Goal: Task Accomplishment & Management: Manage account settings

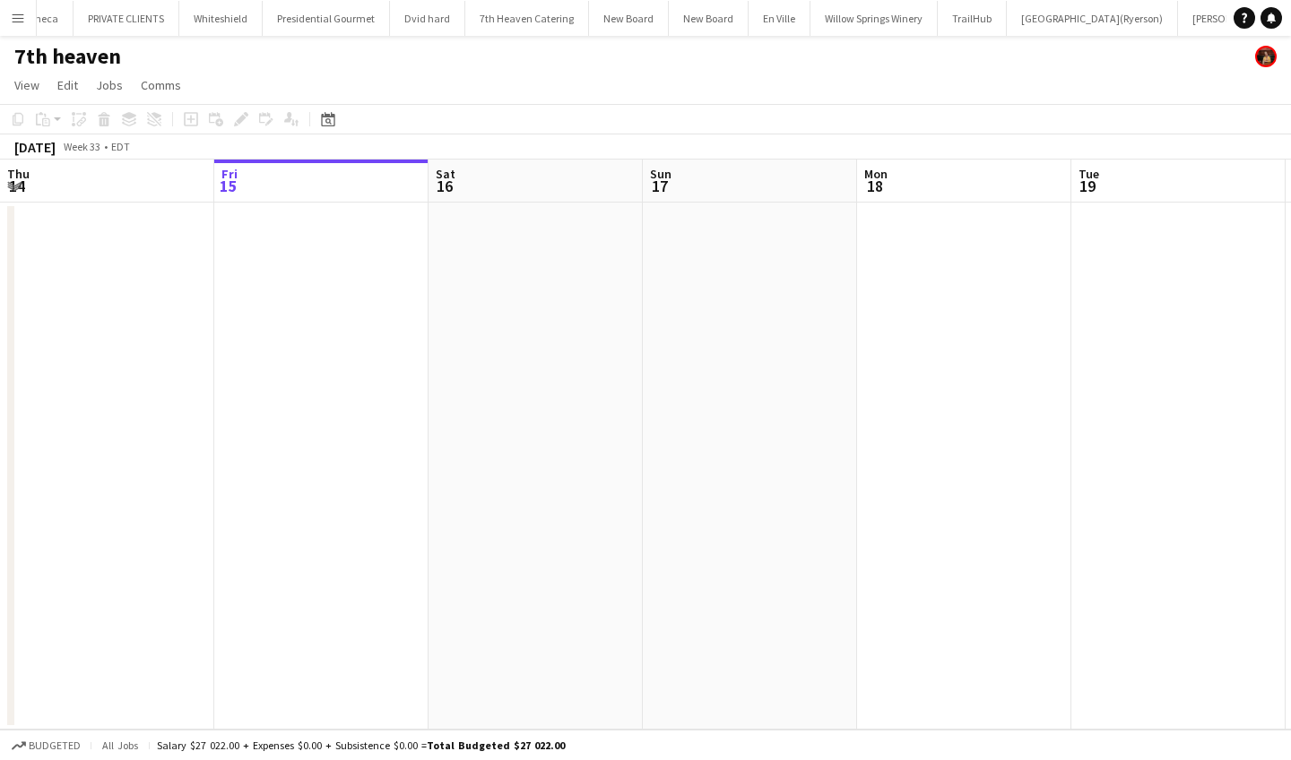
click at [15, 22] on app-icon "Menu" at bounding box center [18, 18] width 14 height 14
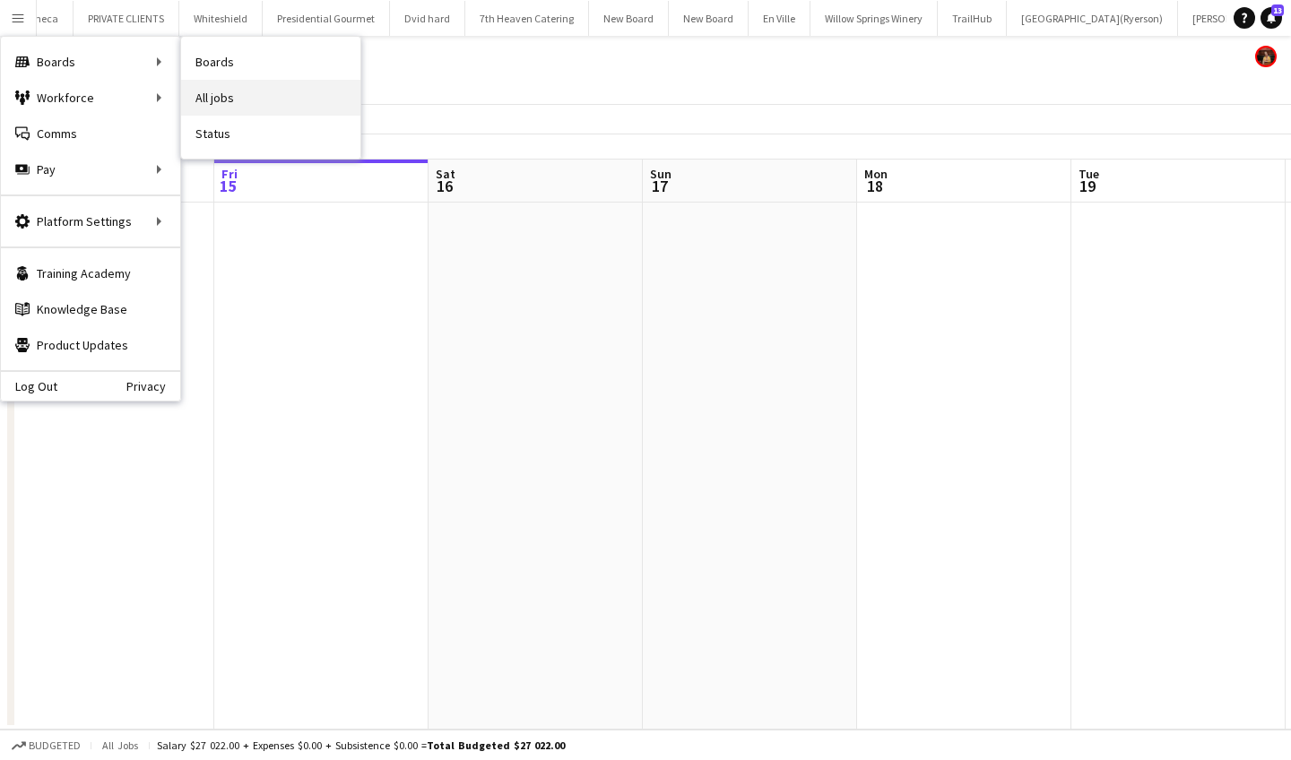
click at [261, 98] on link "All jobs" at bounding box center [270, 98] width 179 height 36
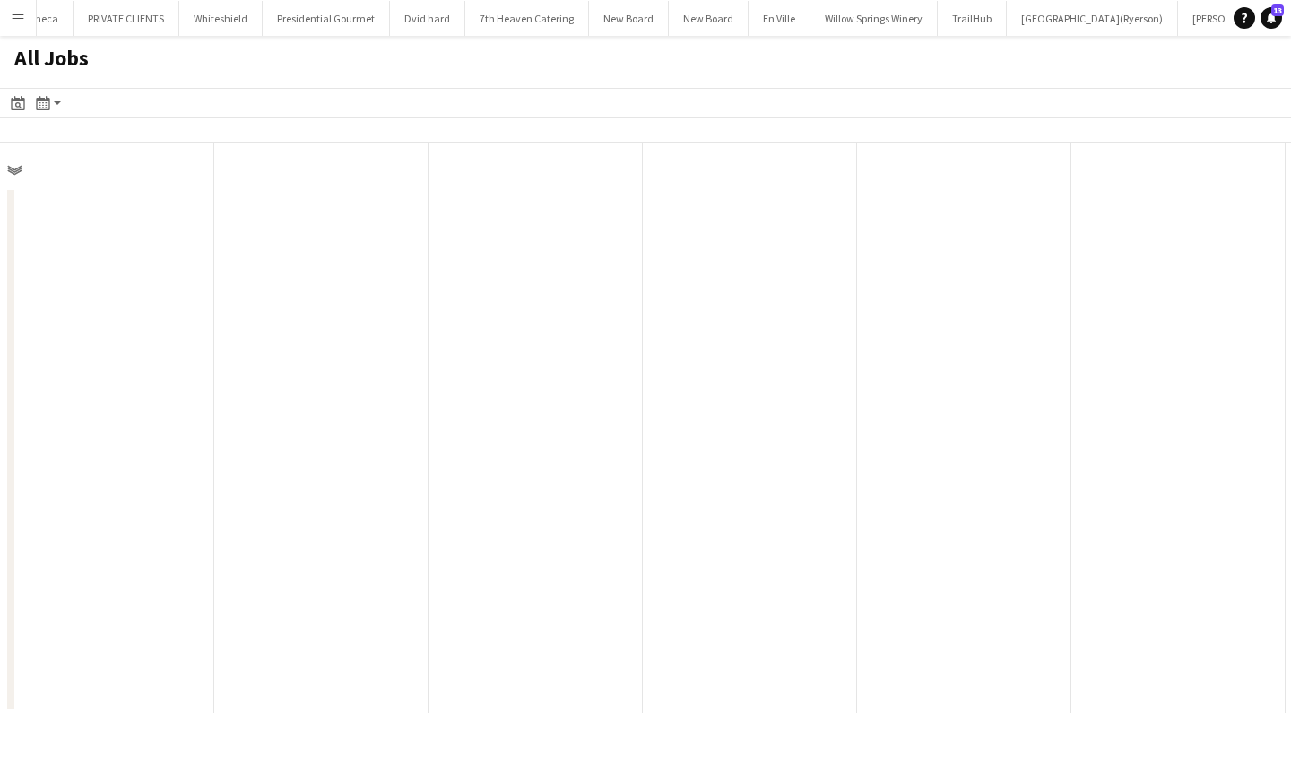
scroll to position [0, 429]
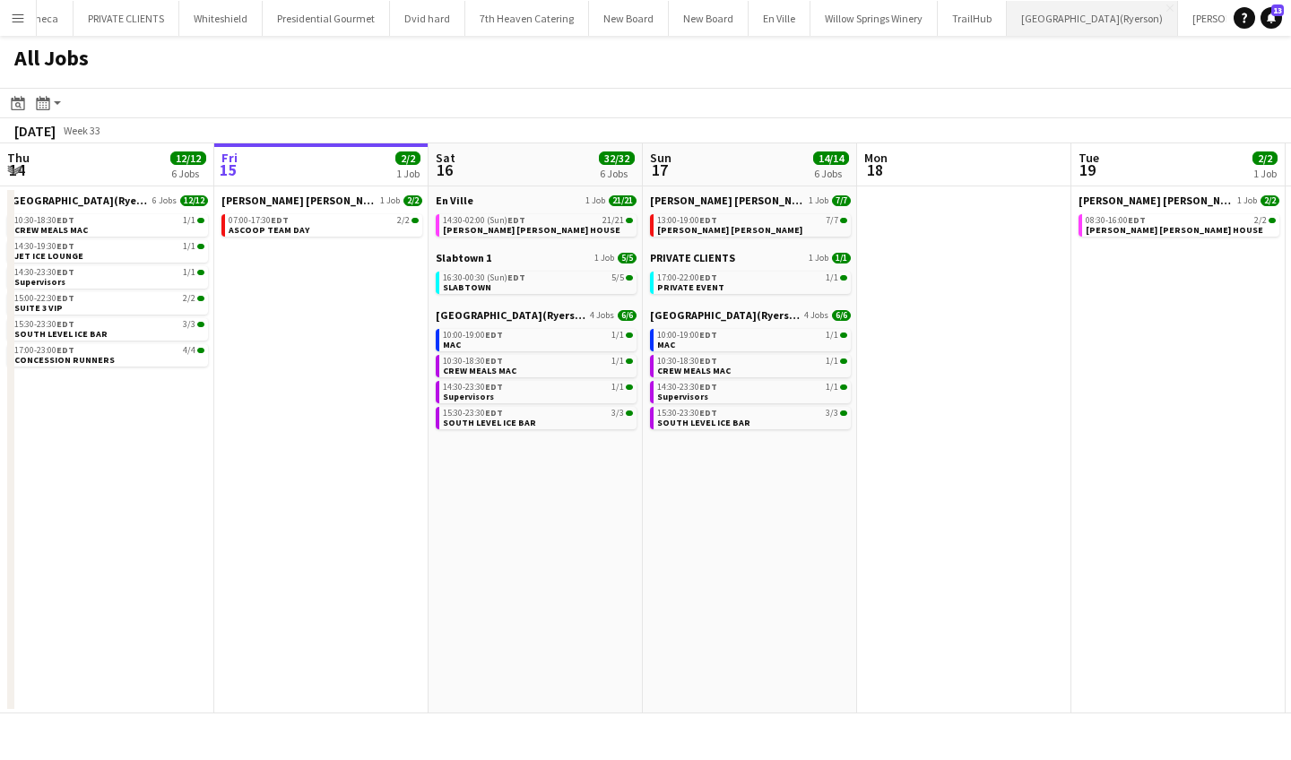
click at [1007, 18] on button "Toronto Metropolitan University(Ryerson) Close" at bounding box center [1092, 18] width 171 height 35
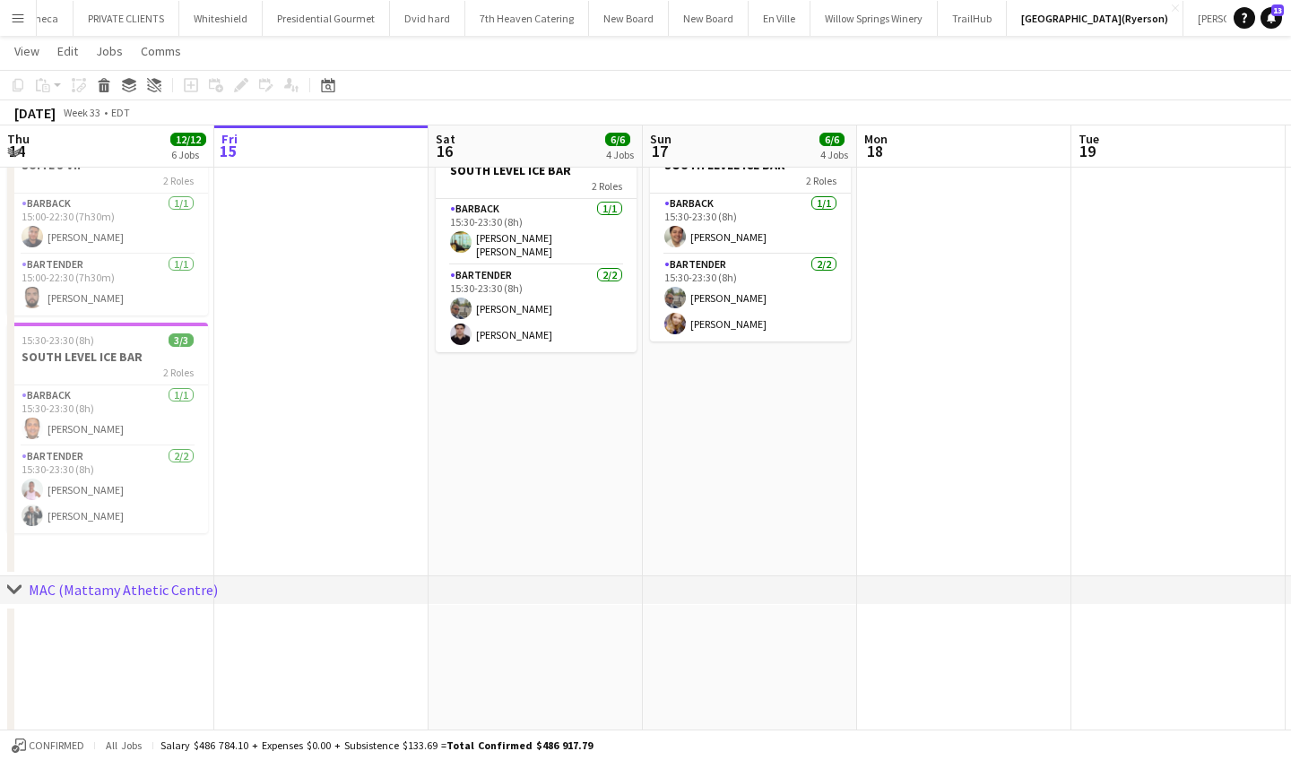
scroll to position [469, 0]
click at [559, 498] on app-date-cell "10:00-19:00 (9h) 1/1 MAC 1 Role SUPERVISOR 1/1 10:00-19:00 (9h) Fowsiya Farah 1…" at bounding box center [536, 155] width 214 height 846
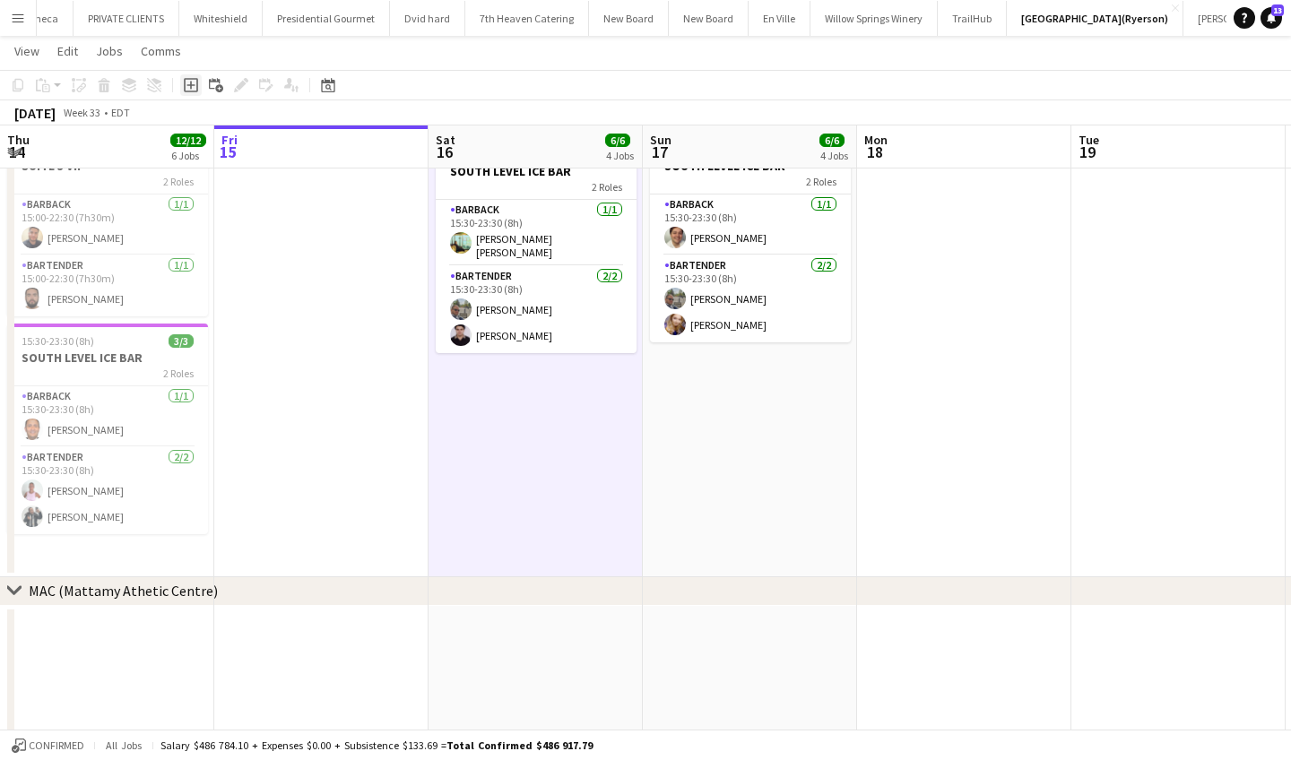
click at [187, 84] on icon "Add job" at bounding box center [191, 85] width 14 height 14
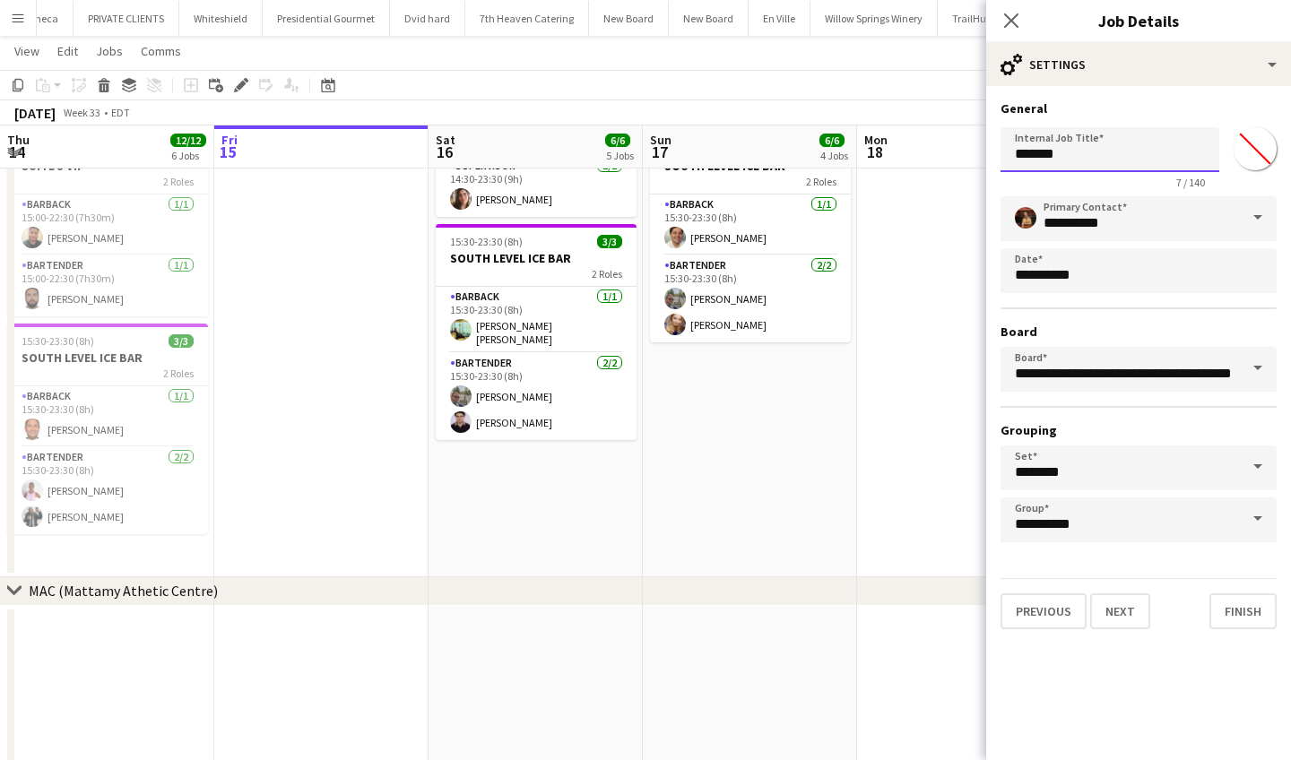
click at [1092, 159] on input "*******" at bounding box center [1110, 149] width 219 height 45
type input "*"
type input "********"
click at [1264, 151] on input "*******" at bounding box center [1255, 149] width 65 height 65
type input "*******"
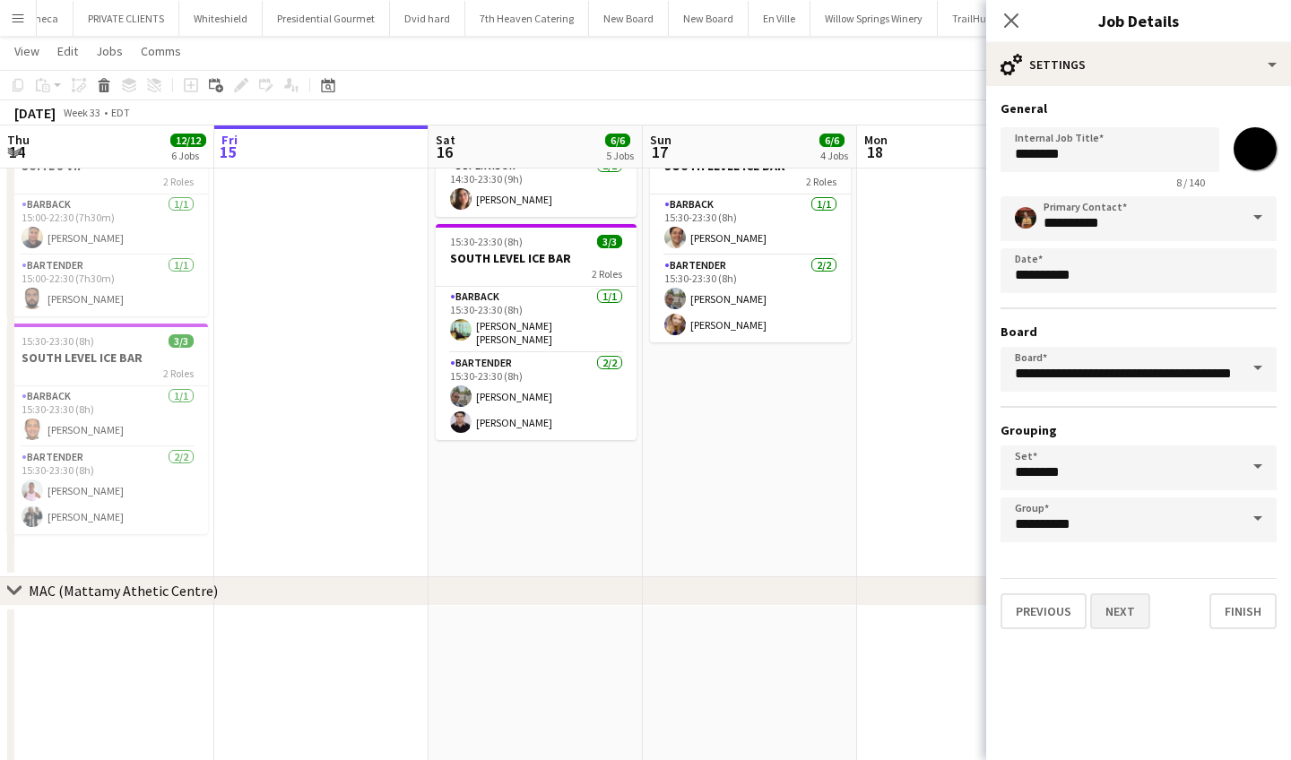
click at [1110, 617] on button "Next" at bounding box center [1120, 612] width 60 height 36
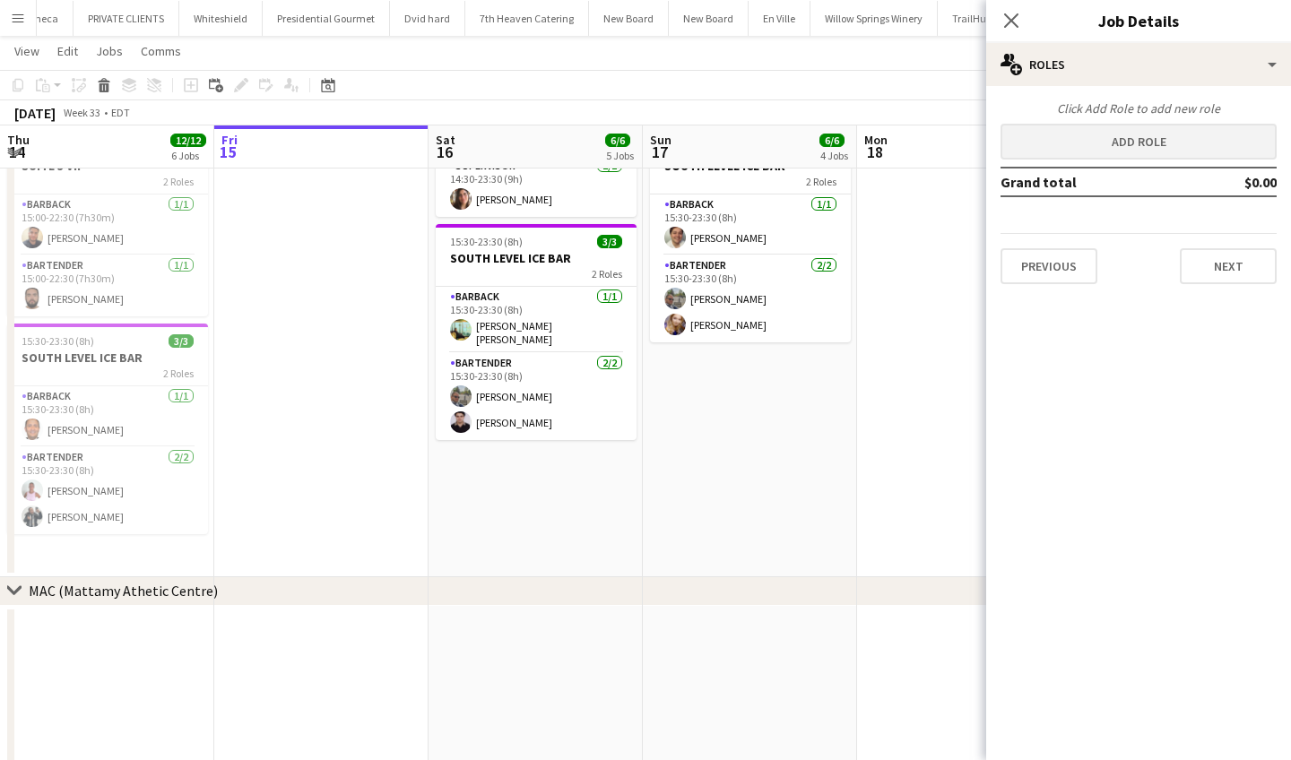
click at [1129, 146] on button "Add role" at bounding box center [1139, 142] width 276 height 36
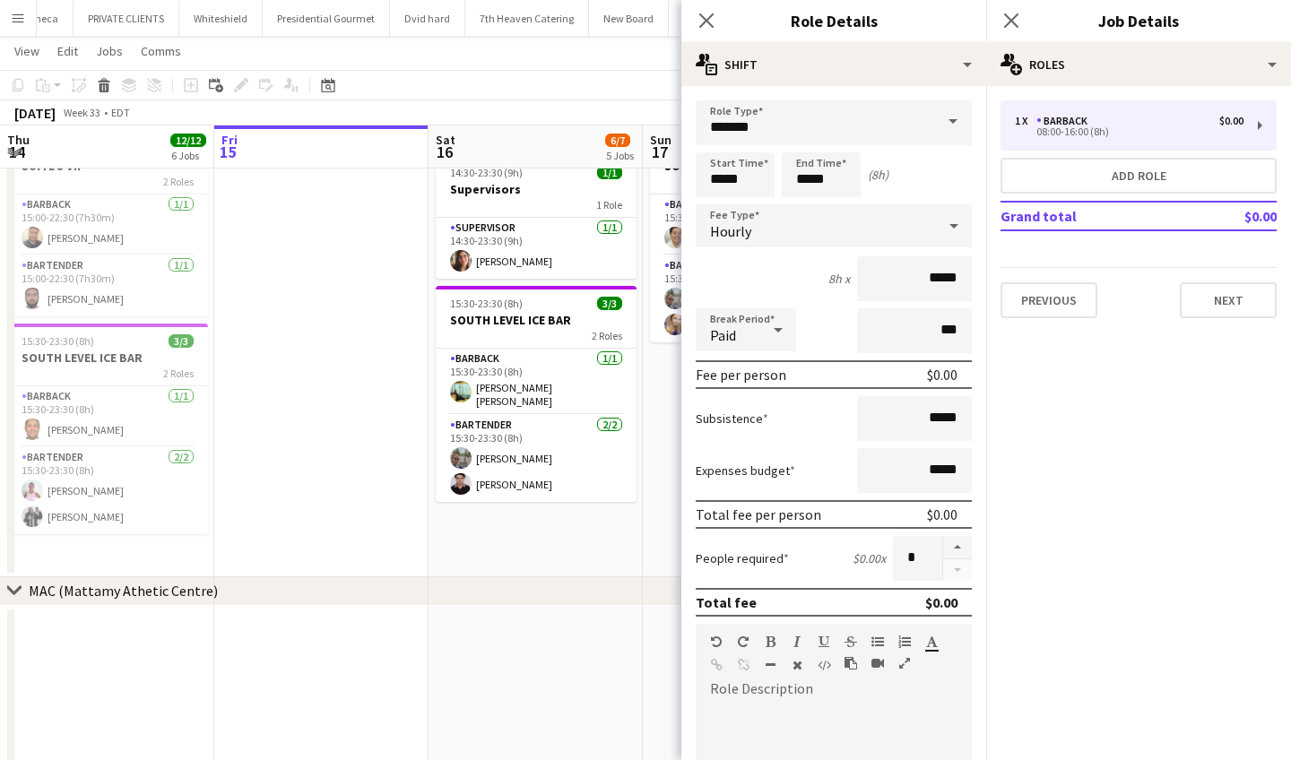
click at [954, 121] on span at bounding box center [953, 121] width 38 height 43
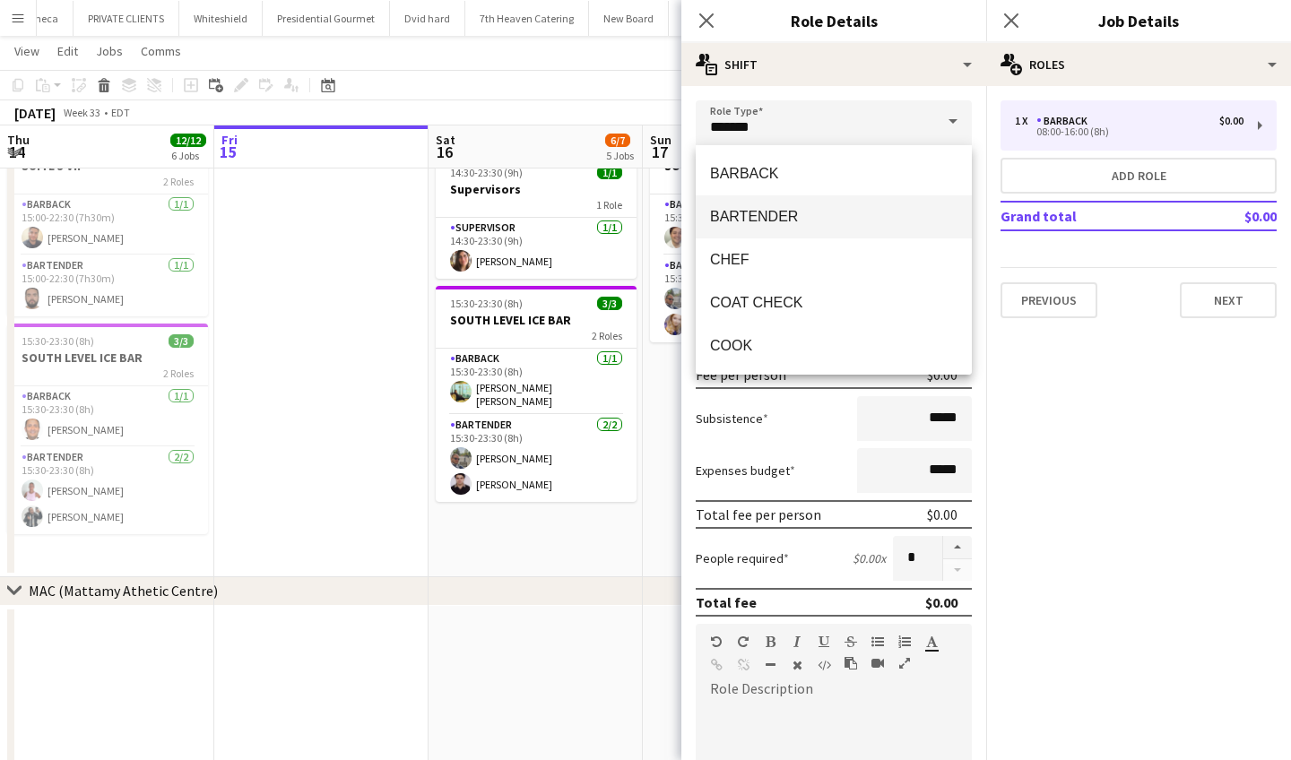
click at [778, 213] on span "BARTENDER" at bounding box center [833, 216] width 247 height 17
type input "*********"
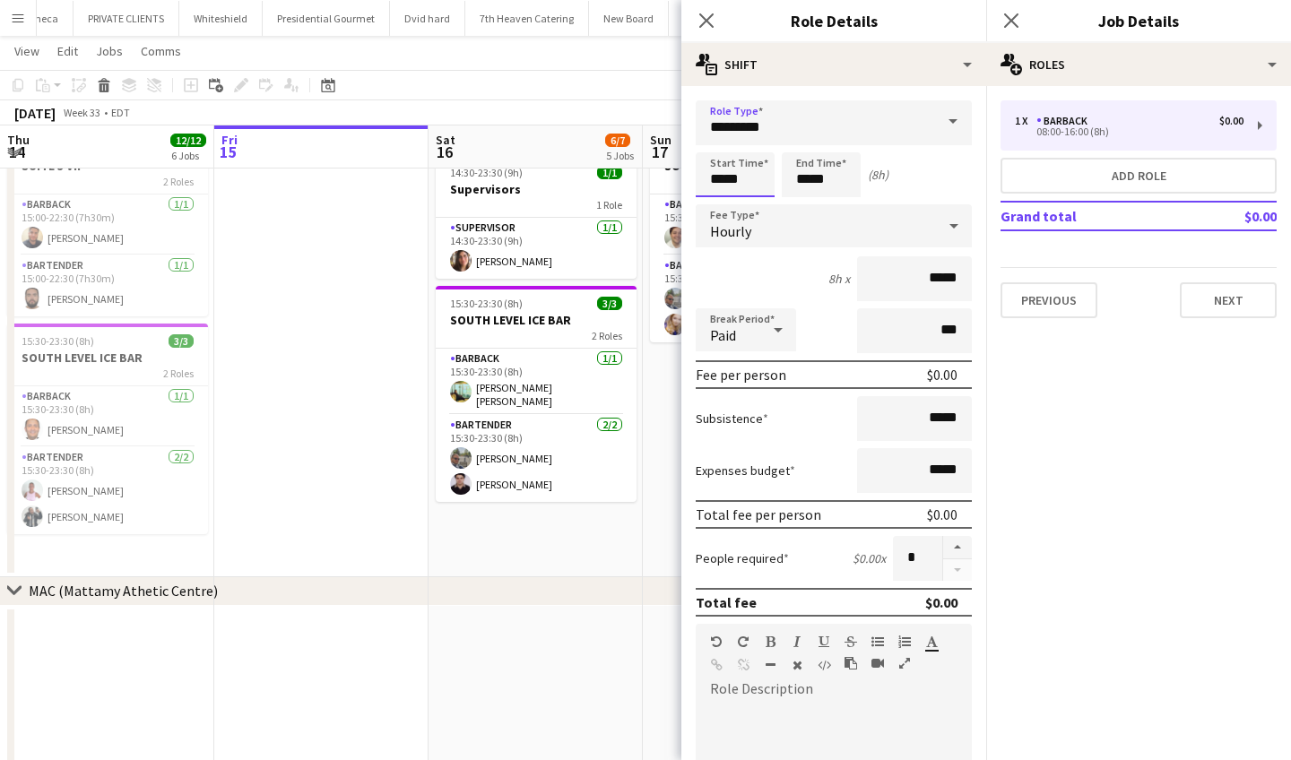
click at [761, 179] on input "*****" at bounding box center [735, 174] width 79 height 45
click at [719, 143] on div at bounding box center [717, 144] width 36 height 18
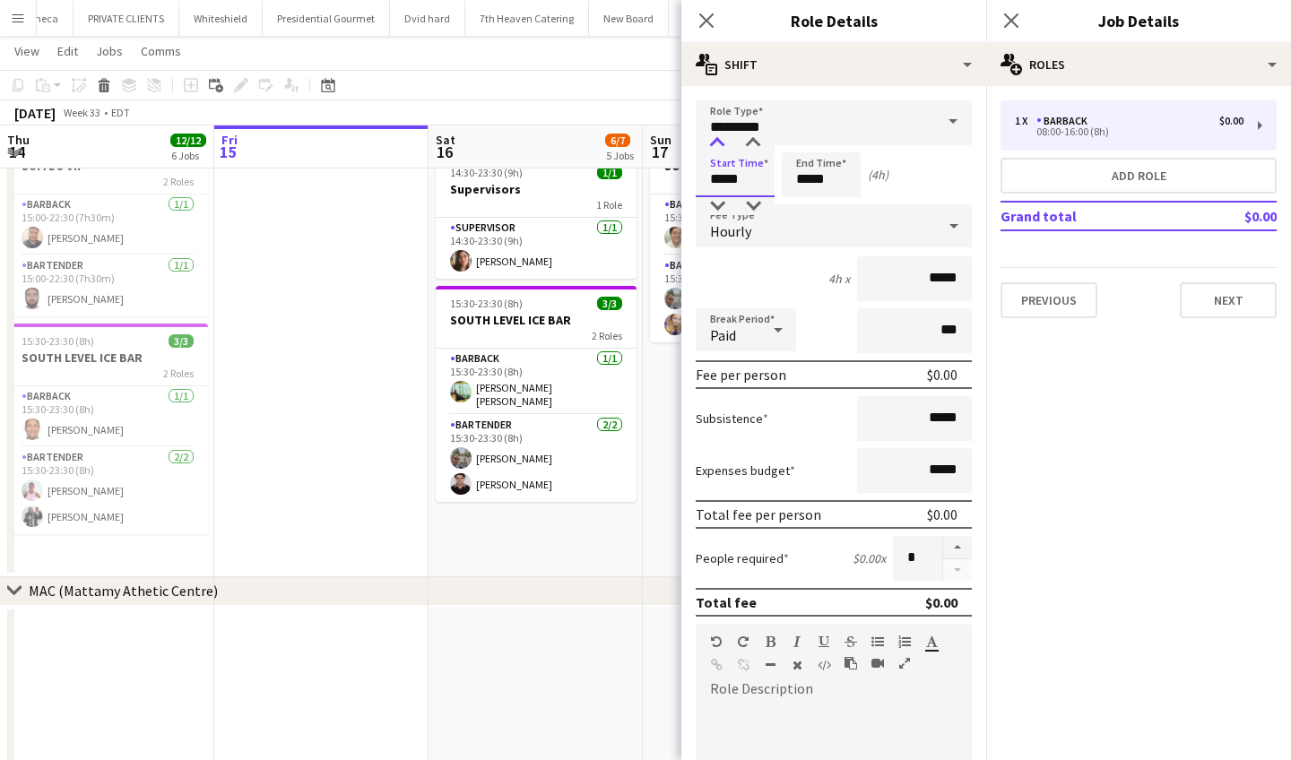
click at [719, 143] on div at bounding box center [717, 144] width 36 height 18
click at [757, 140] on div at bounding box center [753, 144] width 36 height 18
type input "*****"
click at [757, 140] on div at bounding box center [753, 144] width 36 height 18
click at [838, 182] on input "*****" at bounding box center [821, 174] width 79 height 45
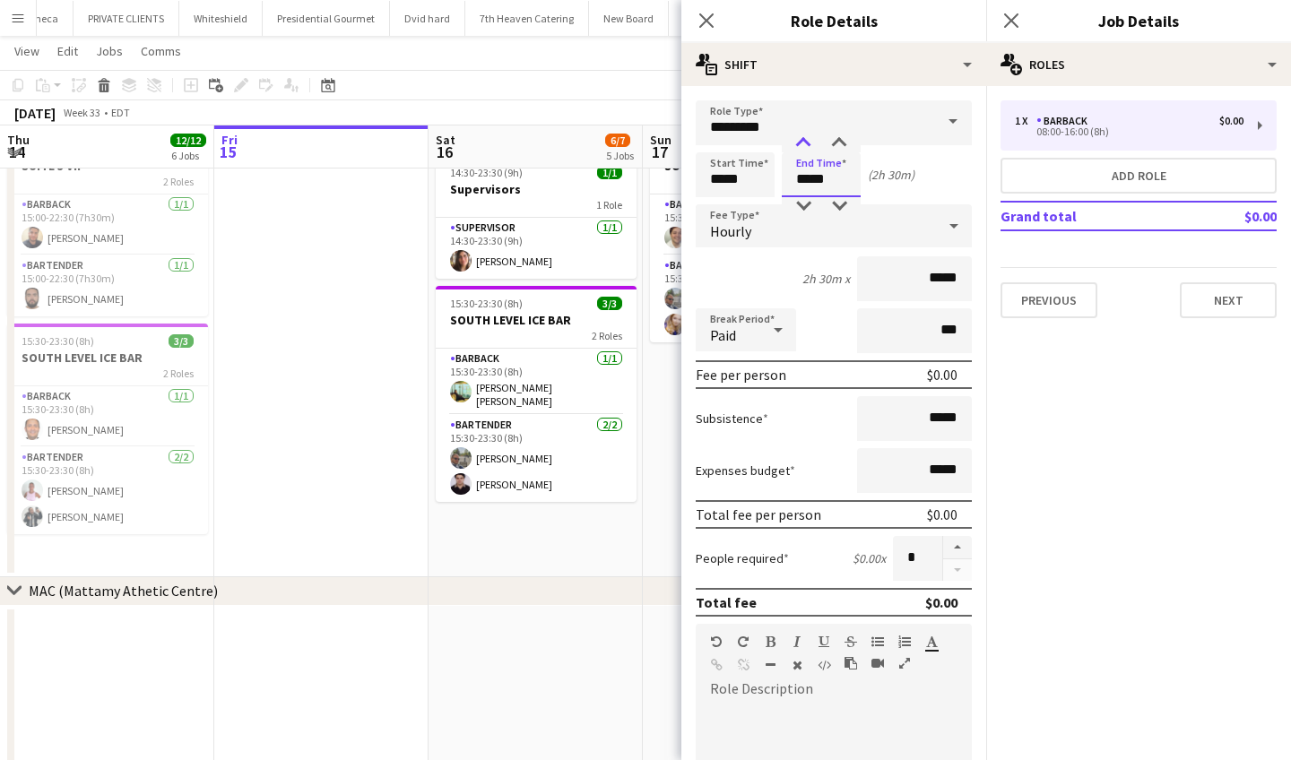
click at [804, 142] on div at bounding box center [804, 144] width 36 height 18
type input "*****"
click at [804, 142] on div at bounding box center [804, 144] width 36 height 18
click at [1071, 180] on button "Add role" at bounding box center [1139, 176] width 276 height 36
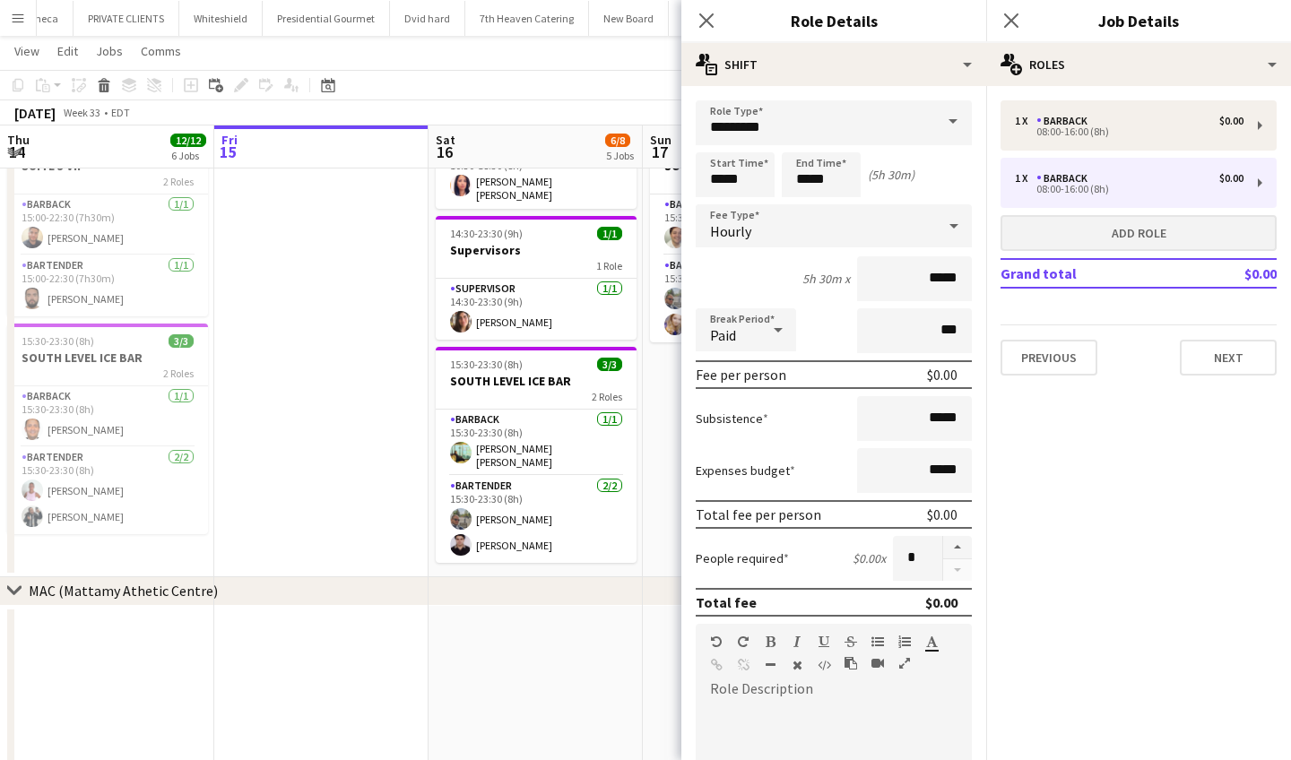
type input "*******"
type input "*****"
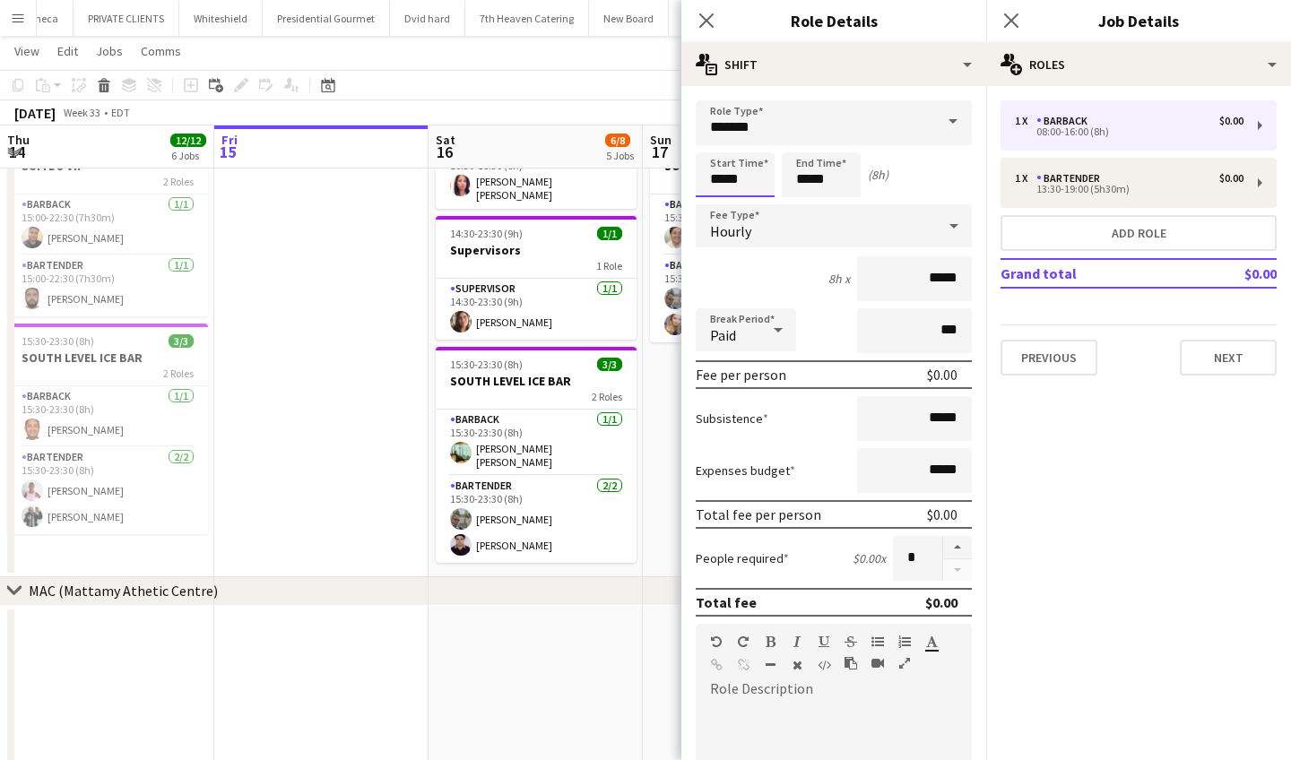
click at [766, 181] on input "*****" at bounding box center [735, 174] width 79 height 45
click at [715, 144] on div at bounding box center [717, 144] width 36 height 18
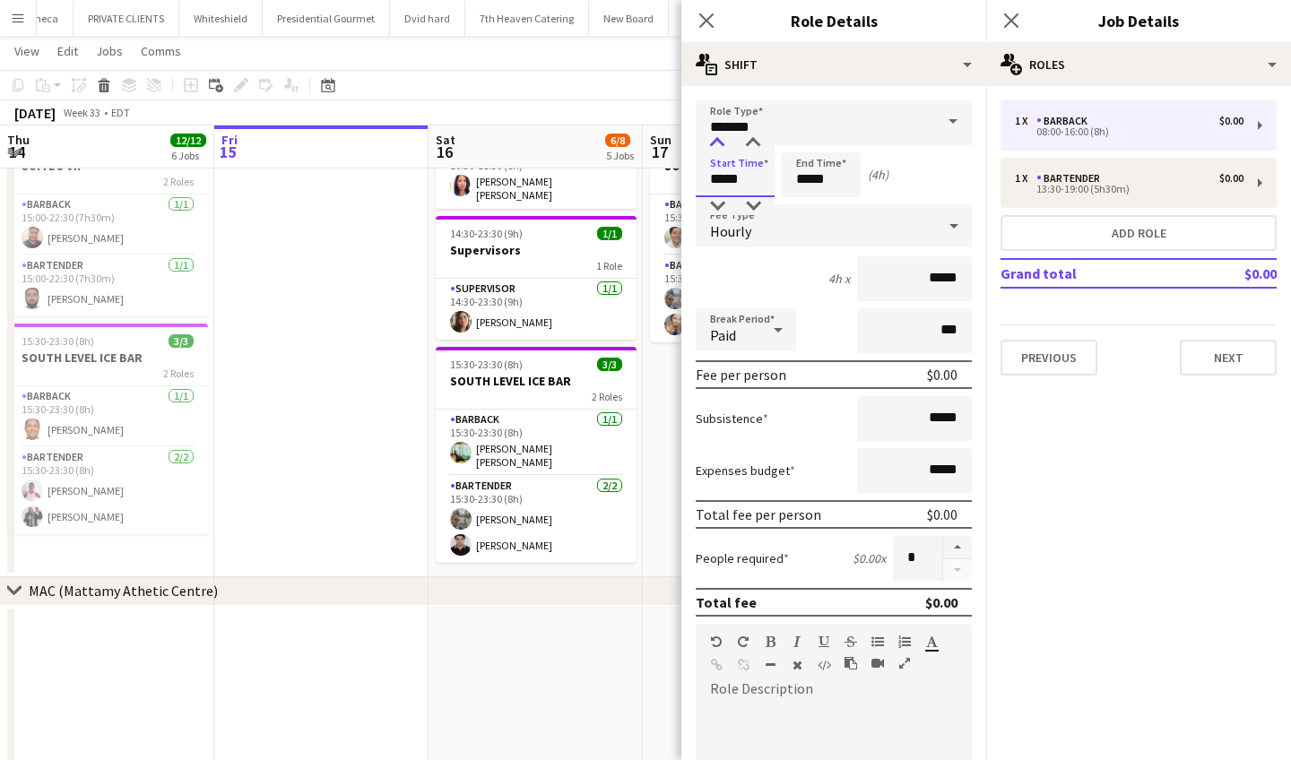
click at [715, 144] on div at bounding box center [717, 144] width 36 height 18
click at [753, 138] on div at bounding box center [753, 144] width 36 height 18
type input "*****"
click at [753, 138] on div at bounding box center [753, 144] width 36 height 18
click at [843, 177] on input "*****" at bounding box center [821, 174] width 79 height 45
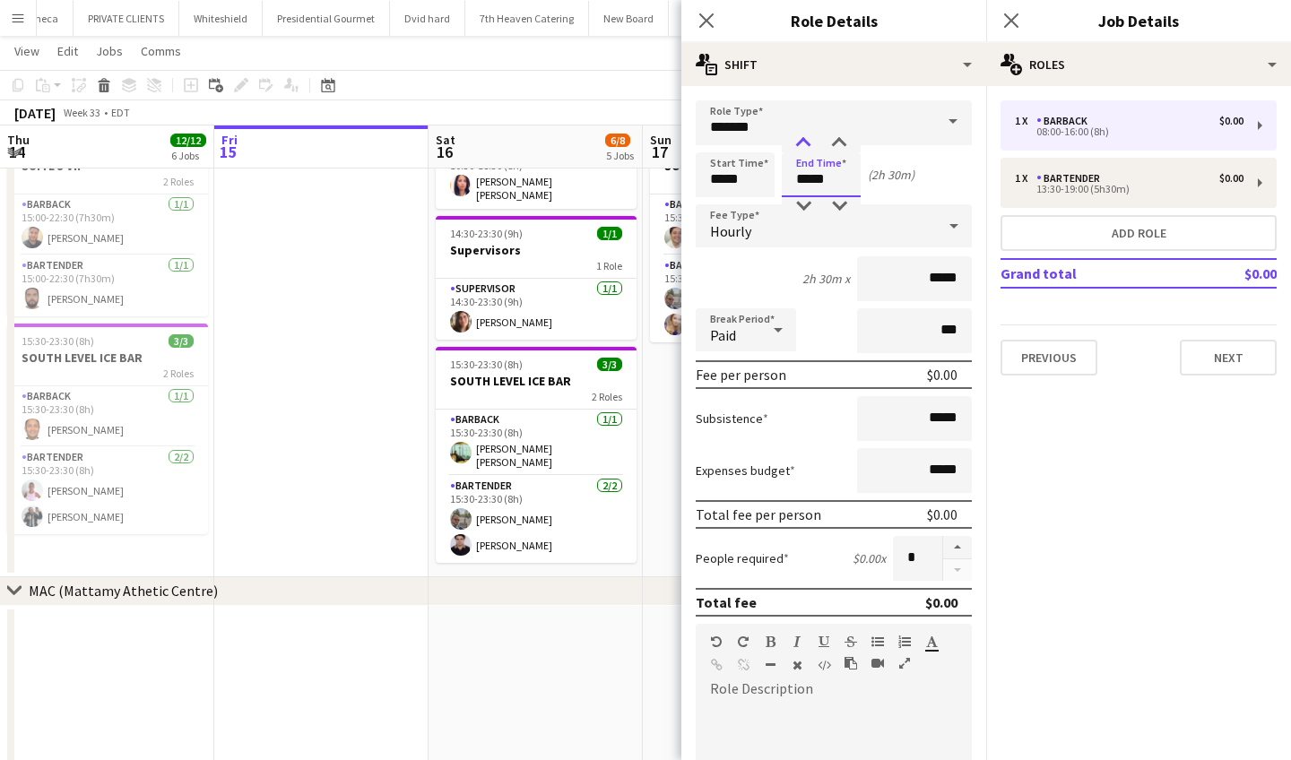
click at [803, 142] on div at bounding box center [804, 144] width 36 height 18
click at [841, 140] on div at bounding box center [839, 144] width 36 height 18
type input "*****"
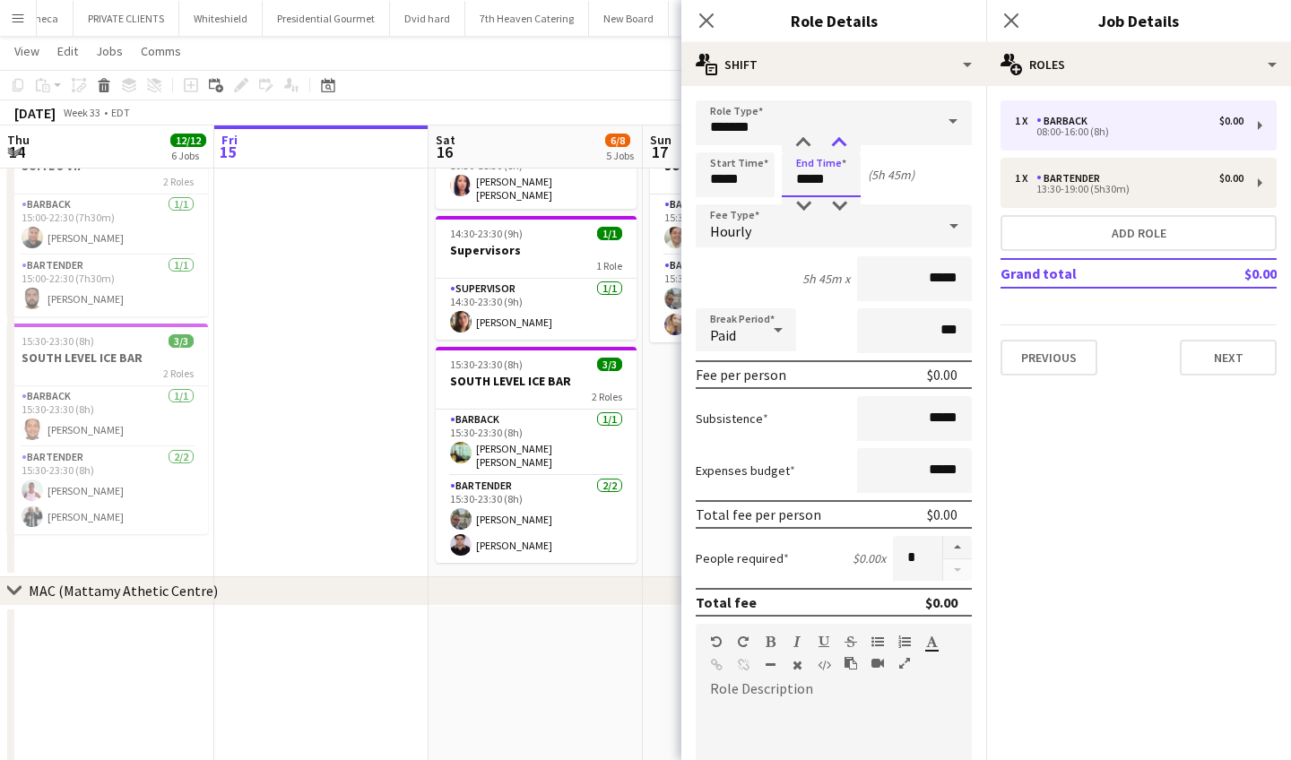
click at [841, 140] on div at bounding box center [839, 144] width 36 height 18
click at [1156, 227] on button "Add role" at bounding box center [1139, 233] width 276 height 36
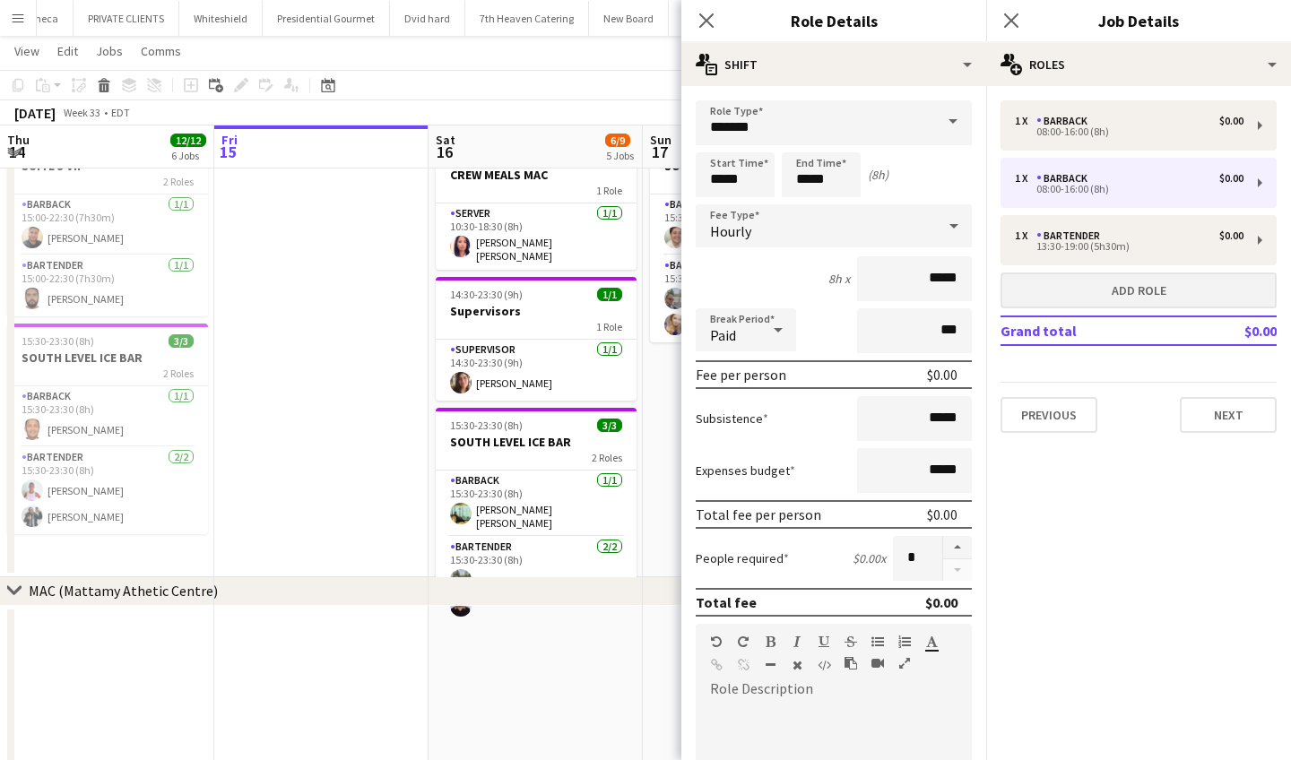
type input "*****"
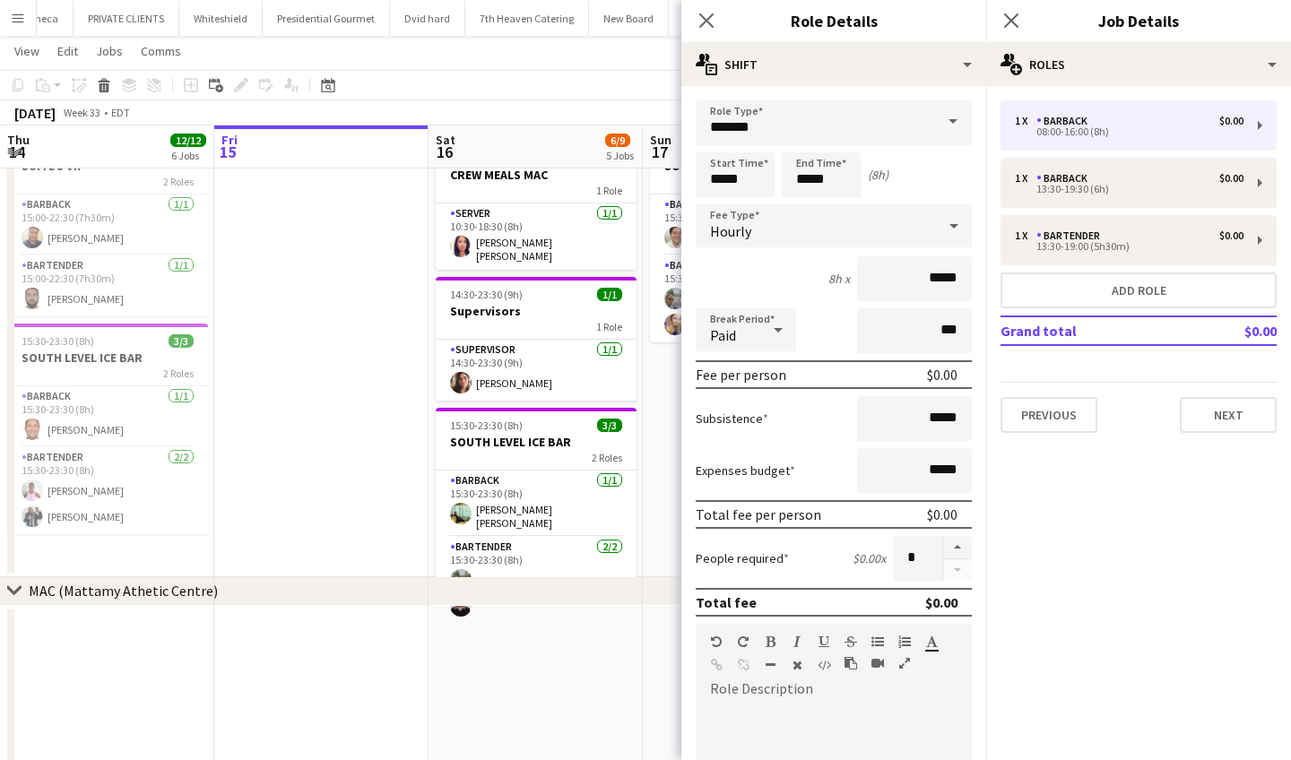
click at [953, 121] on span at bounding box center [953, 121] width 38 height 43
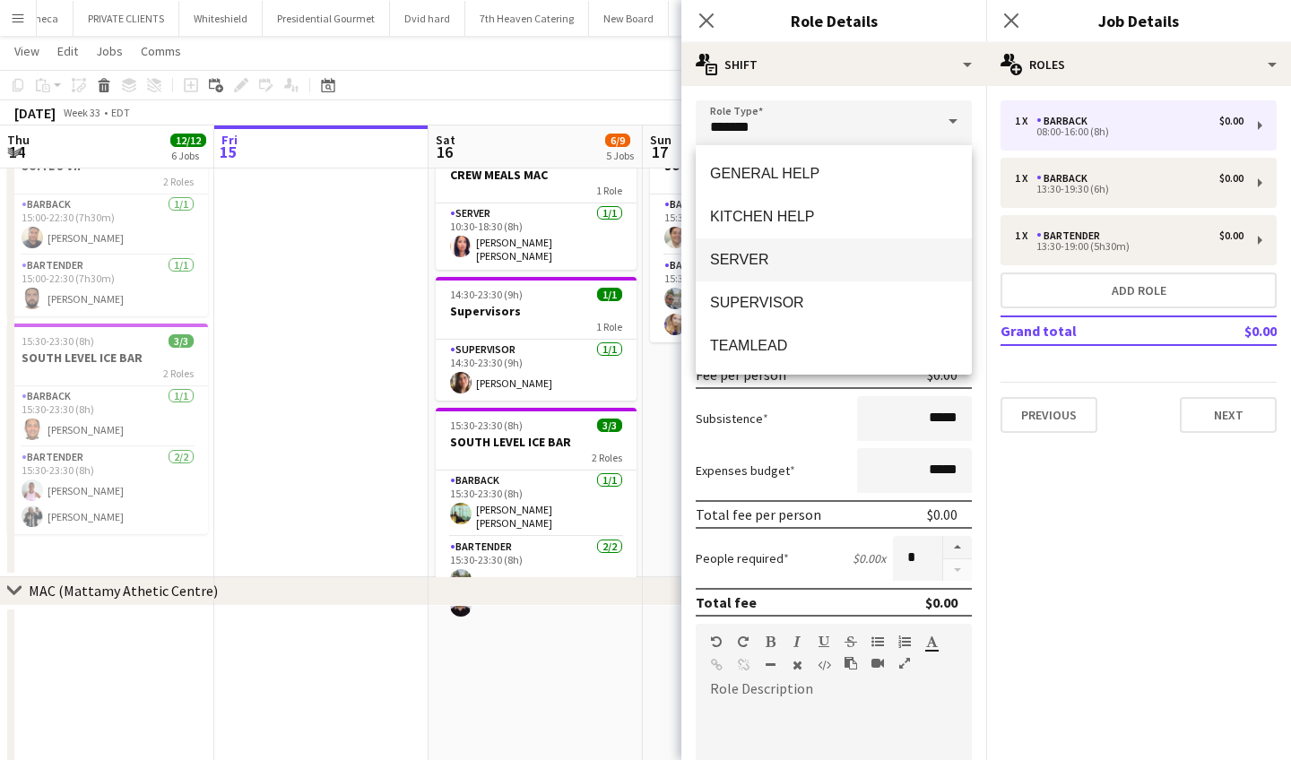
scroll to position [301, 0]
click at [751, 249] on mat-option "SERVER" at bounding box center [834, 260] width 276 height 43
type input "******"
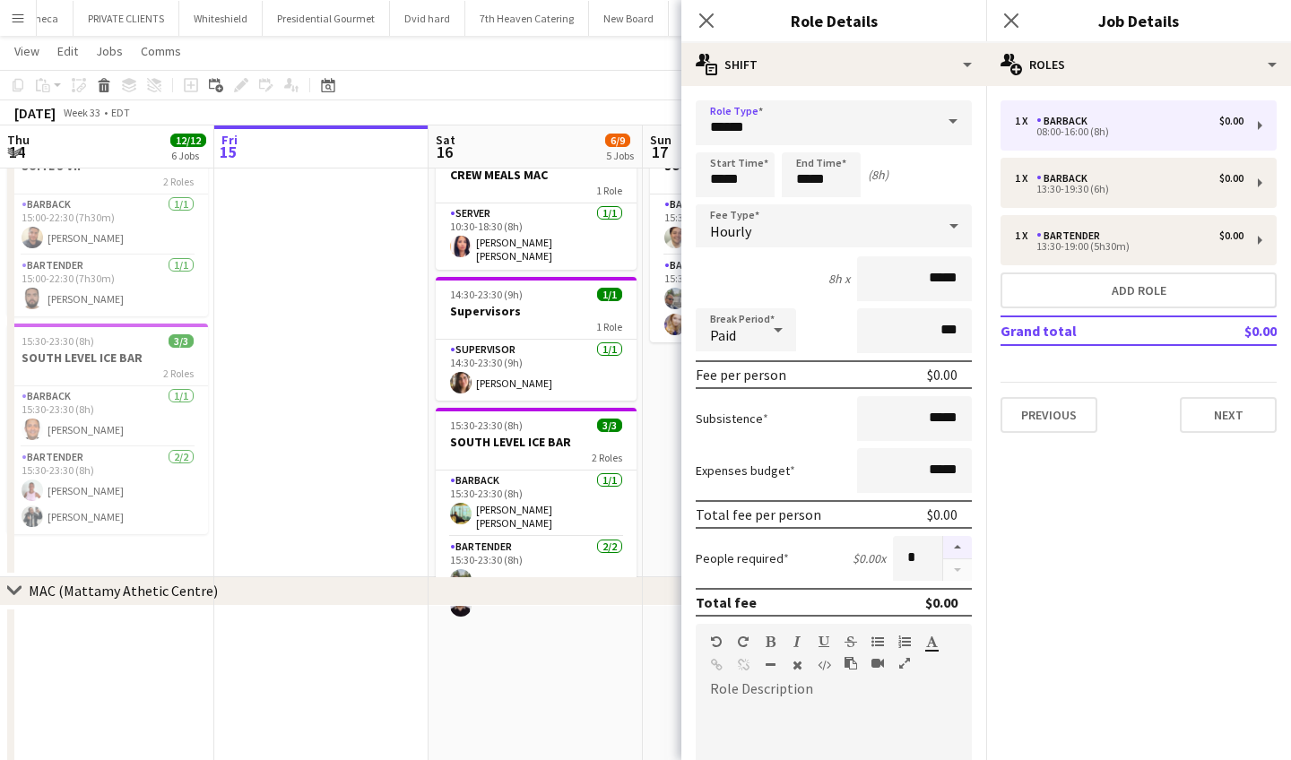
click at [956, 550] on button "button" at bounding box center [957, 547] width 29 height 23
type input "*"
click at [759, 177] on input "*****" at bounding box center [735, 174] width 79 height 45
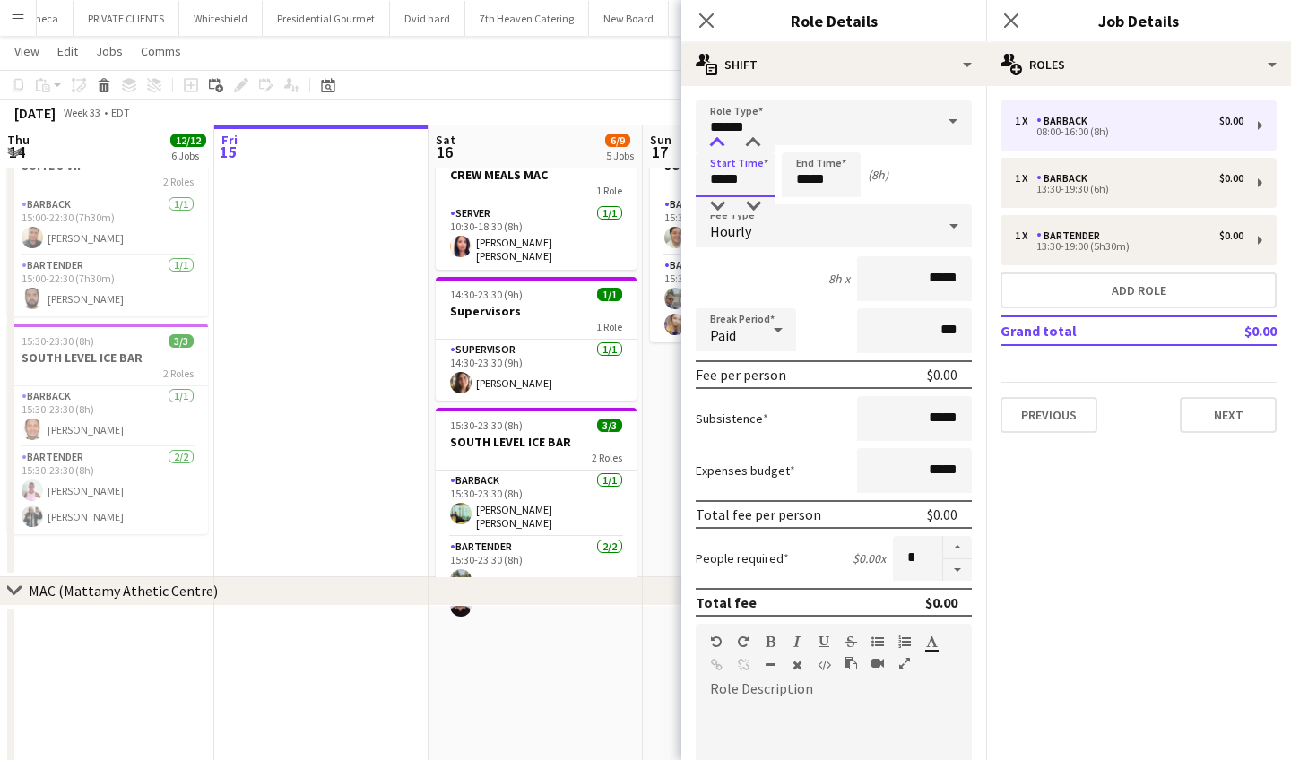
click at [717, 145] on div at bounding box center [717, 144] width 36 height 18
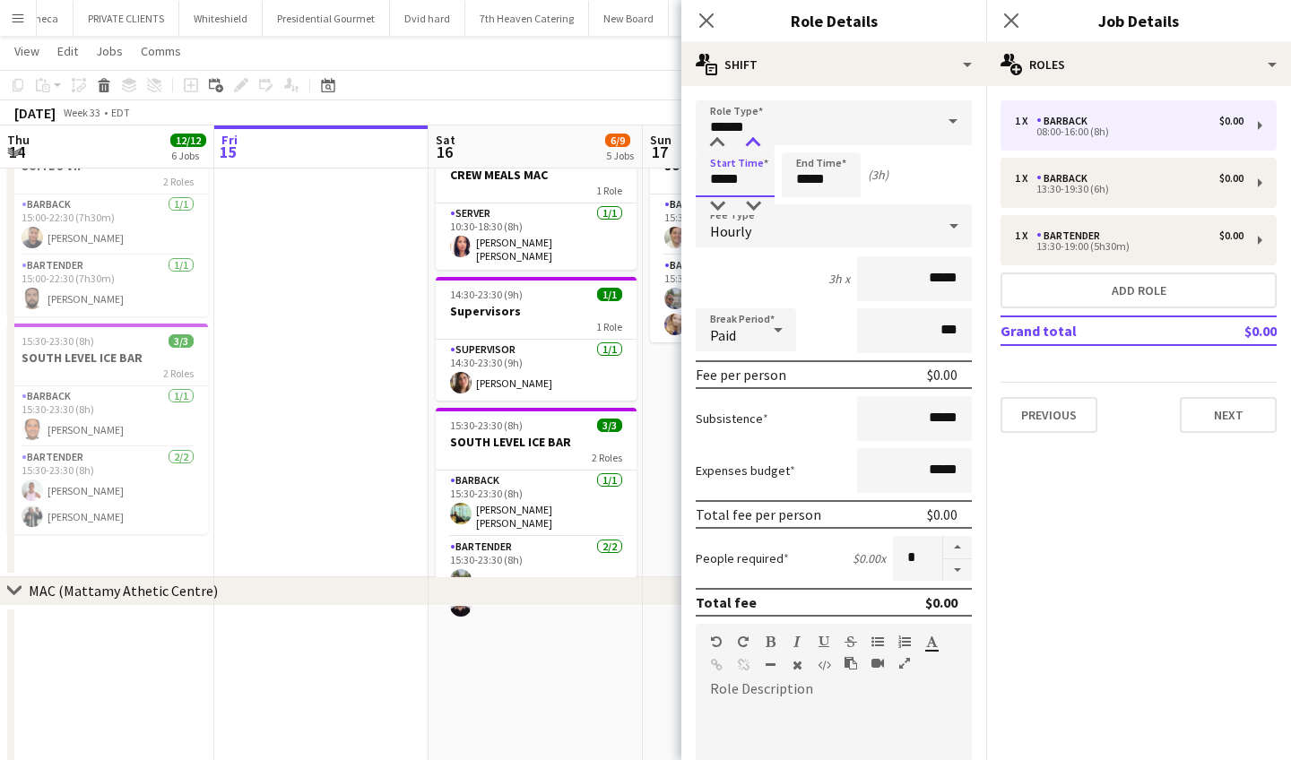
click at [755, 143] on div at bounding box center [753, 144] width 36 height 18
type input "*****"
click at [755, 143] on div at bounding box center [753, 144] width 36 height 18
click at [839, 183] on input "*****" at bounding box center [821, 174] width 79 height 45
click at [802, 137] on div at bounding box center [804, 144] width 36 height 18
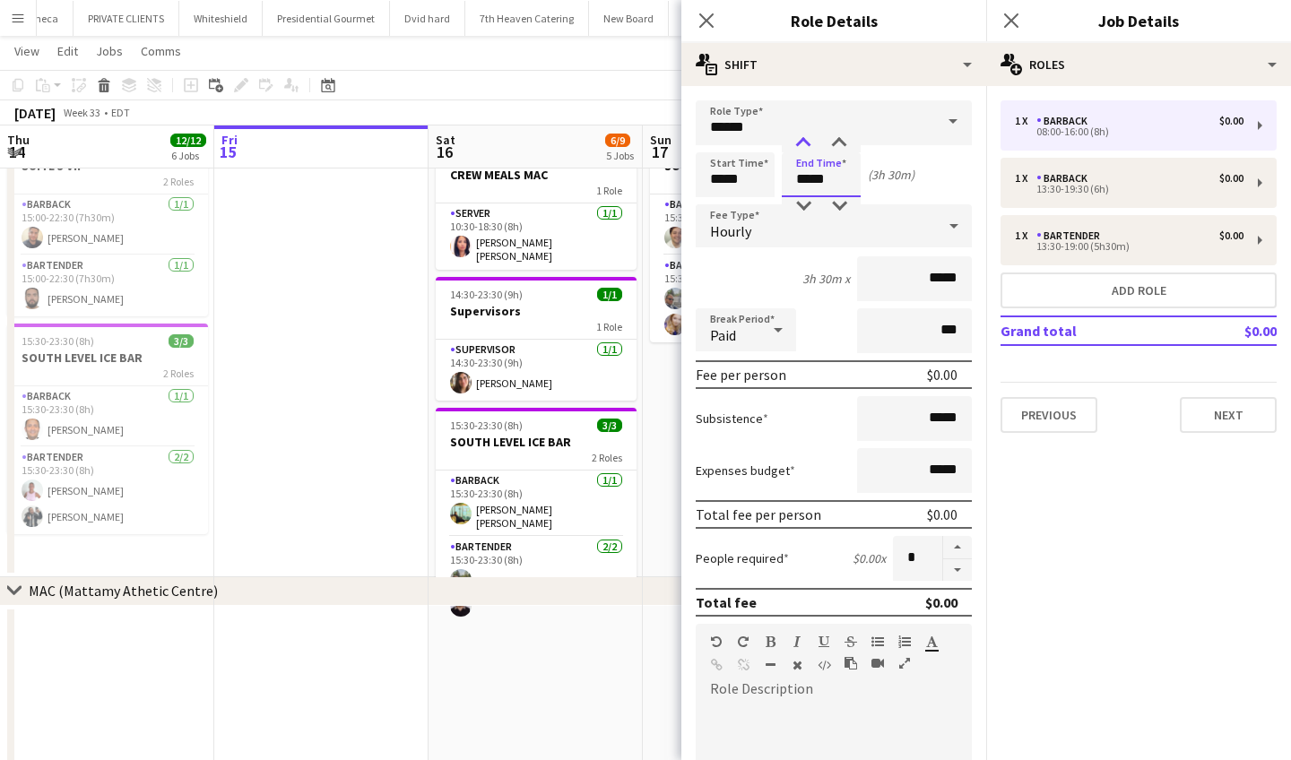
click at [802, 137] on div at bounding box center [804, 144] width 36 height 18
click at [811, 204] on div at bounding box center [804, 206] width 36 height 18
click at [834, 143] on div at bounding box center [839, 144] width 36 height 18
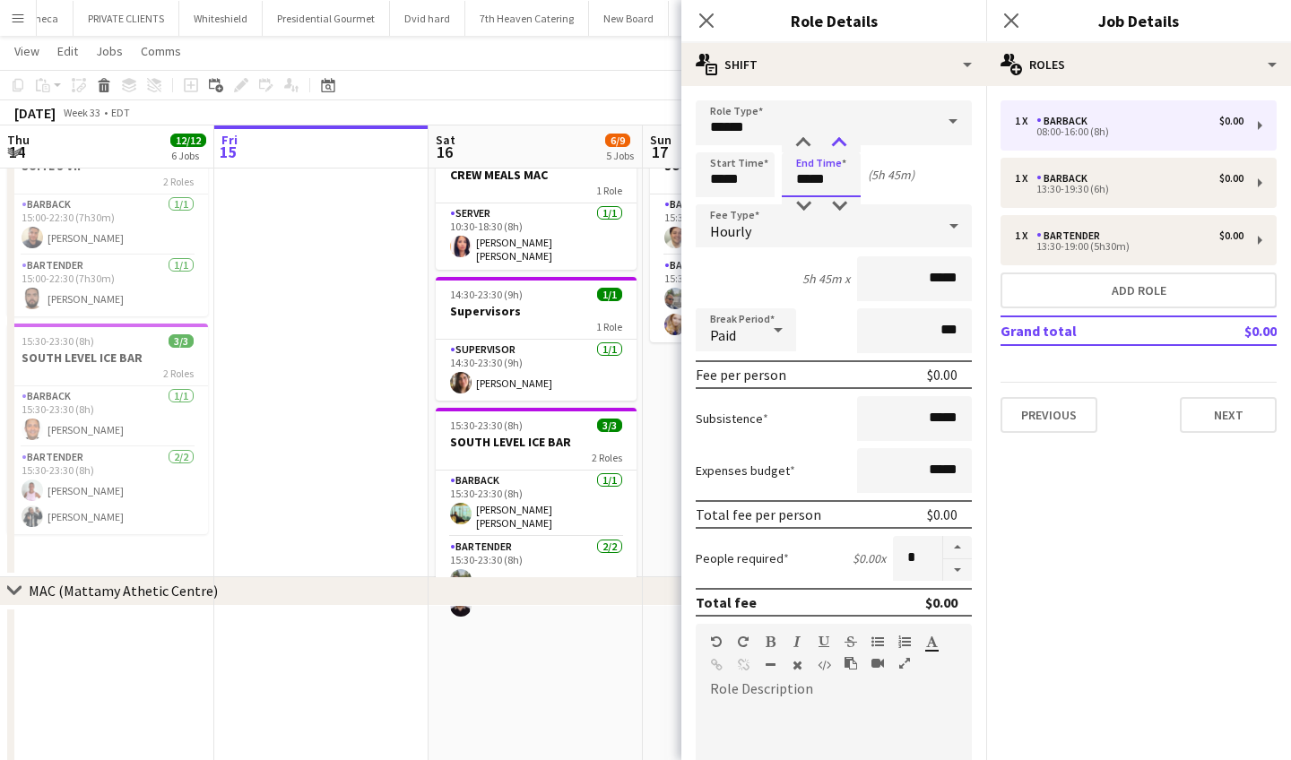
type input "*****"
click at [834, 143] on div at bounding box center [839, 144] width 36 height 18
click at [1219, 407] on button "Next" at bounding box center [1228, 415] width 97 height 36
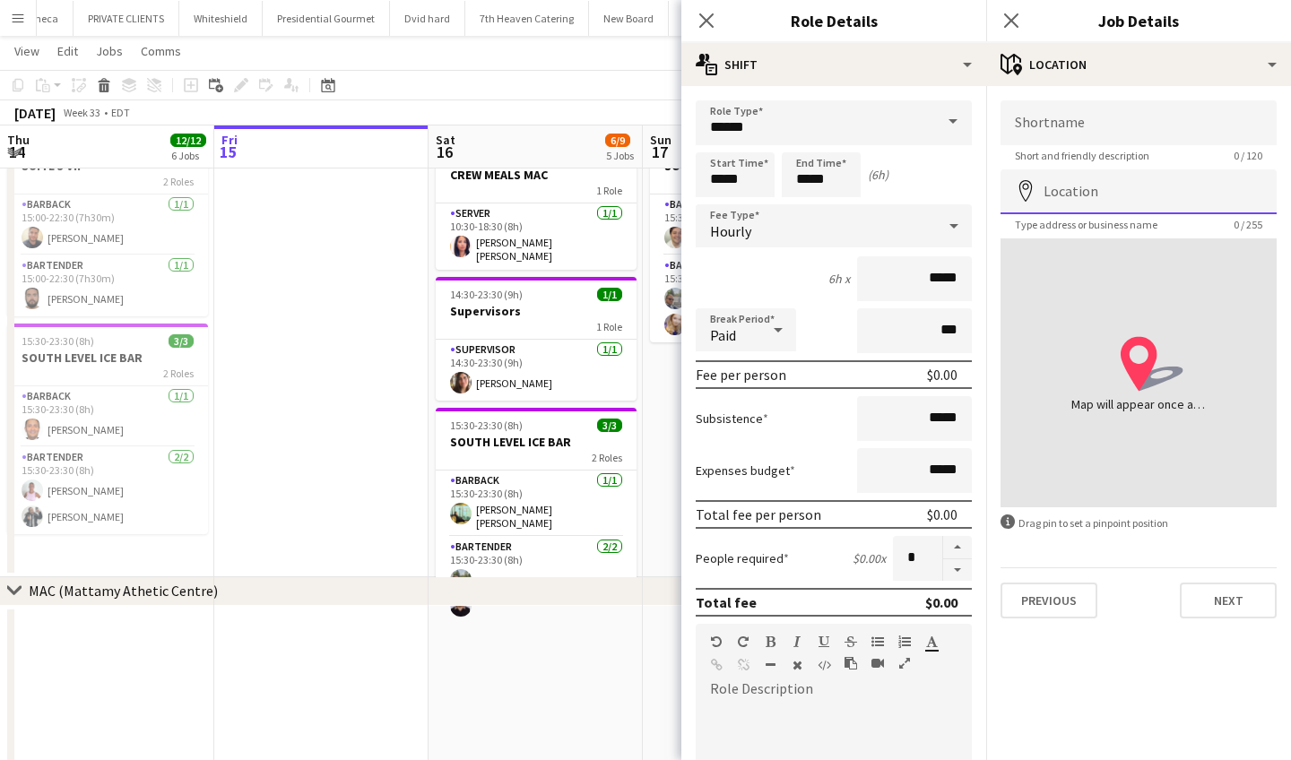
click at [1139, 187] on input "Location" at bounding box center [1139, 191] width 276 height 45
type input "**********"
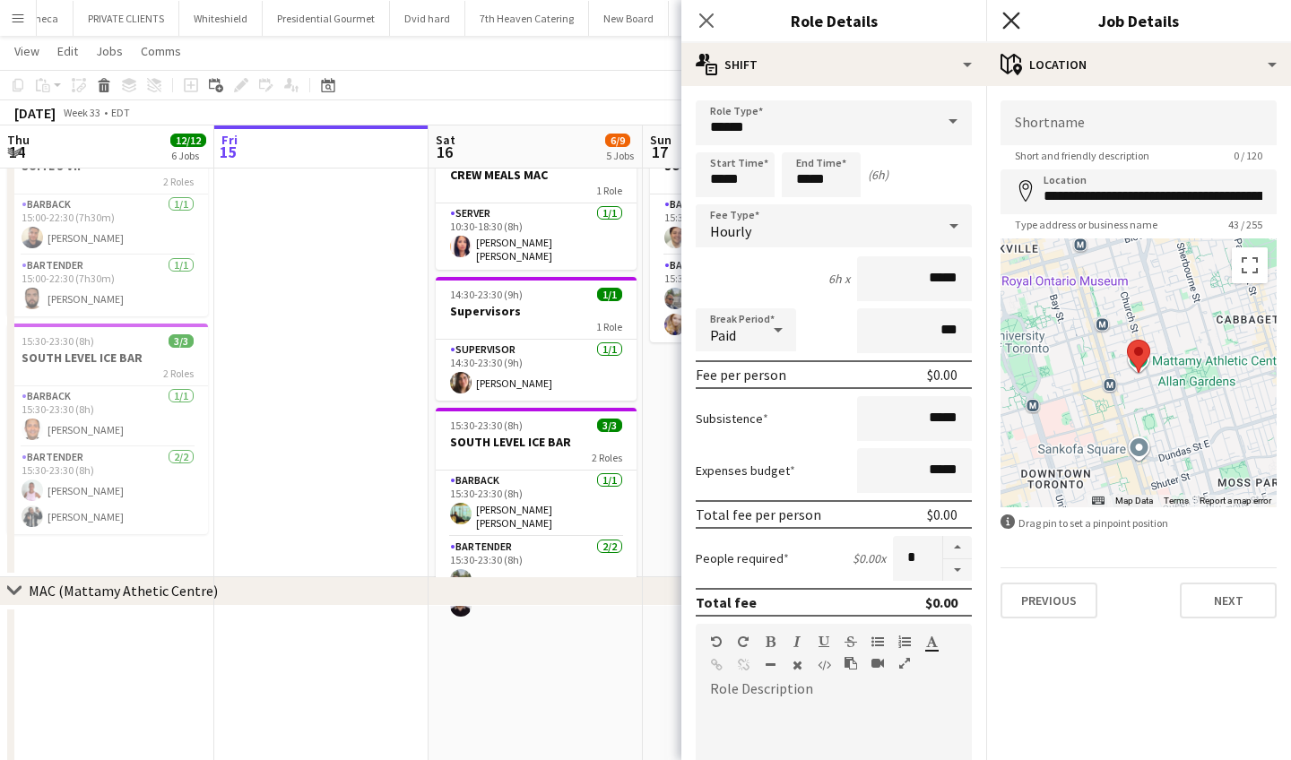
click at [1012, 22] on icon at bounding box center [1011, 20] width 17 height 17
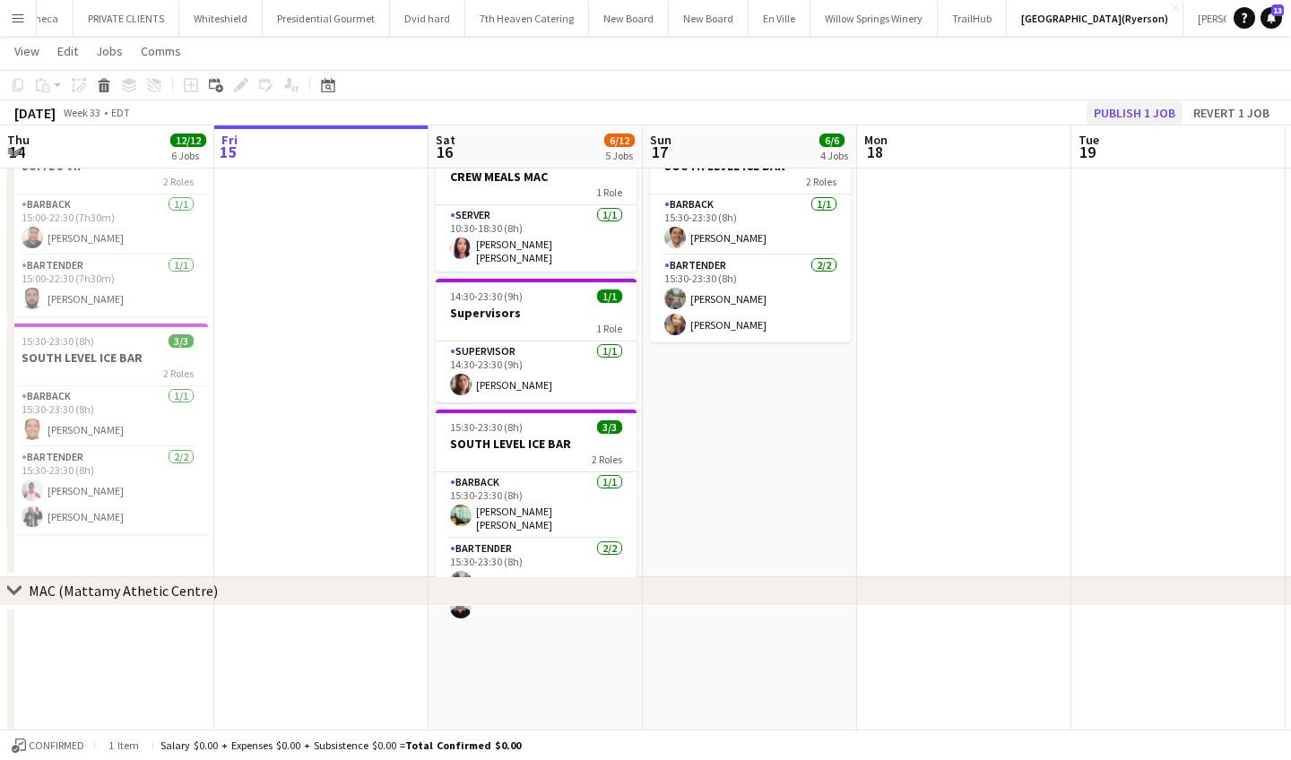
click at [1142, 105] on button "Publish 1 job" at bounding box center [1135, 112] width 96 height 23
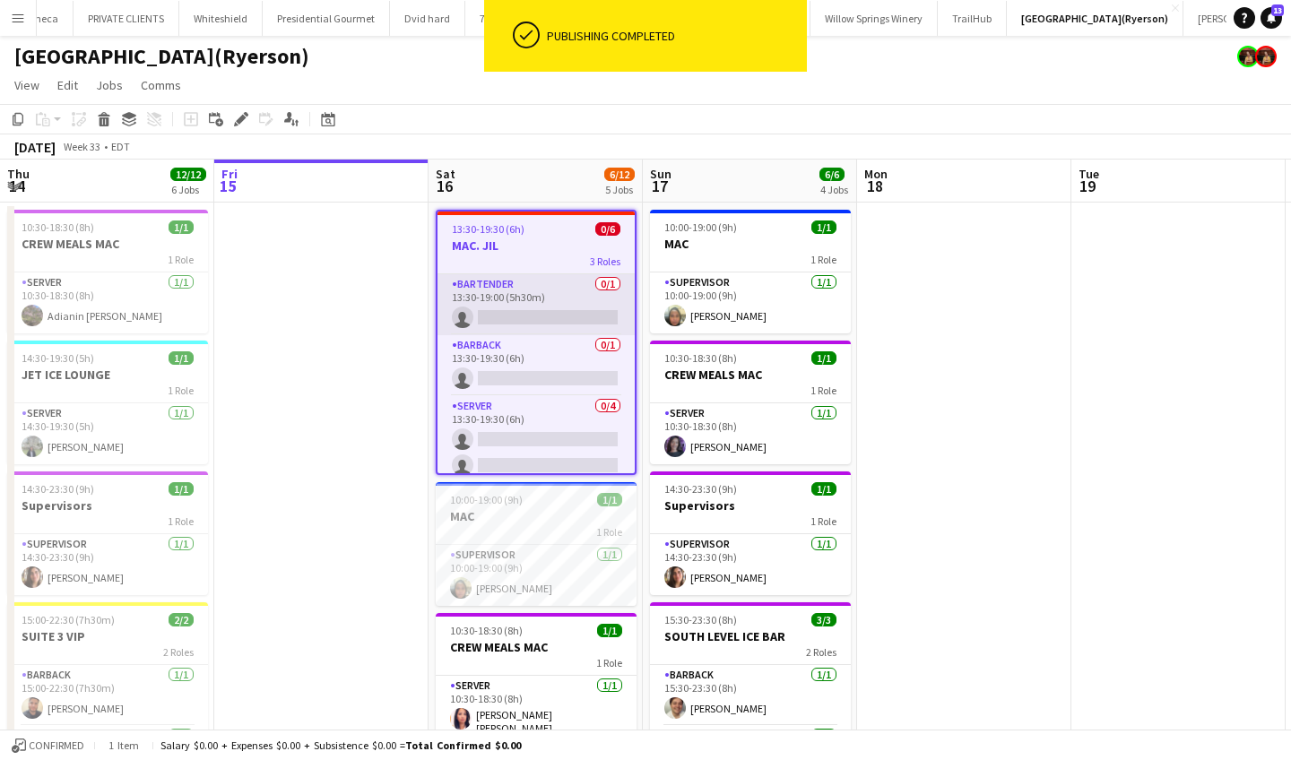
scroll to position [0, 0]
click at [545, 316] on app-card-role "BARTENDER 0/1 13:30-19:00 (5h30m) single-neutral-actions" at bounding box center [536, 304] width 197 height 61
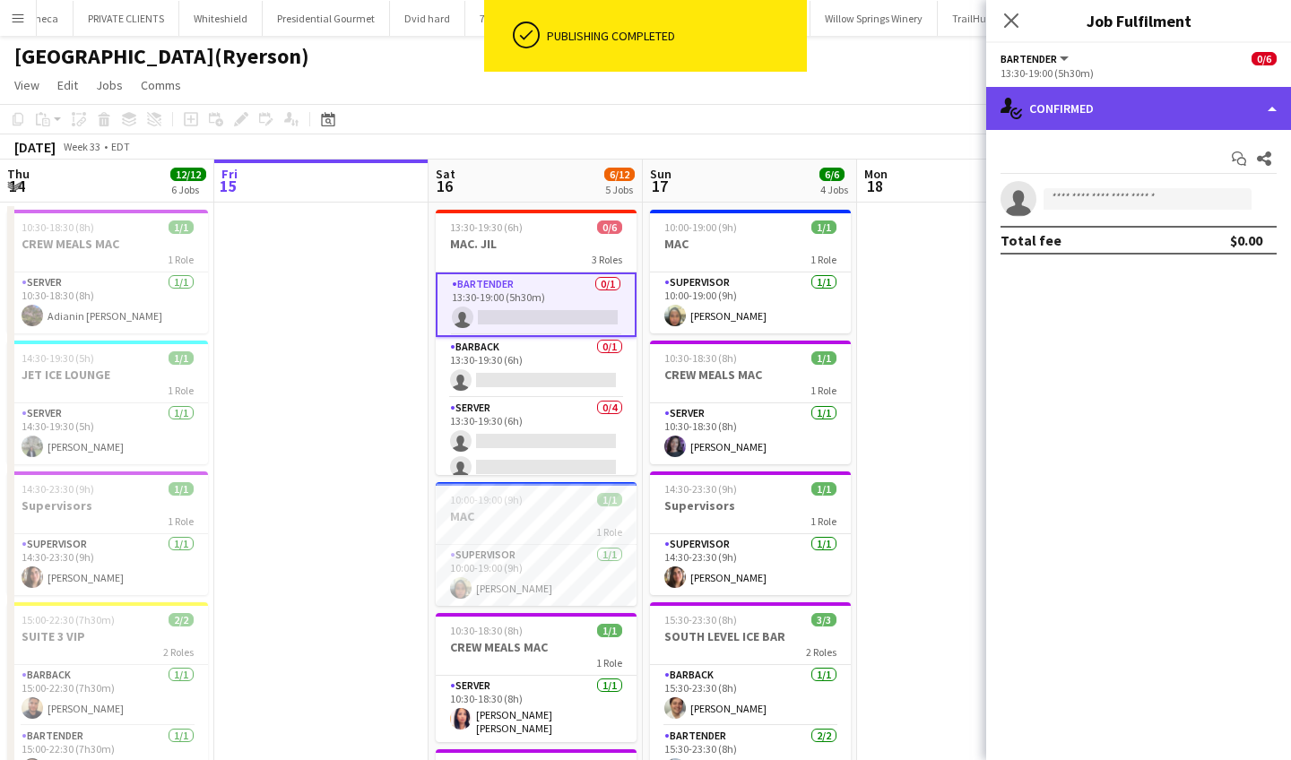
click at [1145, 107] on div "single-neutral-actions-check-2 Confirmed" at bounding box center [1138, 108] width 305 height 43
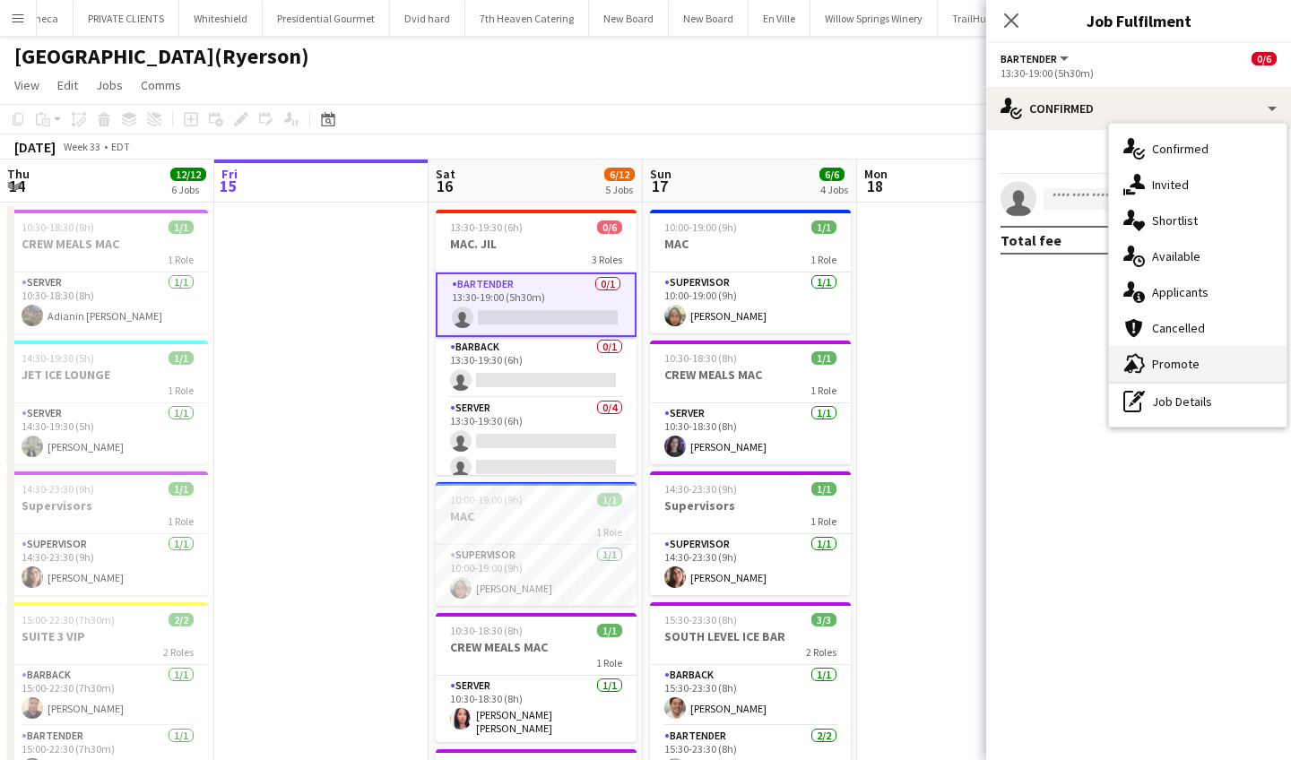
click at [1183, 365] on div "advertising-megaphone Promote" at bounding box center [1198, 364] width 178 height 36
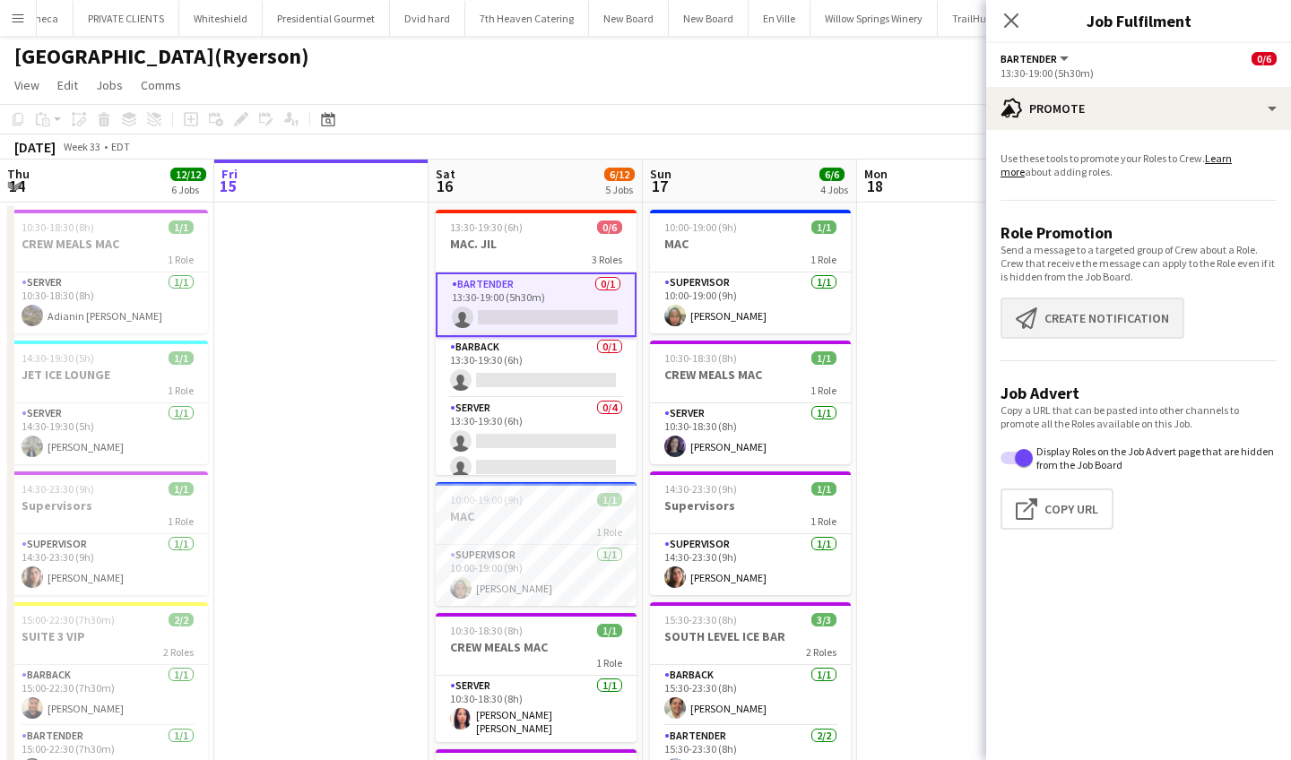
click at [1132, 322] on button "Create notification Create notification" at bounding box center [1093, 318] width 184 height 41
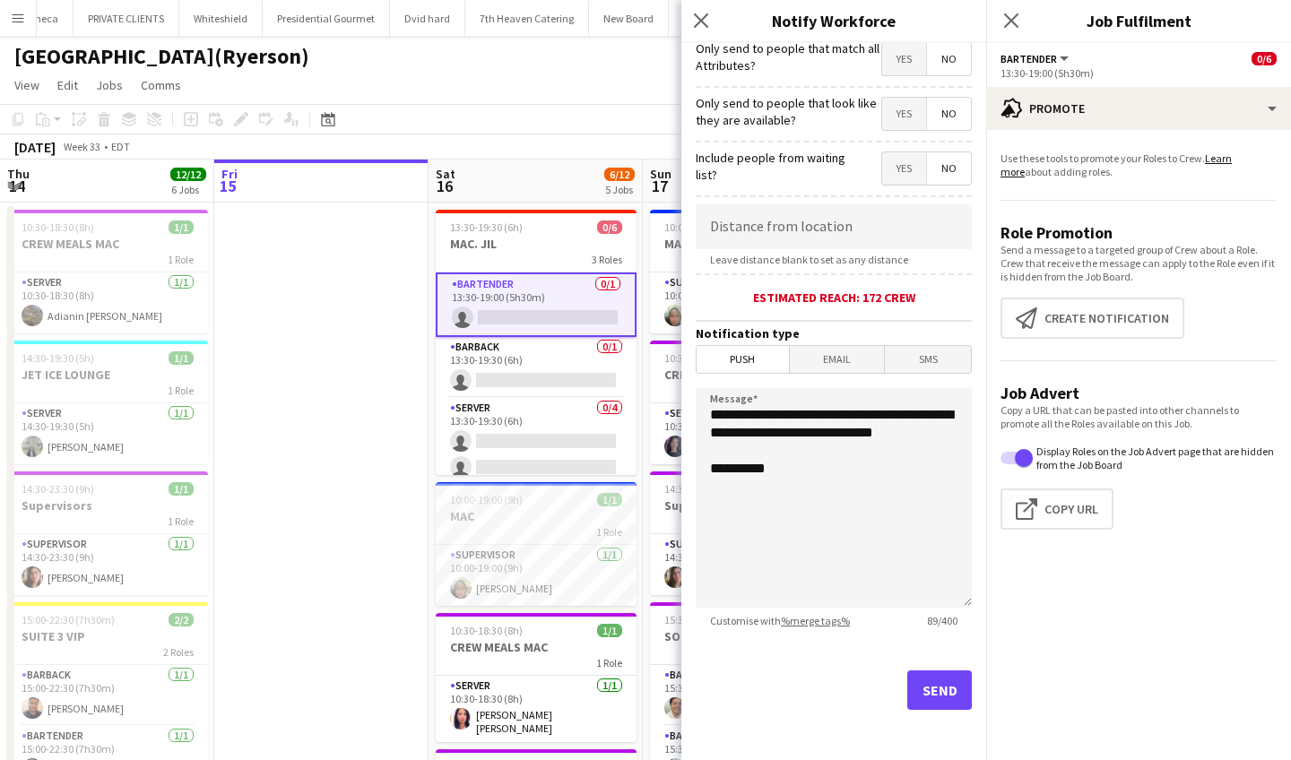
scroll to position [227, 0]
click at [941, 685] on button "Send" at bounding box center [939, 690] width 65 height 39
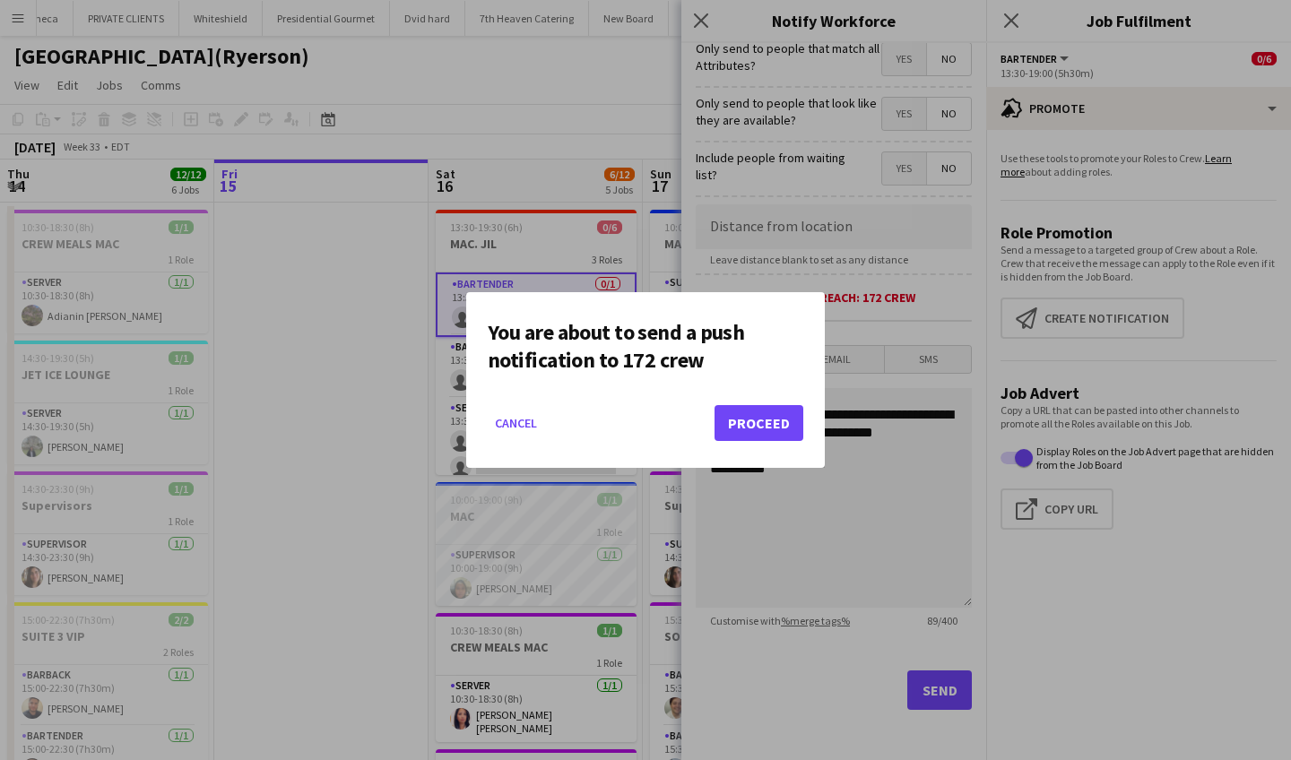
click at [750, 421] on button "Proceed" at bounding box center [759, 423] width 89 height 36
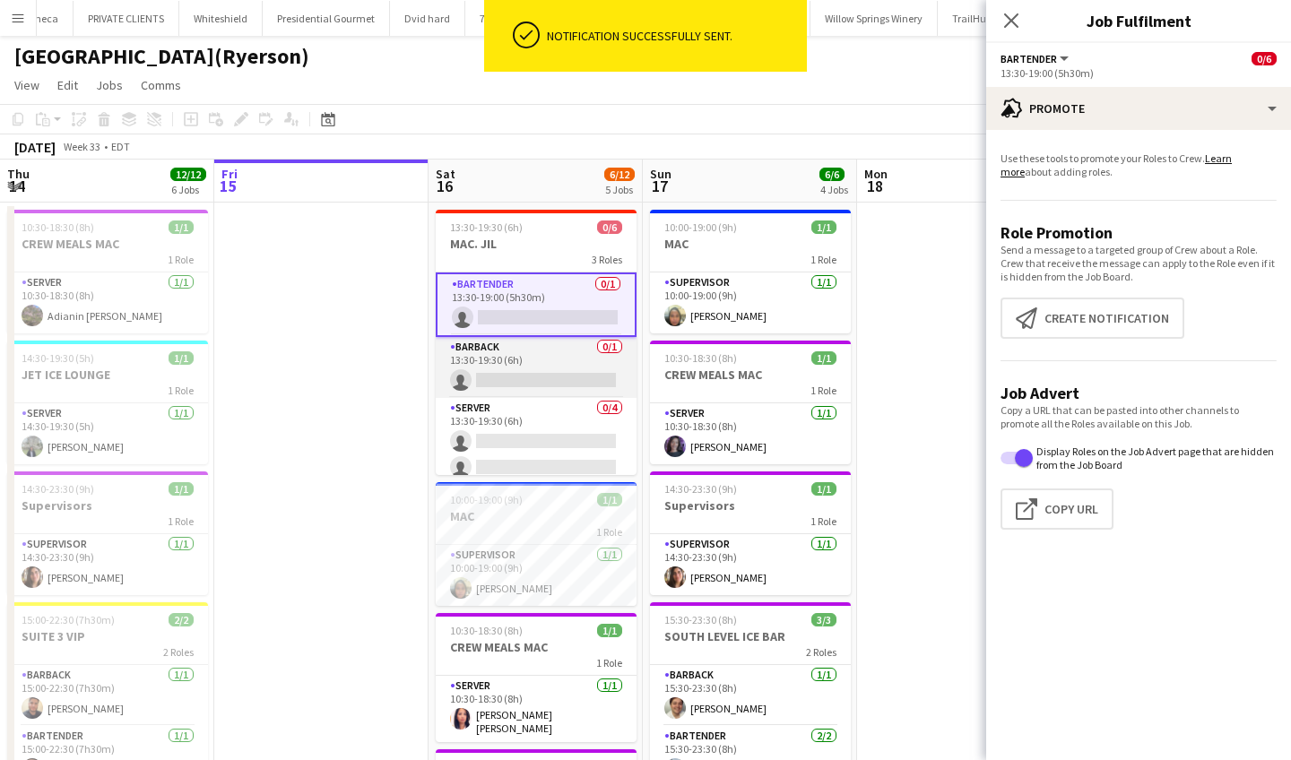
click at [549, 372] on app-card-role "BARBACK 0/1 13:30-19:30 (6h) single-neutral-actions" at bounding box center [536, 367] width 201 height 61
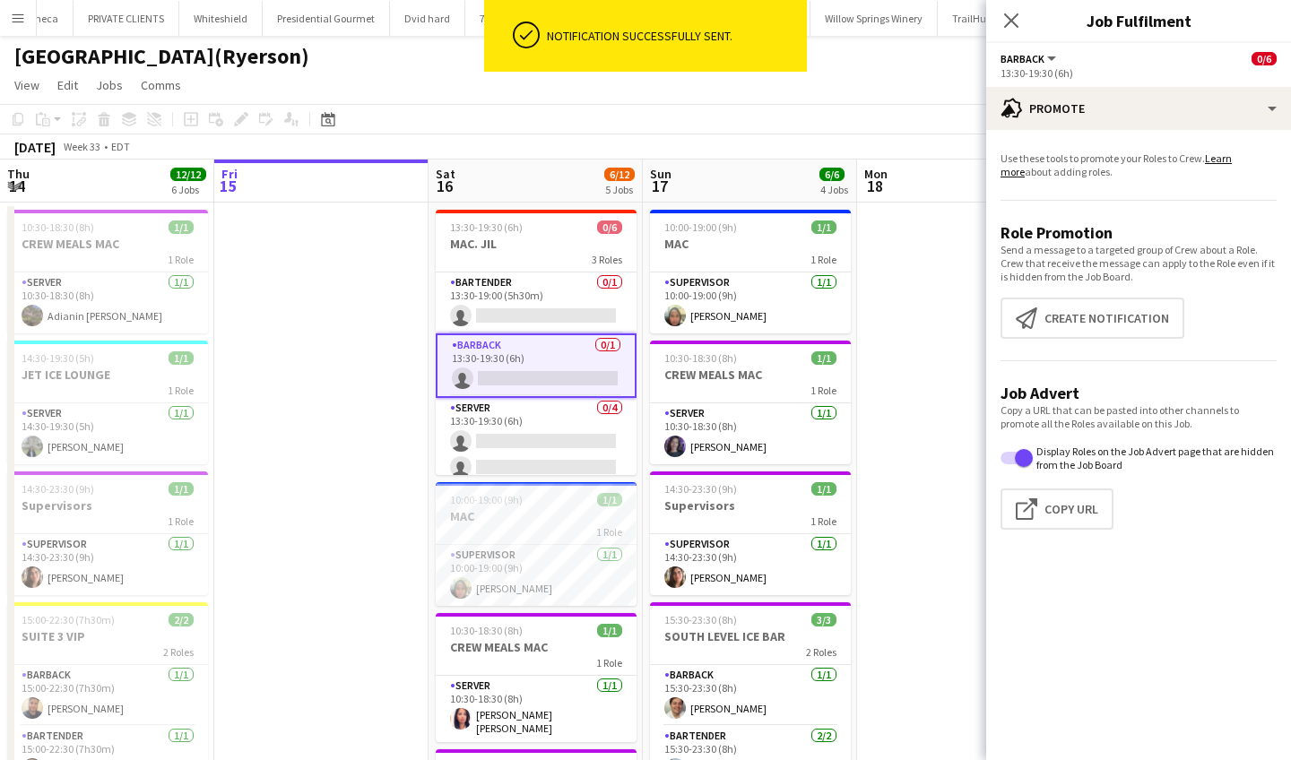
click at [549, 372] on app-card-role "BARBACK 0/1 13:30-19:30 (6h) single-neutral-actions" at bounding box center [536, 366] width 201 height 65
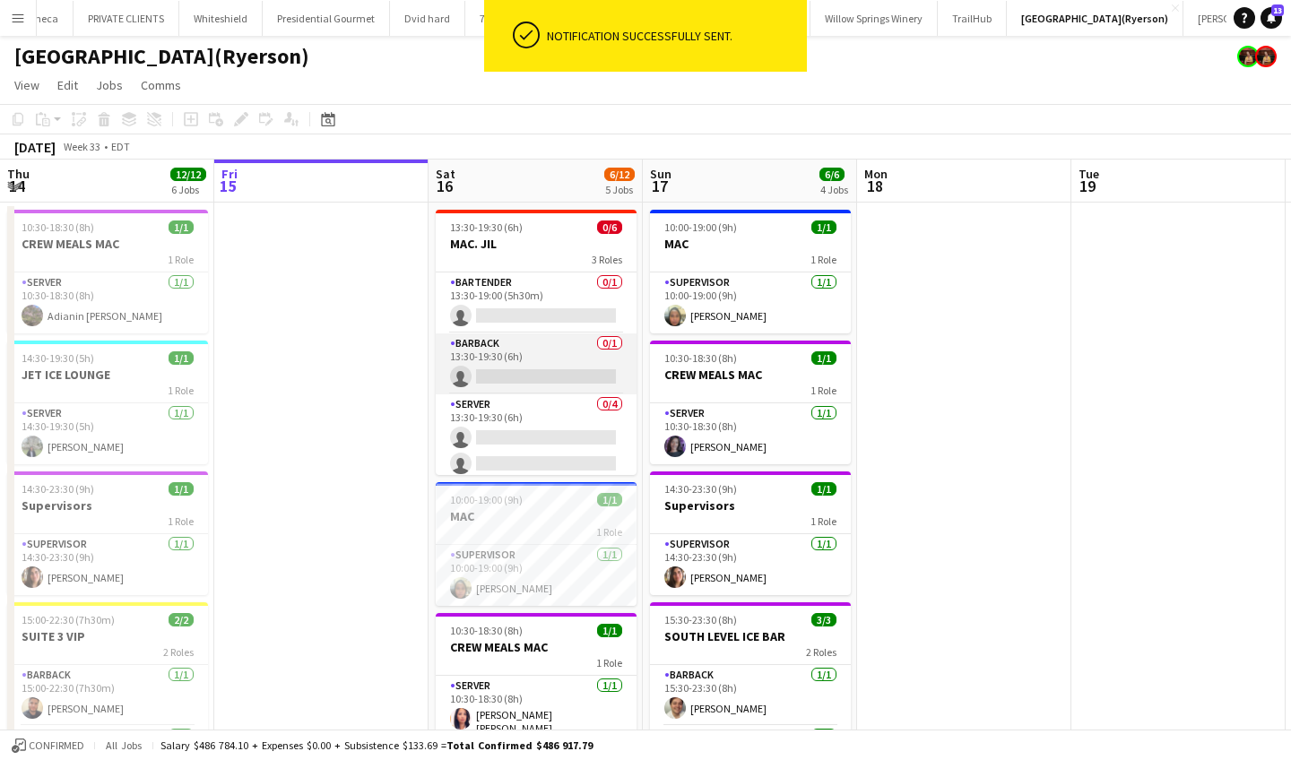
click at [560, 376] on app-card-role "BARBACK 0/1 13:30-19:30 (6h) single-neutral-actions" at bounding box center [536, 364] width 201 height 61
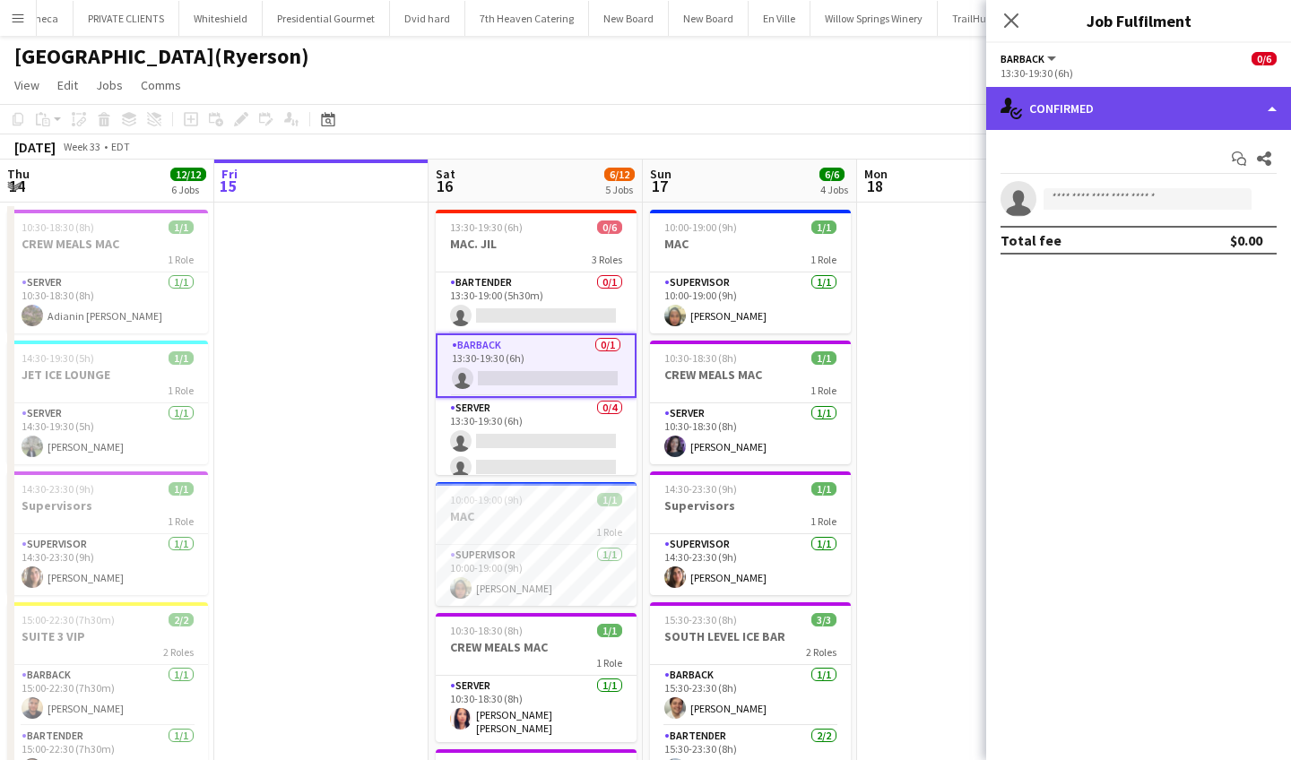
click at [1130, 100] on div "single-neutral-actions-check-2 Confirmed" at bounding box center [1138, 108] width 305 height 43
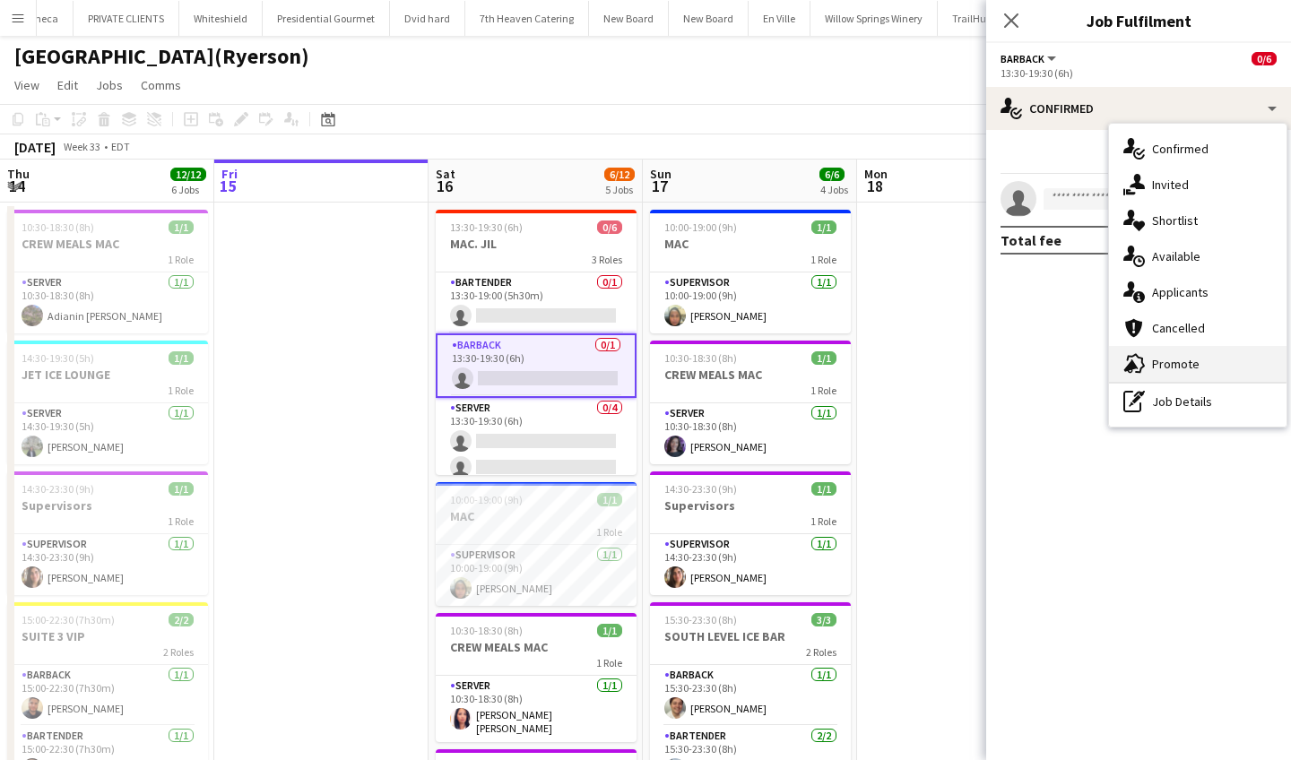
click at [1200, 360] on div "advertising-megaphone Promote" at bounding box center [1198, 364] width 178 height 36
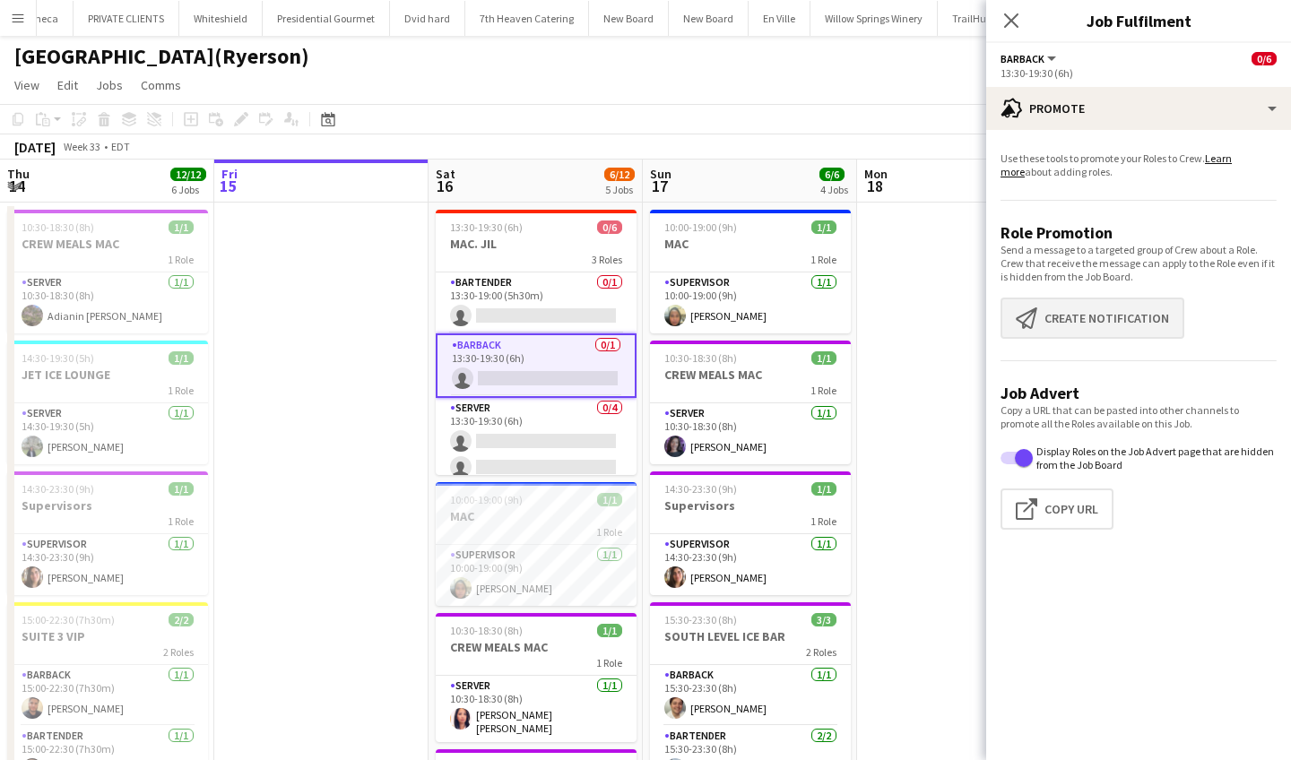
click at [1141, 326] on button "Create notification Create notification" at bounding box center [1093, 318] width 184 height 41
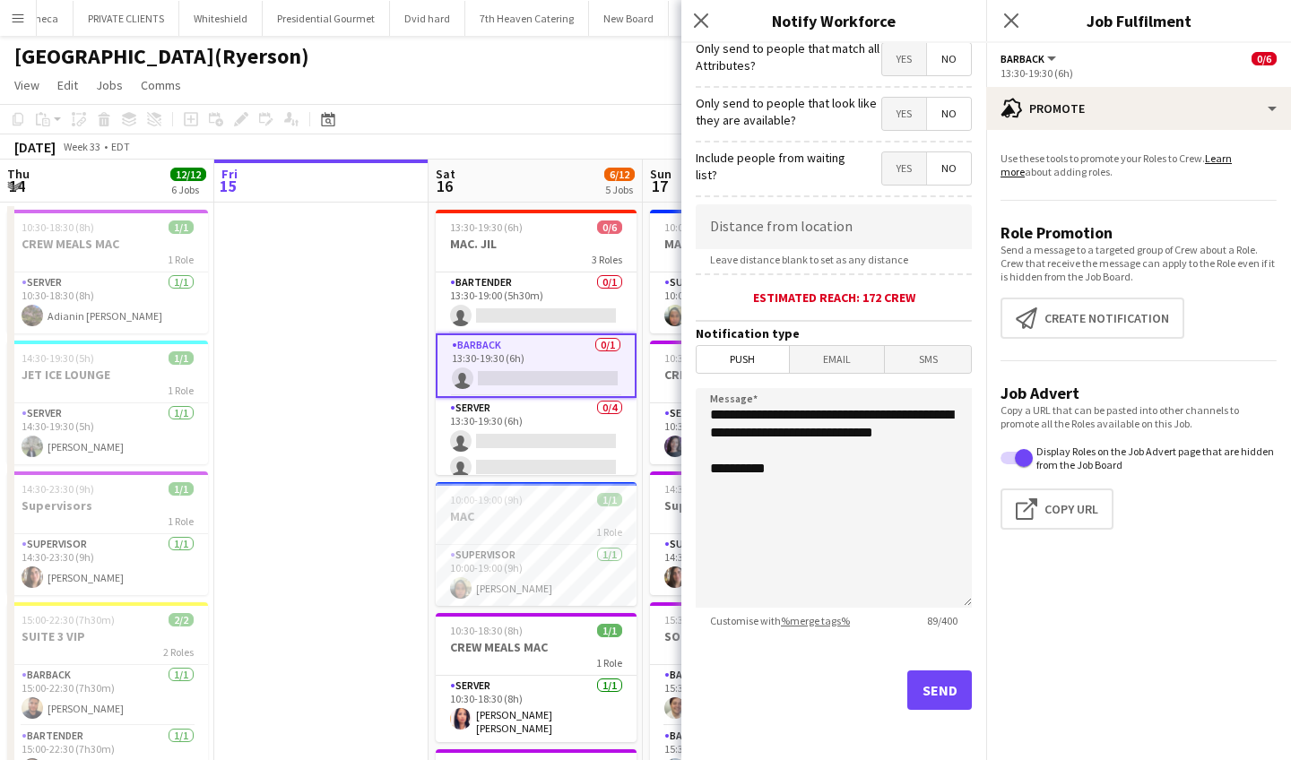
click at [943, 684] on button "Send" at bounding box center [939, 690] width 65 height 39
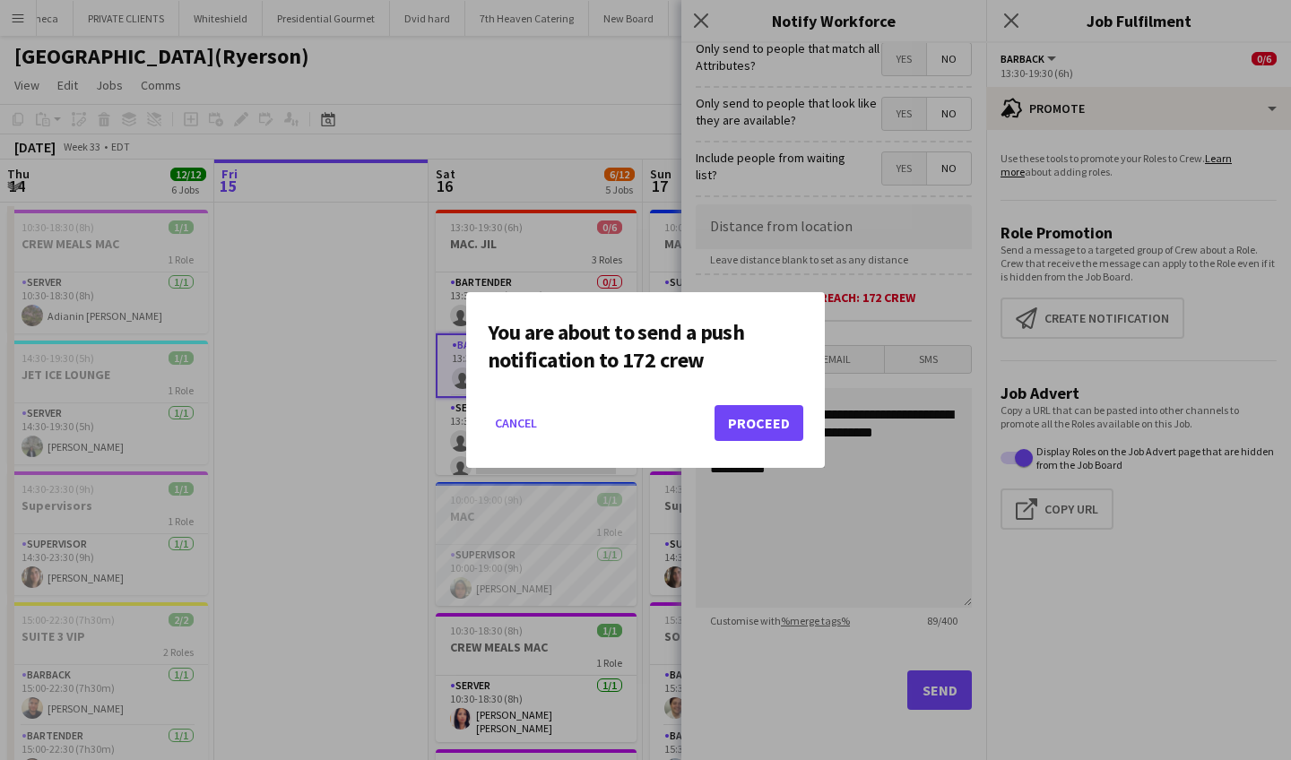
click at [771, 427] on button "Proceed" at bounding box center [759, 423] width 89 height 36
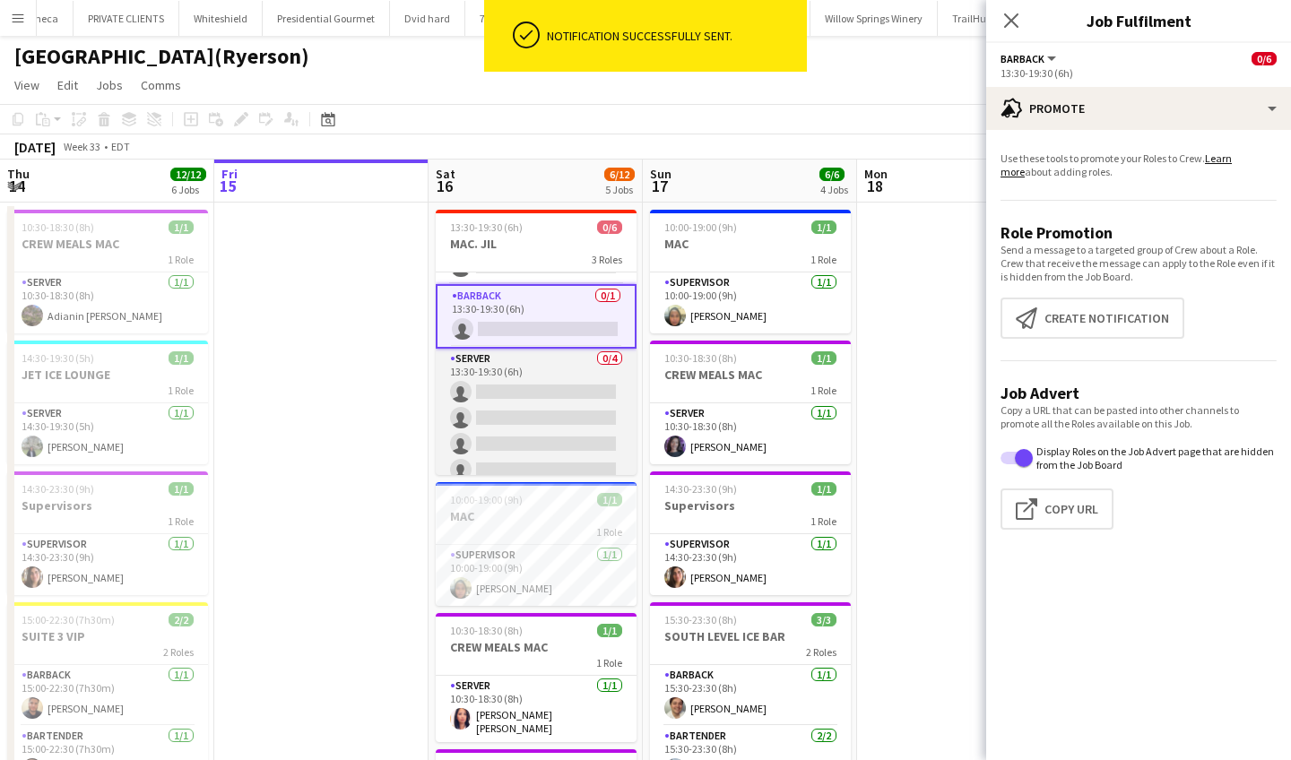
scroll to position [50, 0]
click at [532, 408] on app-card-role "SERVER 0/4 13:30-19:30 (6h) single-neutral-actions single-neutral-actions singl…" at bounding box center [536, 417] width 201 height 139
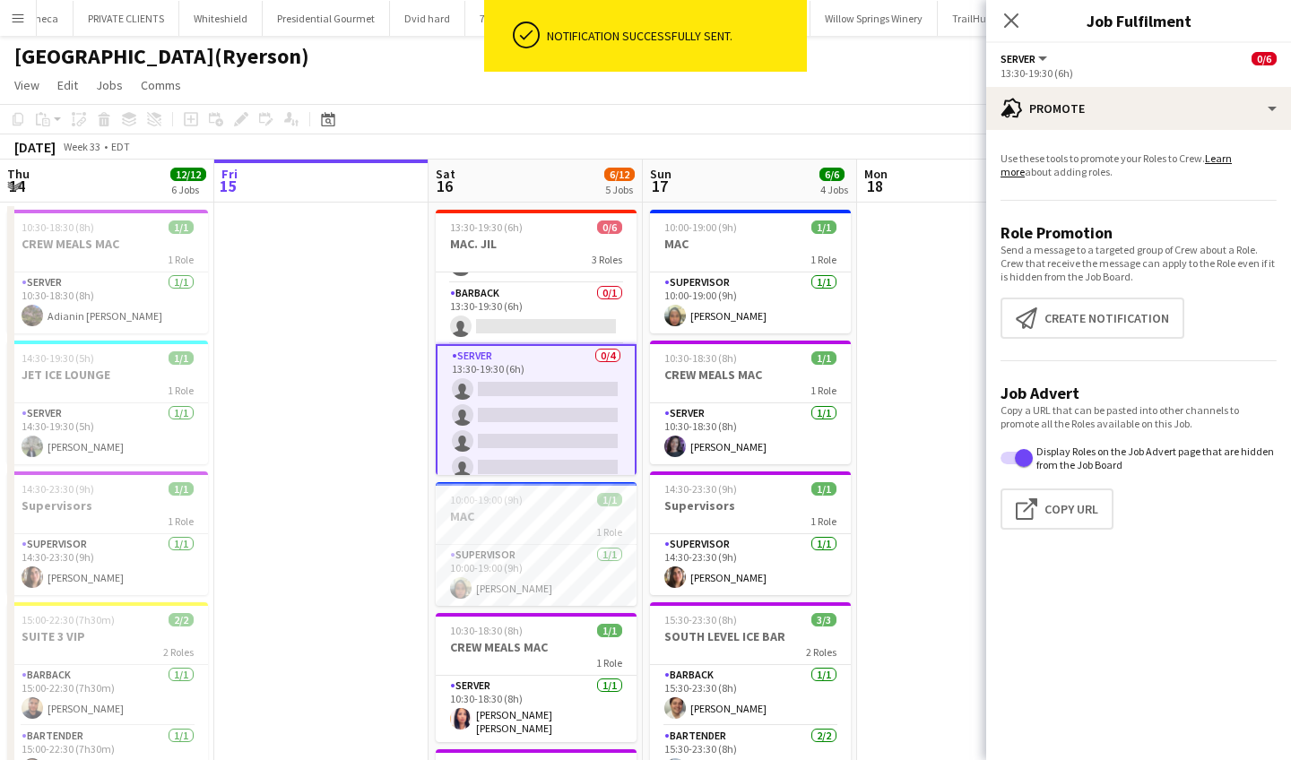
click at [532, 408] on app-card-role "SERVER 0/4 13:30-19:30 (6h) single-neutral-actions single-neutral-actions singl…" at bounding box center [536, 415] width 201 height 143
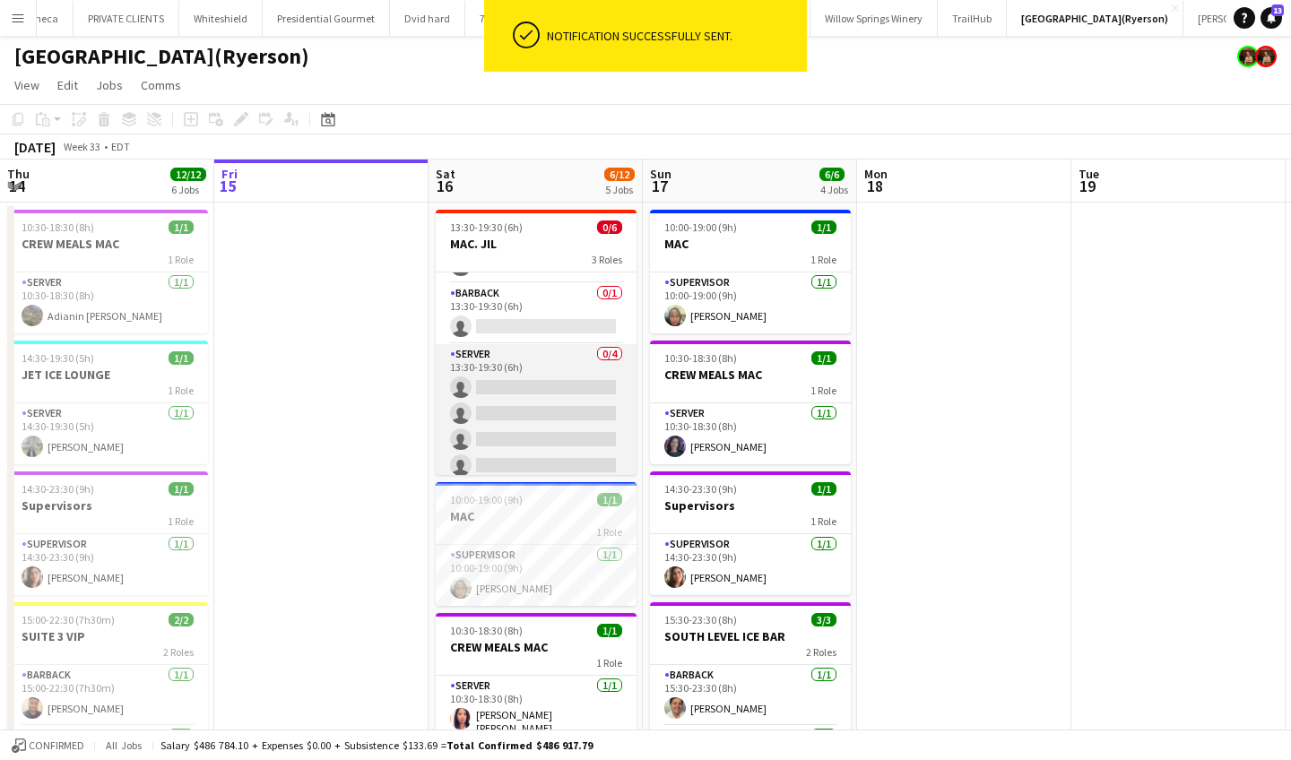
click at [532, 408] on app-card-role "SERVER 0/4 13:30-19:30 (6h) single-neutral-actions single-neutral-actions singl…" at bounding box center [536, 413] width 201 height 139
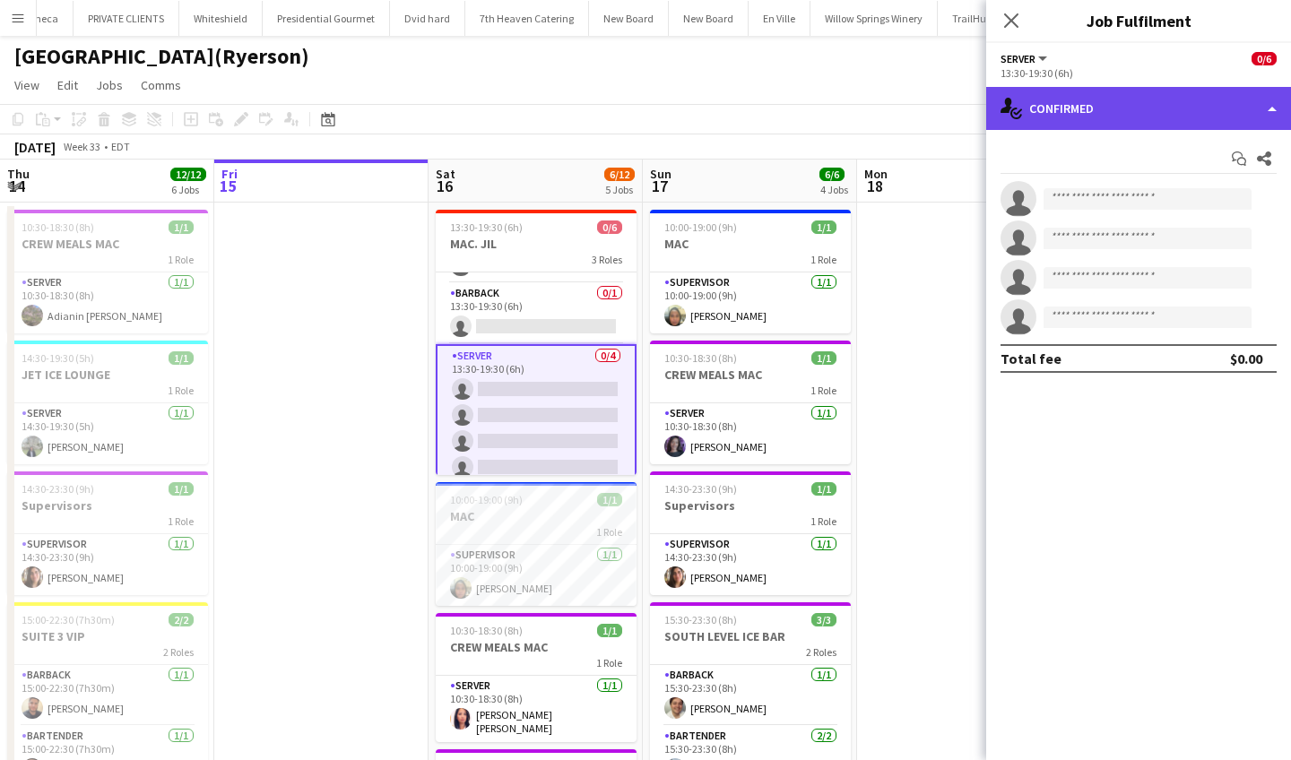
click at [1132, 92] on div "single-neutral-actions-check-2 Confirmed" at bounding box center [1138, 108] width 305 height 43
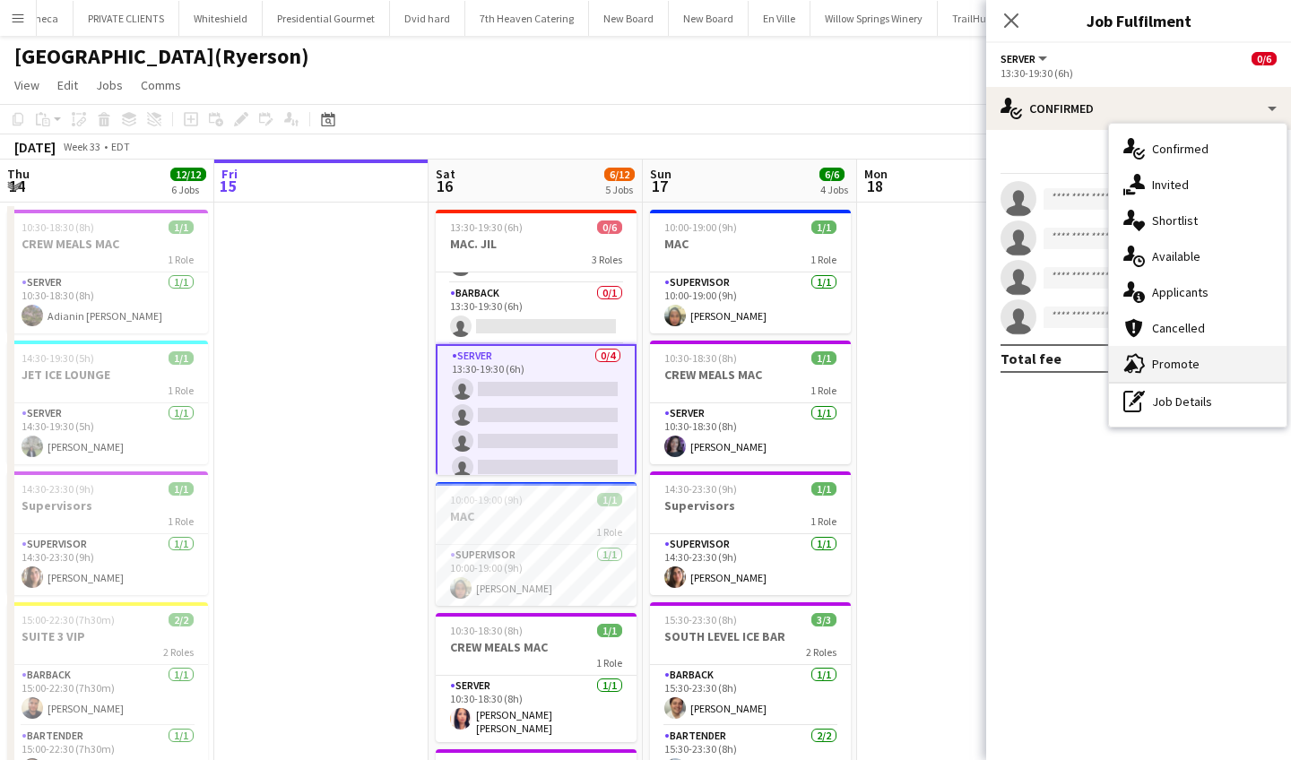
click at [1199, 361] on div "advertising-megaphone Promote" at bounding box center [1198, 364] width 178 height 36
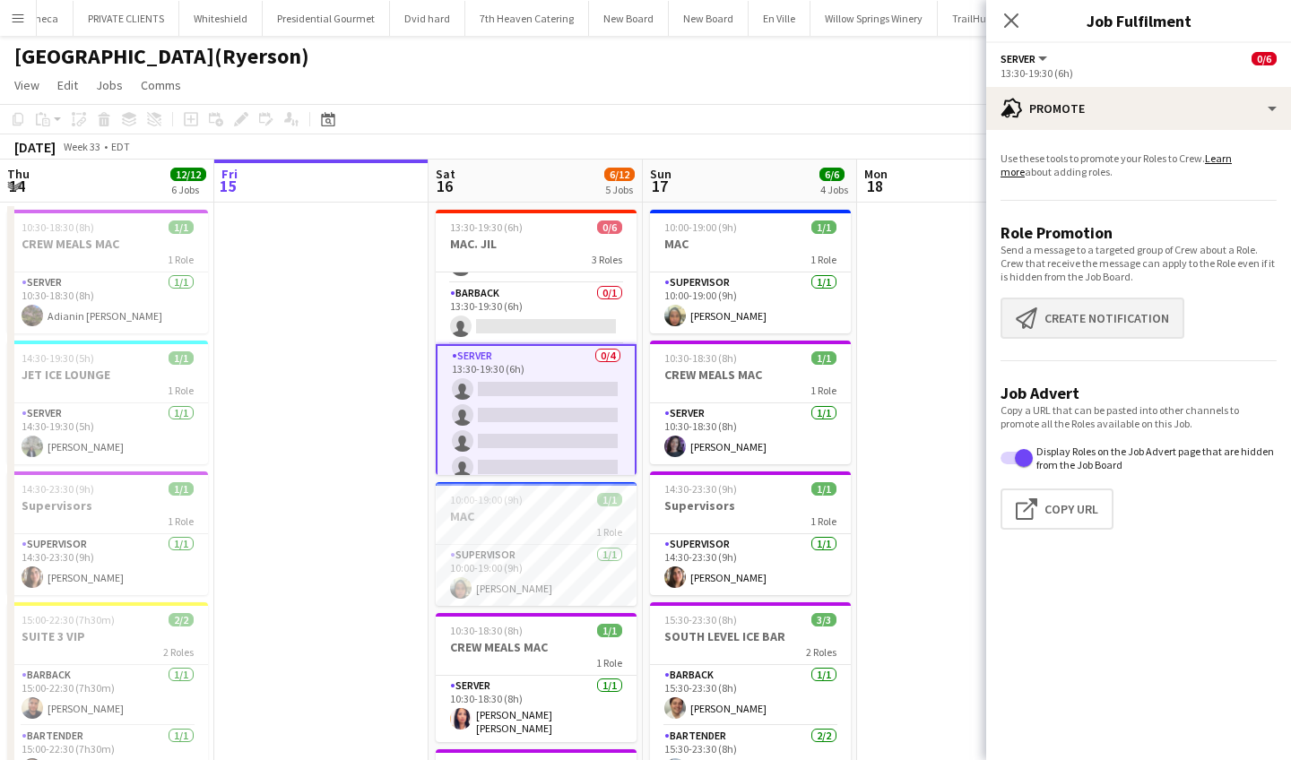
click at [1143, 326] on button "Create notification Create notification" at bounding box center [1093, 318] width 184 height 41
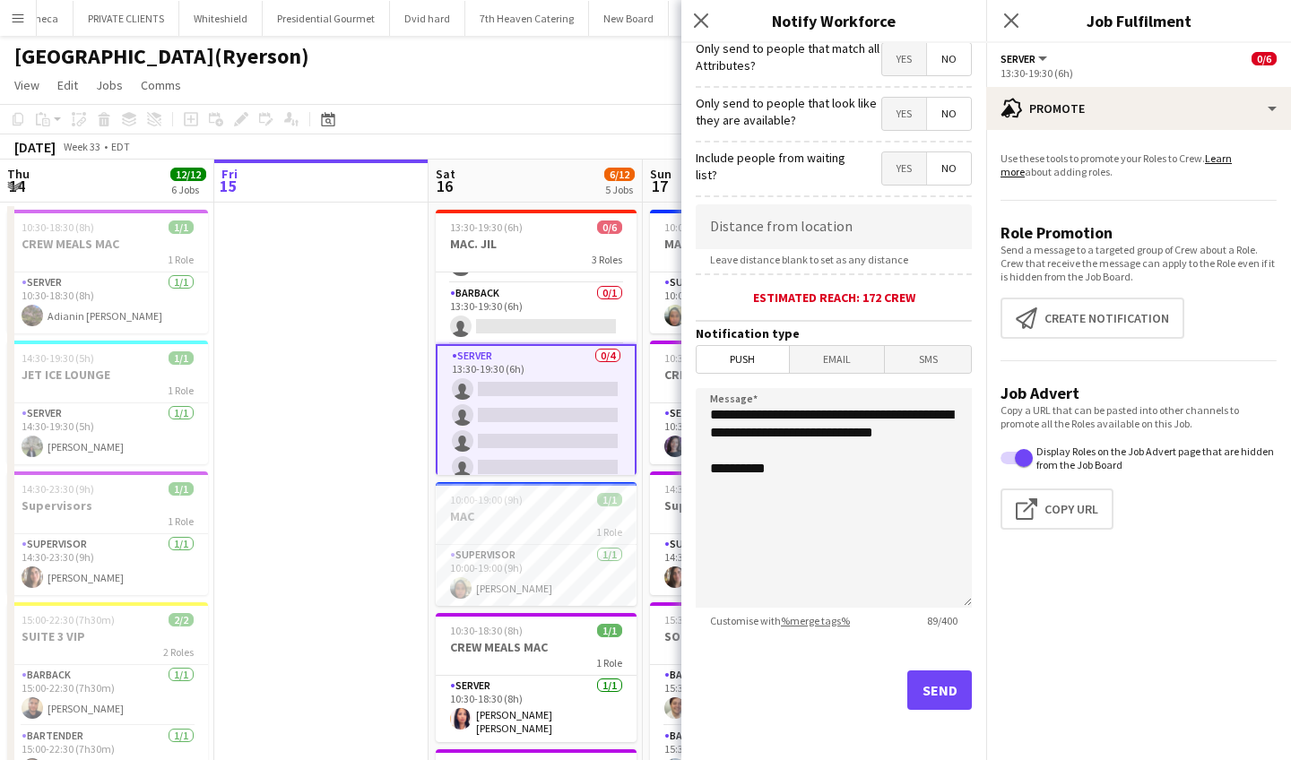
scroll to position [227, 0]
click at [950, 699] on button "Send" at bounding box center [939, 690] width 65 height 39
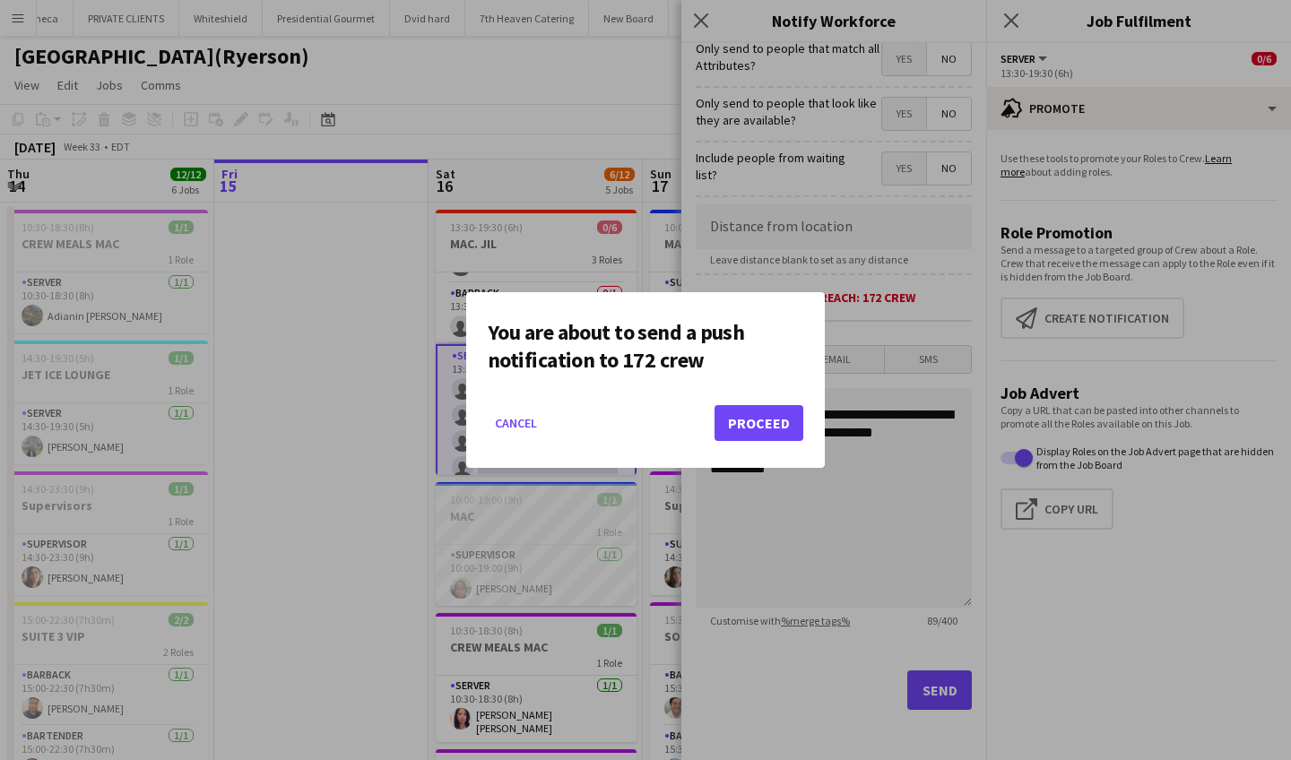
click at [775, 415] on button "Proceed" at bounding box center [759, 423] width 89 height 36
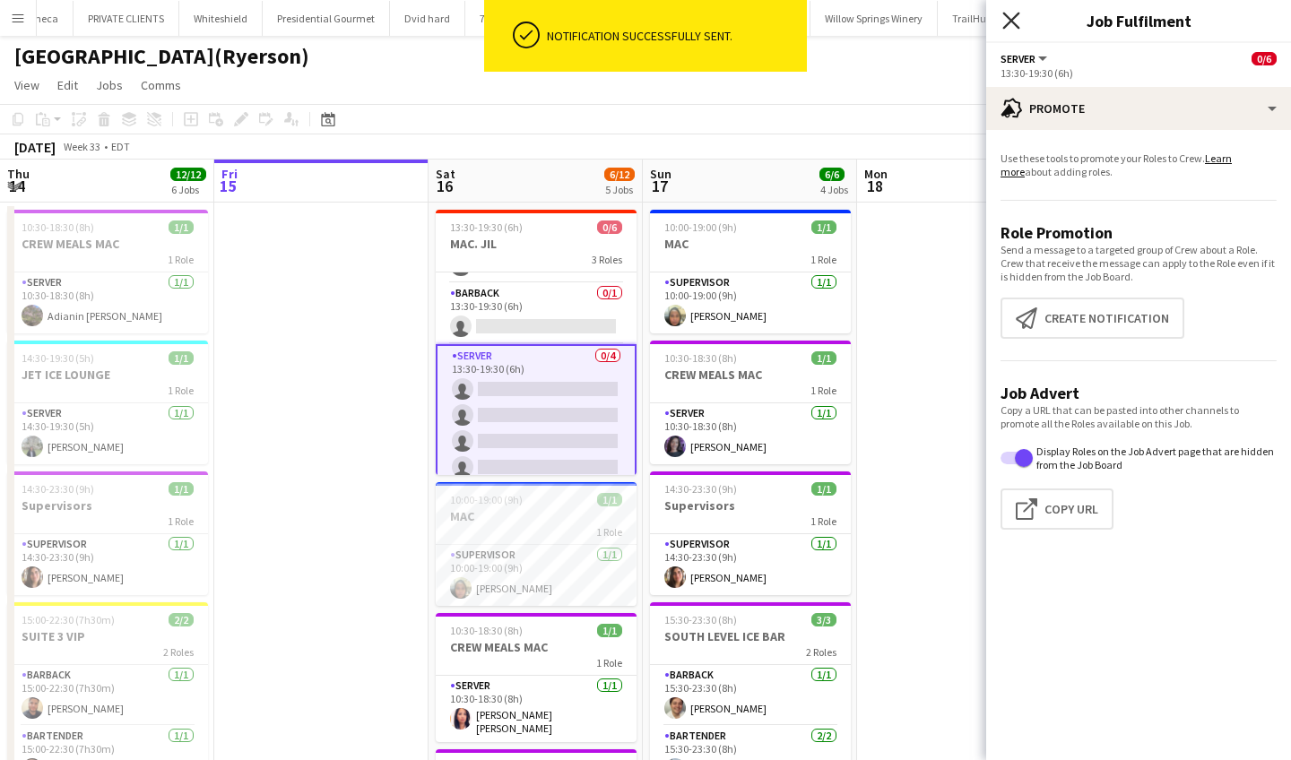
click at [1012, 14] on icon "Close pop-in" at bounding box center [1011, 20] width 17 height 17
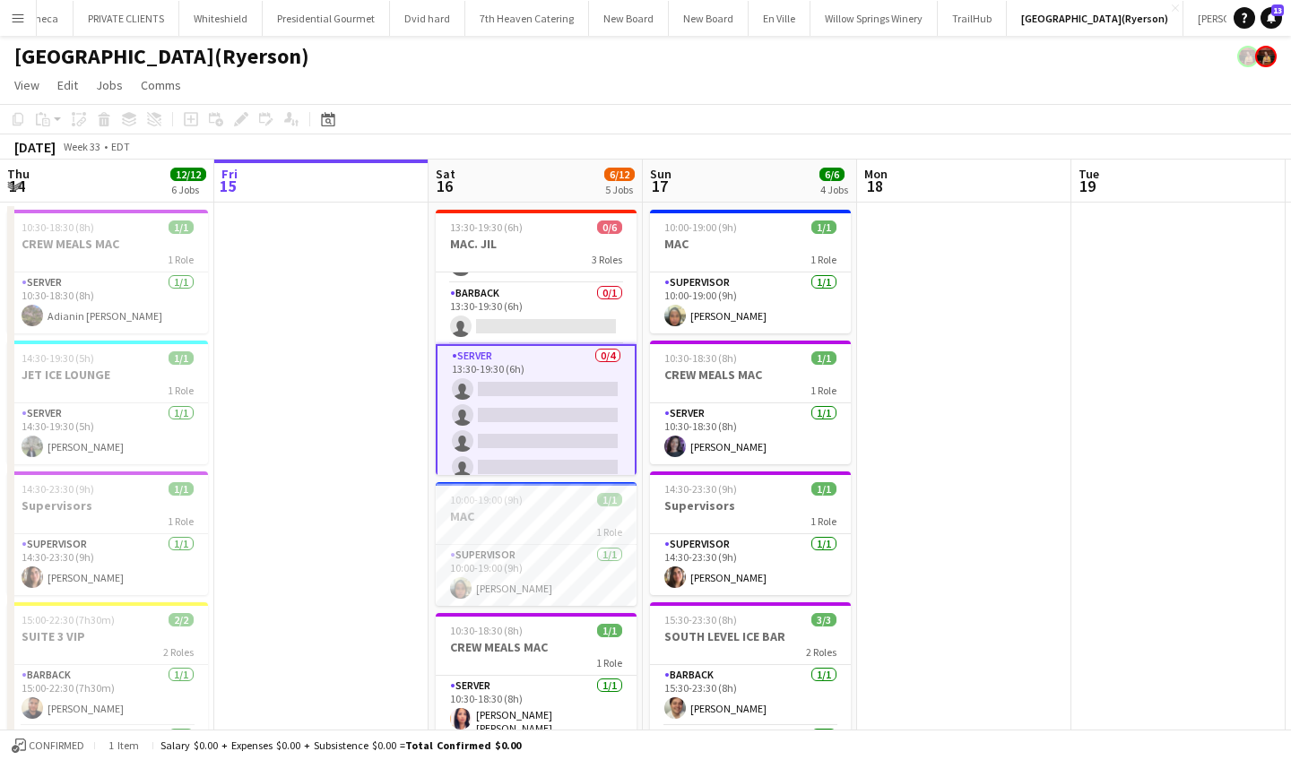
click at [13, 17] on app-icon "Menu" at bounding box center [18, 18] width 14 height 14
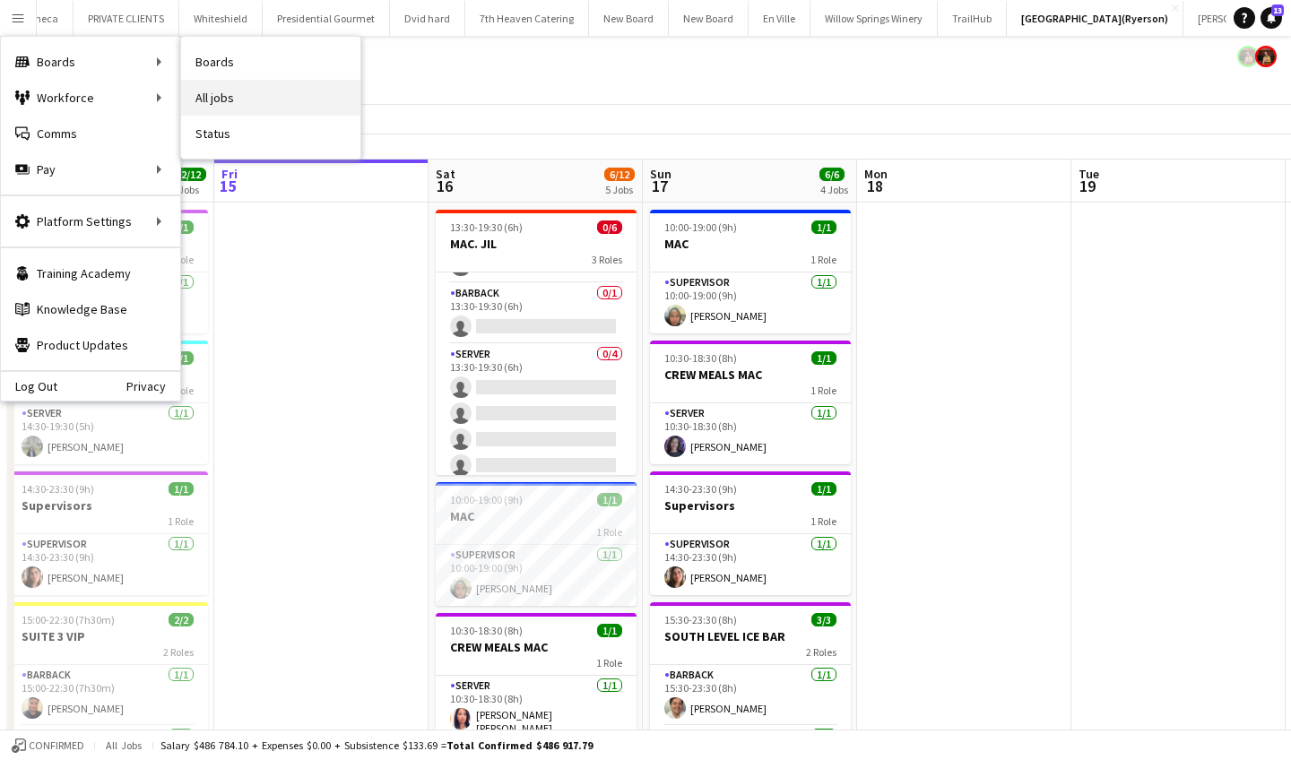
click at [266, 89] on link "All jobs" at bounding box center [270, 98] width 179 height 36
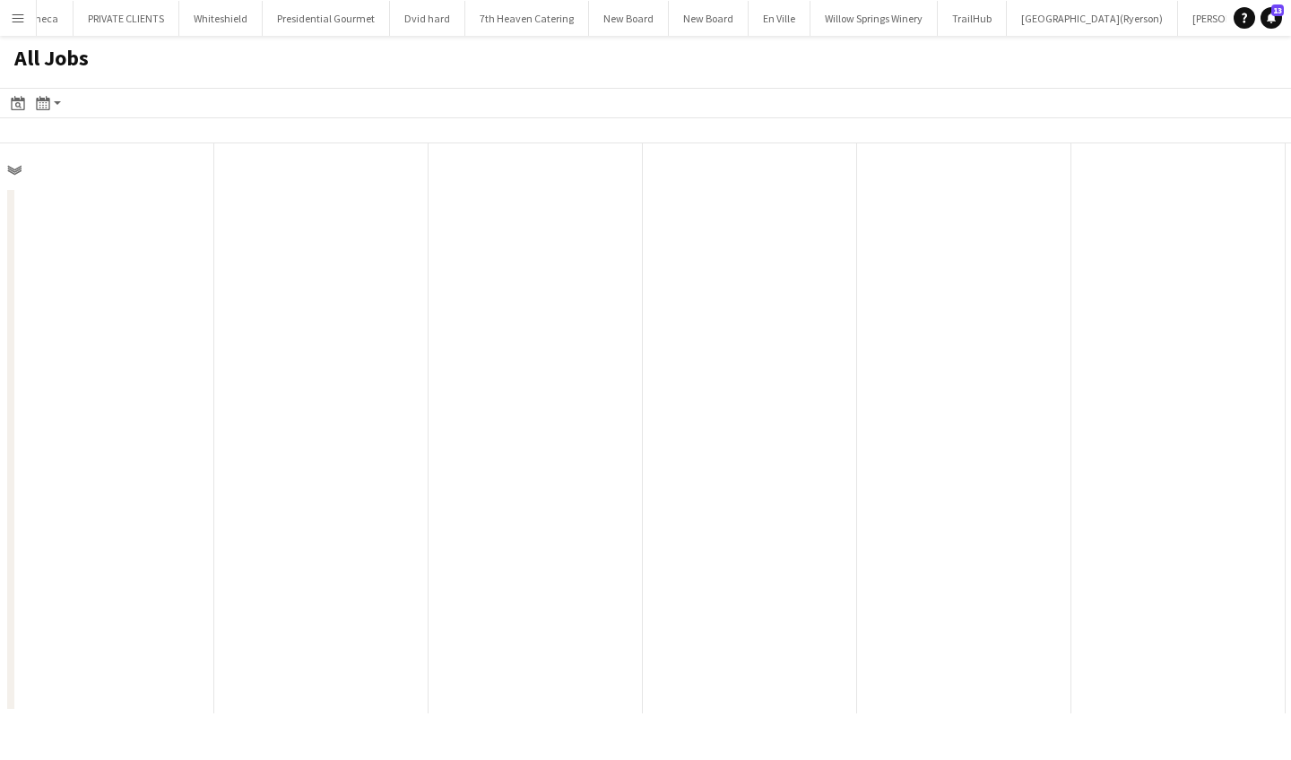
scroll to position [0, 429]
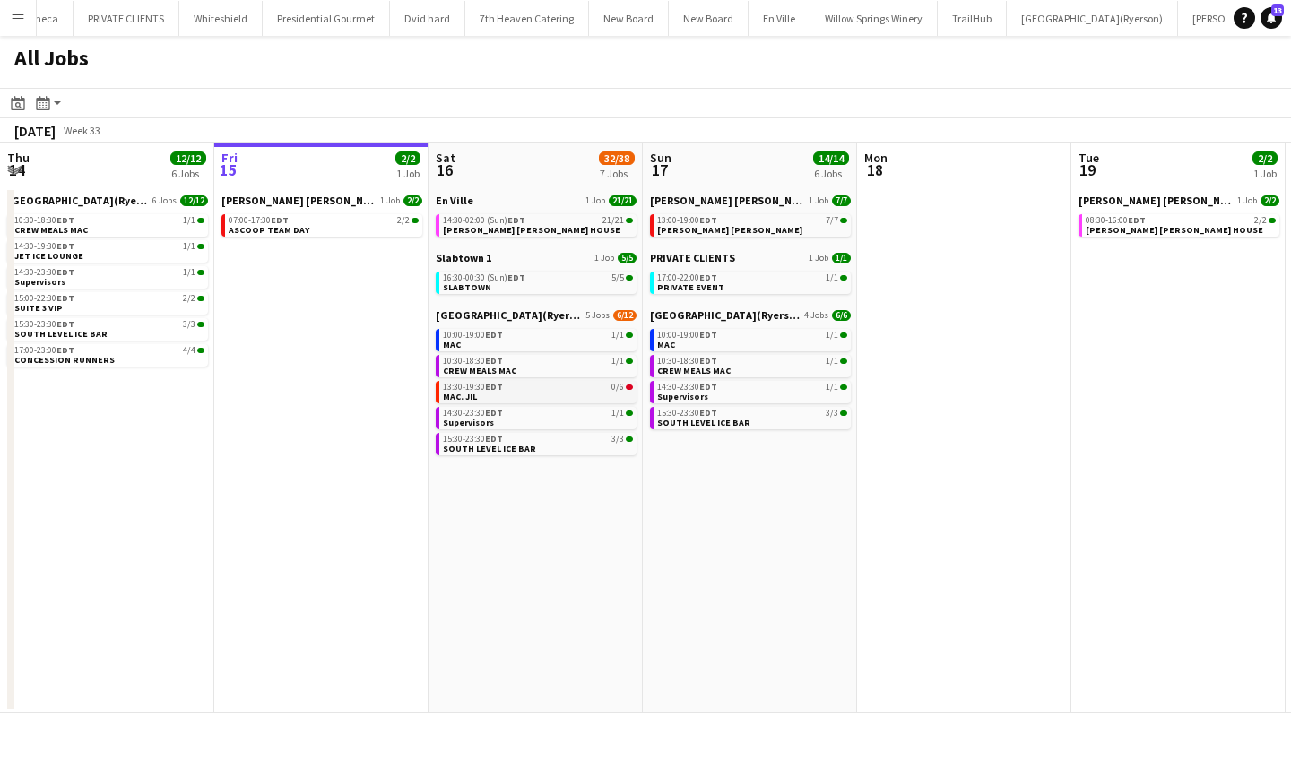
click at [520, 388] on div "13:30-19:30 EDT 0/6" at bounding box center [538, 387] width 190 height 9
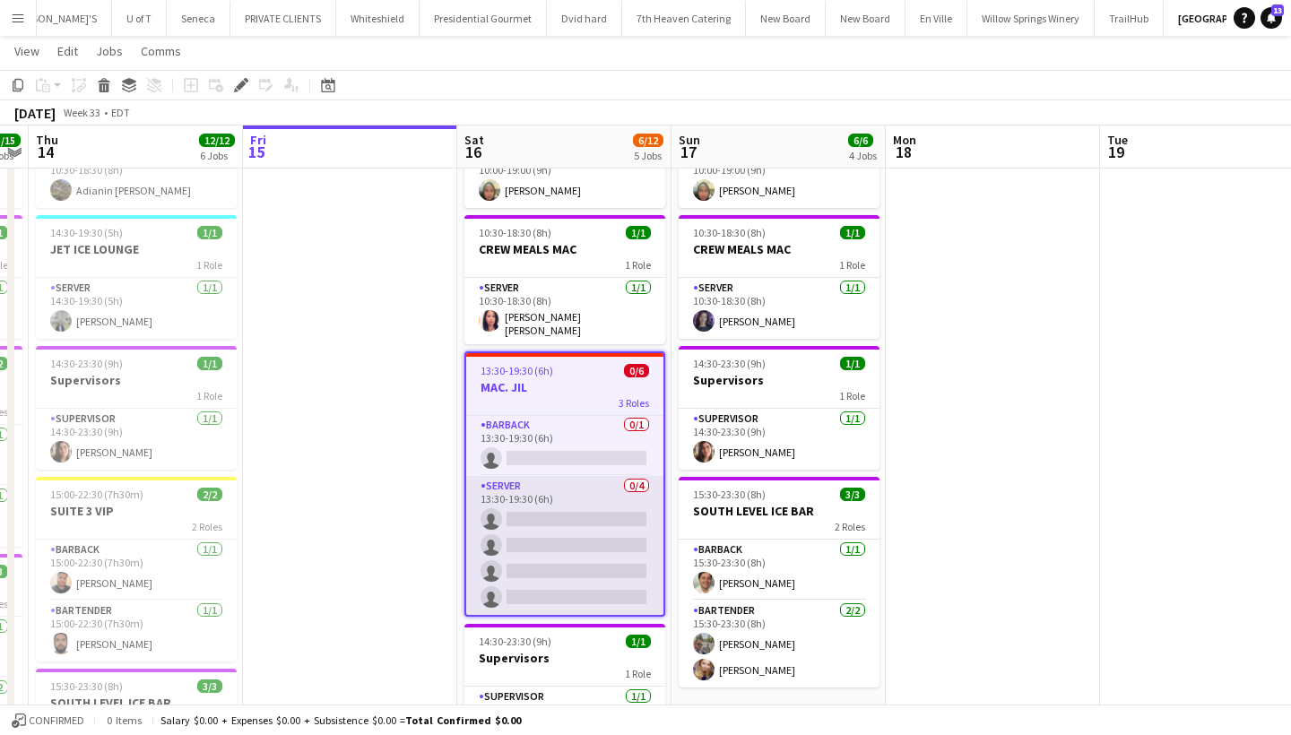
scroll to position [62, 0]
click at [551, 542] on app-card-role "SERVER 0/4 13:30-19:30 (6h) single-neutral-actions single-neutral-actions singl…" at bounding box center [564, 545] width 197 height 139
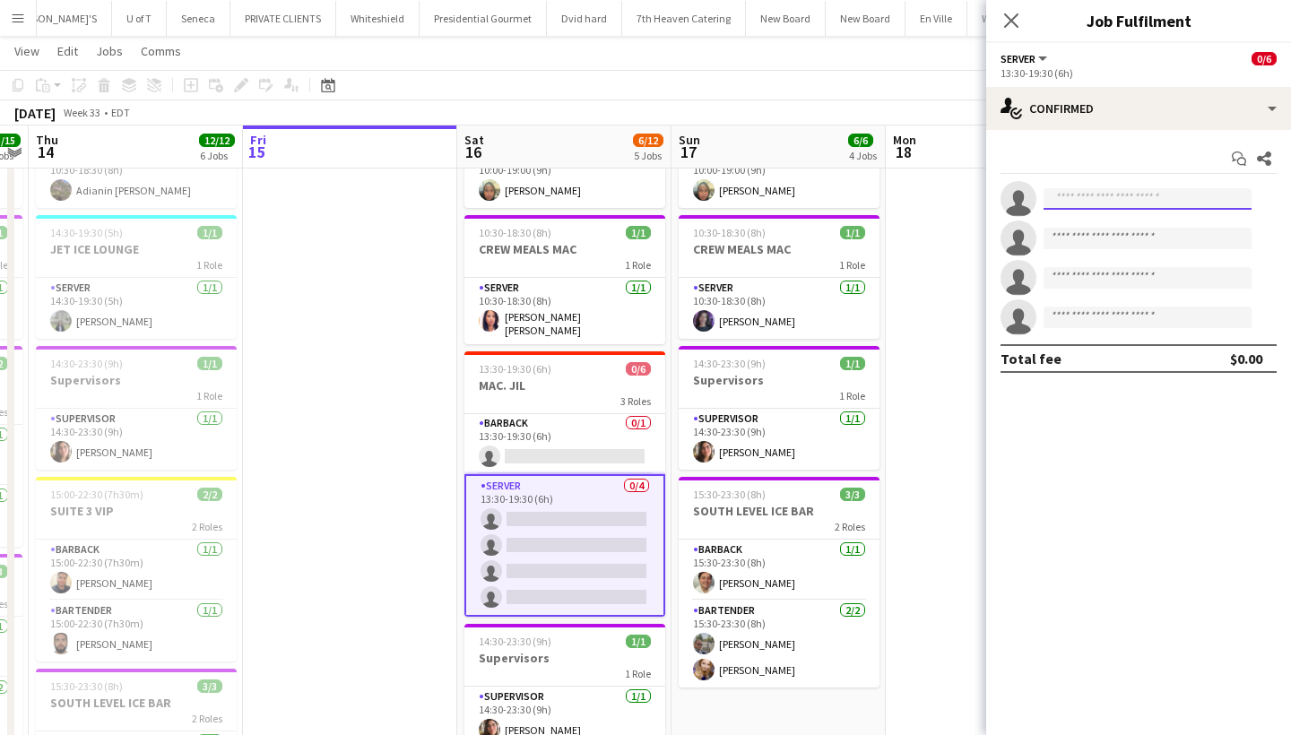
click at [1092, 194] on input at bounding box center [1148, 199] width 208 height 22
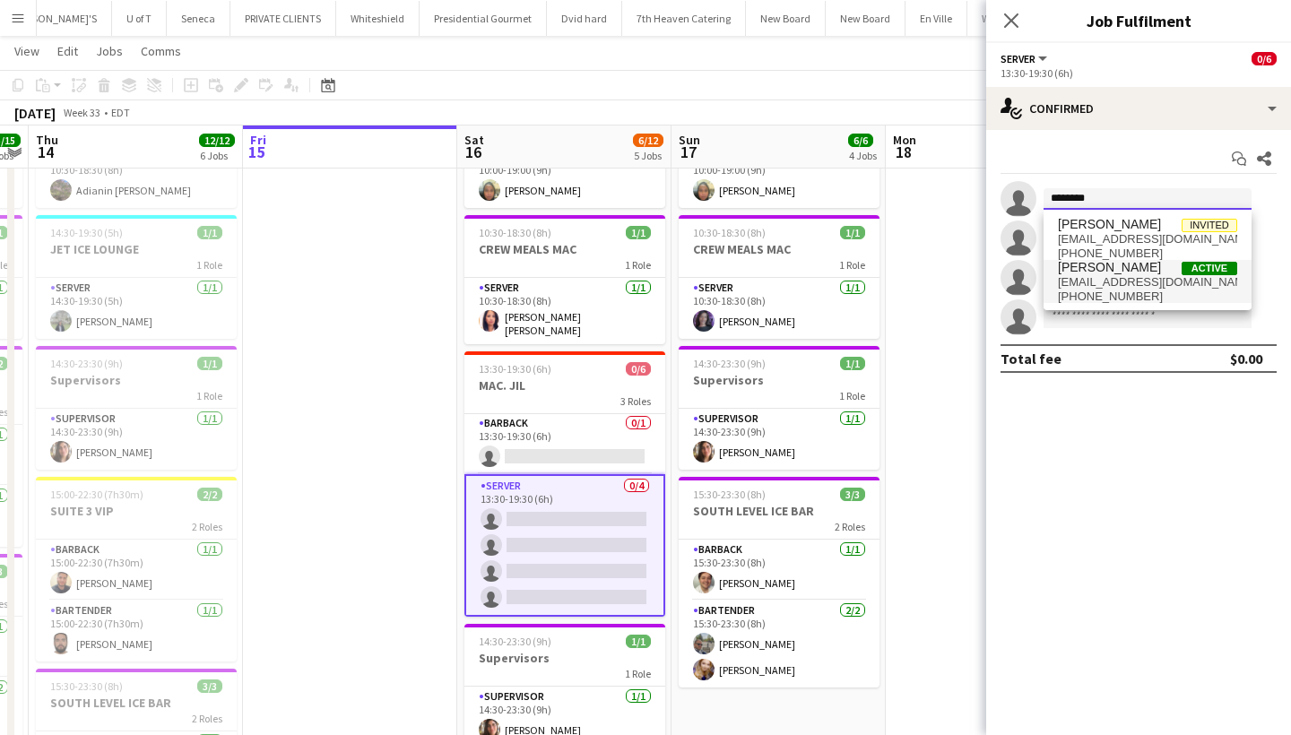
type input "********"
click at [1112, 275] on span "jonathanrps_8@hotmail.com" at bounding box center [1147, 282] width 179 height 14
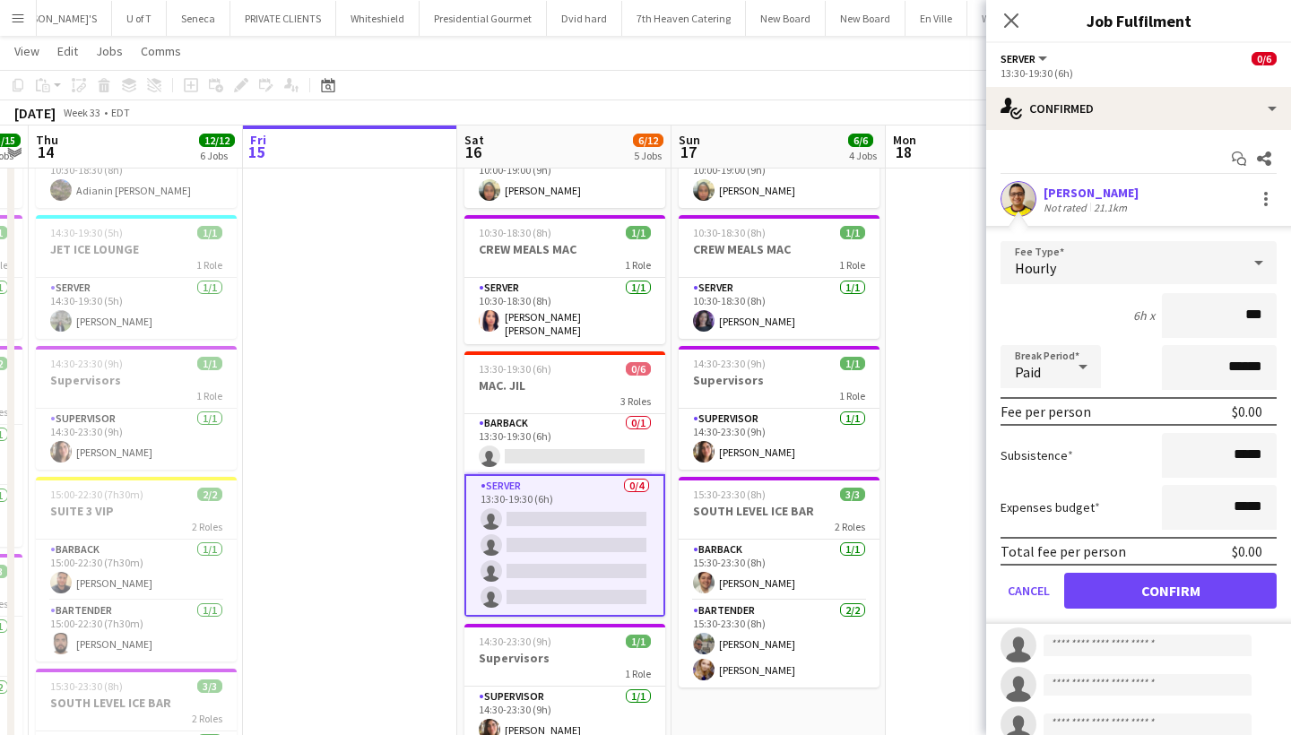
type input "**"
type input "***"
click at [1187, 585] on button "Confirm" at bounding box center [1170, 591] width 213 height 36
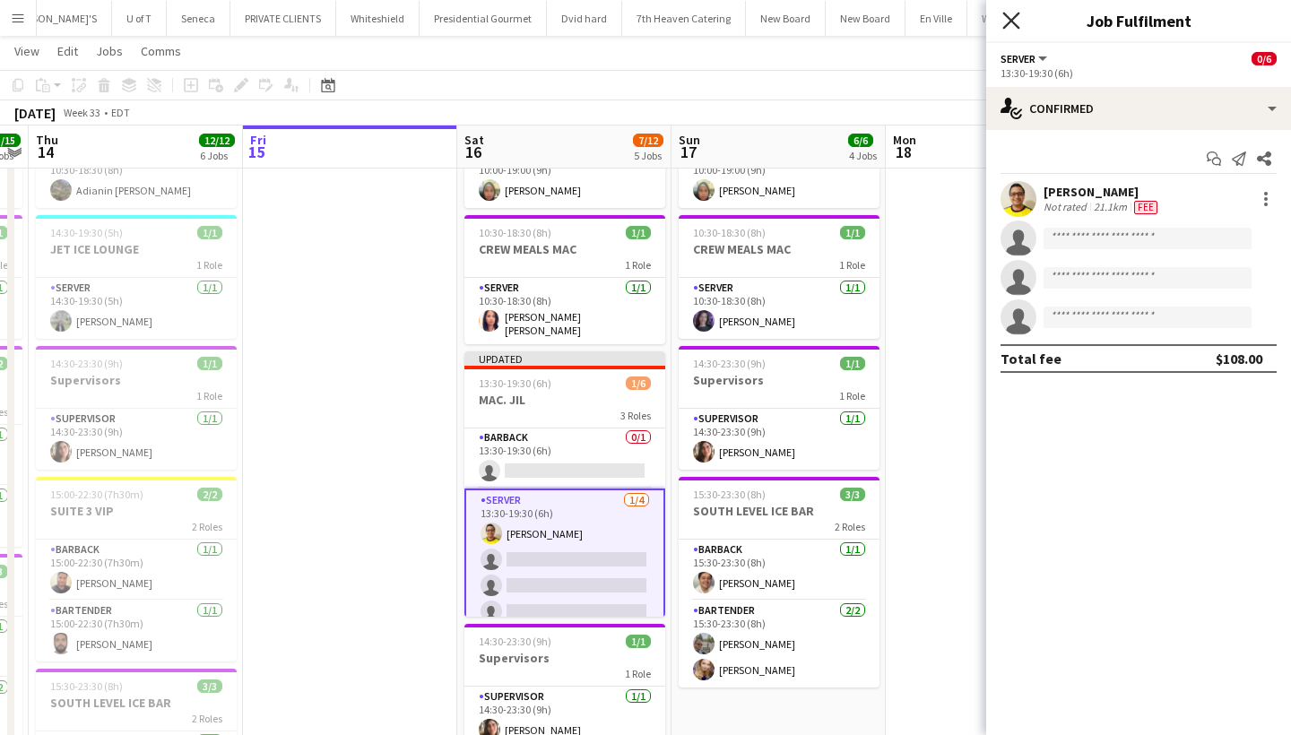
click at [1004, 18] on icon "Close pop-in" at bounding box center [1011, 20] width 17 height 17
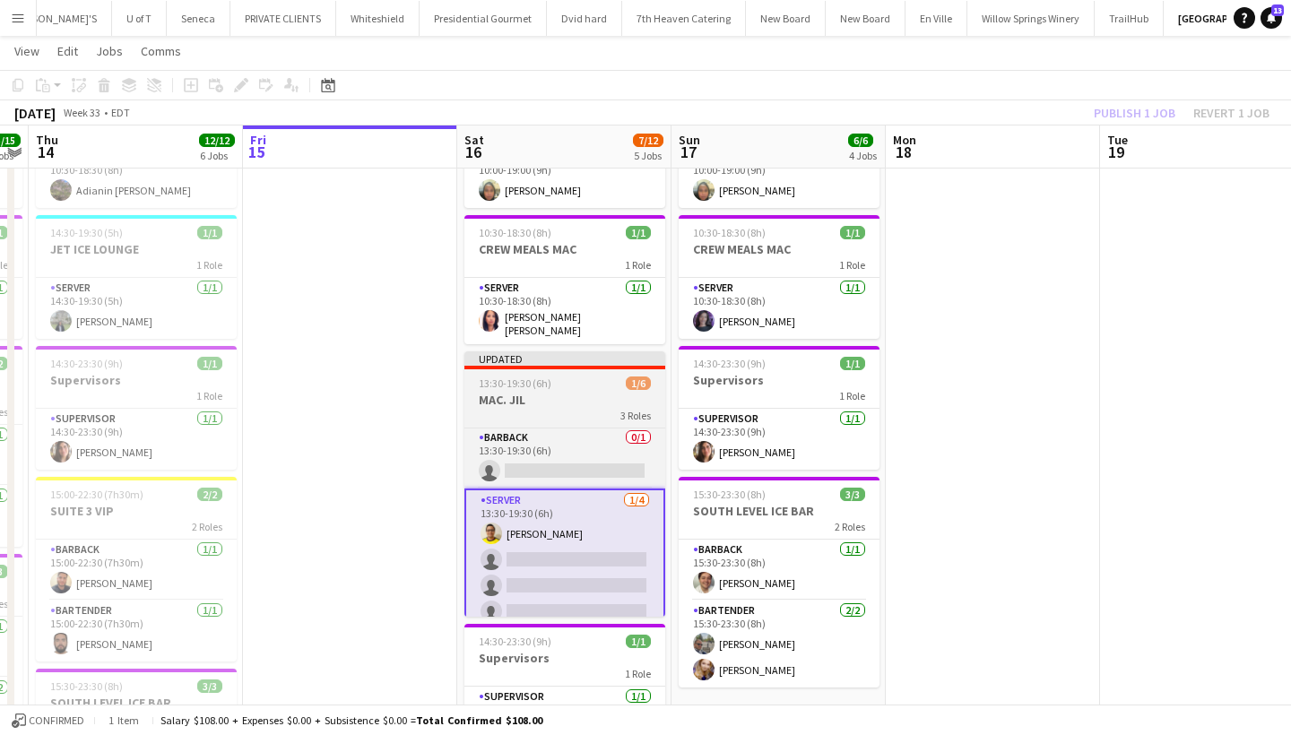
click at [536, 377] on span "13:30-19:30 (6h)" at bounding box center [515, 383] width 73 height 13
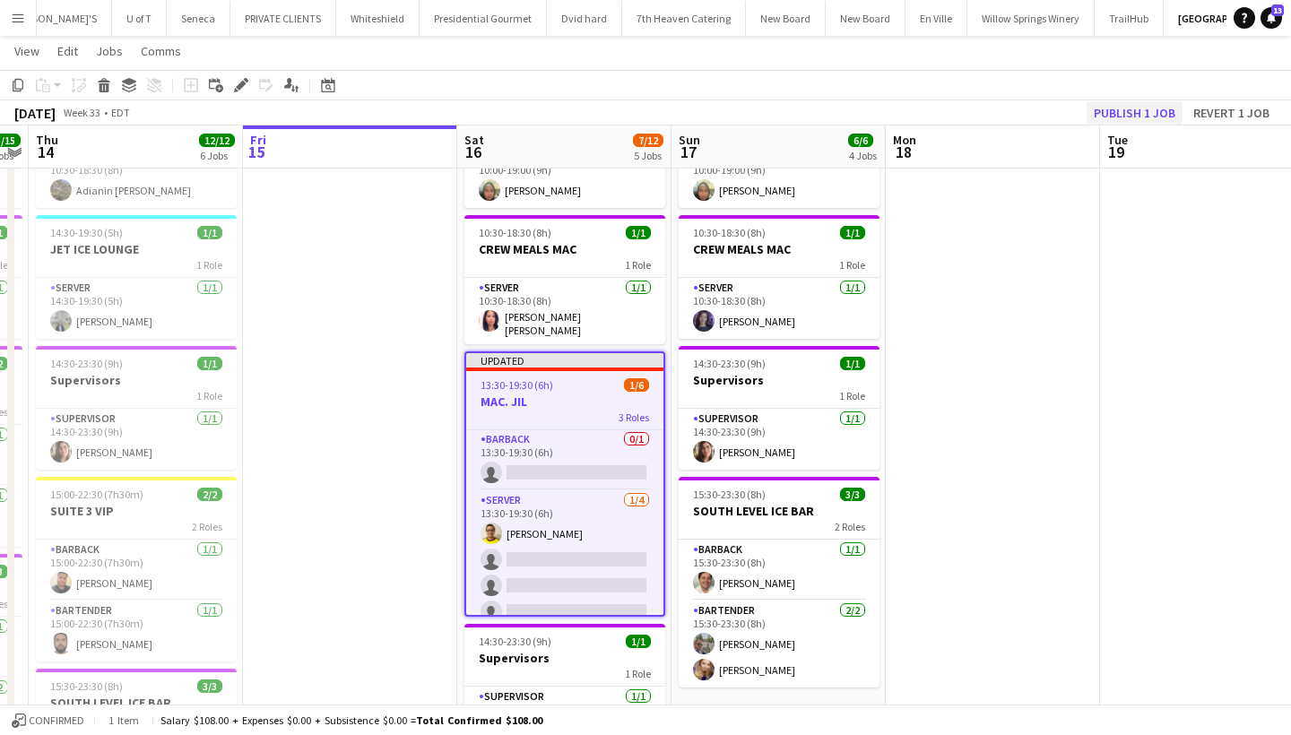
click at [1139, 105] on button "Publish 1 job" at bounding box center [1135, 112] width 96 height 23
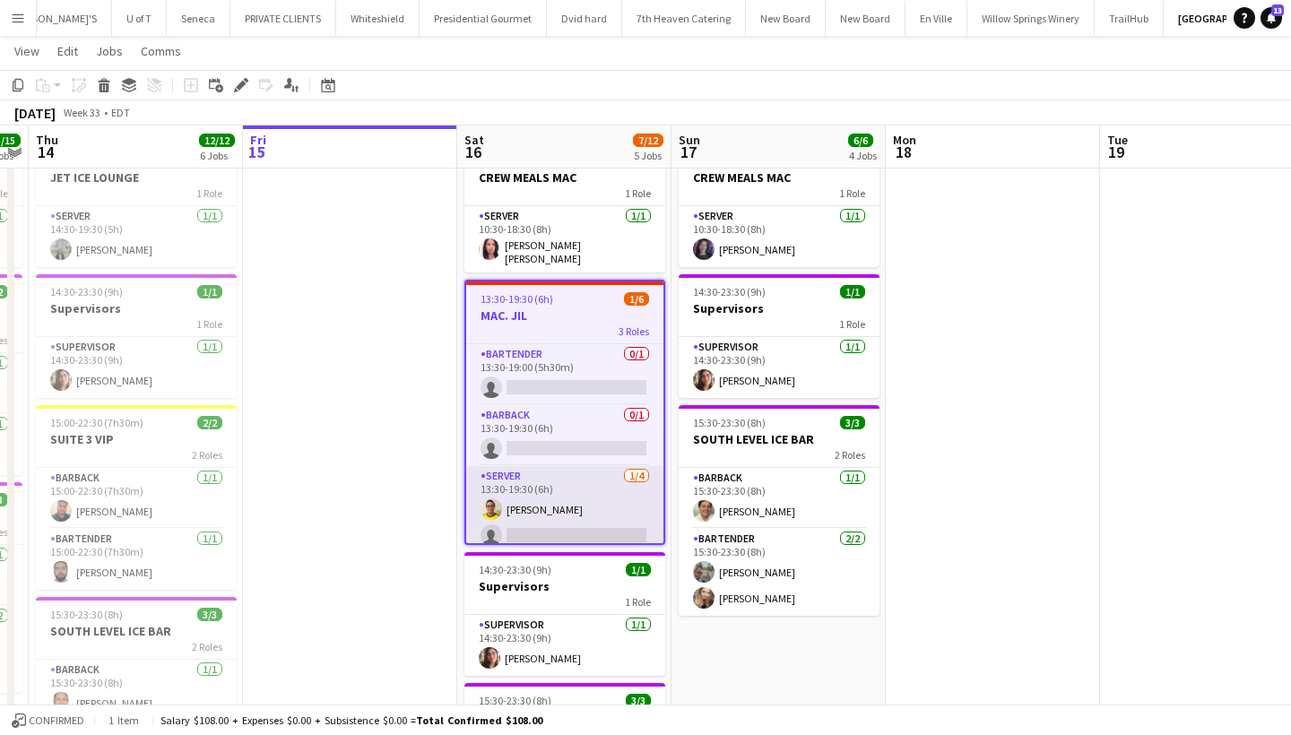
scroll to position [0, 0]
click at [22, 22] on app-icon "Menu" at bounding box center [18, 18] width 14 height 14
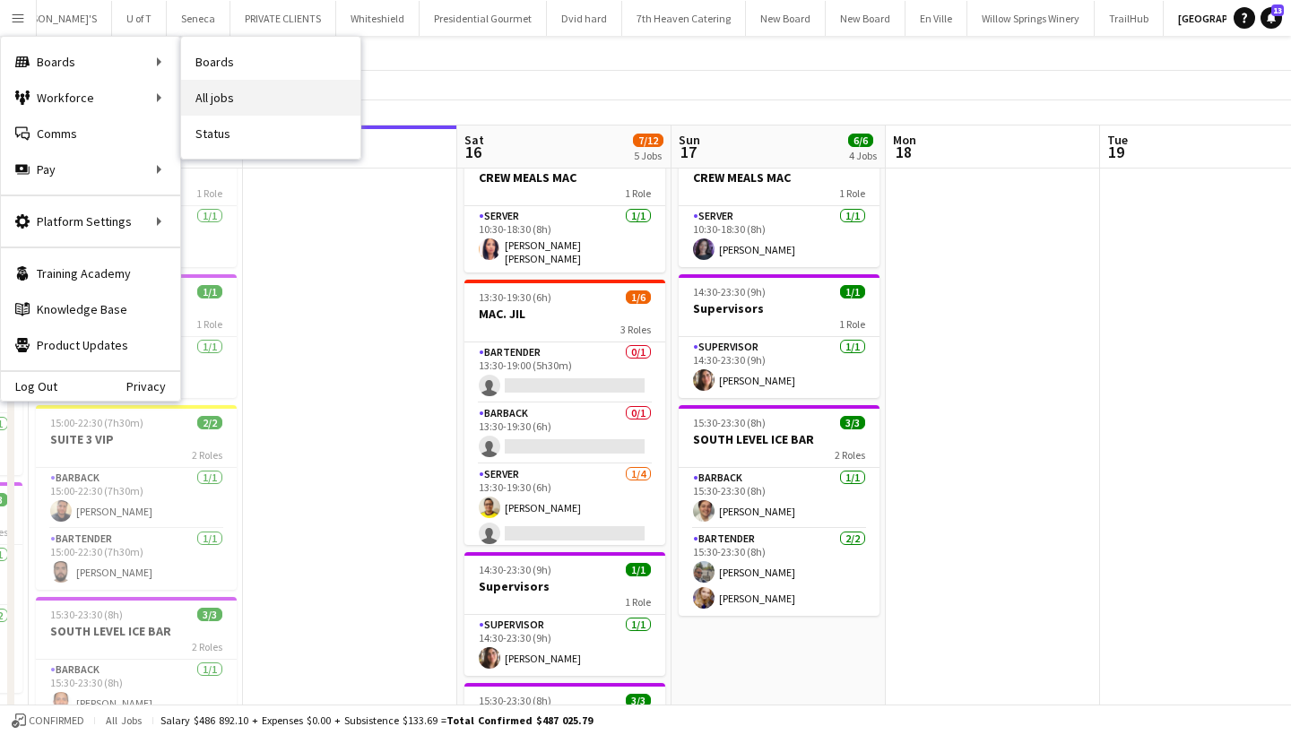
click at [270, 96] on link "All jobs" at bounding box center [270, 98] width 179 height 36
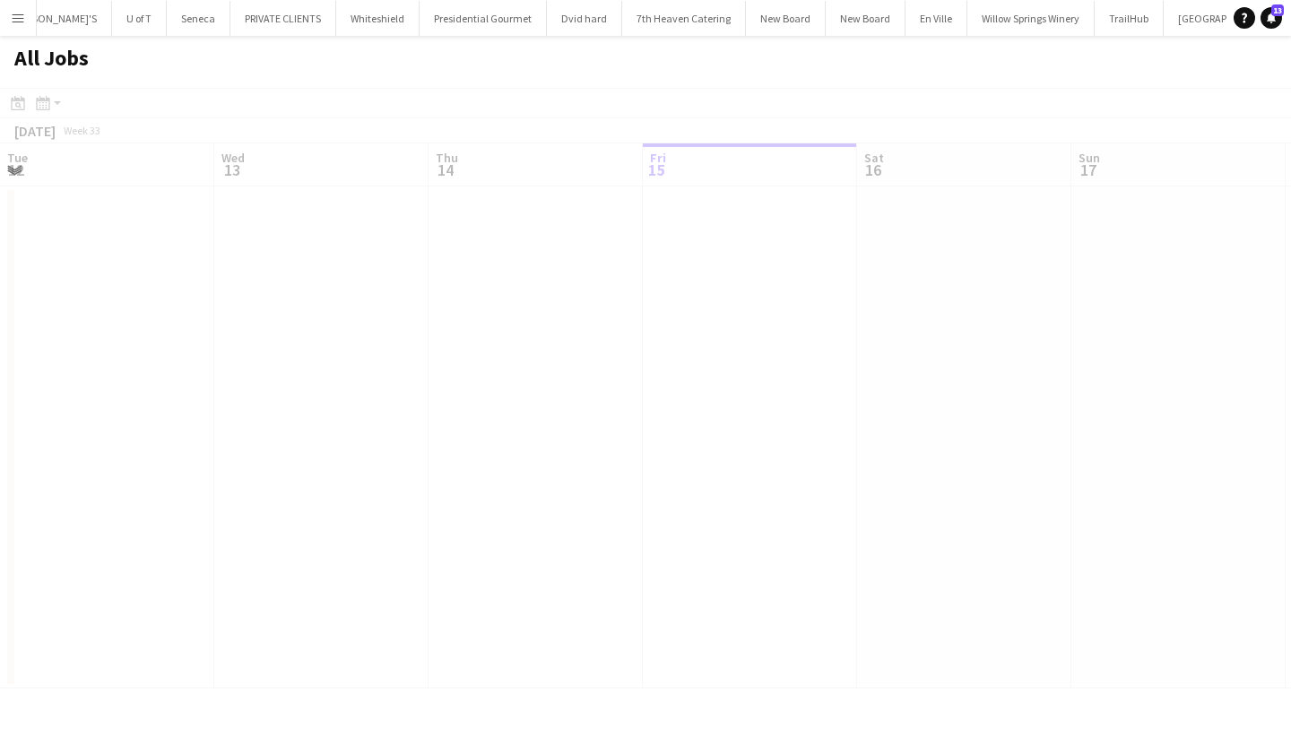
scroll to position [0, 429]
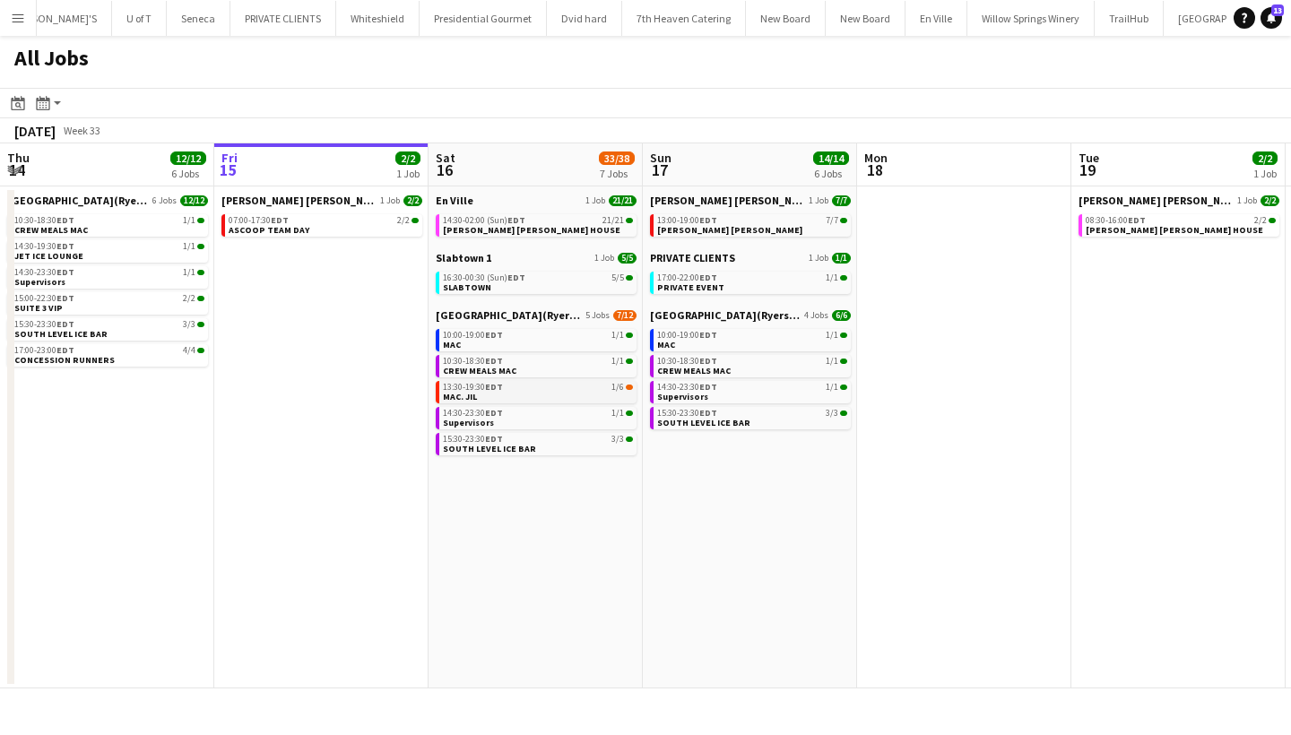
click at [518, 386] on div "13:30-19:30 EDT 1/6" at bounding box center [538, 387] width 190 height 9
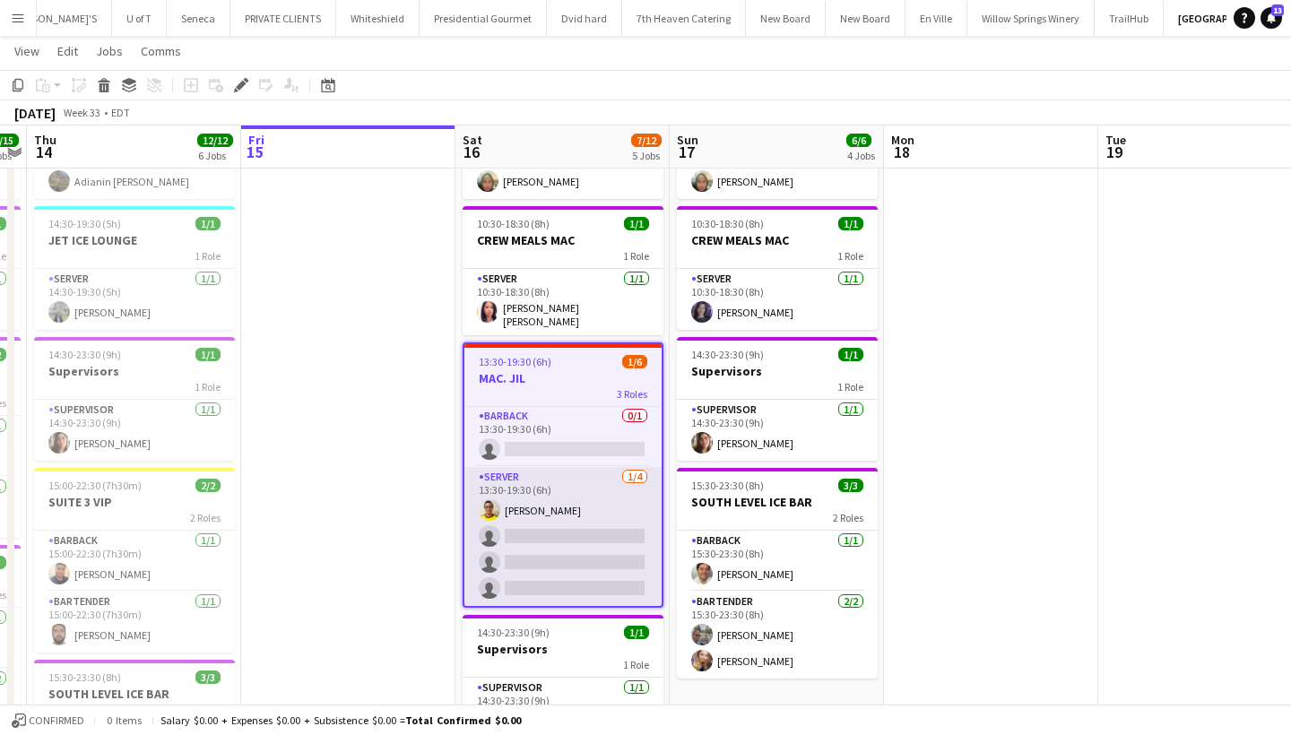
scroll to position [62, 0]
click at [579, 535] on app-card-role "SERVER 1/4 13:30-19:30 (6h) Jonathan Rafael single-neutral-actions single-neutr…" at bounding box center [562, 536] width 197 height 139
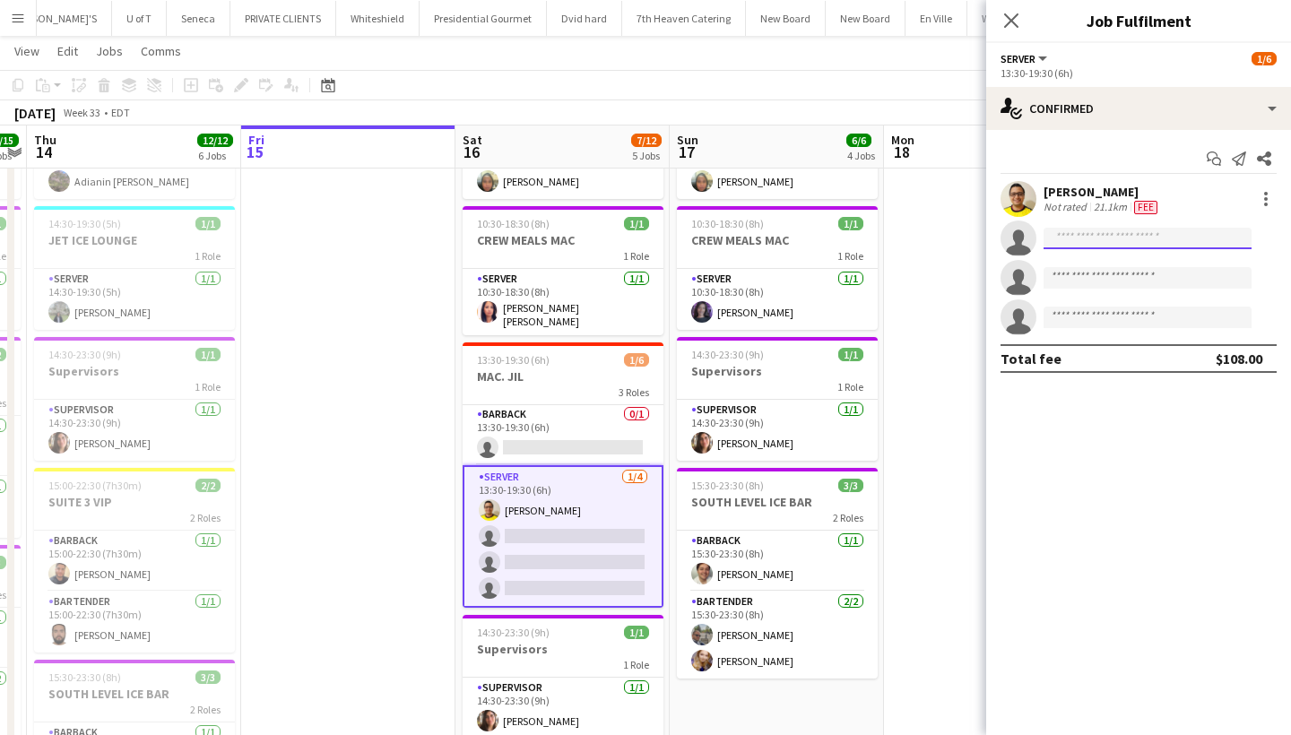
click at [1145, 240] on input at bounding box center [1148, 239] width 208 height 22
click at [1145, 240] on input "****" at bounding box center [1148, 239] width 208 height 22
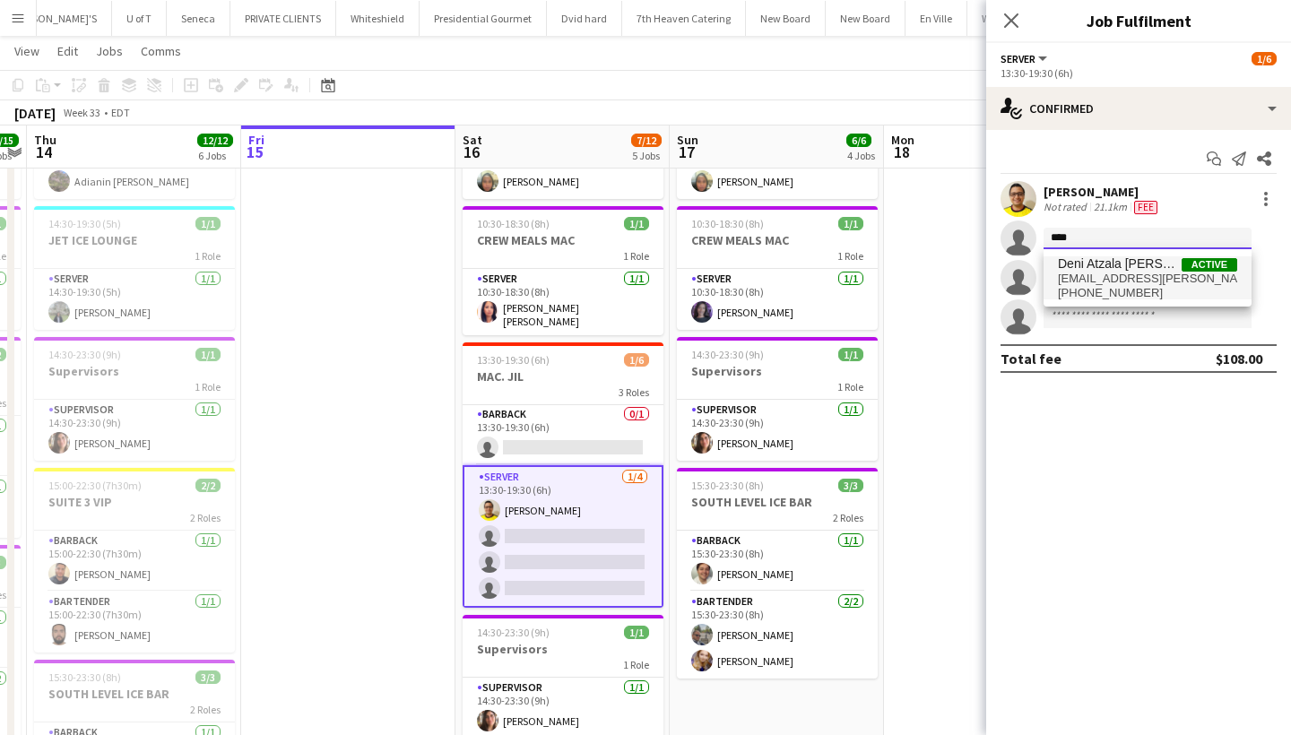
type input "****"
click at [1121, 284] on span "atzala.villafuerte@gmail.com" at bounding box center [1147, 279] width 179 height 14
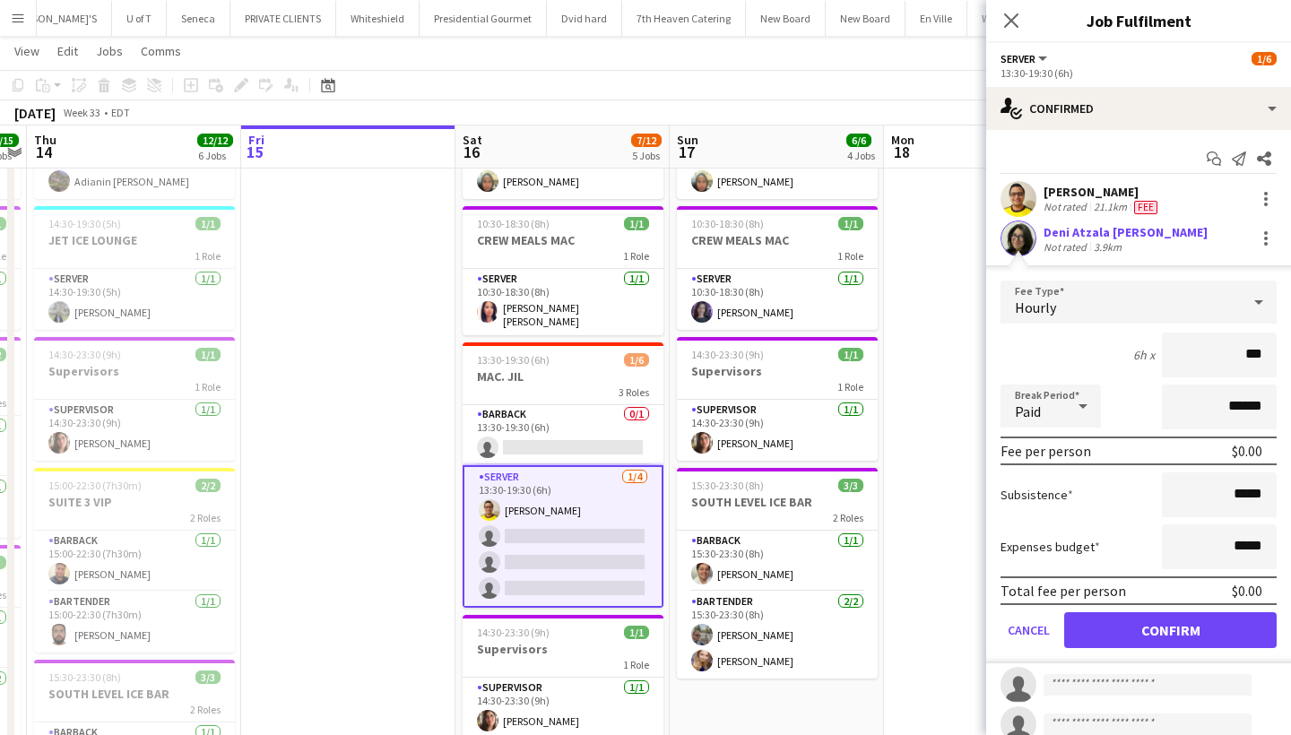
type input "**"
type input "***"
click at [1111, 639] on button "Confirm" at bounding box center [1170, 630] width 213 height 36
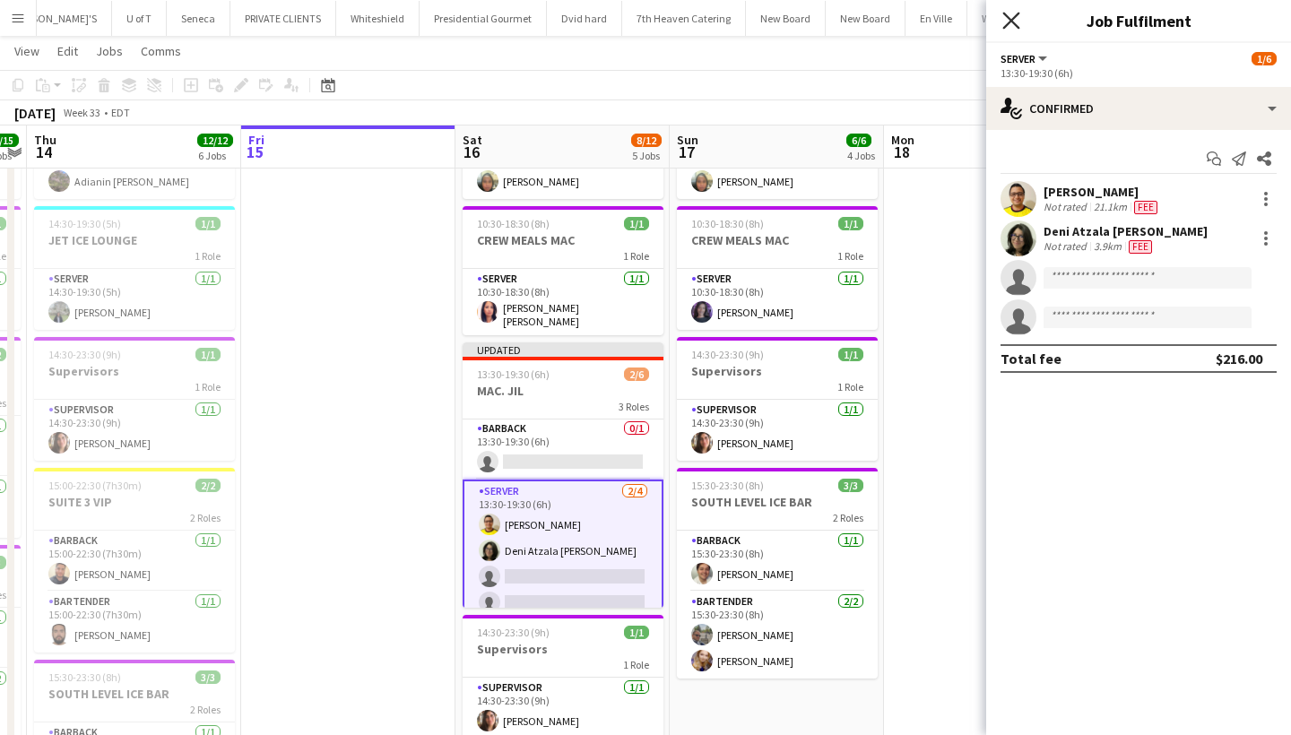
click at [1007, 13] on icon "Close pop-in" at bounding box center [1011, 20] width 17 height 17
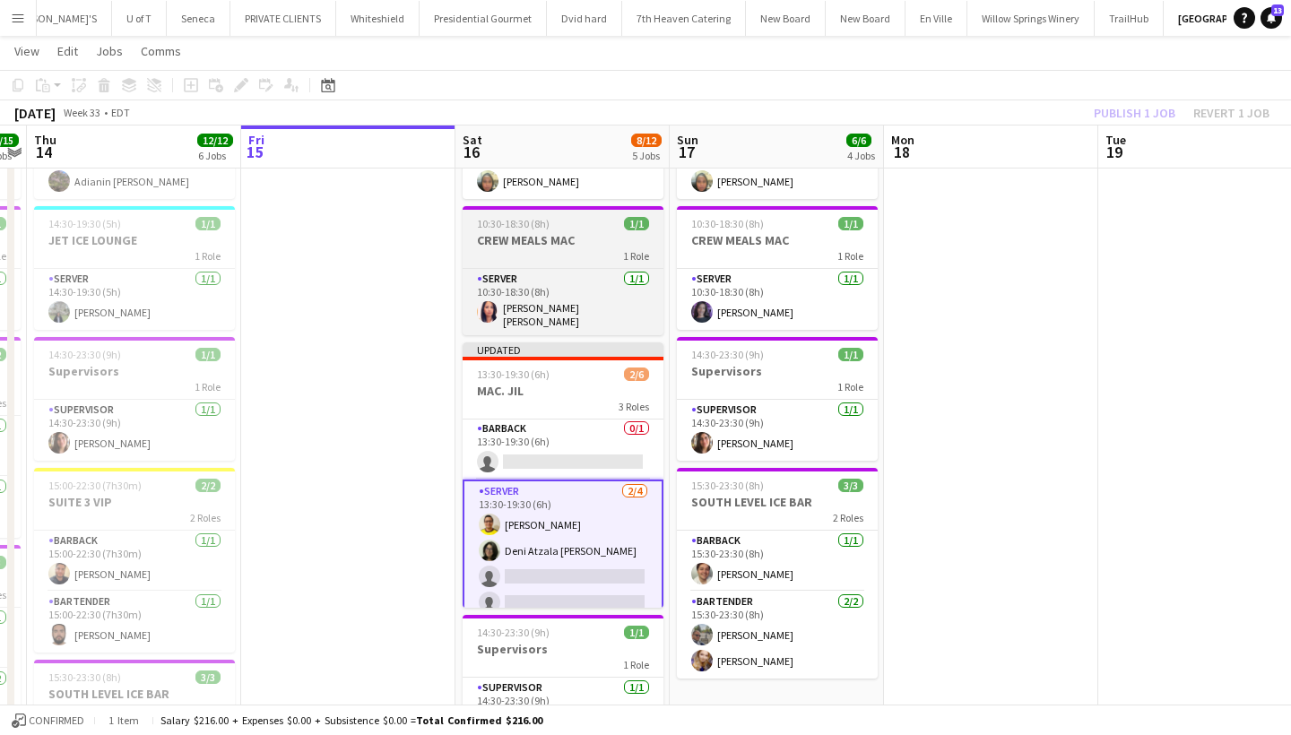
click at [596, 230] on div "10:30-18:30 (8h) 1/1" at bounding box center [563, 223] width 201 height 13
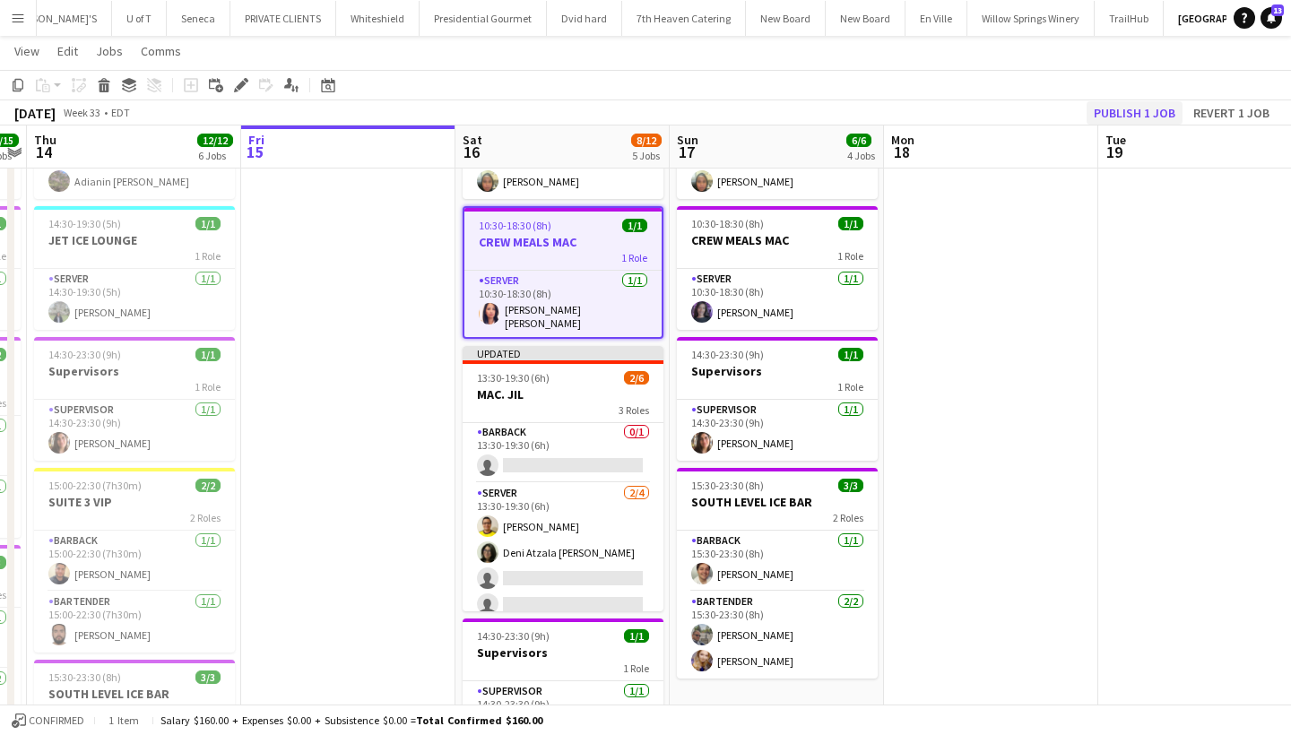
click at [1133, 116] on button "Publish 1 job" at bounding box center [1135, 112] width 96 height 23
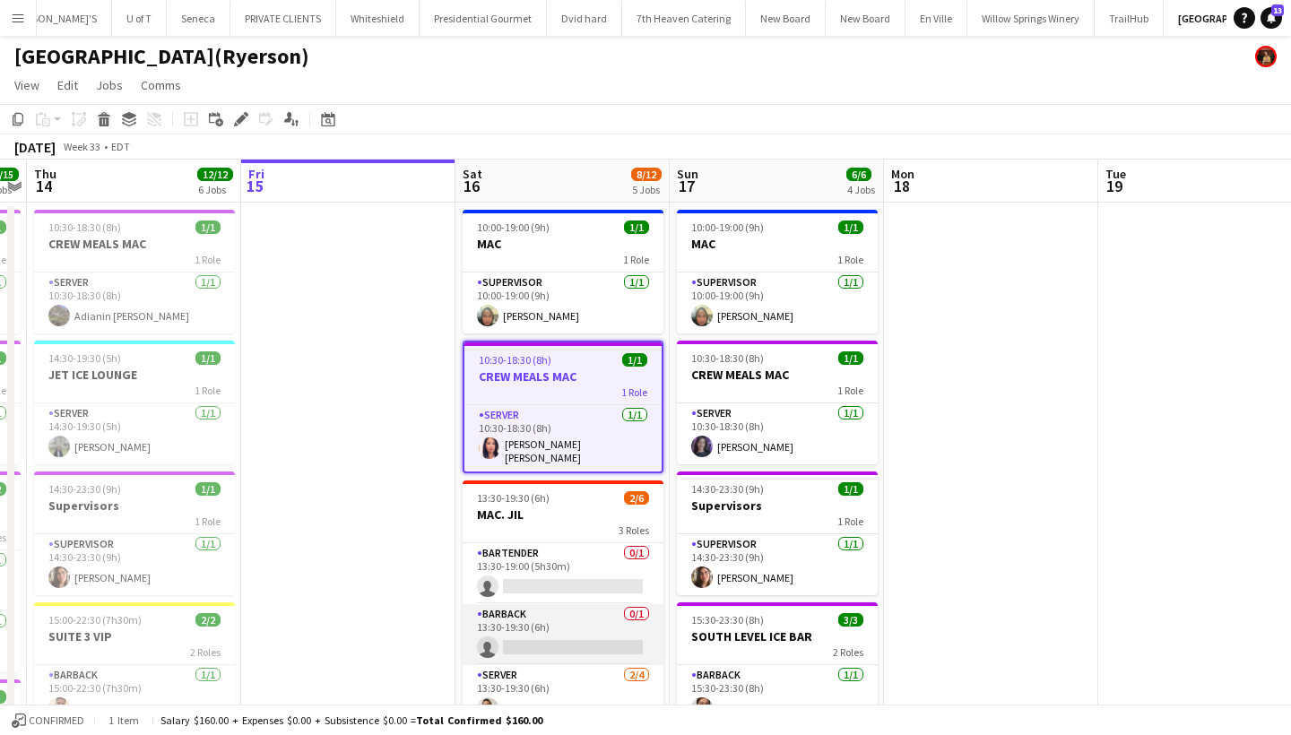
scroll to position [0, 0]
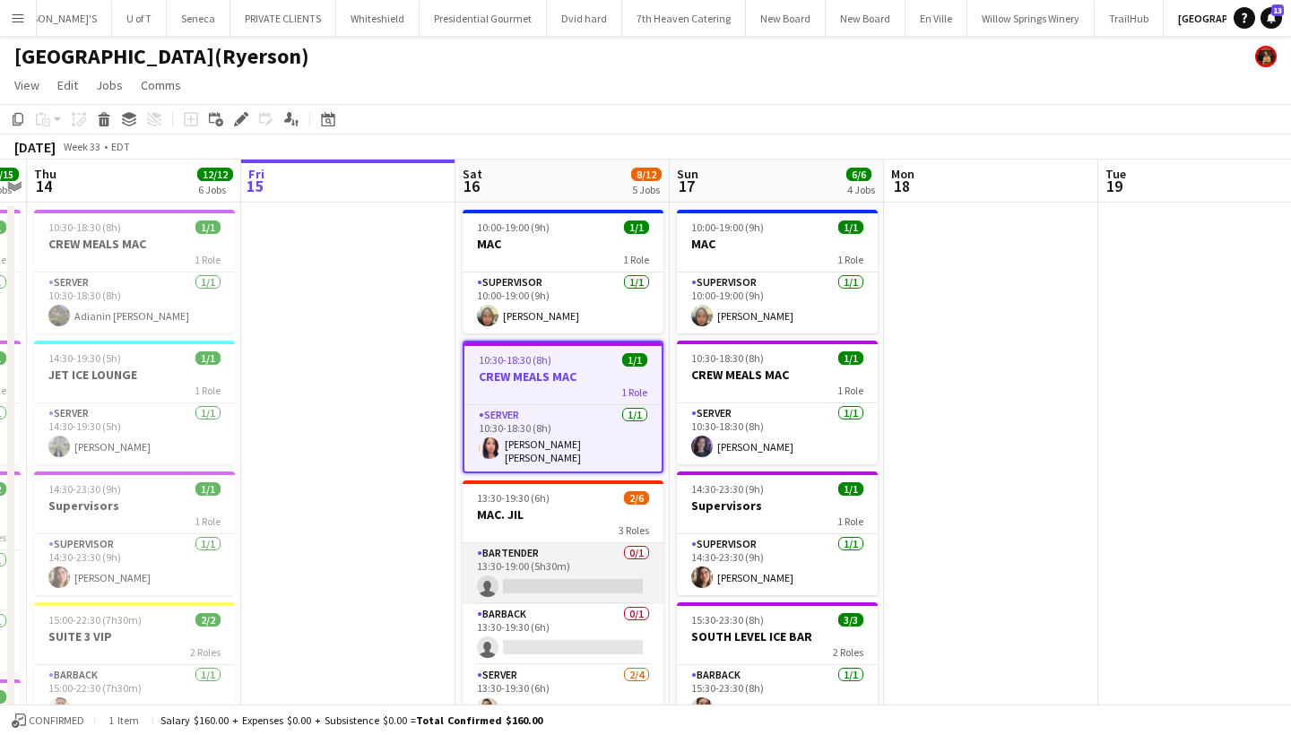
click at [527, 580] on app-card-role "BARTENDER 0/1 13:30-19:00 (5h30m) single-neutral-actions" at bounding box center [563, 573] width 201 height 61
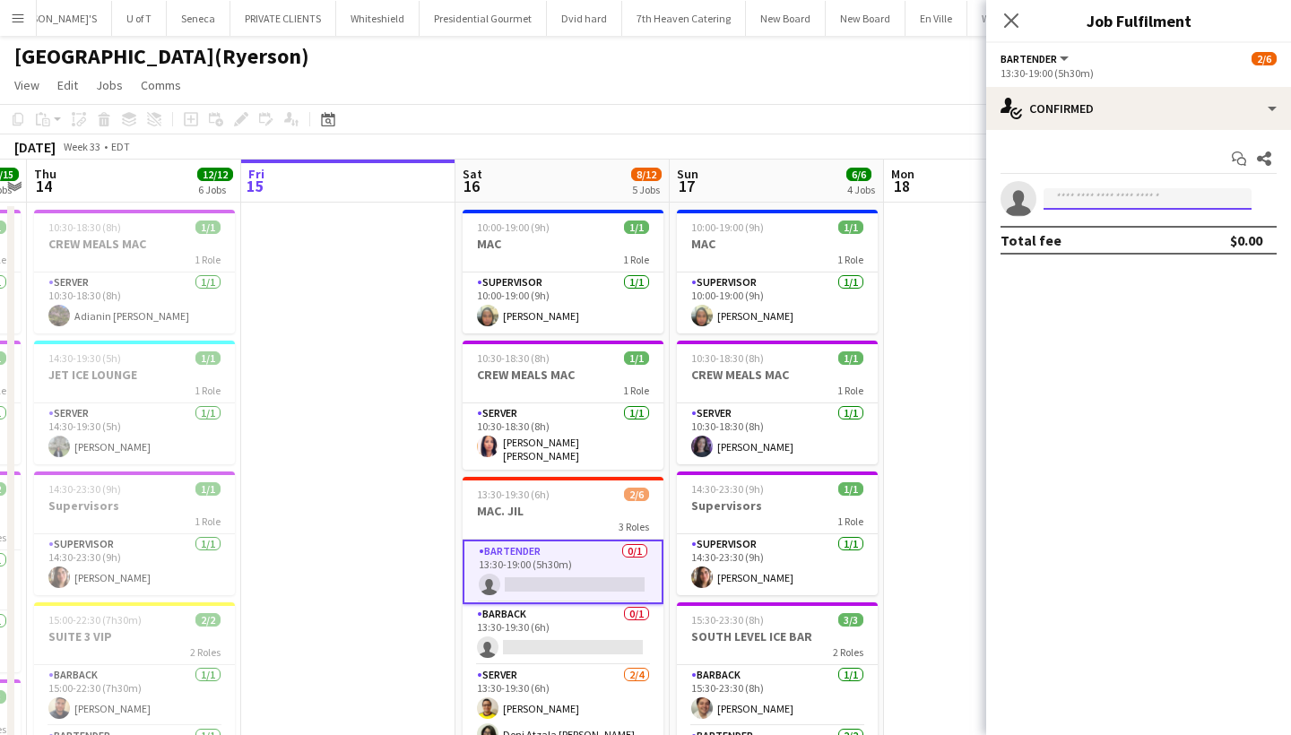
click at [1108, 196] on input at bounding box center [1148, 199] width 208 height 22
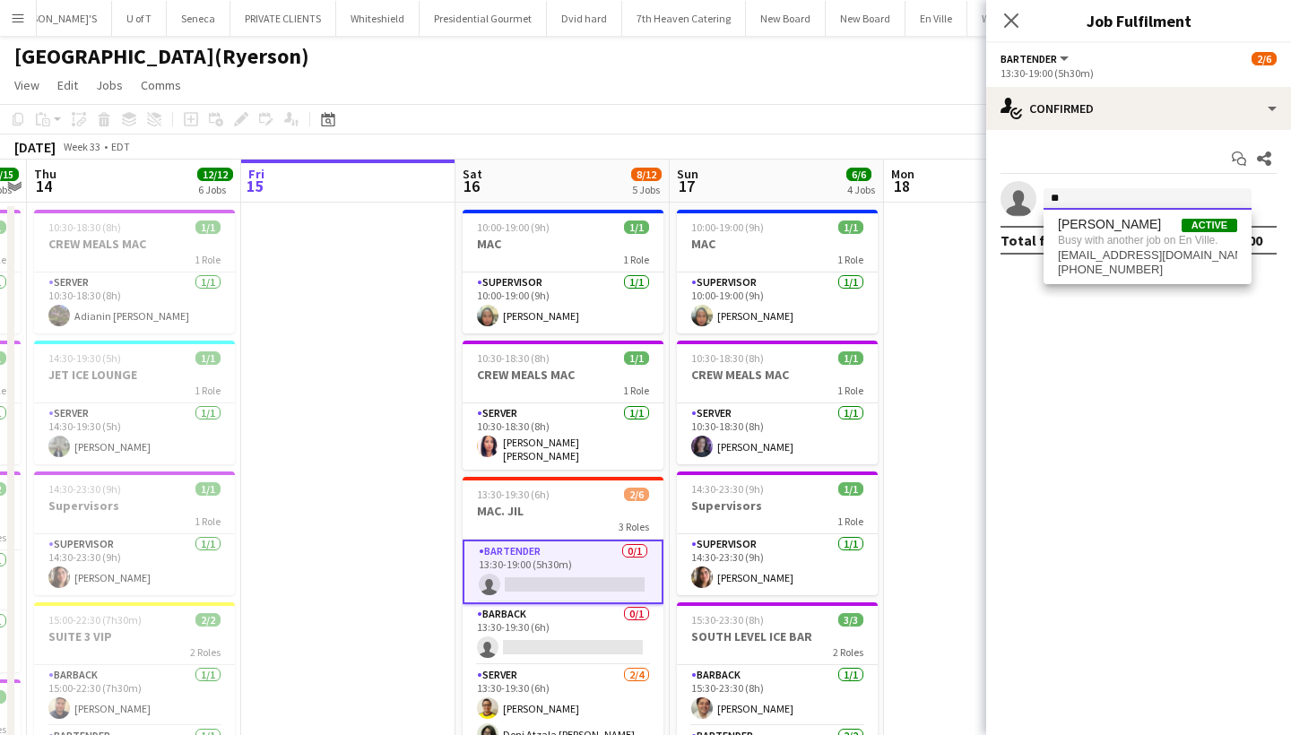
type input "*"
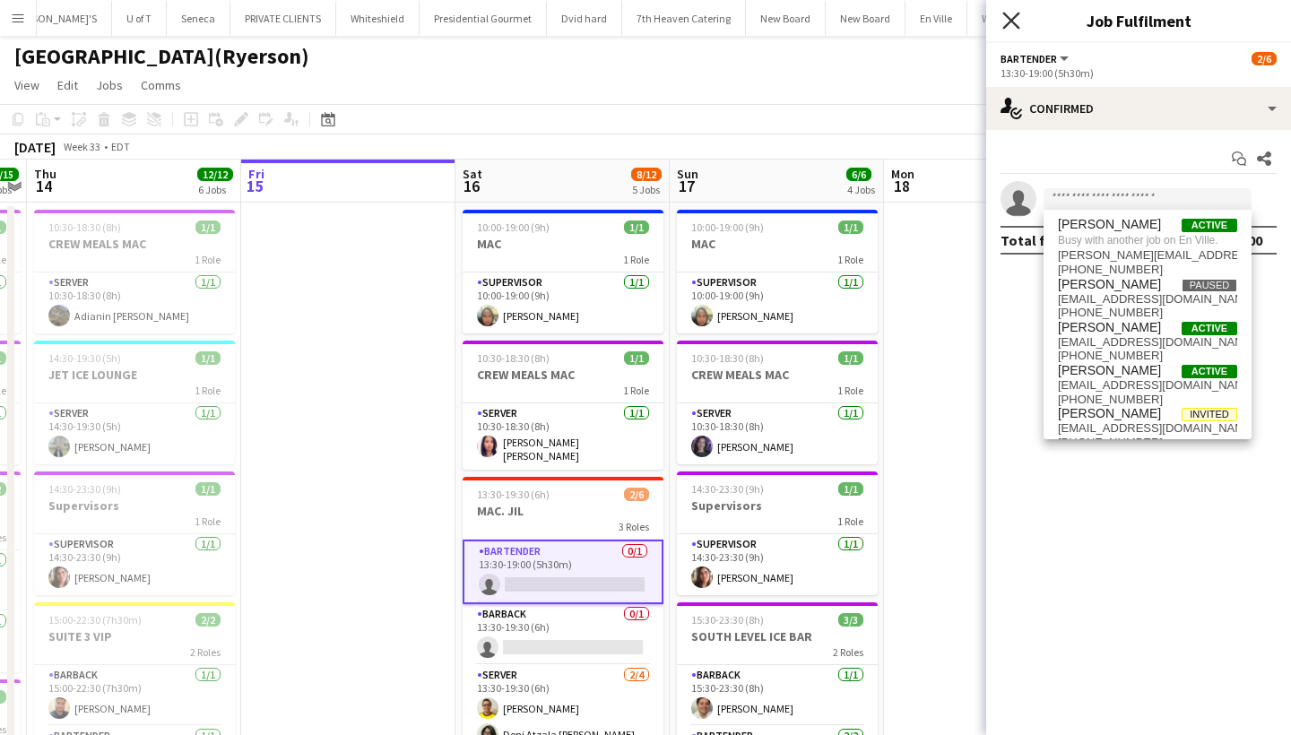
click at [1007, 15] on icon at bounding box center [1011, 20] width 17 height 17
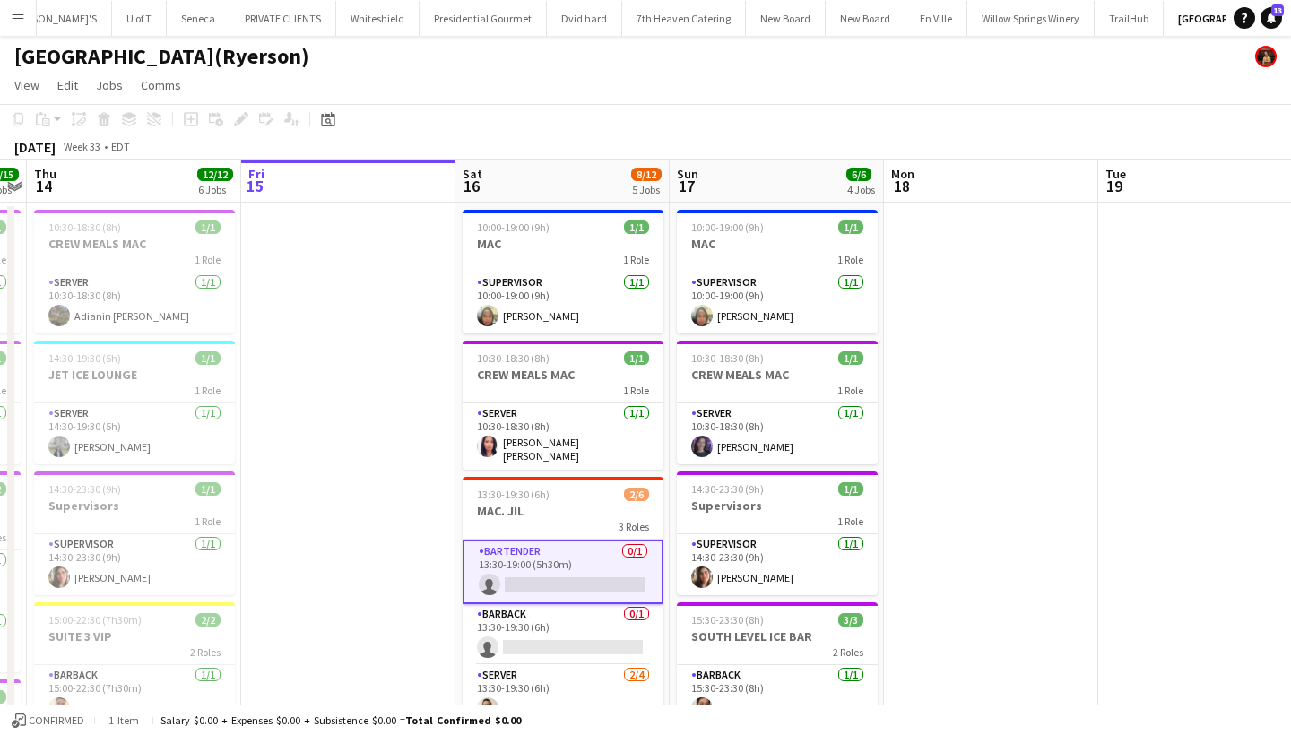
click at [532, 575] on app-card-role "BARTENDER 0/1 13:30-19:00 (5h30m) single-neutral-actions" at bounding box center [563, 572] width 201 height 65
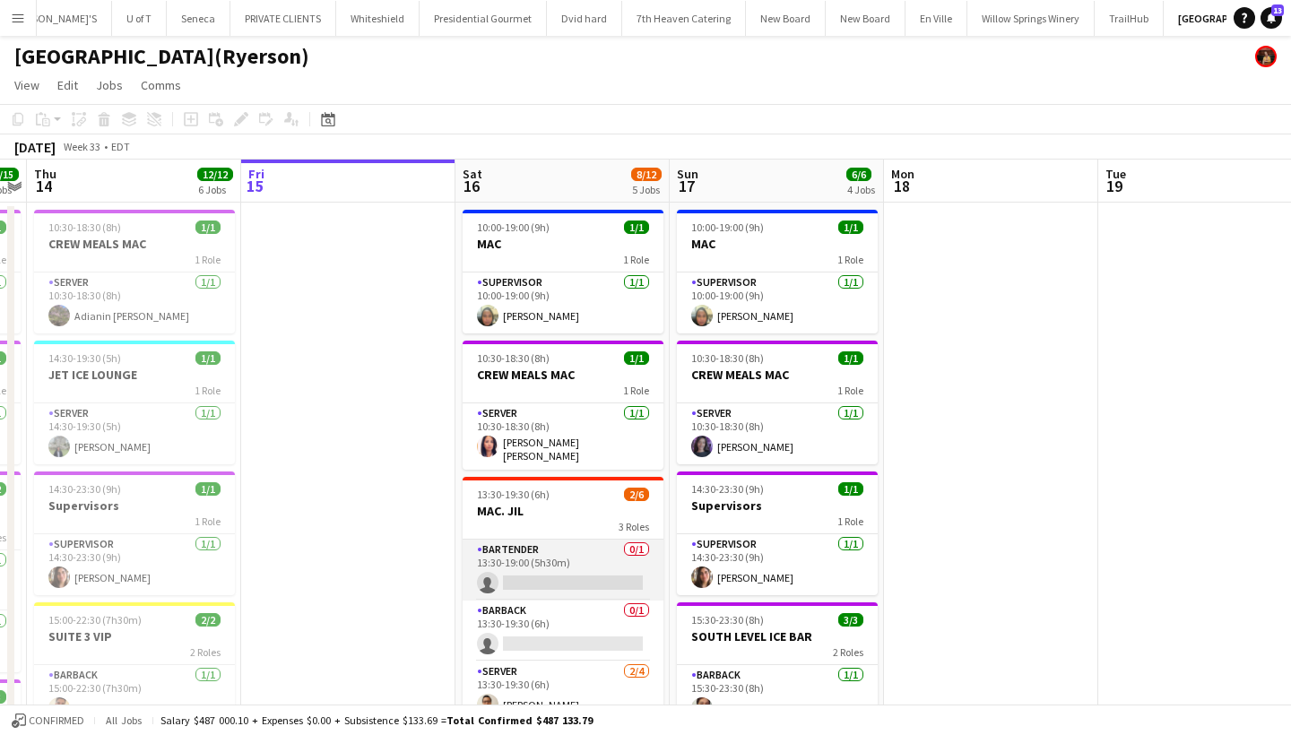
click at [532, 575] on app-card-role "BARTENDER 0/1 13:30-19:00 (5h30m) single-neutral-actions" at bounding box center [563, 570] width 201 height 61
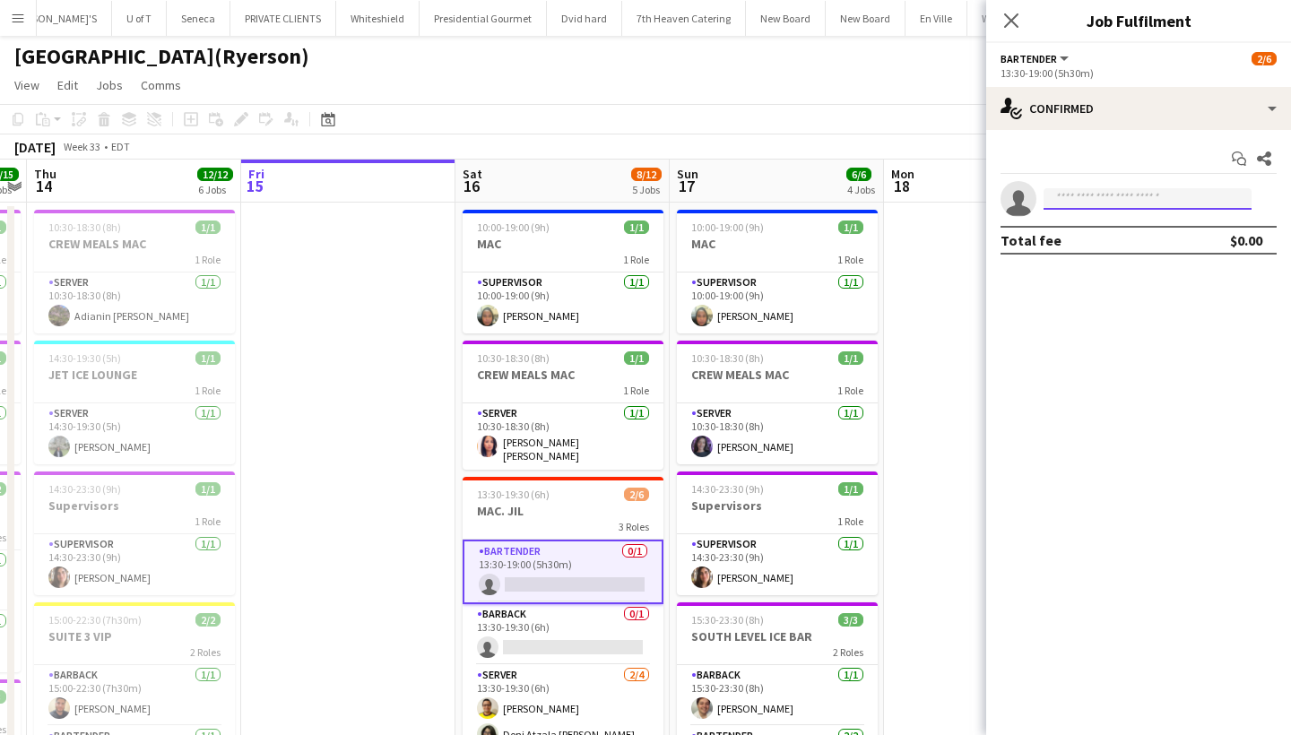
click at [1085, 191] on input at bounding box center [1148, 199] width 208 height 22
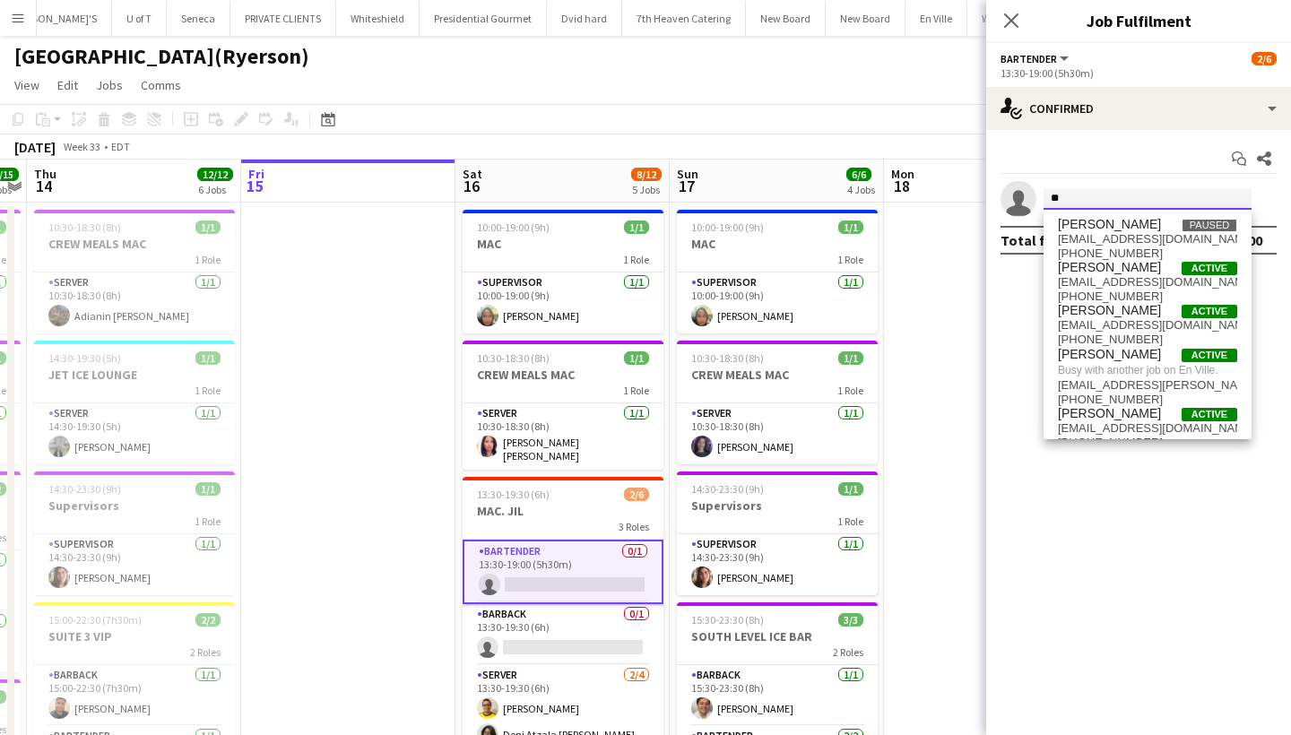
type input "*"
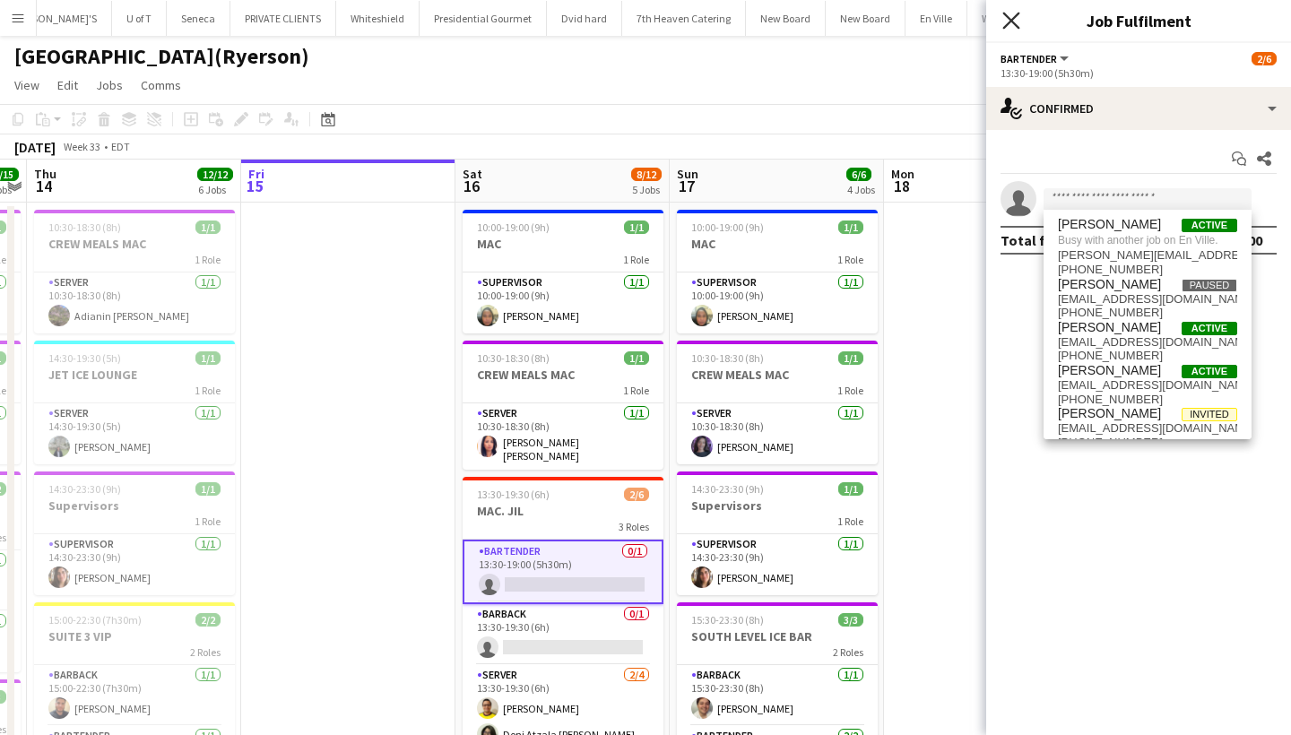
click at [1007, 14] on icon "Close pop-in" at bounding box center [1011, 20] width 17 height 17
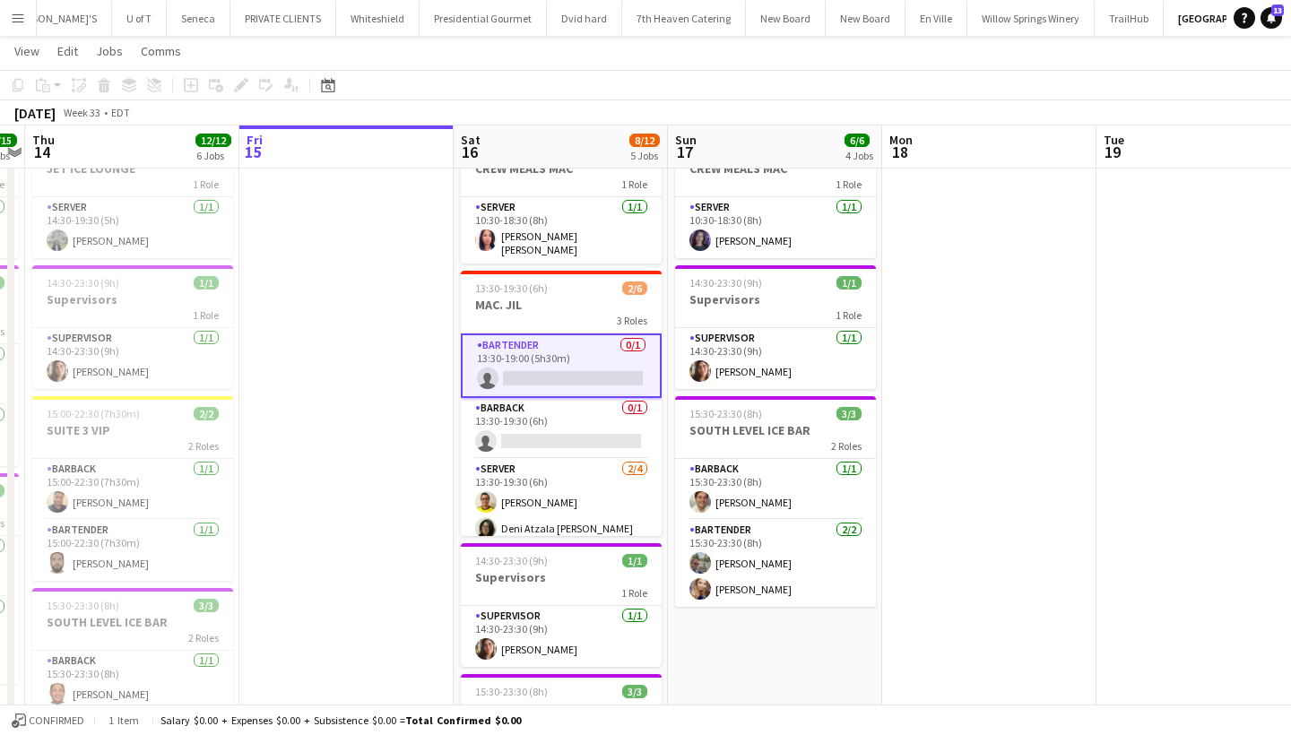
click at [548, 369] on app-card-role "BARTENDER 0/1 13:30-19:00 (5h30m) single-neutral-actions" at bounding box center [561, 366] width 201 height 65
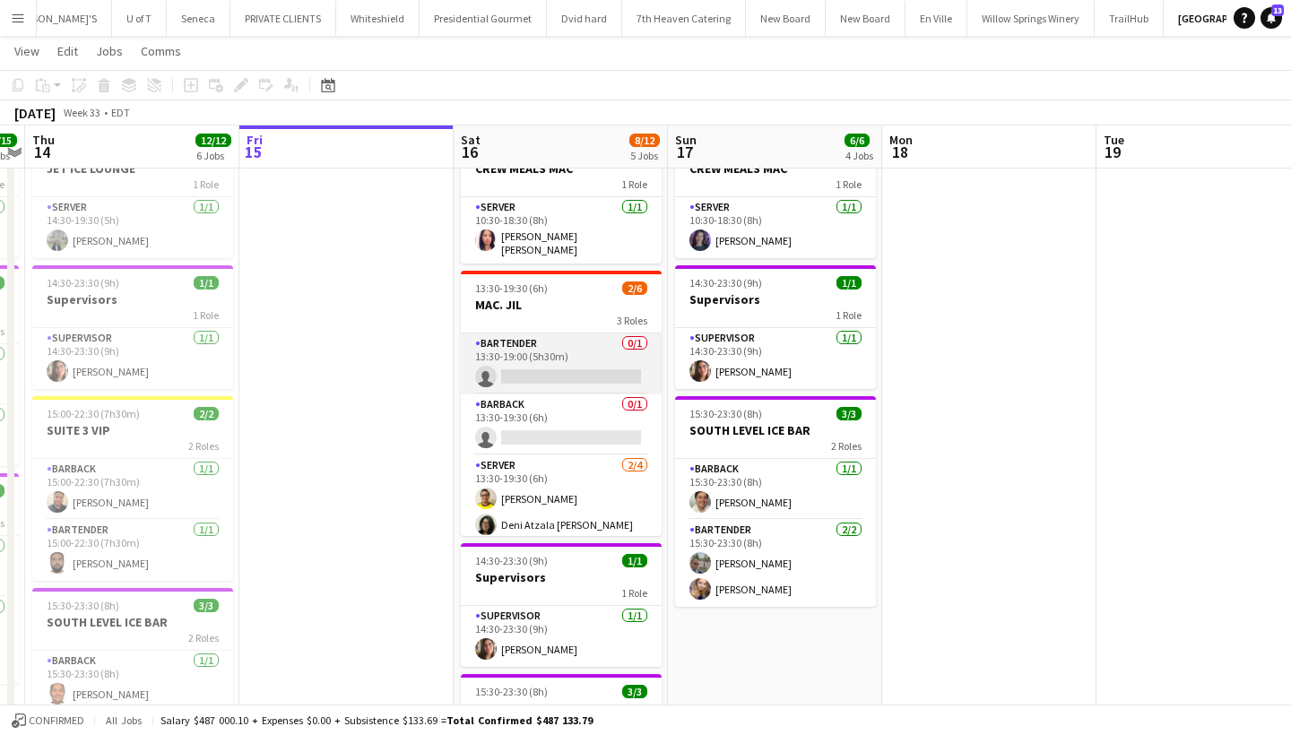
click at [548, 369] on app-card-role "BARTENDER 0/1 13:30-19:00 (5h30m) single-neutral-actions" at bounding box center [561, 364] width 201 height 61
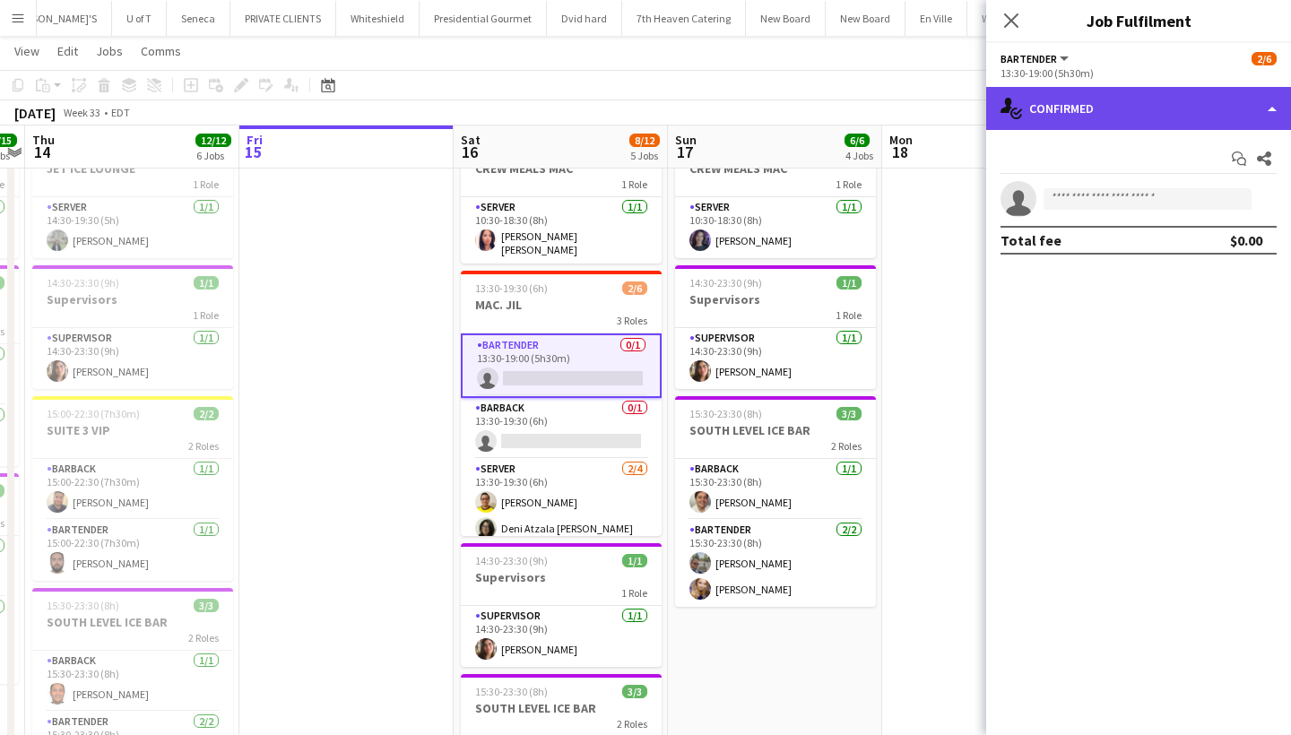
click at [1140, 105] on div "single-neutral-actions-check-2 Confirmed" at bounding box center [1138, 108] width 305 height 43
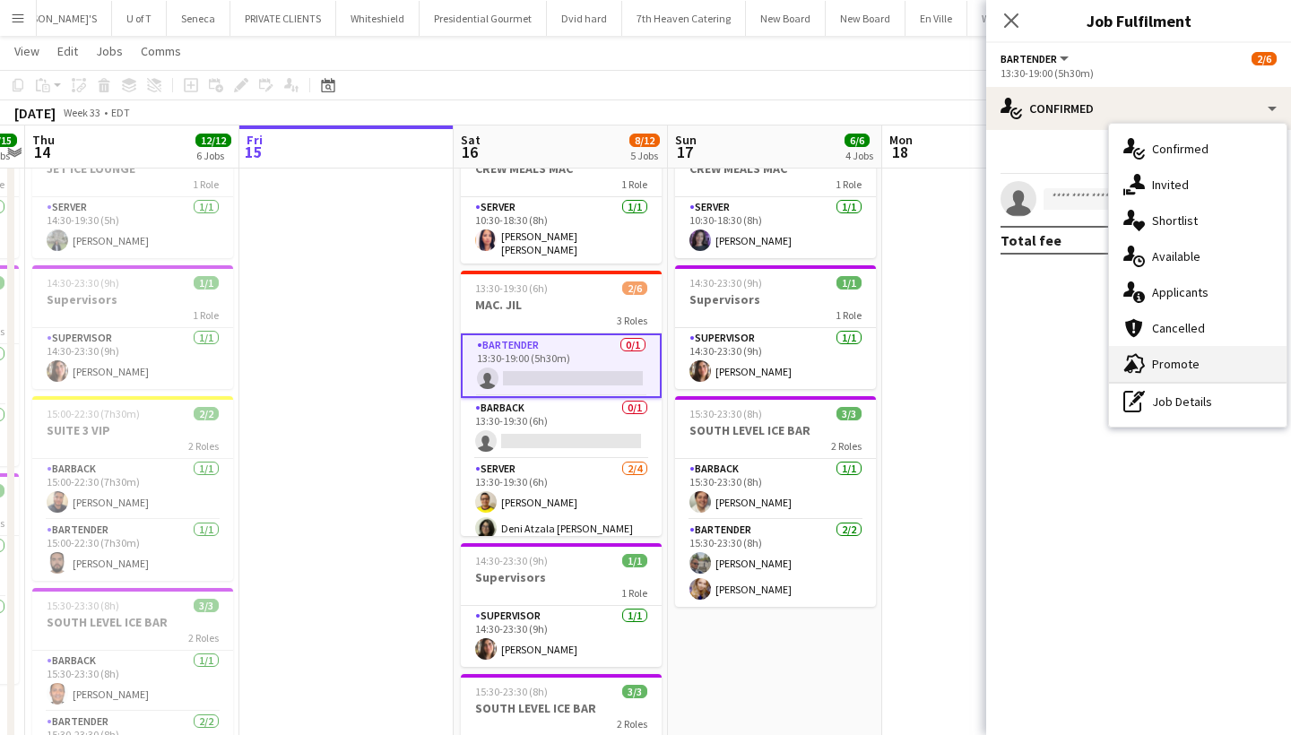
click at [1236, 370] on div "advertising-megaphone Promote" at bounding box center [1198, 364] width 178 height 36
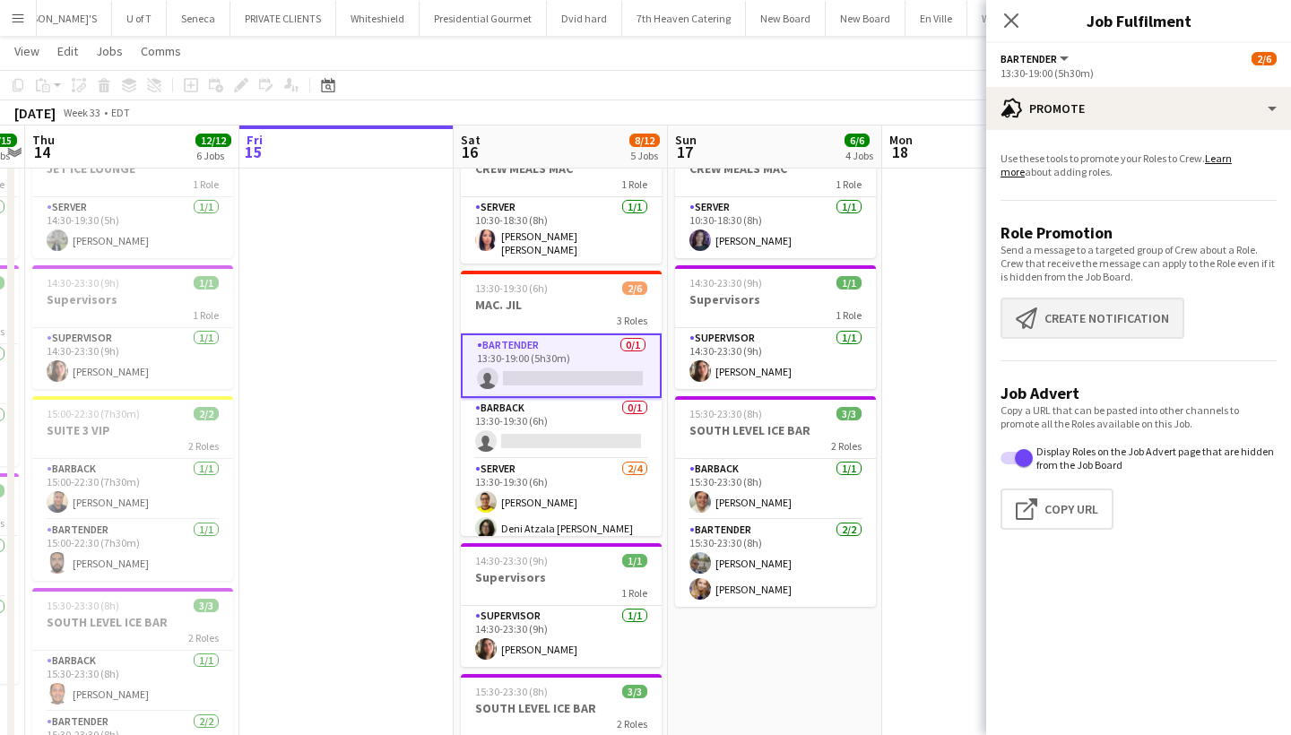
click at [1128, 322] on button "Create notification Create notification" at bounding box center [1093, 318] width 184 height 41
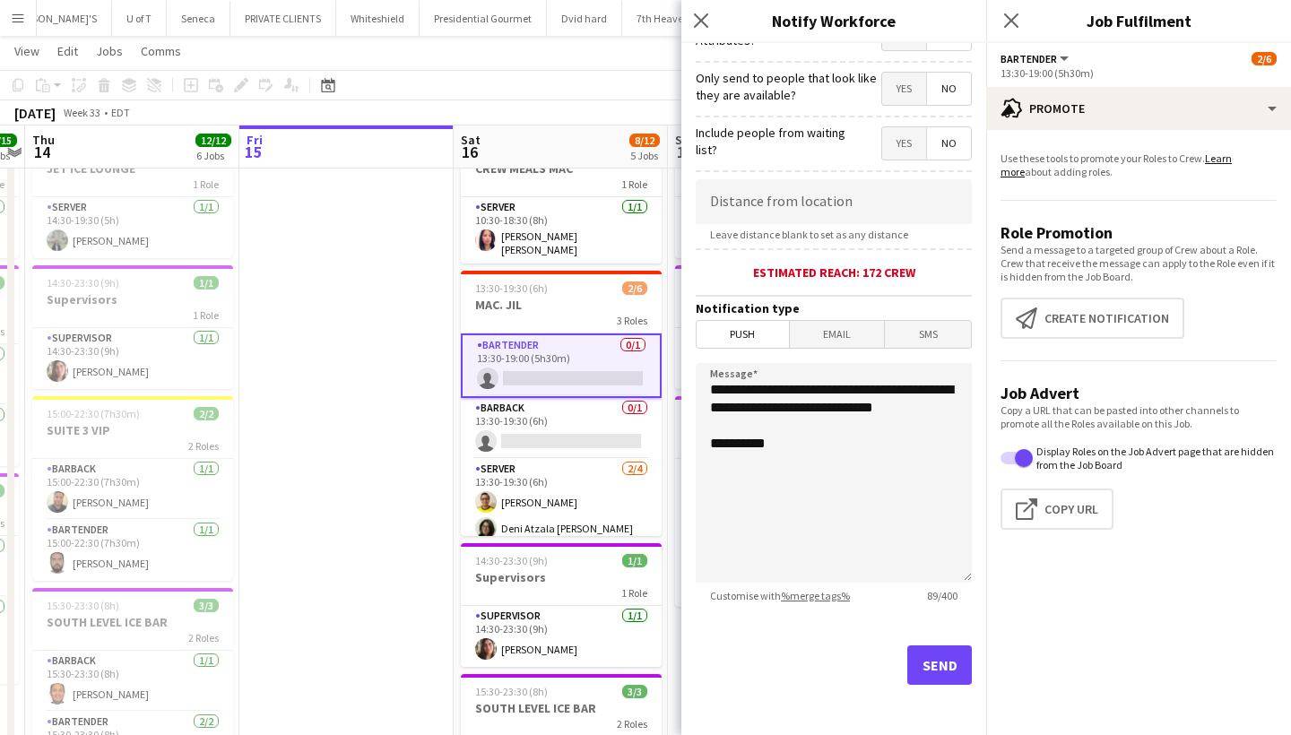
scroll to position [252, 0]
click at [937, 661] on button "Send" at bounding box center [939, 665] width 65 height 39
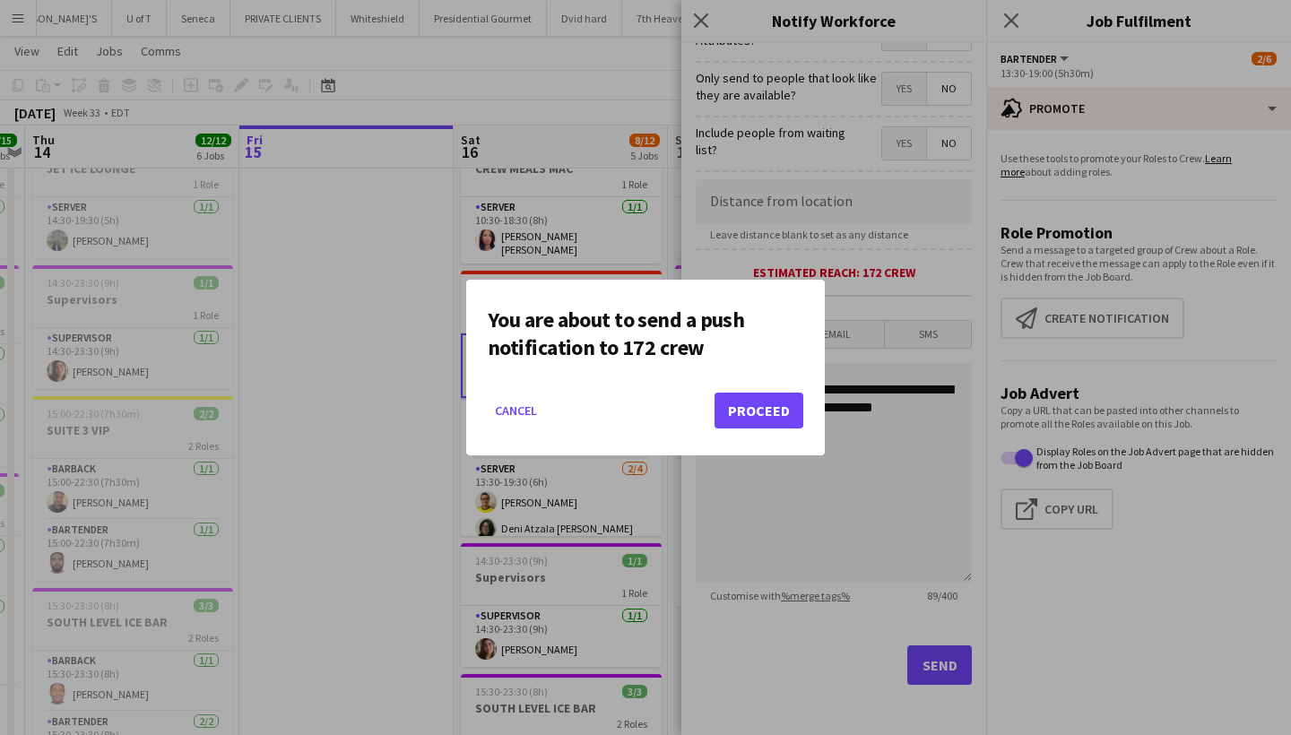
click at [744, 408] on button "Proceed" at bounding box center [759, 411] width 89 height 36
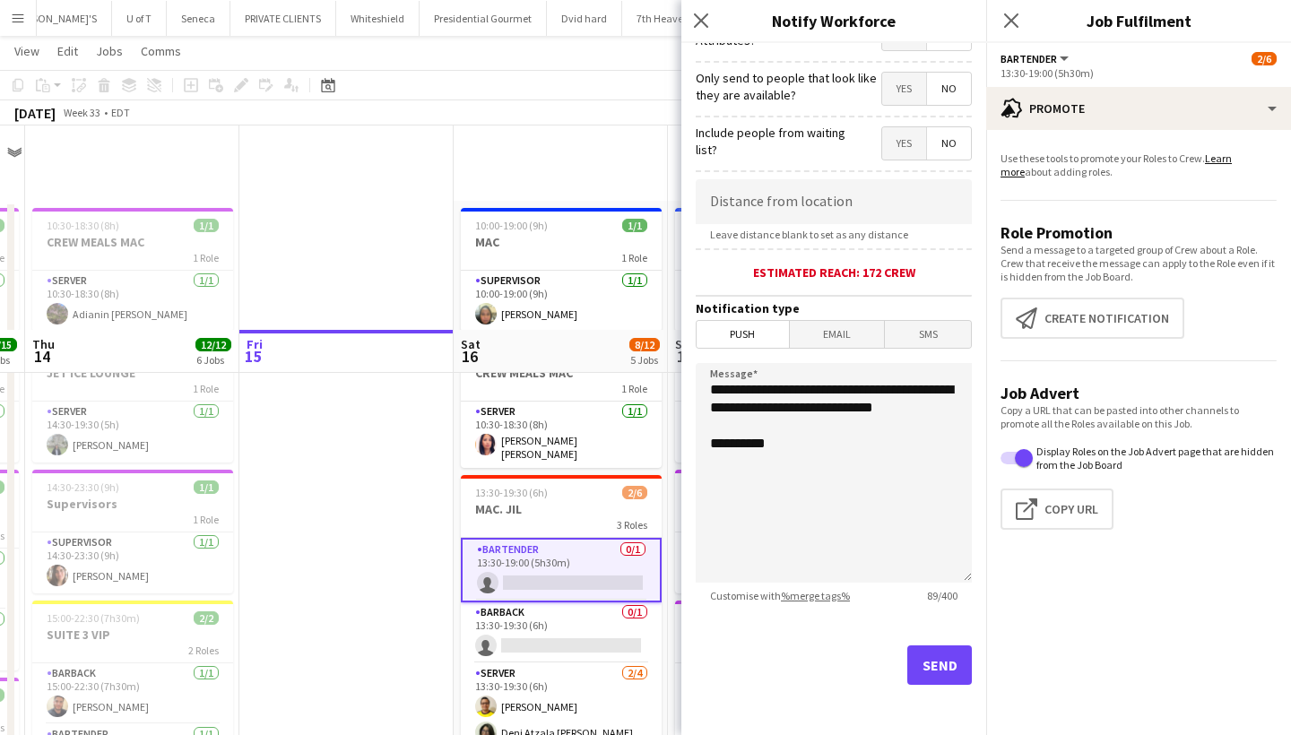
scroll to position [204, 0]
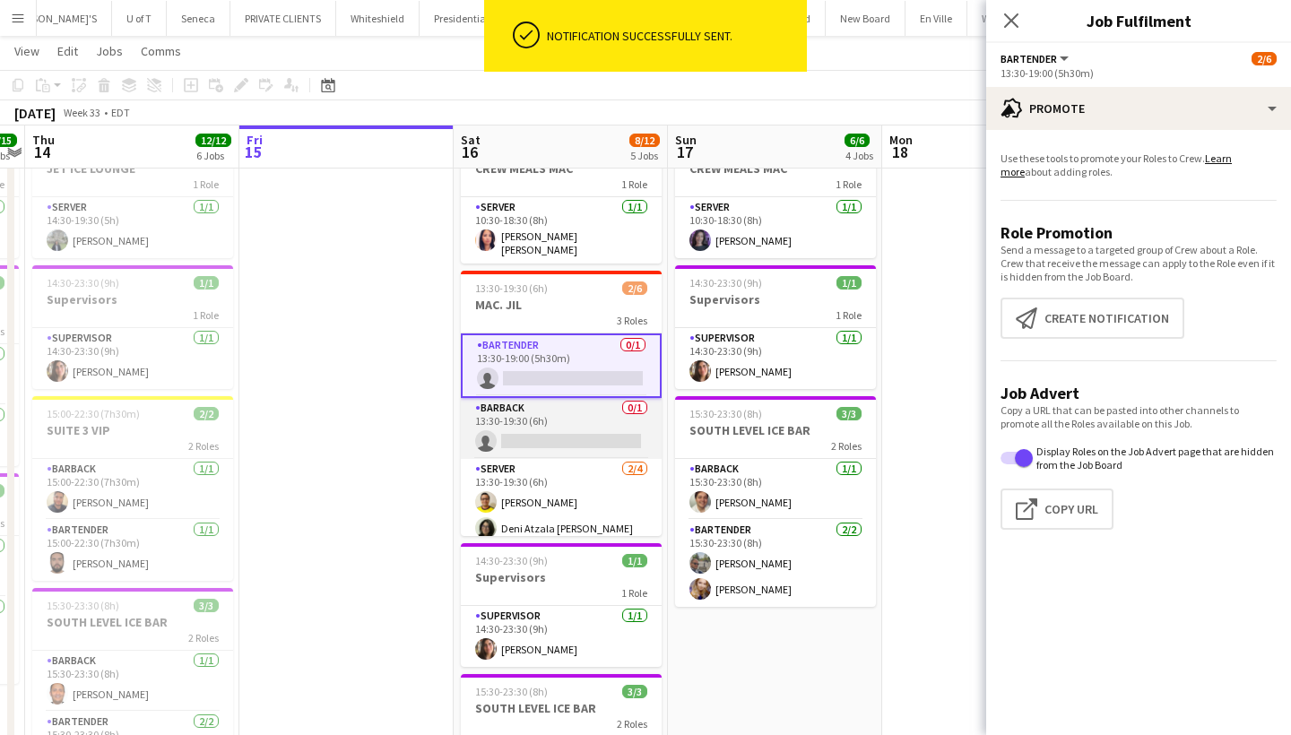
click at [537, 434] on app-card-role "BARBACK 0/1 13:30-19:30 (6h) single-neutral-actions" at bounding box center [561, 428] width 201 height 61
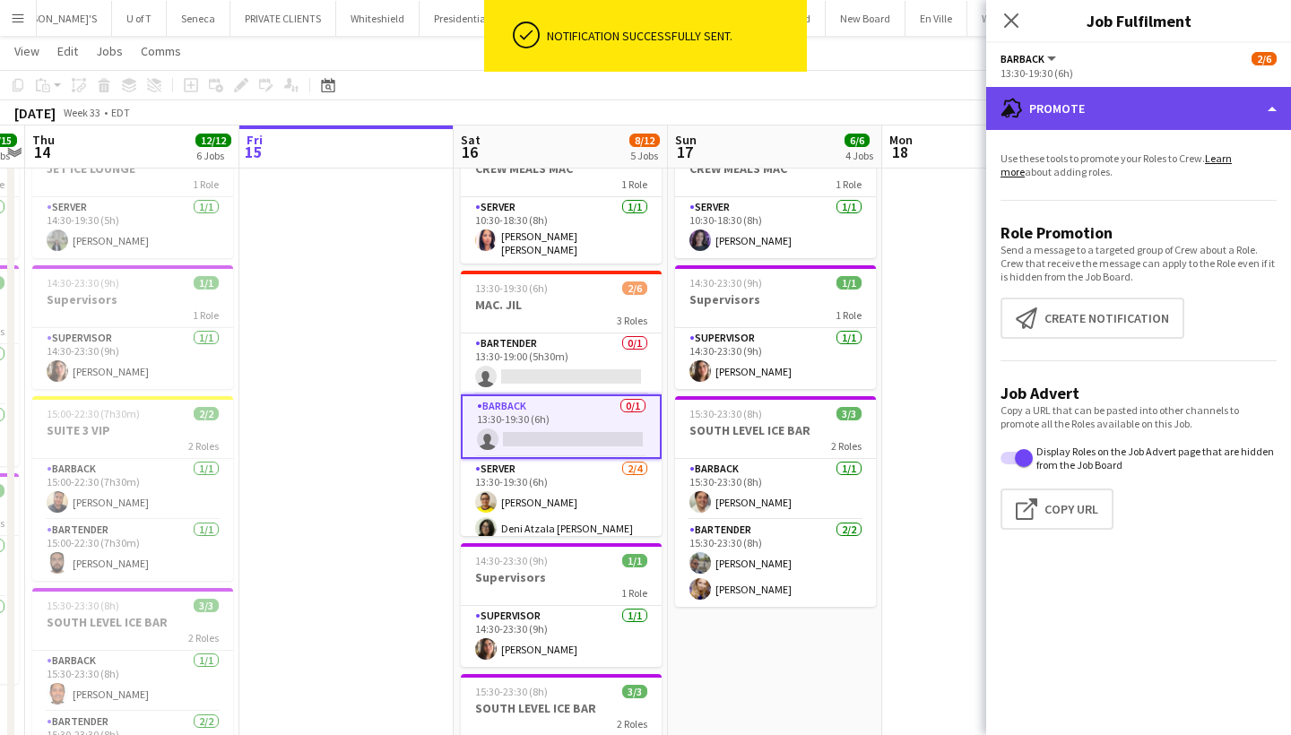
click at [1157, 99] on div "advertising-megaphone Promote" at bounding box center [1138, 108] width 305 height 43
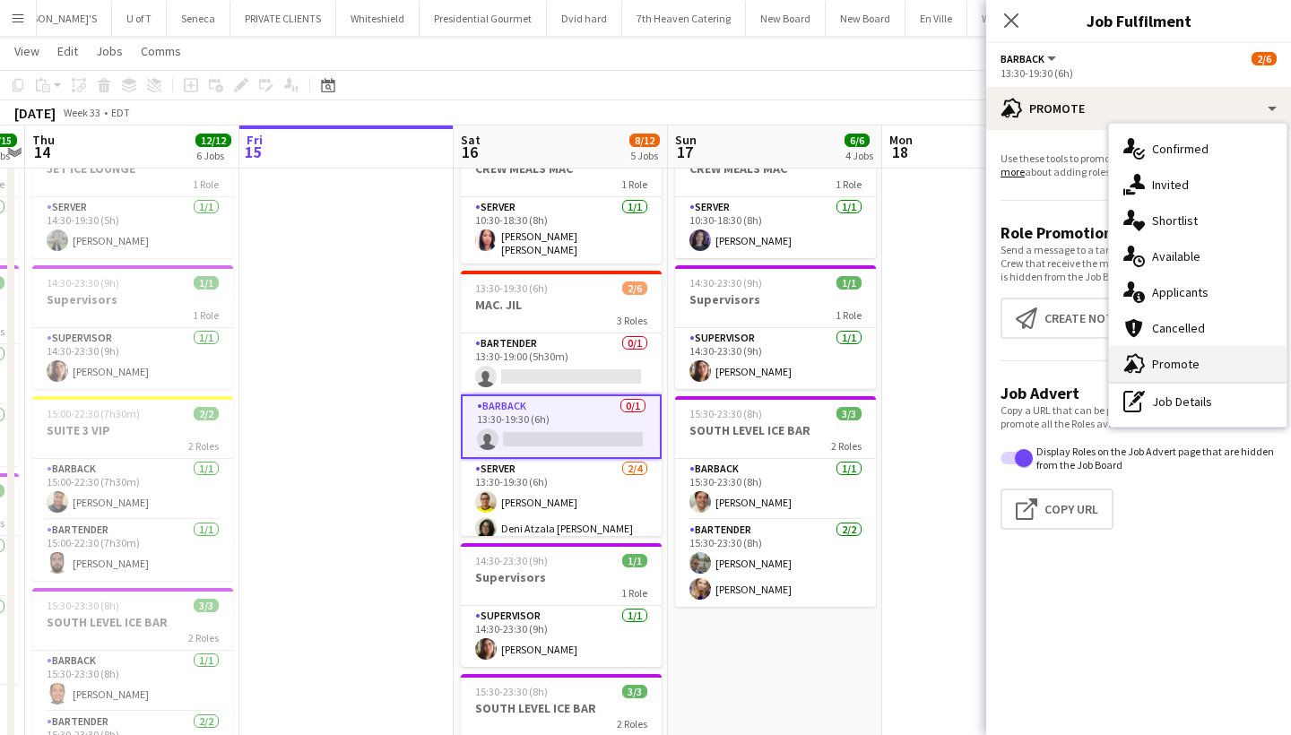
click at [1169, 361] on div "advertising-megaphone Promote" at bounding box center [1198, 364] width 178 height 36
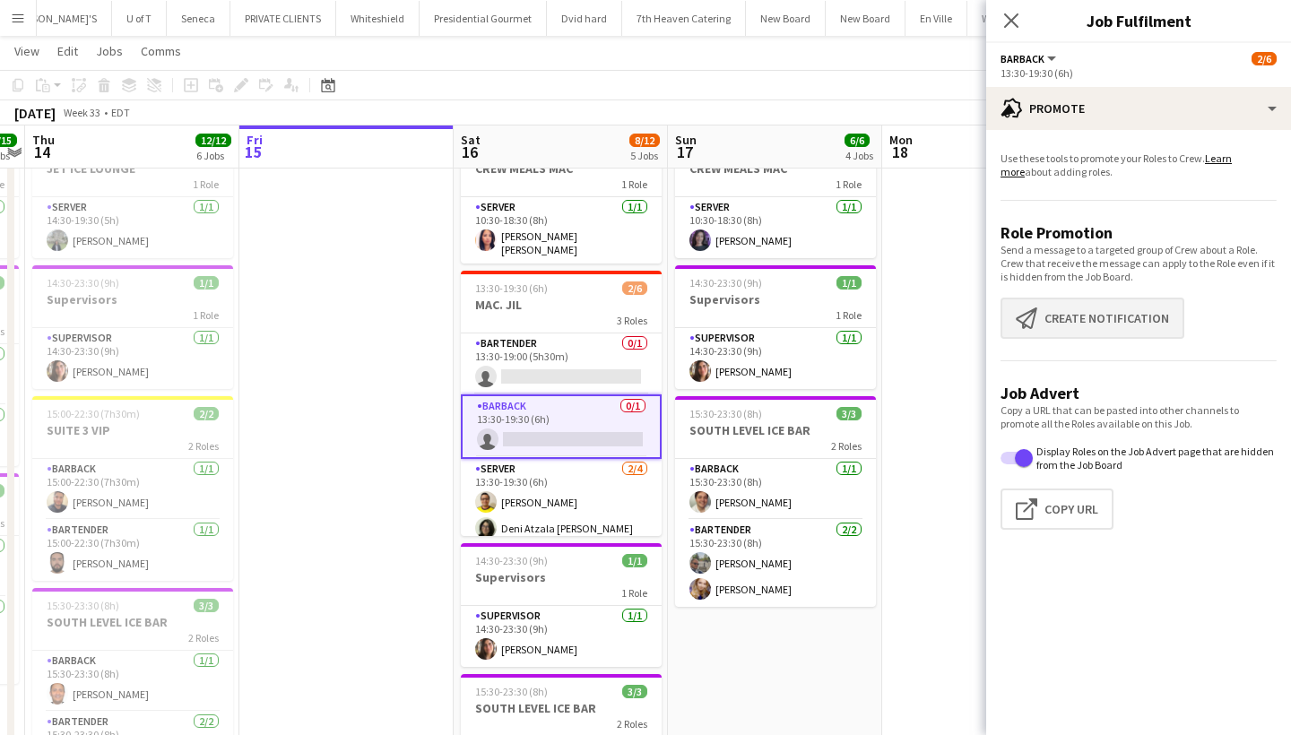
click at [1111, 314] on button "Create notification Create notification" at bounding box center [1093, 318] width 184 height 41
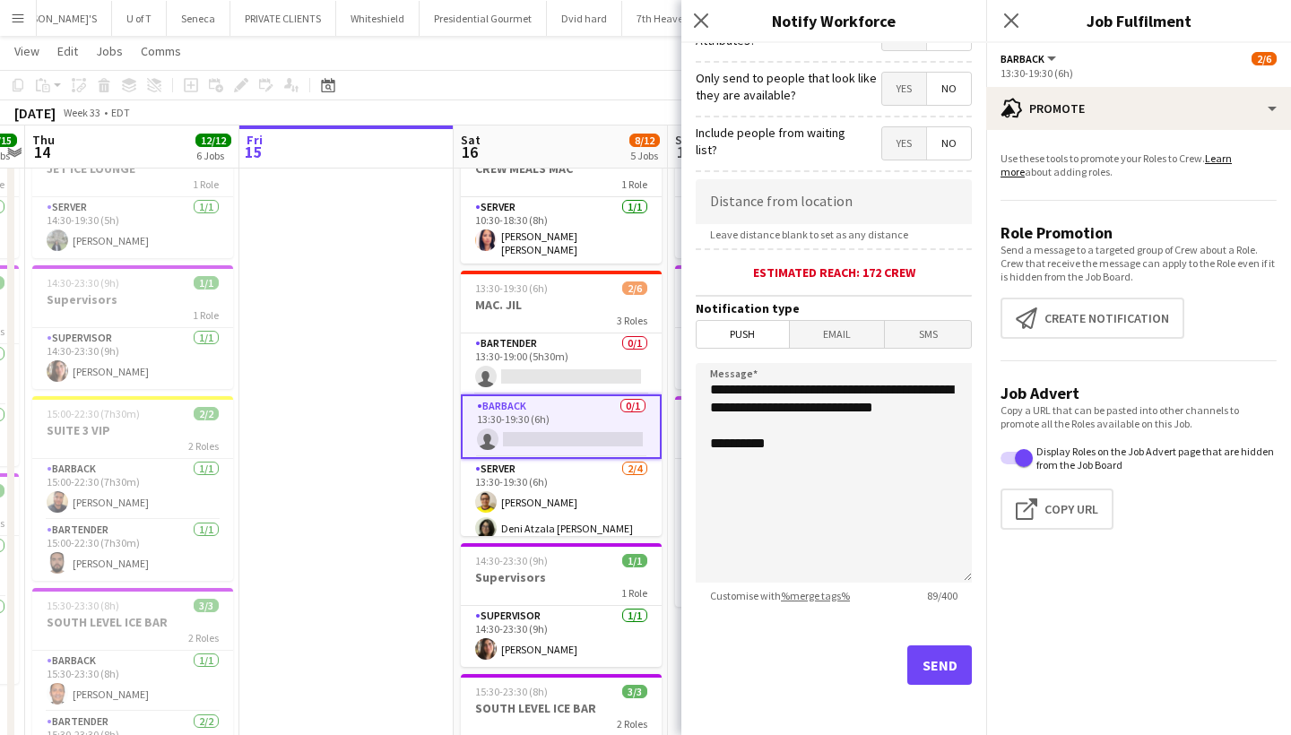
scroll to position [252, 0]
click at [949, 668] on button "Send" at bounding box center [939, 665] width 65 height 39
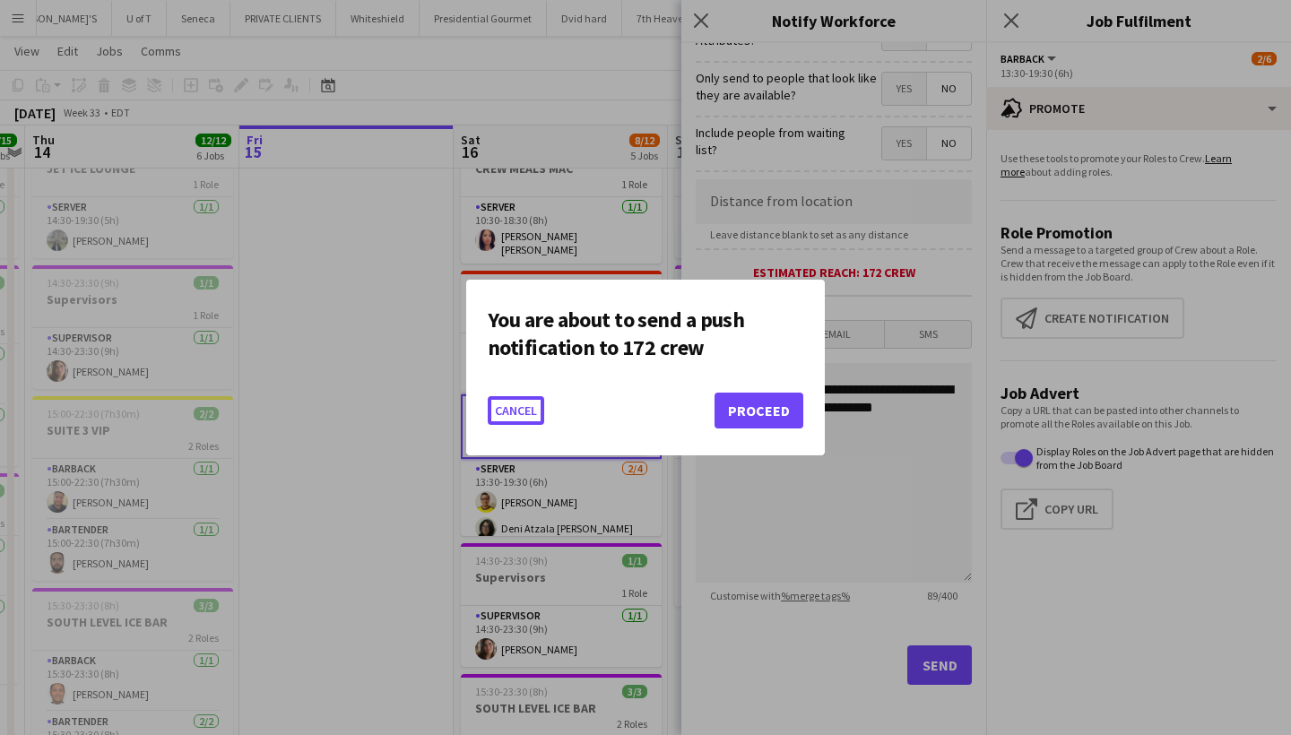
scroll to position [0, 0]
click at [771, 409] on button "Proceed" at bounding box center [759, 411] width 89 height 36
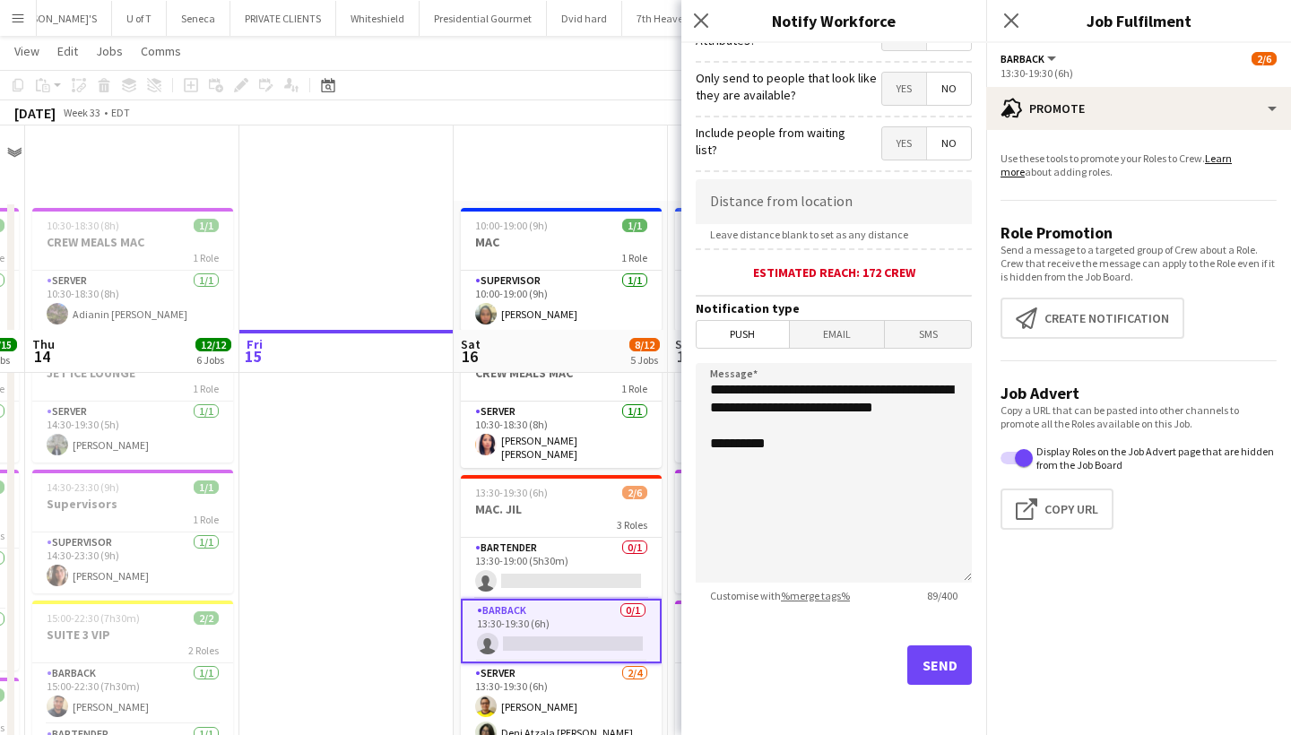
scroll to position [204, 0]
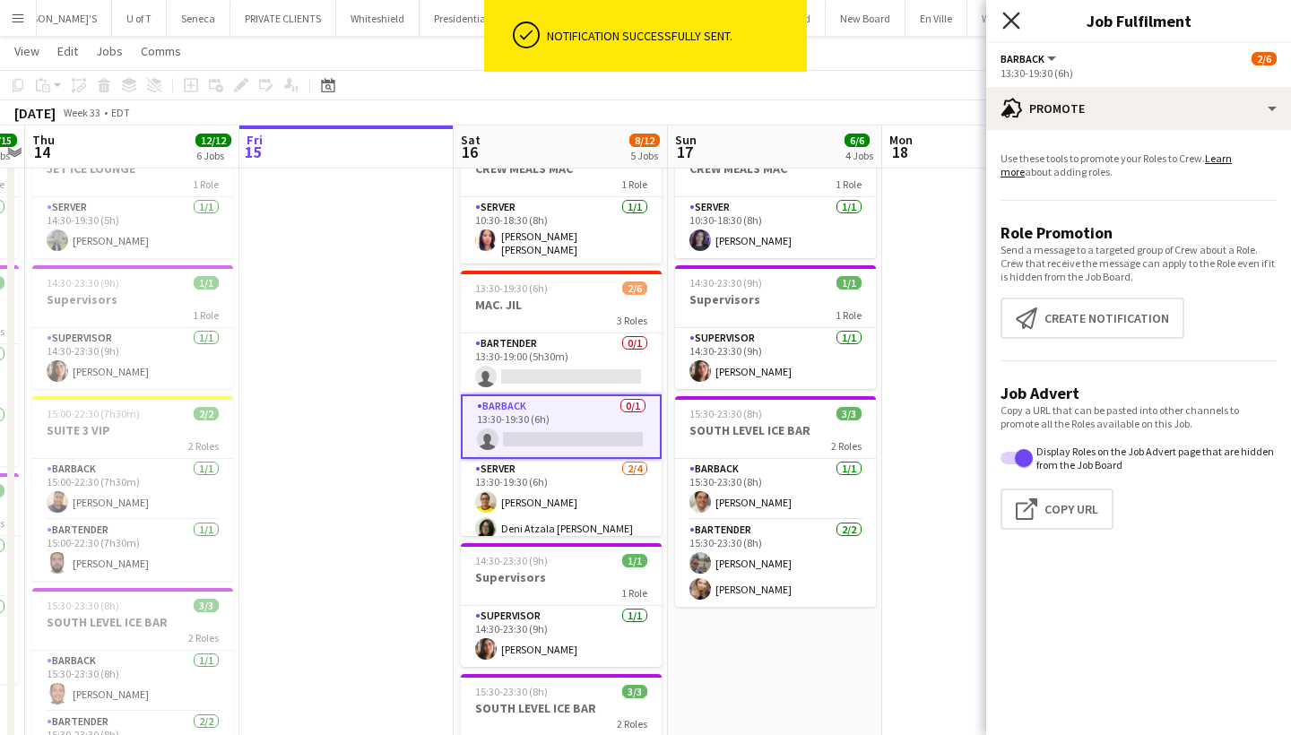
click at [1010, 19] on icon at bounding box center [1011, 20] width 17 height 17
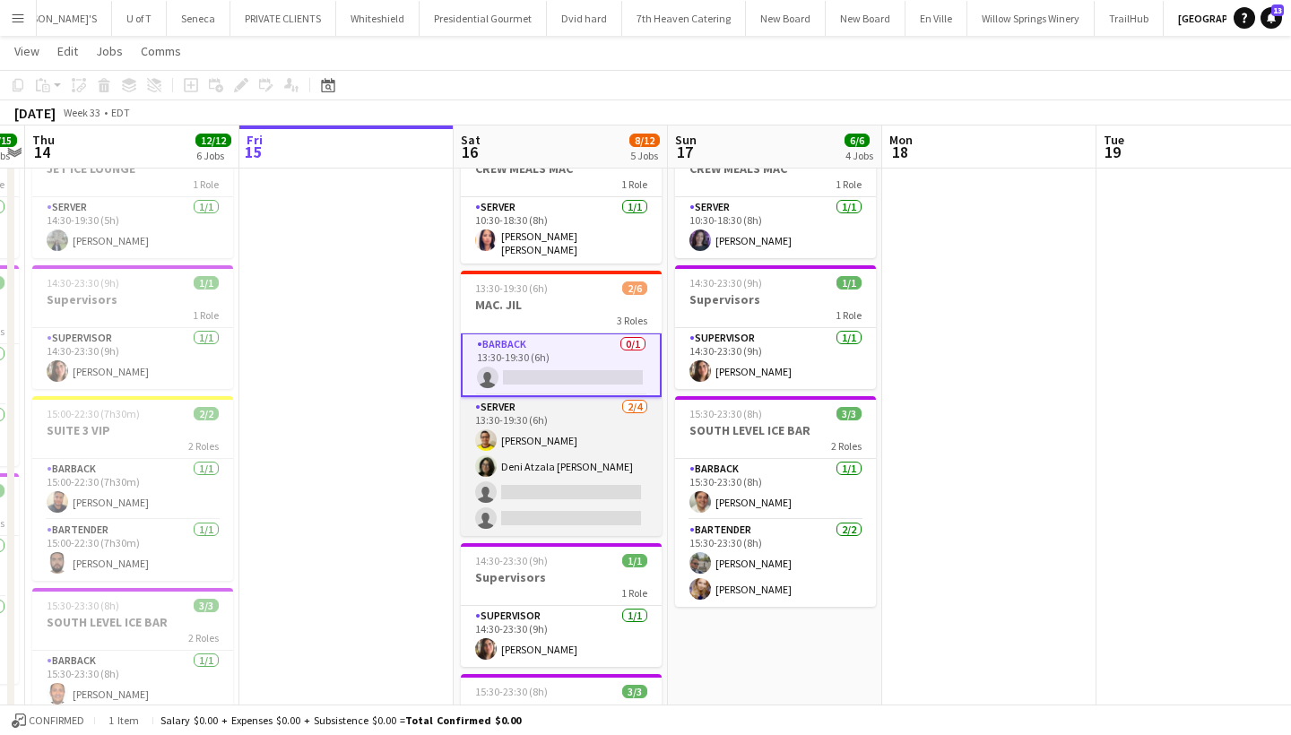
scroll to position [61, 0]
click at [528, 516] on app-card-role "SERVER 2/4 13:30-19:30 (6h) Jonathan Rafael Deni Atzala Villafuerte single-neut…" at bounding box center [561, 467] width 201 height 139
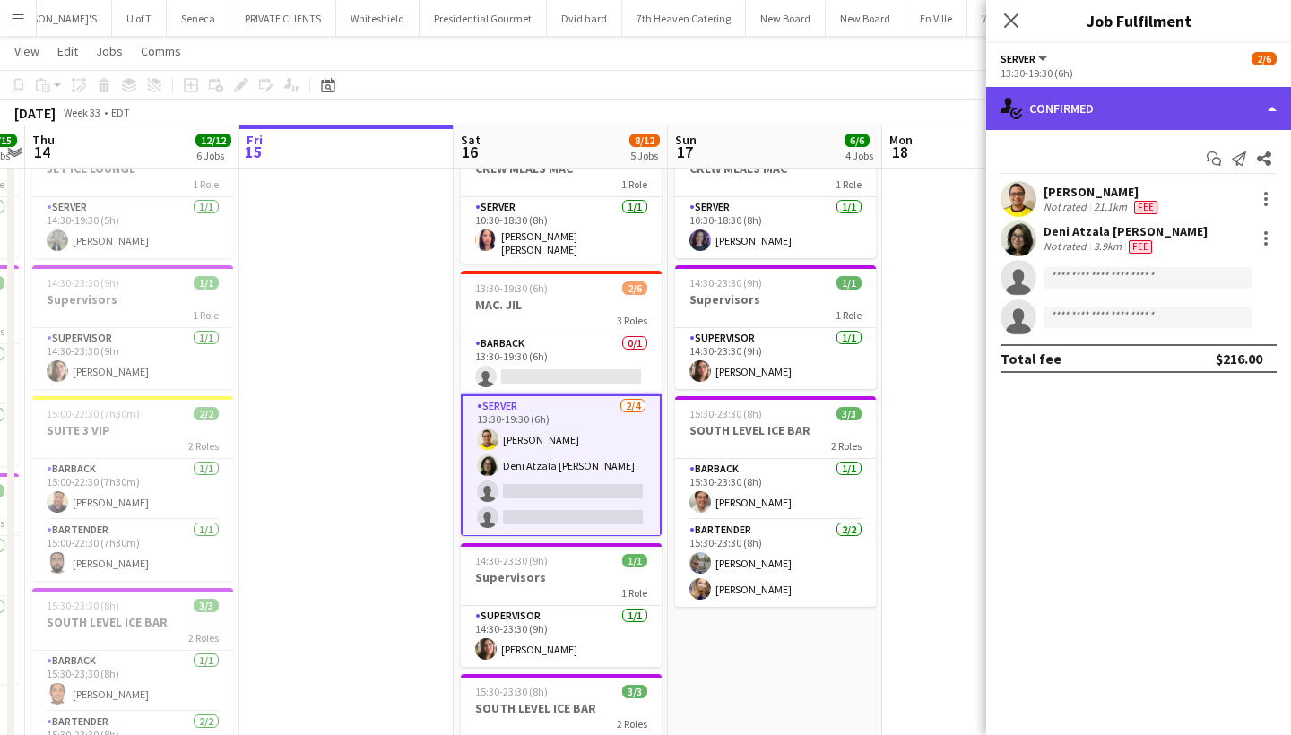
click at [1135, 109] on div "single-neutral-actions-check-2 Confirmed" at bounding box center [1138, 108] width 305 height 43
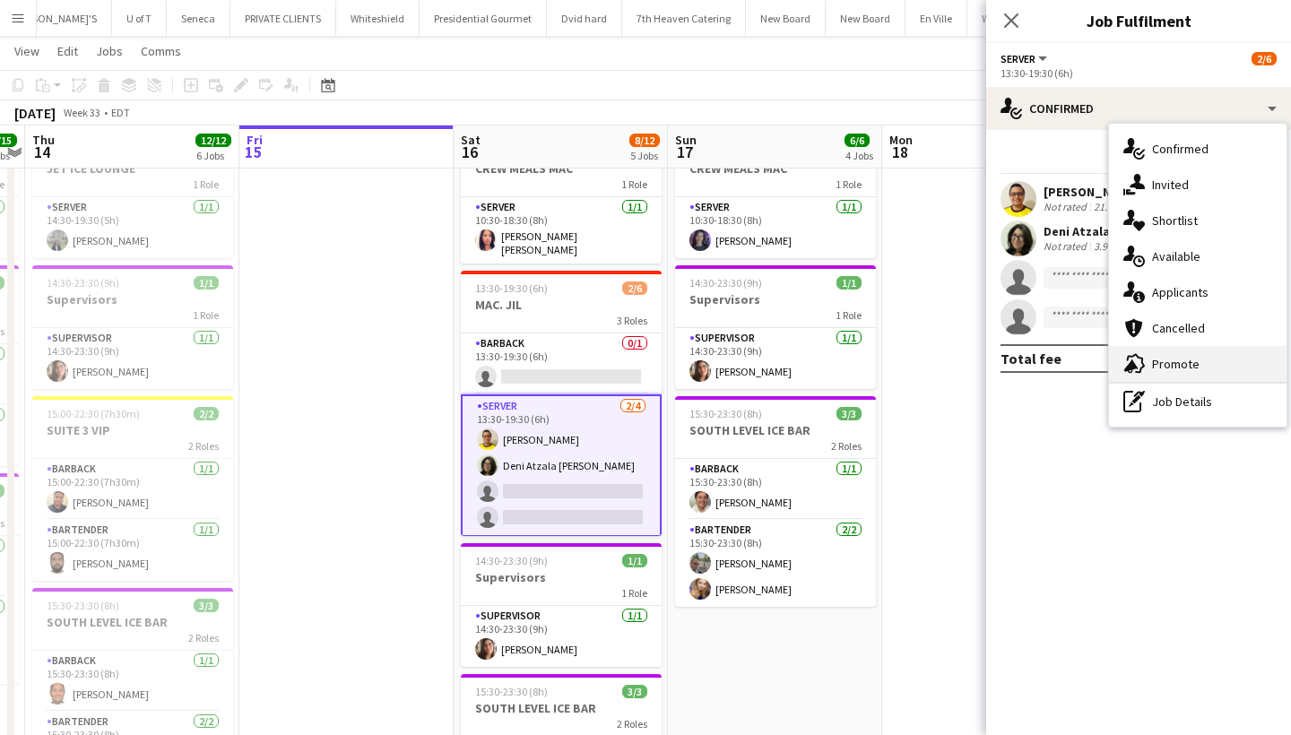
click at [1185, 361] on div "advertising-megaphone Promote" at bounding box center [1198, 364] width 178 height 36
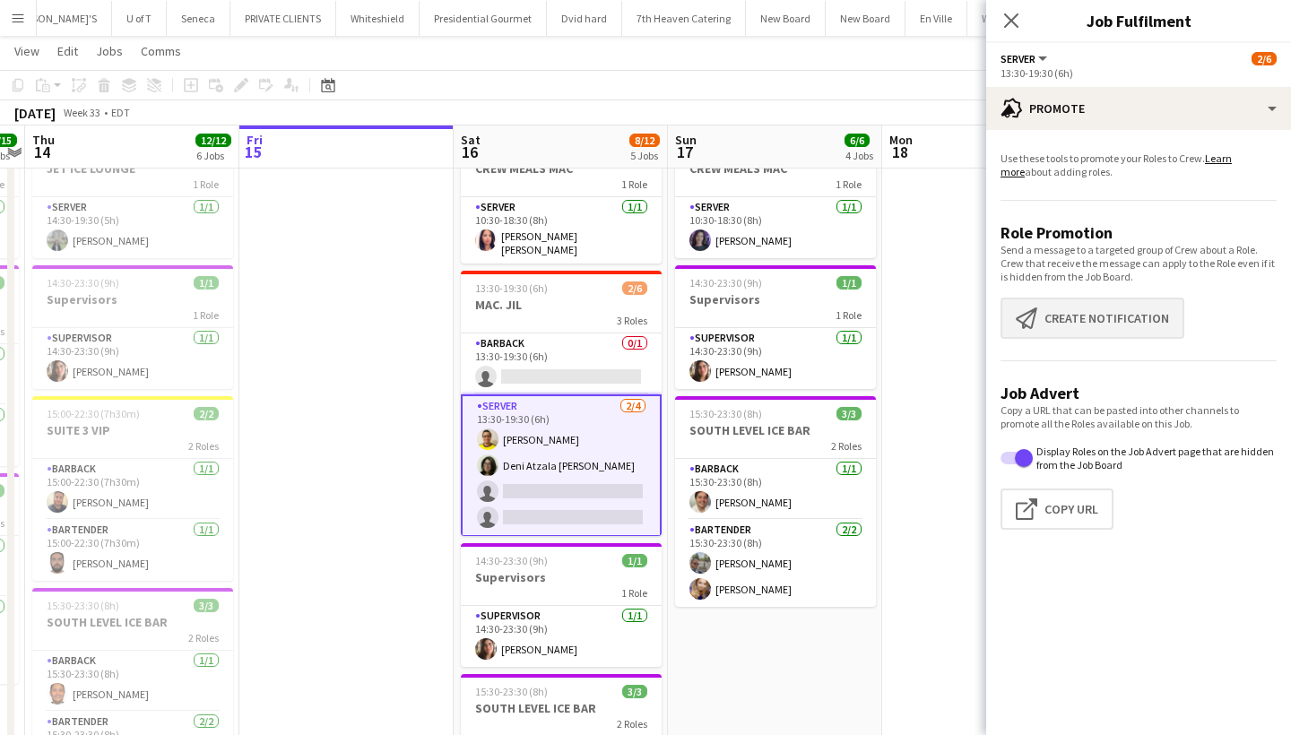
click at [1129, 326] on button "Create notification Create notification" at bounding box center [1093, 318] width 184 height 41
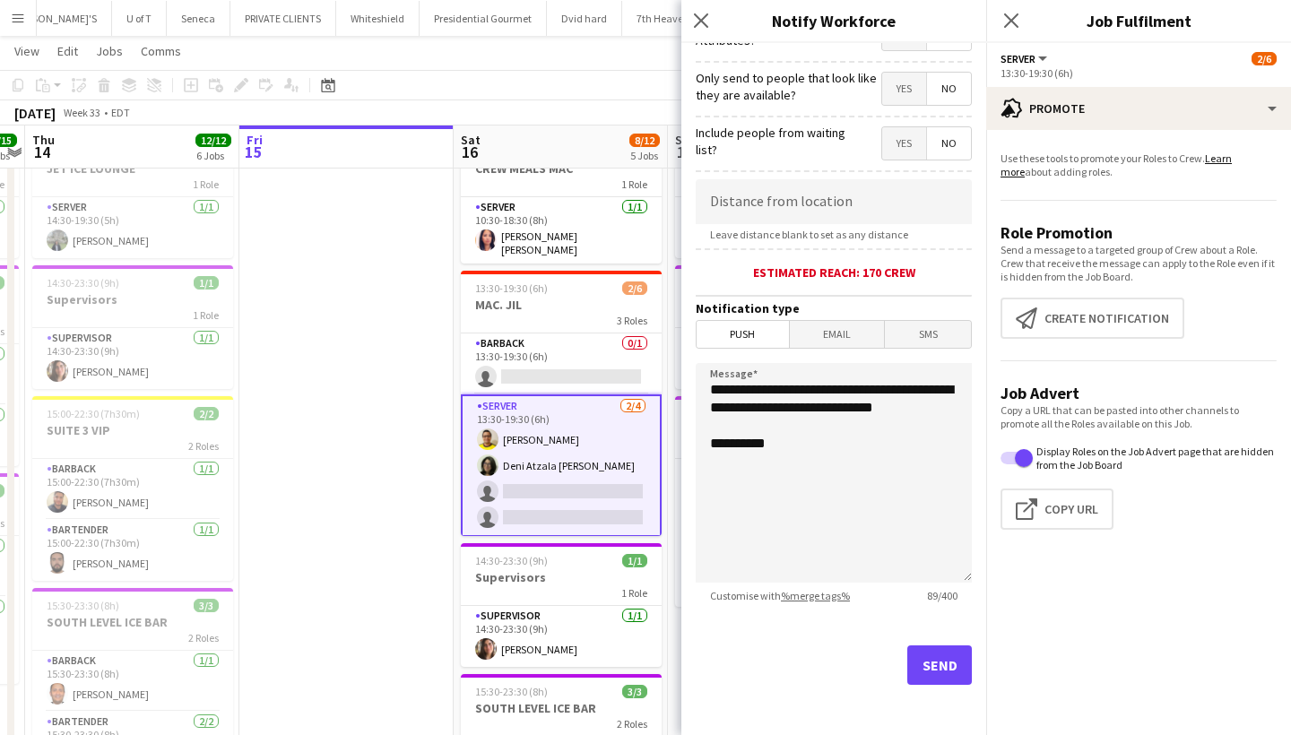
scroll to position [252, 0]
click at [942, 668] on button "Send" at bounding box center [939, 665] width 65 height 39
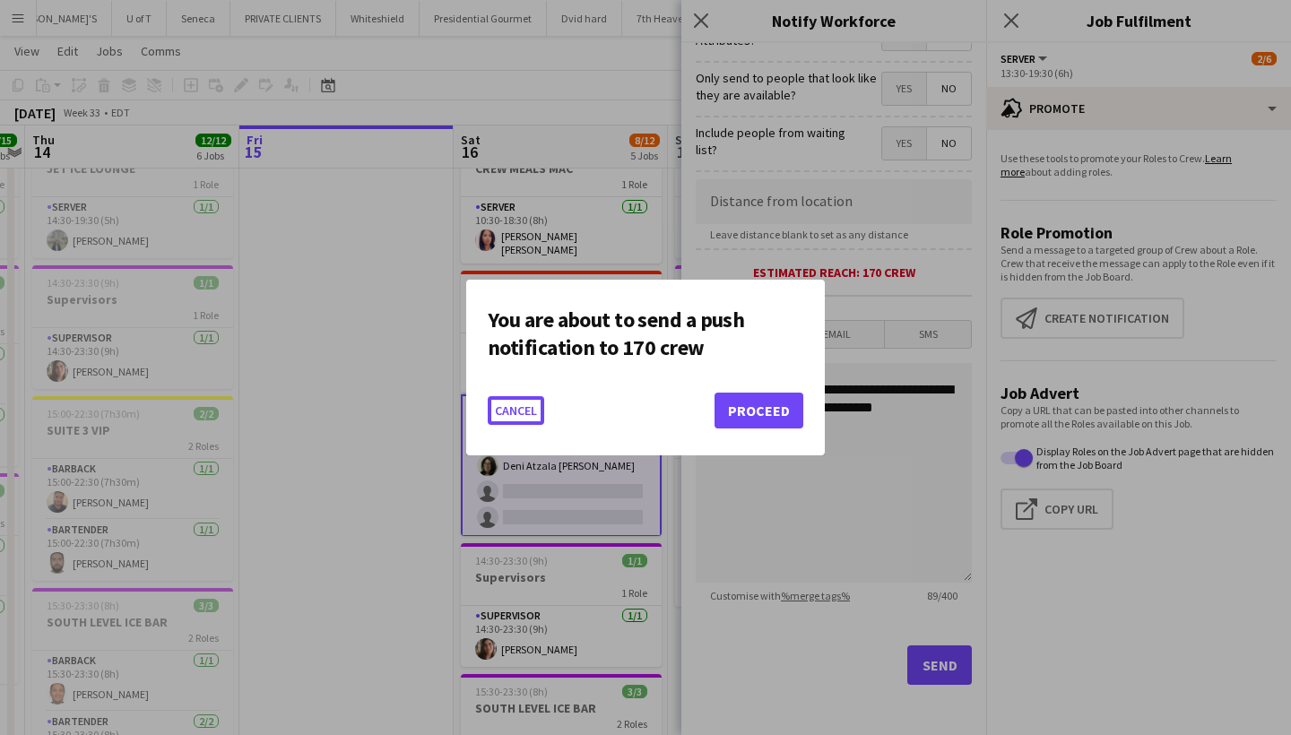
scroll to position [0, 0]
click at [766, 417] on button "Proceed" at bounding box center [759, 411] width 89 height 36
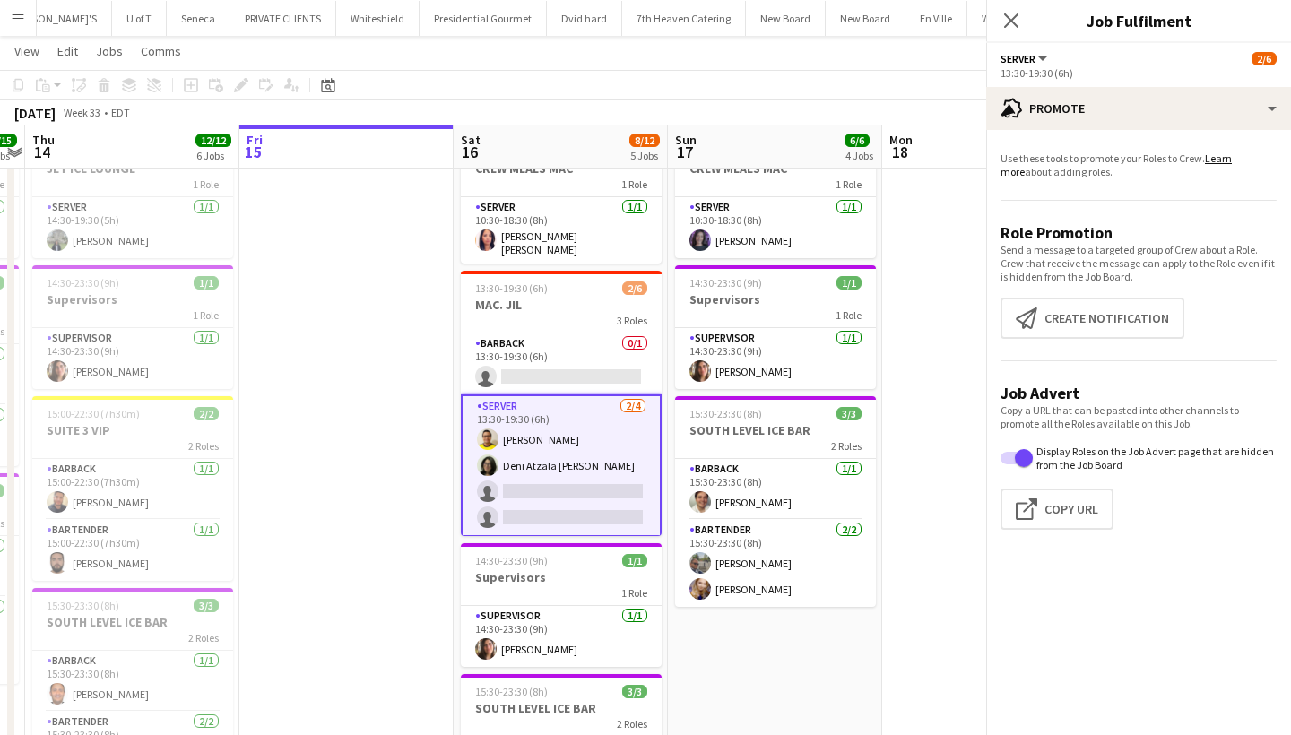
scroll to position [204, 0]
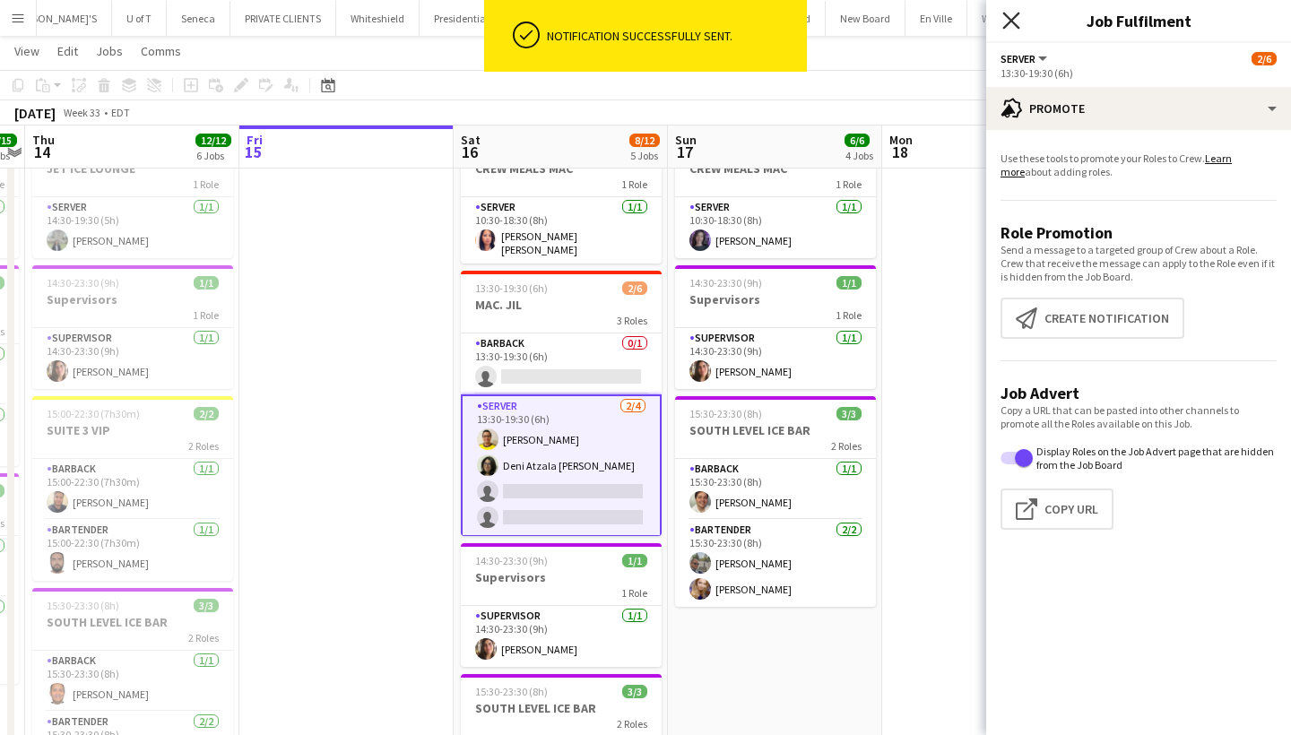
click at [1012, 16] on icon "Close pop-in" at bounding box center [1011, 20] width 17 height 17
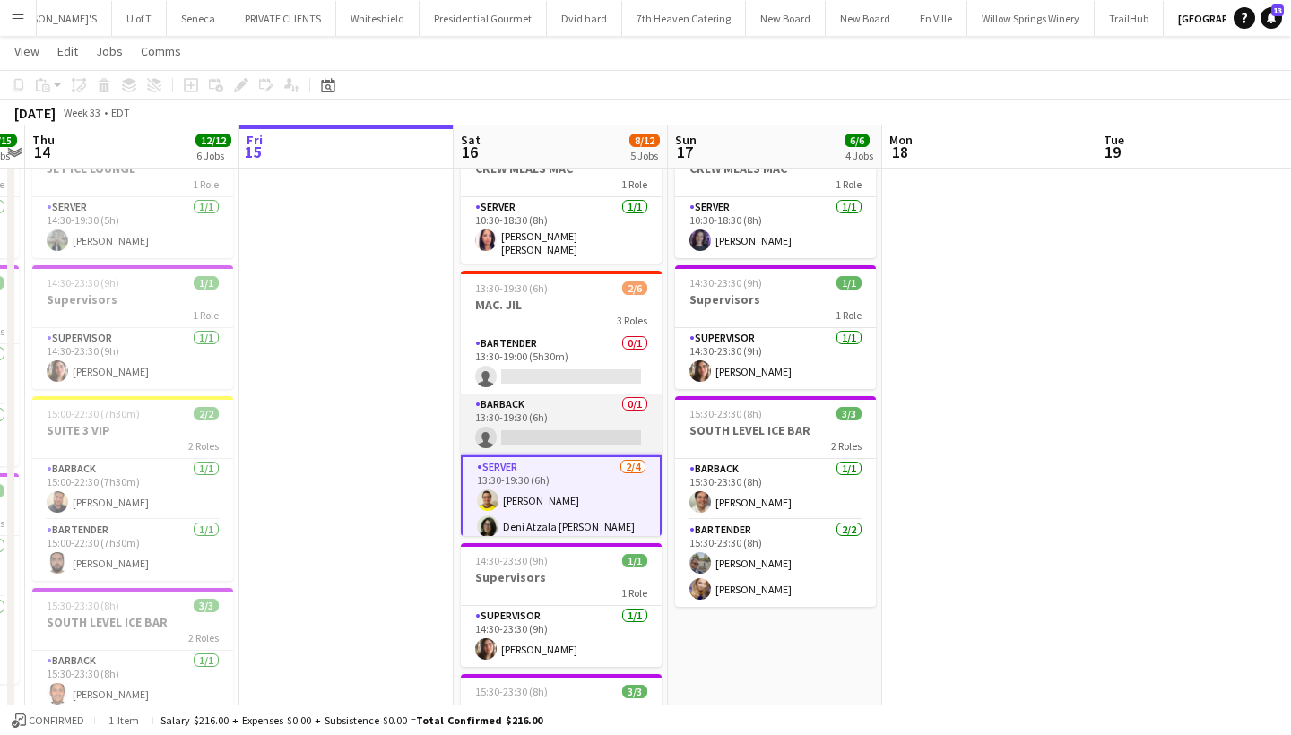
scroll to position [0, 0]
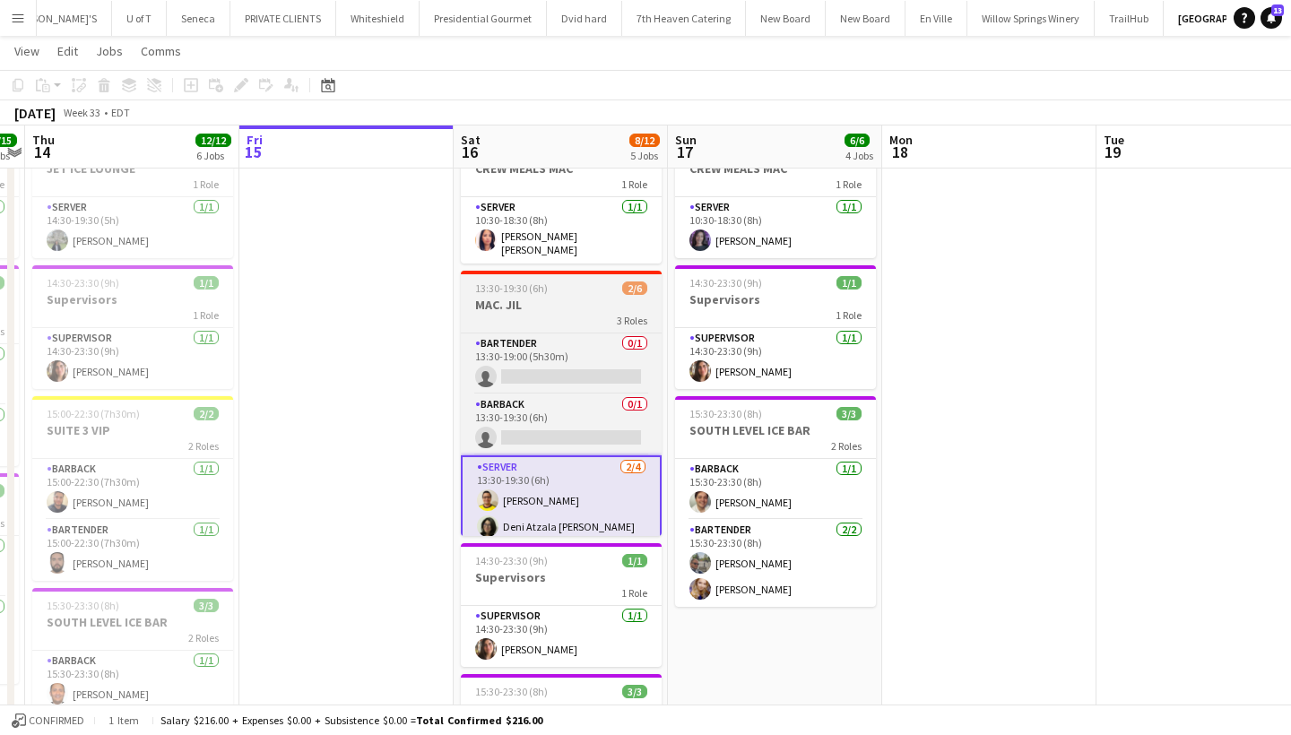
click at [541, 297] on h3 "MAC. JIL" at bounding box center [561, 305] width 201 height 16
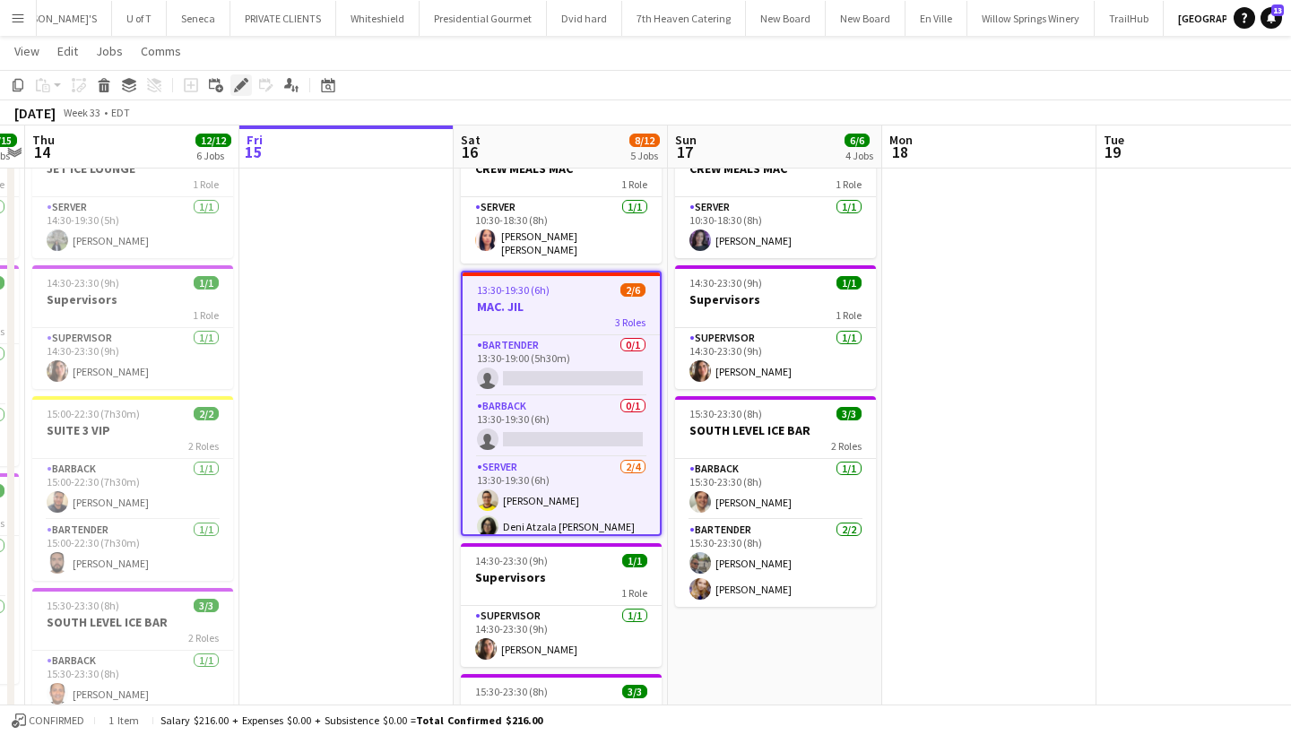
click at [241, 90] on icon "Edit" at bounding box center [241, 85] width 14 height 14
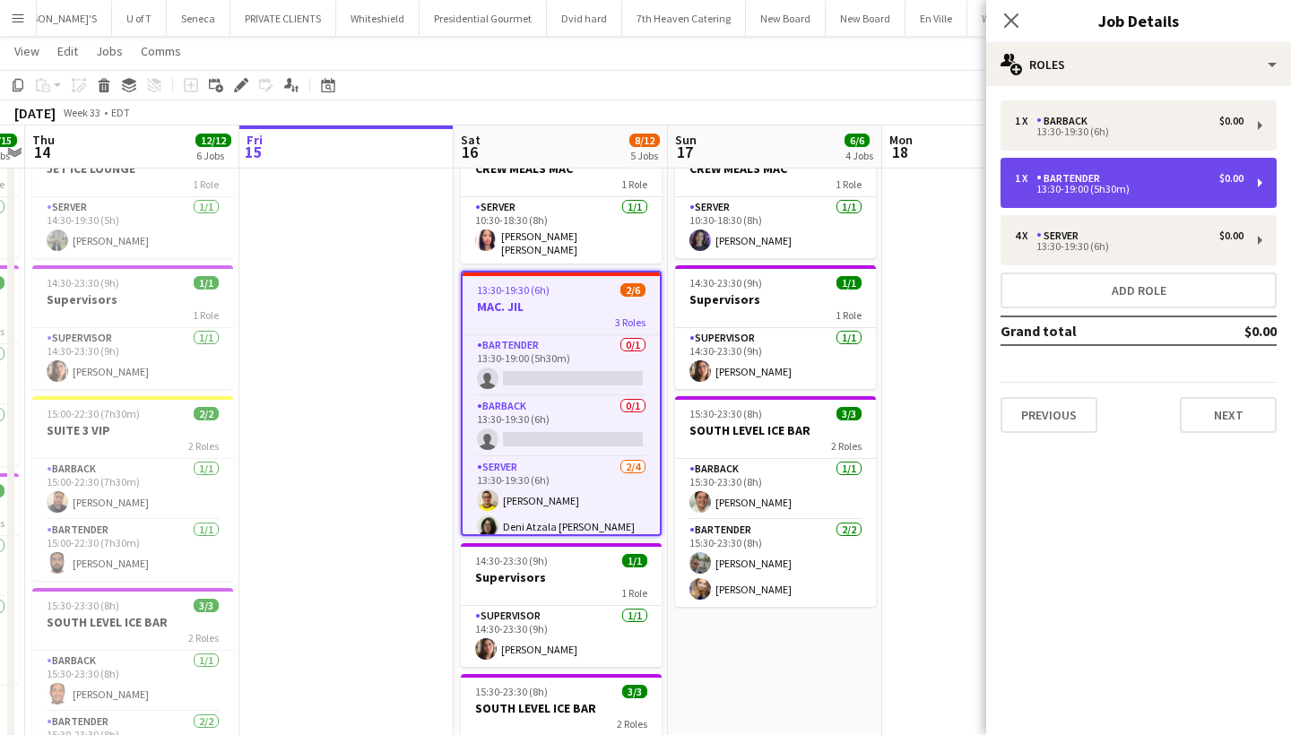
click at [1133, 177] on div "1 x BARTENDER $0.00" at bounding box center [1129, 178] width 229 height 13
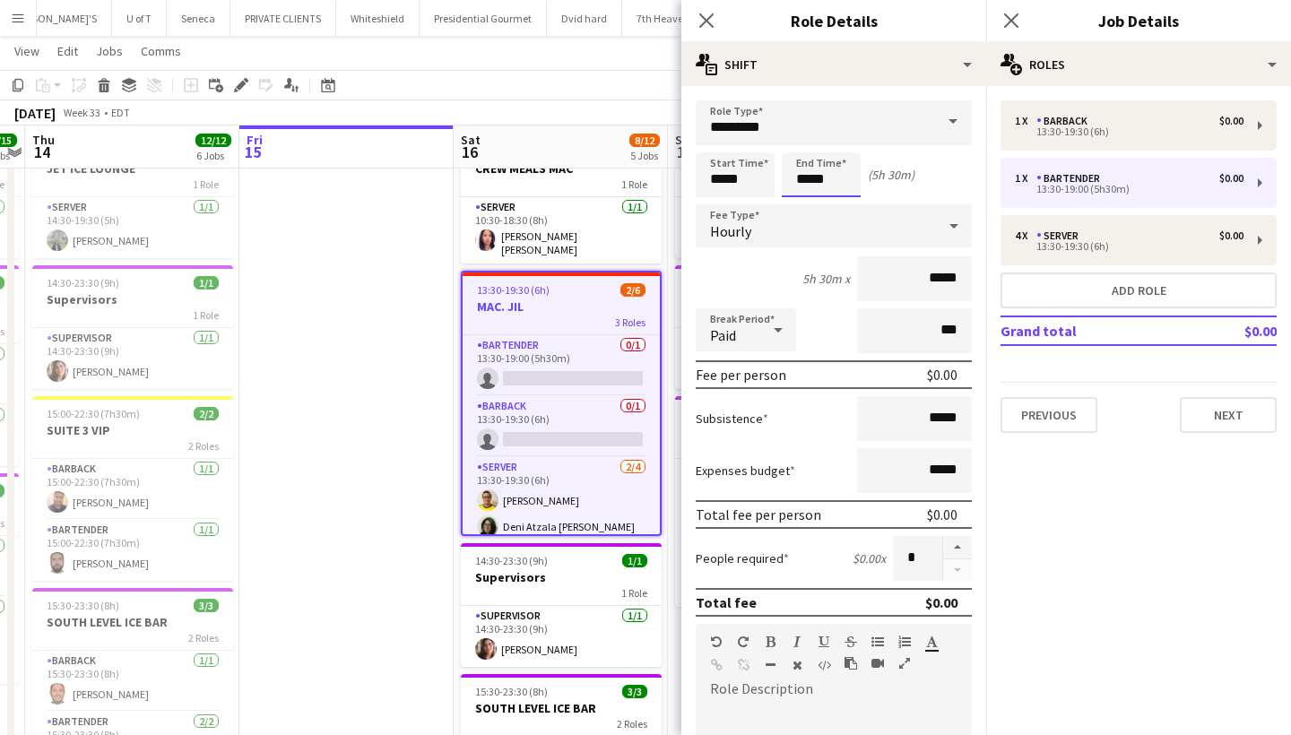
click at [842, 185] on input "*****" at bounding box center [821, 174] width 79 height 45
click at [838, 139] on div at bounding box center [839, 144] width 36 height 18
type input "*****"
click at [838, 139] on div at bounding box center [839, 144] width 36 height 18
click at [1014, 13] on icon "Close pop-in" at bounding box center [1011, 20] width 17 height 17
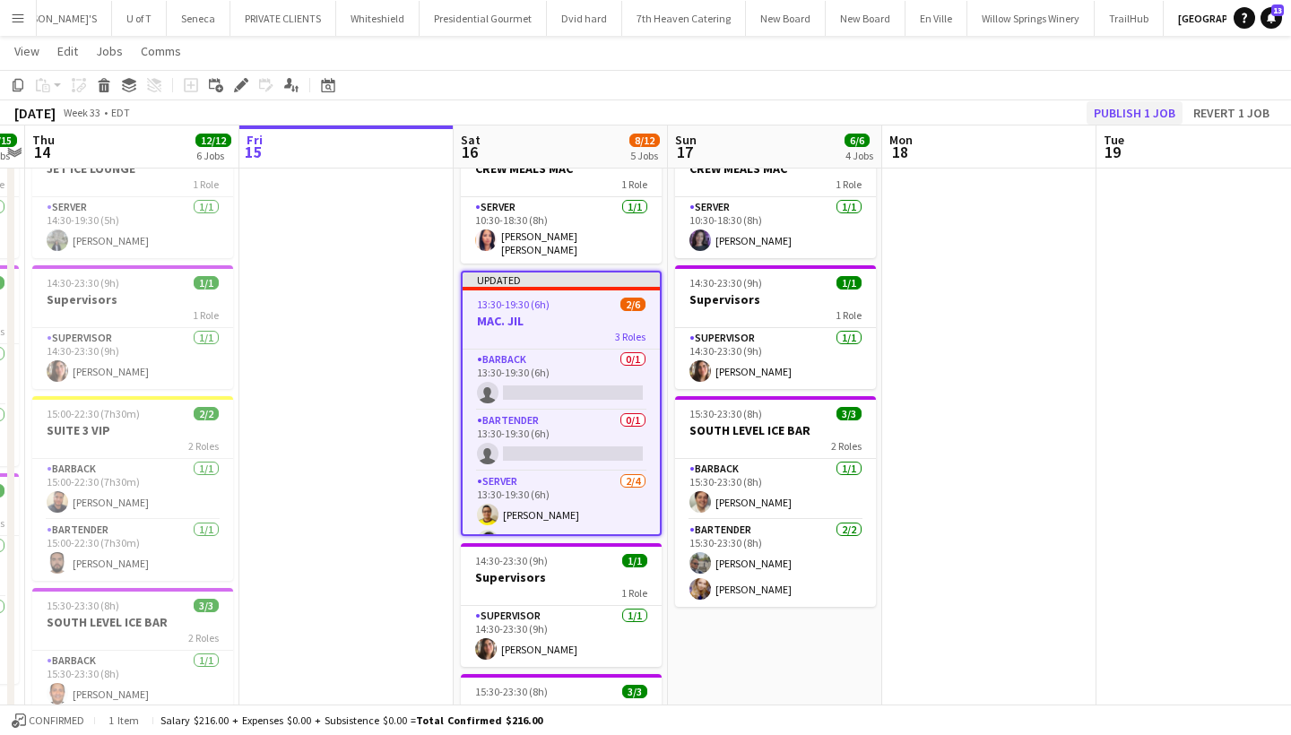
click at [1117, 110] on button "Publish 1 job" at bounding box center [1135, 112] width 96 height 23
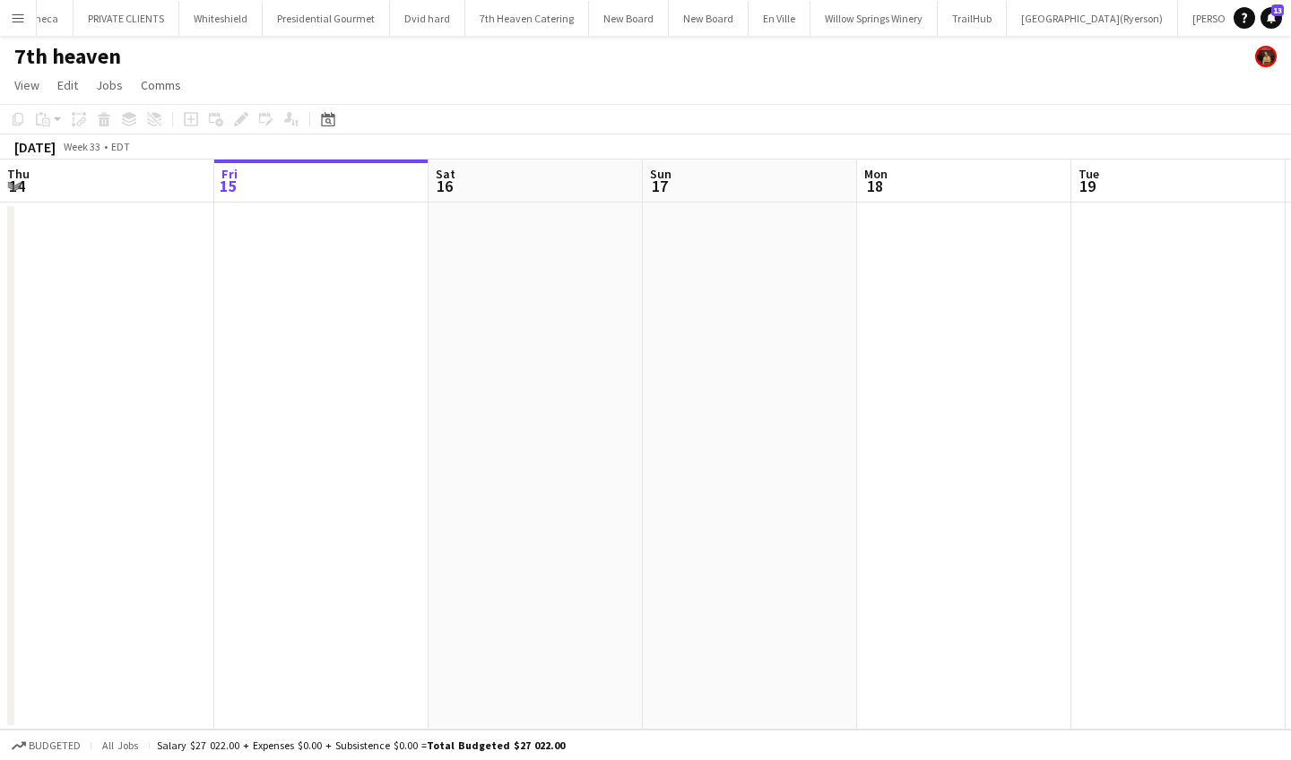
click at [7, 22] on button "Menu" at bounding box center [18, 18] width 36 height 36
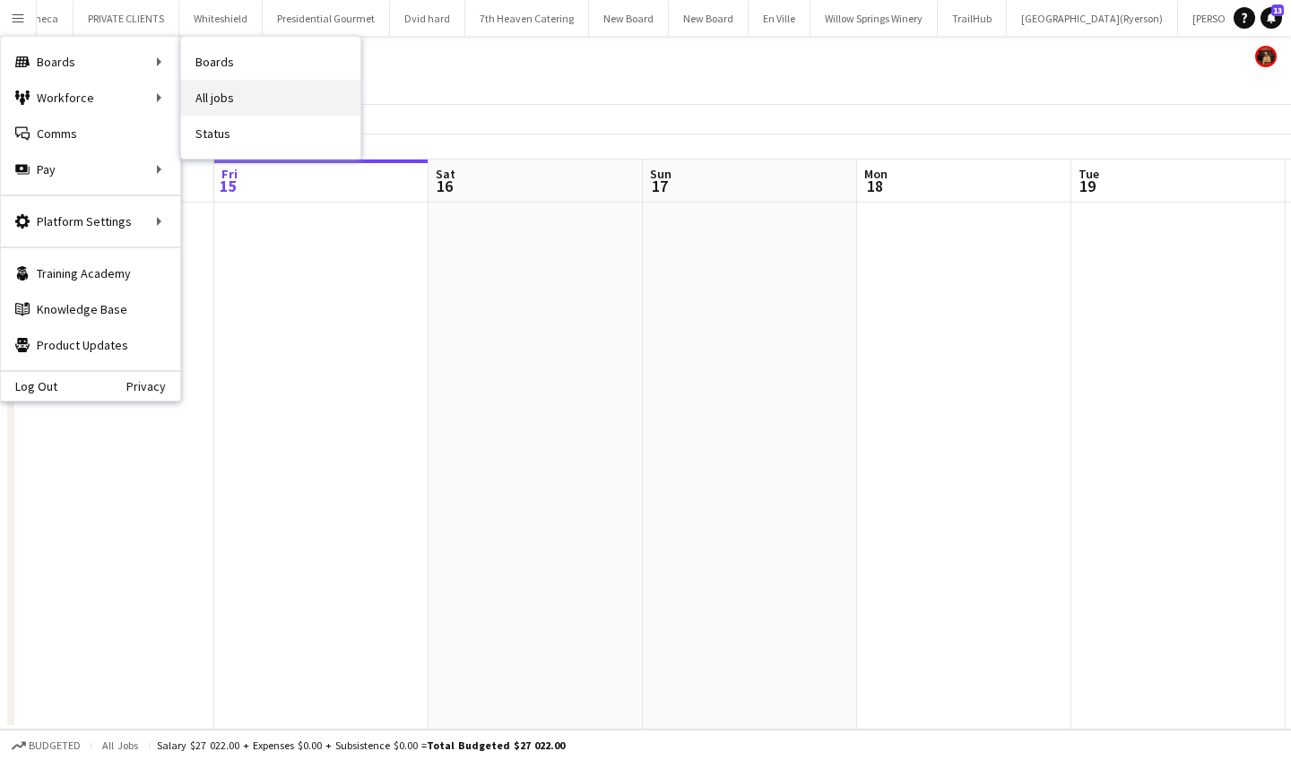
click at [255, 96] on link "All jobs" at bounding box center [270, 98] width 179 height 36
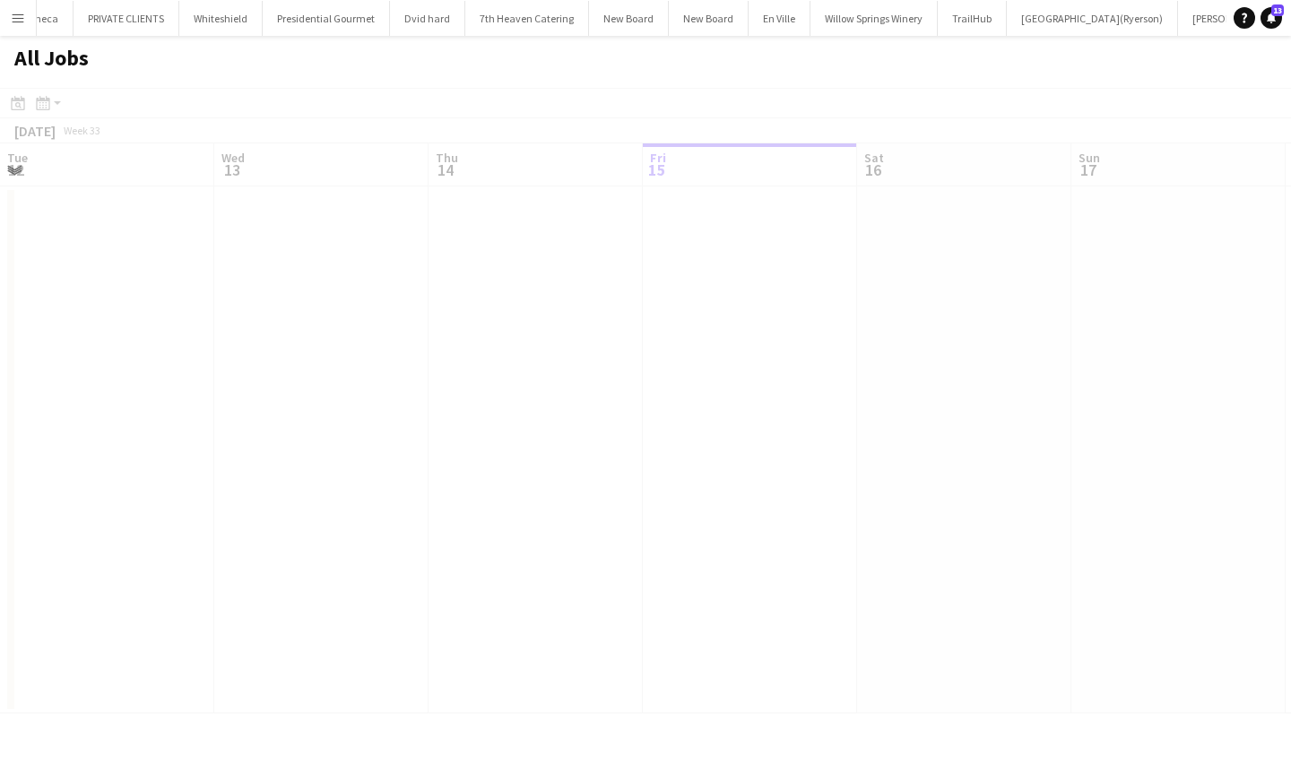
scroll to position [0, 429]
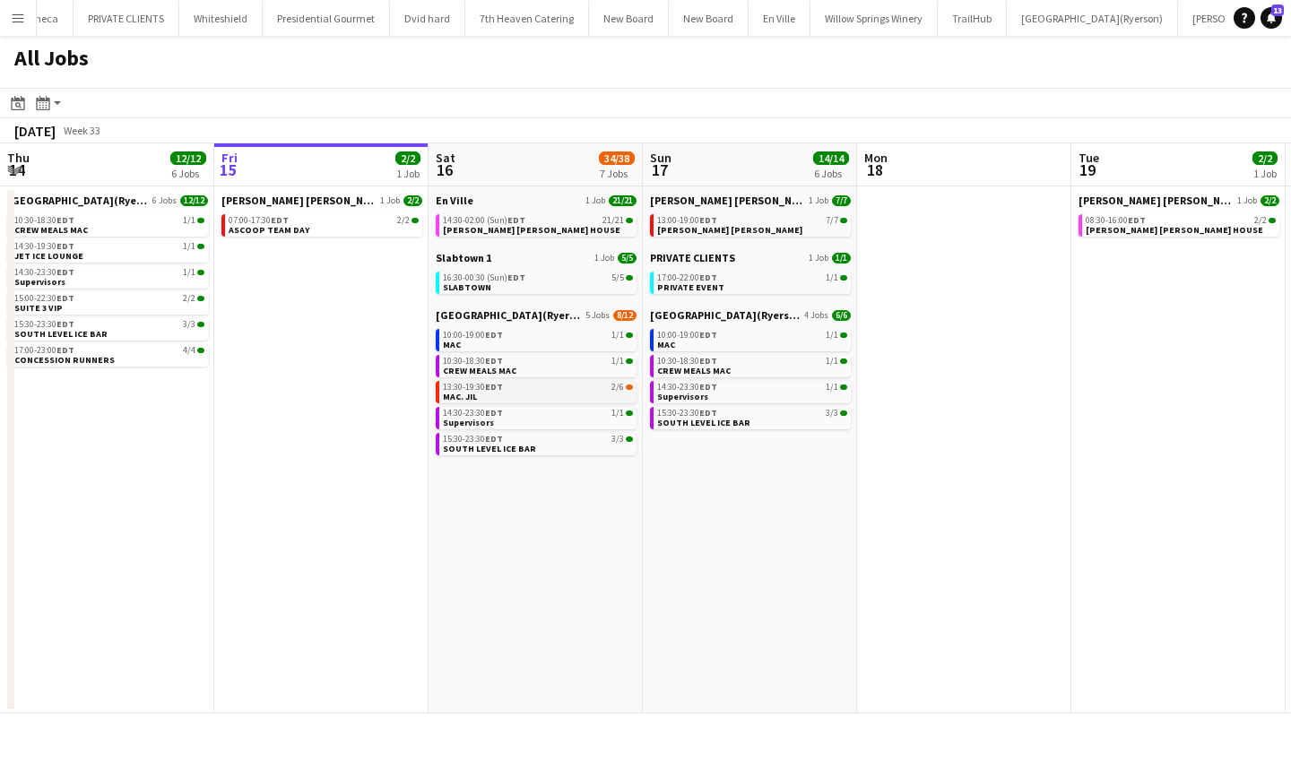
click at [543, 393] on link "13:30-19:30 EDT 2/6 MAC. JIL" at bounding box center [538, 391] width 190 height 21
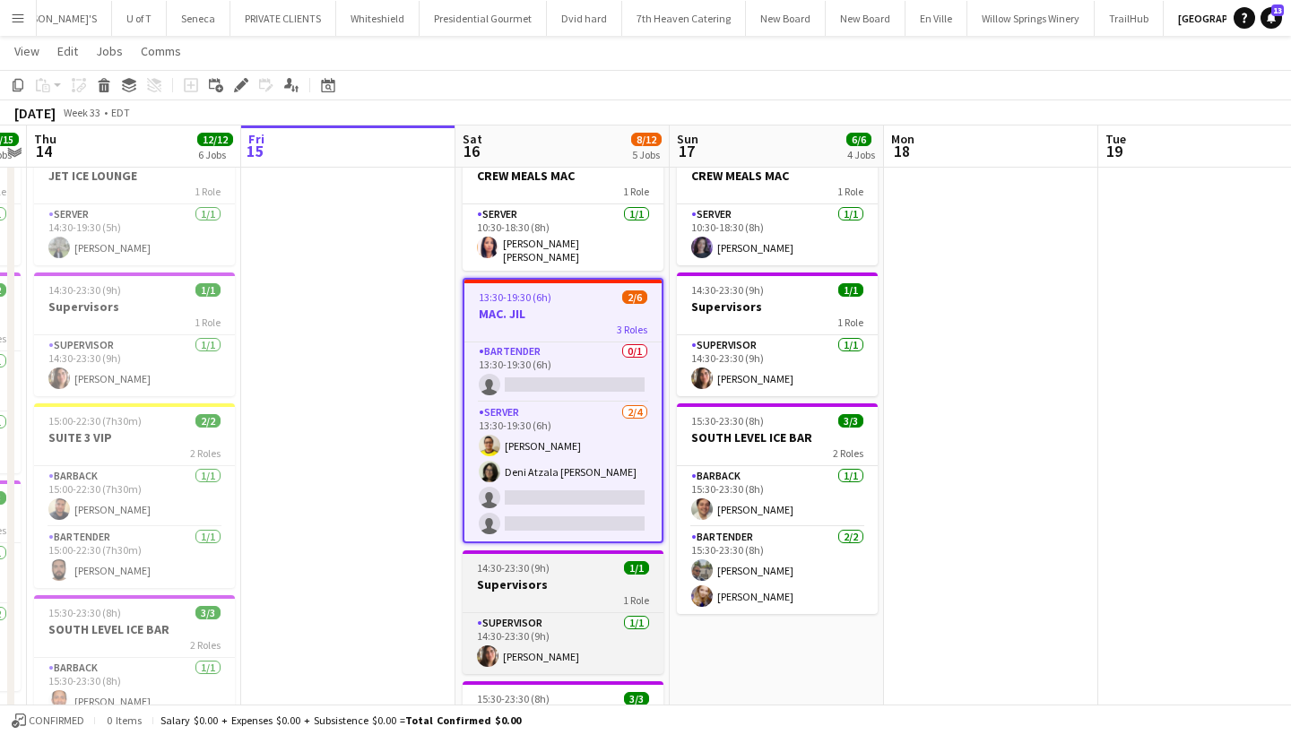
scroll to position [196, 0]
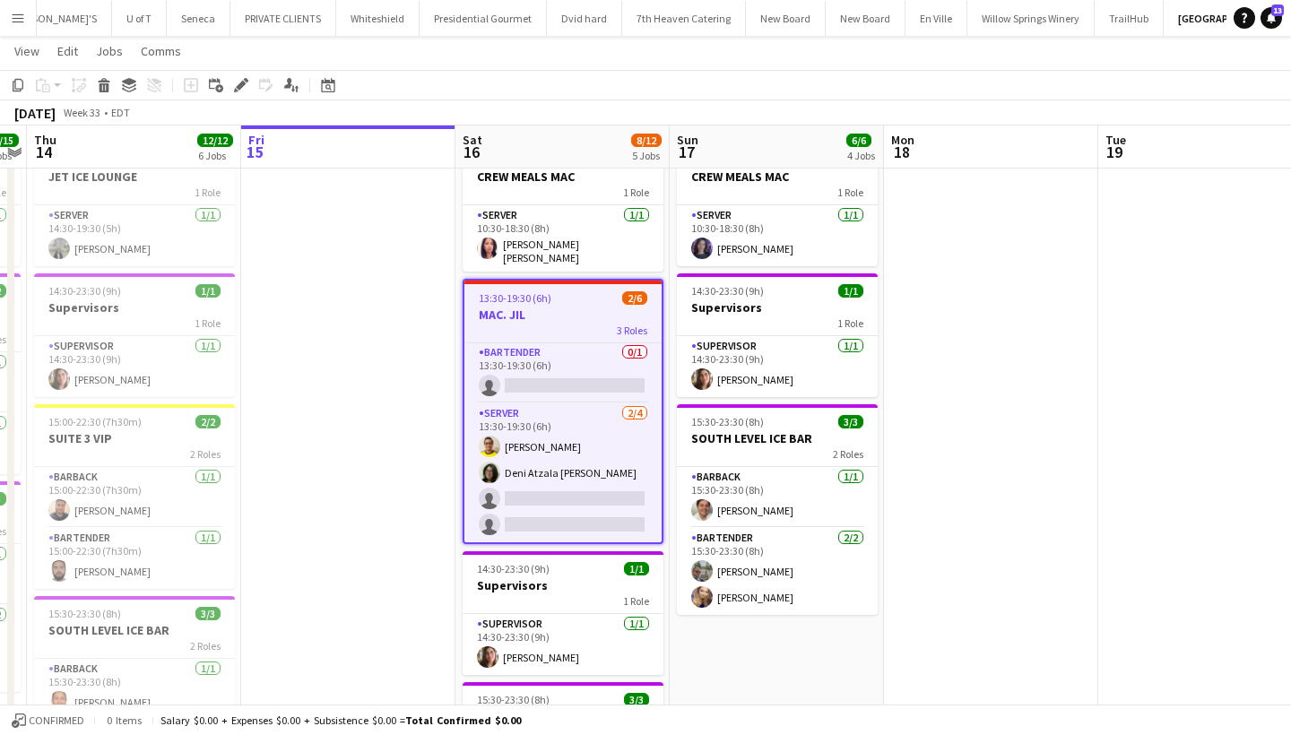
click at [14, 7] on button "Menu" at bounding box center [18, 18] width 36 height 36
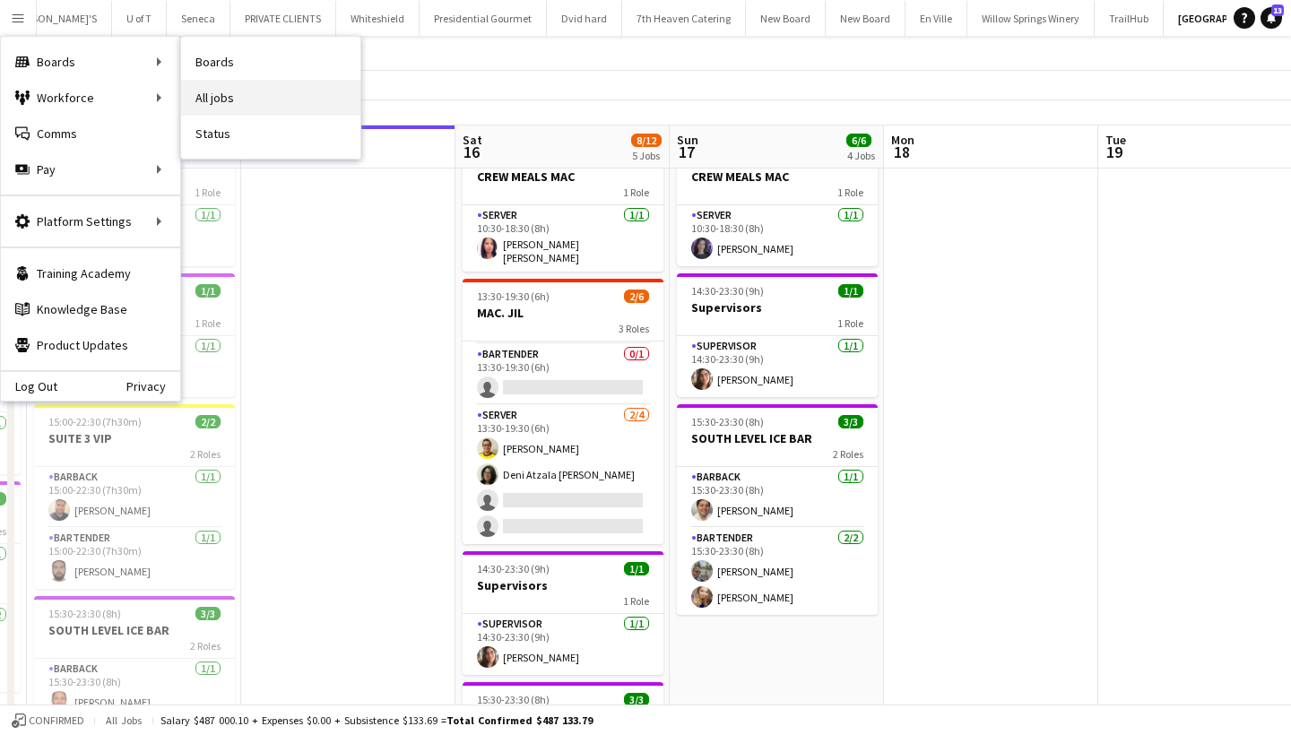
click at [258, 87] on link "All jobs" at bounding box center [270, 98] width 179 height 36
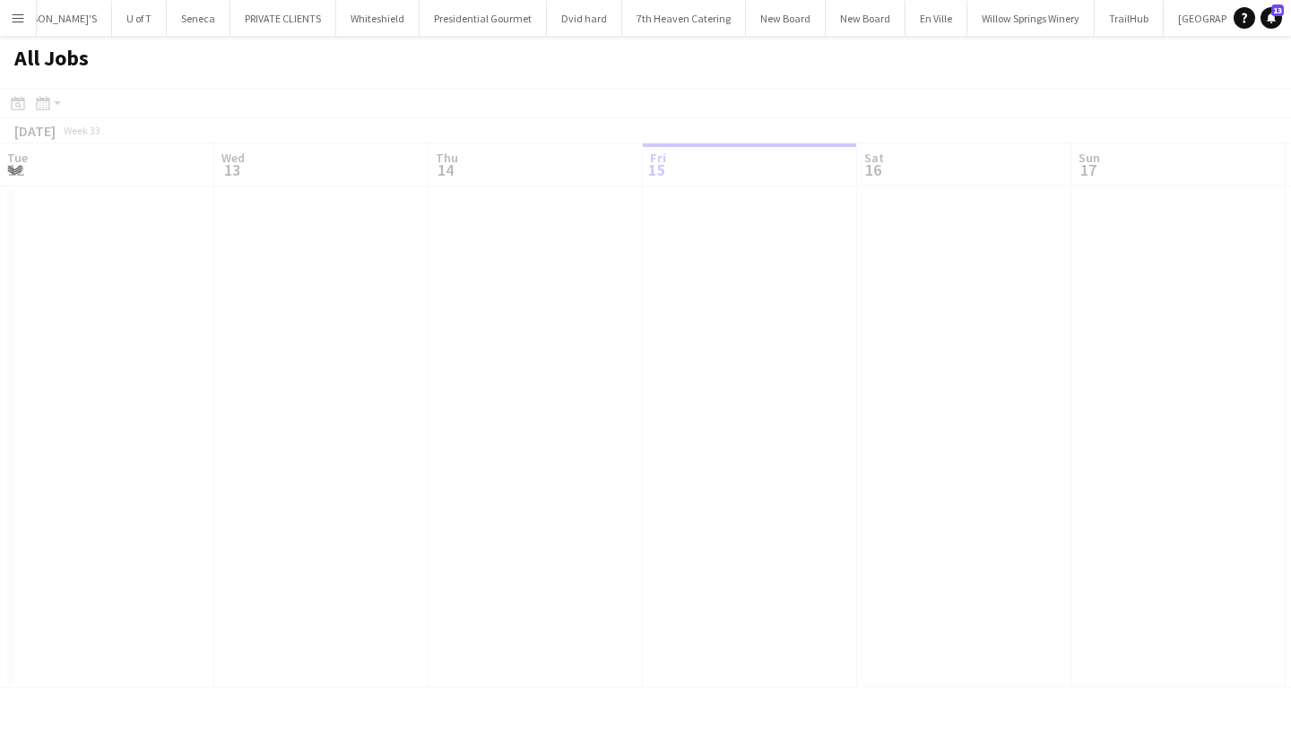
scroll to position [0, 429]
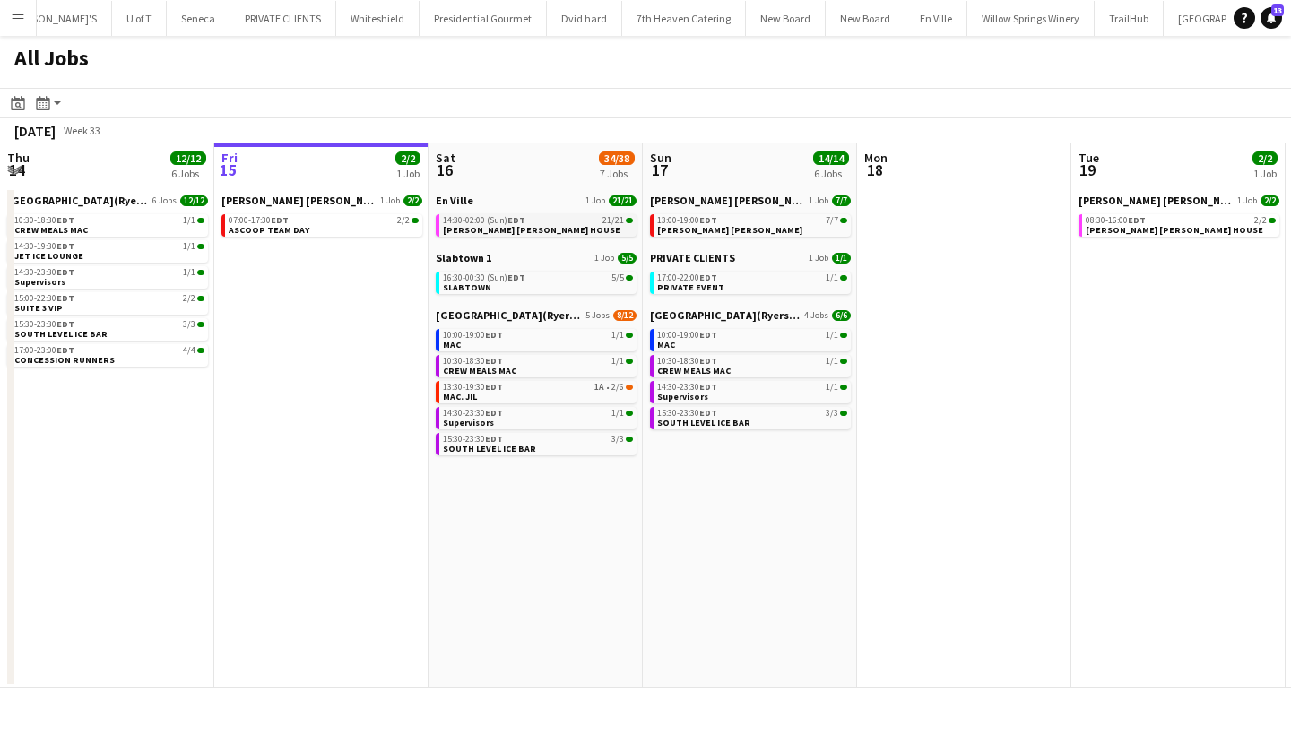
click at [559, 225] on link "14:30-02:00 (Sun) EDT 21/21 [PERSON_NAME] [PERSON_NAME] HOUSE" at bounding box center [538, 224] width 190 height 21
click at [557, 397] on link "13:30-19:30 EDT 1A • 2/6 MAC. JIL" at bounding box center [538, 391] width 190 height 21
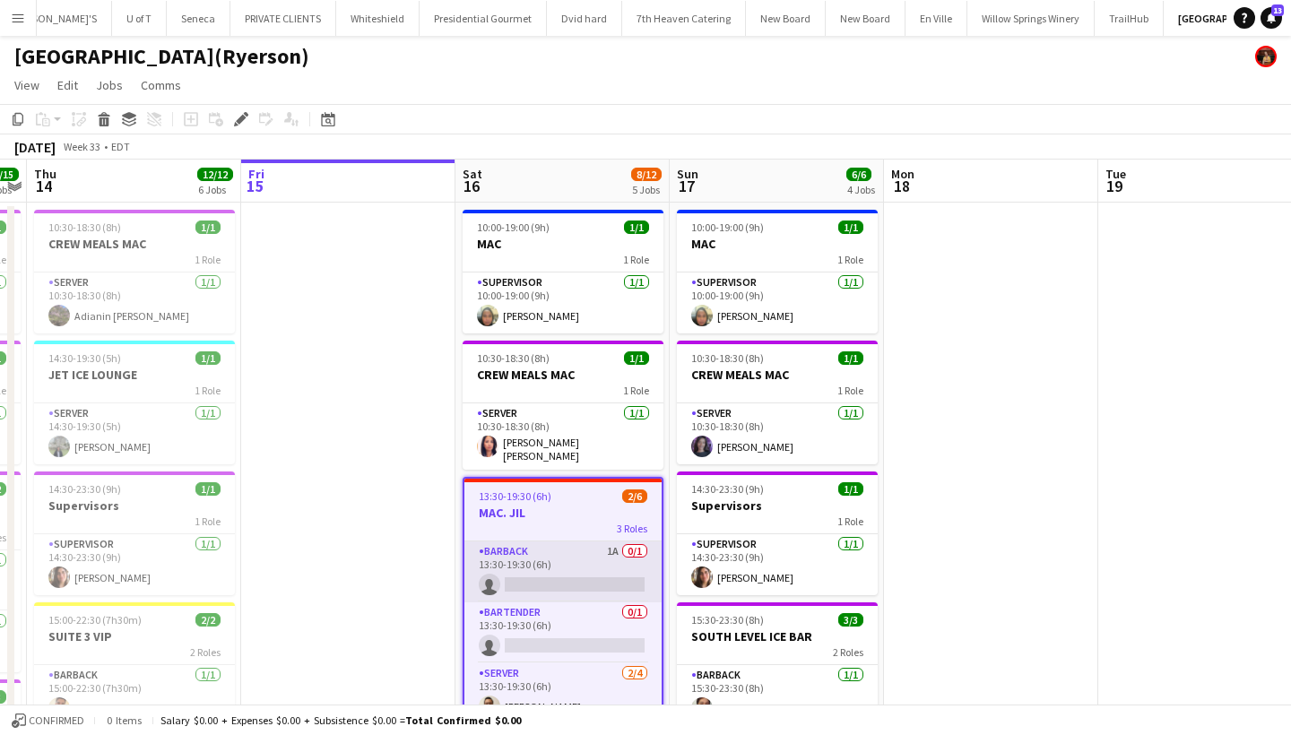
click at [595, 582] on app-card-role "BARBACK 1A 0/1 13:30-19:30 (6h) single-neutral-actions" at bounding box center [562, 572] width 197 height 61
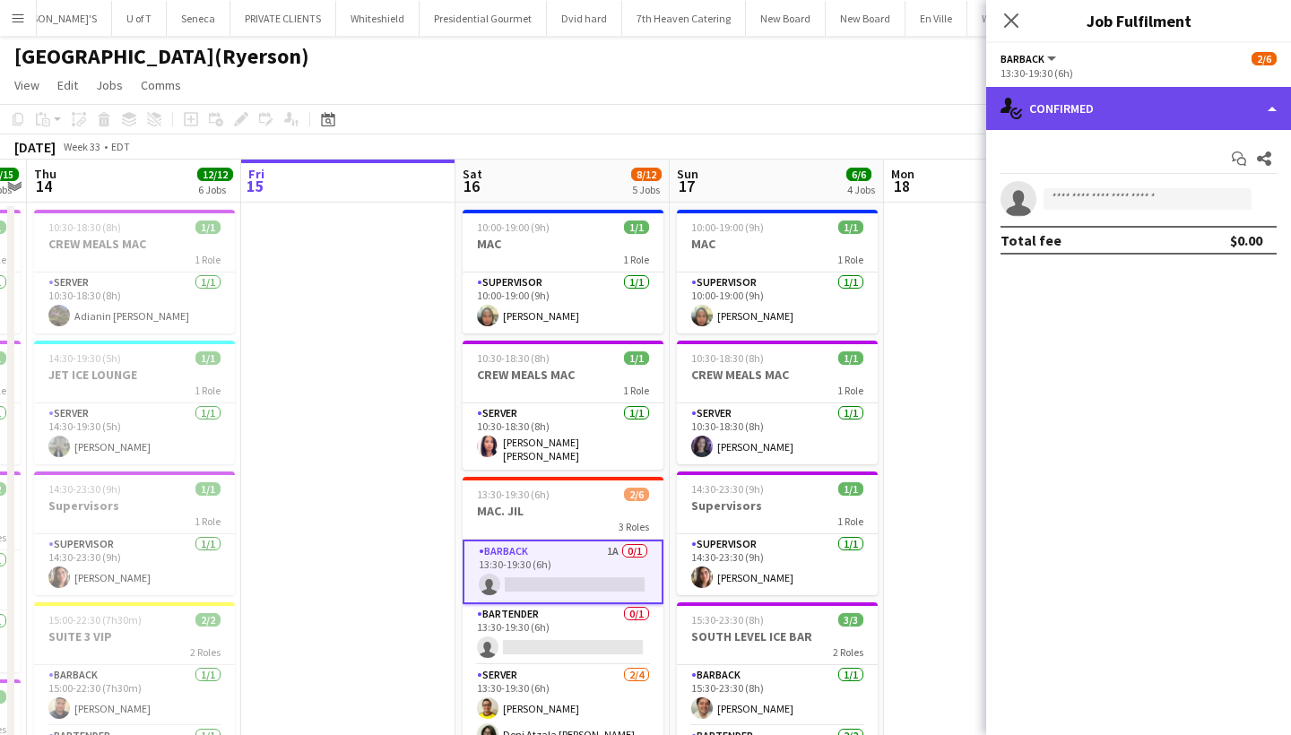
click at [1163, 114] on div "single-neutral-actions-check-2 Confirmed" at bounding box center [1138, 108] width 305 height 43
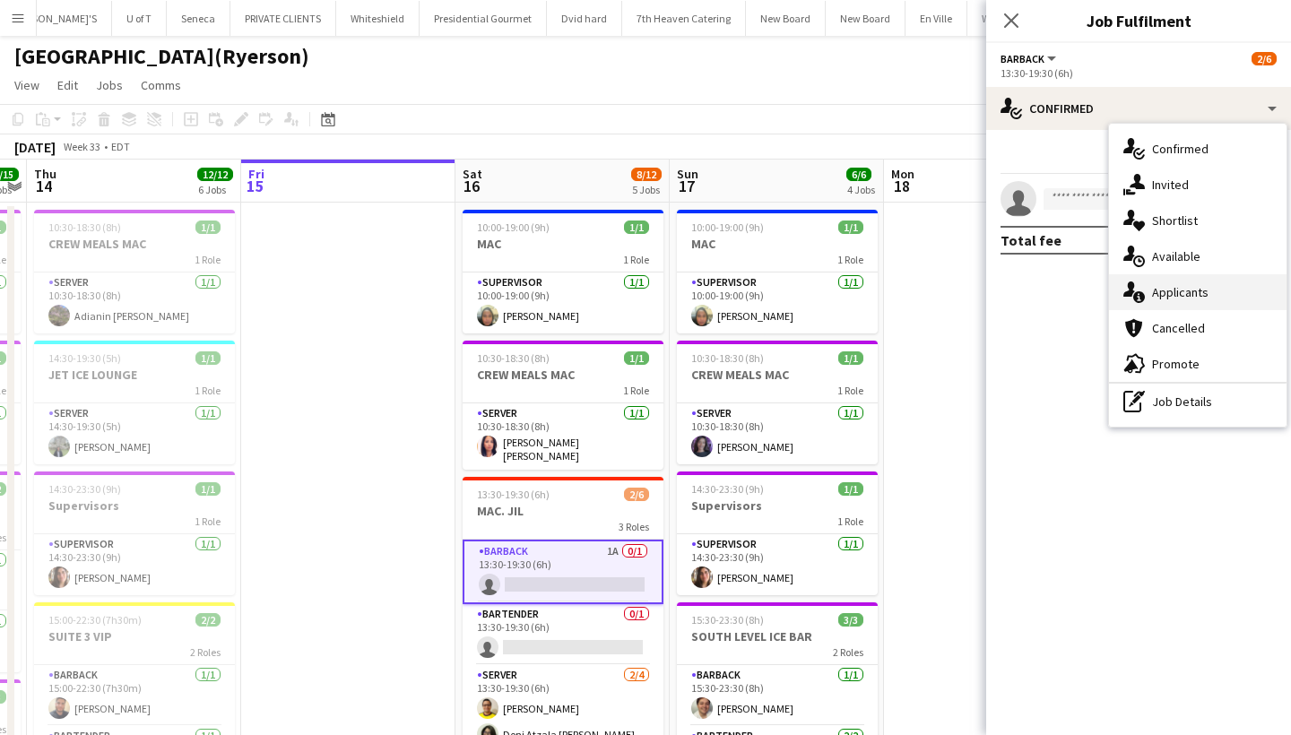
click at [1215, 295] on div "single-neutral-actions-information Applicants" at bounding box center [1198, 292] width 178 height 36
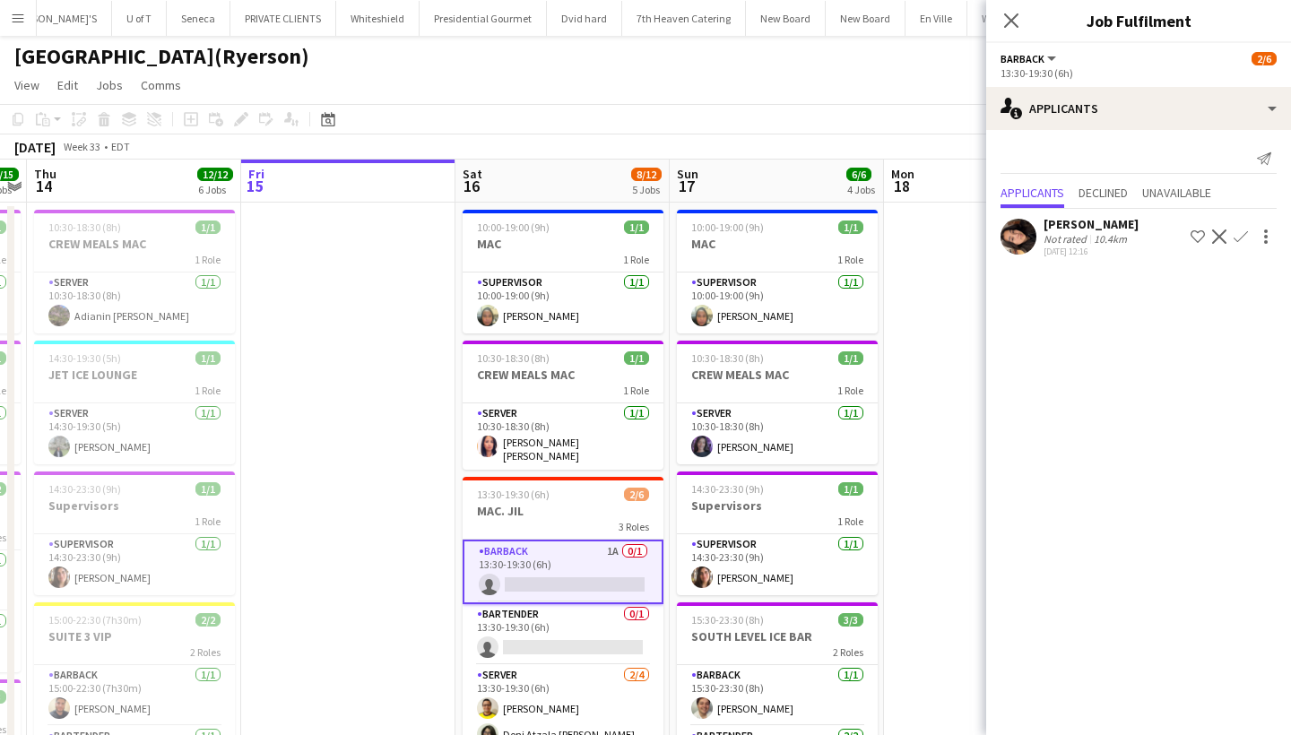
click at [1096, 221] on div "[PERSON_NAME]" at bounding box center [1091, 224] width 95 height 16
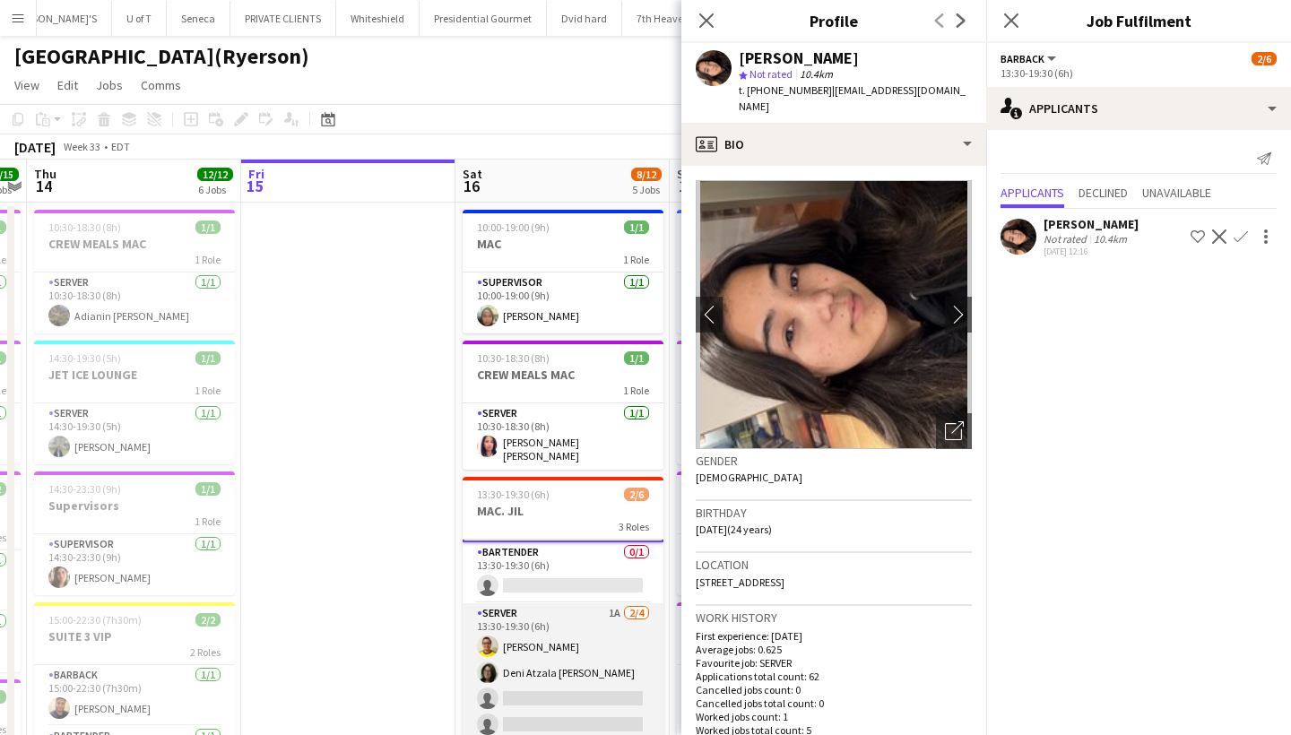
scroll to position [62, 0]
click at [552, 695] on app-card-role "SERVER 1A [DATE] 13:30-19:30 (6h) [PERSON_NAME] Atzala [PERSON_NAME] single-neu…" at bounding box center [563, 672] width 201 height 139
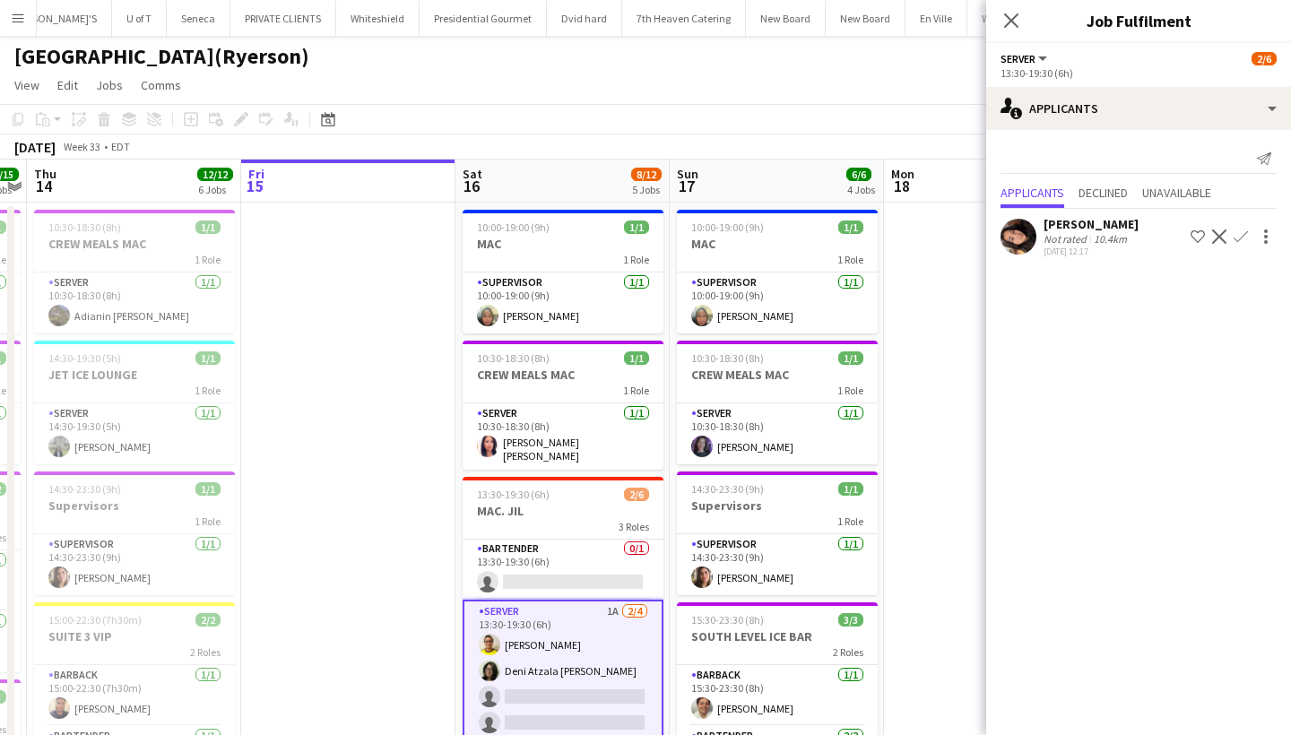
click at [552, 695] on app-card-role "SERVER 1A [DATE] 13:30-19:30 (6h) [PERSON_NAME] Atzala [PERSON_NAME] single-neu…" at bounding box center [563, 671] width 201 height 143
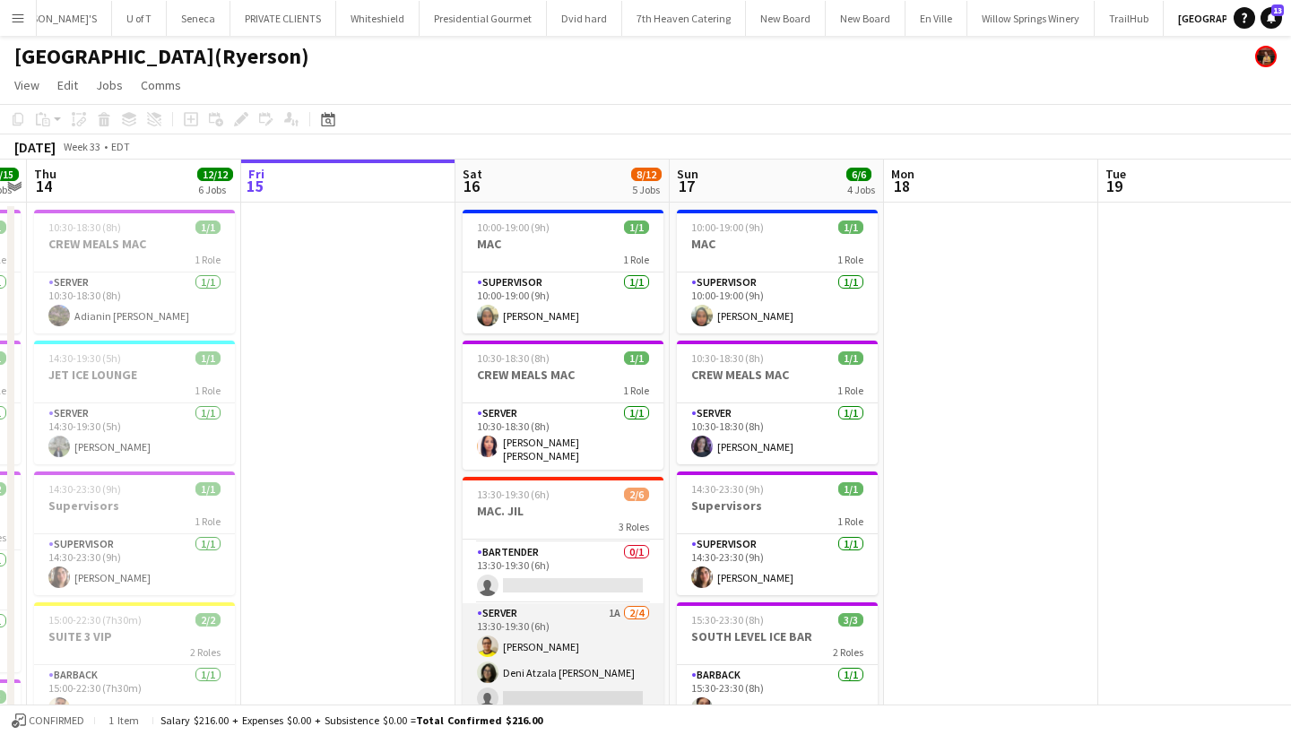
scroll to position [58, 0]
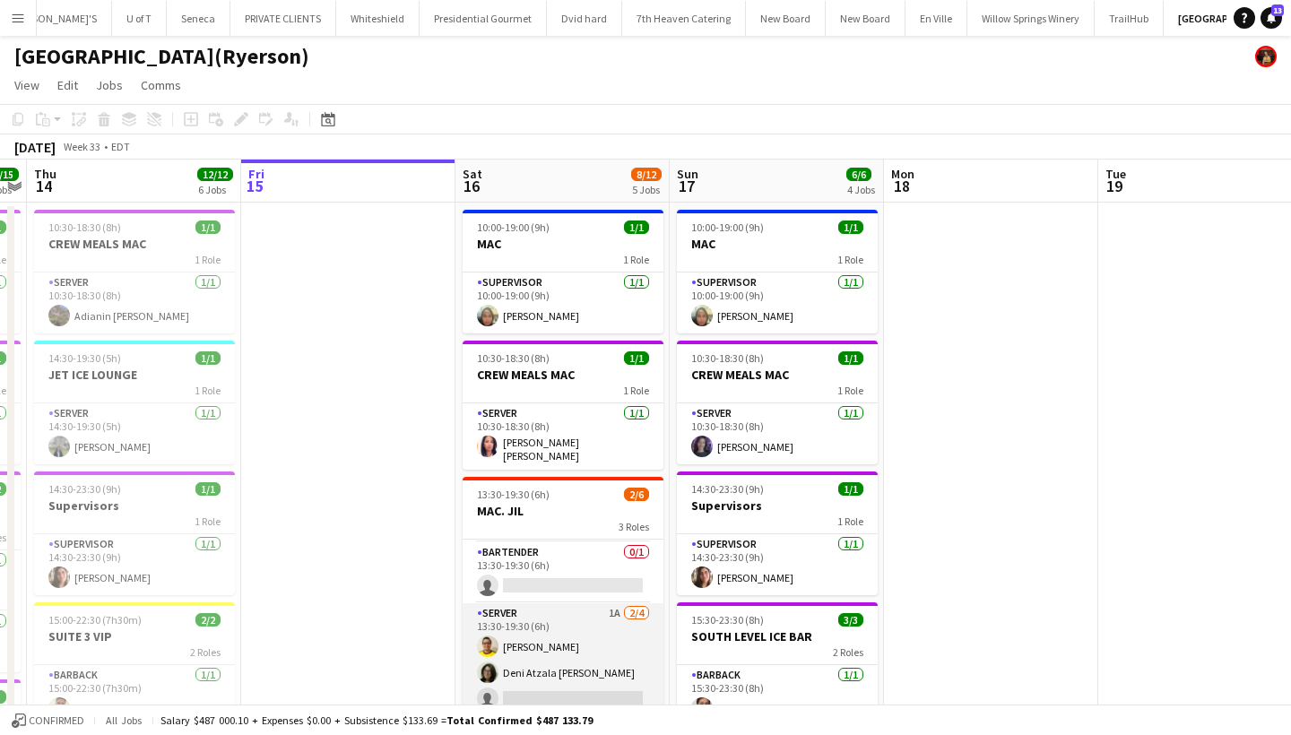
click at [552, 695] on app-card-role "SERVER 1A [DATE] 13:30-19:30 (6h) [PERSON_NAME] Atzala [PERSON_NAME] single-neu…" at bounding box center [563, 672] width 201 height 139
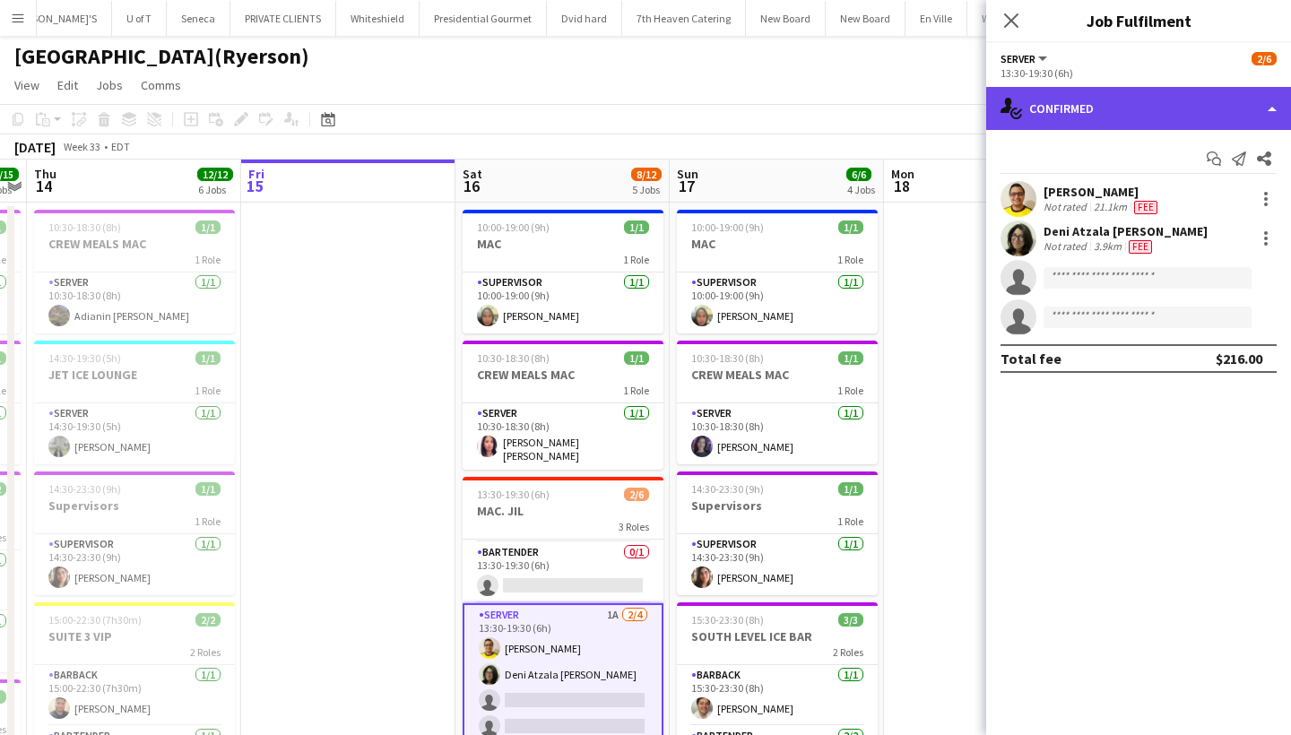
click at [1169, 114] on div "single-neutral-actions-check-2 Confirmed" at bounding box center [1138, 108] width 305 height 43
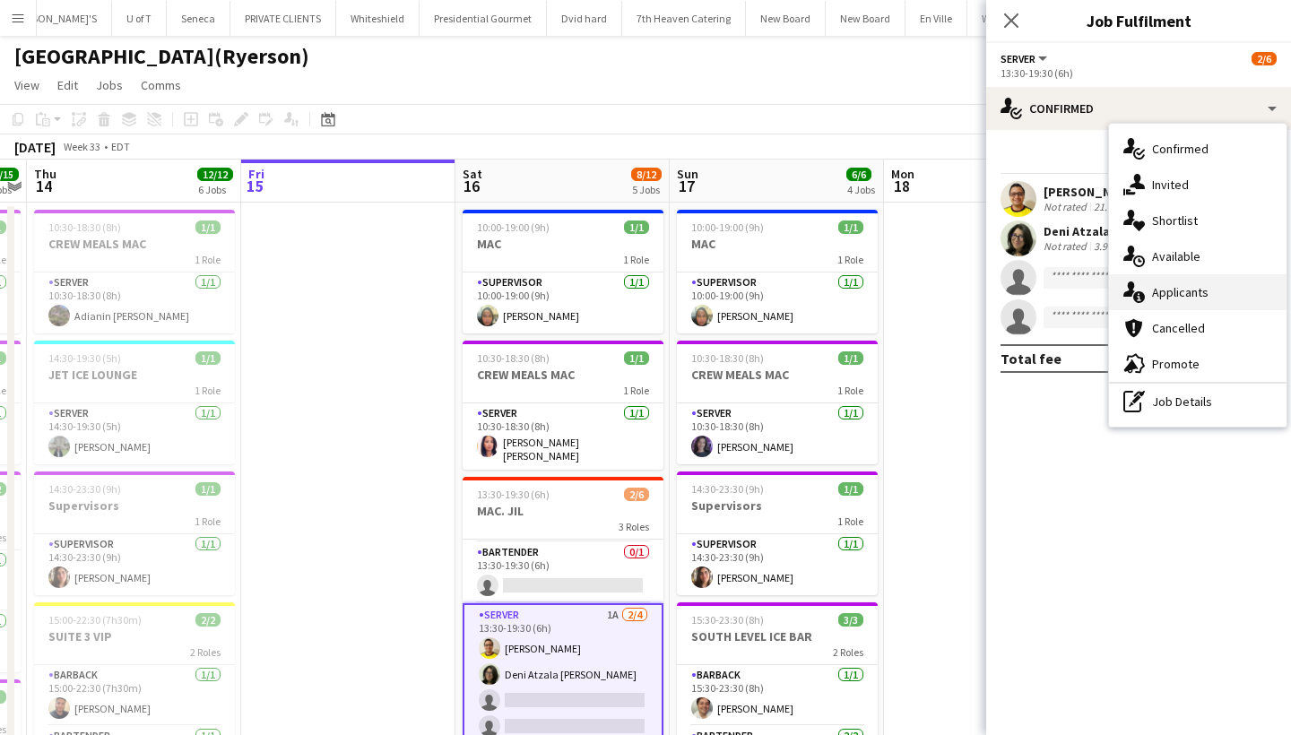
click at [1202, 287] on div "single-neutral-actions-information Applicants" at bounding box center [1198, 292] width 178 height 36
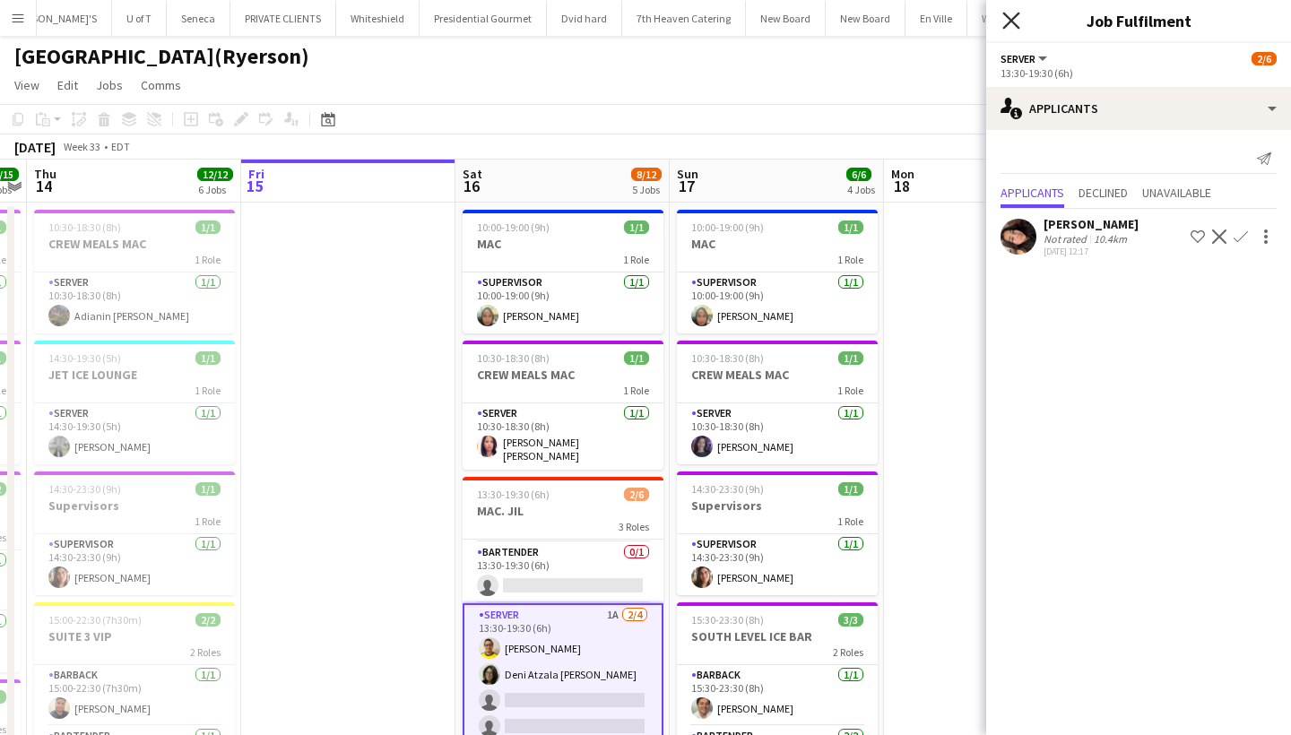
click at [1011, 22] on icon at bounding box center [1011, 20] width 17 height 17
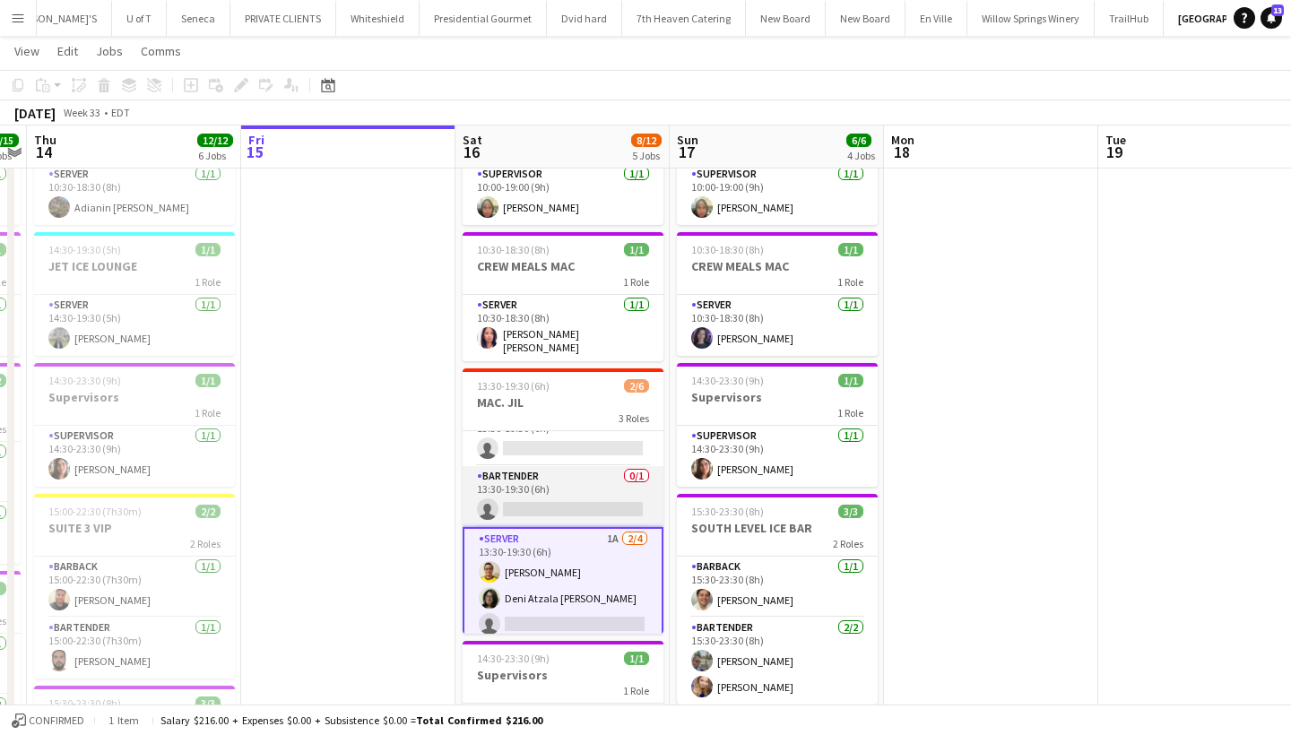
scroll to position [25, 0]
click at [545, 499] on app-card-role "BARTENDER 0/1 13:30-19:30 (6h) single-neutral-actions" at bounding box center [563, 497] width 201 height 61
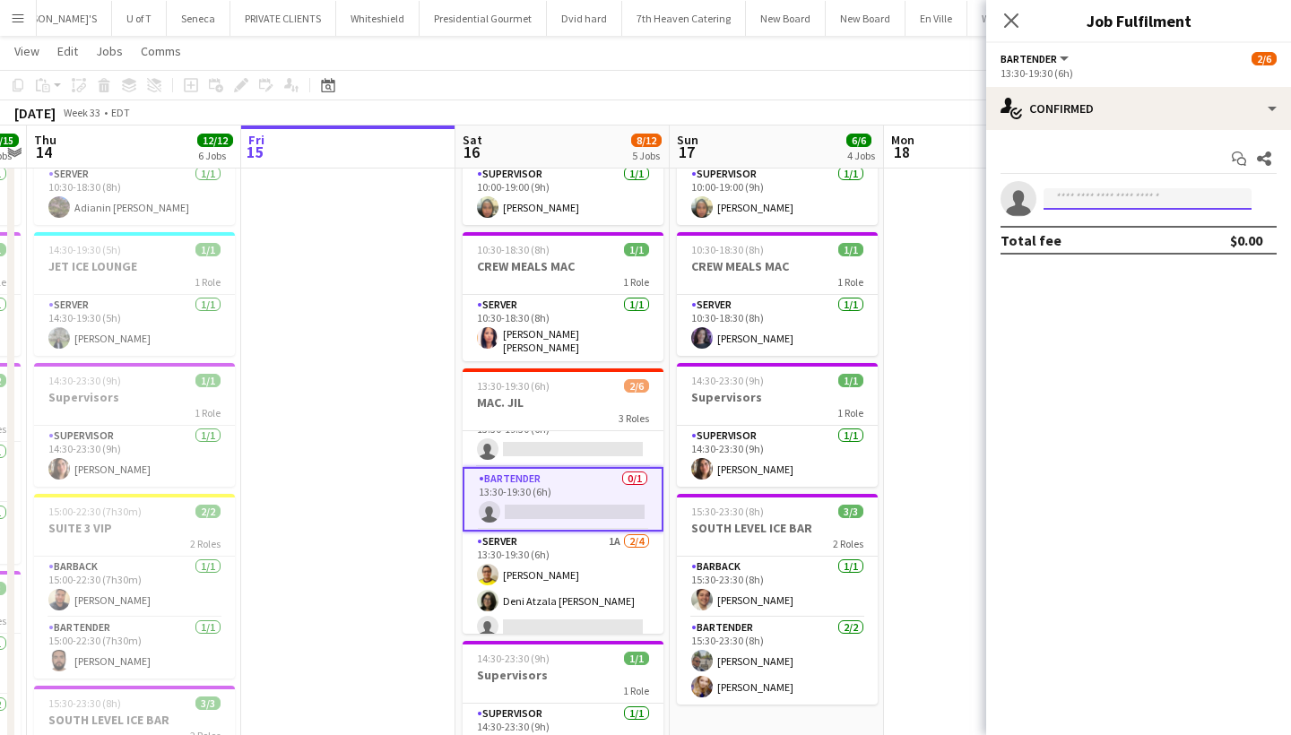
click at [1086, 198] on input at bounding box center [1148, 199] width 208 height 22
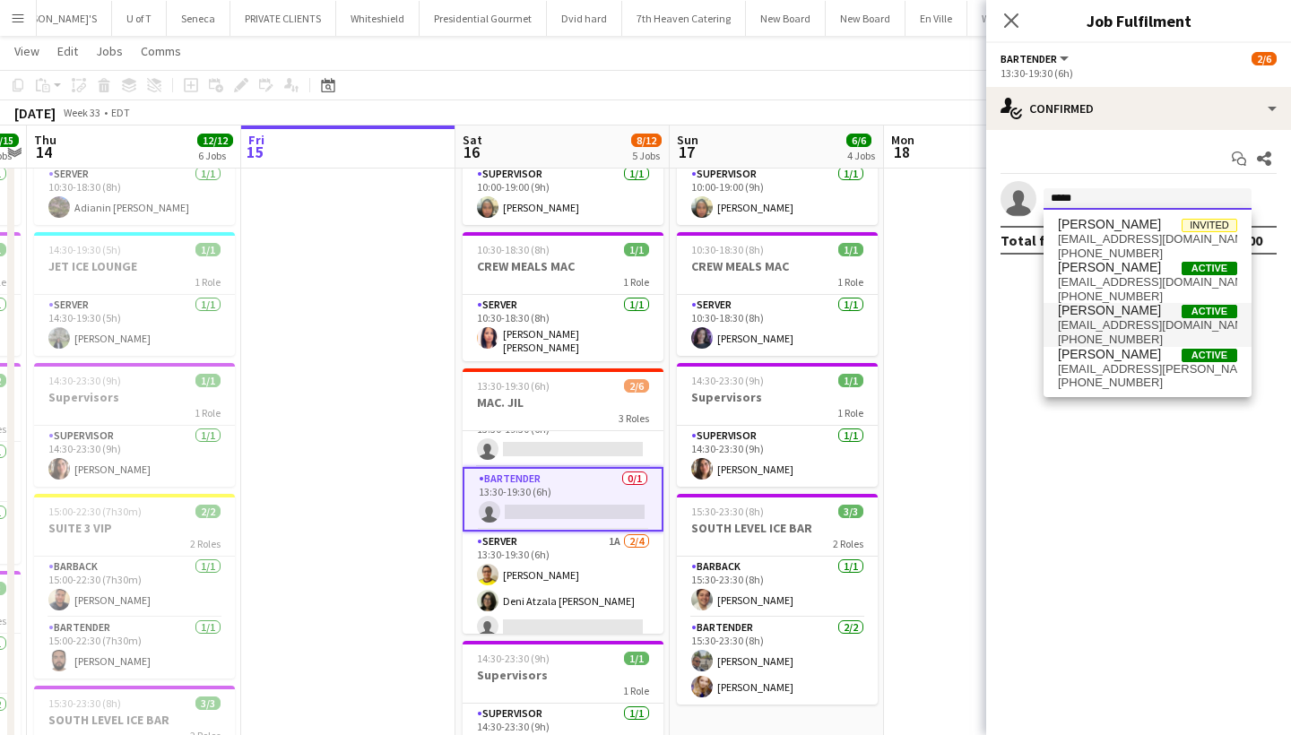
type input "*****"
click at [1116, 310] on span "[PERSON_NAME]" at bounding box center [1109, 310] width 103 height 15
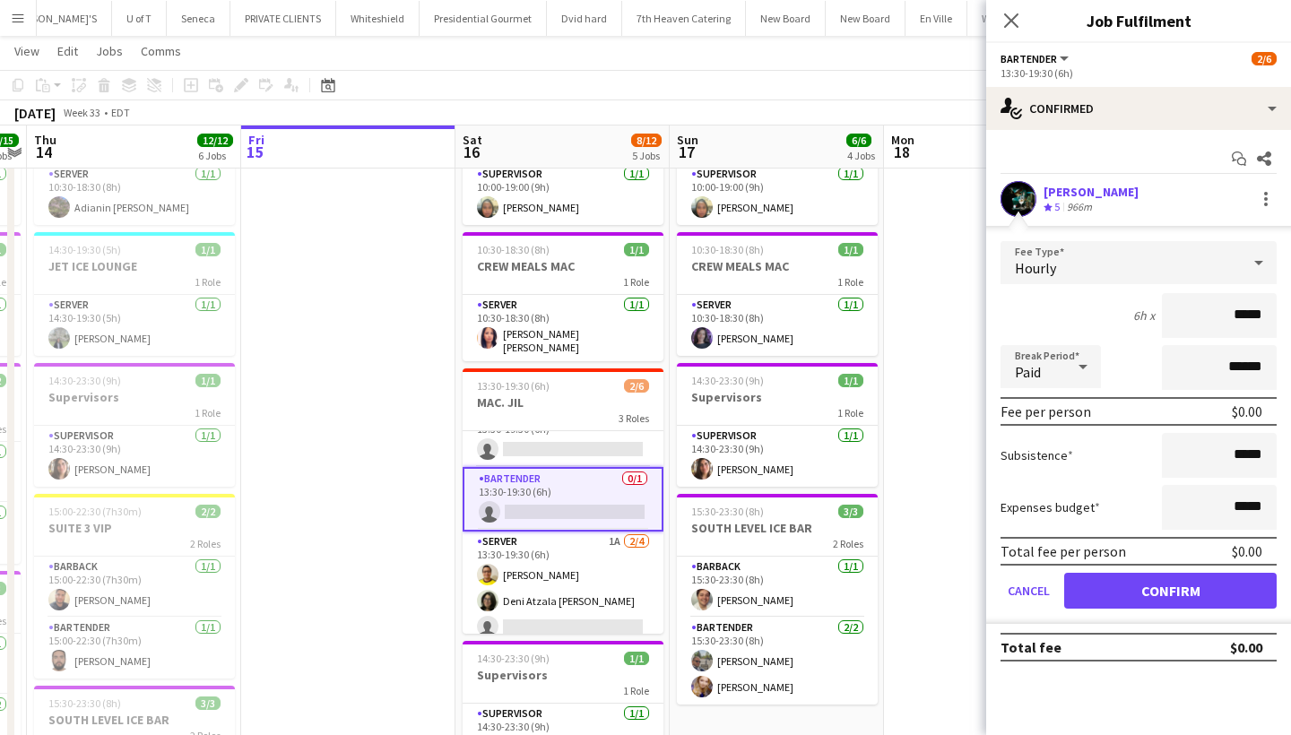
click at [1239, 319] on input "*****" at bounding box center [1219, 315] width 115 height 45
type input "******"
click at [1129, 583] on button "Confirm" at bounding box center [1170, 591] width 213 height 36
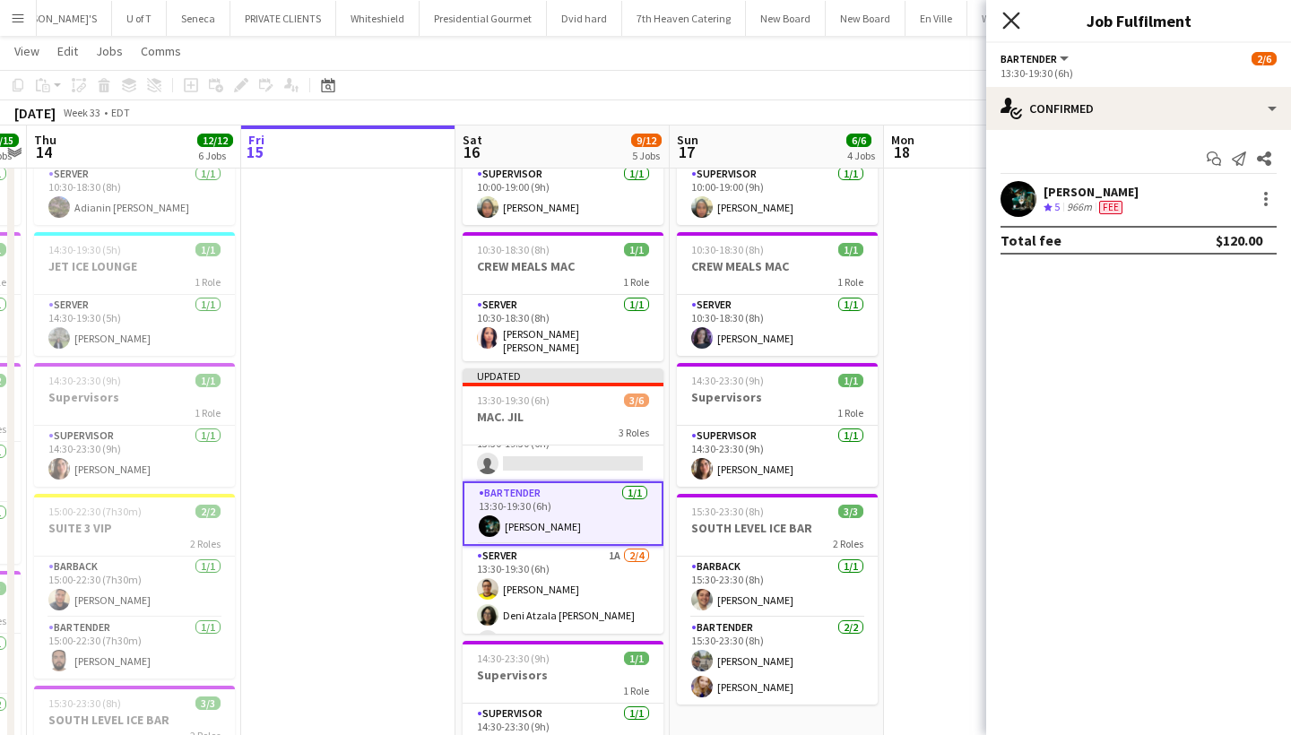
click at [1014, 19] on icon at bounding box center [1011, 20] width 17 height 17
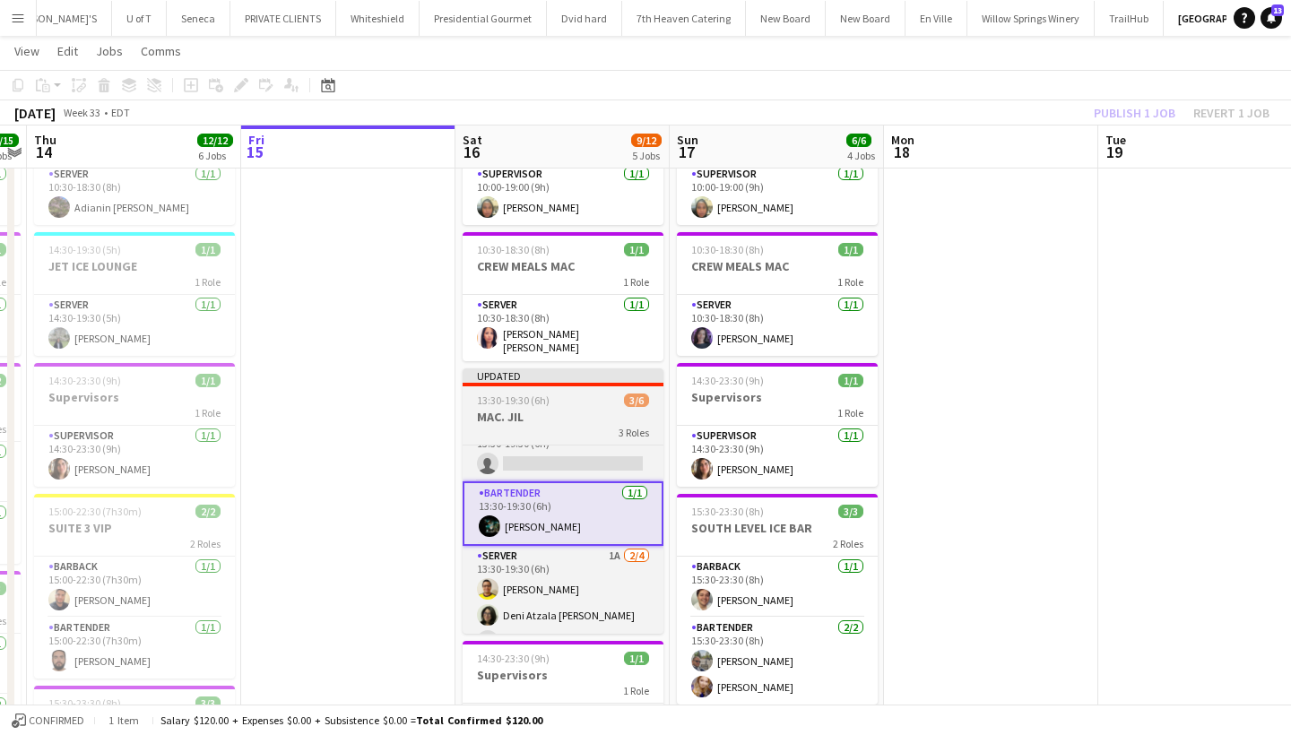
click at [491, 426] on div "3 Roles" at bounding box center [563, 432] width 201 height 14
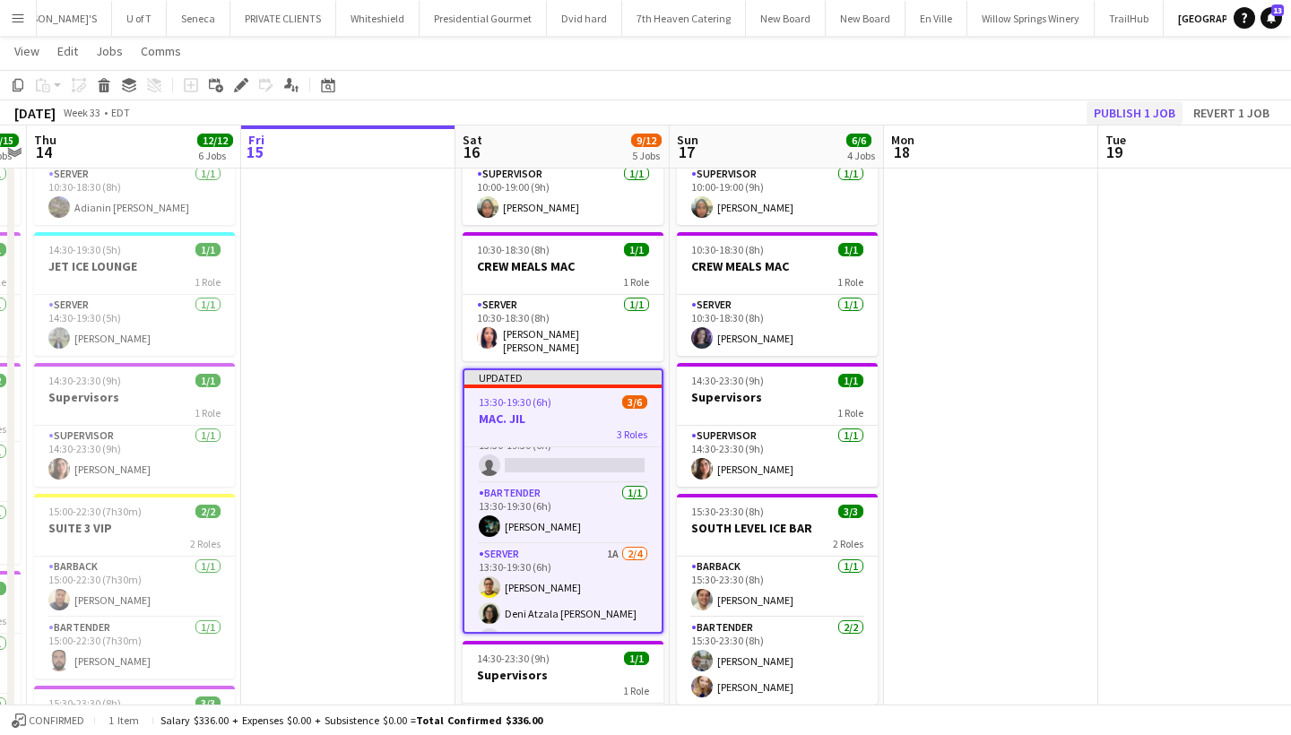
click at [1135, 119] on button "Publish 1 job" at bounding box center [1135, 112] width 96 height 23
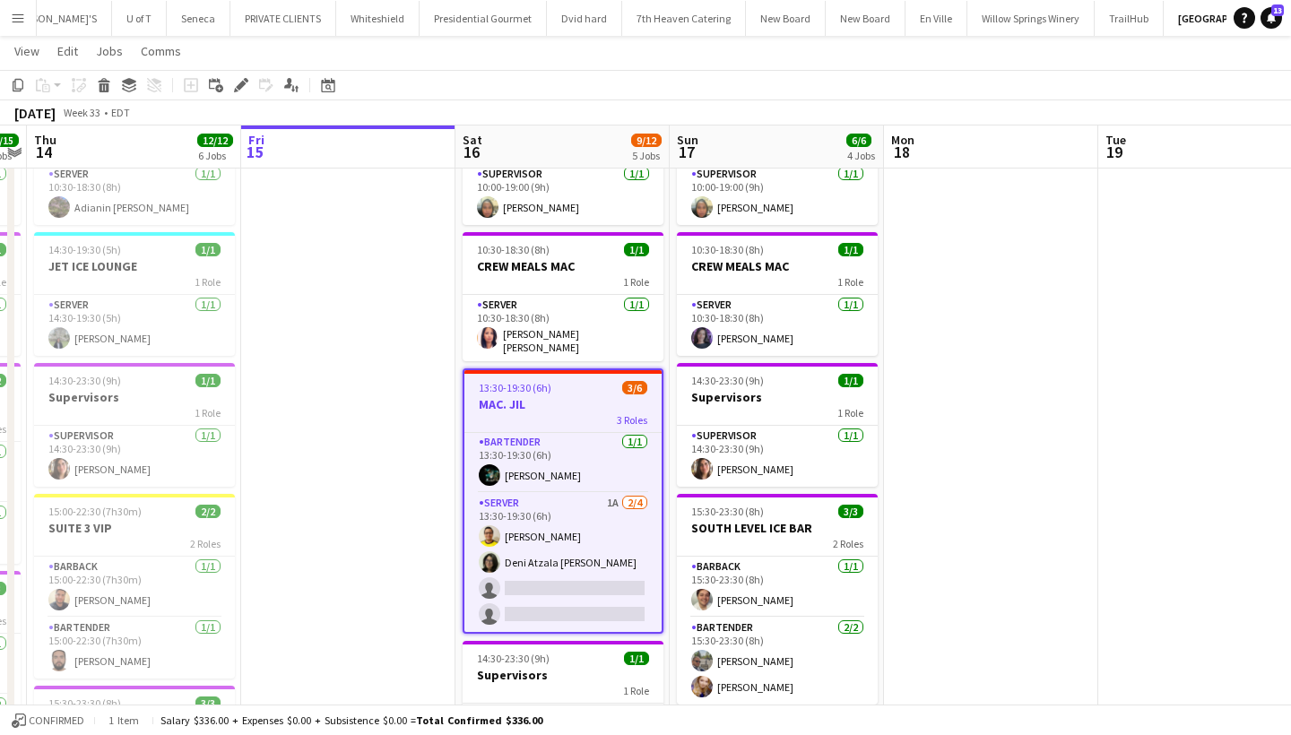
scroll to position [62, 0]
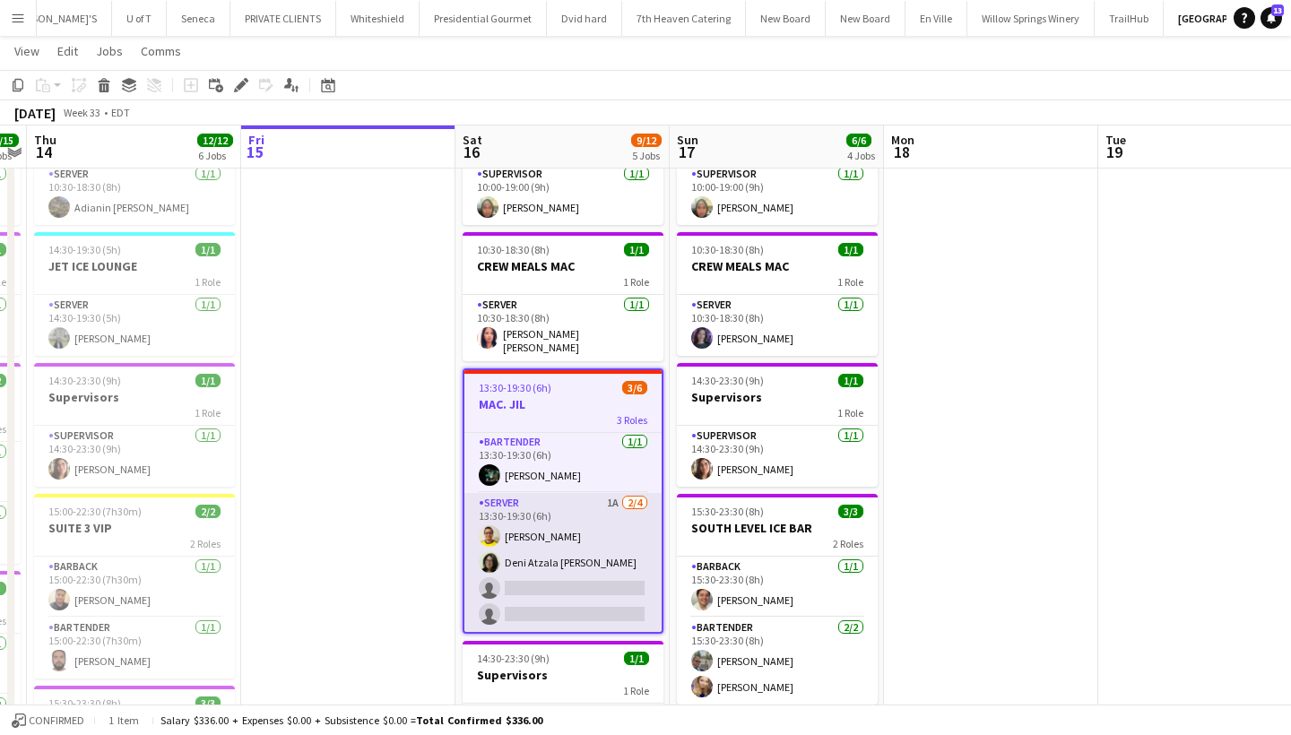
click at [569, 594] on app-card-role "SERVER 1A [DATE] 13:30-19:30 (6h) [PERSON_NAME] Atzala [PERSON_NAME] single-neu…" at bounding box center [562, 562] width 197 height 139
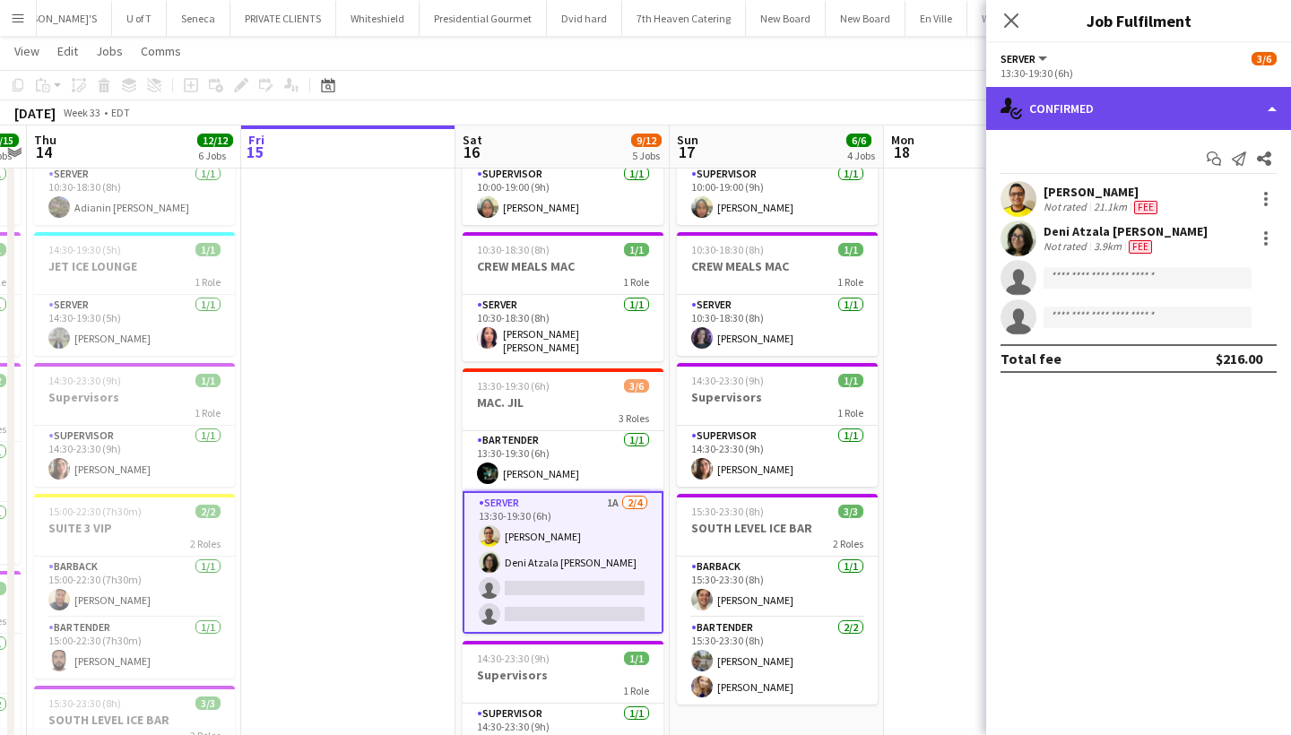
click at [1165, 105] on div "single-neutral-actions-check-2 Confirmed" at bounding box center [1138, 108] width 305 height 43
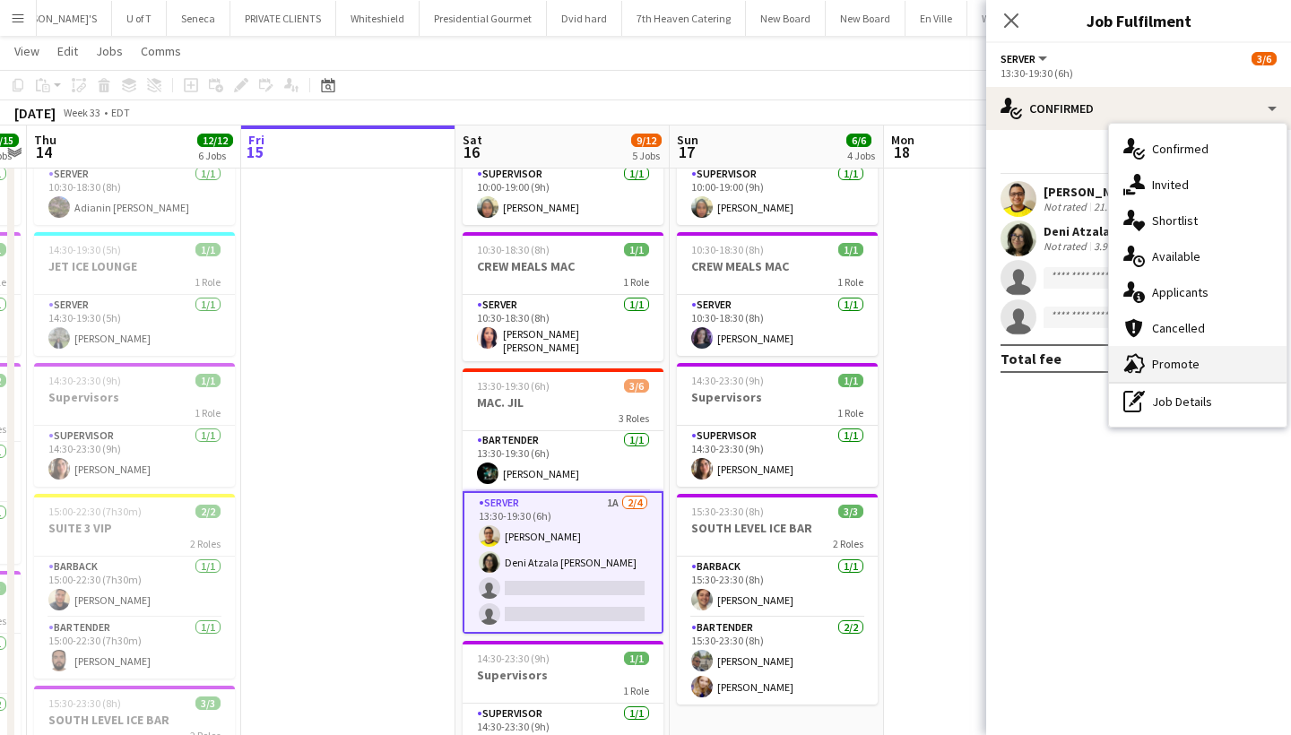
click at [1172, 371] on div "advertising-megaphone Promote" at bounding box center [1198, 364] width 178 height 36
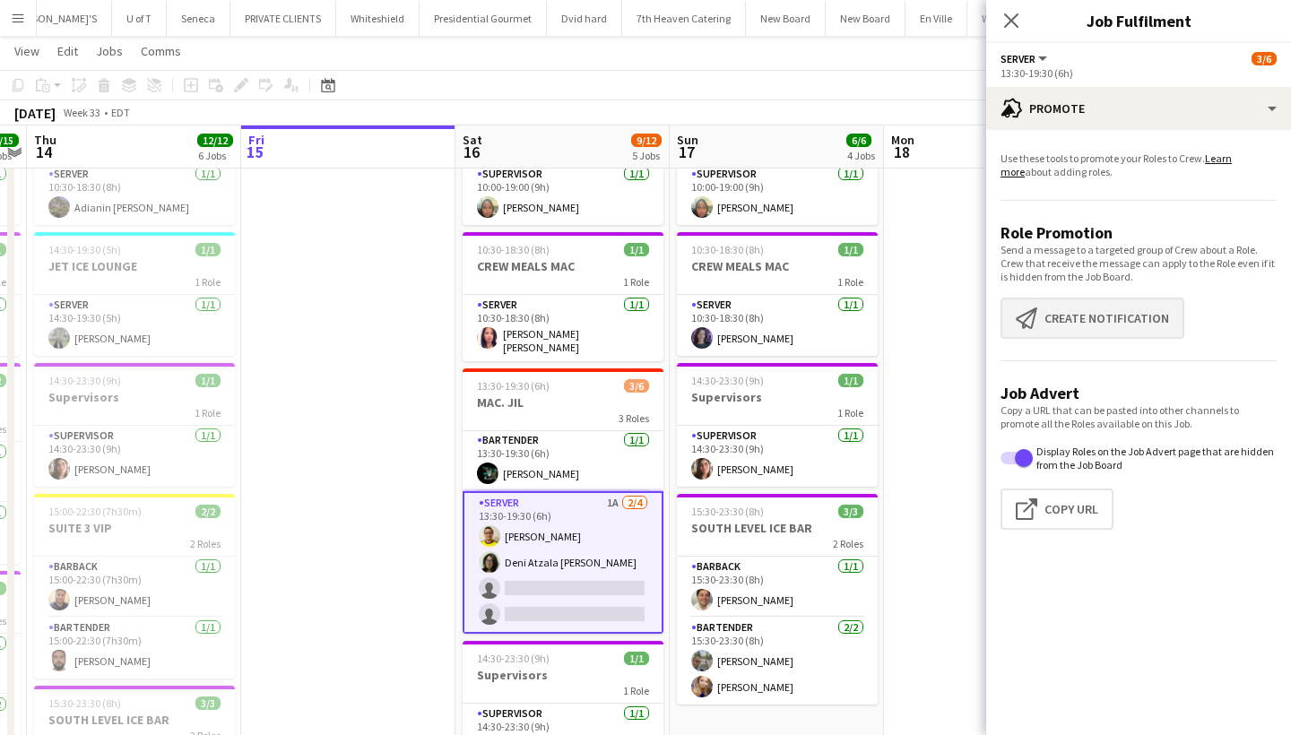
click at [1126, 322] on button "Create notification Create notification" at bounding box center [1093, 318] width 184 height 41
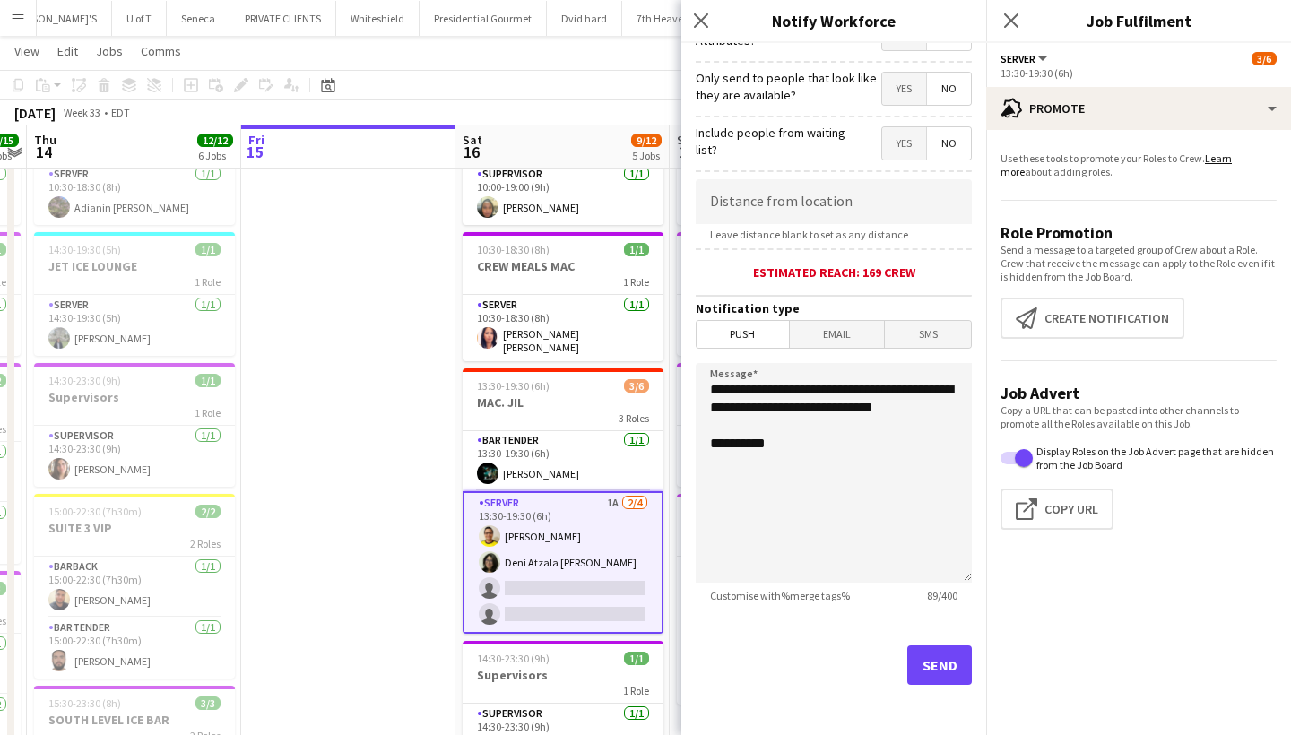
scroll to position [252, 0]
click at [946, 663] on button "Send" at bounding box center [939, 665] width 65 height 39
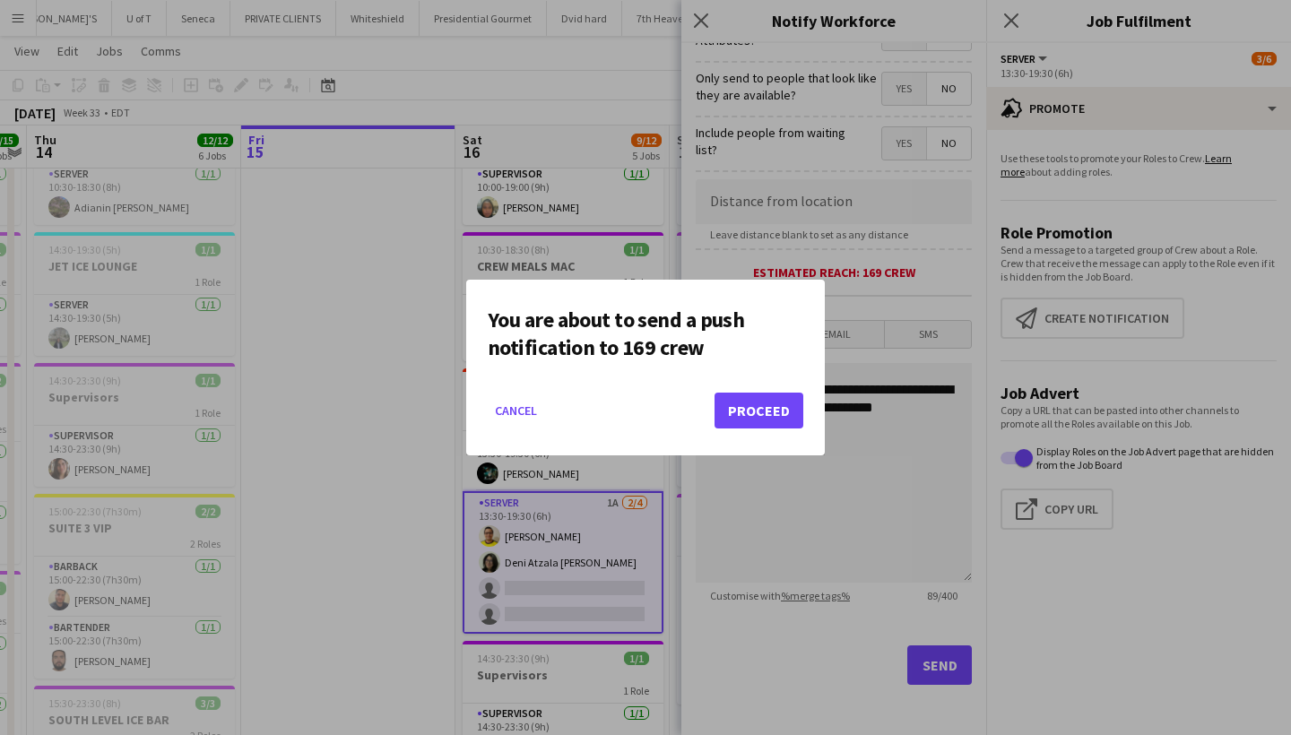
click at [758, 393] on button "Proceed" at bounding box center [759, 411] width 89 height 36
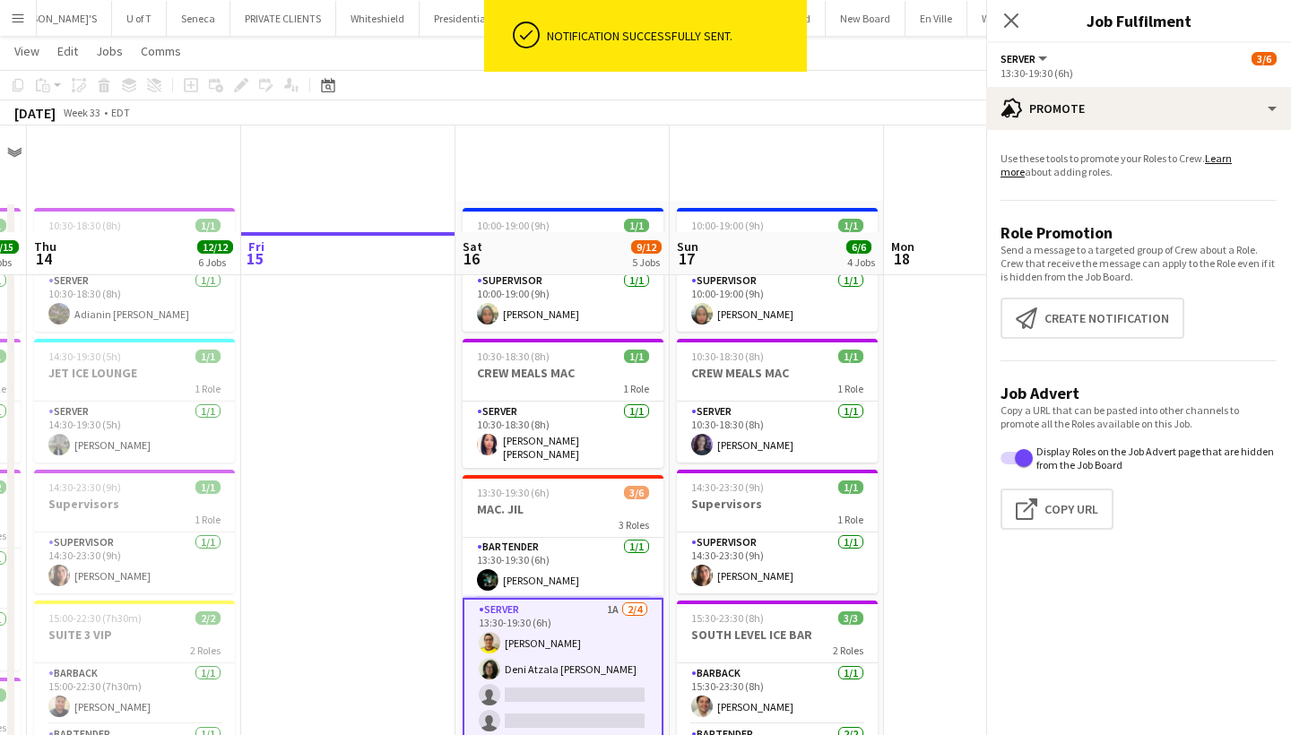
scroll to position [107, 0]
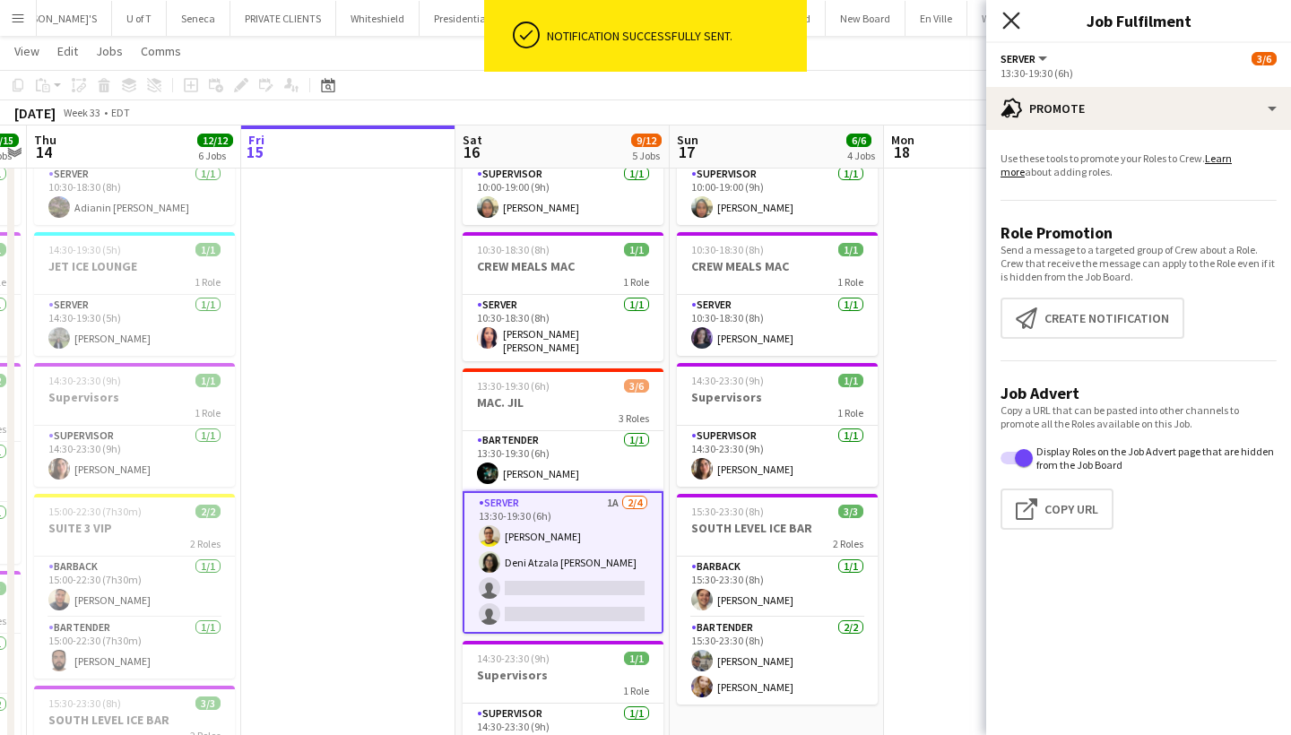
click at [1011, 17] on icon "Close pop-in" at bounding box center [1011, 20] width 17 height 17
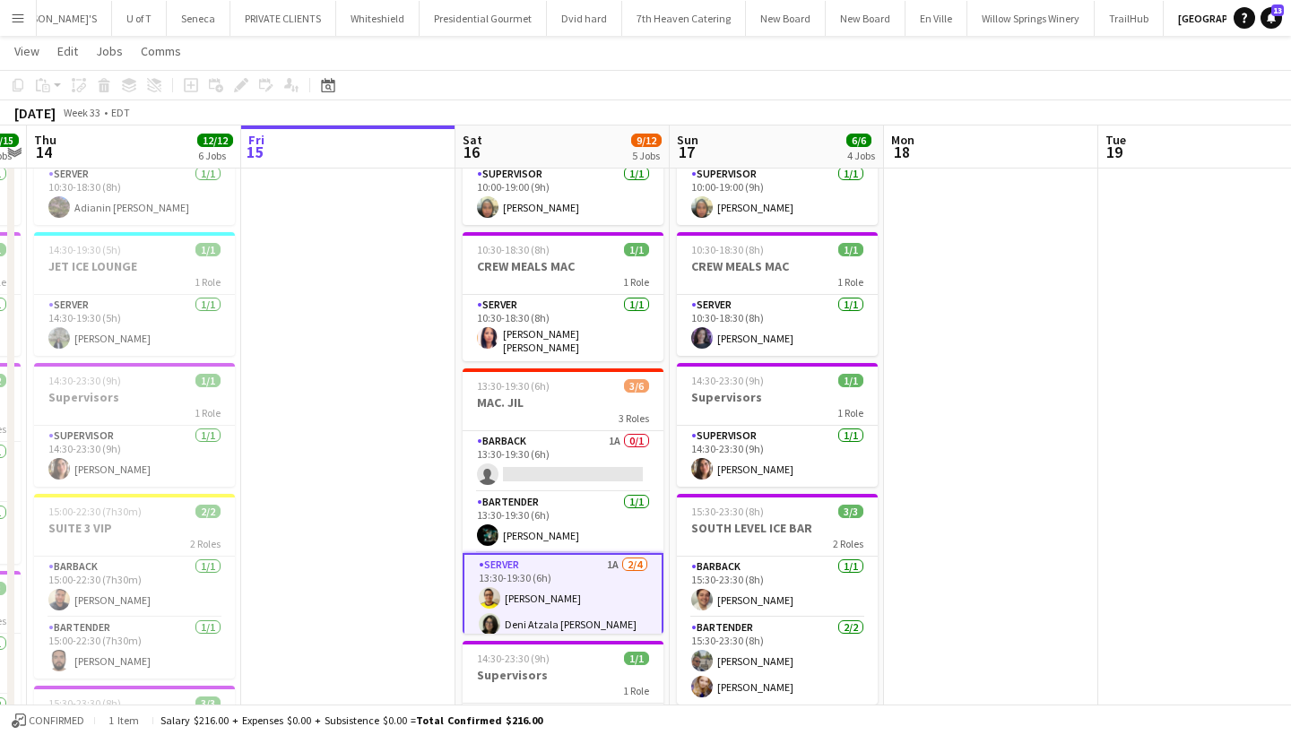
scroll to position [0, 0]
click at [28, 19] on button "Menu" at bounding box center [18, 18] width 36 height 36
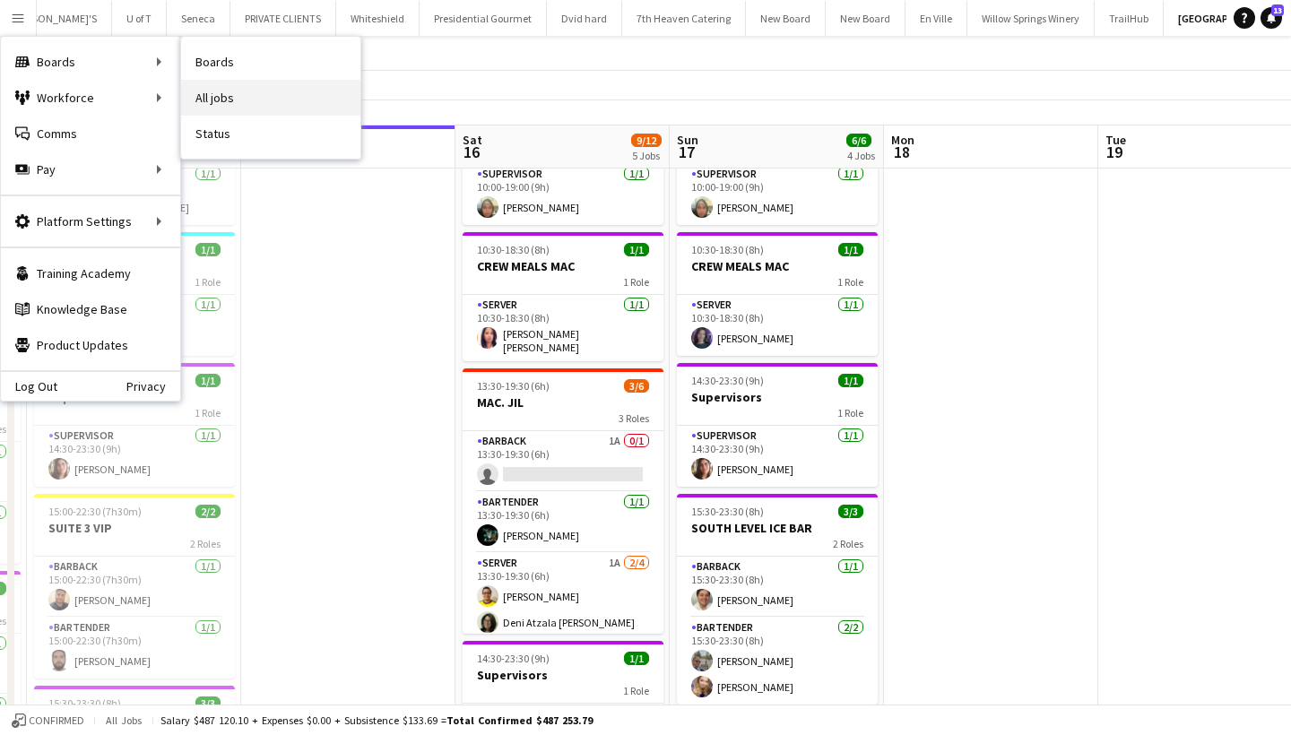
click at [237, 93] on link "All jobs" at bounding box center [270, 98] width 179 height 36
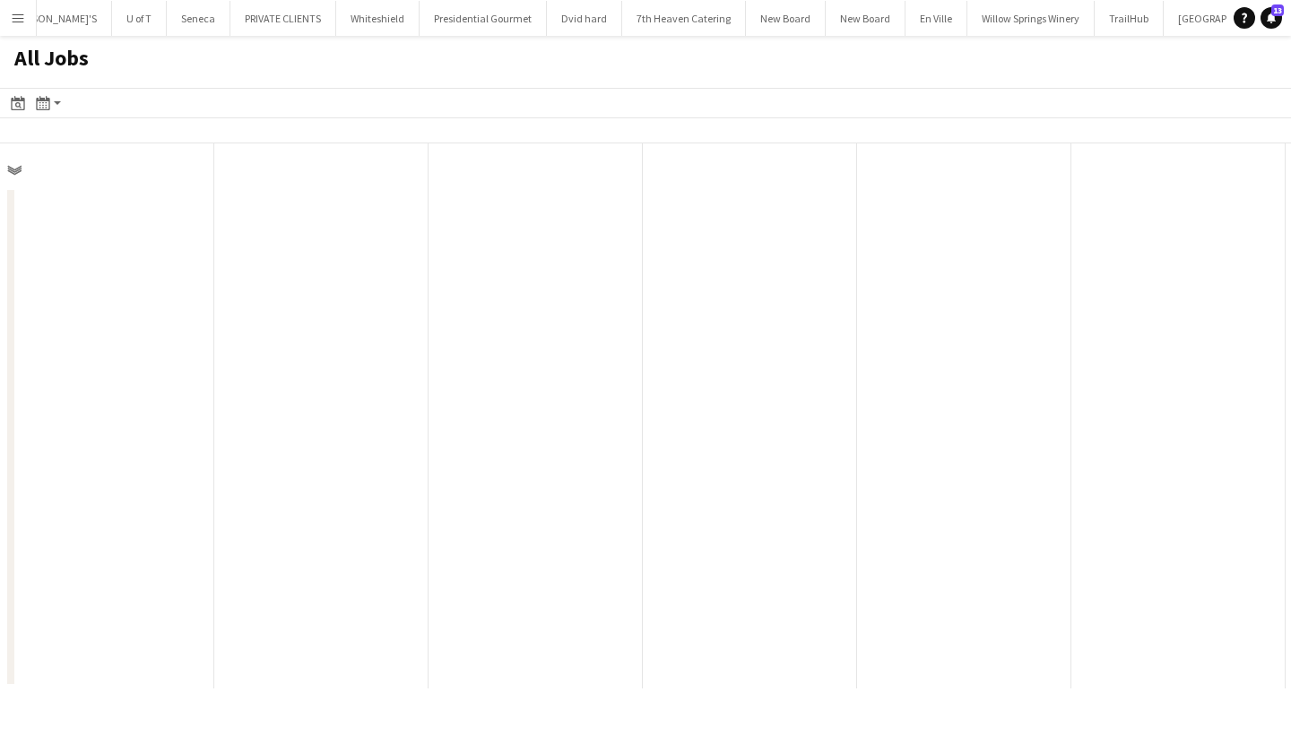
scroll to position [0, 429]
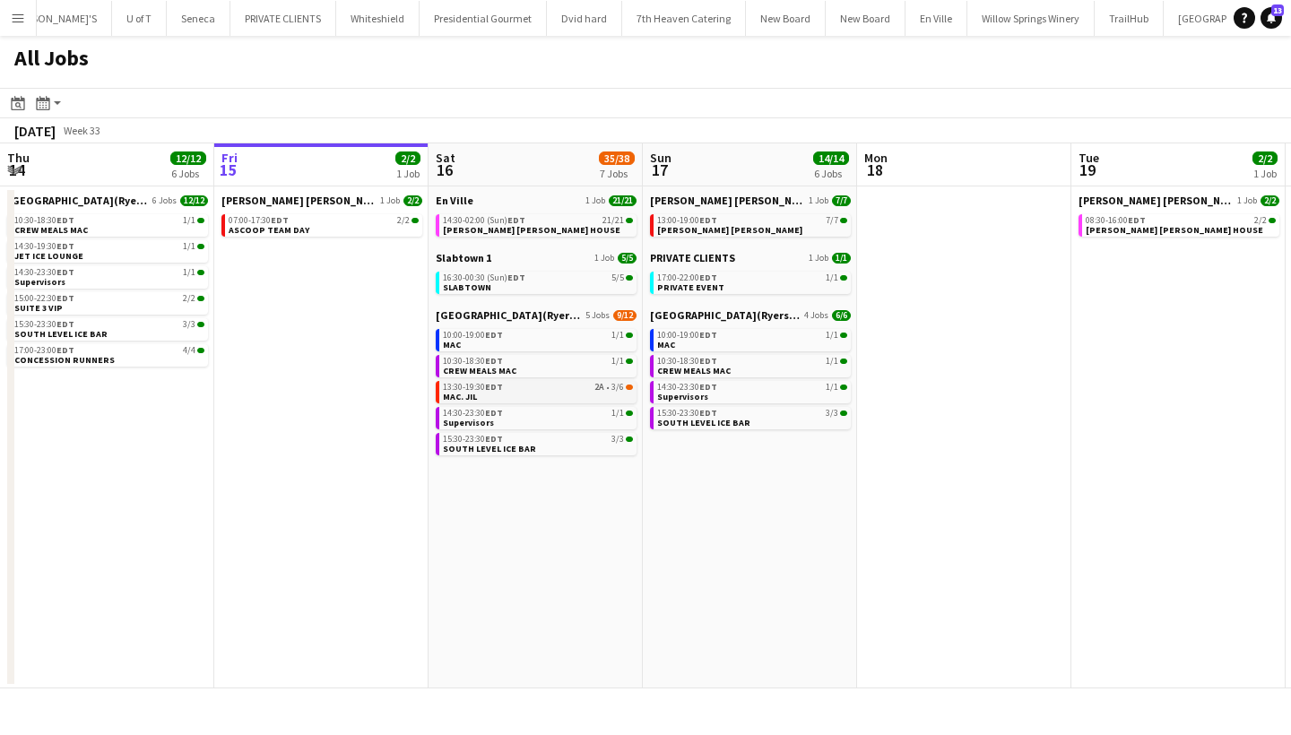
click at [516, 386] on div "13:30-19:30 EDT 2A • 3/6" at bounding box center [538, 387] width 190 height 9
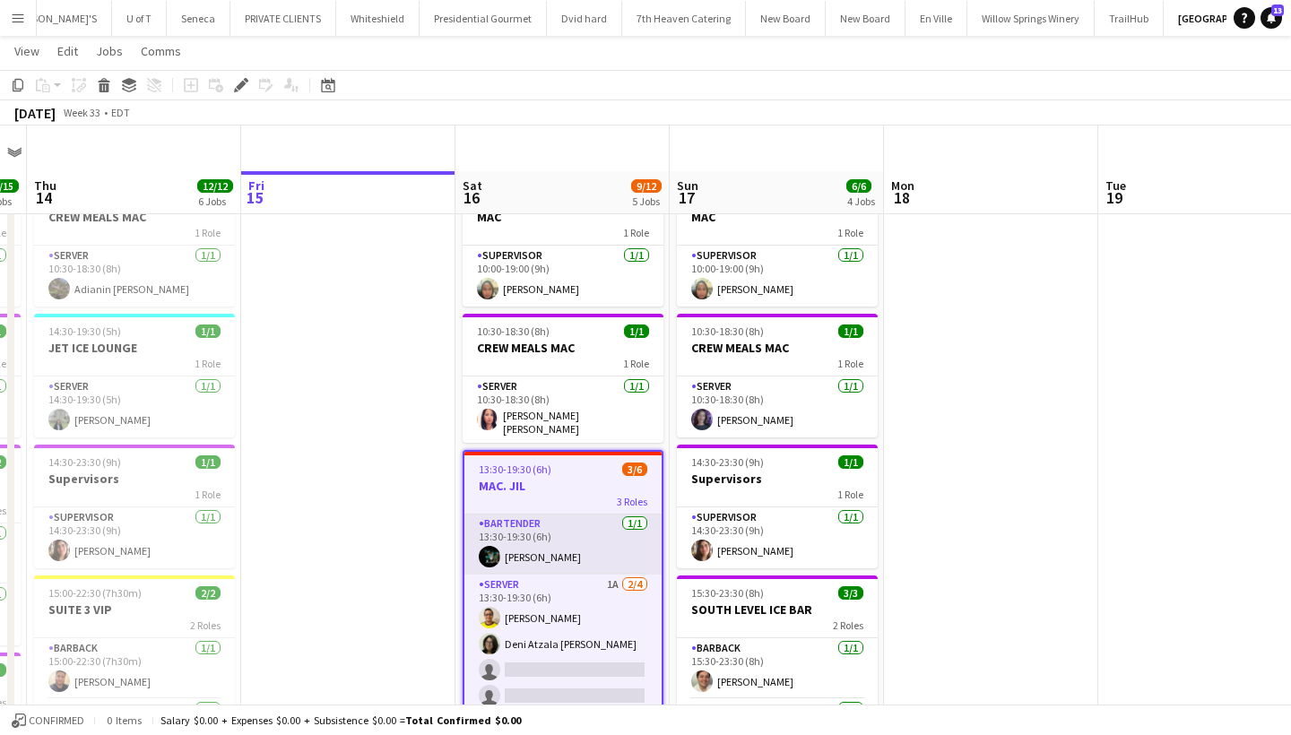
scroll to position [71, 0]
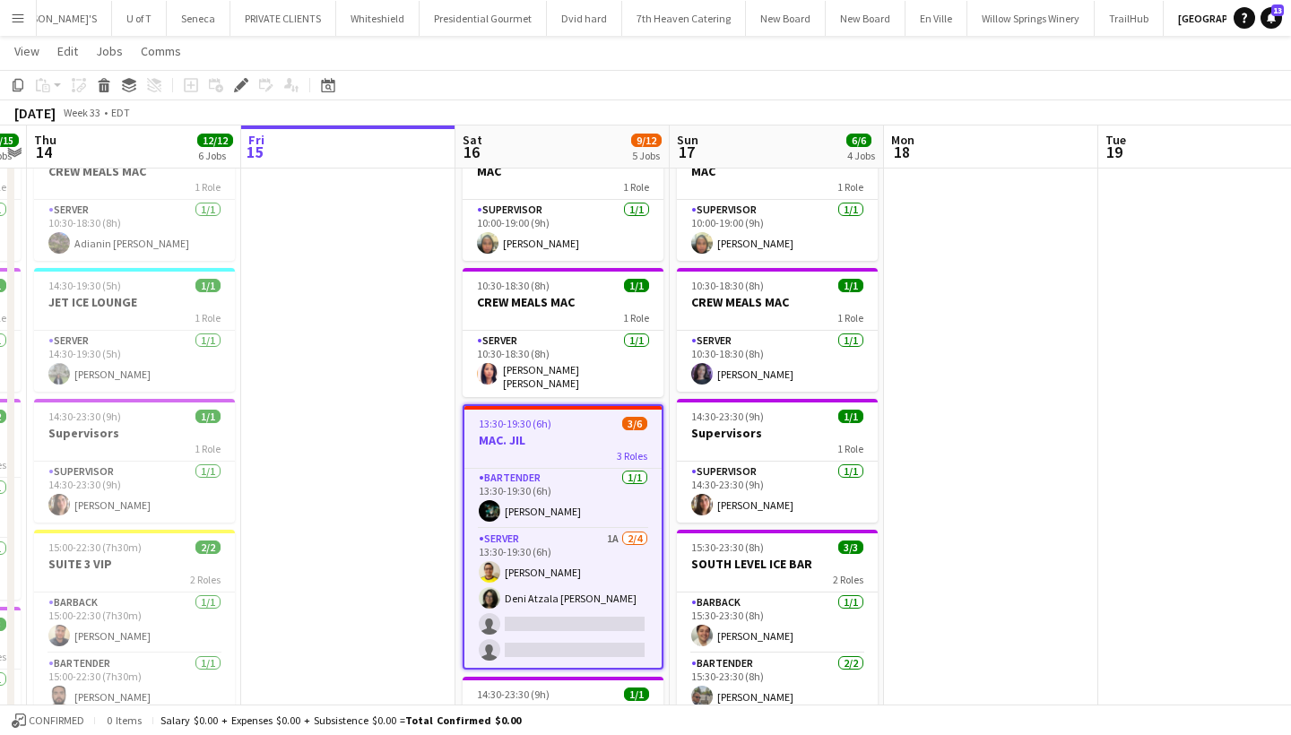
click at [15, 29] on button "Menu" at bounding box center [18, 18] width 36 height 36
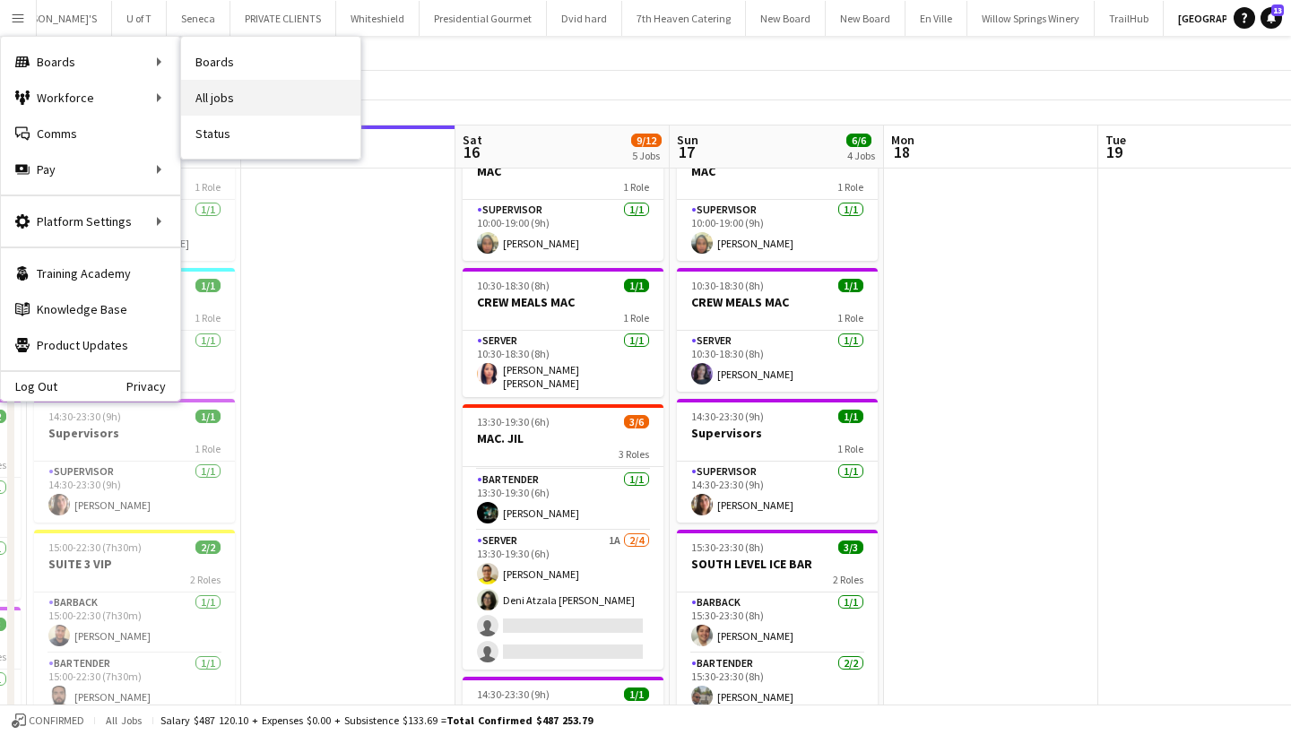
click at [256, 92] on link "All jobs" at bounding box center [270, 98] width 179 height 36
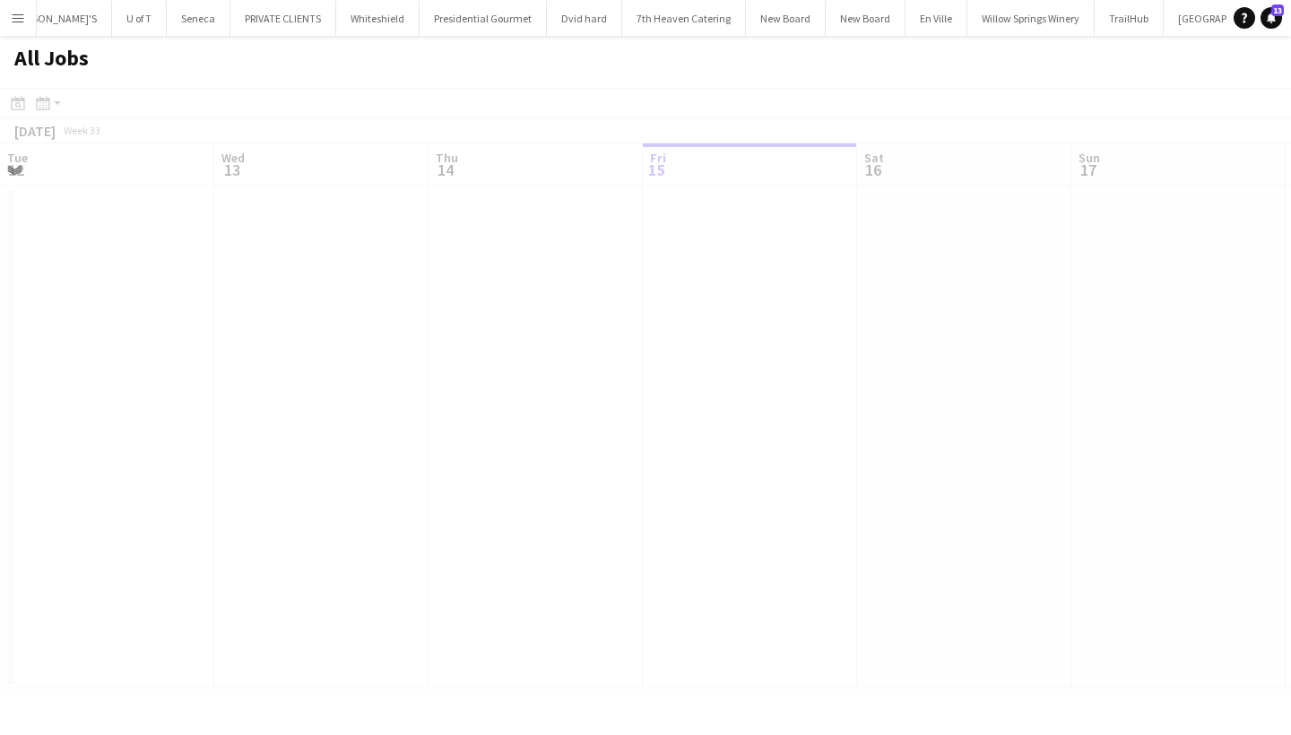
scroll to position [0, 429]
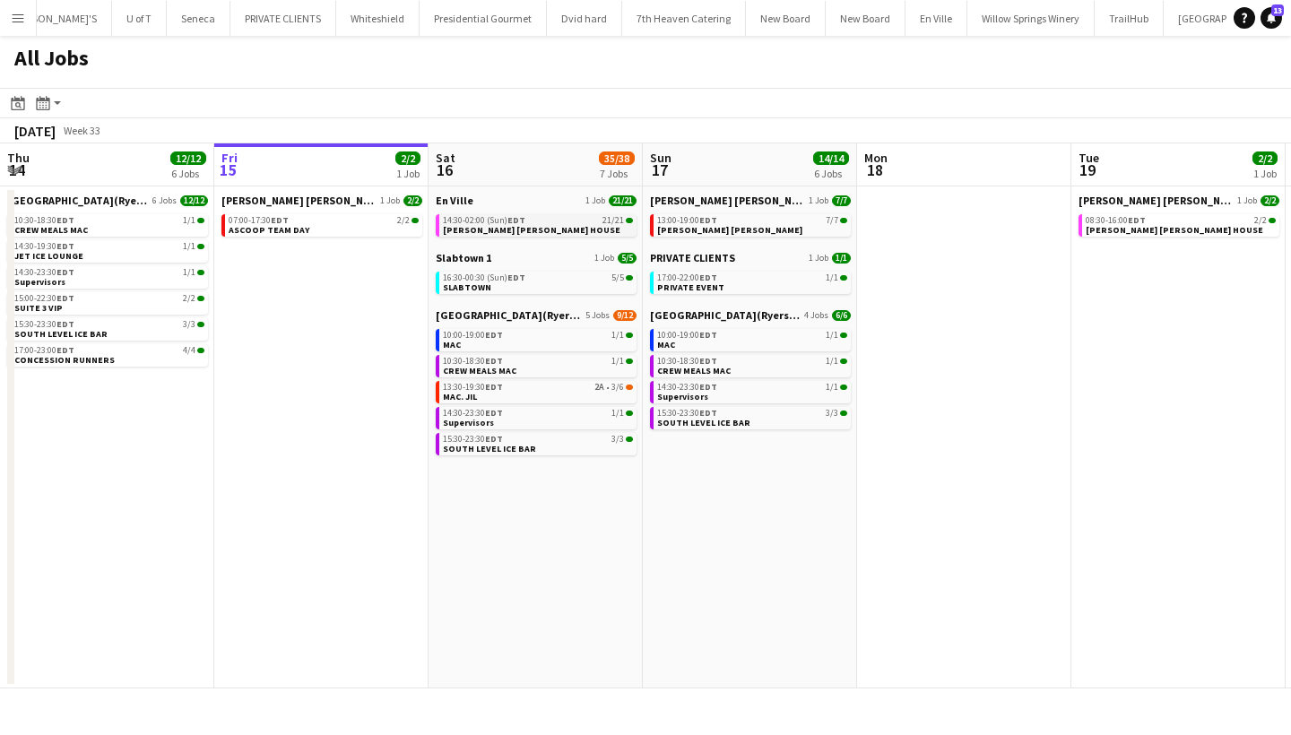
click at [507, 223] on span "14:30-02:00 (Sun) EDT" at bounding box center [484, 220] width 82 height 9
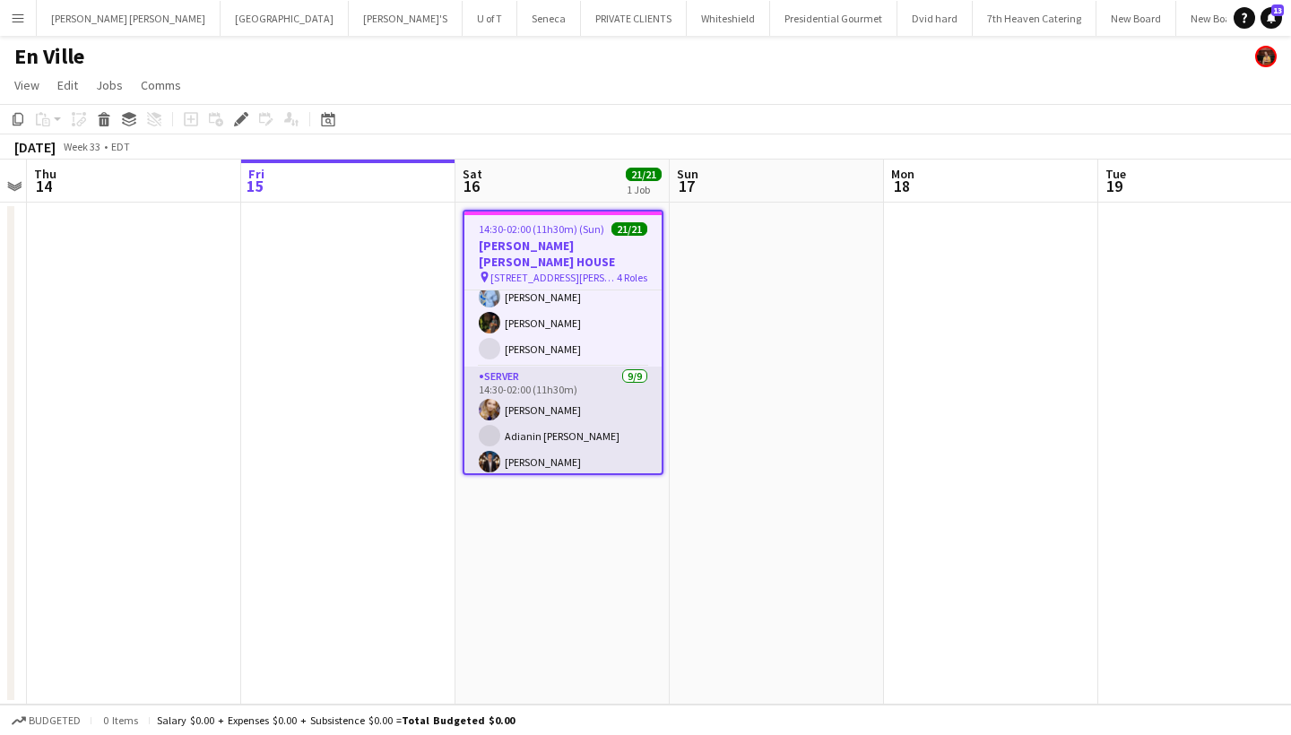
scroll to position [21, 0]
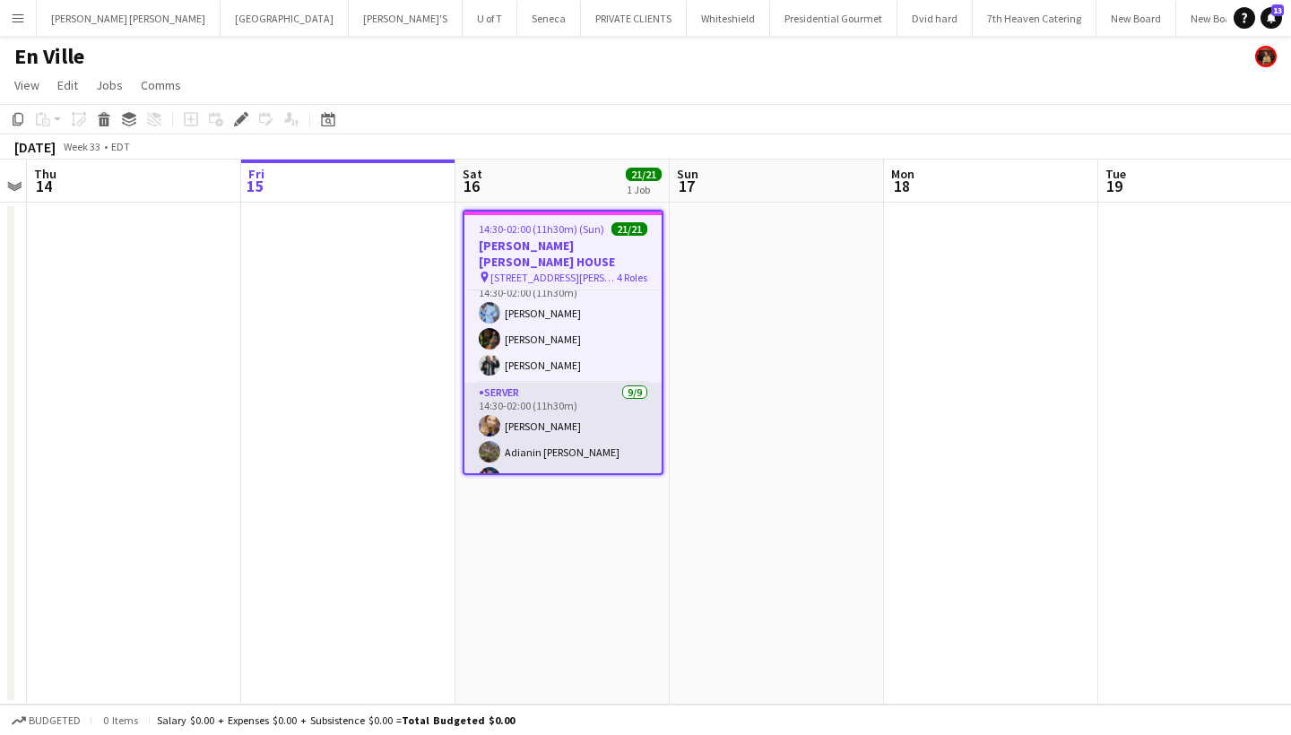
click at [576, 412] on app-card-role "SERVER [DATE] 14:30-02:00 (11h30m) [PERSON_NAME] [PERSON_NAME] [PERSON_NAME] [P…" at bounding box center [562, 520] width 197 height 274
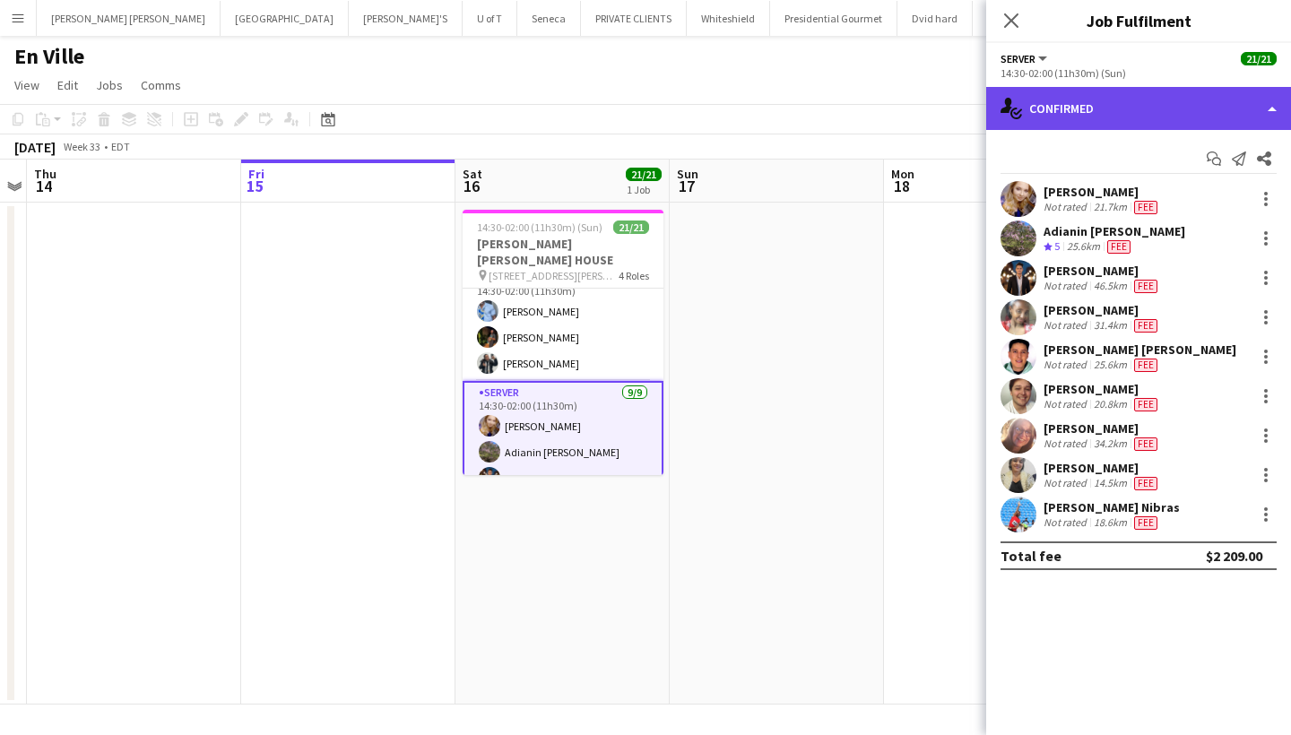
click at [1145, 93] on div "single-neutral-actions-check-2 Confirmed" at bounding box center [1138, 108] width 305 height 43
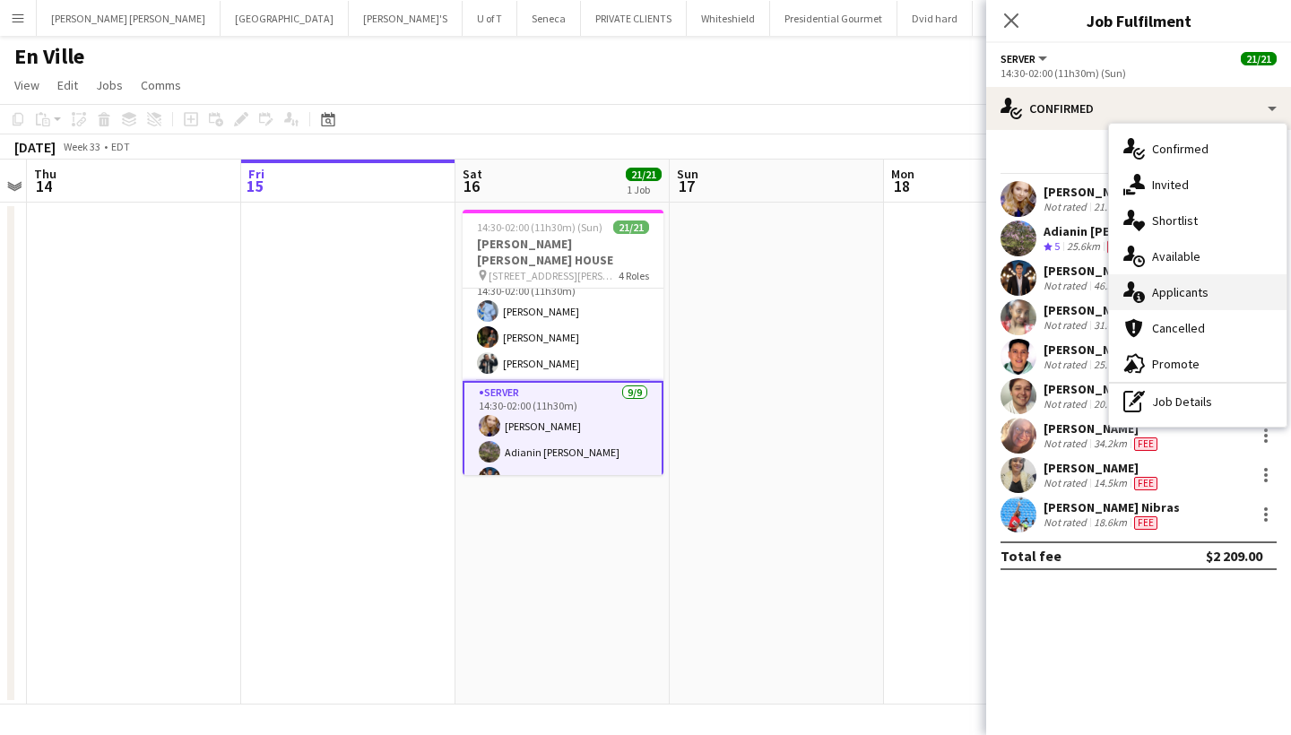
click at [1194, 292] on div "single-neutral-actions-information Applicants" at bounding box center [1198, 292] width 178 height 36
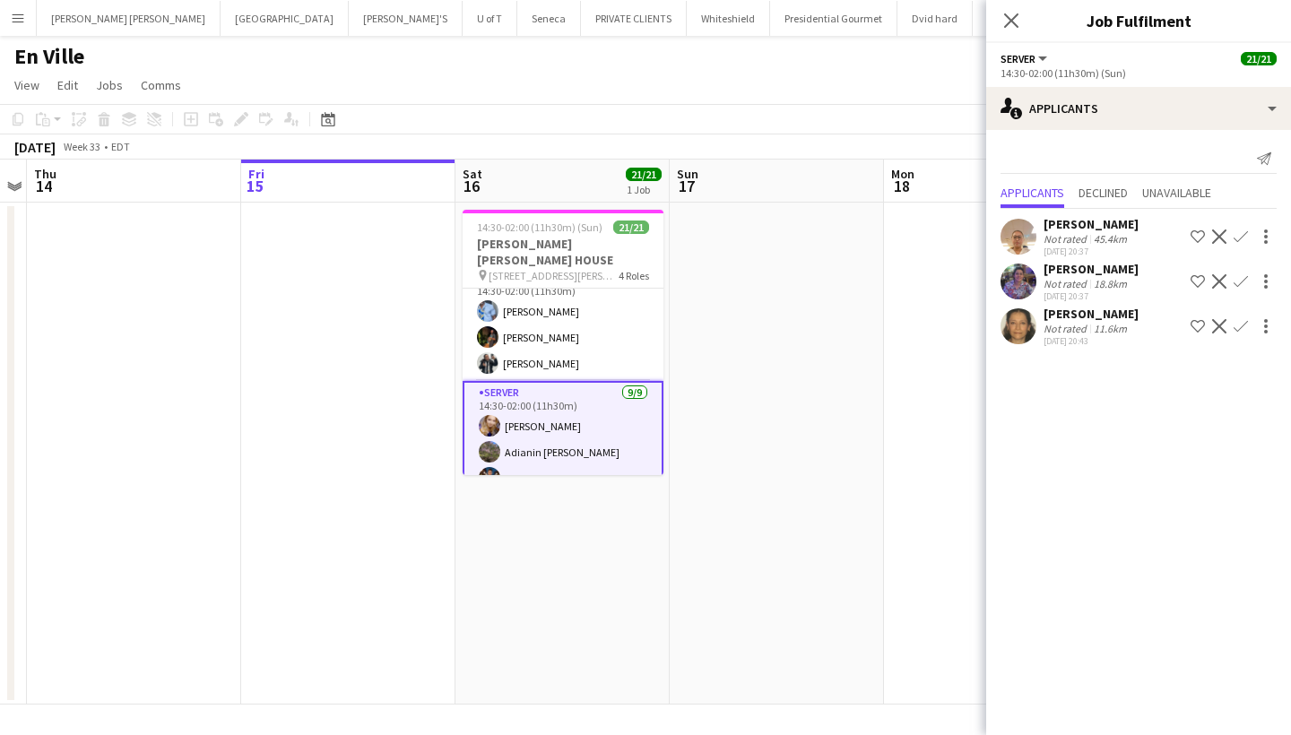
click at [1012, 287] on app-user-avatar at bounding box center [1019, 282] width 36 height 36
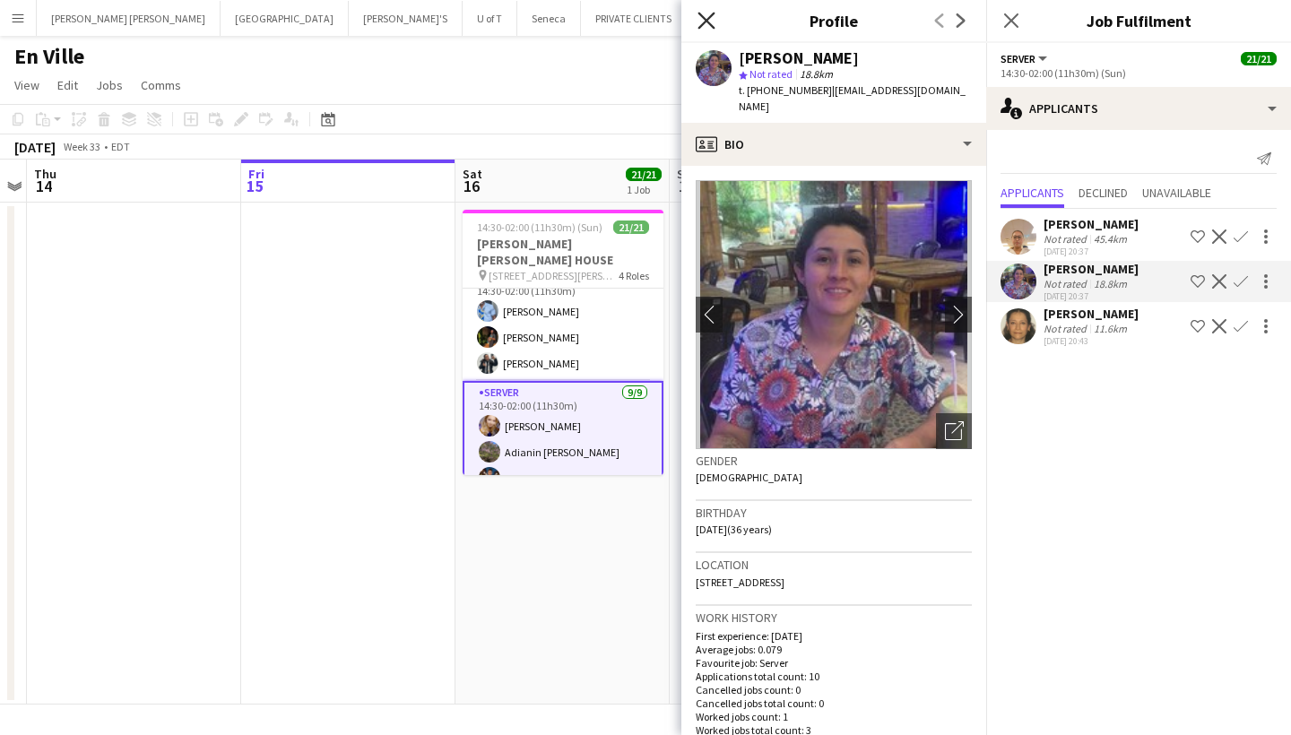
click at [709, 14] on icon "Close pop-in" at bounding box center [706, 20] width 17 height 17
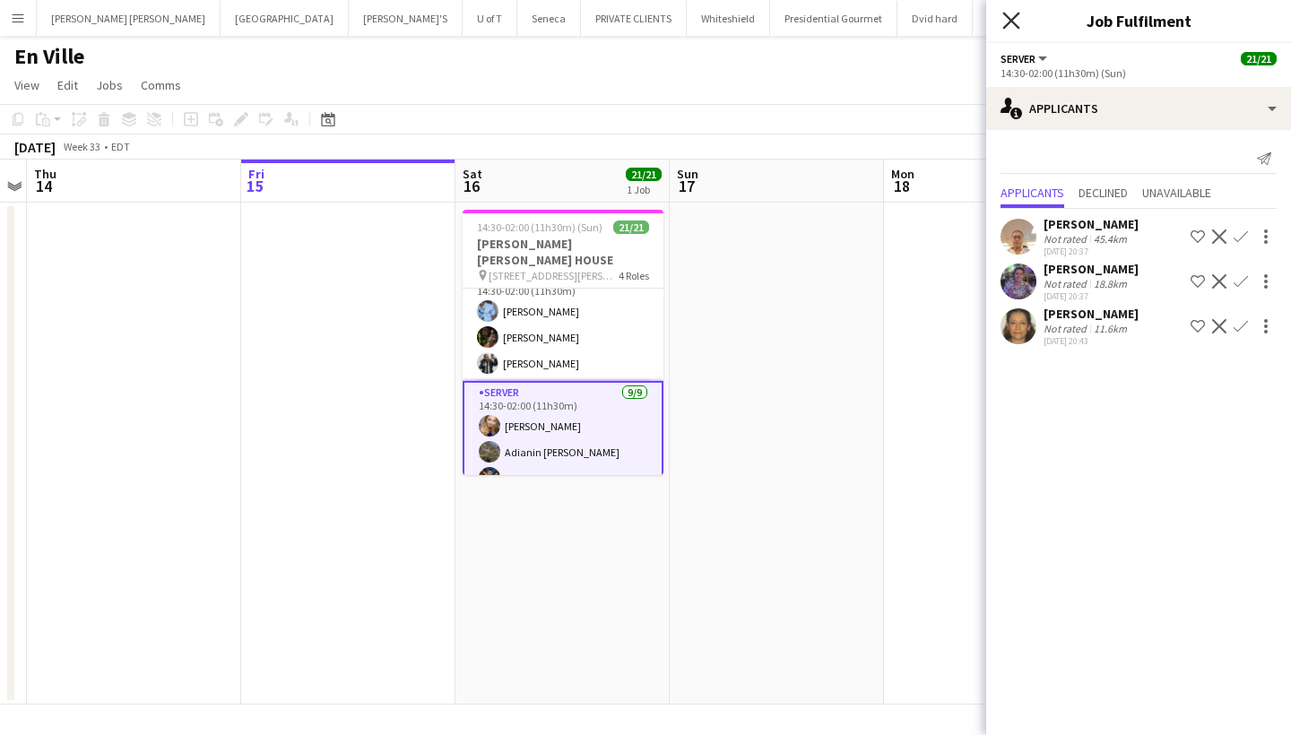
click at [1011, 22] on icon at bounding box center [1011, 20] width 17 height 17
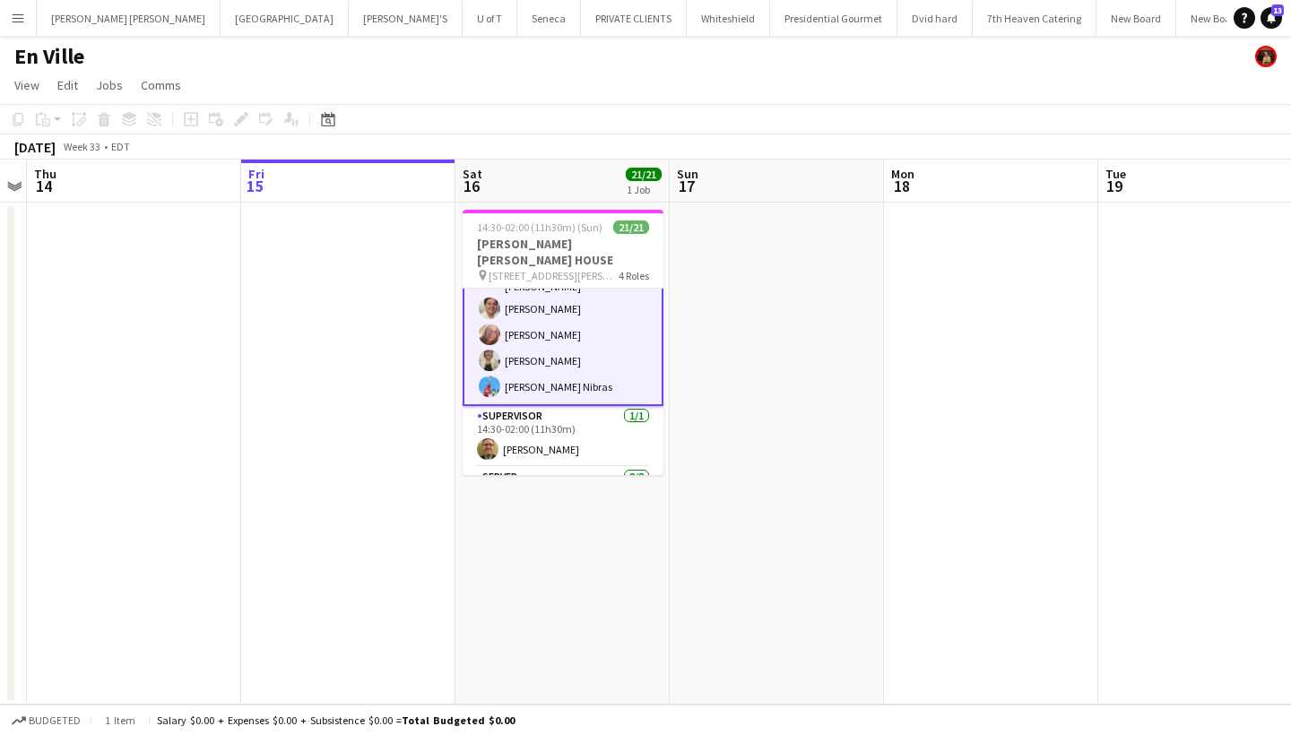
scroll to position [281, 0]
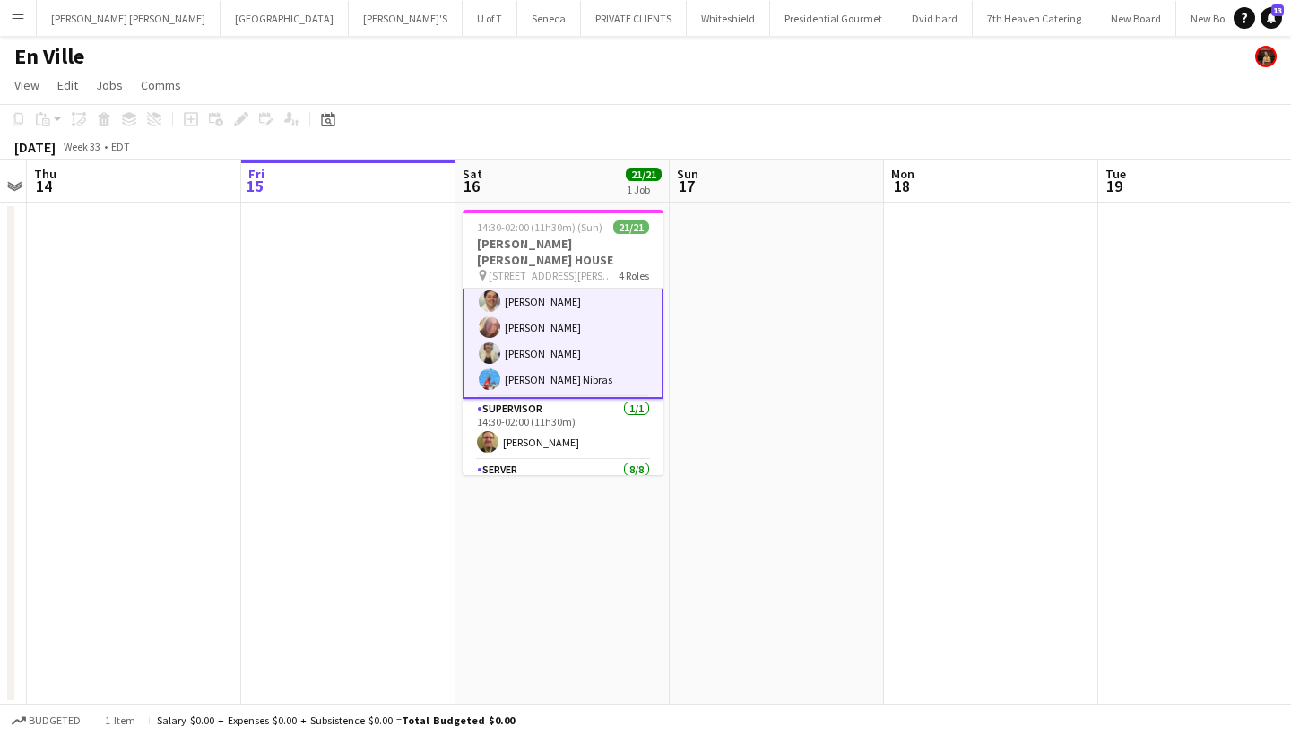
click at [19, 9] on button "Menu" at bounding box center [18, 18] width 36 height 36
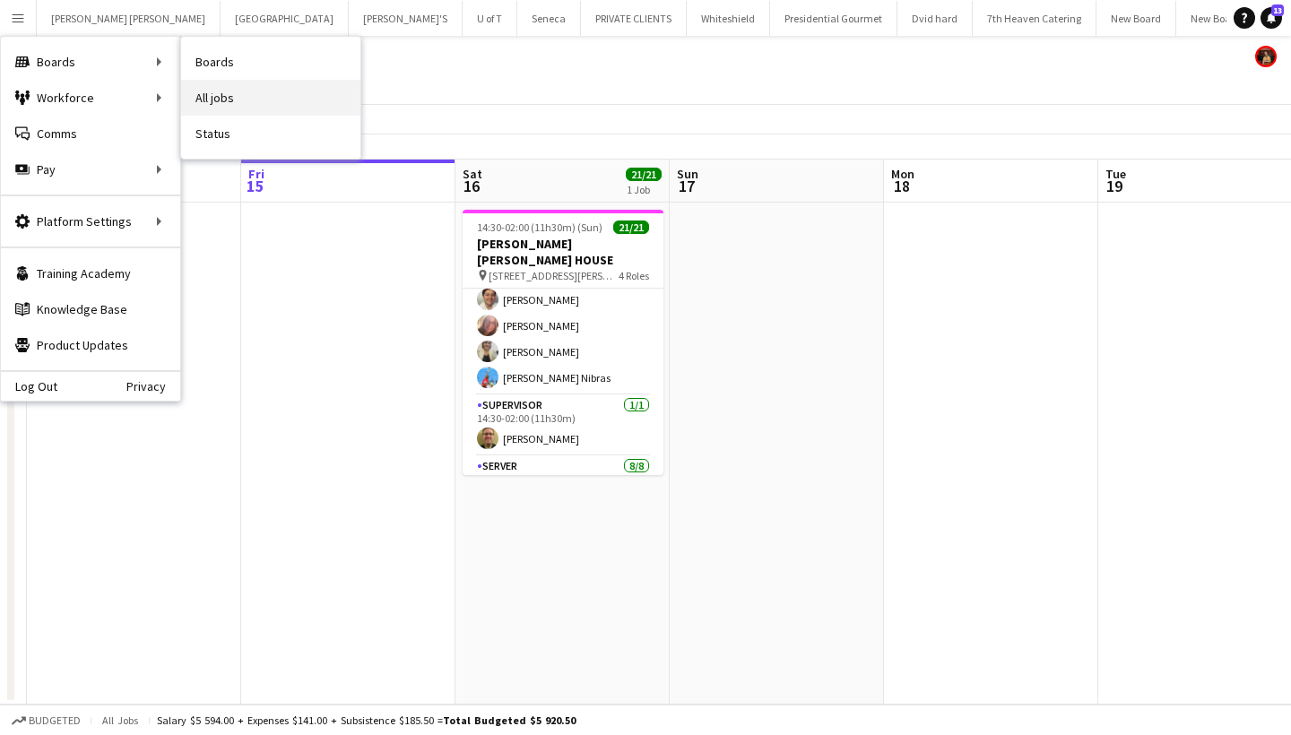
click at [277, 92] on link "All jobs" at bounding box center [270, 98] width 179 height 36
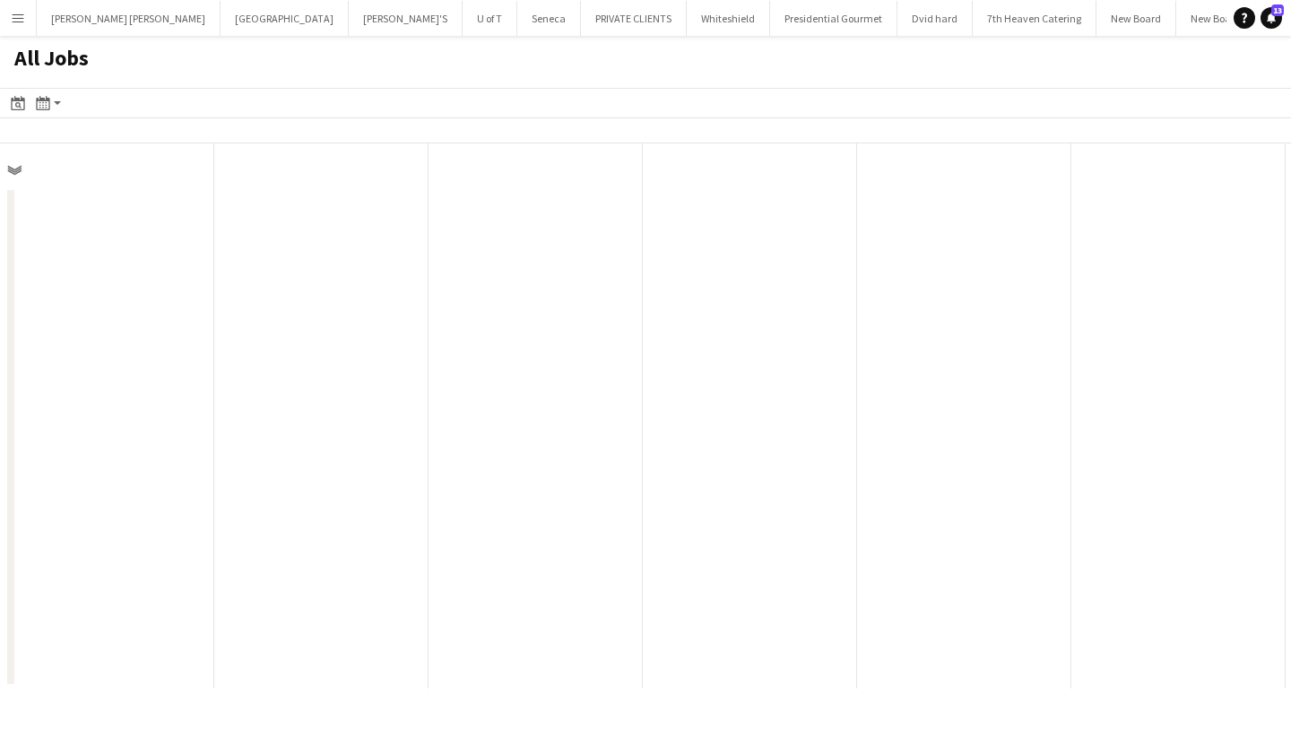
scroll to position [0, 429]
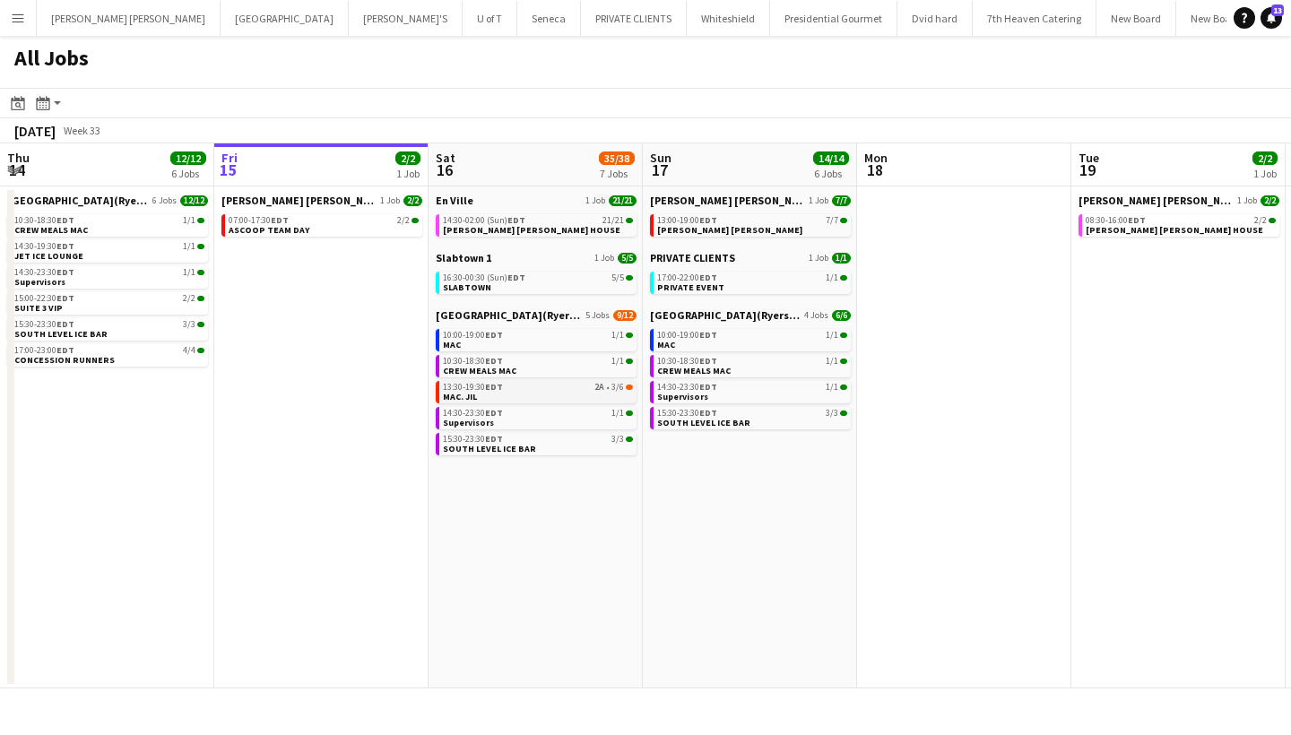
click at [535, 396] on link "13:30-19:30 EDT 2A • 3/6 MAC. JIL" at bounding box center [538, 391] width 190 height 21
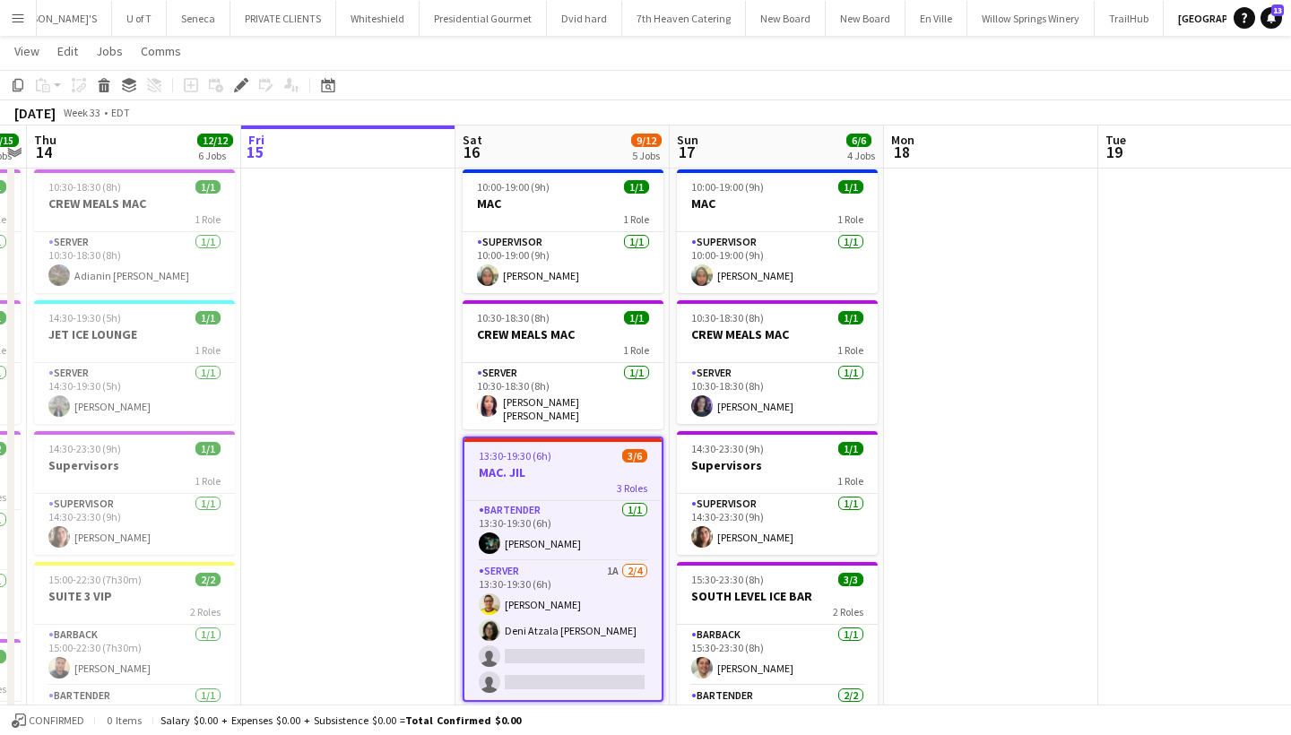
scroll to position [37, 0]
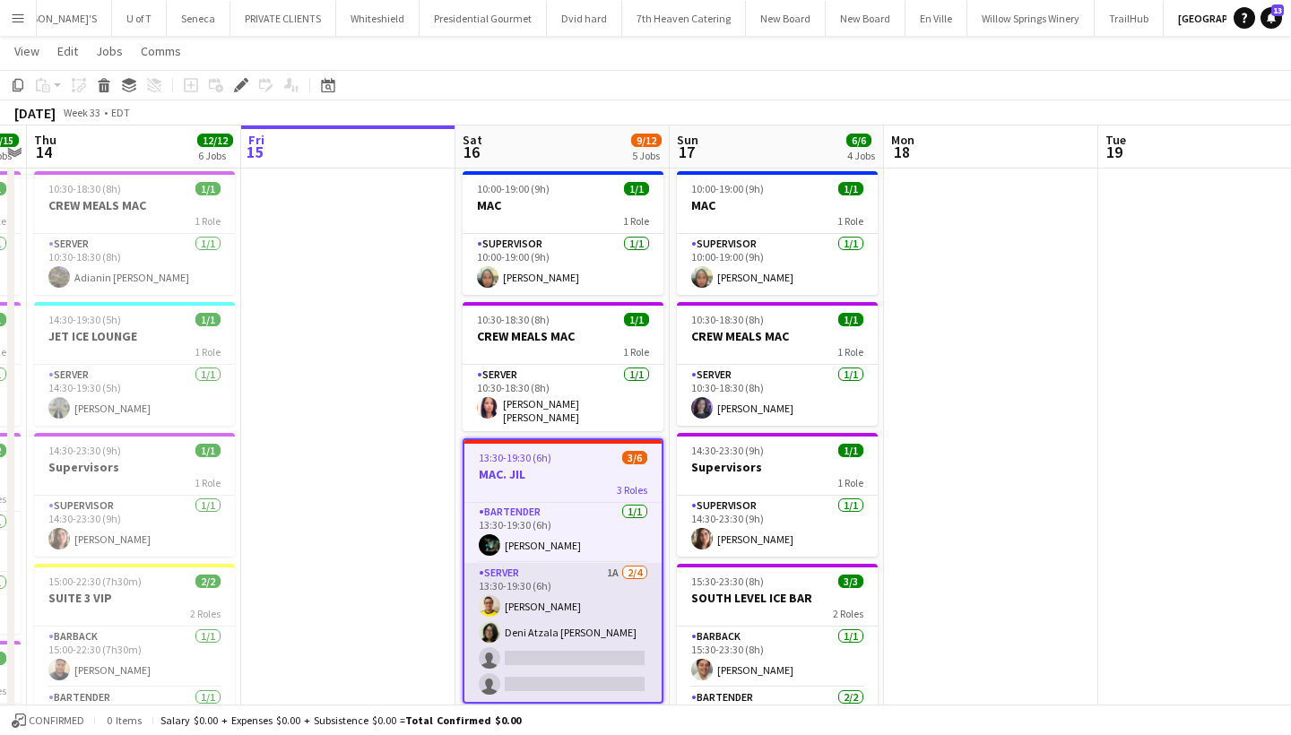
click at [559, 651] on app-card-role "SERVER 1A [DATE] 13:30-19:30 (6h) [PERSON_NAME] Atzala [PERSON_NAME] single-neu…" at bounding box center [562, 632] width 197 height 139
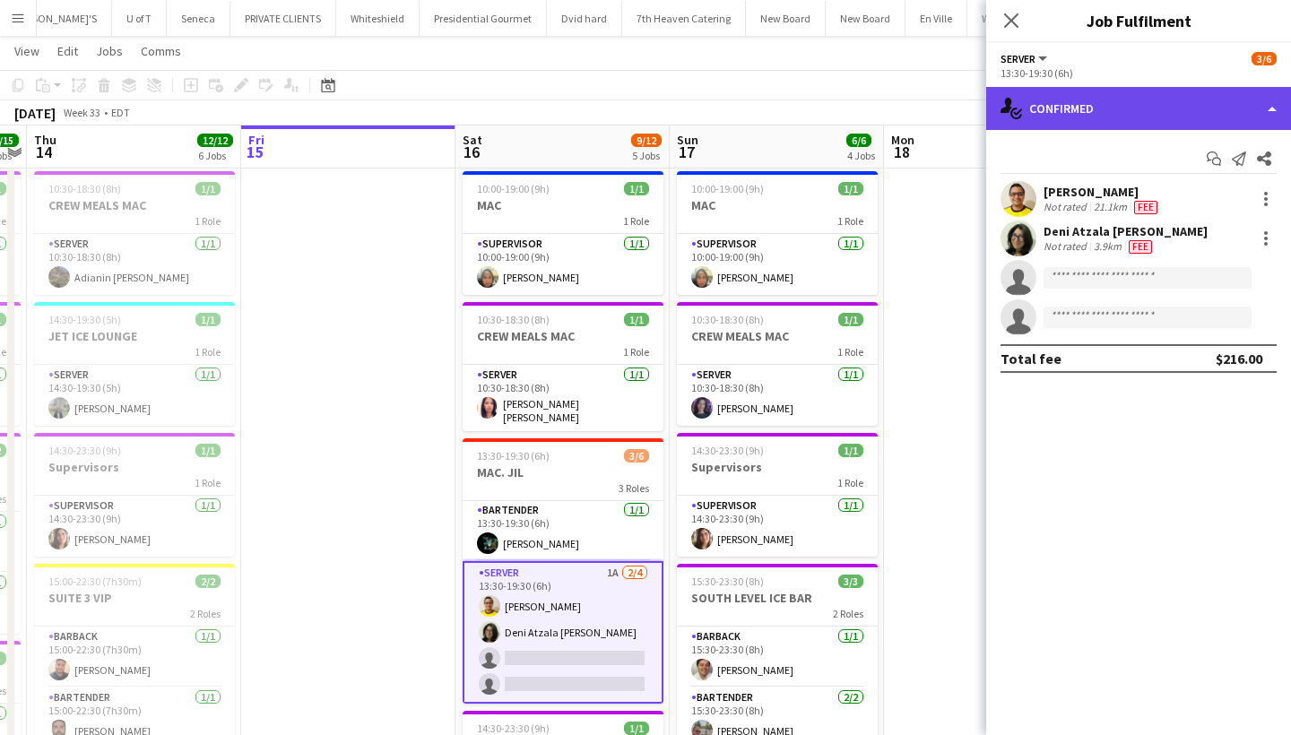
click at [1198, 100] on div "single-neutral-actions-check-2 Confirmed" at bounding box center [1138, 108] width 305 height 43
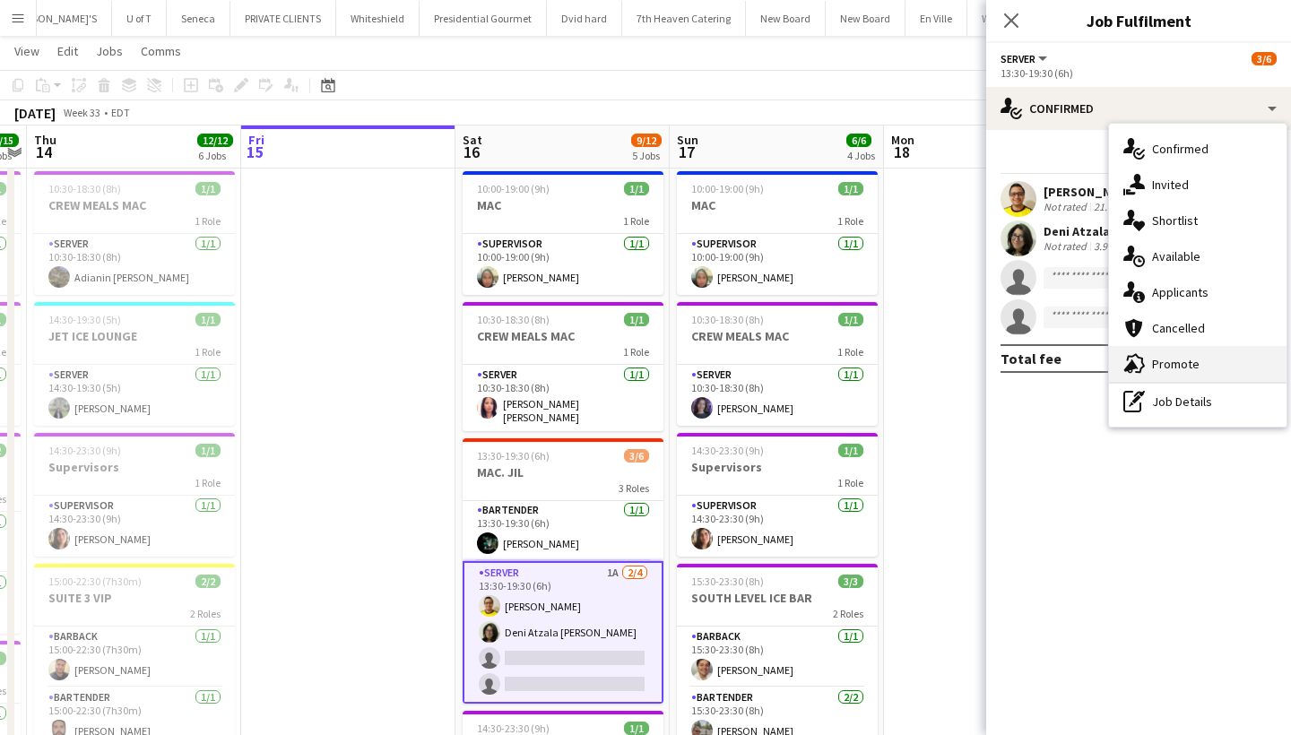
click at [1194, 364] on div "advertising-megaphone Promote" at bounding box center [1198, 364] width 178 height 36
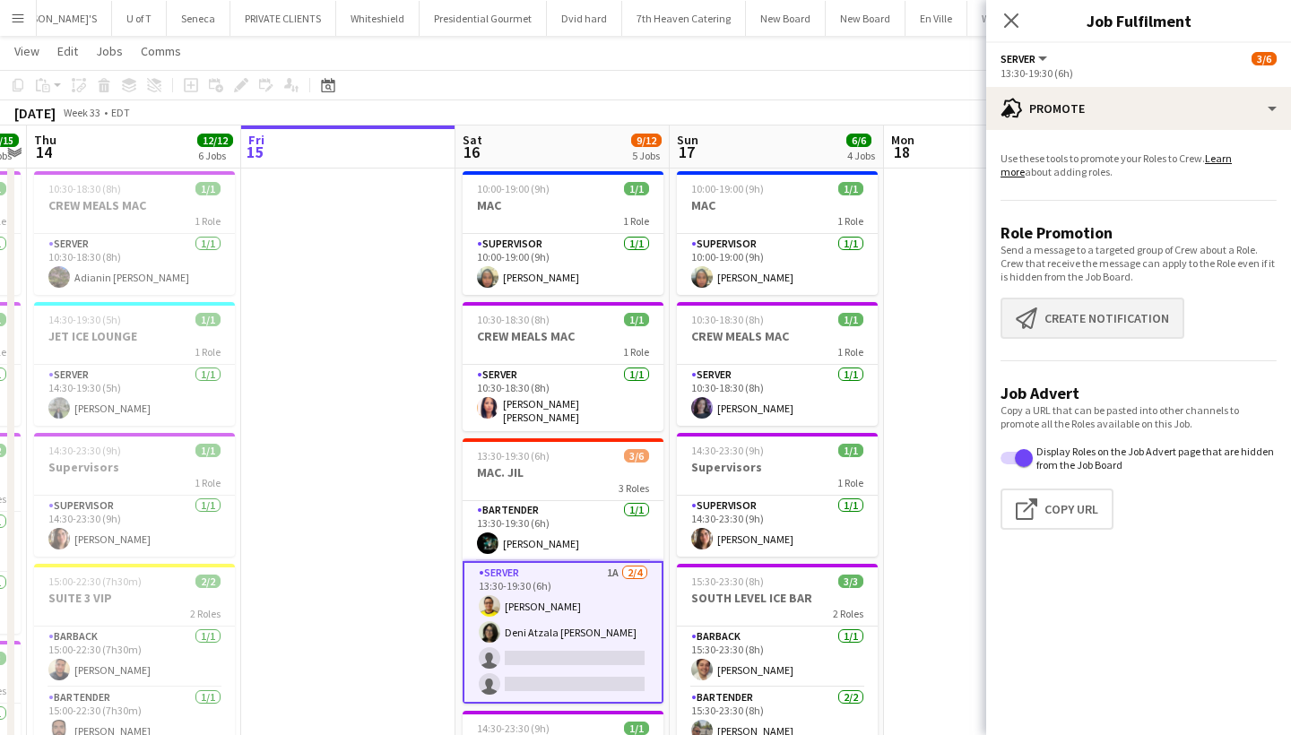
click at [1098, 326] on button "Create notification Create notification" at bounding box center [1093, 318] width 184 height 41
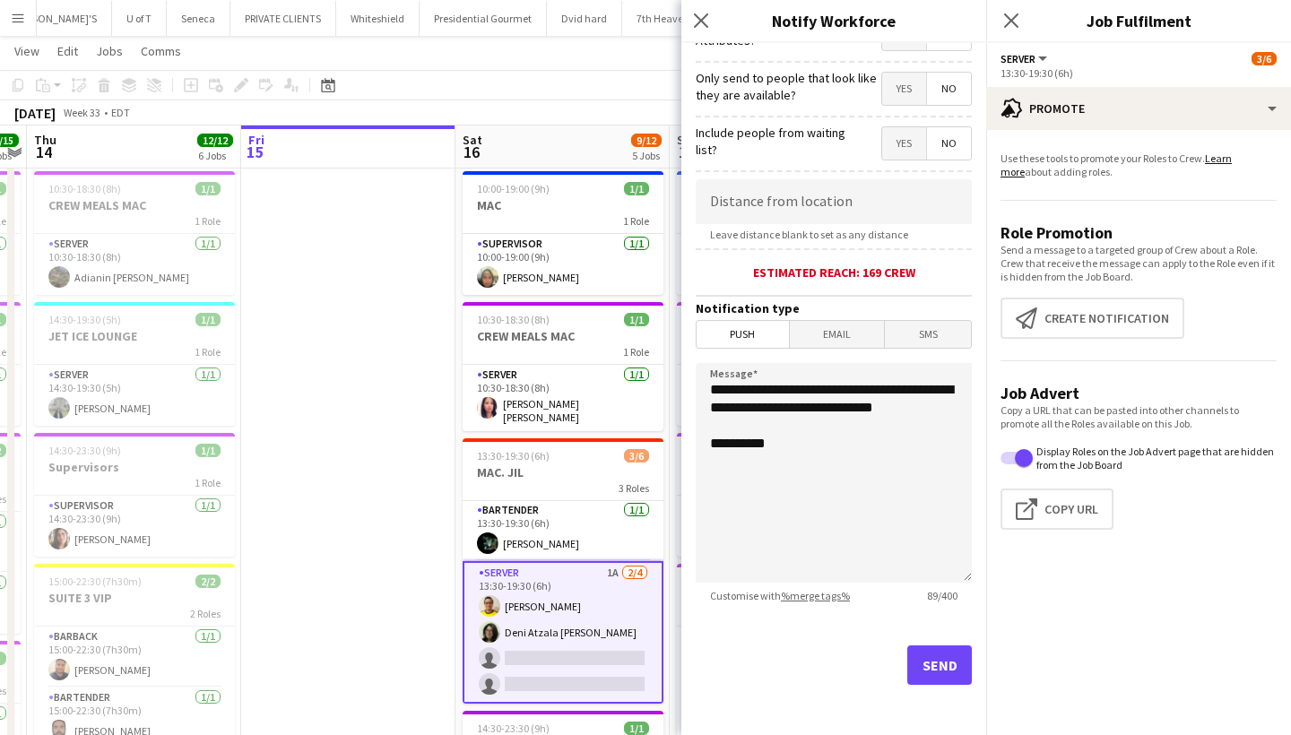
scroll to position [252, 0]
click at [943, 670] on button "Send" at bounding box center [939, 665] width 65 height 39
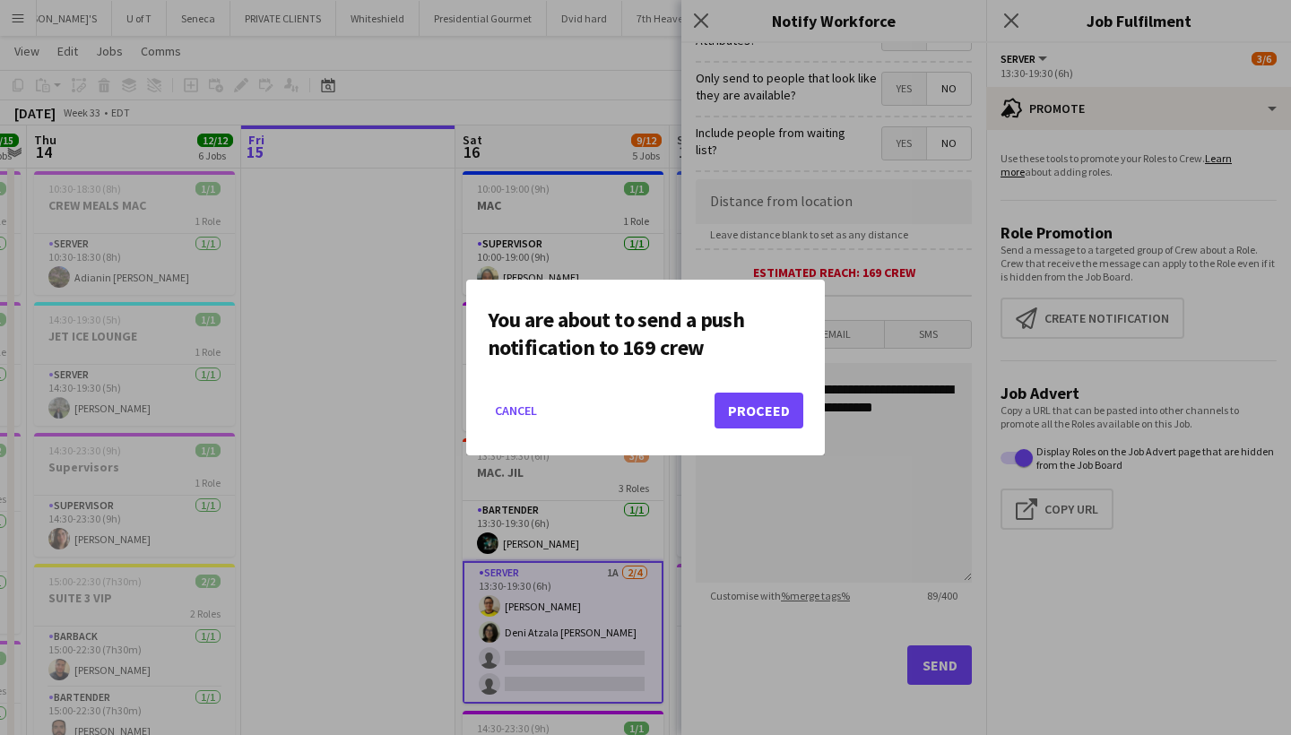
scroll to position [0, 0]
click at [775, 408] on button "Proceed" at bounding box center [759, 411] width 89 height 36
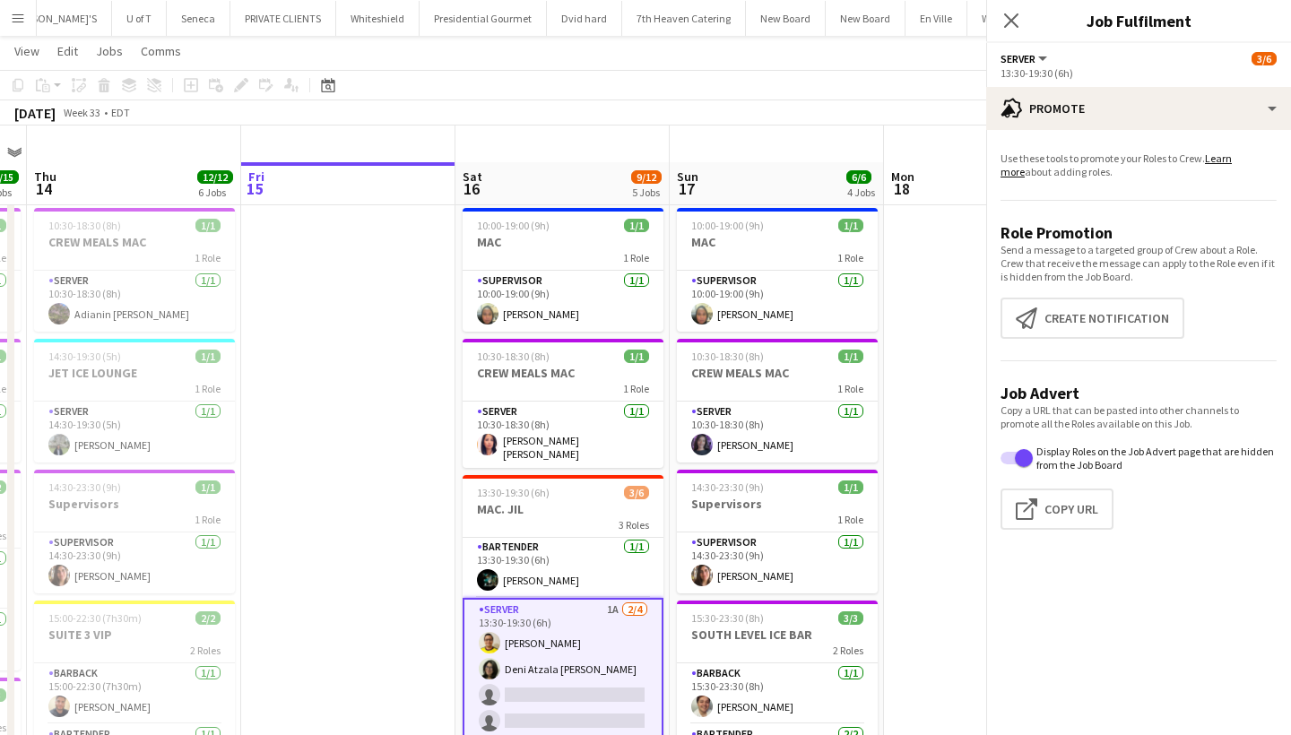
scroll to position [37, 0]
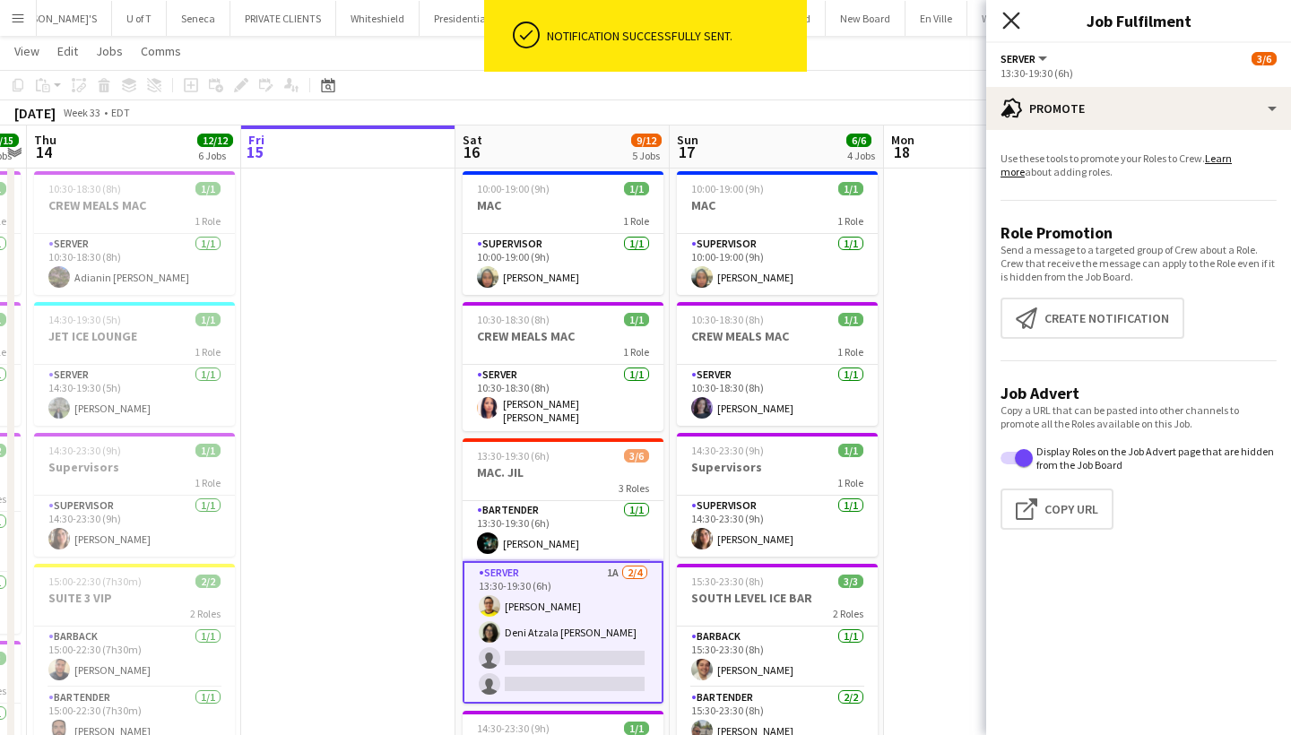
click at [1013, 18] on icon at bounding box center [1011, 20] width 17 height 17
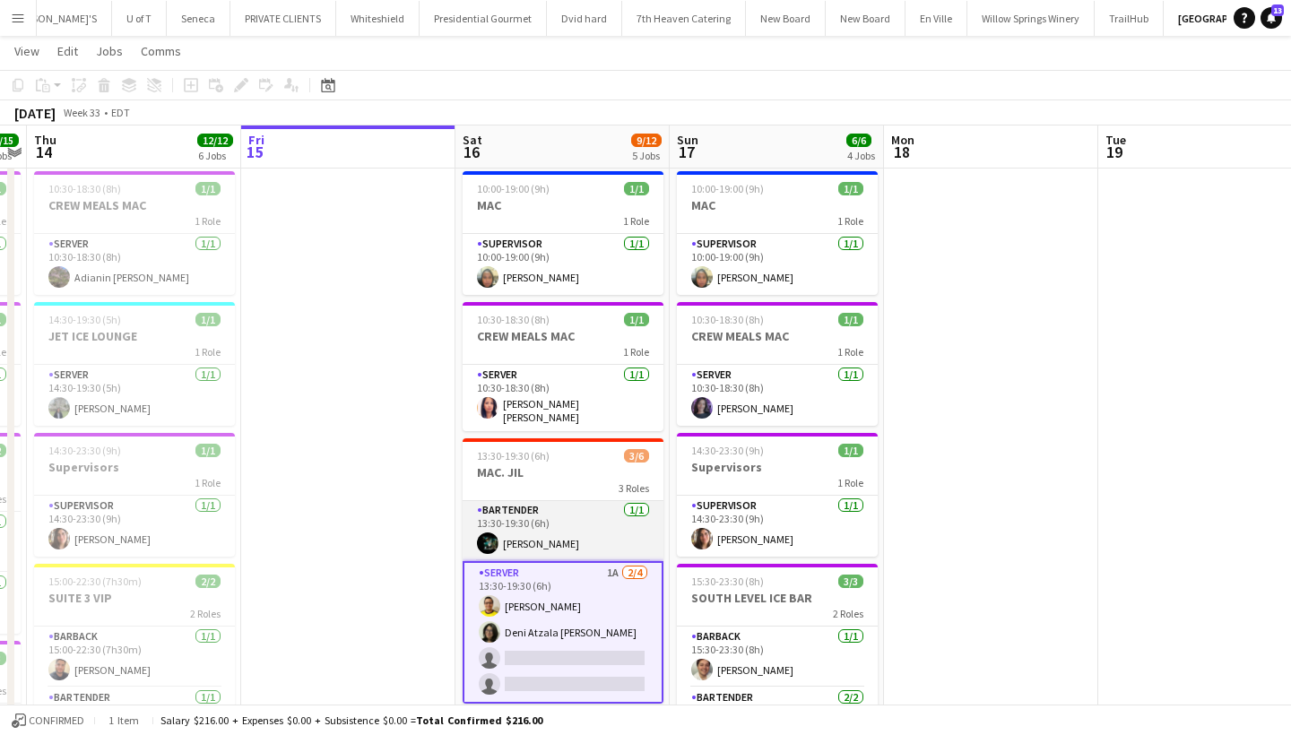
scroll to position [62, 0]
click at [591, 648] on app-card-role "SERVER 1A [DATE] 13:30-19:30 (6h) [PERSON_NAME] Atzala [PERSON_NAME] single-neu…" at bounding box center [563, 632] width 201 height 143
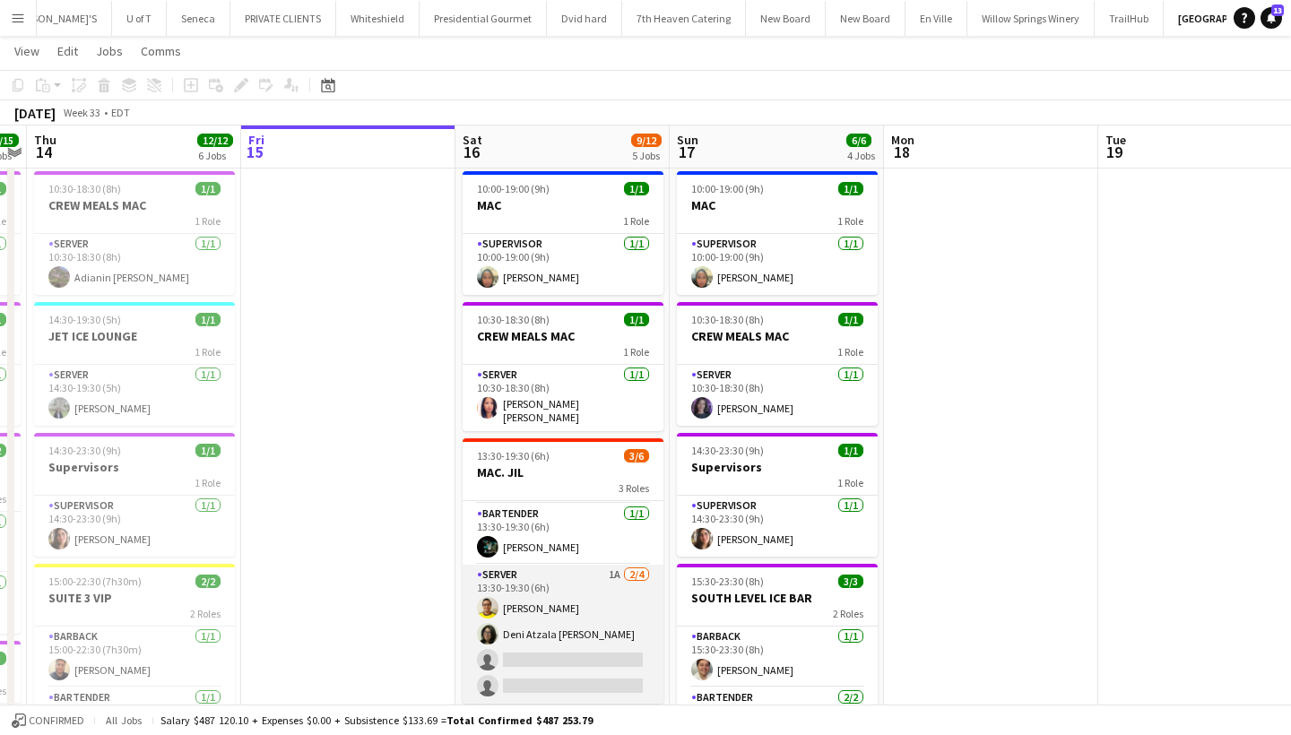
click at [591, 648] on app-card-role "SERVER 1A [DATE] 13:30-19:30 (6h) [PERSON_NAME] Atzala [PERSON_NAME] single-neu…" at bounding box center [563, 634] width 201 height 139
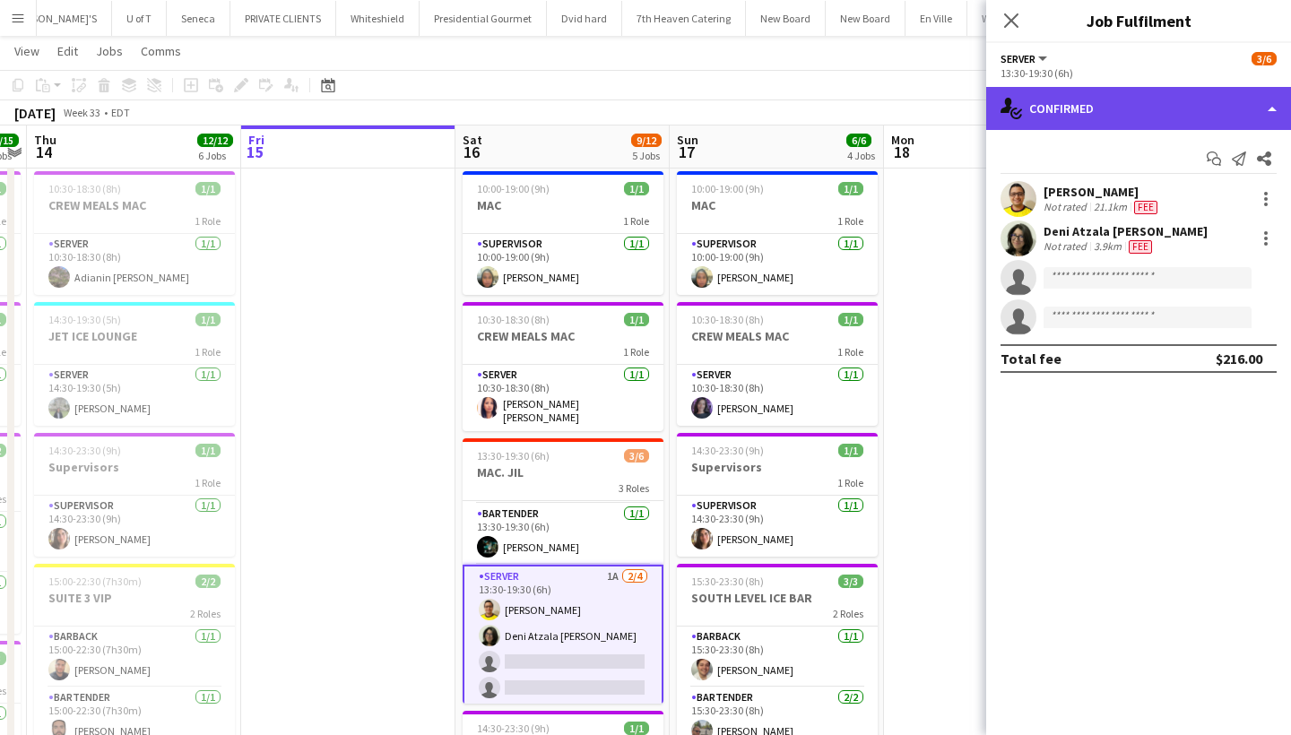
click at [1126, 108] on div "single-neutral-actions-check-2 Confirmed" at bounding box center [1138, 108] width 305 height 43
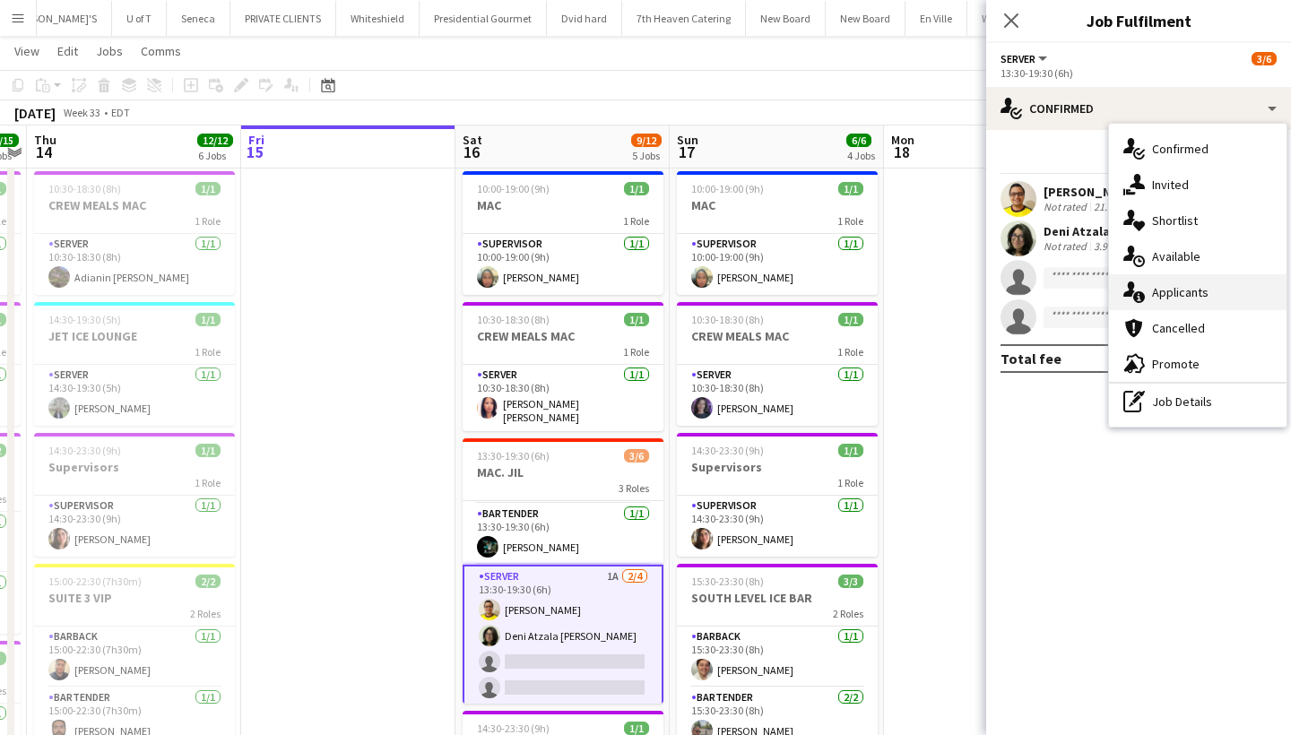
click at [1176, 274] on div "single-neutral-actions-information Applicants" at bounding box center [1198, 292] width 178 height 36
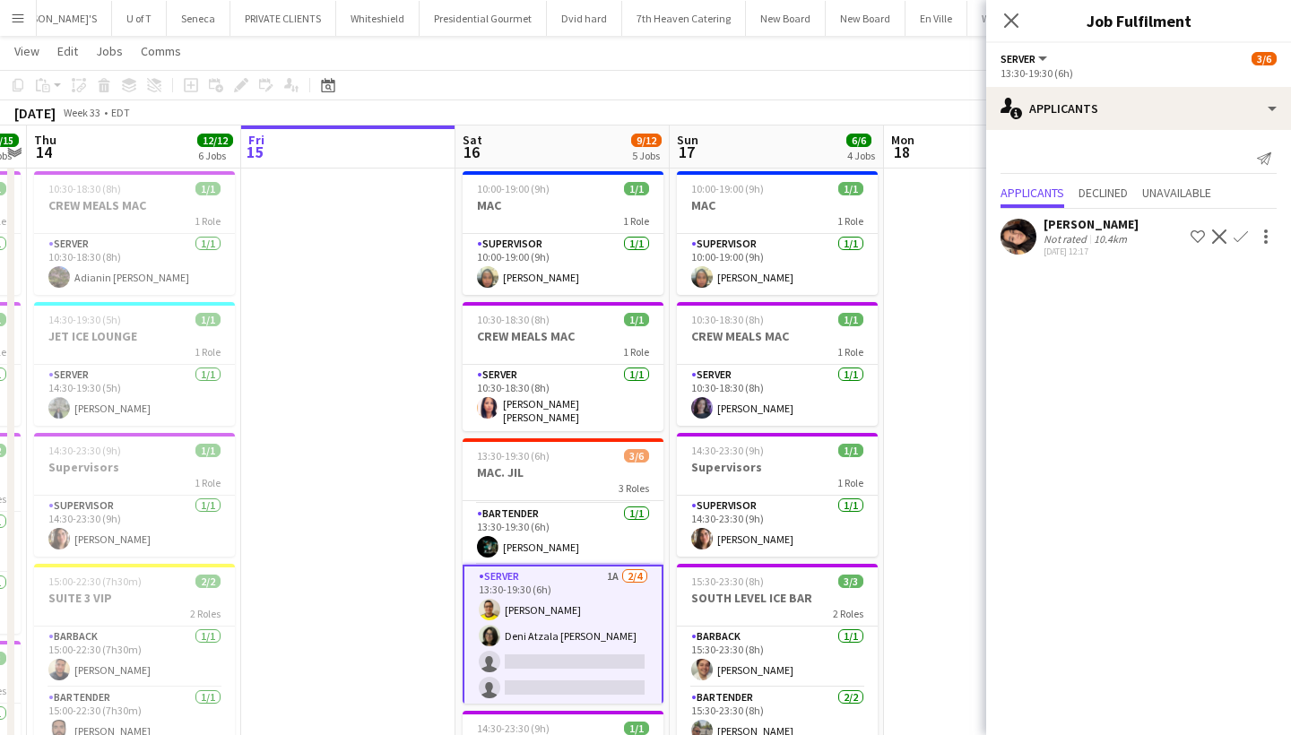
click at [589, 662] on app-card-role "SERVER 1A [DATE] 13:30-19:30 (6h) [PERSON_NAME] Atzala [PERSON_NAME] single-neu…" at bounding box center [563, 636] width 201 height 143
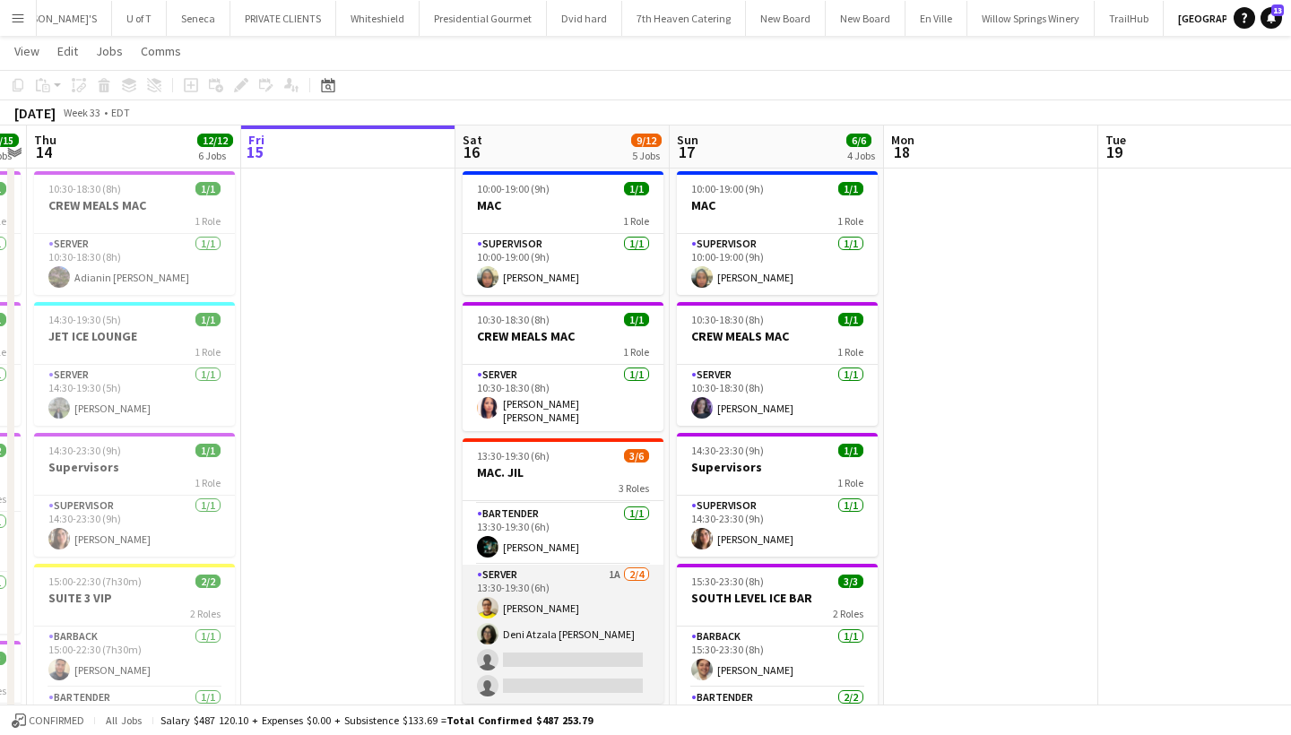
click at [589, 662] on app-card-role "SERVER 1A [DATE] 13:30-19:30 (6h) [PERSON_NAME] Atzala [PERSON_NAME] single-neu…" at bounding box center [563, 634] width 201 height 139
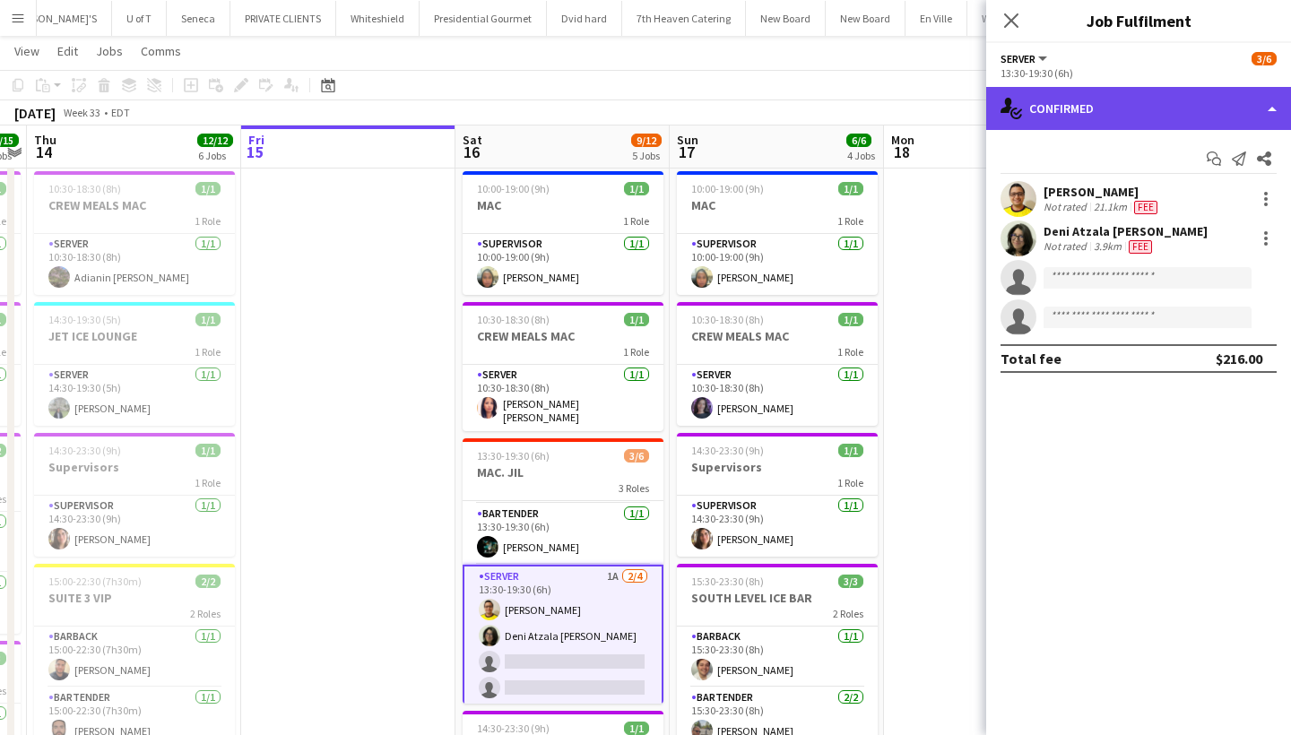
click at [1116, 105] on div "single-neutral-actions-check-2 Confirmed" at bounding box center [1138, 108] width 305 height 43
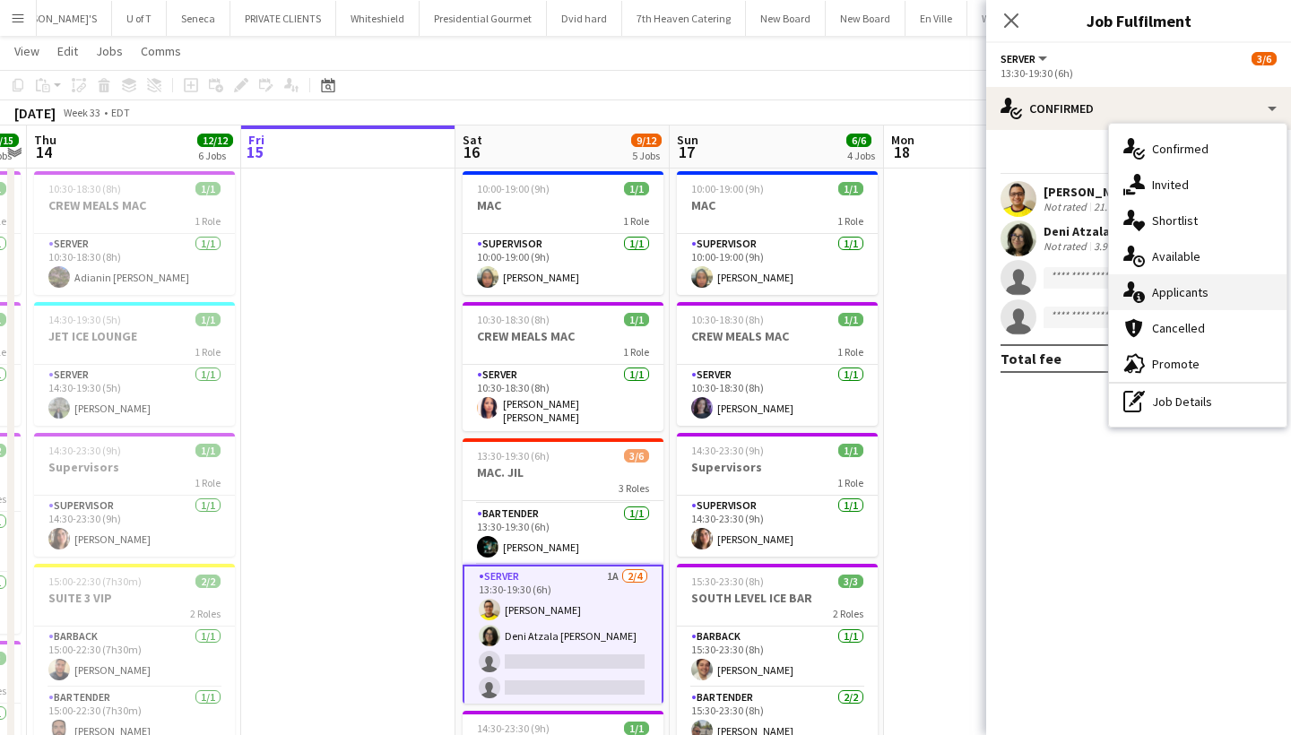
click at [1189, 288] on div "single-neutral-actions-information Applicants" at bounding box center [1198, 292] width 178 height 36
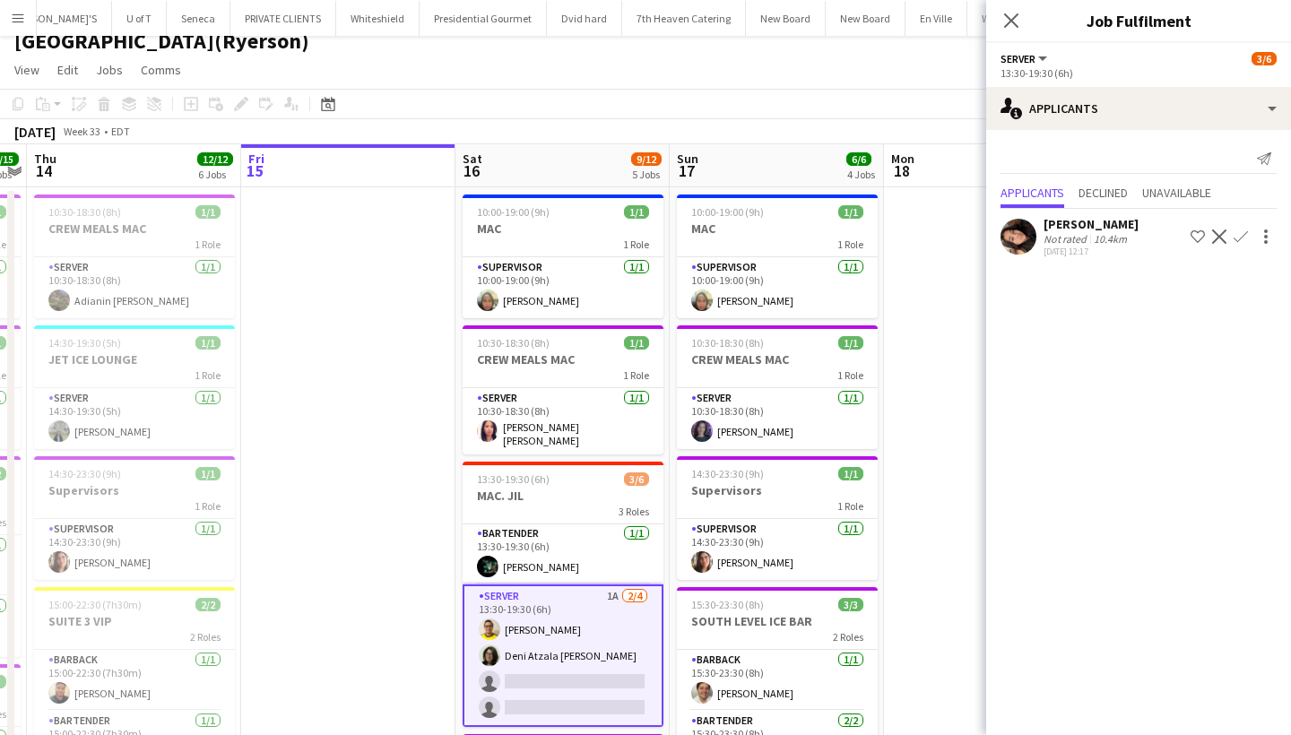
scroll to position [62, 0]
click at [1014, 16] on icon "Close pop-in" at bounding box center [1011, 20] width 17 height 17
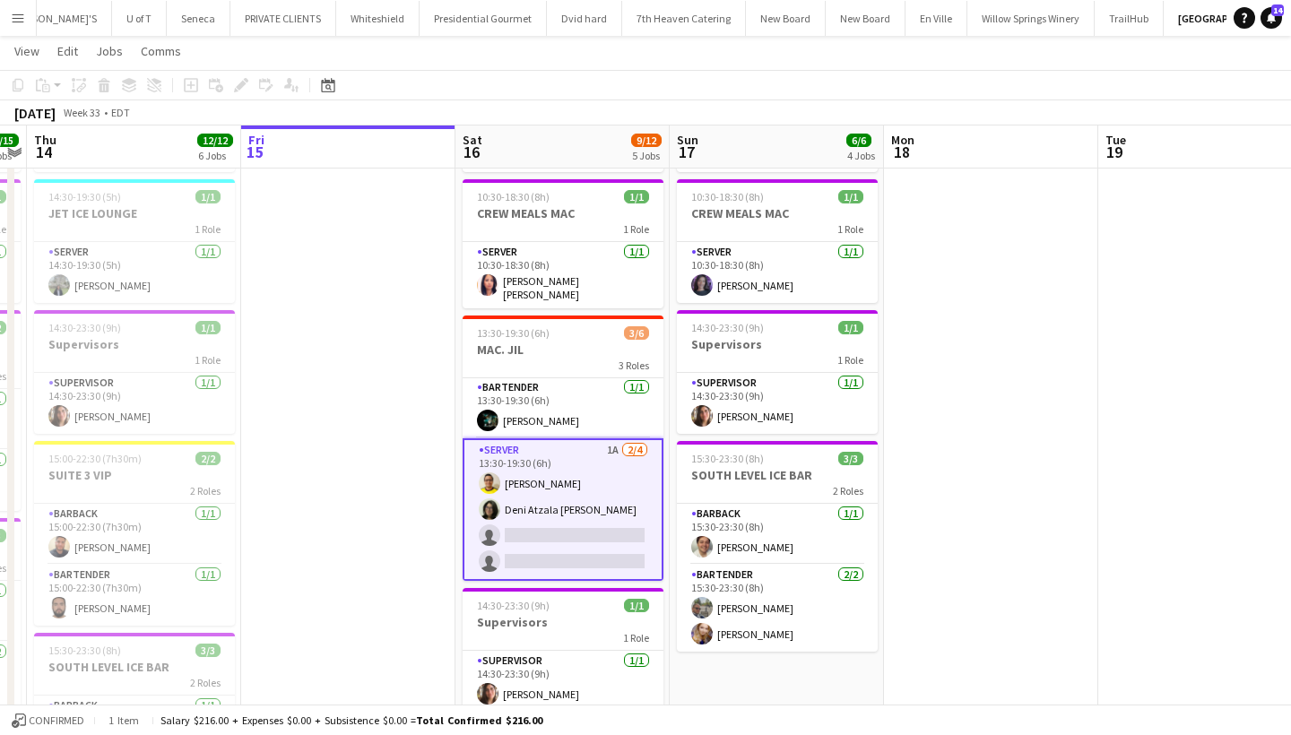
click at [543, 531] on app-card-role "SERVER 1A [DATE] 13:30-19:30 (6h) [PERSON_NAME] Atzala [PERSON_NAME] single-neu…" at bounding box center [563, 509] width 201 height 143
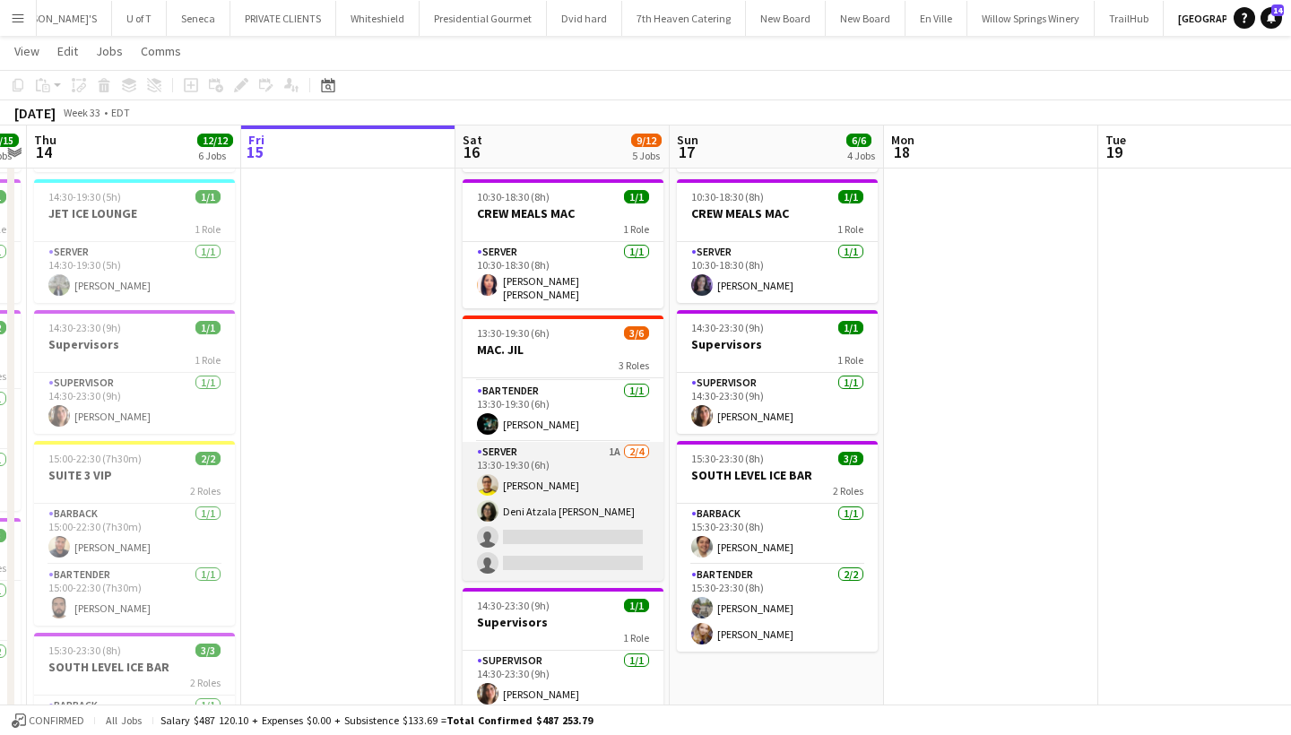
click at [543, 531] on app-card-role "SERVER 1A [DATE] 13:30-19:30 (6h) [PERSON_NAME] Atzala [PERSON_NAME] single-neu…" at bounding box center [563, 511] width 201 height 139
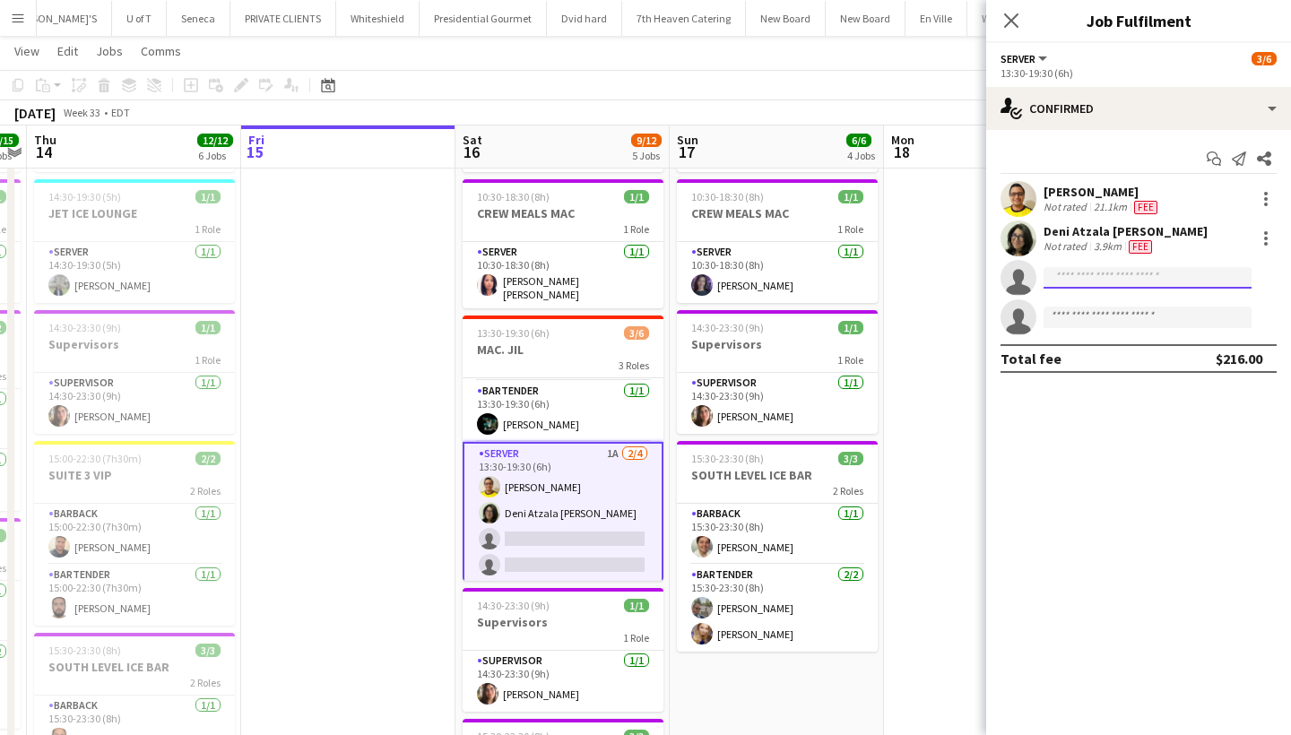
click at [1115, 275] on input at bounding box center [1148, 278] width 208 height 22
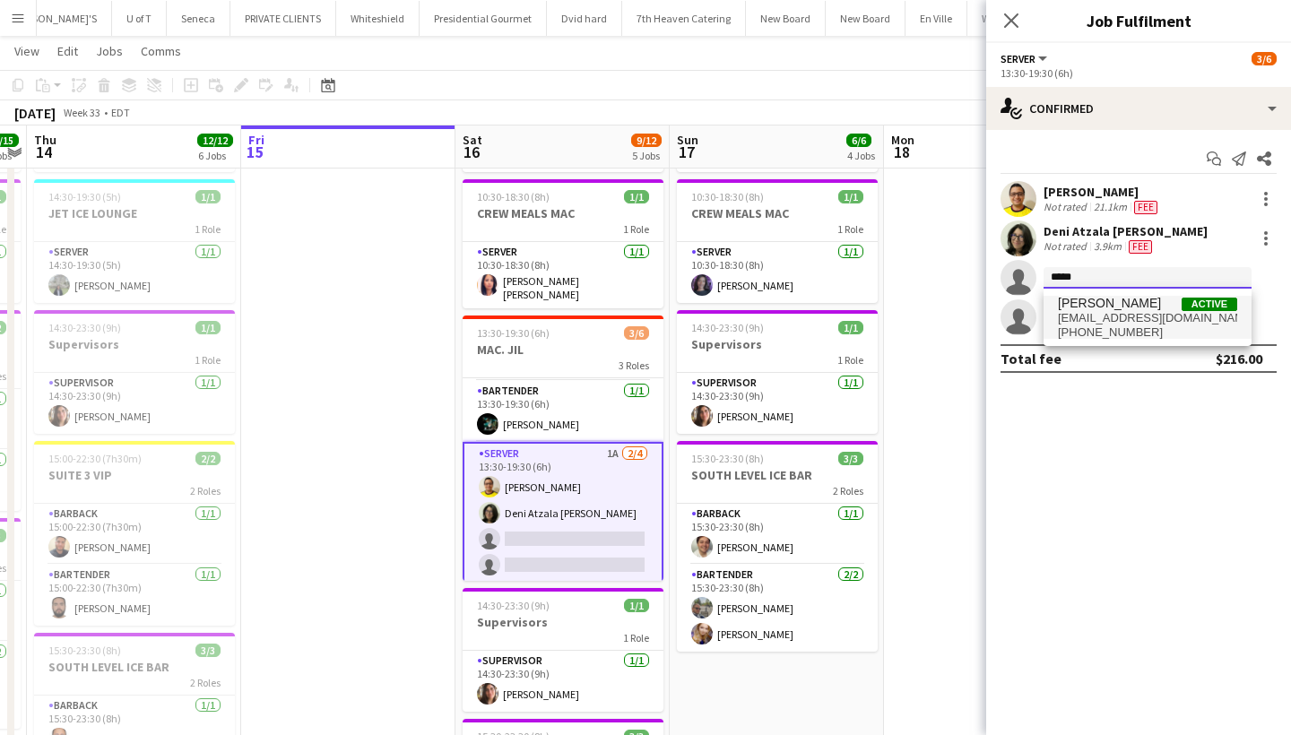
type input "*****"
click at [1133, 316] on span "[EMAIL_ADDRESS][DOMAIN_NAME]" at bounding box center [1147, 318] width 179 height 14
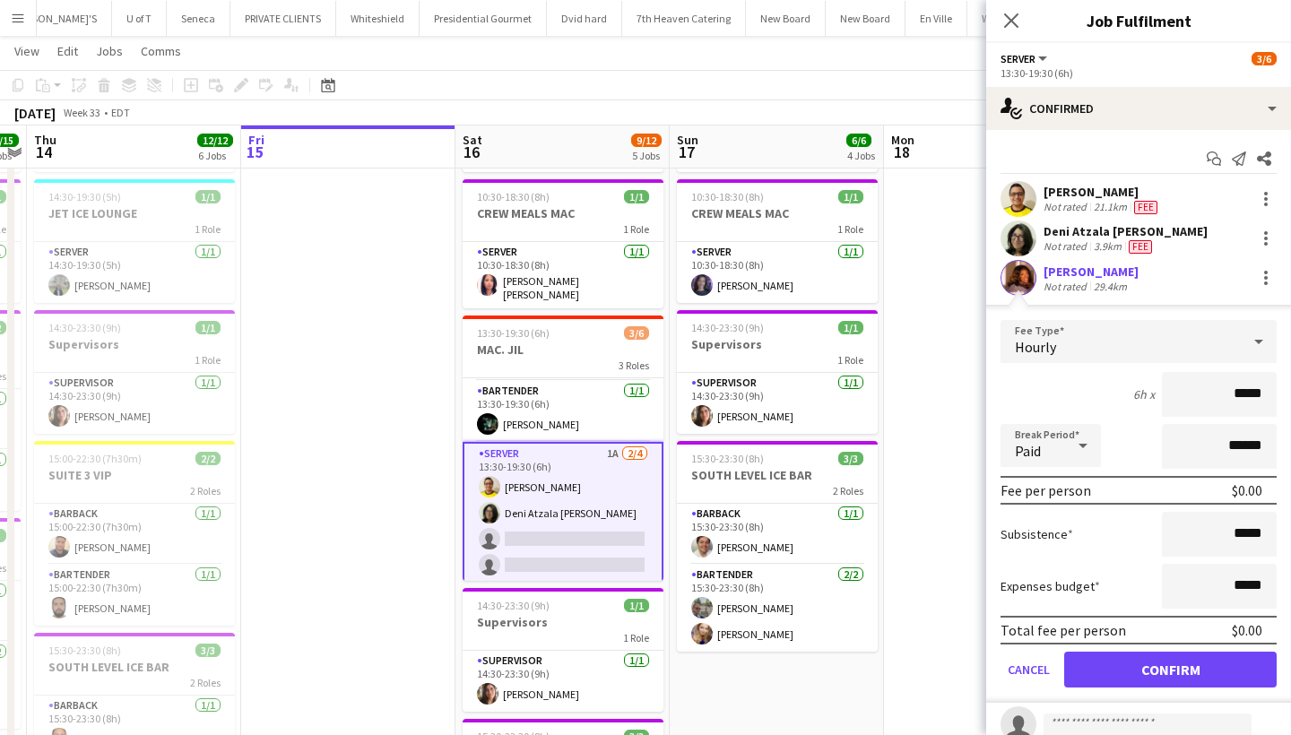
click at [1237, 396] on input "*****" at bounding box center [1219, 394] width 115 height 45
type input "******"
click at [1139, 678] on button "Confirm" at bounding box center [1170, 670] width 213 height 36
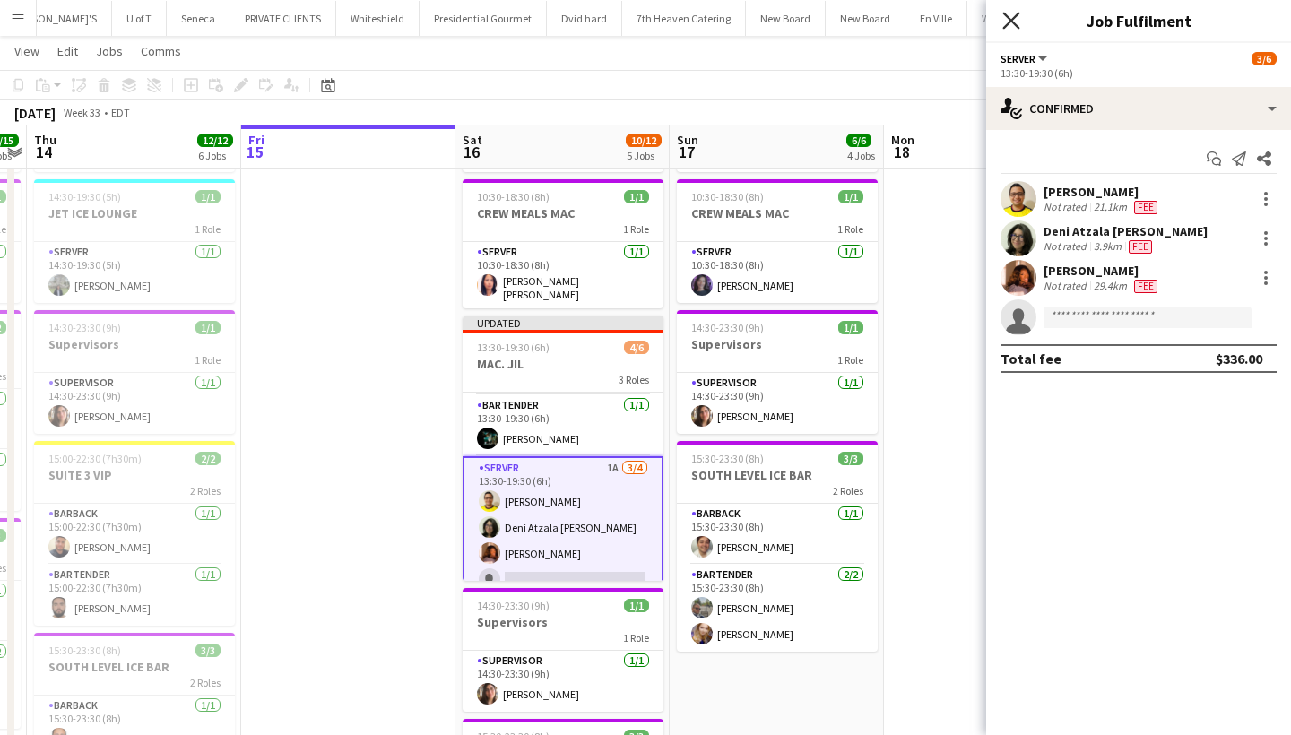
click at [1011, 22] on icon at bounding box center [1011, 20] width 17 height 17
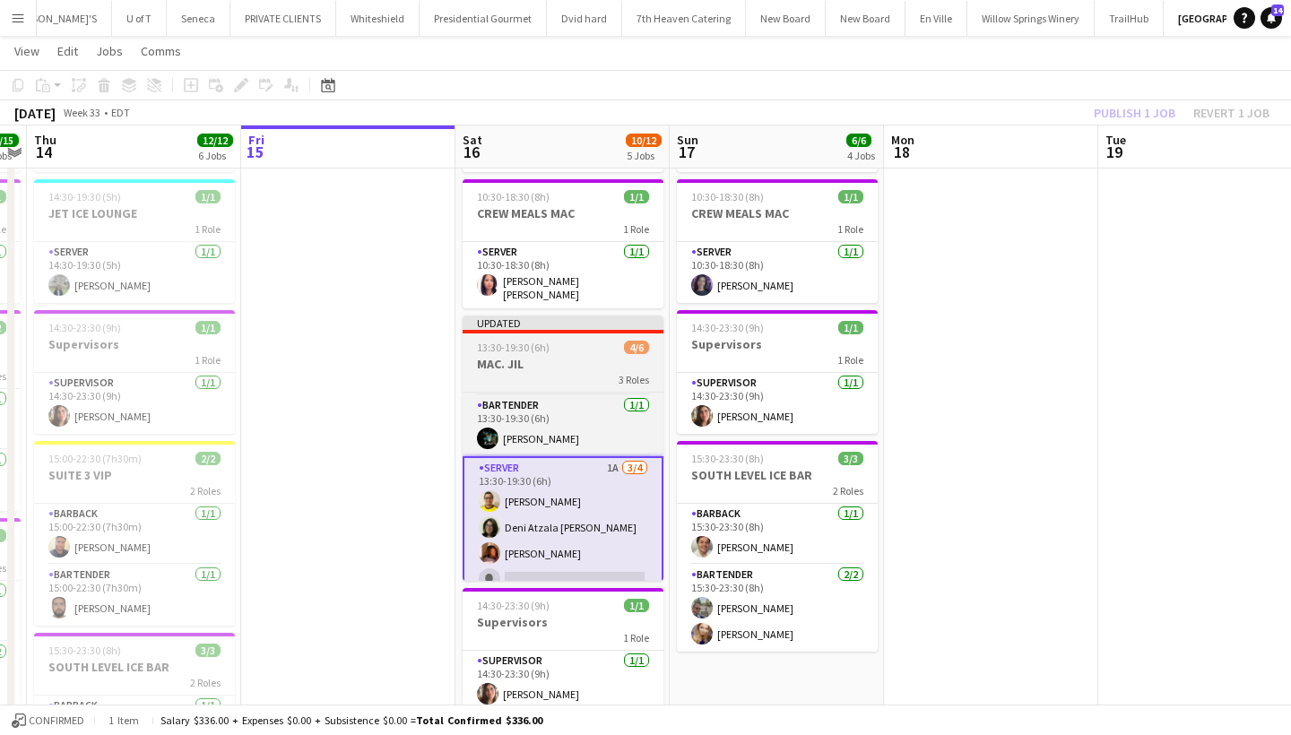
click at [536, 334] on app-job-card "Updated 13:30-19:30 (6h) 4/6 MAC. JIL 3 Roles BARBACK 1A 0/1 13:30-19:30 (6h) s…" at bounding box center [563, 448] width 201 height 265
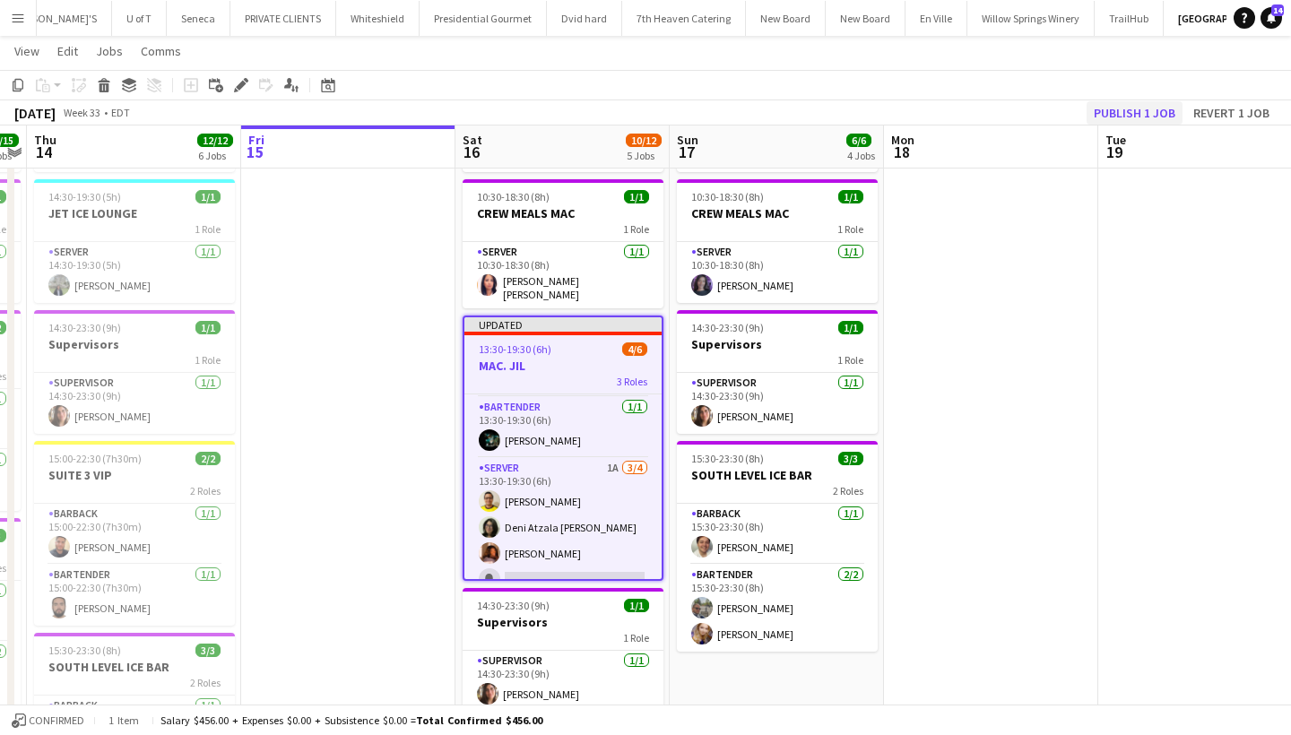
click at [1133, 108] on button "Publish 1 job" at bounding box center [1135, 112] width 96 height 23
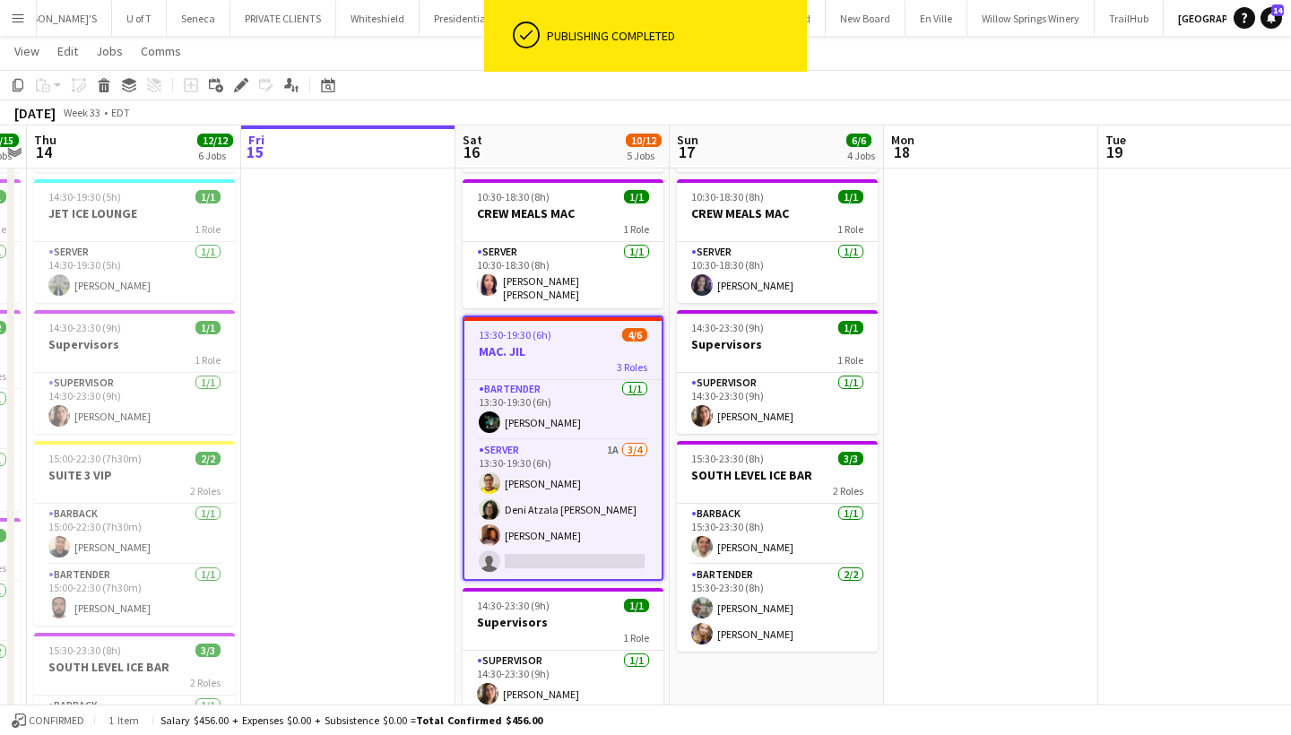
scroll to position [62, 0]
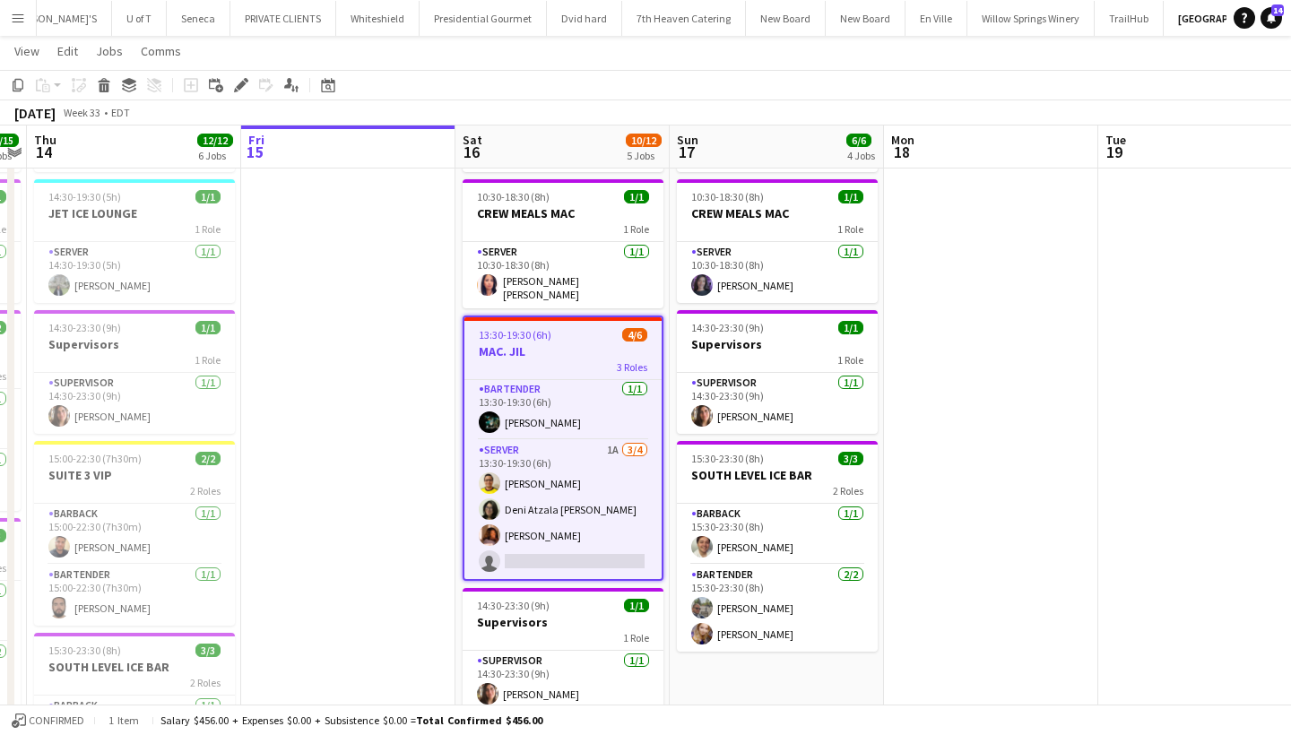
click at [10, 21] on button "Menu" at bounding box center [18, 18] width 36 height 36
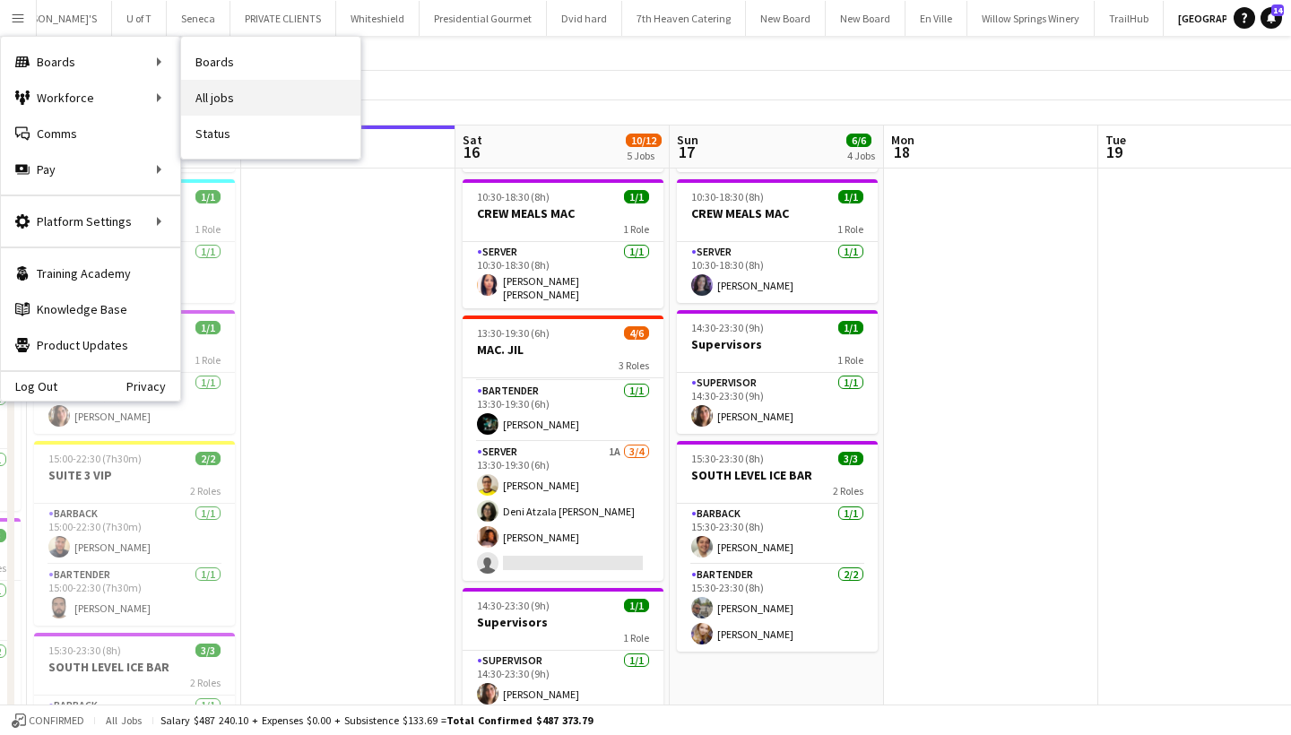
click at [256, 88] on link "All jobs" at bounding box center [270, 98] width 179 height 36
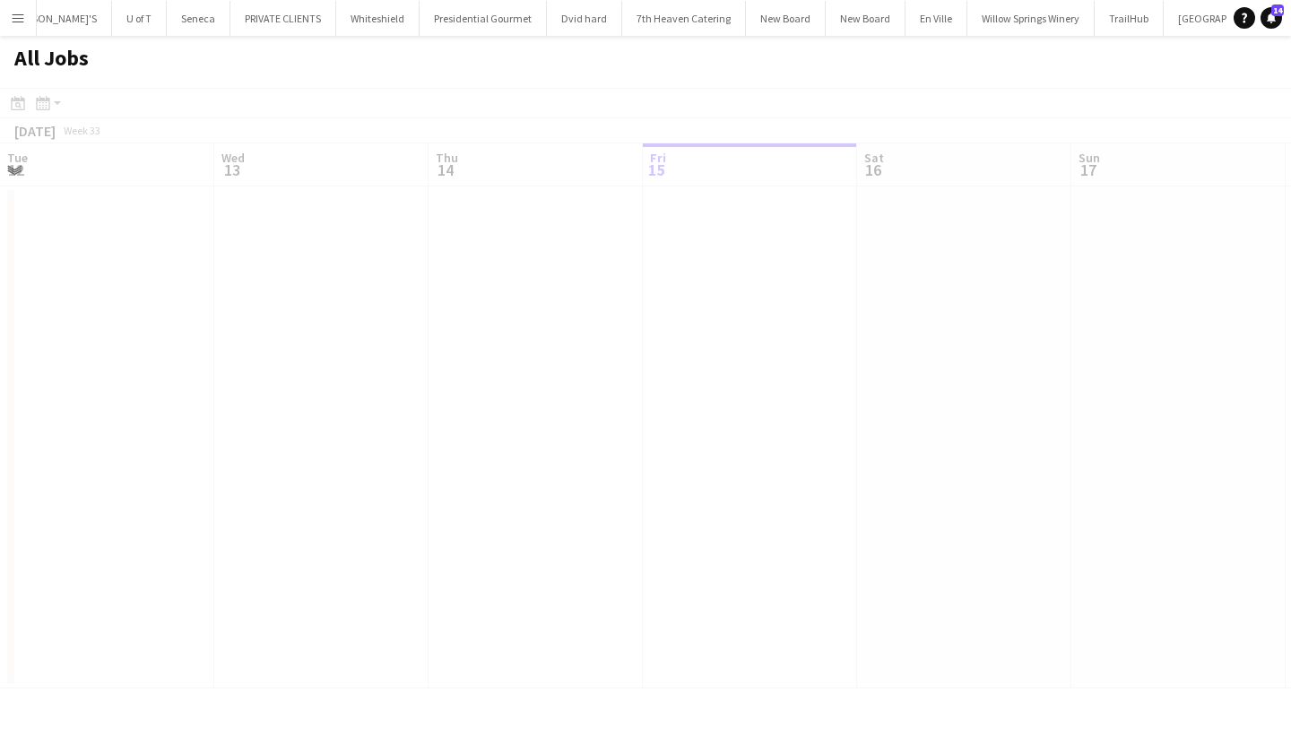
scroll to position [0, 429]
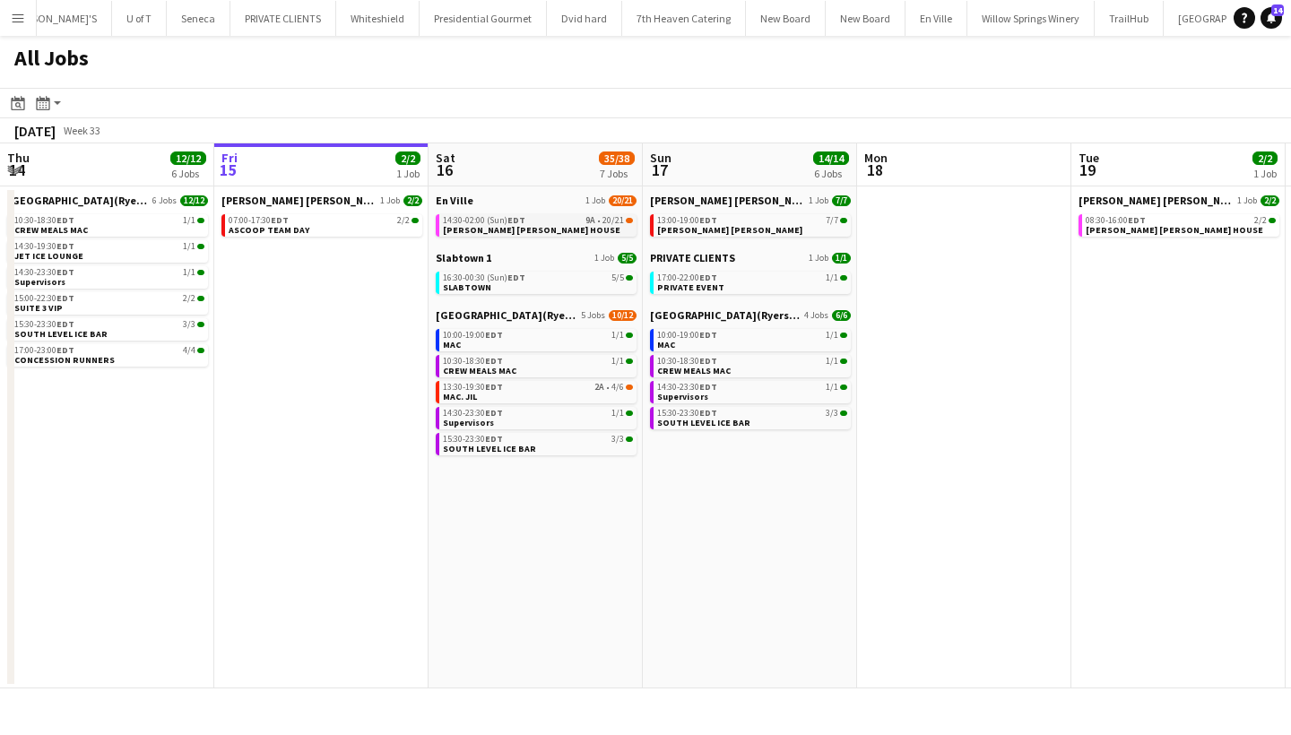
click at [567, 225] on link "14:30-02:00 (Sun) EDT 9A • 20/21 [PERSON_NAME][GEOGRAPHIC_DATA][PERSON_NAME]" at bounding box center [538, 224] width 190 height 21
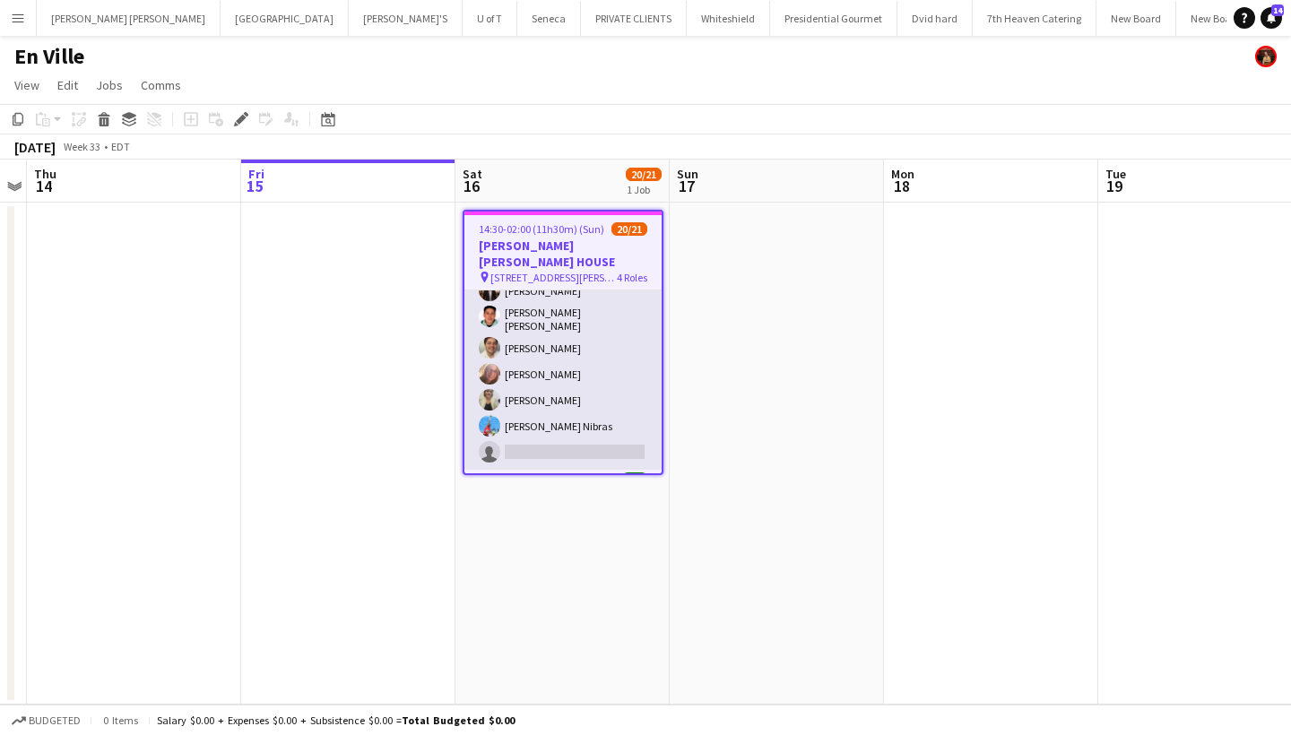
scroll to position [211, 0]
click at [541, 428] on app-card-role "SERVER 9A [DATE] 14:30-02:00 (11h30m) [PERSON_NAME] [PERSON_NAME] [PERSON_NAME]…" at bounding box center [562, 330] width 197 height 274
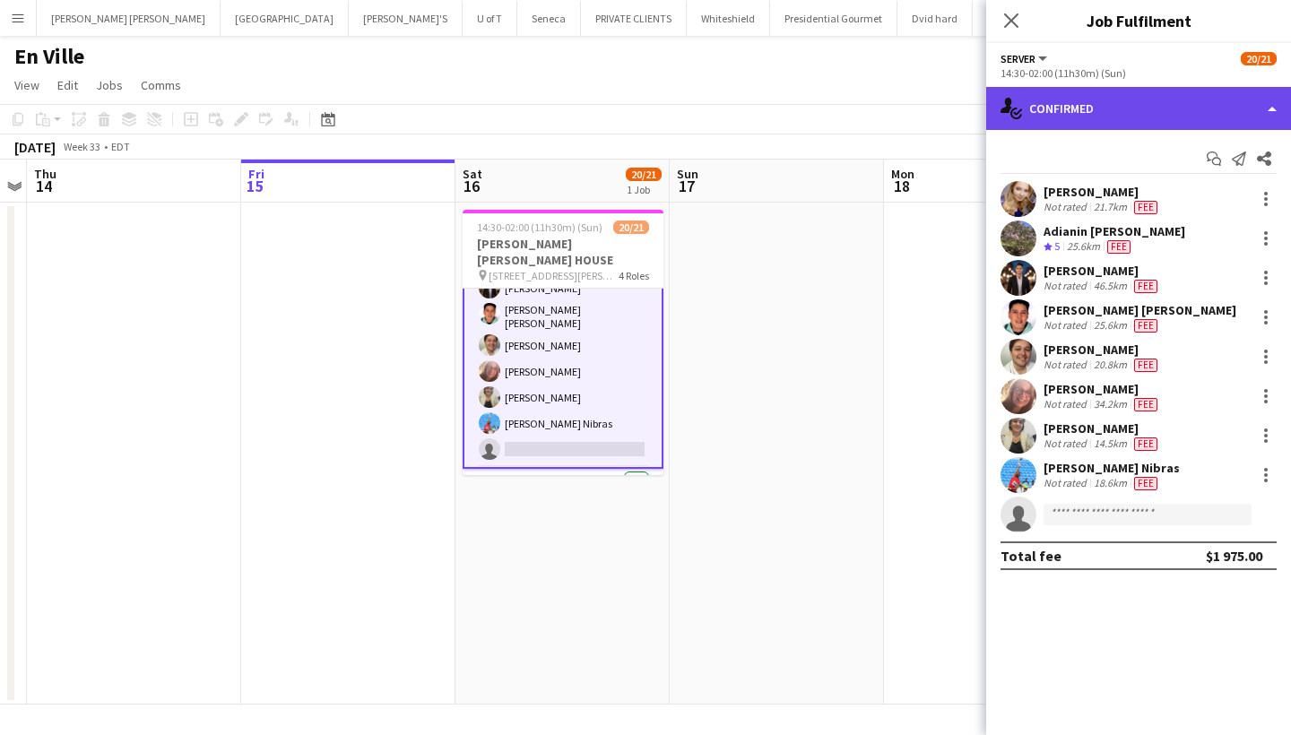
click at [1104, 107] on div "single-neutral-actions-check-2 Confirmed" at bounding box center [1138, 108] width 305 height 43
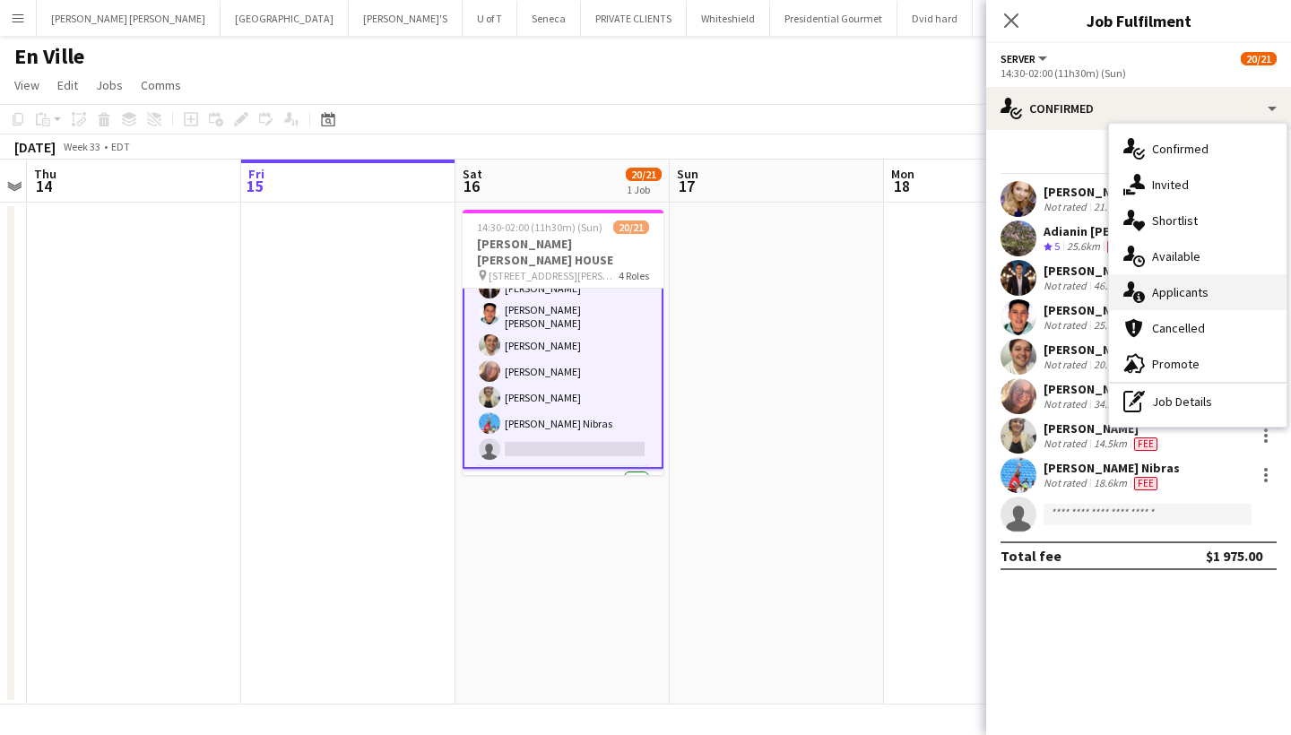
click at [1238, 284] on div "single-neutral-actions-information Applicants" at bounding box center [1198, 292] width 178 height 36
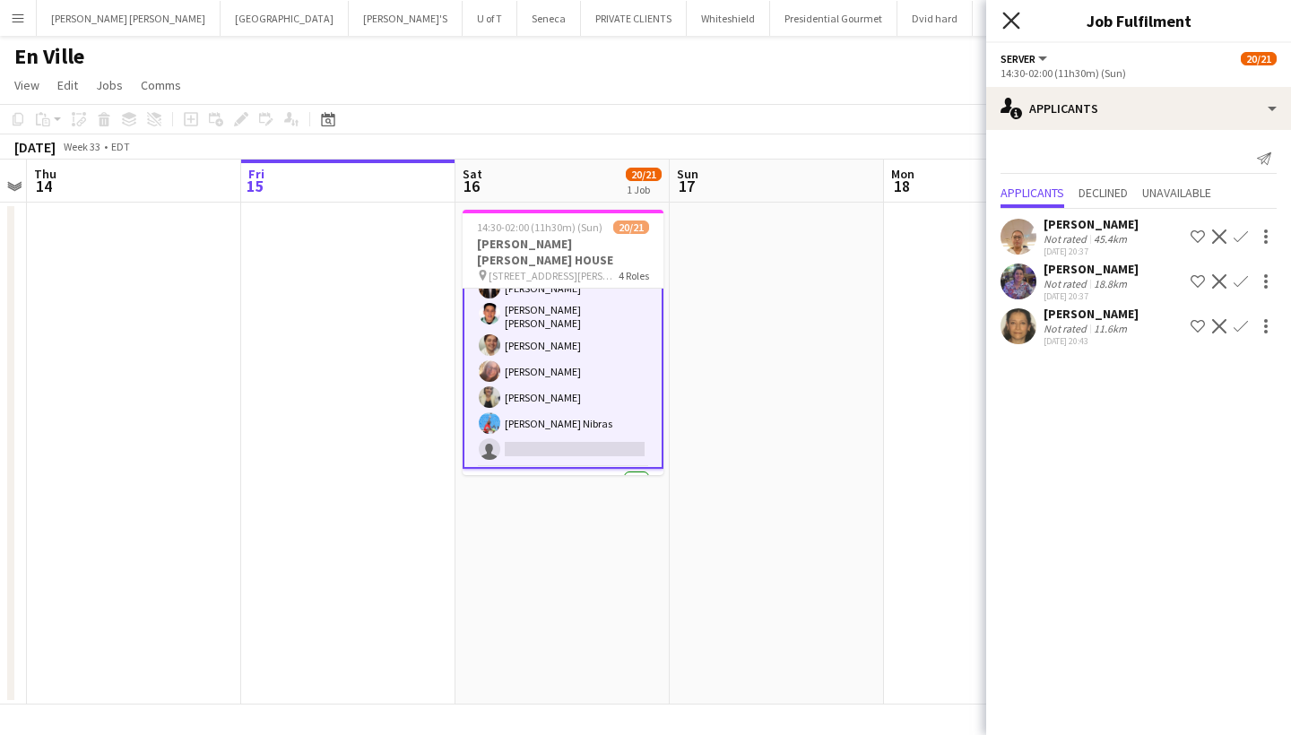
click at [1013, 18] on icon at bounding box center [1011, 20] width 17 height 17
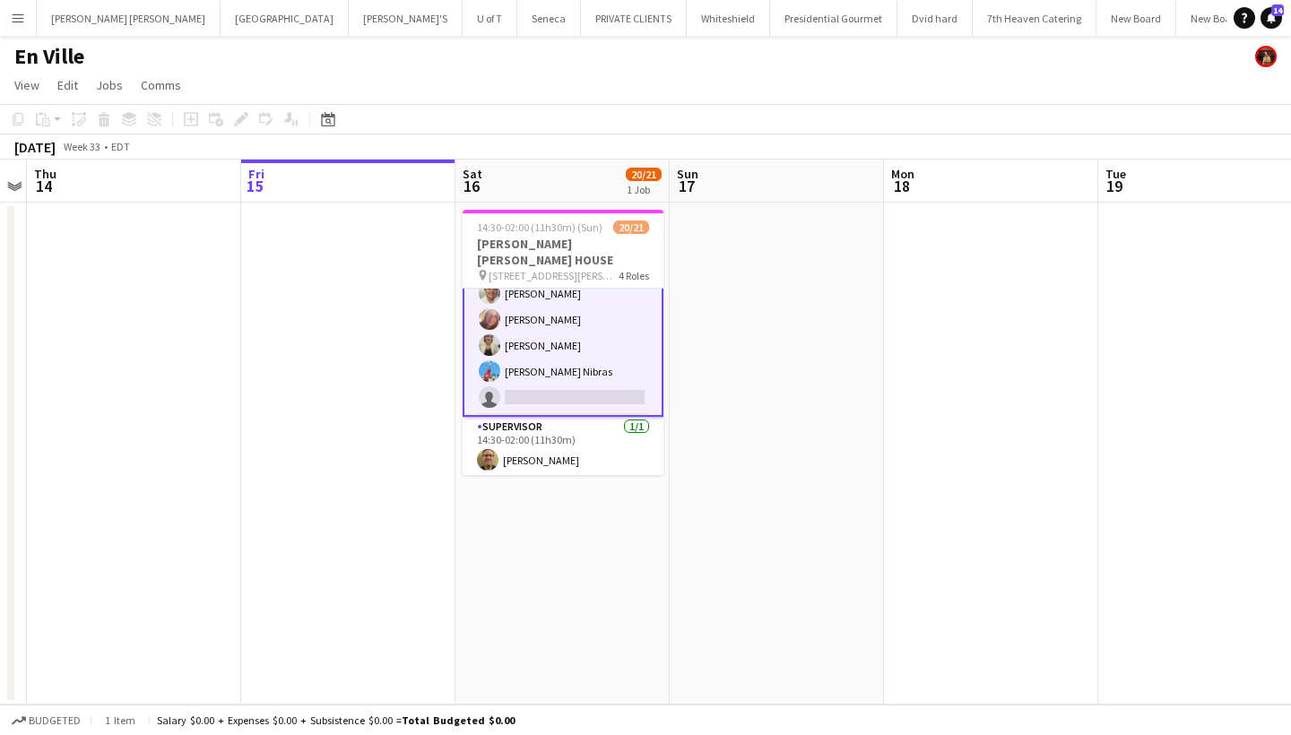
scroll to position [253, 0]
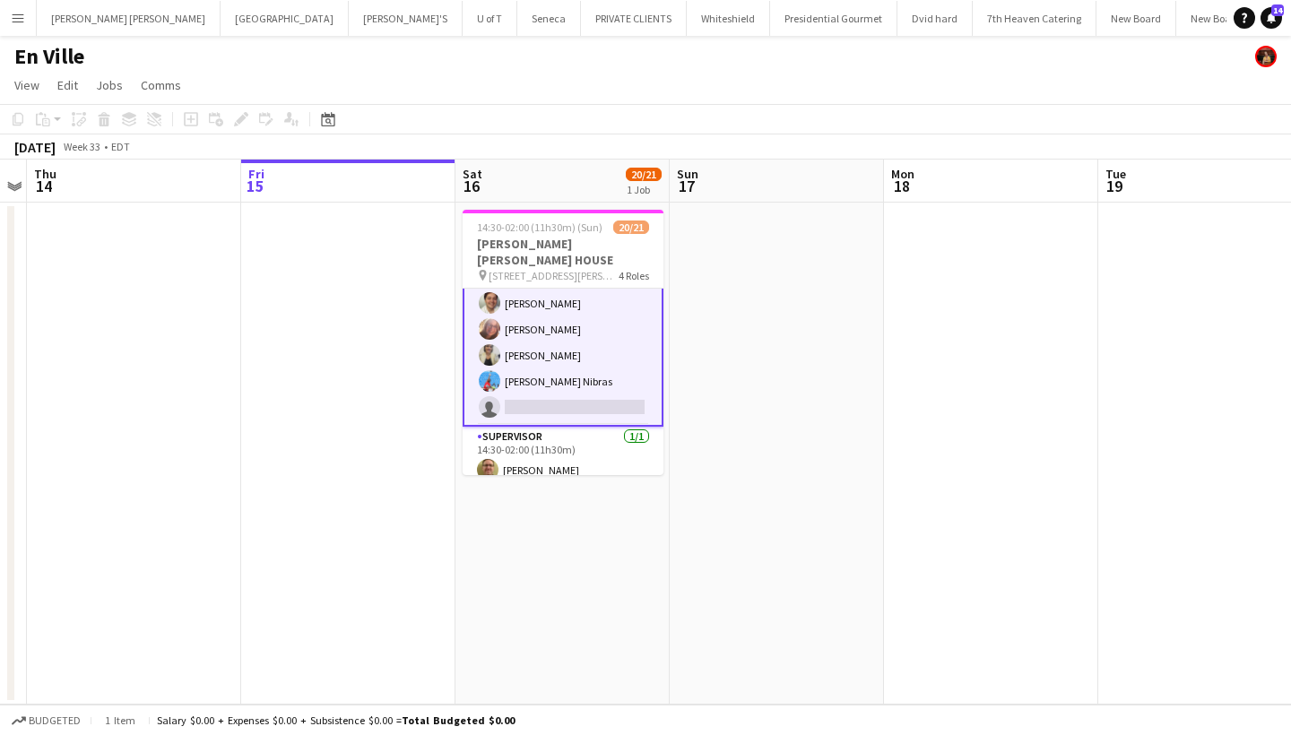
click at [549, 387] on app-card-role "SERVER 9A [DATE] 14:30-02:00 (11h30m) [PERSON_NAME] [PERSON_NAME] [PERSON_NAME]…" at bounding box center [563, 288] width 201 height 278
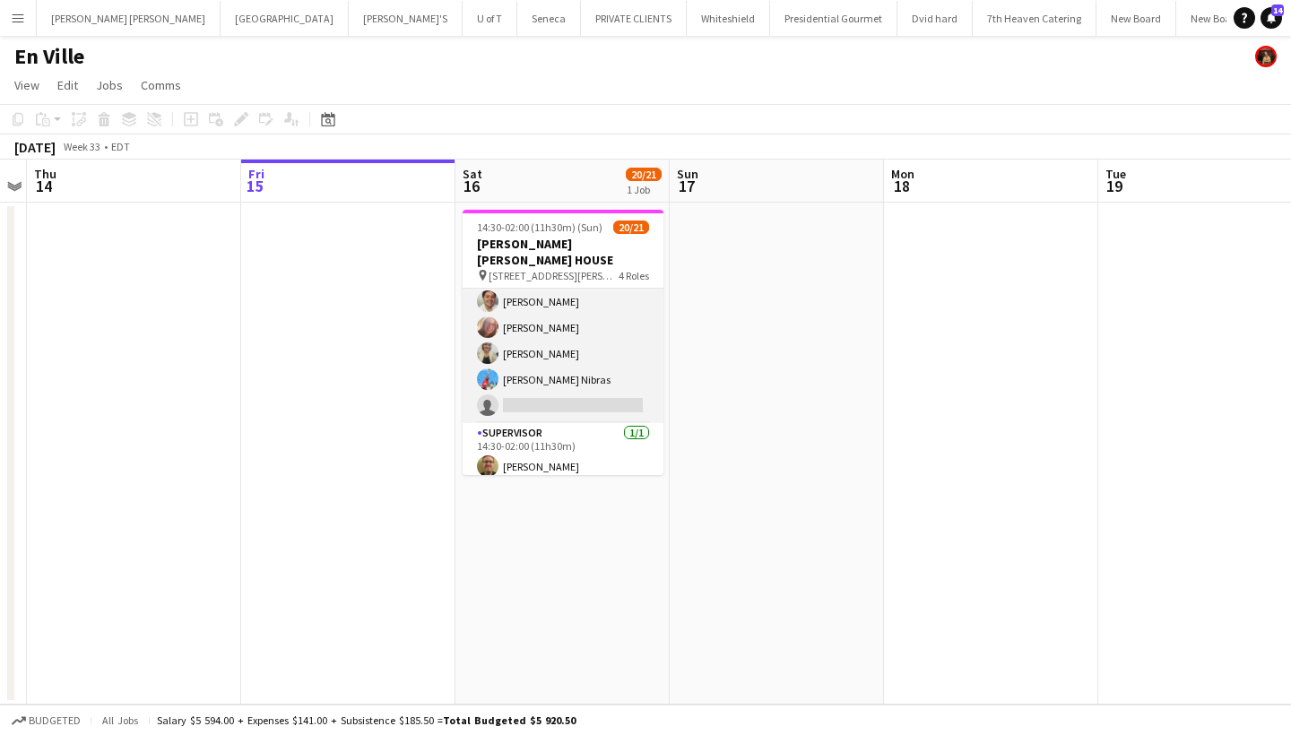
click at [549, 387] on app-card-role "SERVER 9A [DATE] 14:30-02:00 (11h30m) [PERSON_NAME] [PERSON_NAME] [PERSON_NAME]…" at bounding box center [563, 286] width 201 height 274
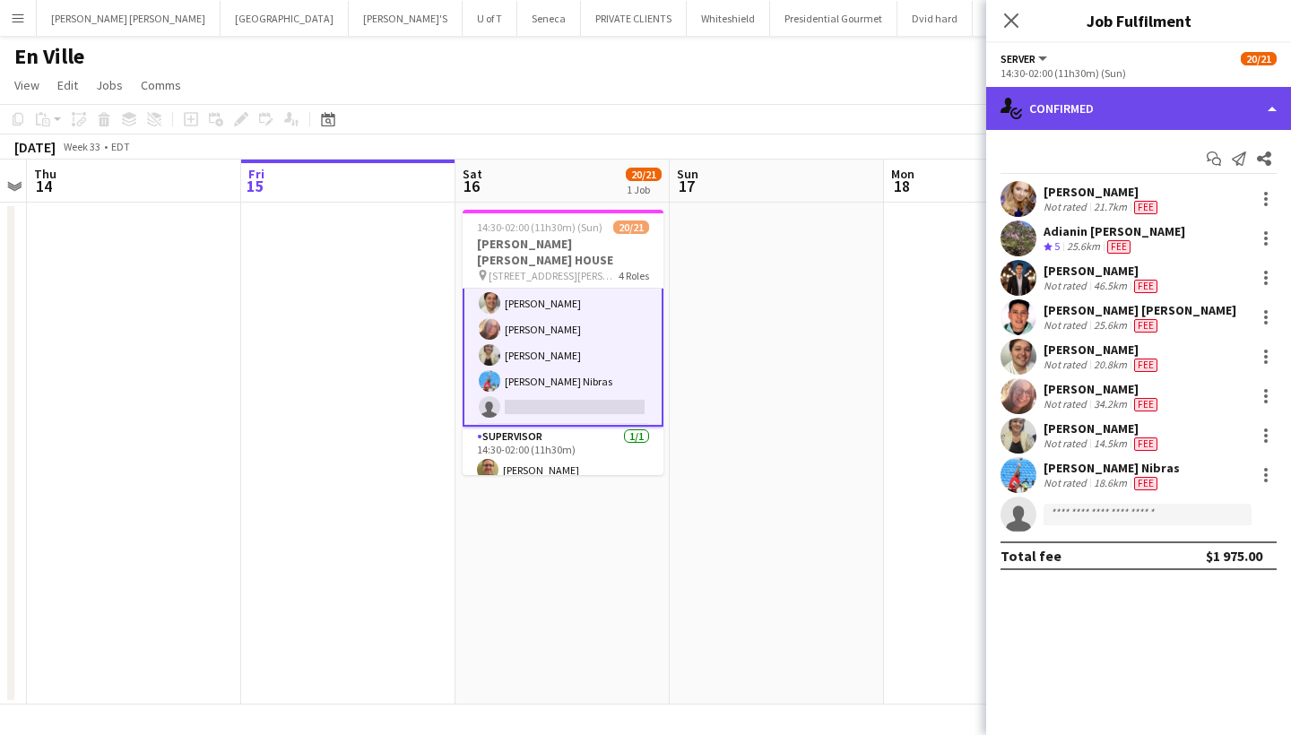
click at [1100, 105] on div "single-neutral-actions-check-2 Confirmed" at bounding box center [1138, 108] width 305 height 43
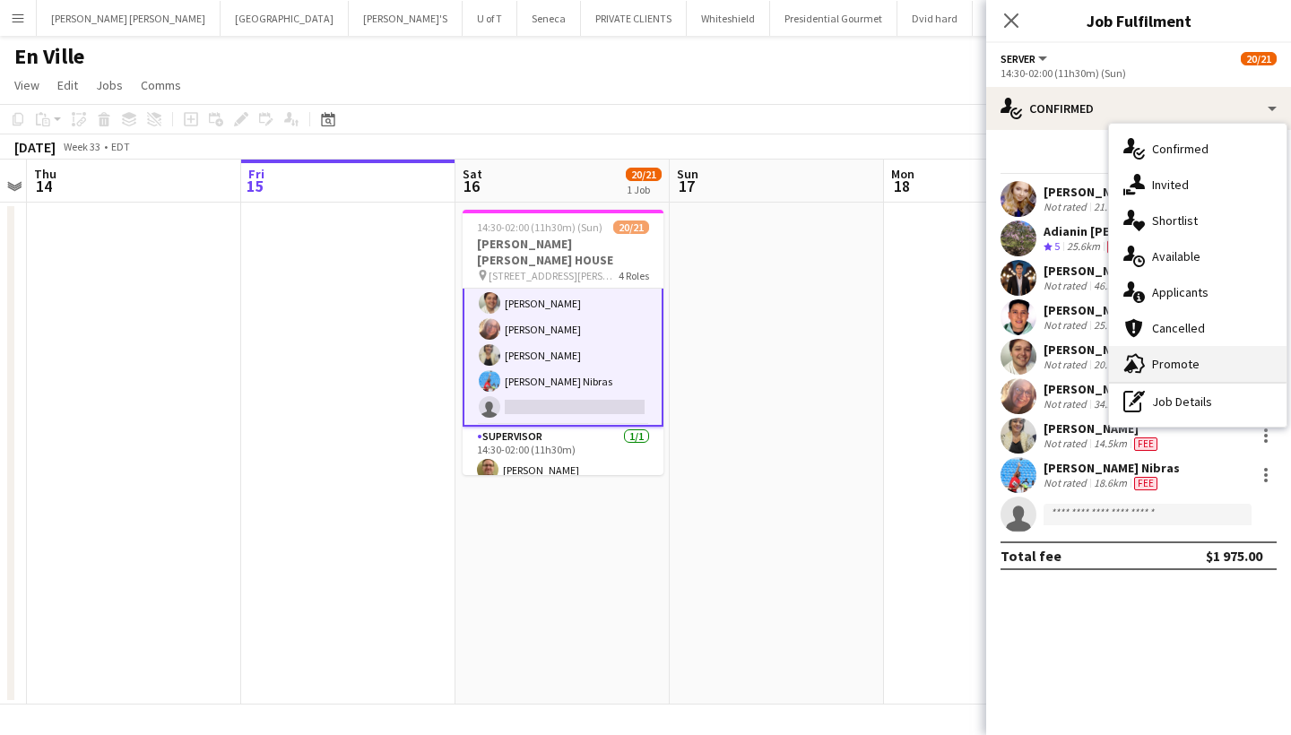
click at [1177, 363] on div "advertising-megaphone Promote" at bounding box center [1198, 364] width 178 height 36
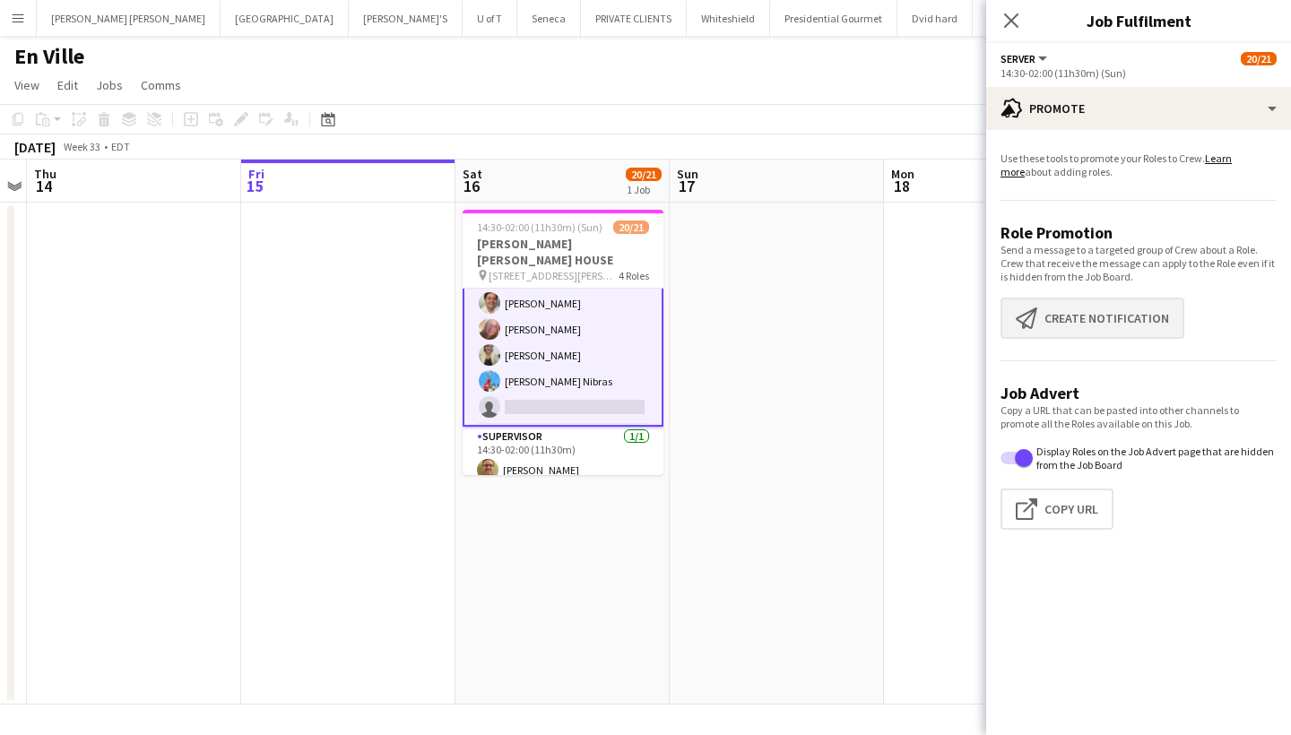
click at [1125, 322] on button "Create notification Create notification" at bounding box center [1093, 318] width 184 height 41
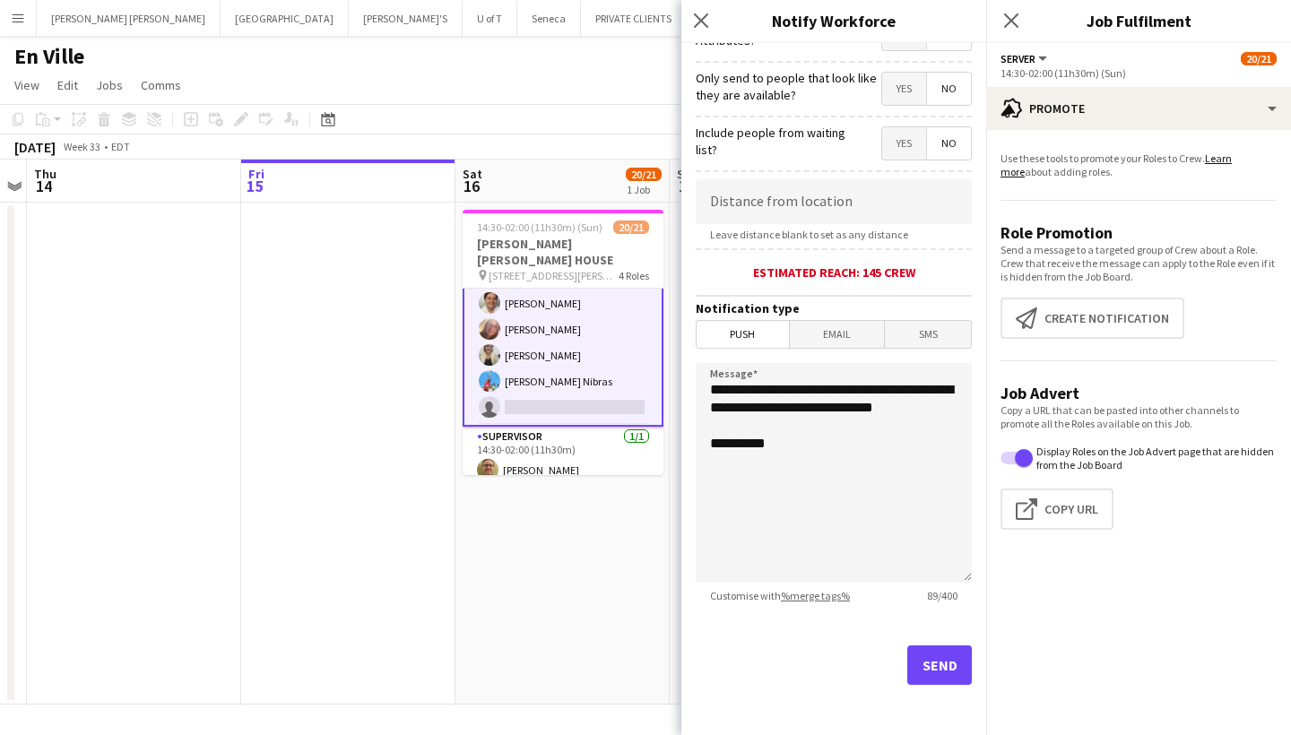
scroll to position [252, 0]
click at [937, 670] on button "Send" at bounding box center [939, 665] width 65 height 39
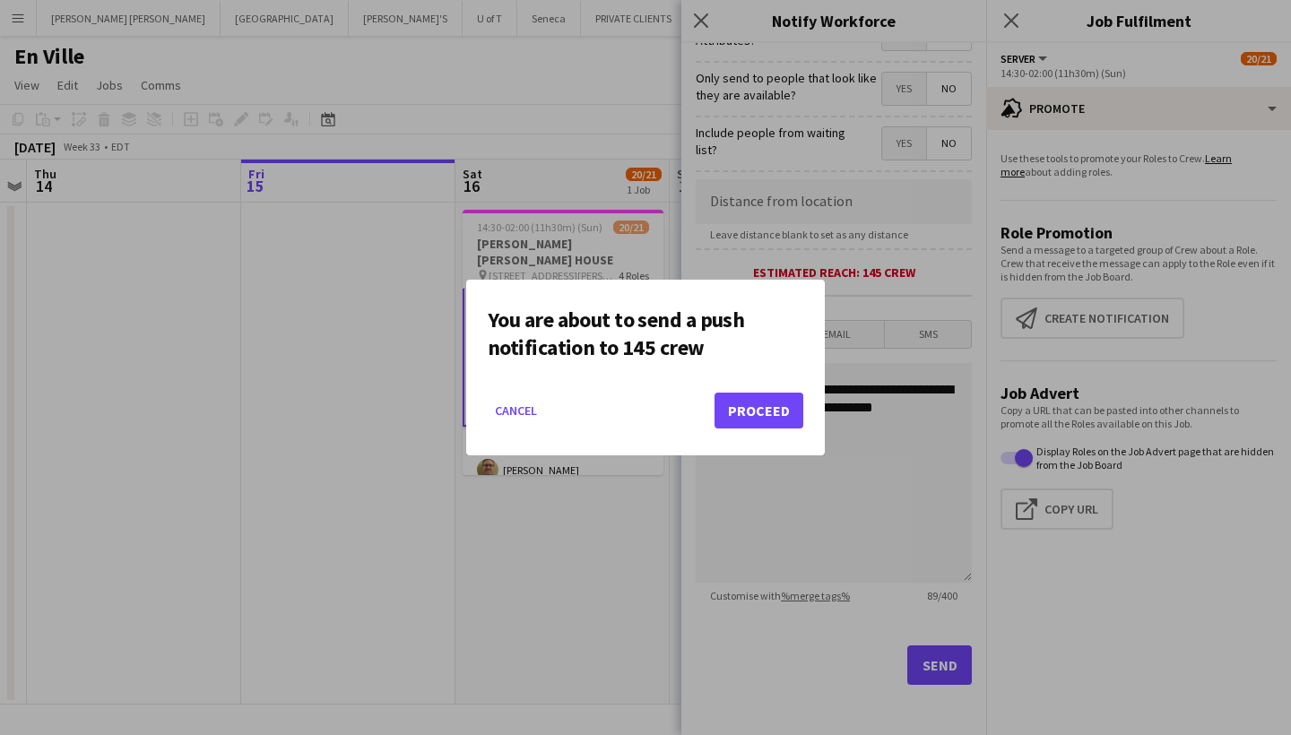
click at [786, 410] on button "Proceed" at bounding box center [759, 411] width 89 height 36
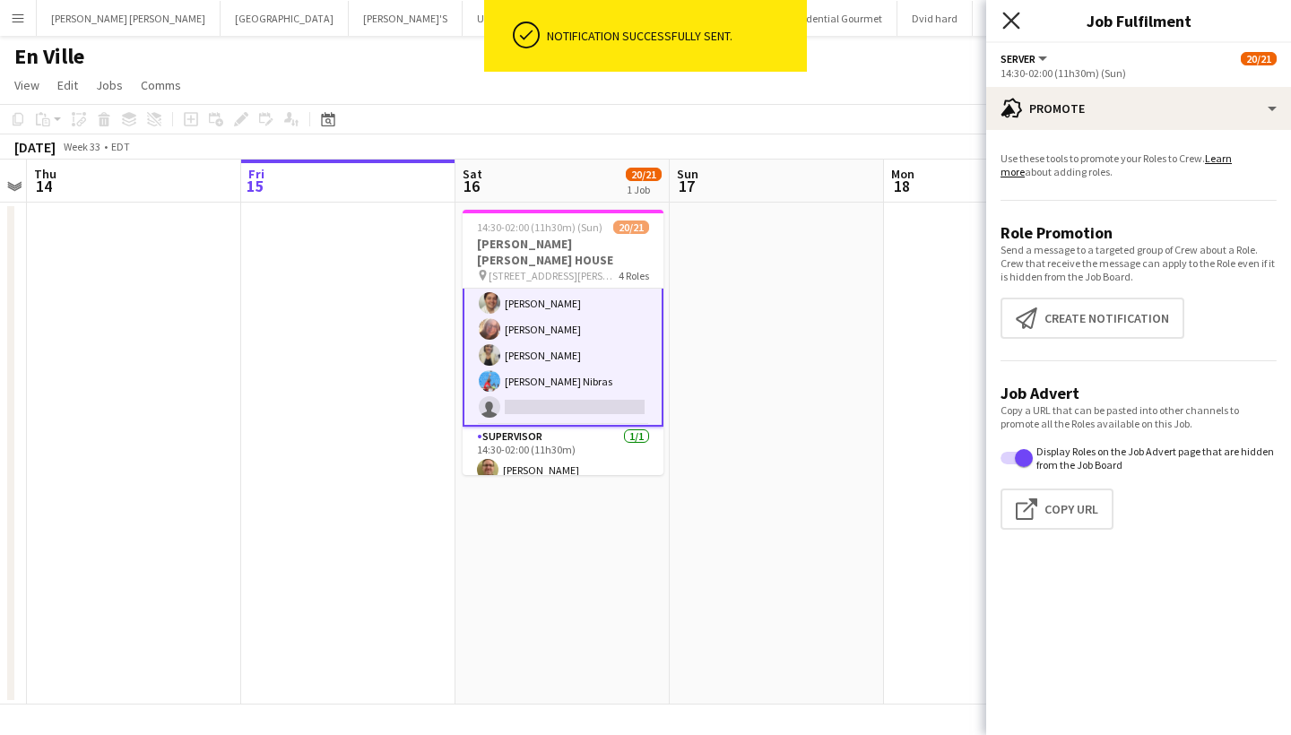
click at [1010, 17] on icon "Close pop-in" at bounding box center [1011, 20] width 17 height 17
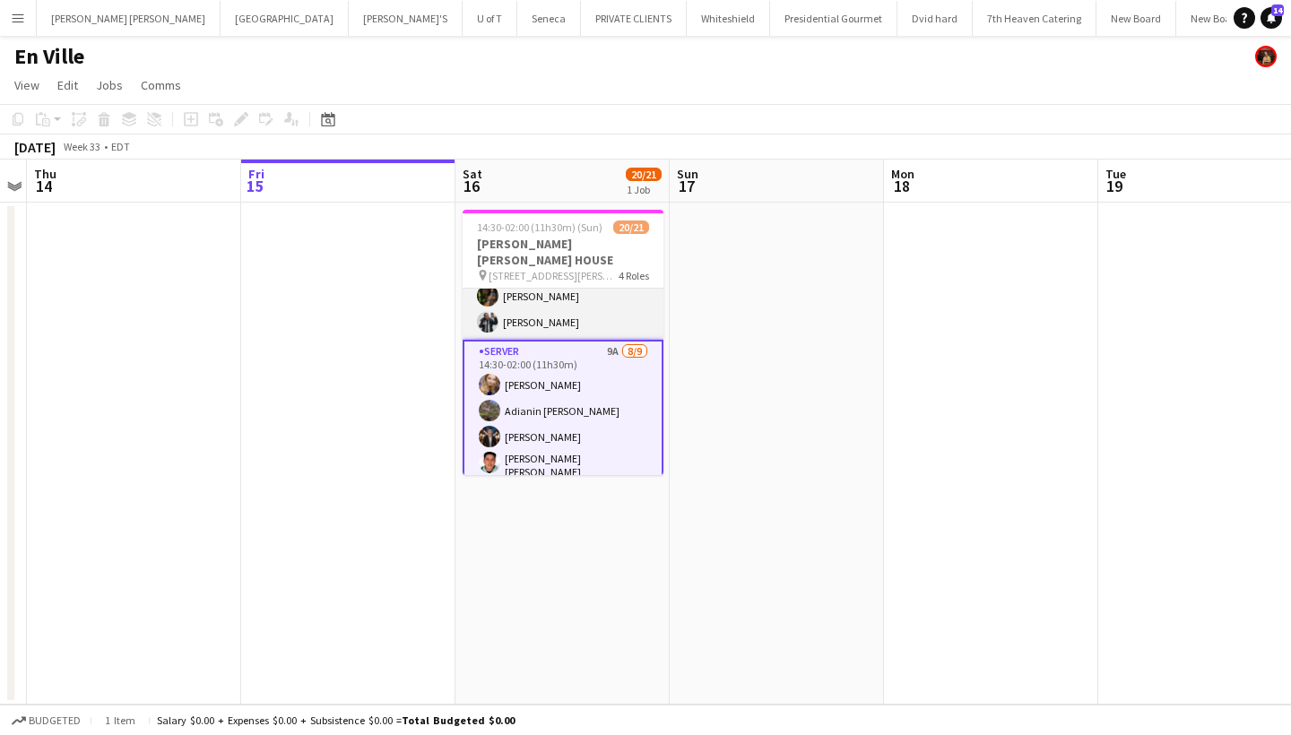
scroll to position [93, 0]
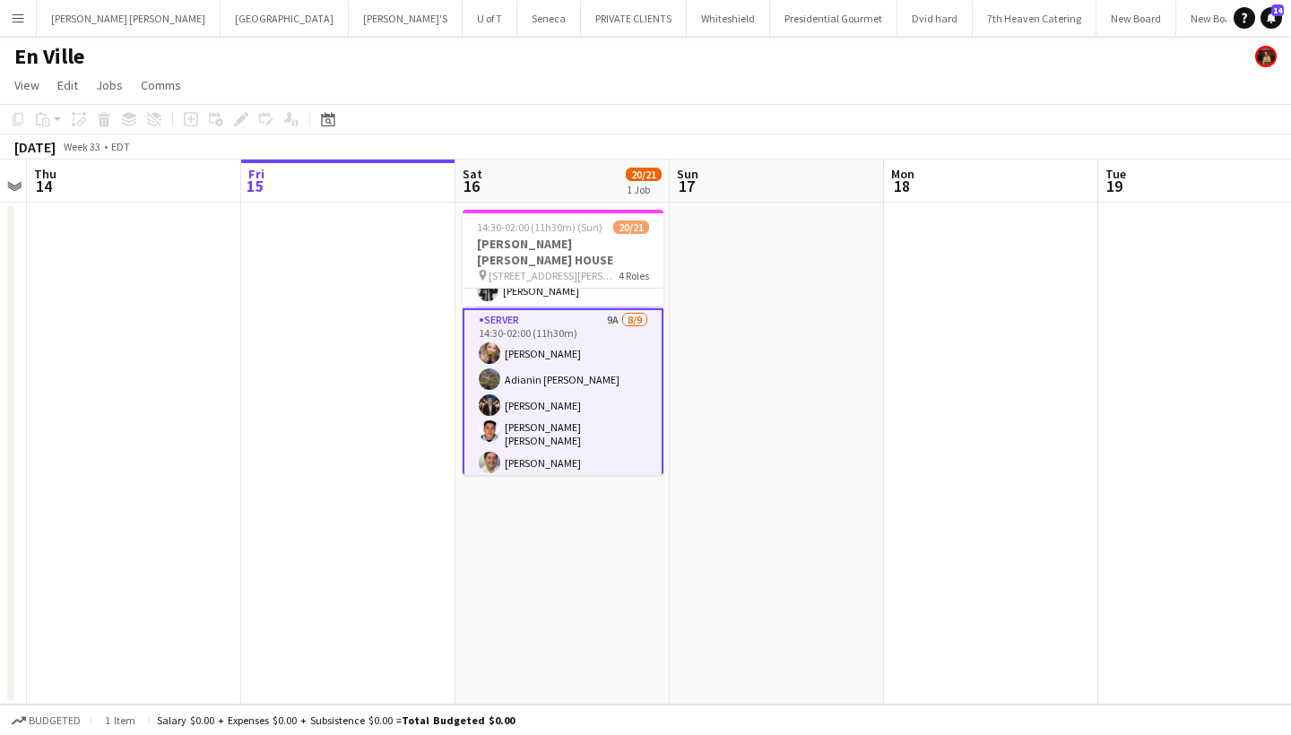
click at [13, 13] on app-icon "Menu" at bounding box center [18, 18] width 14 height 14
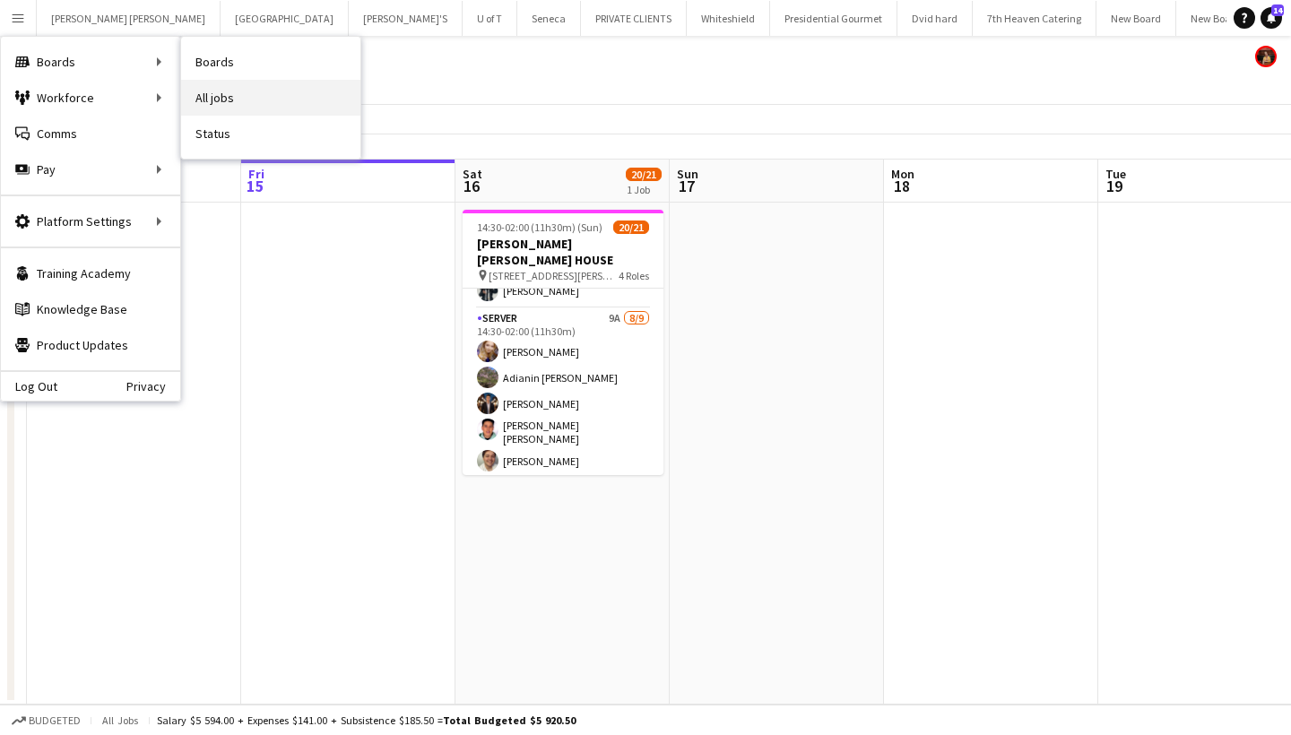
click at [264, 91] on link "All jobs" at bounding box center [270, 98] width 179 height 36
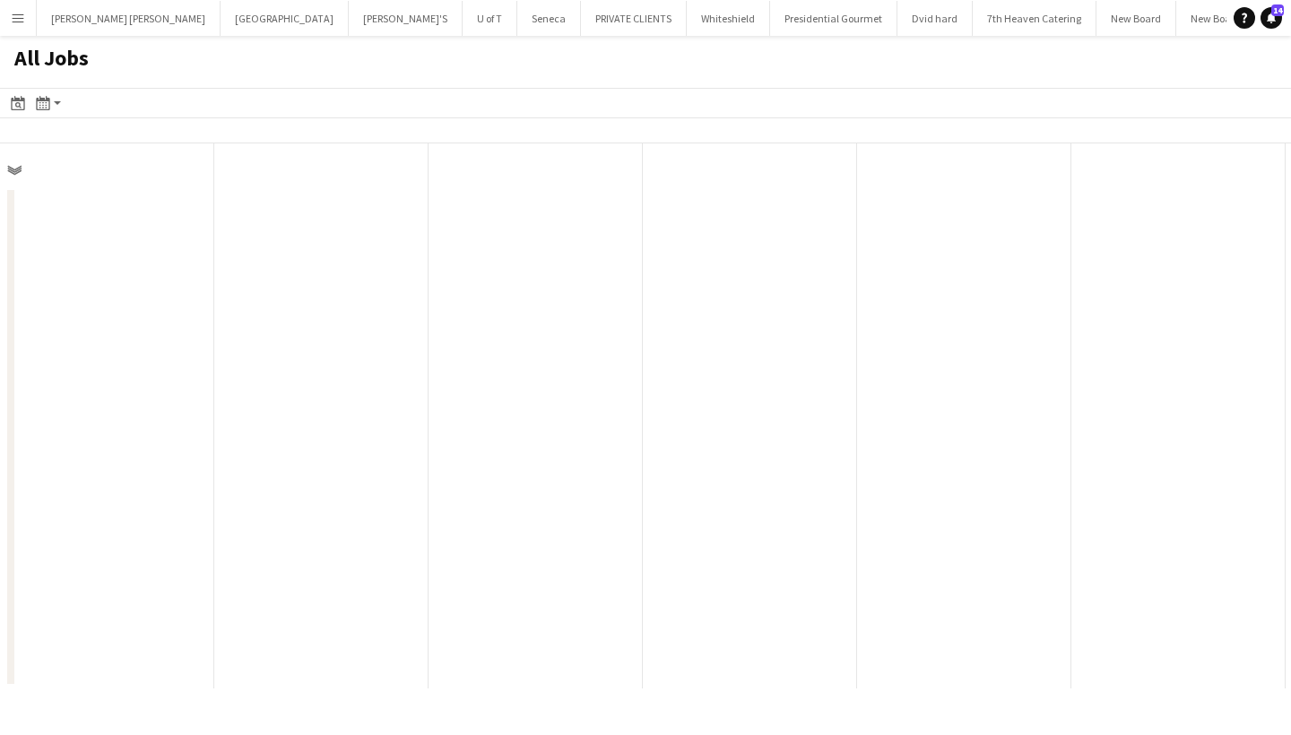
scroll to position [0, 429]
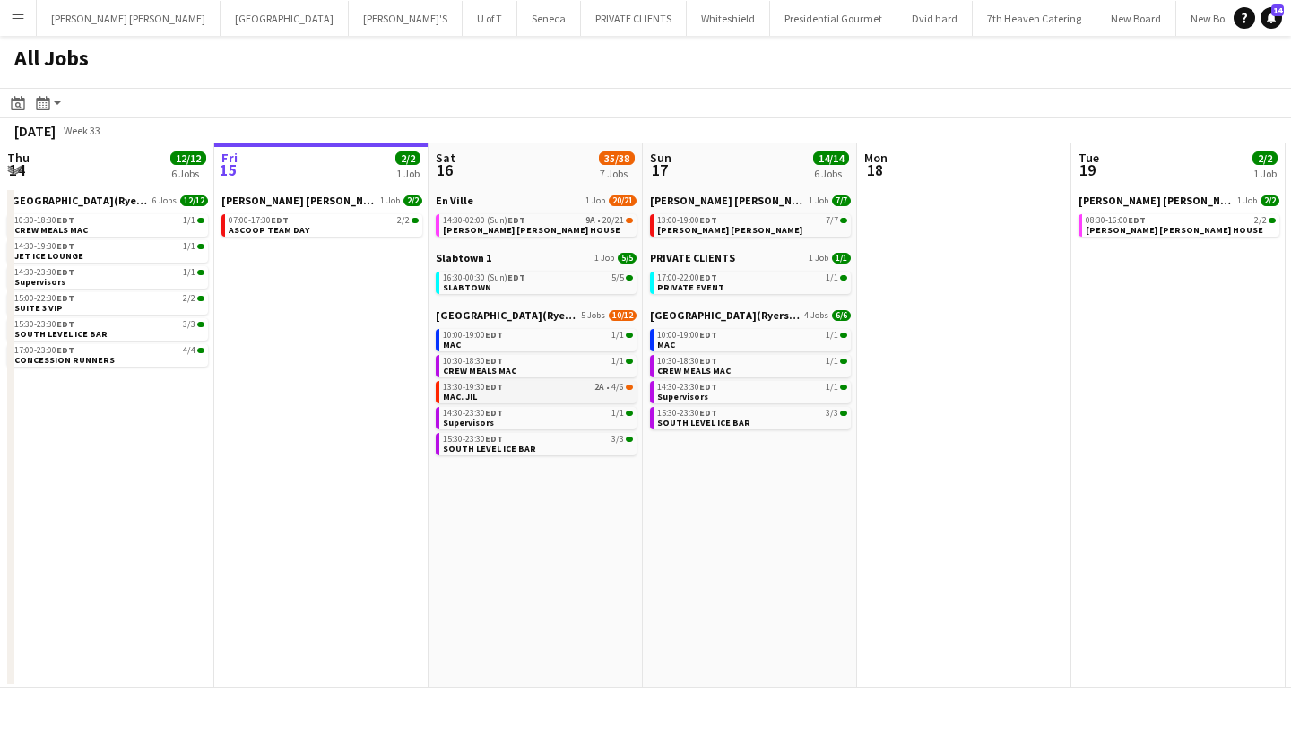
click at [498, 389] on span "EDT" at bounding box center [494, 387] width 18 height 12
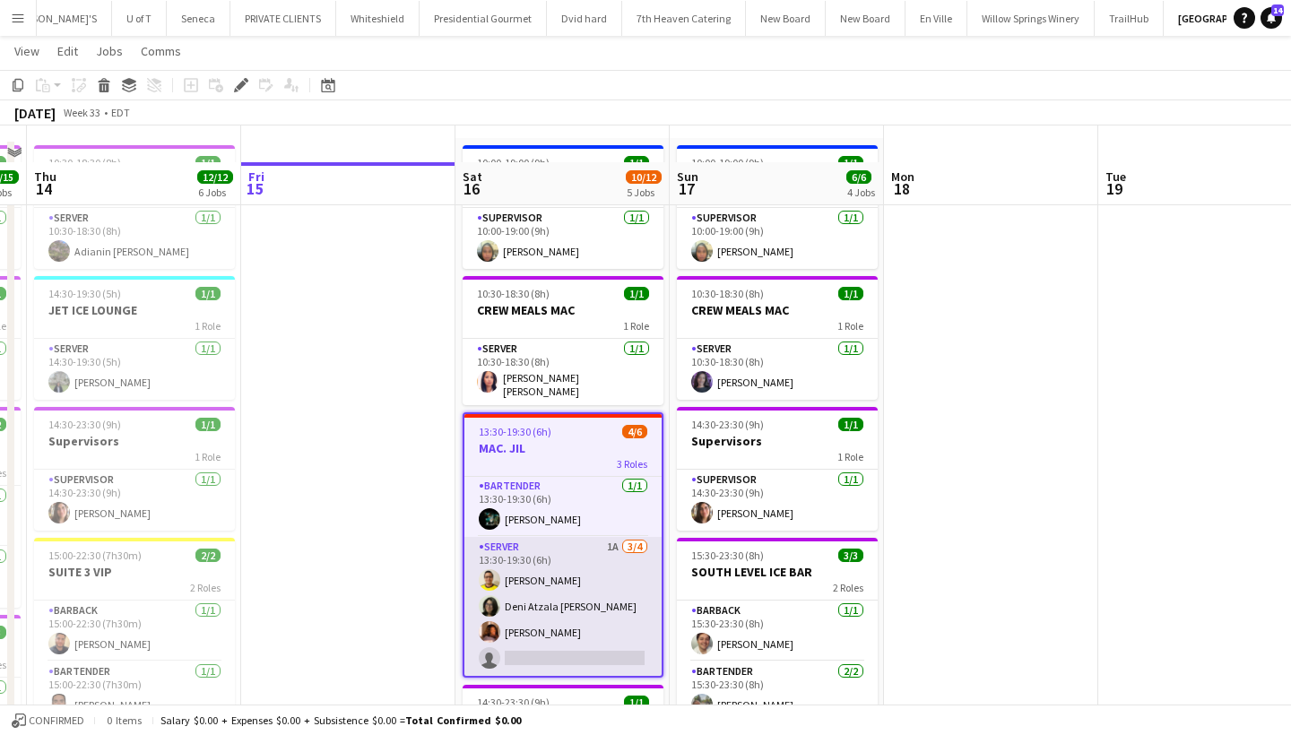
scroll to position [102, 0]
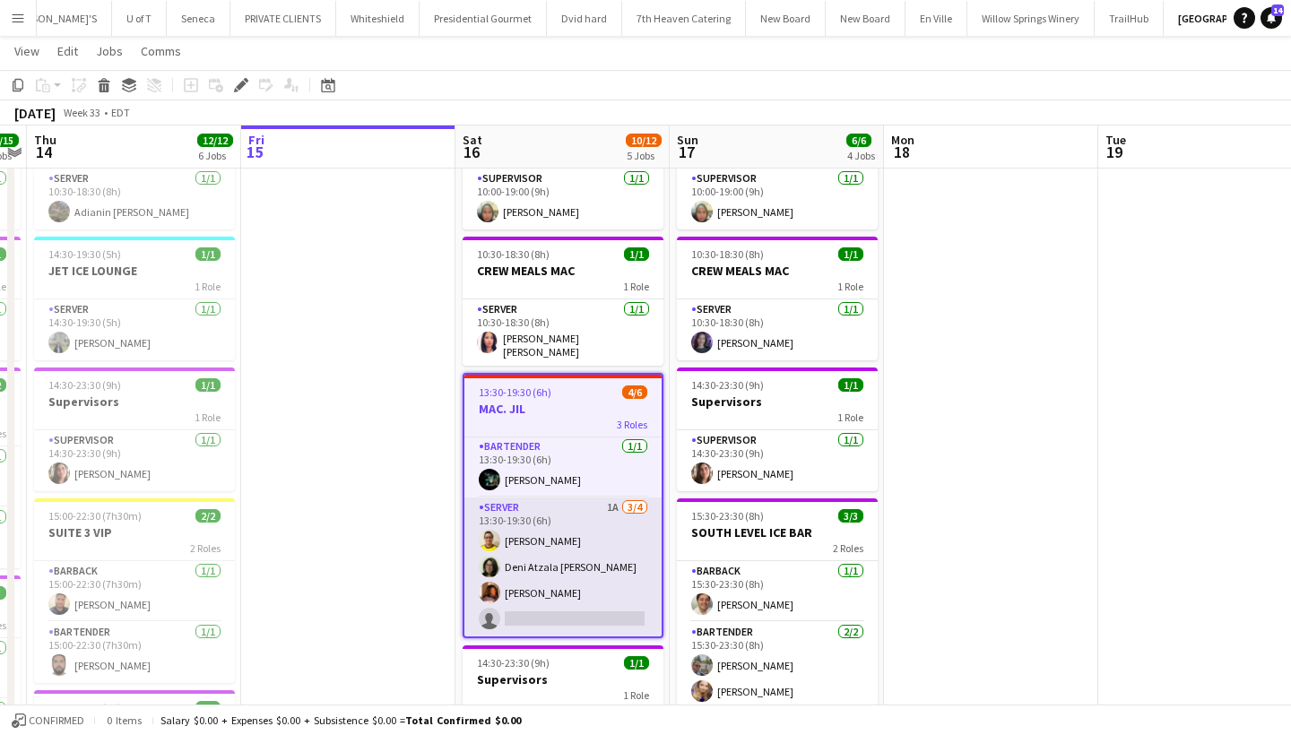
click at [563, 611] on app-card-role "SERVER 1A 3/4 13:30-19:30 (6h) Jonathan Rafael Deni Atzala Villafuerte Devinee …" at bounding box center [562, 567] width 197 height 139
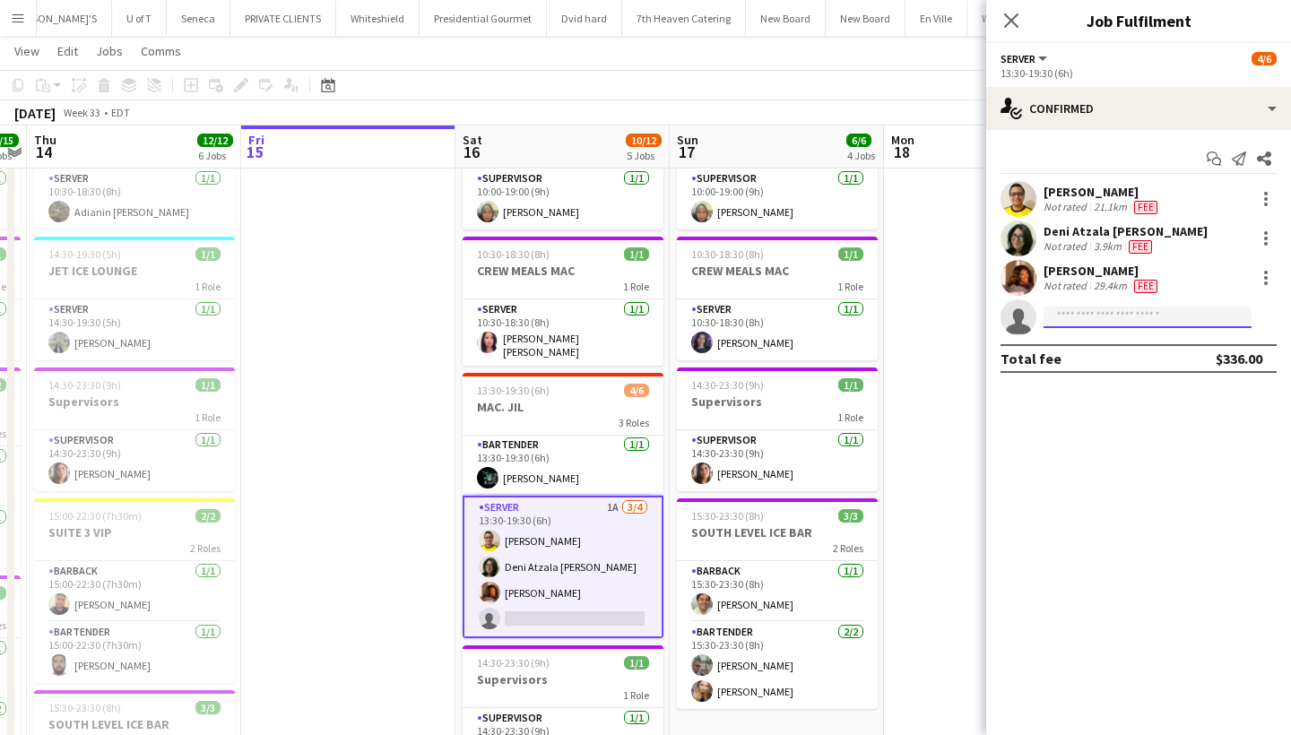
click at [1098, 324] on input at bounding box center [1148, 318] width 208 height 22
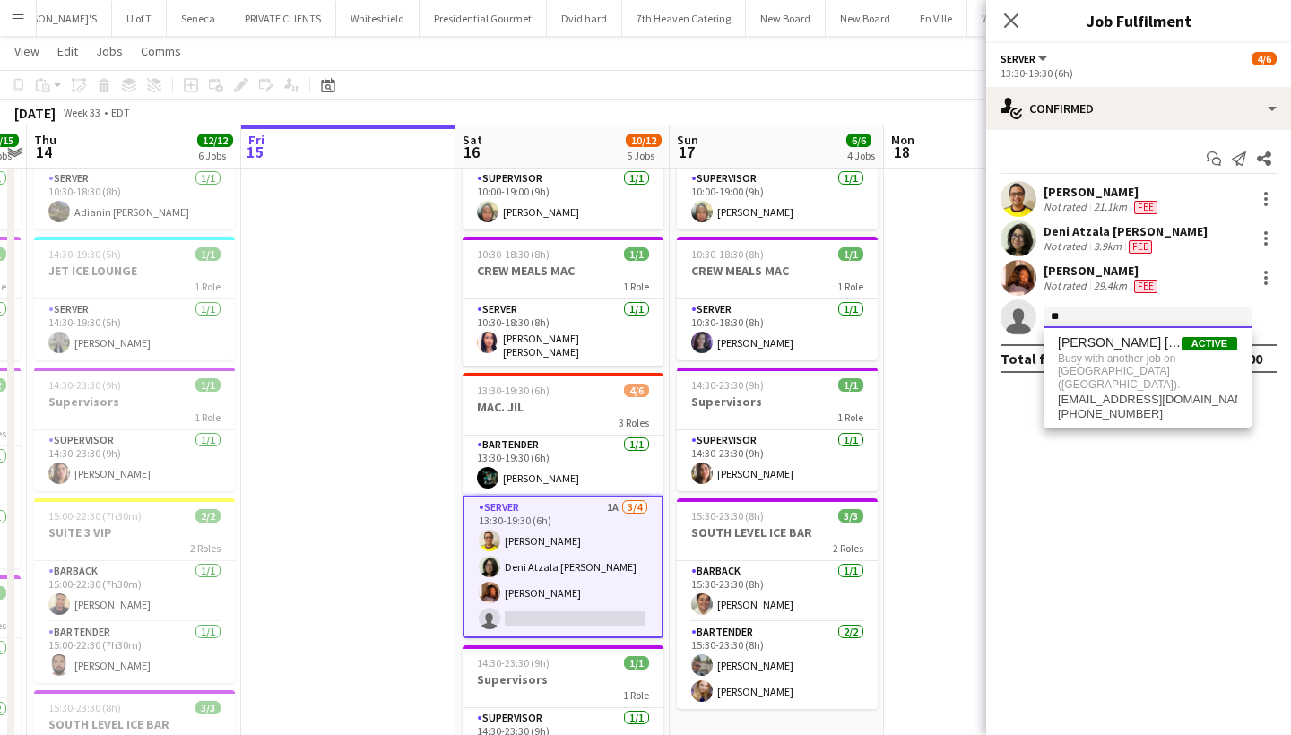
type input "*"
type input "****"
click at [1133, 354] on span "lpcastel75@gmail.com" at bounding box center [1147, 358] width 179 height 14
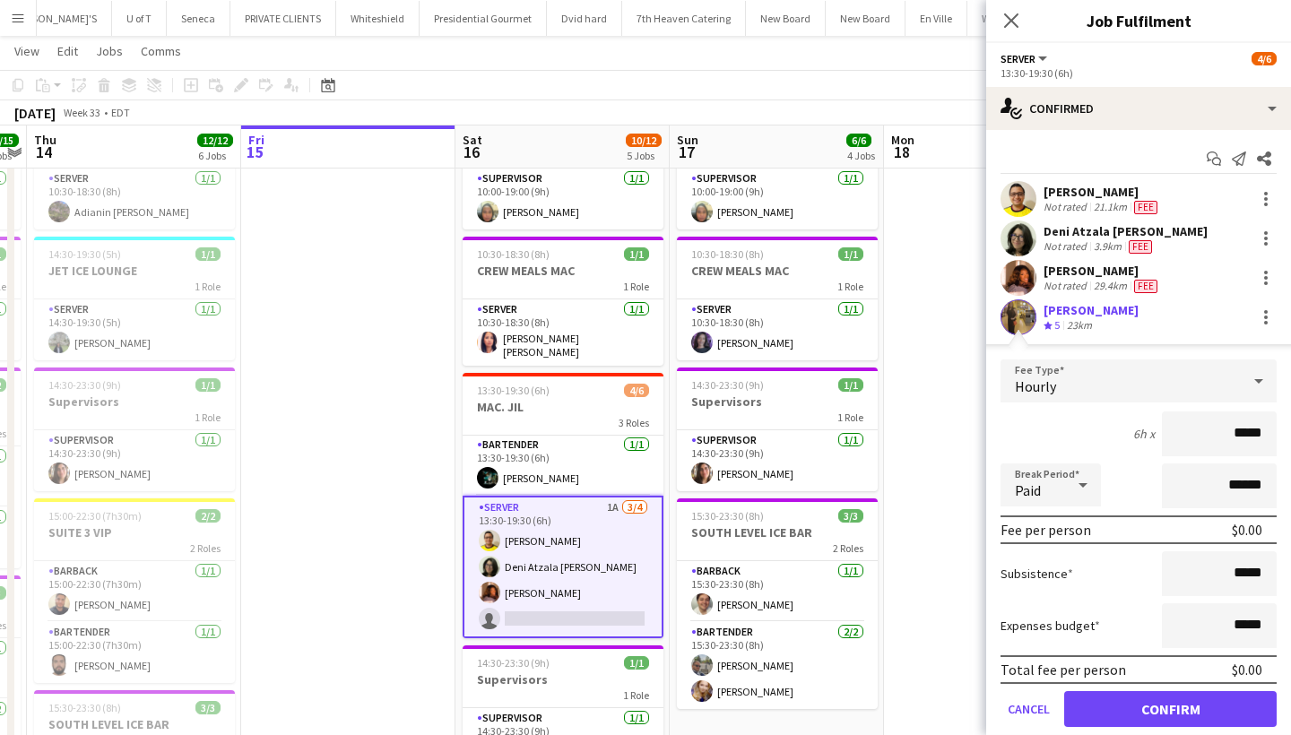
click at [1239, 435] on input "*****" at bounding box center [1219, 434] width 115 height 45
type input "******"
click at [1174, 699] on button "Confirm" at bounding box center [1170, 709] width 213 height 36
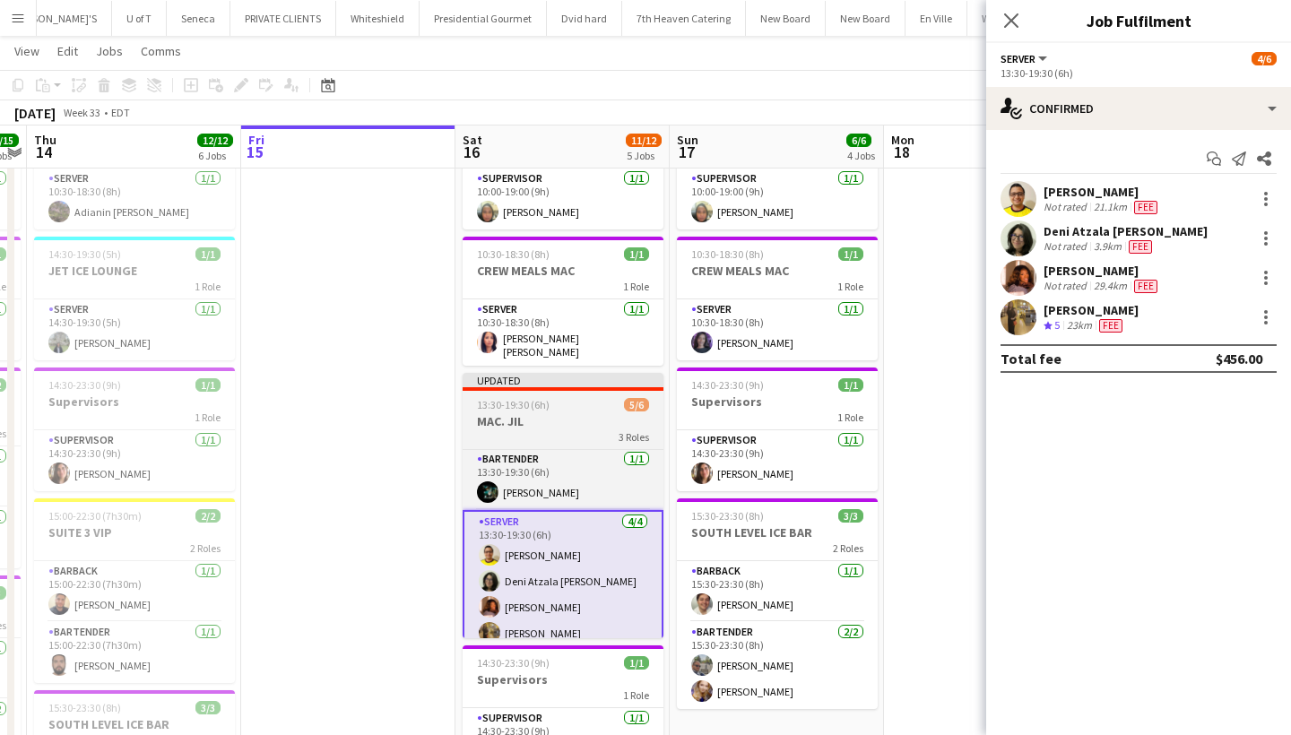
click at [583, 421] on h3 "MAC. JIL" at bounding box center [563, 421] width 201 height 16
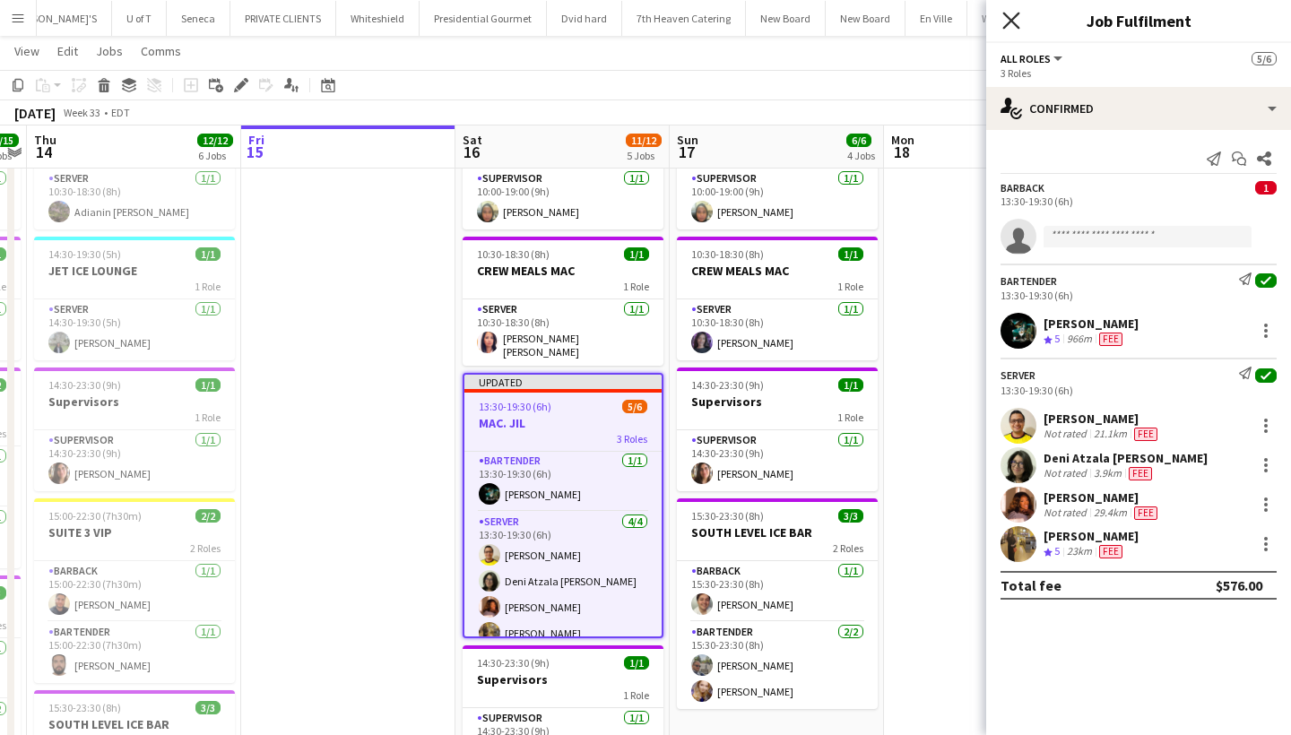
click at [1013, 20] on icon at bounding box center [1011, 20] width 17 height 17
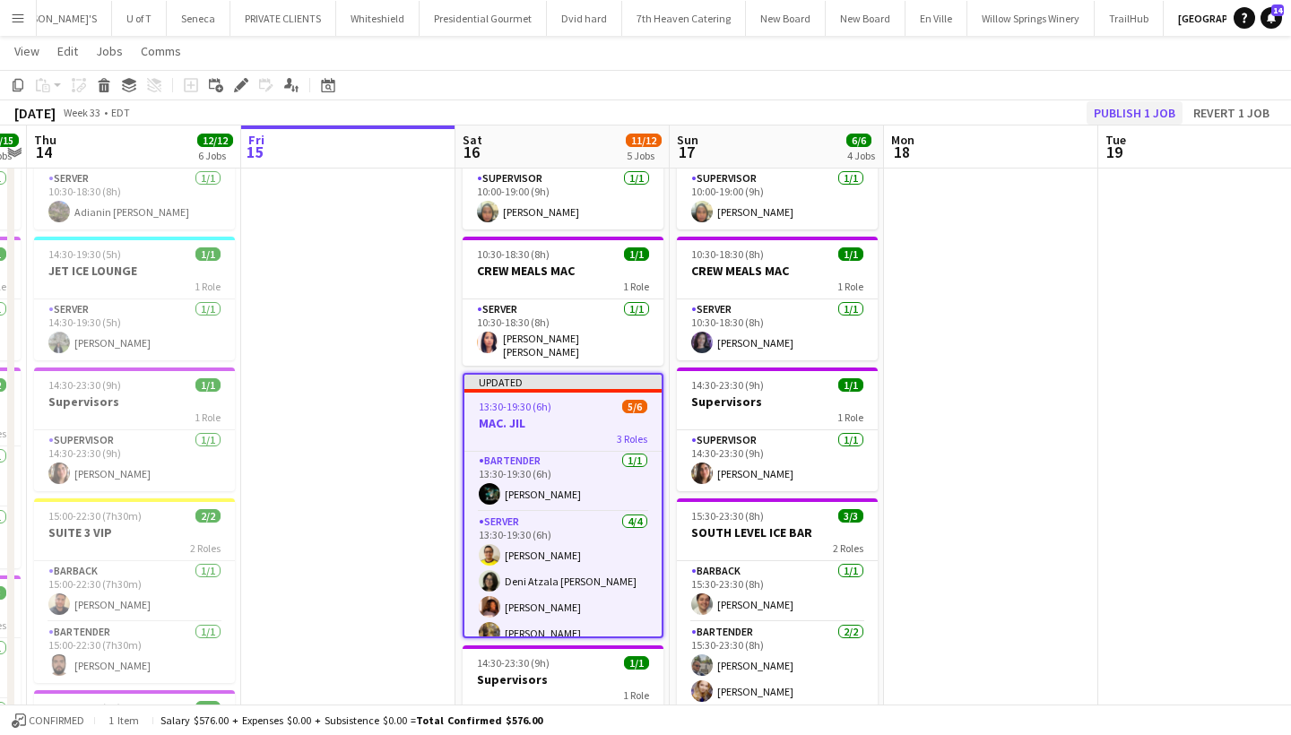
click at [1126, 117] on button "Publish 1 job" at bounding box center [1135, 112] width 96 height 23
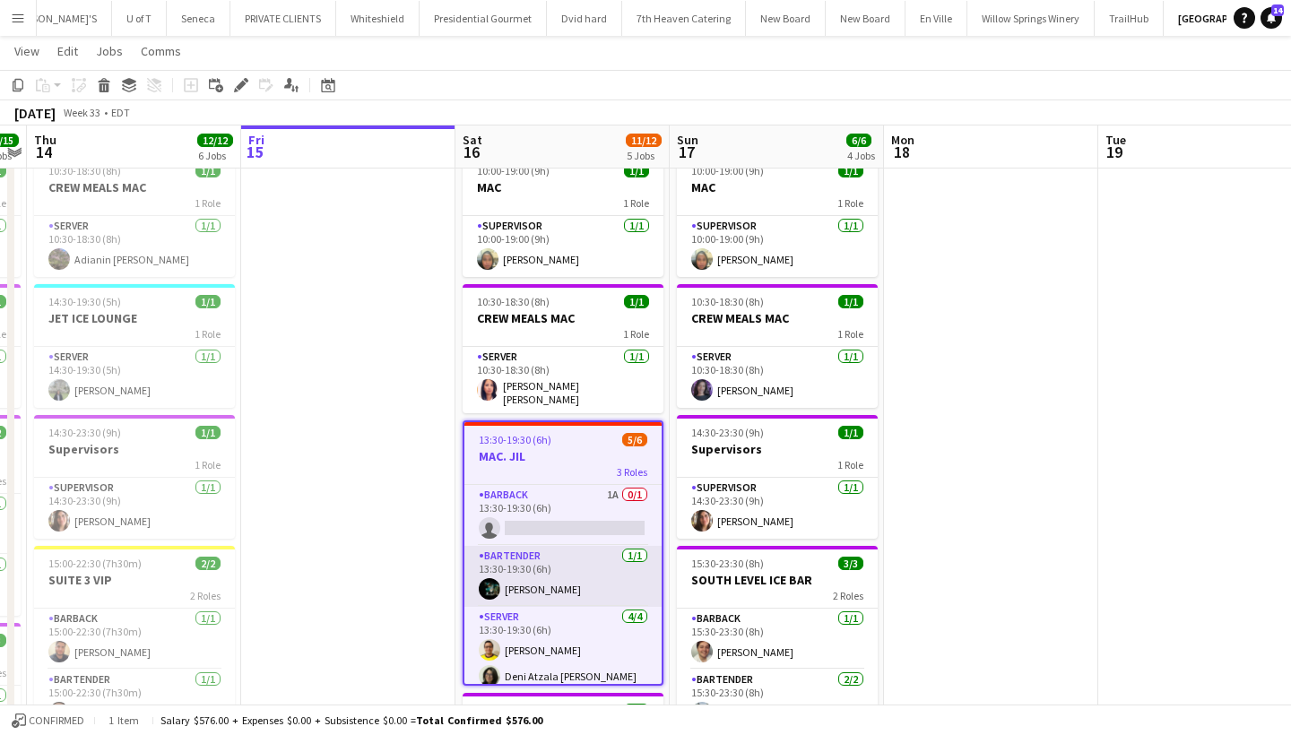
scroll to position [0, 0]
click at [13, 10] on button "Menu" at bounding box center [18, 18] width 36 height 36
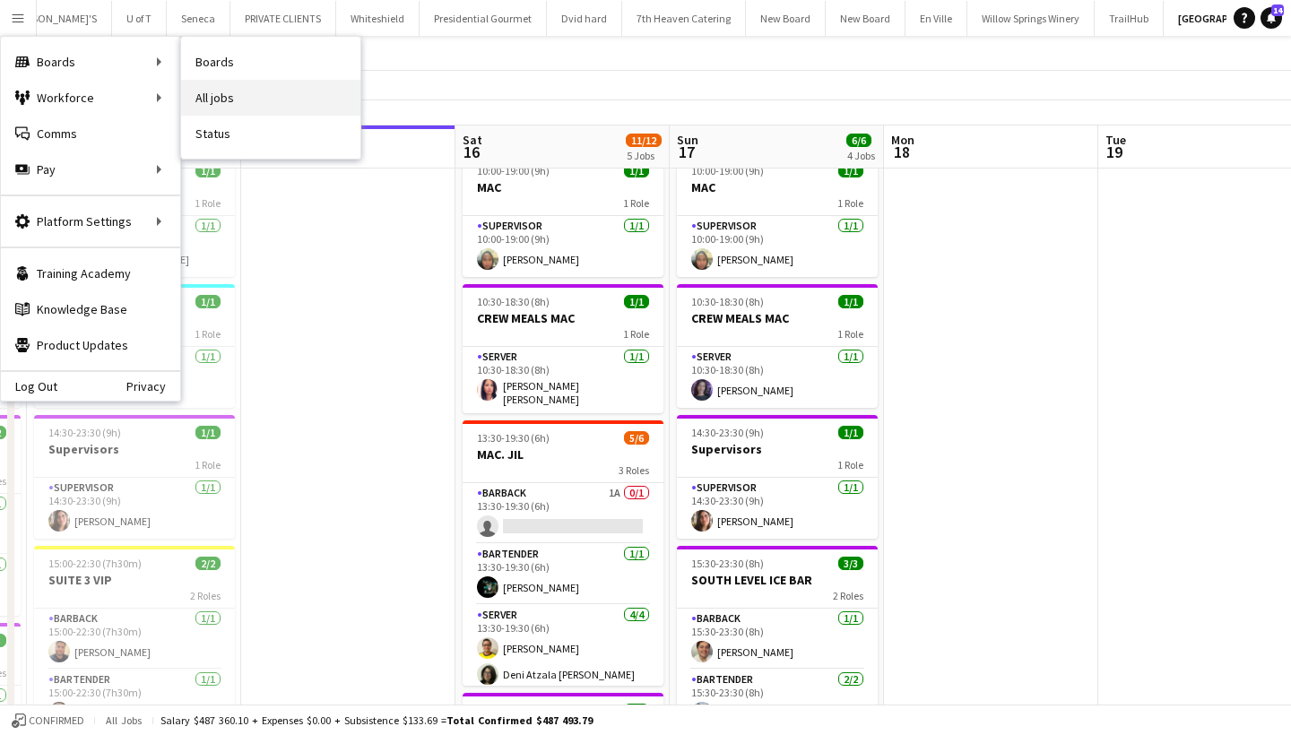
click at [250, 92] on link "All jobs" at bounding box center [270, 98] width 179 height 36
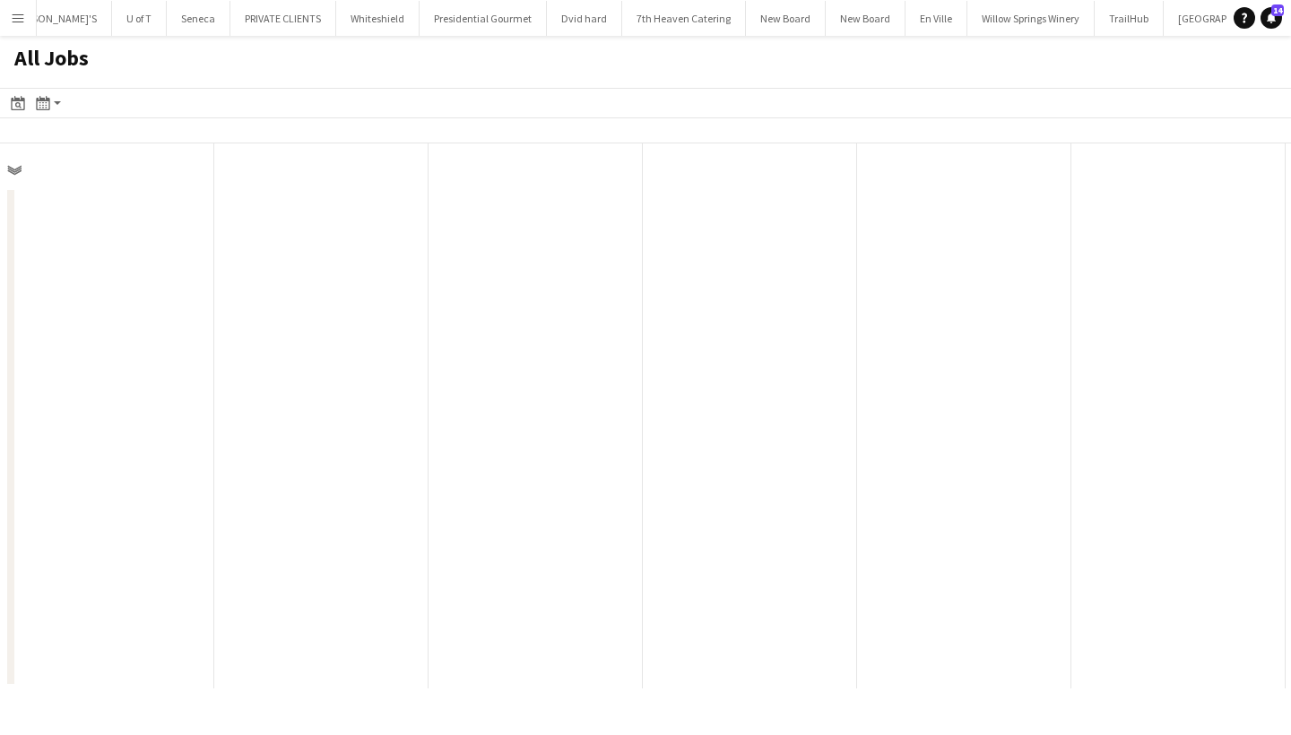
scroll to position [0, 429]
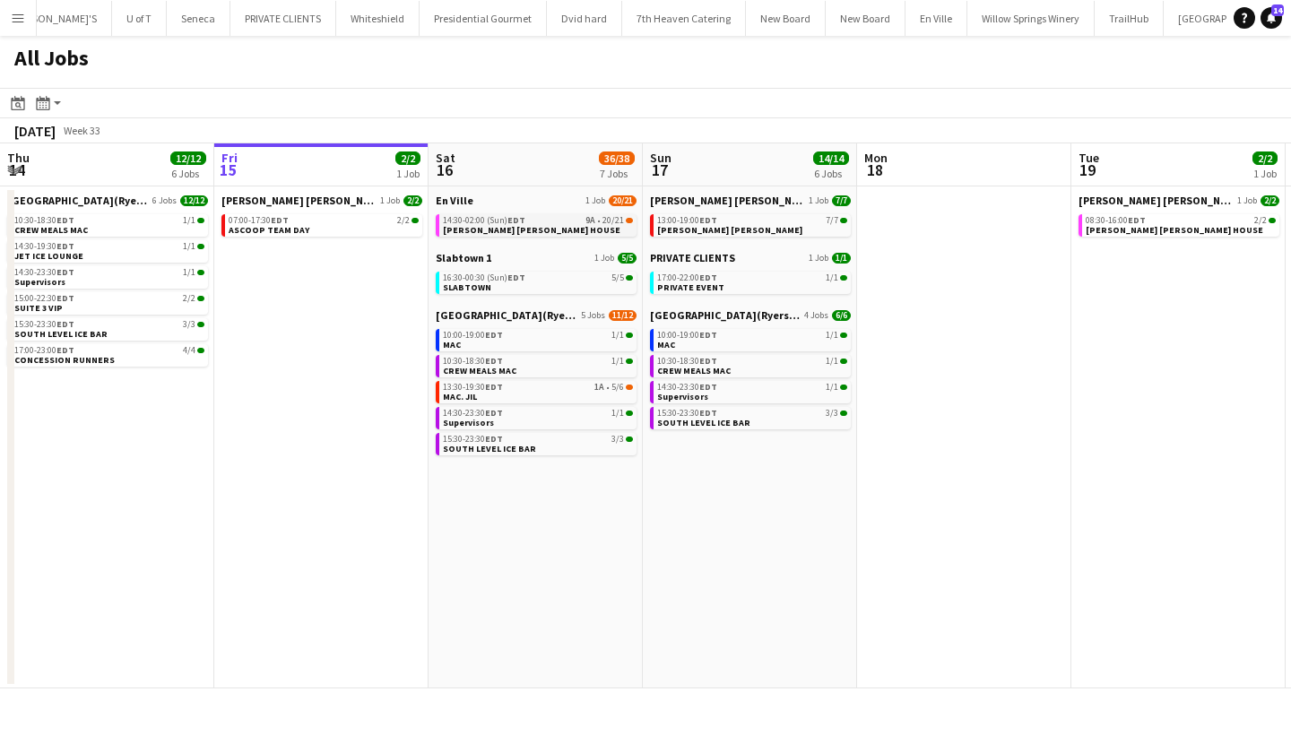
click at [545, 228] on link "14:30-02:00 (Sun) EDT 9A • 20/21 MILLER LASH HOUSE" at bounding box center [538, 224] width 190 height 21
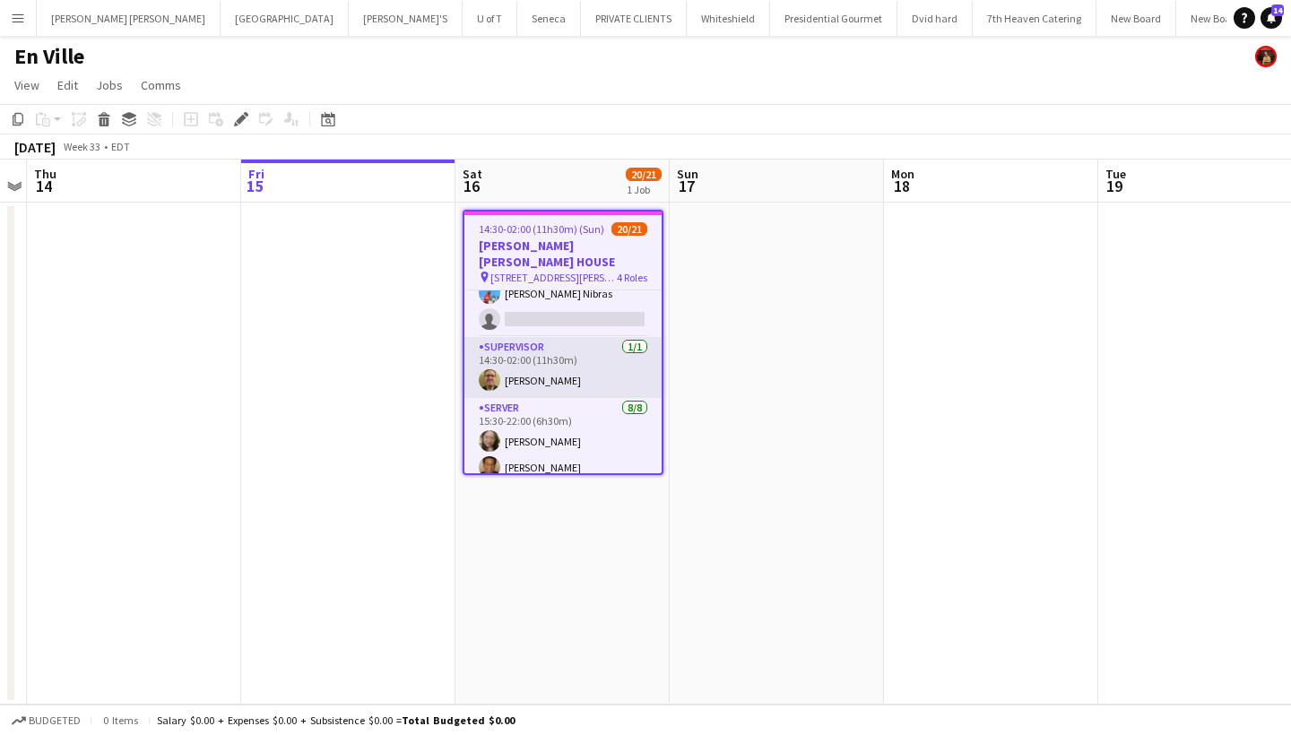
scroll to position [321, 0]
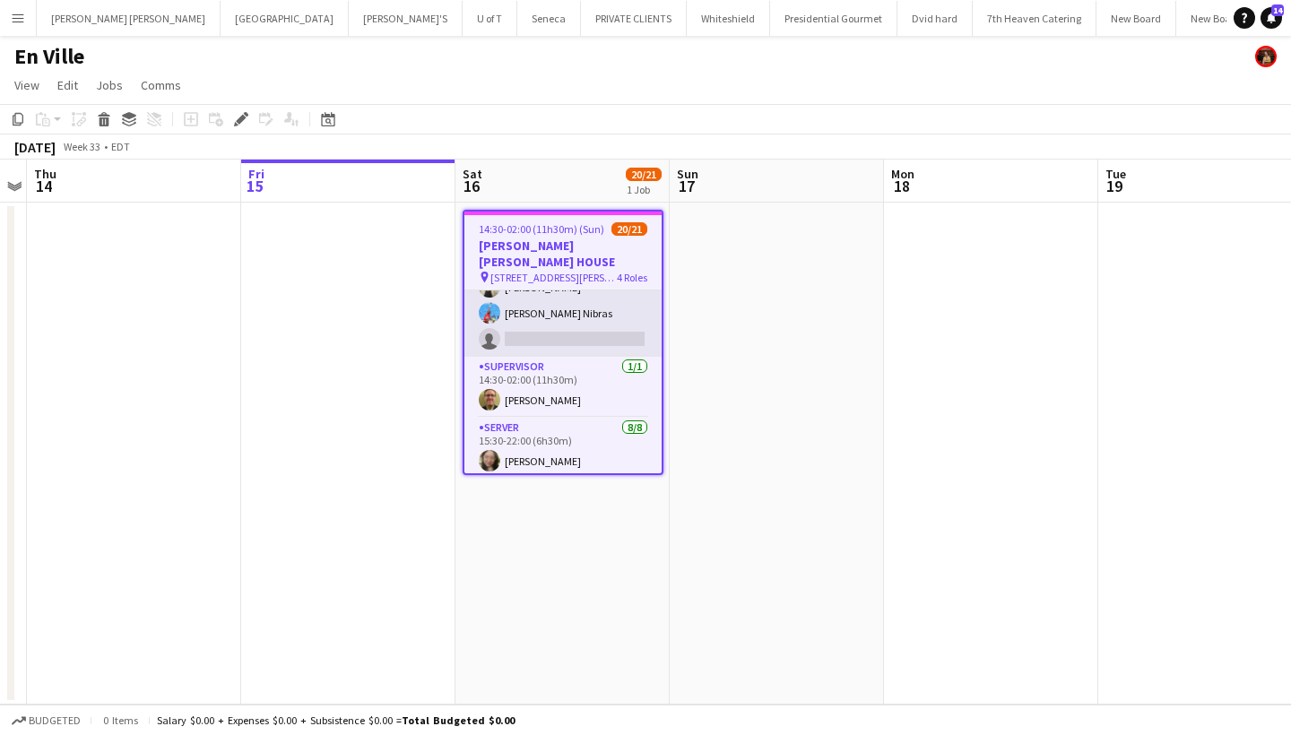
click at [557, 325] on app-card-role "SERVER 9A [DATE] 14:30-02:00 (11h30m) [PERSON_NAME] [PERSON_NAME] [PERSON_NAME]…" at bounding box center [562, 219] width 197 height 274
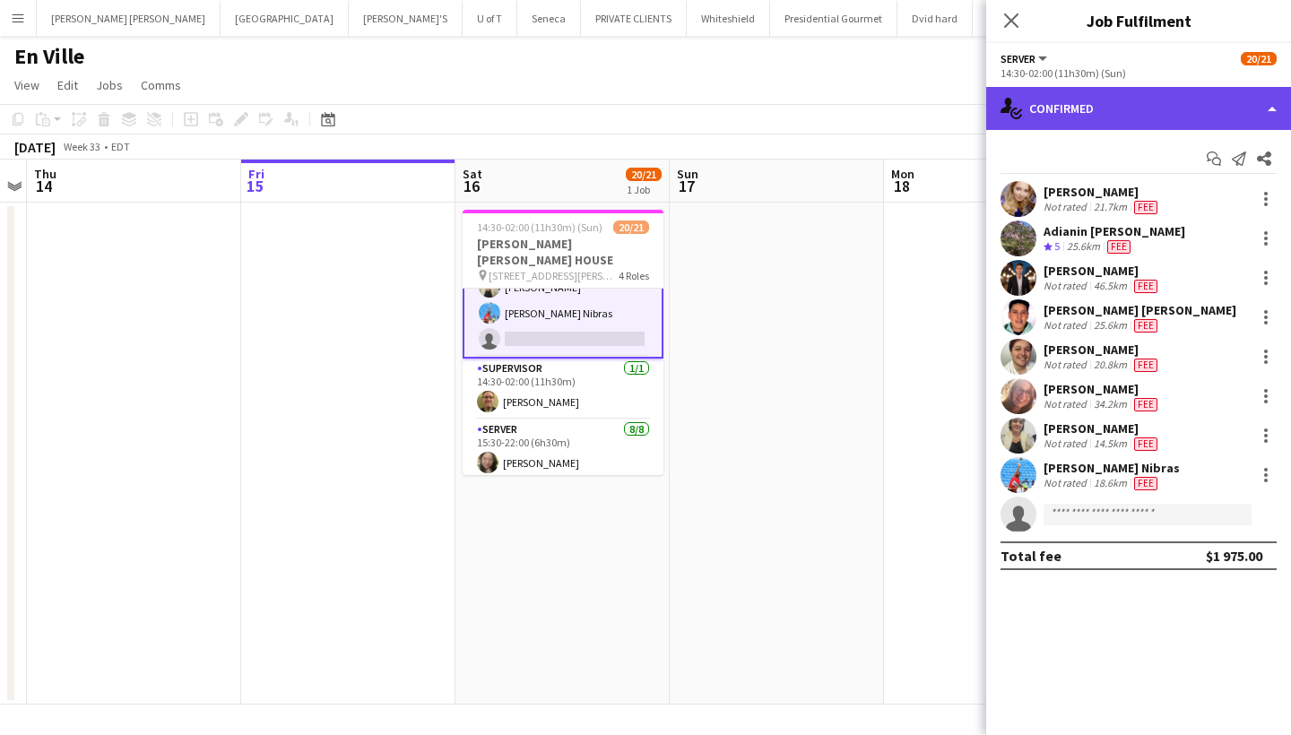
click at [1086, 100] on div "single-neutral-actions-check-2 Confirmed" at bounding box center [1138, 108] width 305 height 43
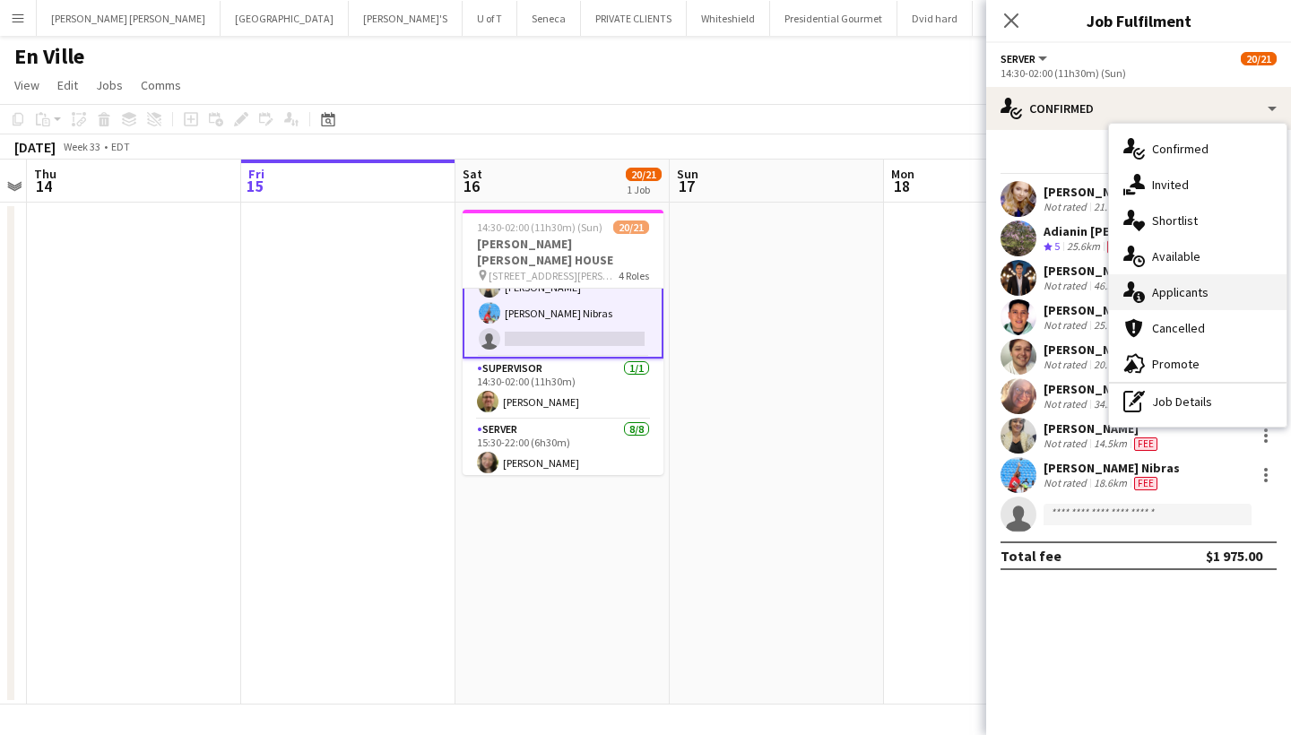
click at [1187, 290] on div "single-neutral-actions-information Applicants" at bounding box center [1198, 292] width 178 height 36
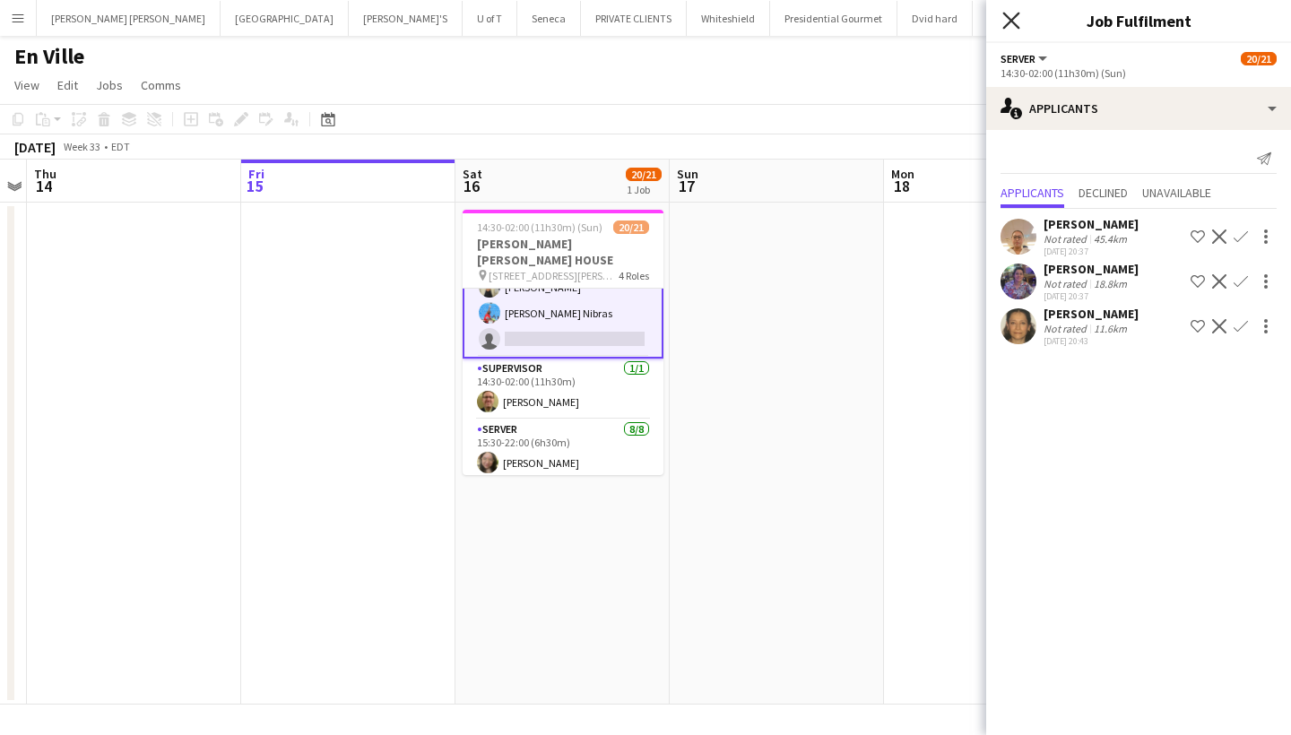
click at [1013, 17] on icon "Close pop-in" at bounding box center [1011, 20] width 17 height 17
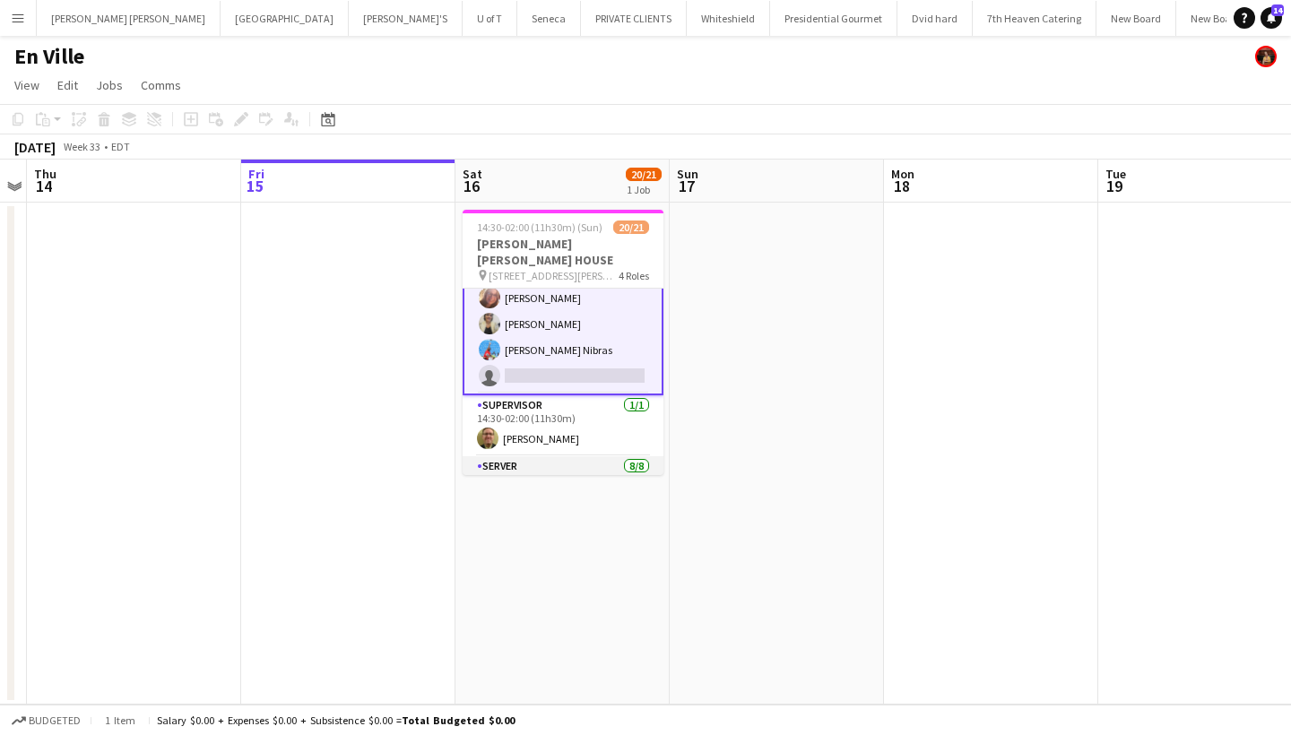
scroll to position [249, 0]
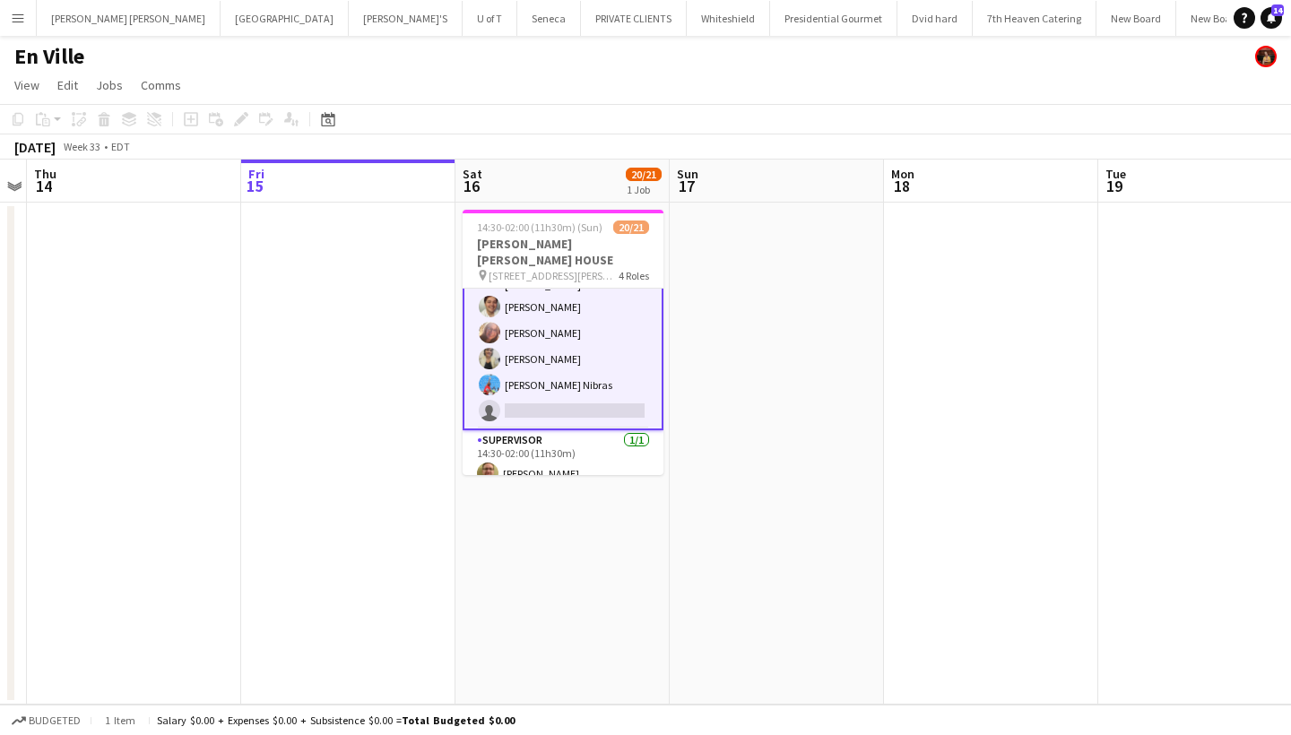
click at [565, 388] on app-card-role "SERVER 9A [DATE] 14:30-02:00 (11h30m) [PERSON_NAME] [PERSON_NAME] [PERSON_NAME]…" at bounding box center [563, 291] width 201 height 278
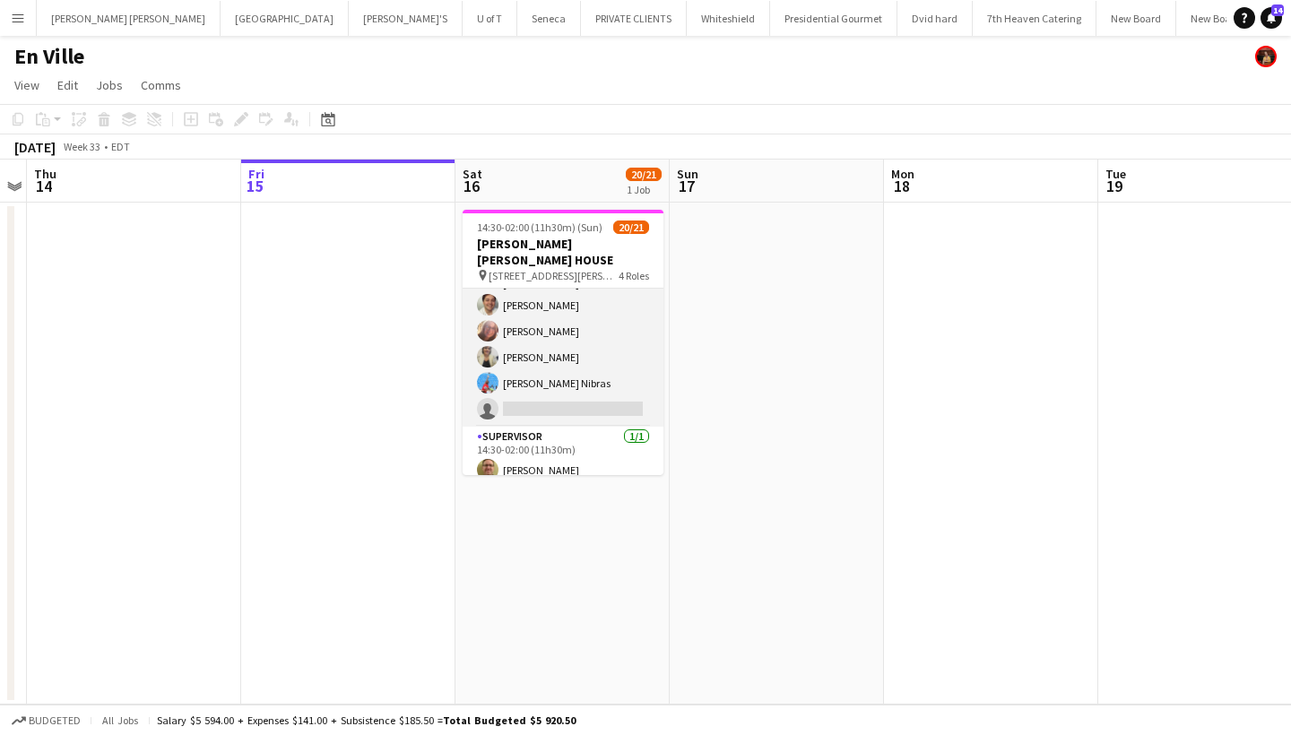
click at [565, 388] on app-card-role "SERVER 9A [DATE] 14:30-02:00 (11h30m) [PERSON_NAME] [PERSON_NAME] [PERSON_NAME]…" at bounding box center [563, 289] width 201 height 274
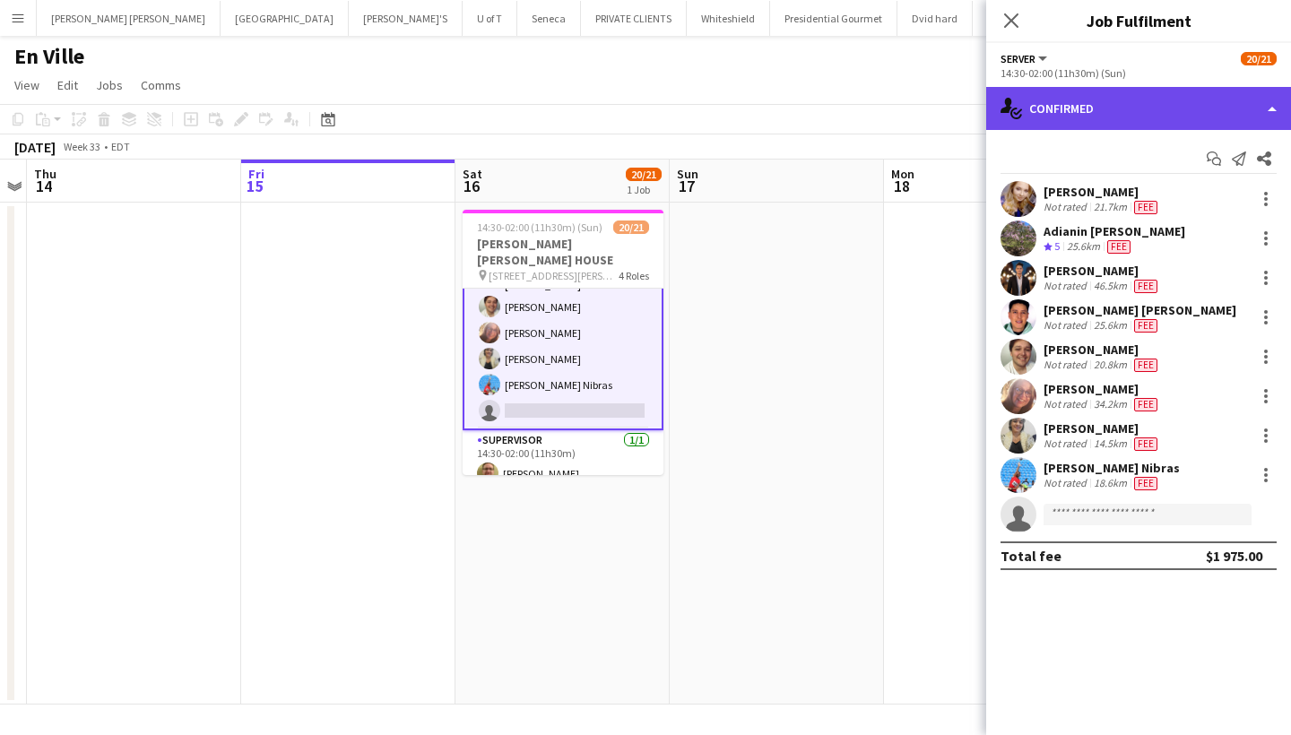
click at [1106, 108] on div "single-neutral-actions-check-2 Confirmed" at bounding box center [1138, 108] width 305 height 43
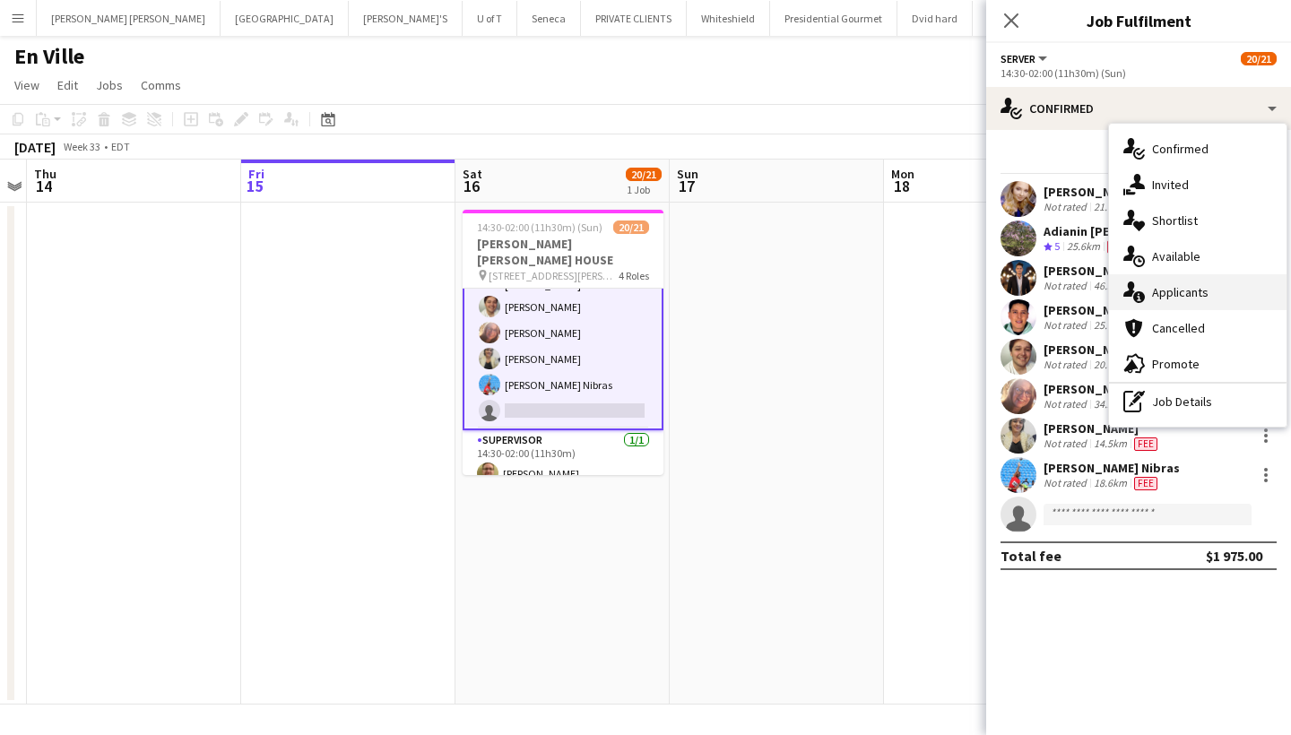
click at [1217, 305] on div "single-neutral-actions-information Applicants" at bounding box center [1198, 292] width 178 height 36
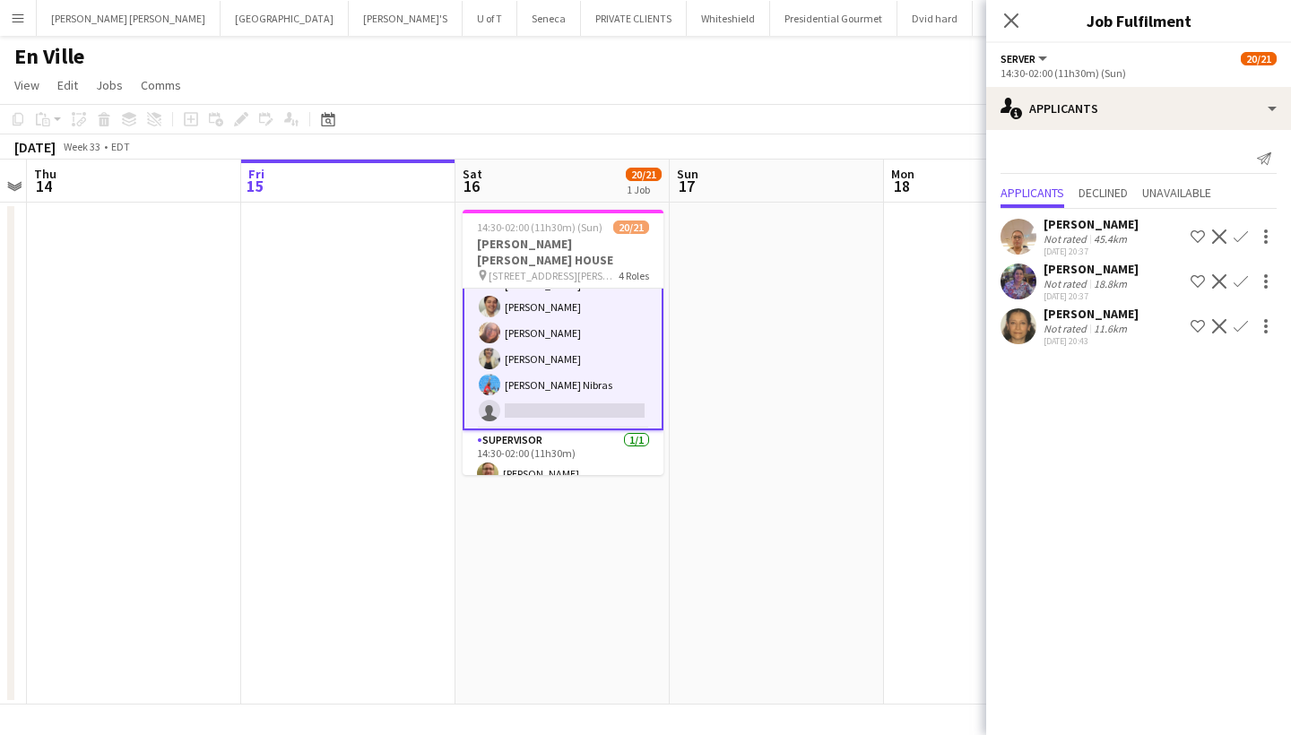
click at [1220, 231] on app-icon "Decline" at bounding box center [1219, 237] width 14 height 14
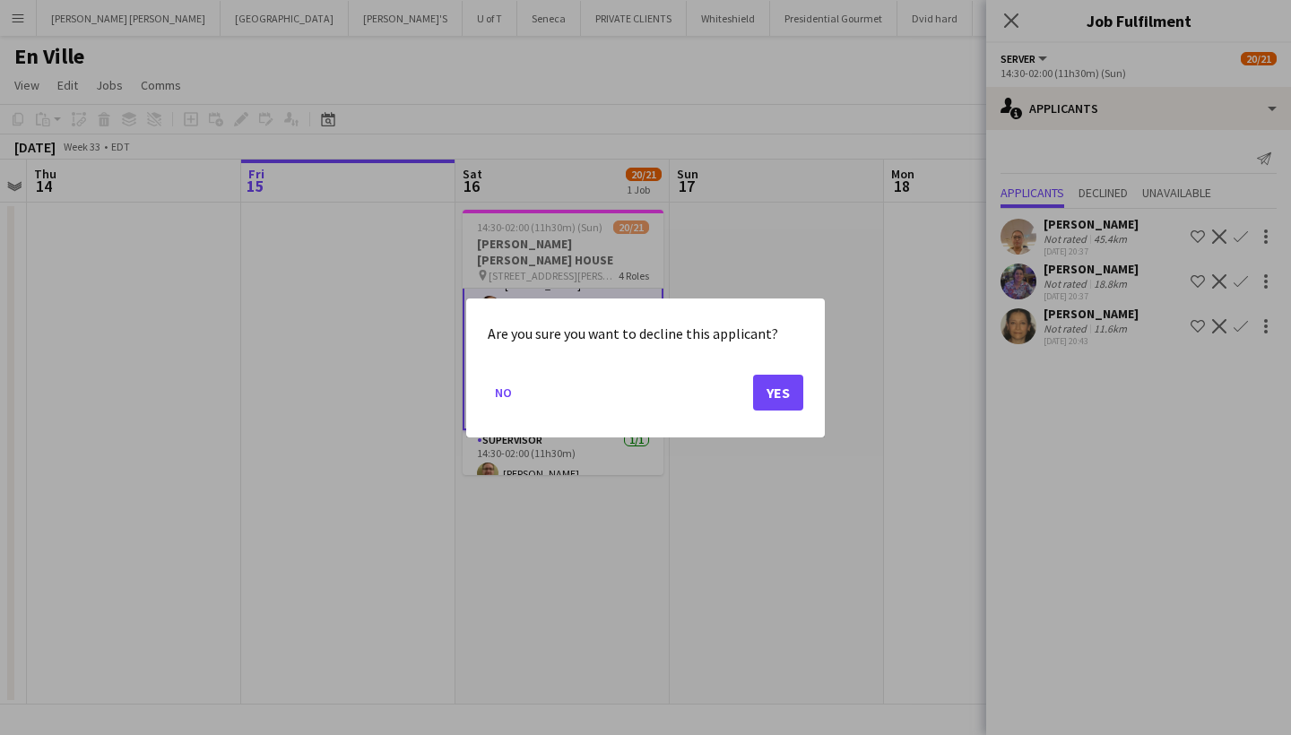
click at [778, 386] on button "Yes" at bounding box center [778, 392] width 50 height 36
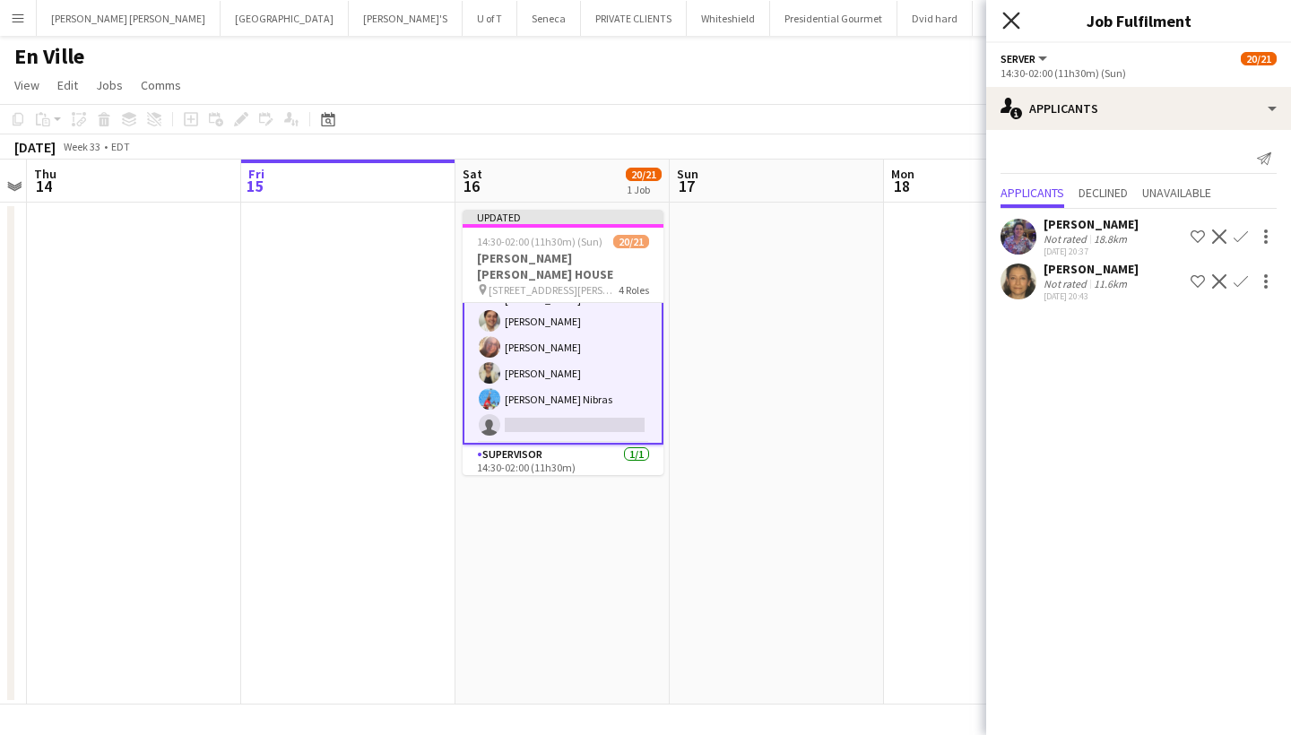
click at [1011, 17] on icon "Close pop-in" at bounding box center [1011, 20] width 17 height 17
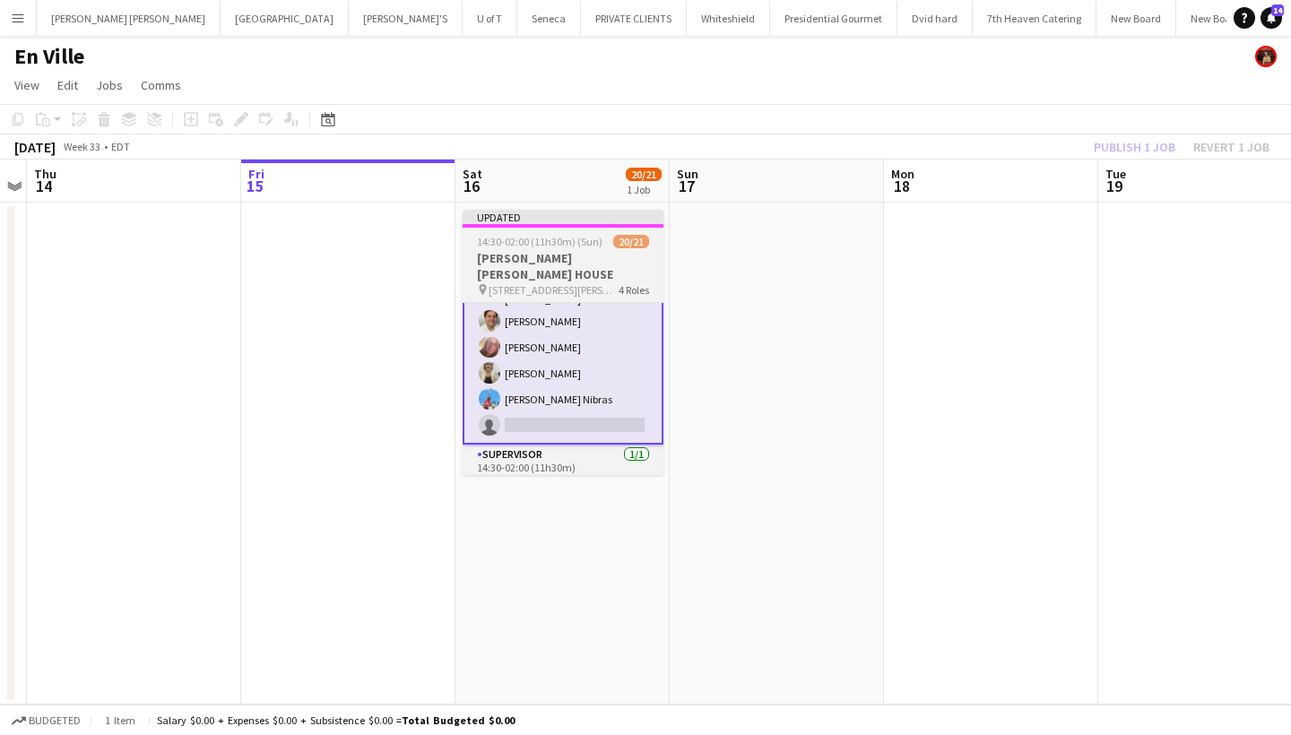
click at [572, 250] on h3 "[PERSON_NAME] [PERSON_NAME] HOUSE" at bounding box center [563, 266] width 201 height 32
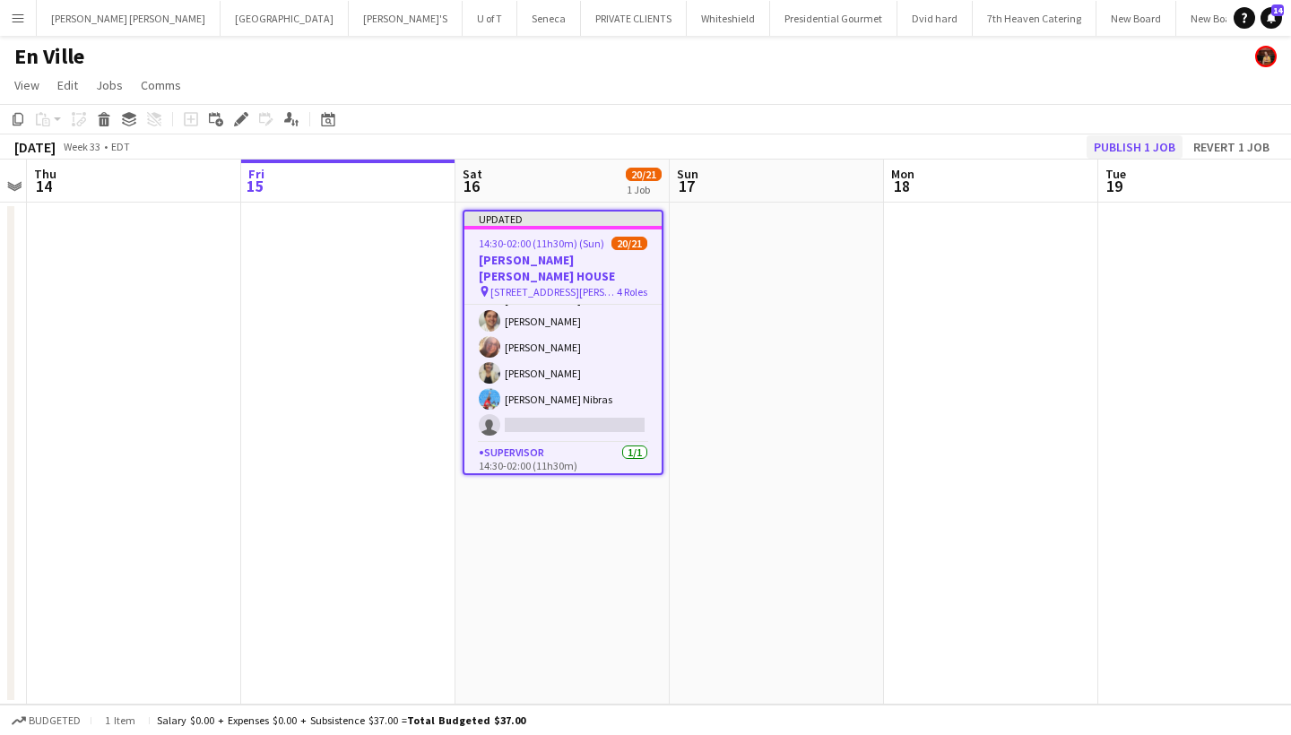
click at [1143, 135] on button "Publish 1 job" at bounding box center [1135, 146] width 96 height 23
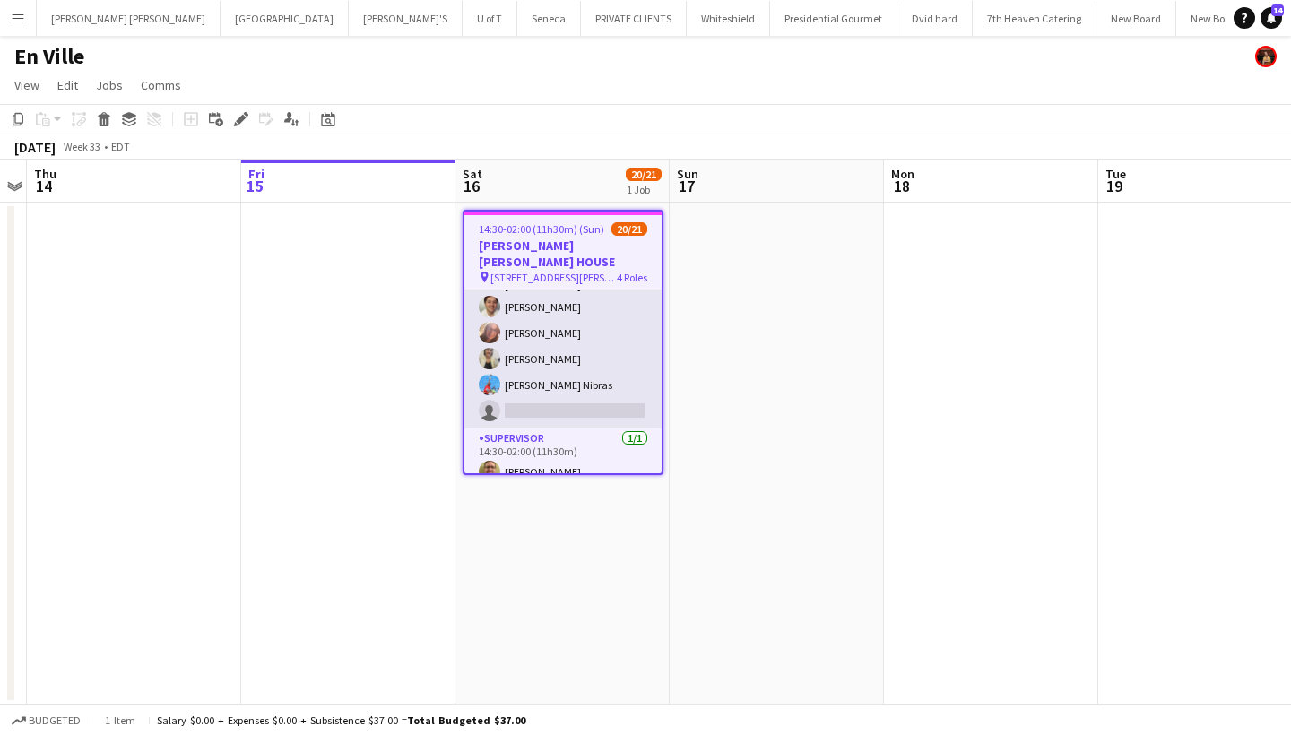
click at [586, 386] on app-card-role "SERVER 8A [DATE] 14:30-02:00 (11h30m) [PERSON_NAME] [PERSON_NAME] [PERSON_NAME]…" at bounding box center [562, 291] width 197 height 274
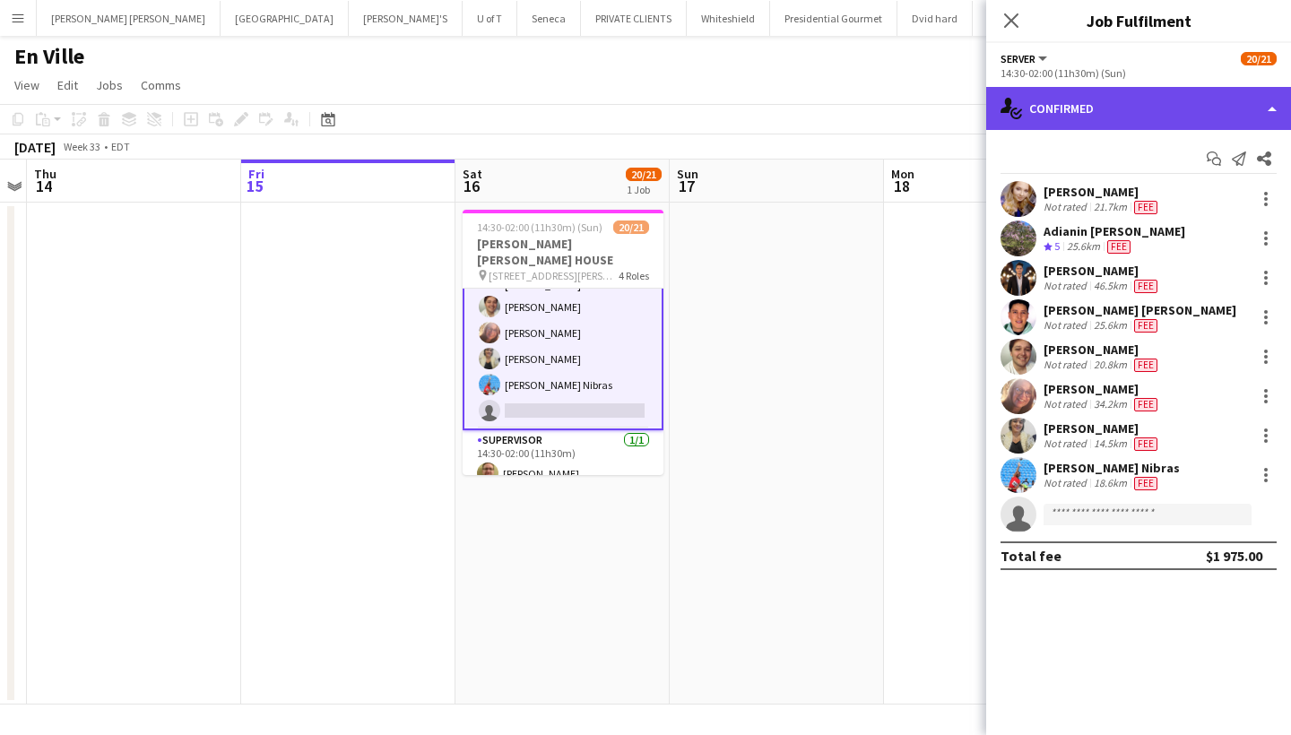
click at [1124, 109] on div "single-neutral-actions-check-2 Confirmed" at bounding box center [1138, 108] width 305 height 43
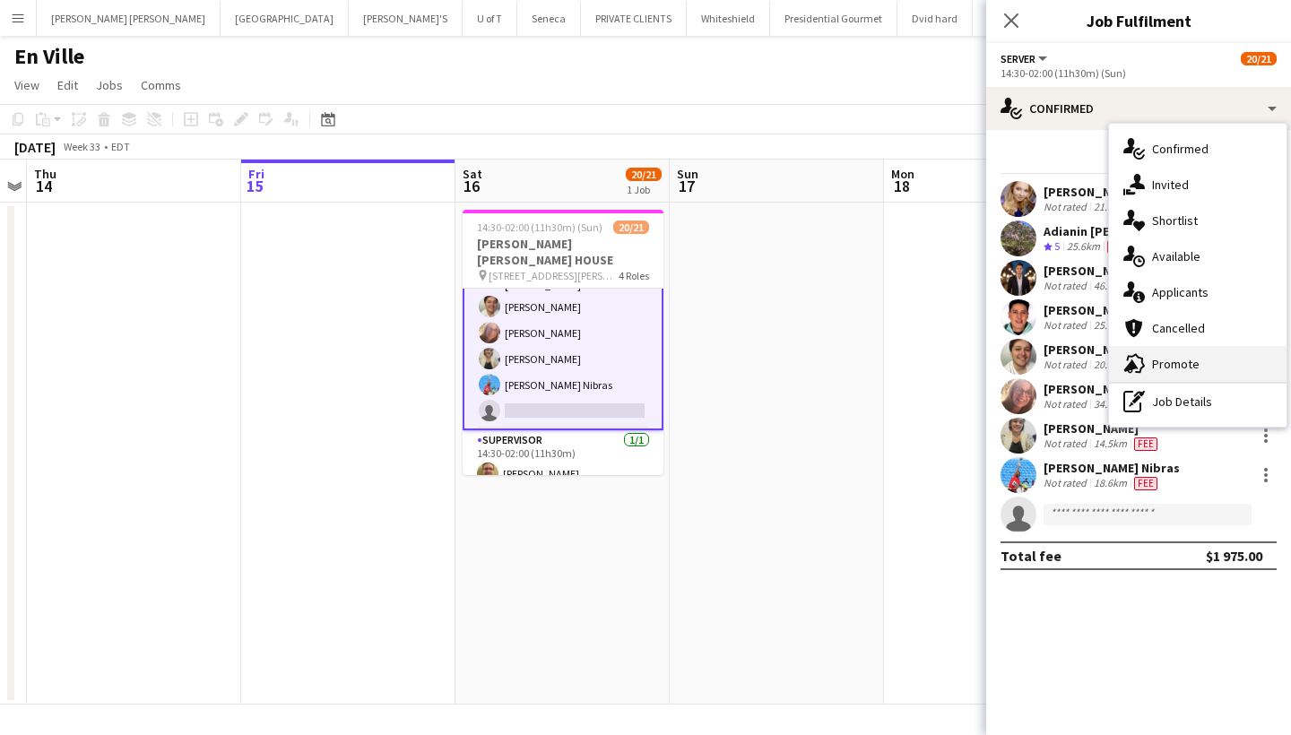
click at [1184, 378] on div "advertising-megaphone Promote" at bounding box center [1198, 364] width 178 height 36
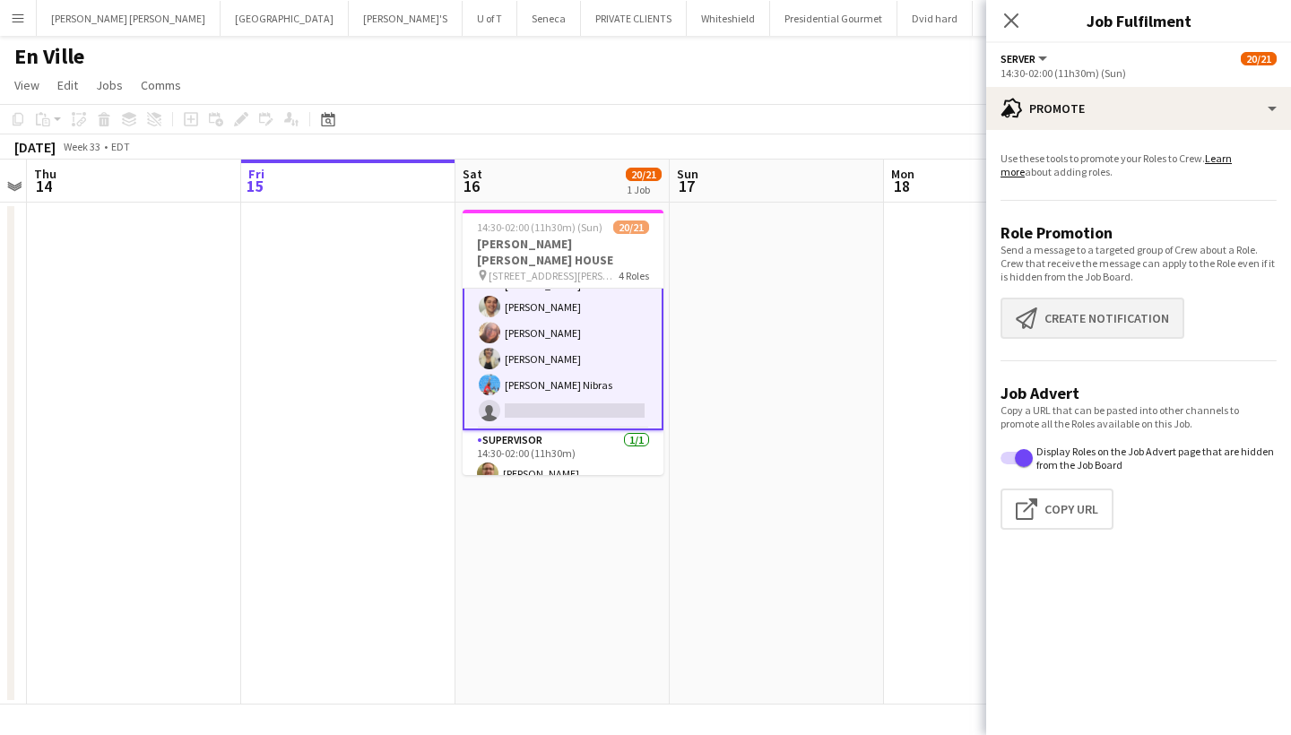
click at [1139, 323] on button "Create notification Create notification" at bounding box center [1093, 318] width 184 height 41
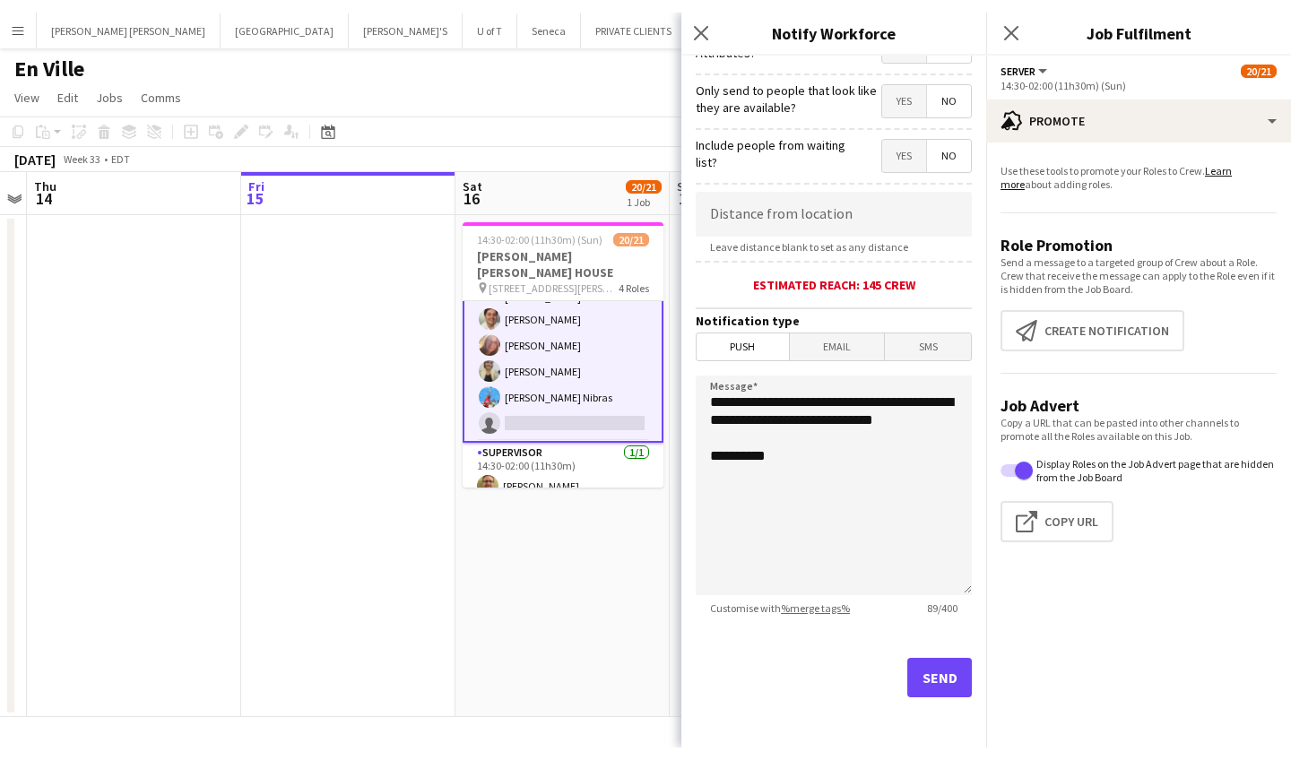
scroll to position [252, 0]
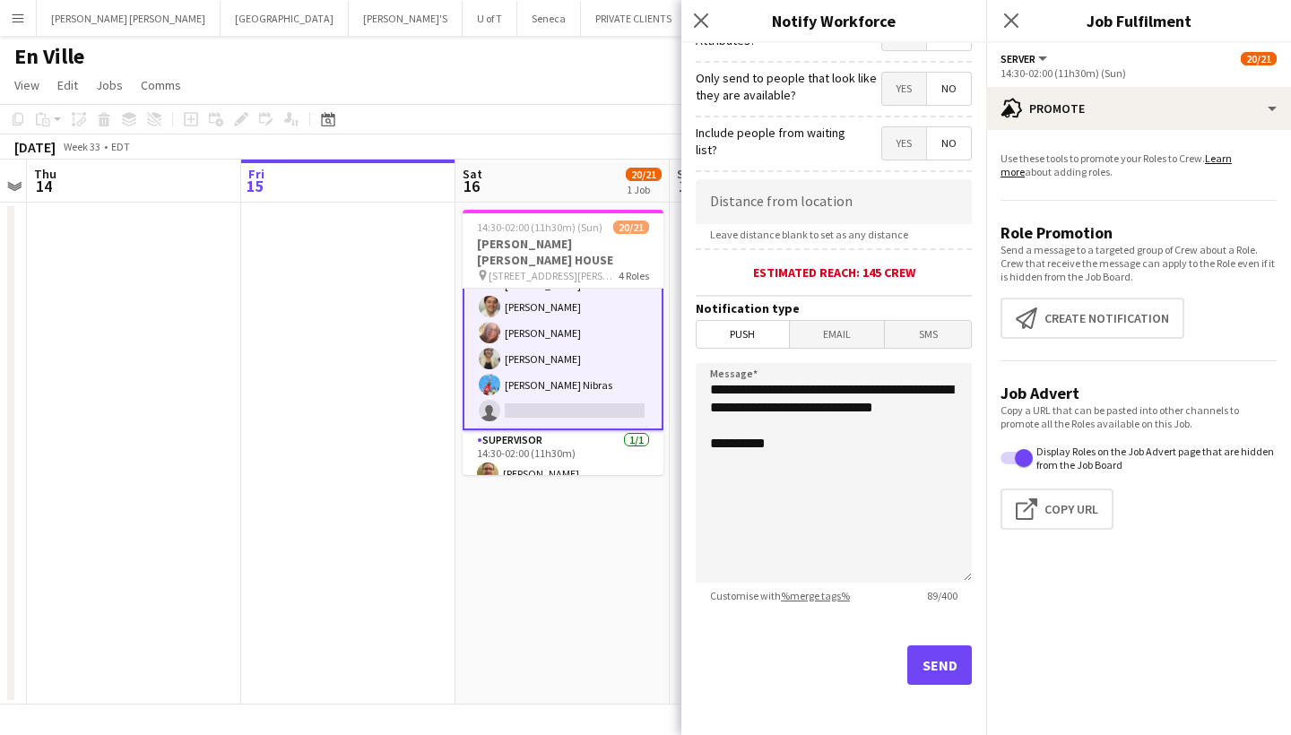
click at [941, 661] on button "Send" at bounding box center [939, 665] width 65 height 39
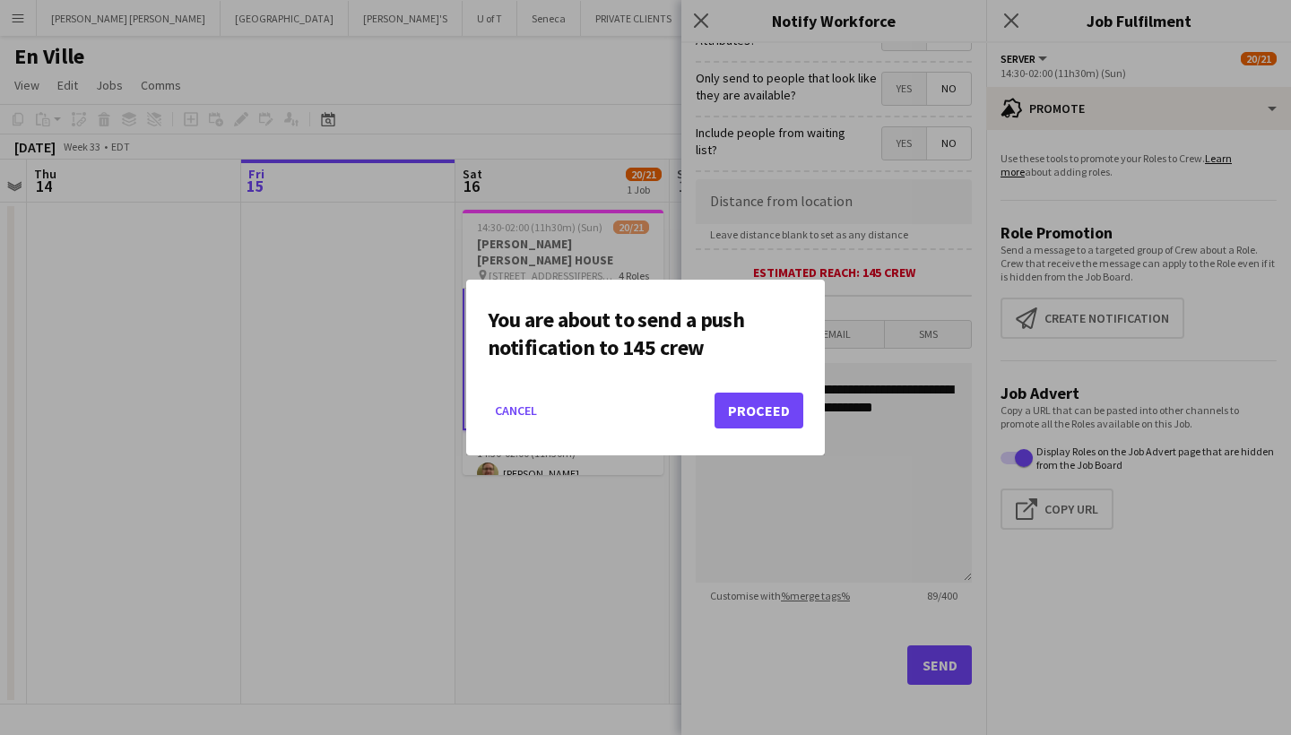
click at [768, 408] on button "Proceed" at bounding box center [759, 411] width 89 height 36
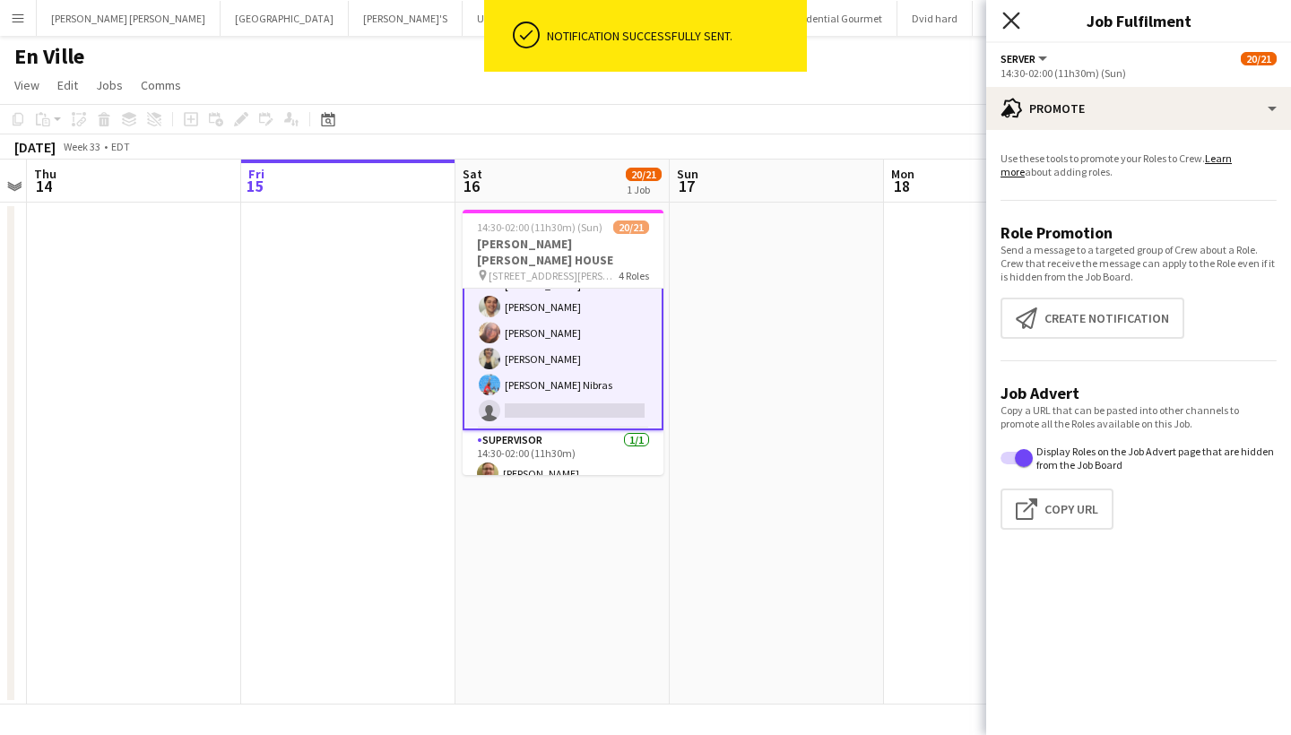
click at [1012, 17] on icon "Close pop-in" at bounding box center [1011, 20] width 17 height 17
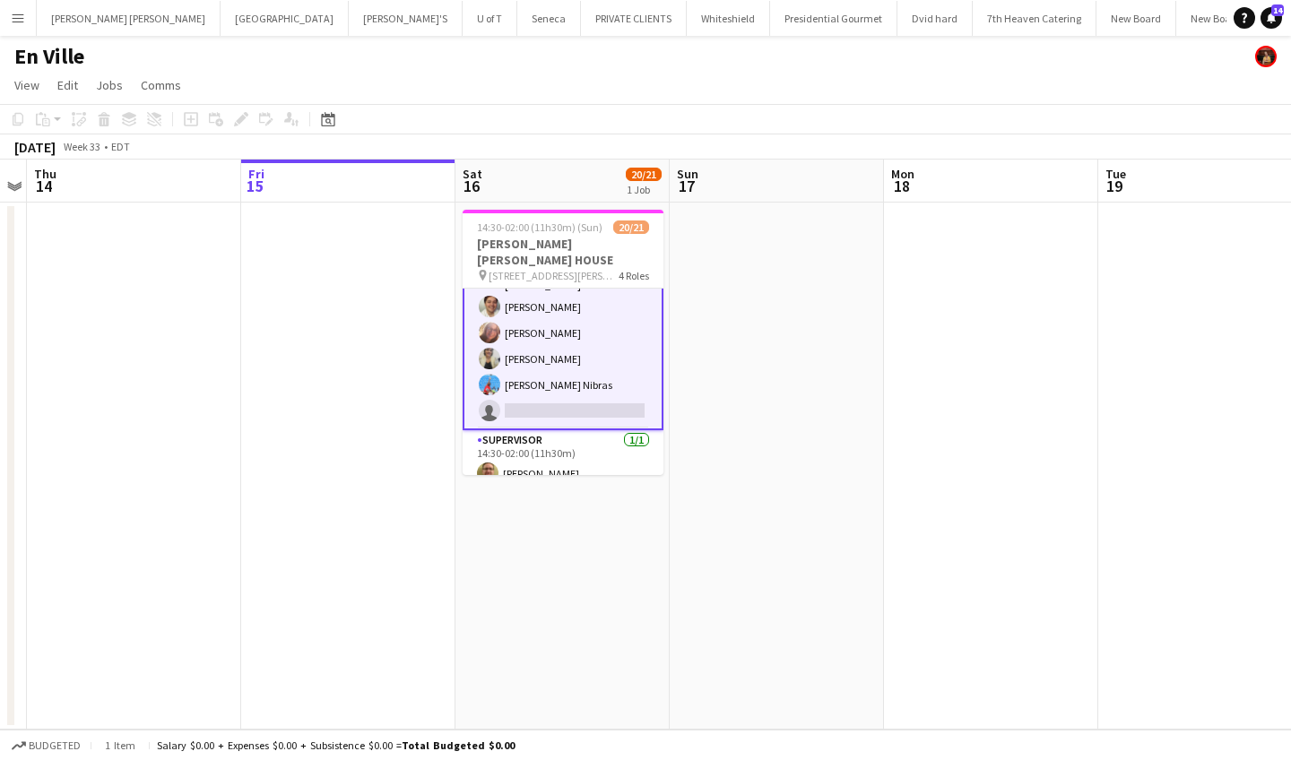
click at [13, 14] on app-icon "Menu" at bounding box center [18, 18] width 14 height 14
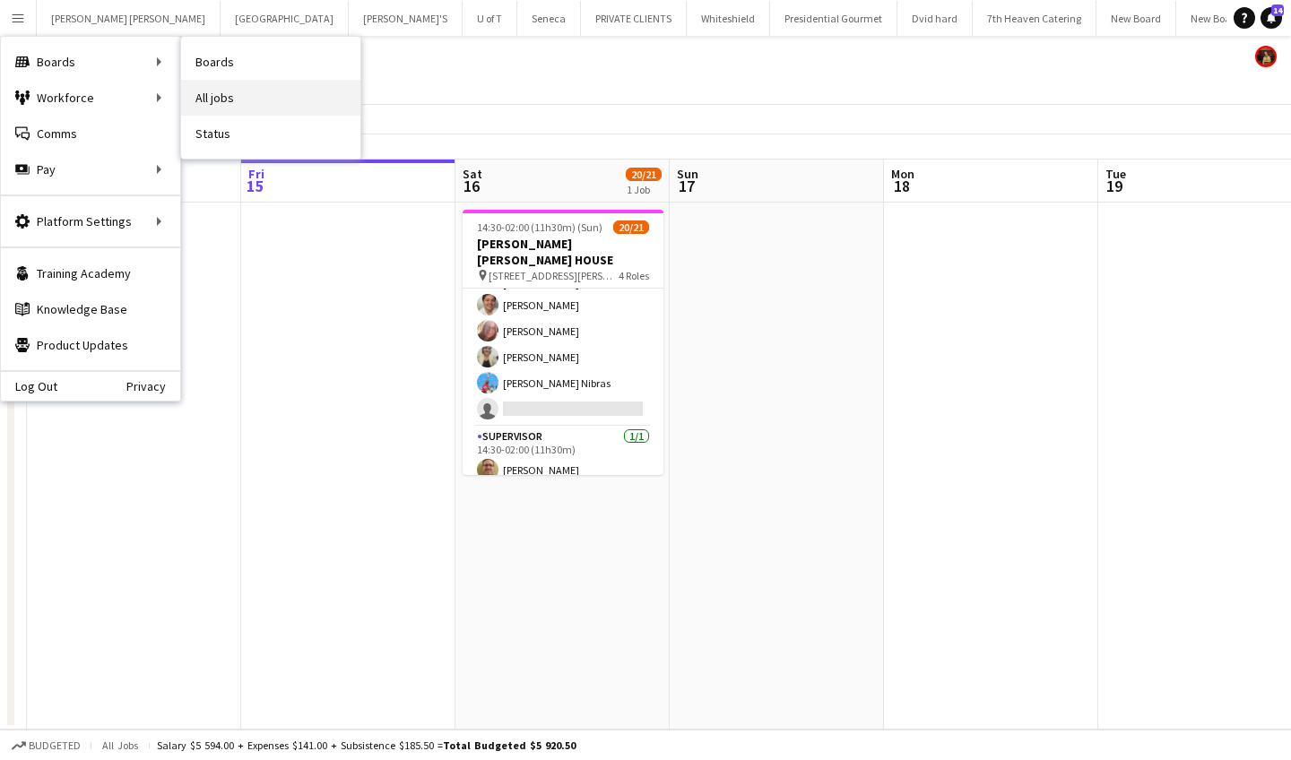
click at [267, 86] on link "All jobs" at bounding box center [270, 98] width 179 height 36
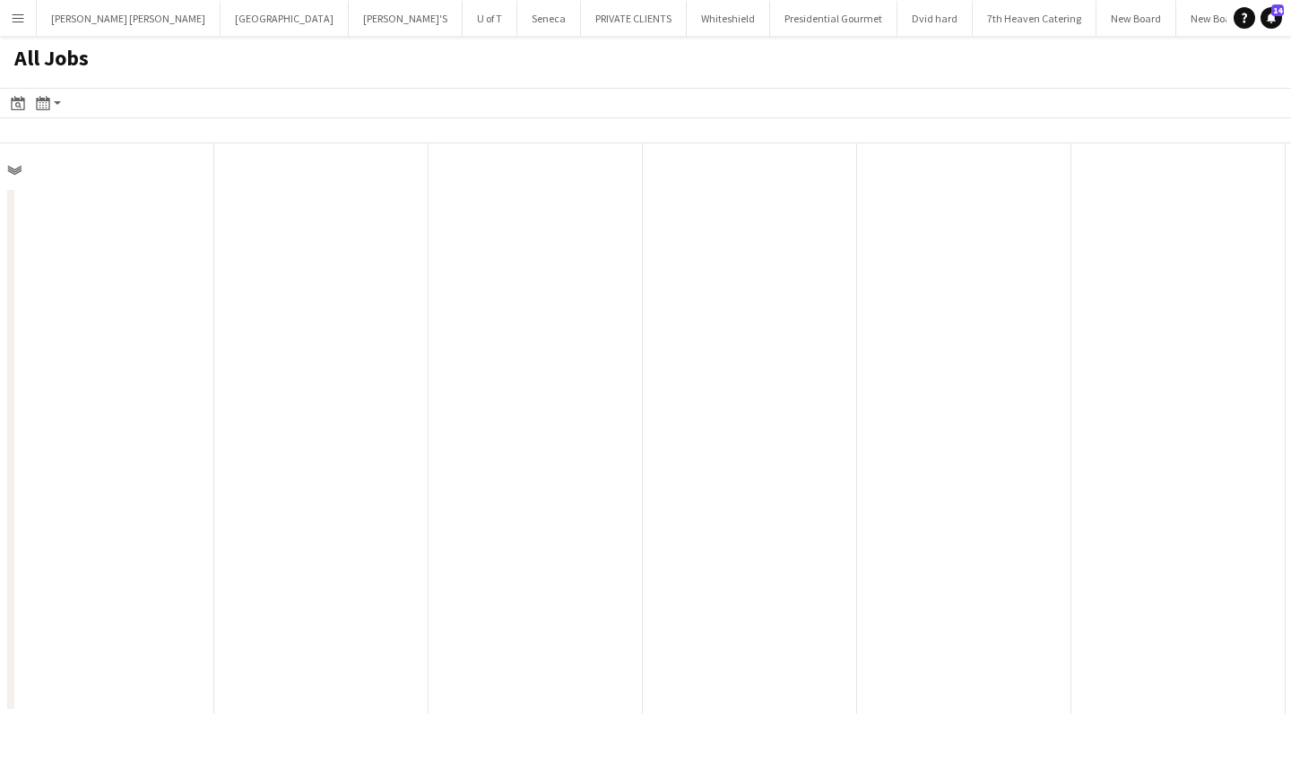
scroll to position [0, 429]
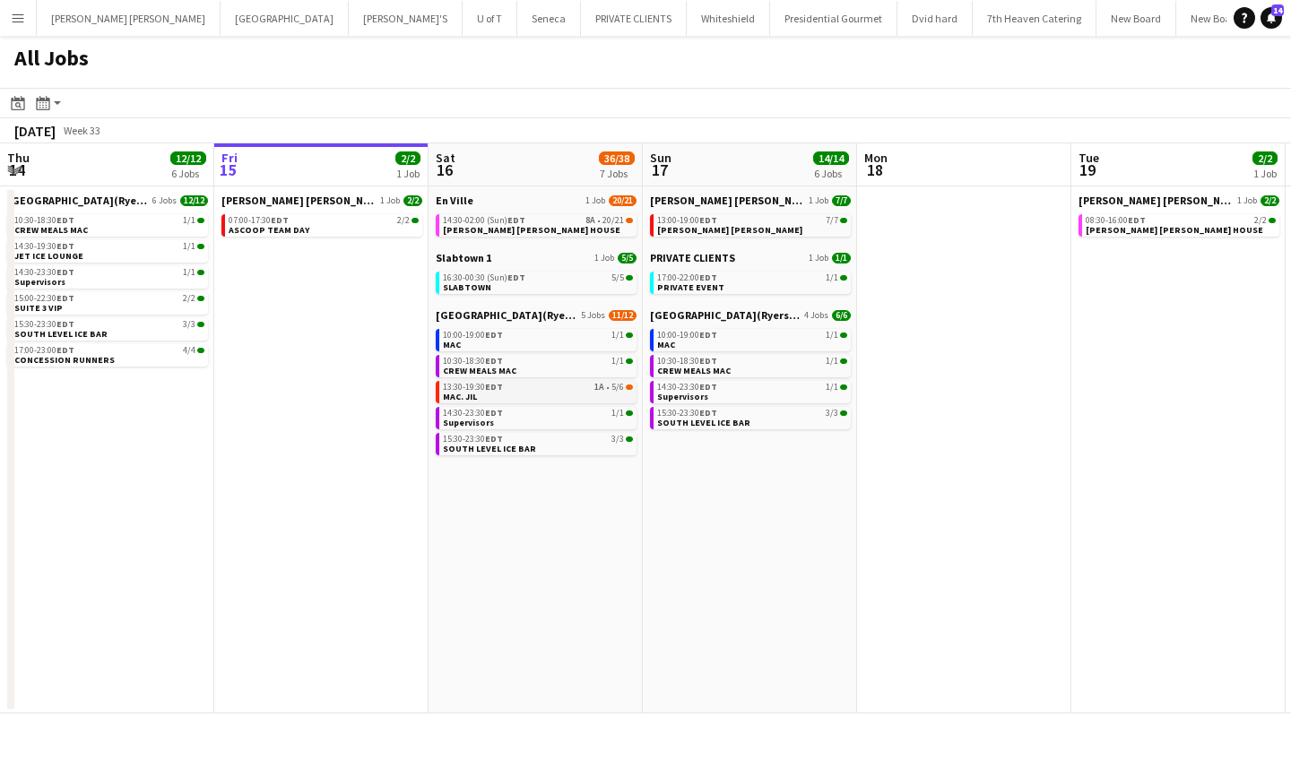
click at [528, 395] on link "13:30-19:30 EDT 1A • 5/6 MAC. JIL" at bounding box center [538, 391] width 190 height 21
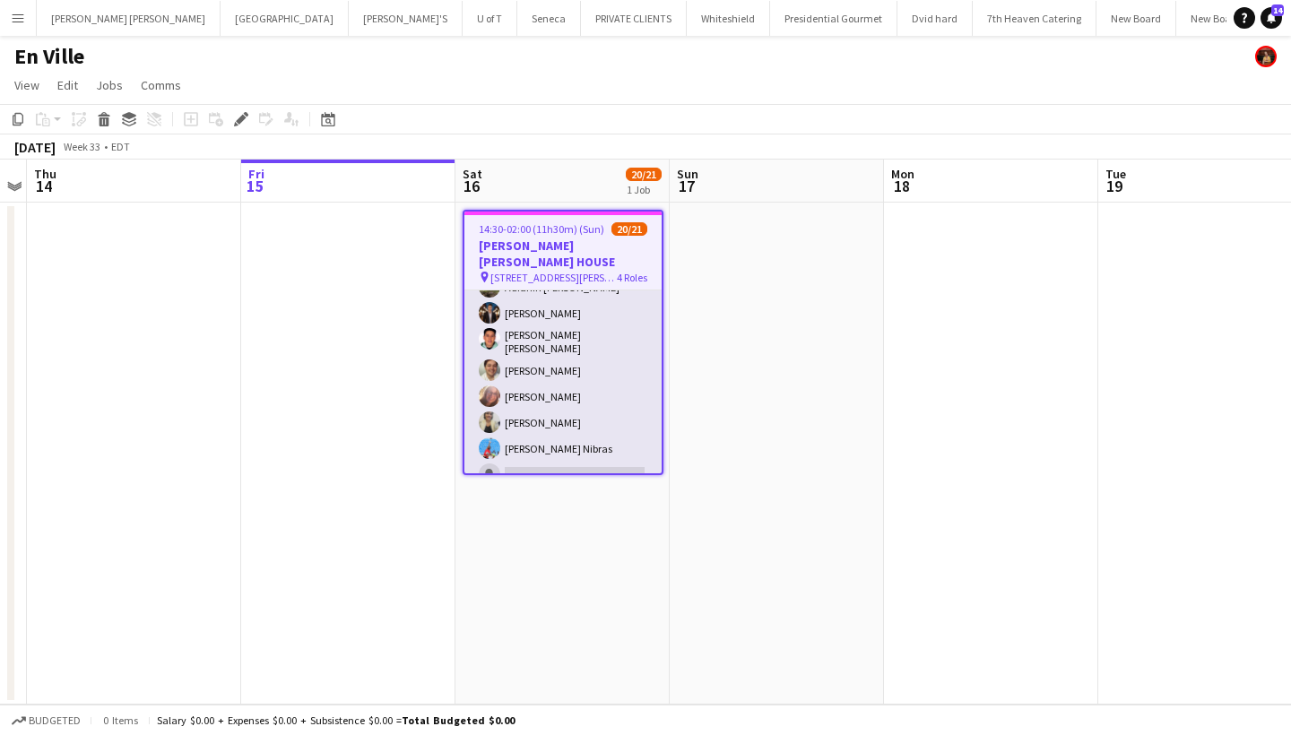
scroll to position [197, 0]
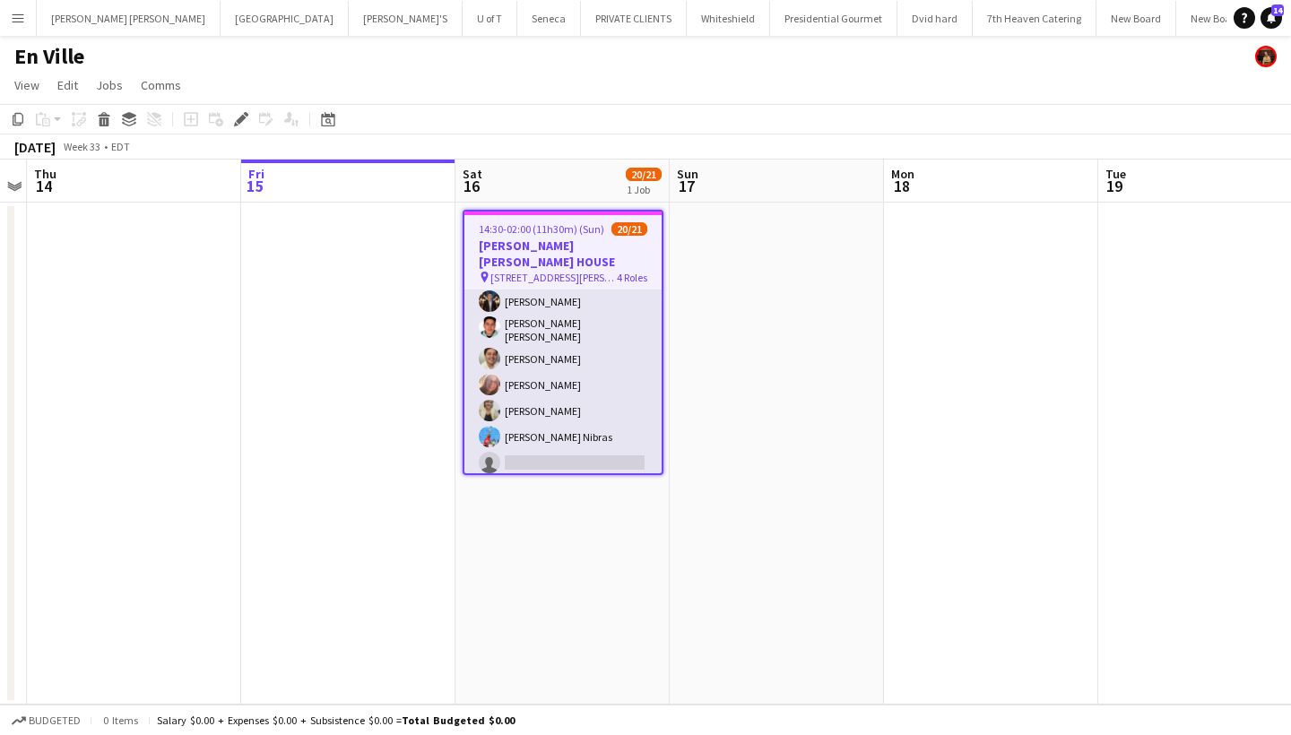
click at [569, 446] on app-card-role "SERVER 8A 8/9 14:30-02:00 (11h30m) Alina Caza Adianin Leon Carlos Perez Rodolfo…" at bounding box center [562, 343] width 197 height 274
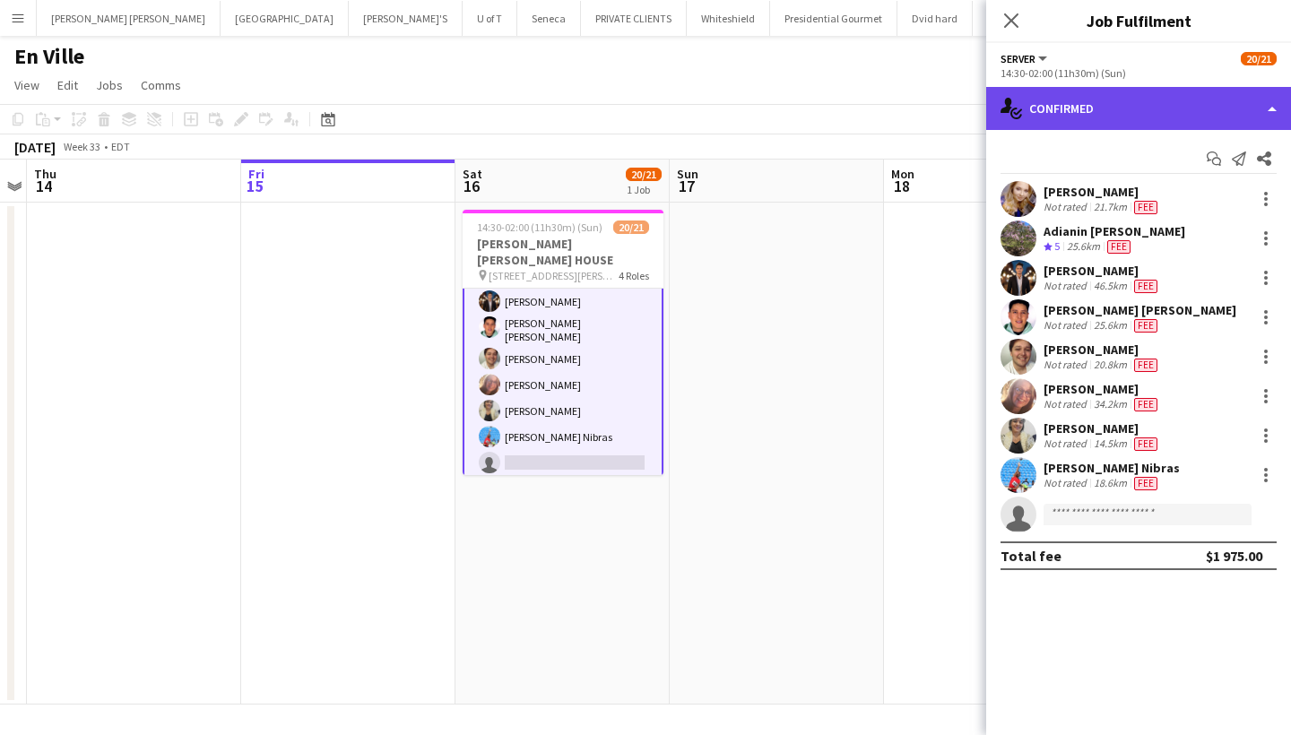
click at [1137, 98] on div "single-neutral-actions-check-2 Confirmed" at bounding box center [1138, 108] width 305 height 43
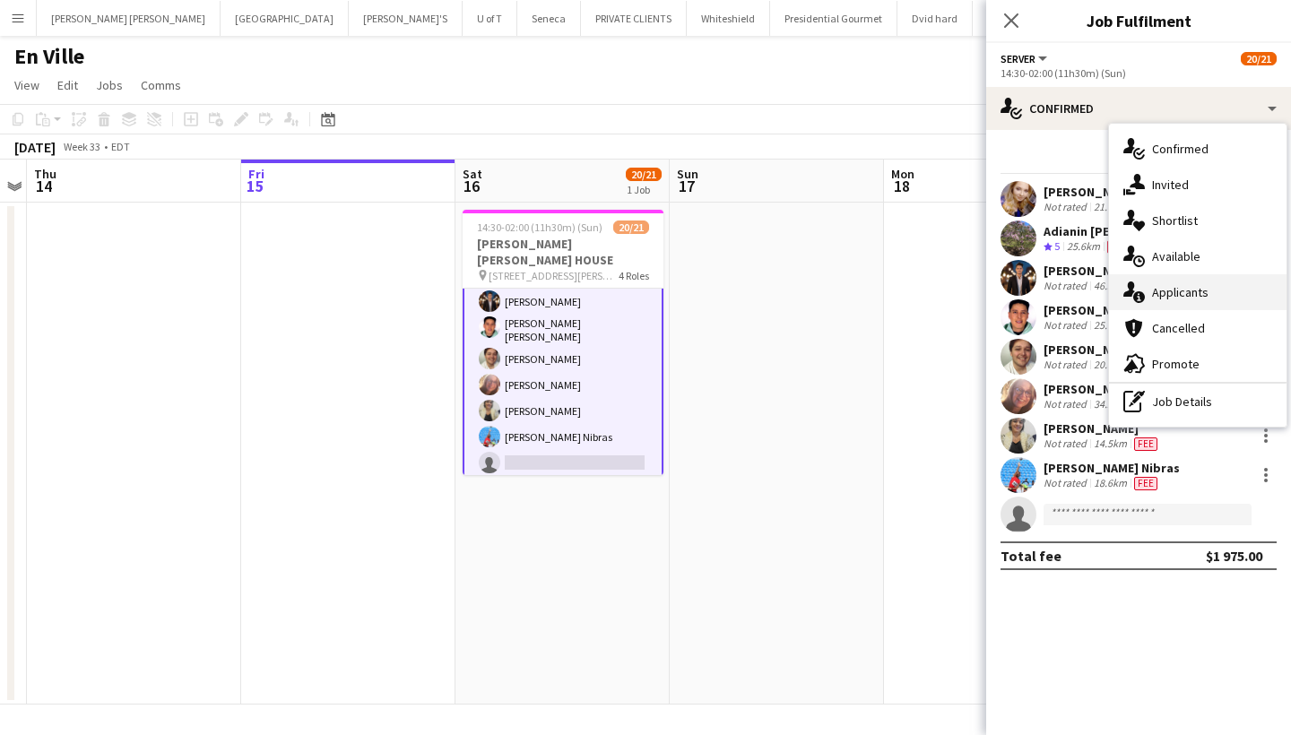
click at [1223, 290] on div "single-neutral-actions-information Applicants" at bounding box center [1198, 292] width 178 height 36
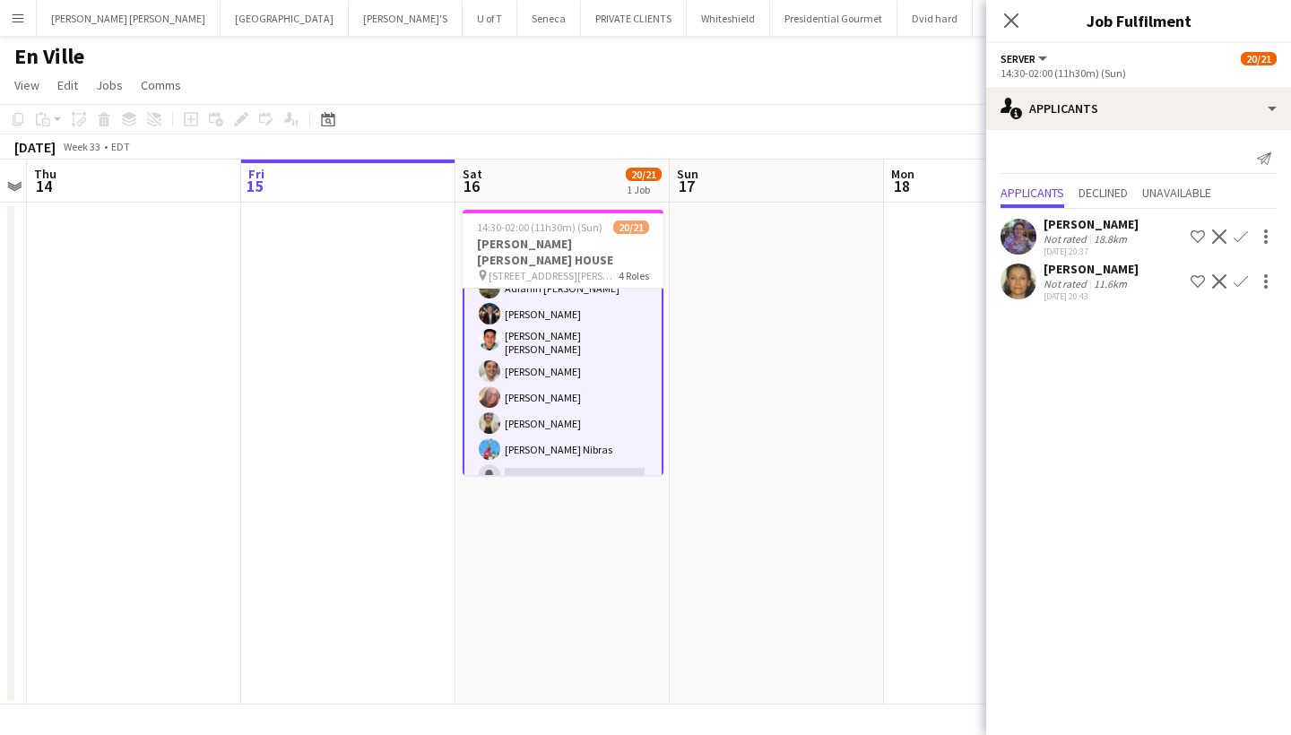
scroll to position [182, 0]
click at [1008, 17] on icon at bounding box center [1011, 20] width 17 height 17
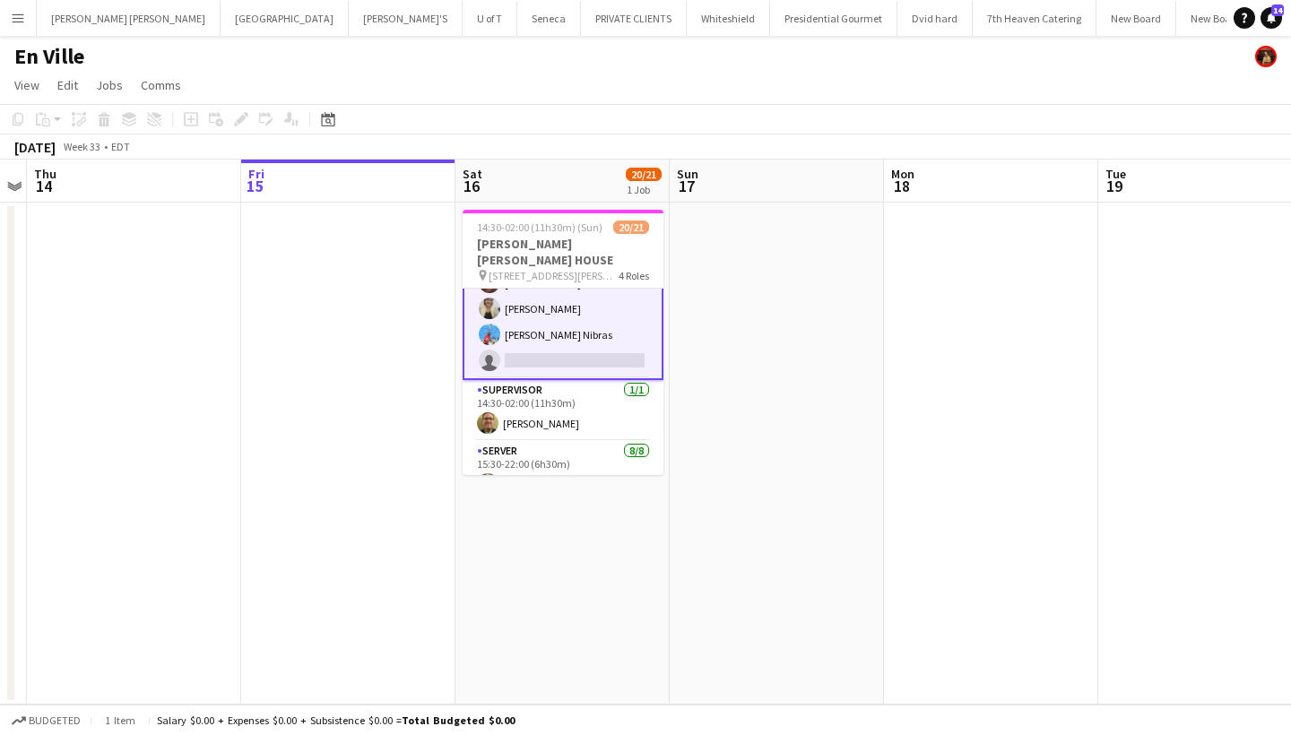
scroll to position [325, 0]
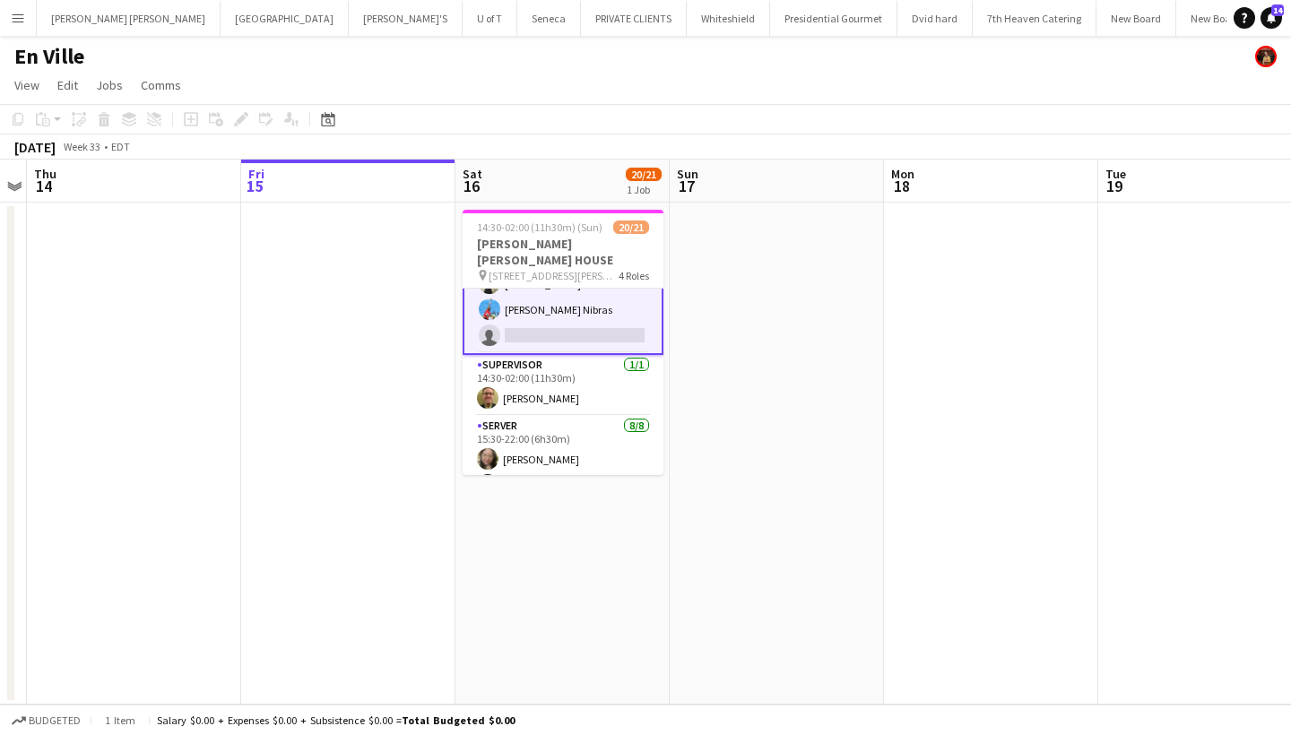
click at [23, 21] on app-icon "Menu" at bounding box center [18, 18] width 14 height 14
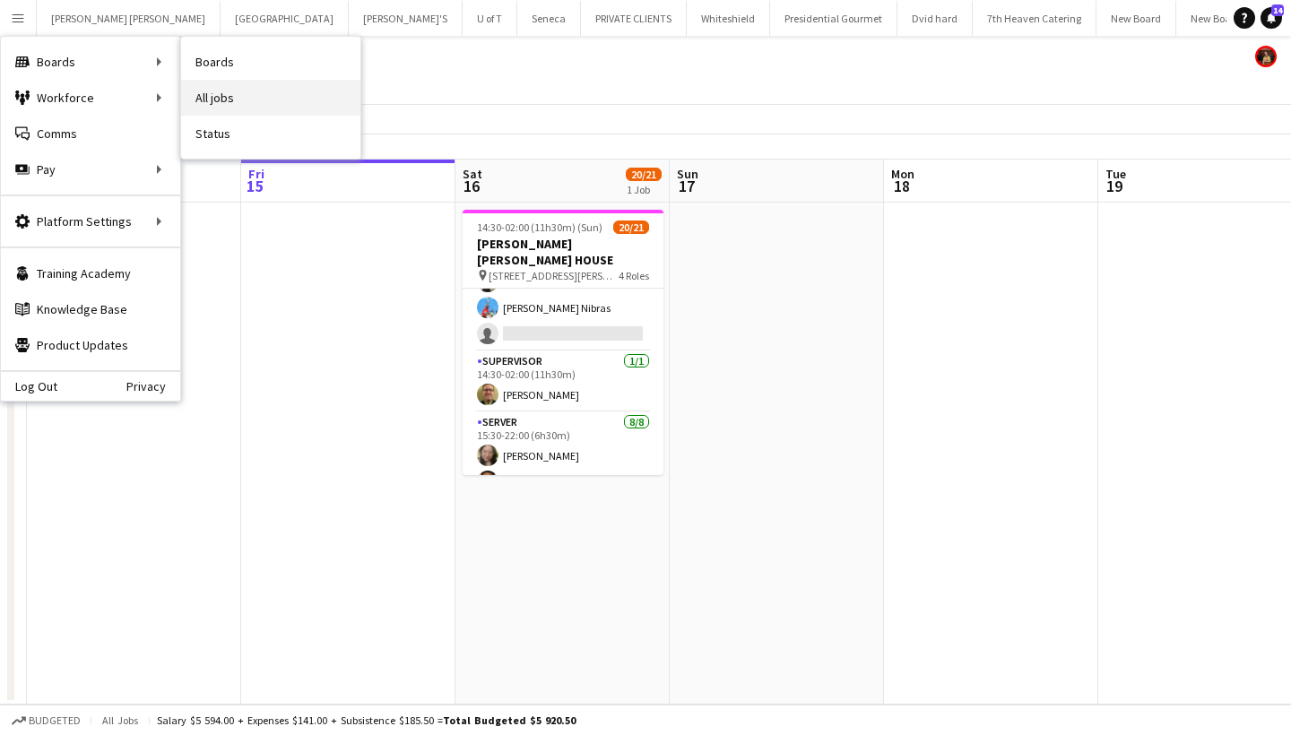
click at [255, 94] on link "All jobs" at bounding box center [270, 98] width 179 height 36
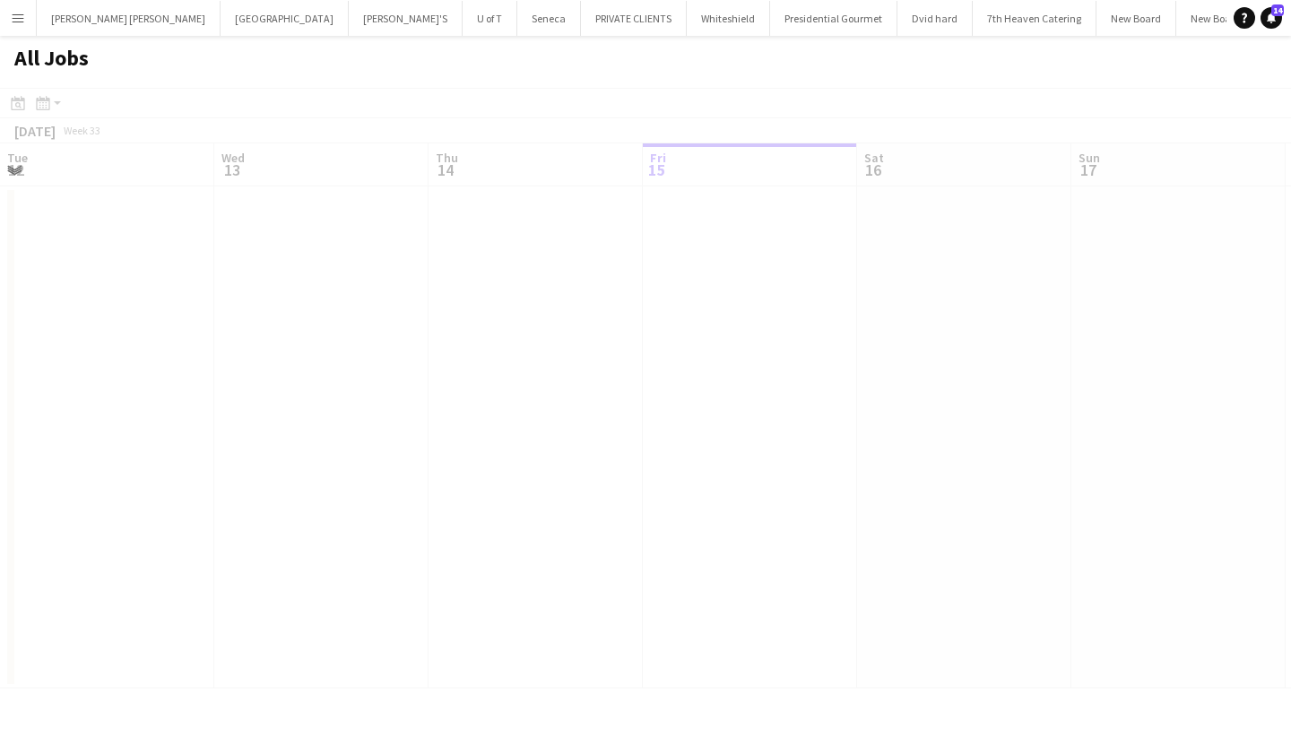
scroll to position [0, 429]
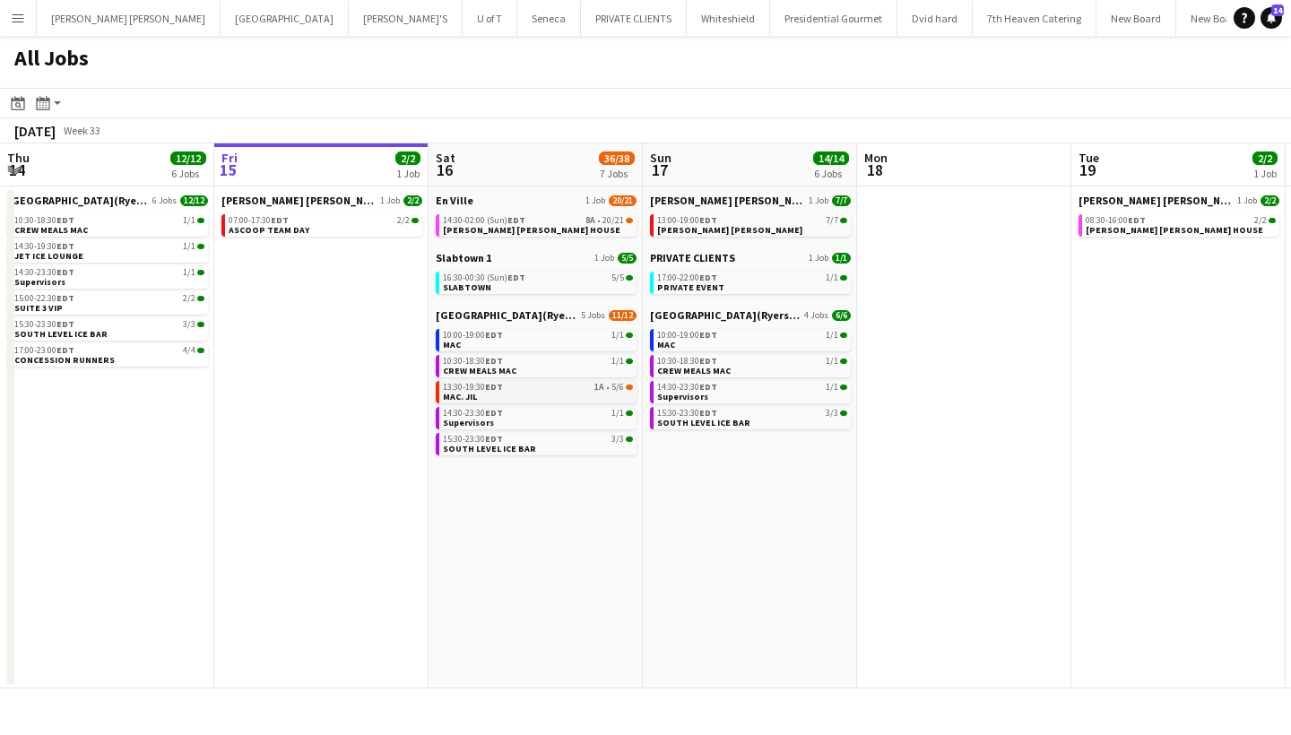
click at [530, 394] on link "13:30-19:30 EDT 1A • 5/6 MAC. JIL" at bounding box center [538, 391] width 190 height 21
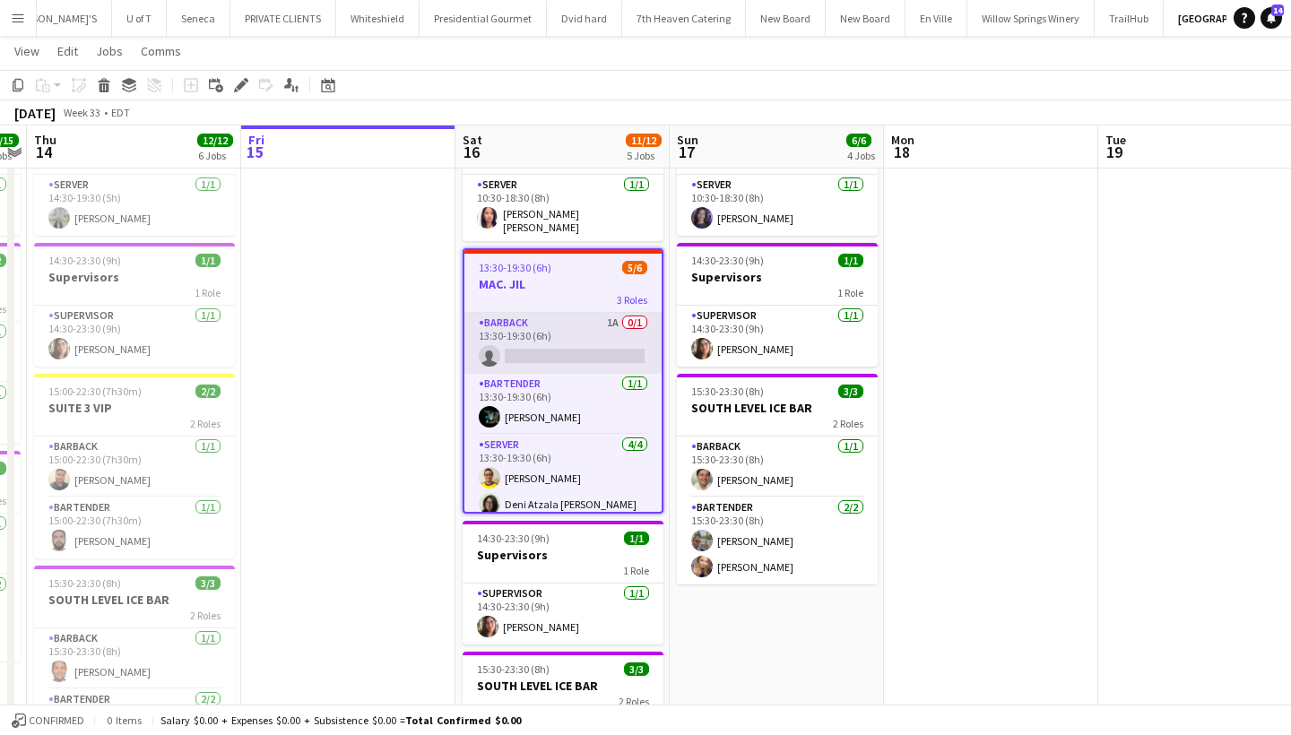
click at [593, 351] on app-card-role "BARBACK 1A 0/1 13:30-19:30 (6h) single-neutral-actions" at bounding box center [562, 343] width 197 height 61
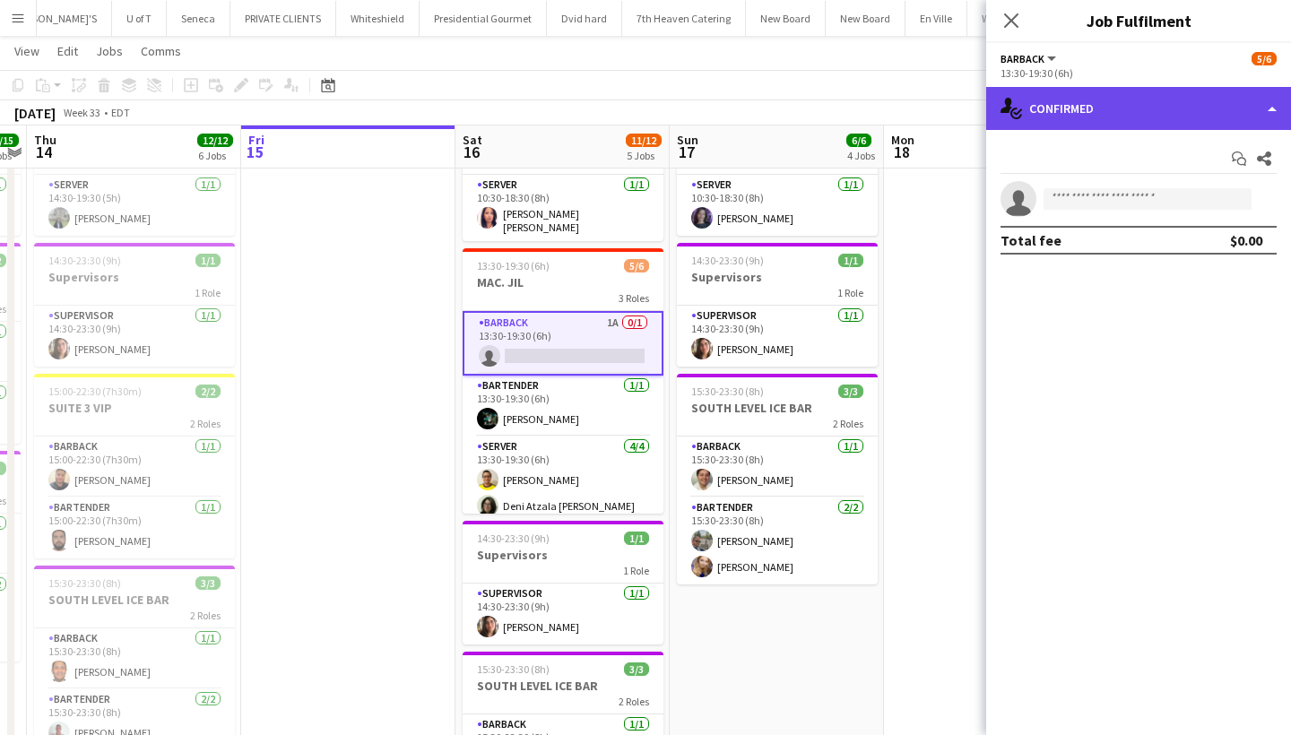
click at [1150, 102] on div "single-neutral-actions-check-2 Confirmed" at bounding box center [1138, 108] width 305 height 43
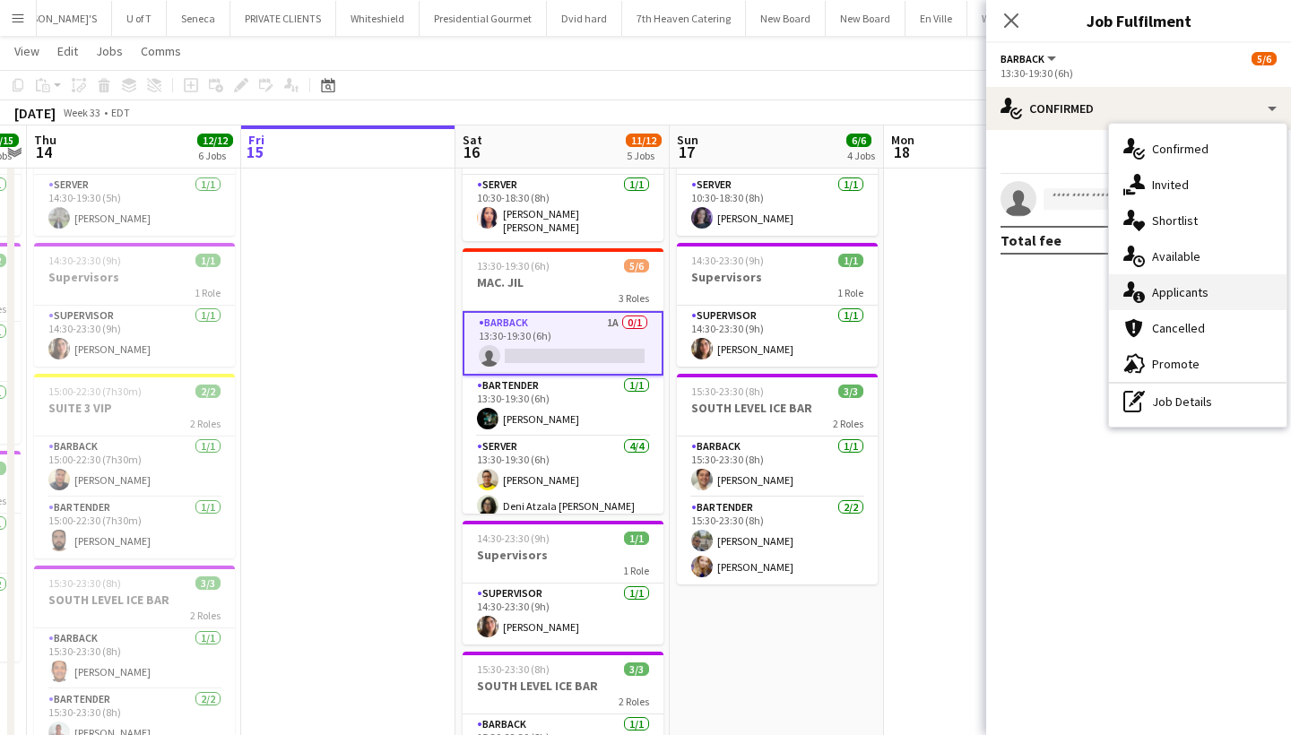
click at [1201, 284] on div "single-neutral-actions-information Applicants" at bounding box center [1198, 292] width 178 height 36
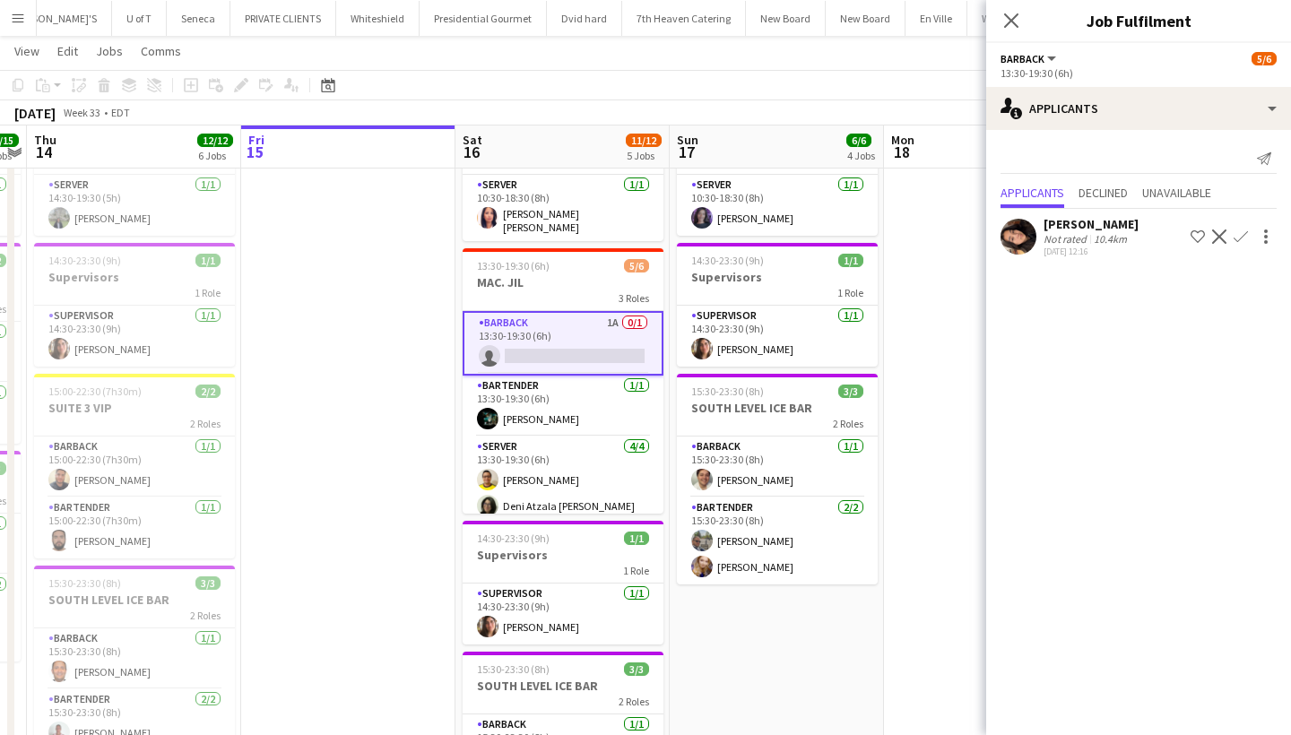
click at [1219, 233] on app-icon "Decline" at bounding box center [1219, 237] width 14 height 14
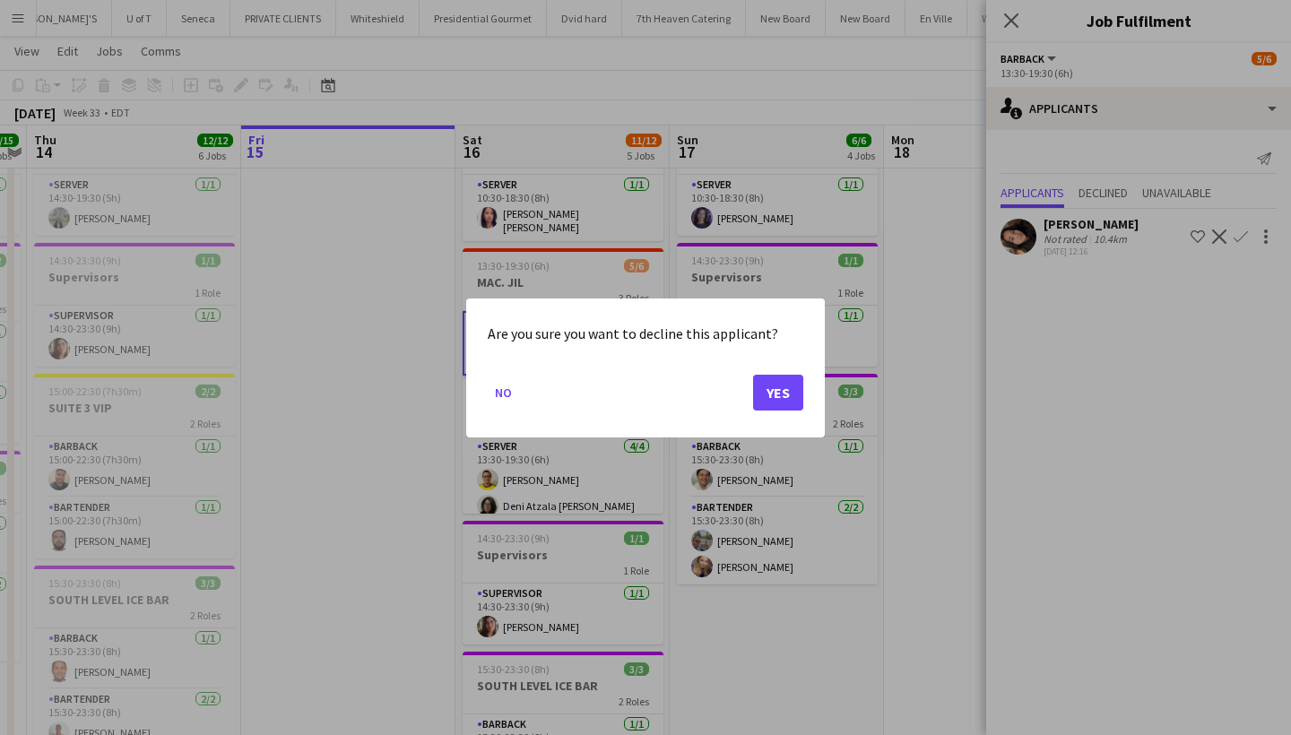
click at [767, 382] on button "Yes" at bounding box center [778, 392] width 50 height 36
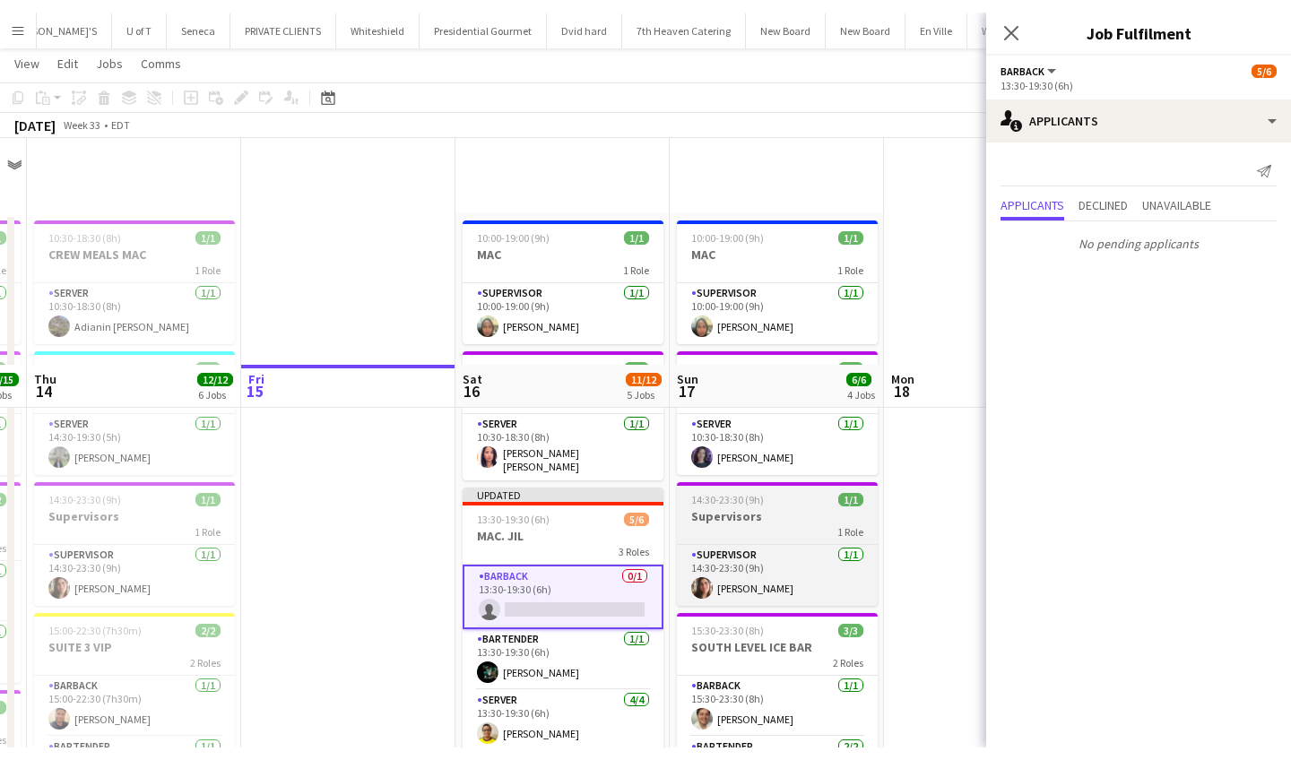
scroll to position [227, 0]
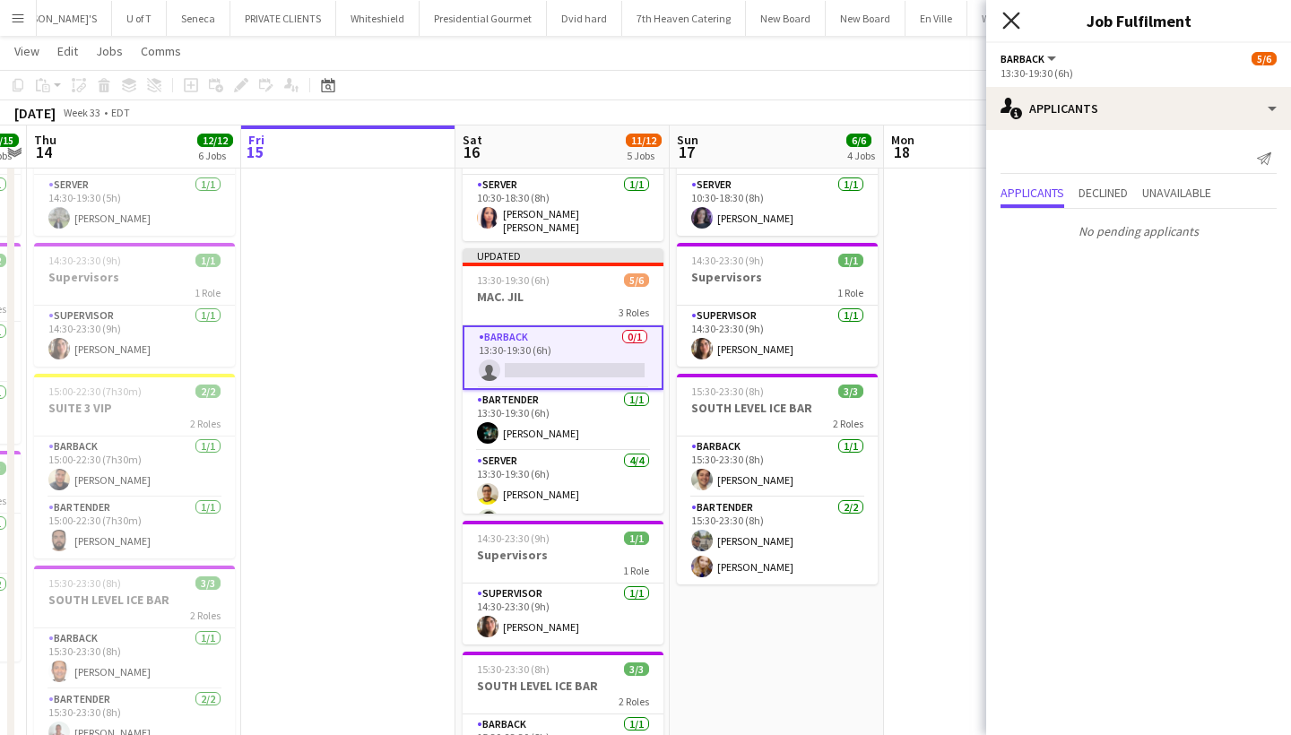
click at [1008, 16] on icon at bounding box center [1011, 20] width 17 height 17
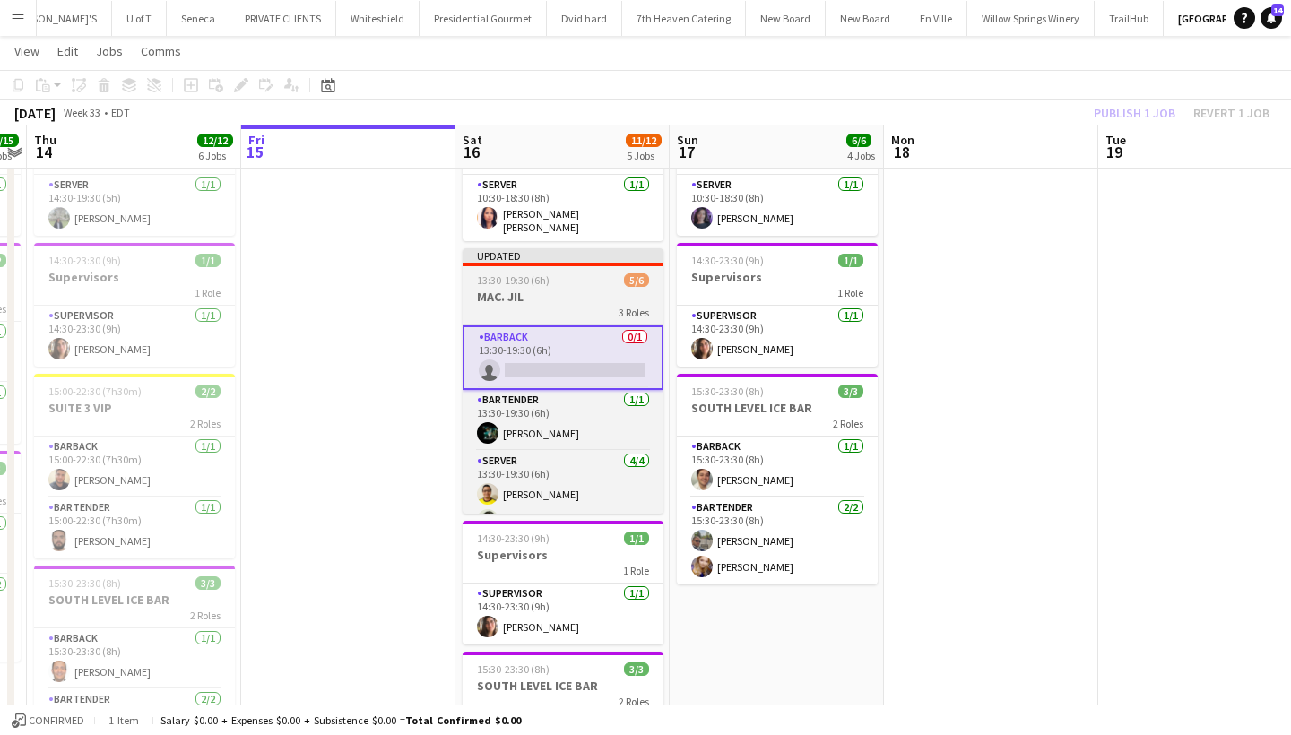
click at [560, 273] on div "13:30-19:30 (6h) 5/6" at bounding box center [563, 279] width 201 height 13
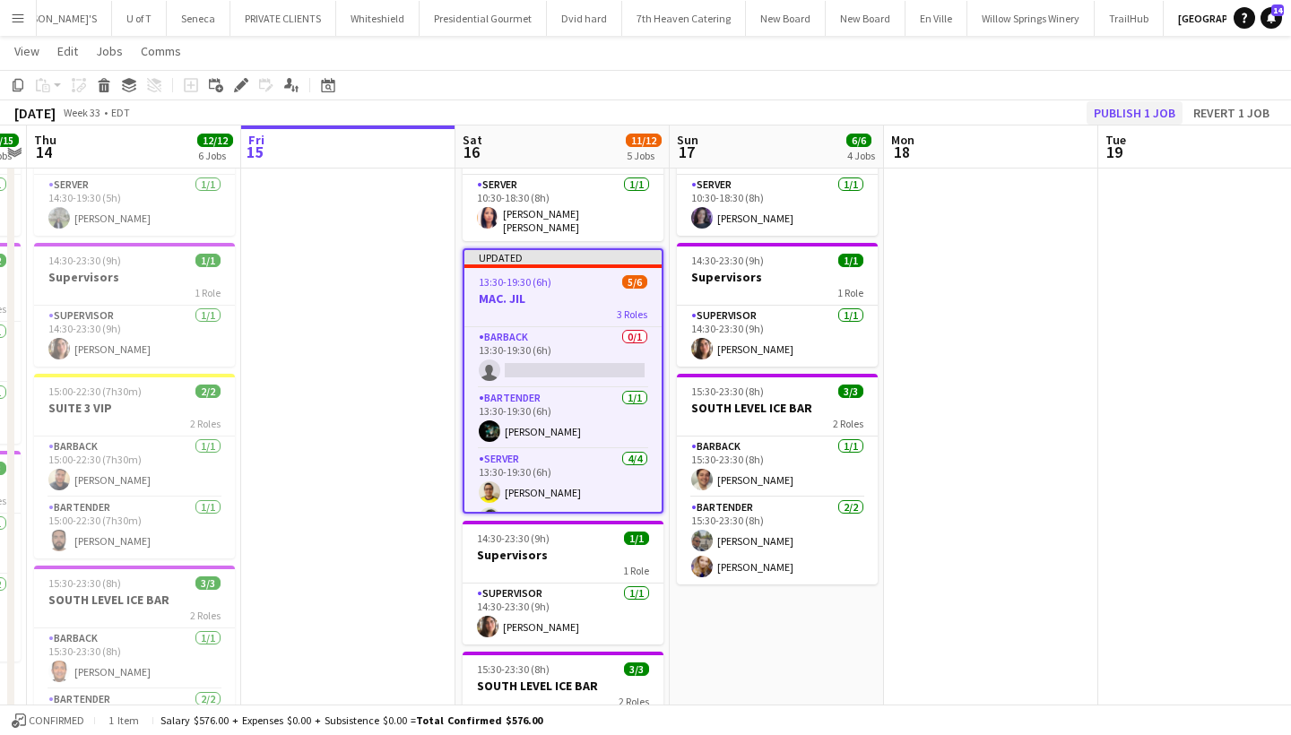
click at [1134, 109] on button "Publish 1 job" at bounding box center [1135, 112] width 96 height 23
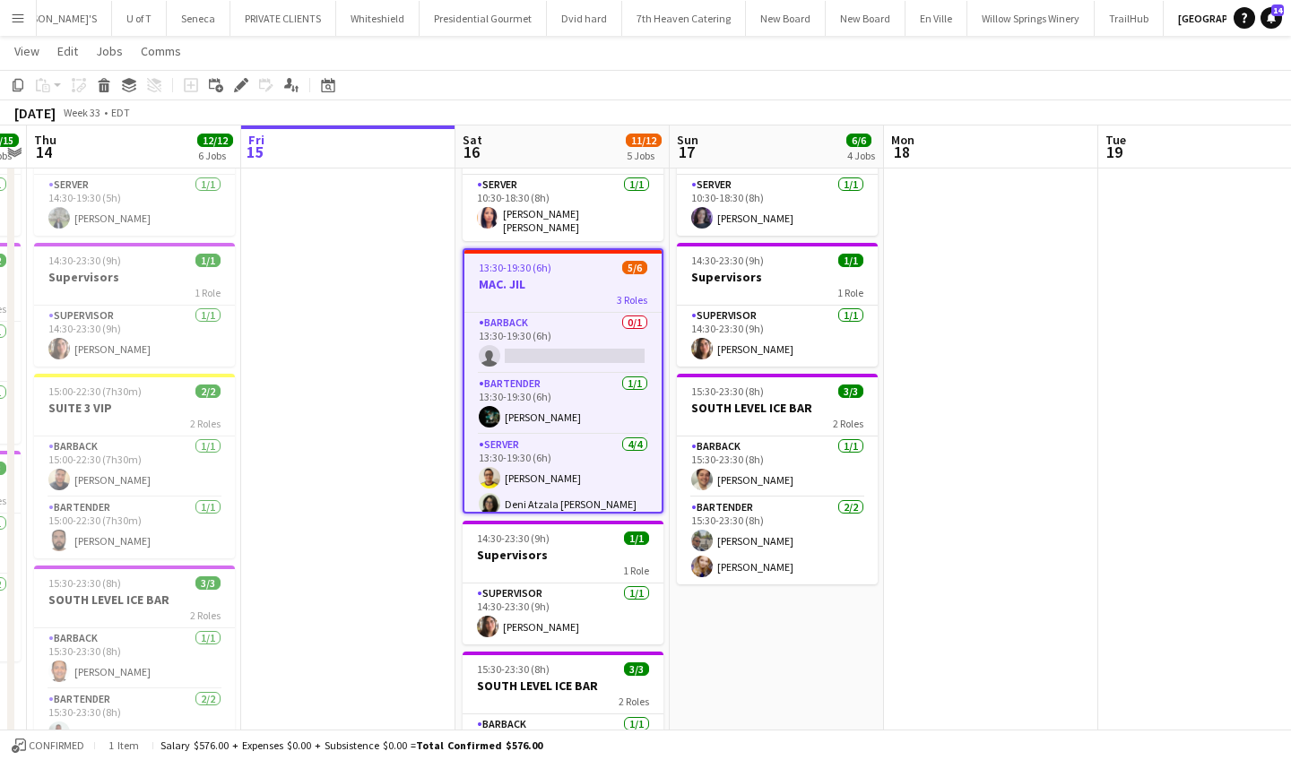
click at [10, 12] on button "Menu" at bounding box center [18, 18] width 36 height 36
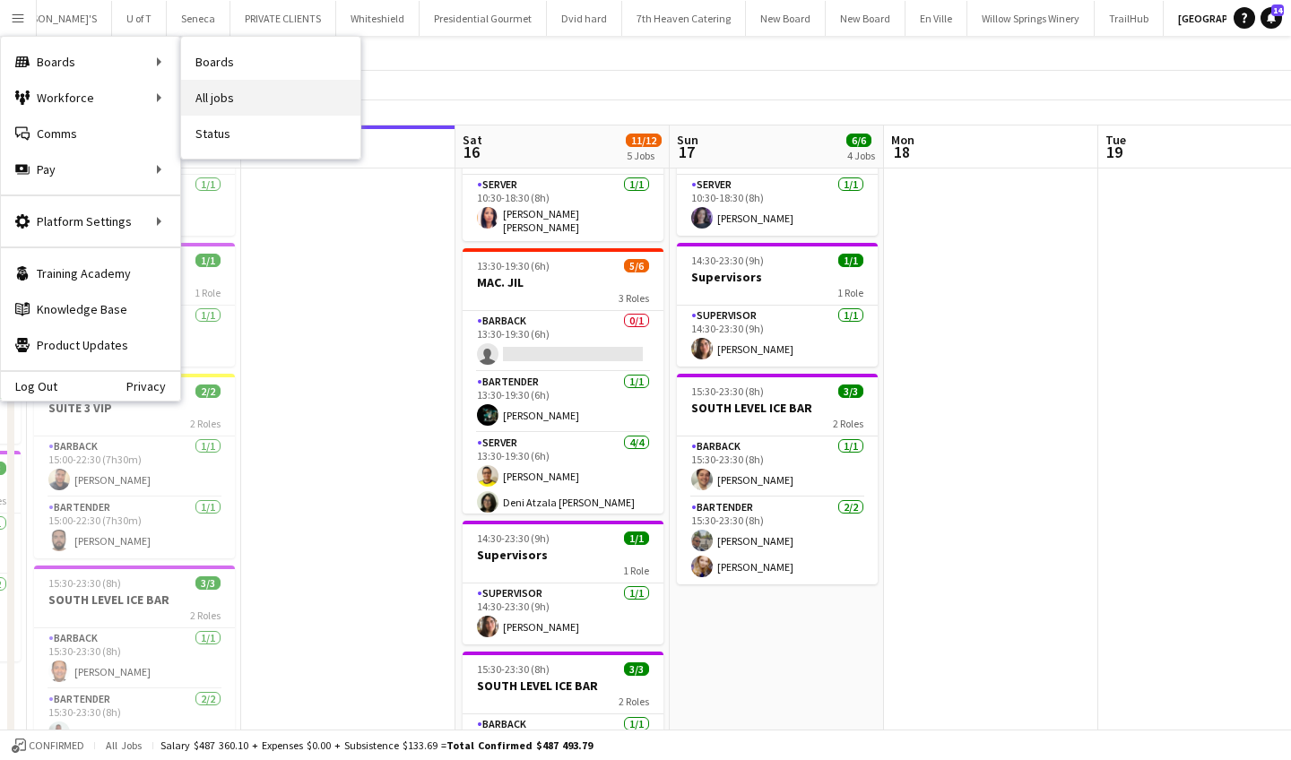
click at [246, 95] on link "All jobs" at bounding box center [270, 98] width 179 height 36
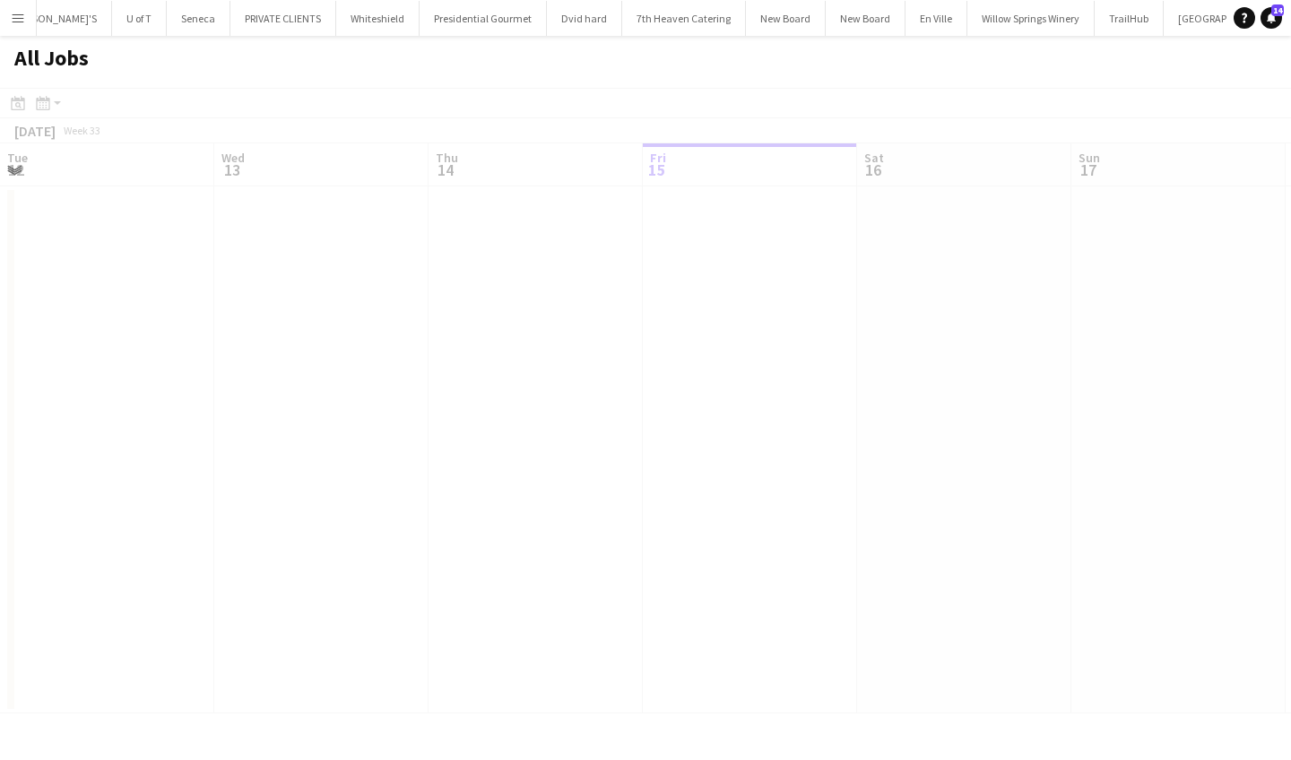
scroll to position [0, 429]
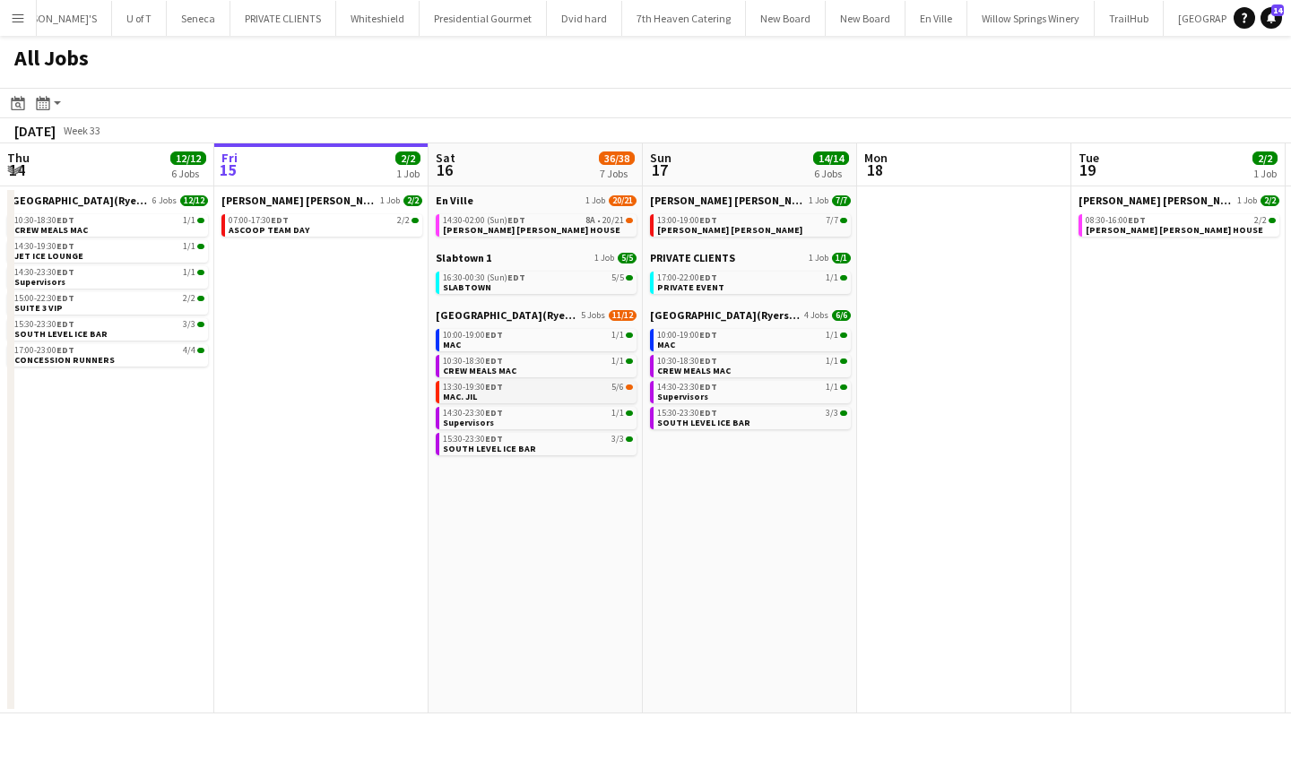
click at [525, 387] on div "13:30-19:30 EDT 5/6" at bounding box center [538, 387] width 190 height 9
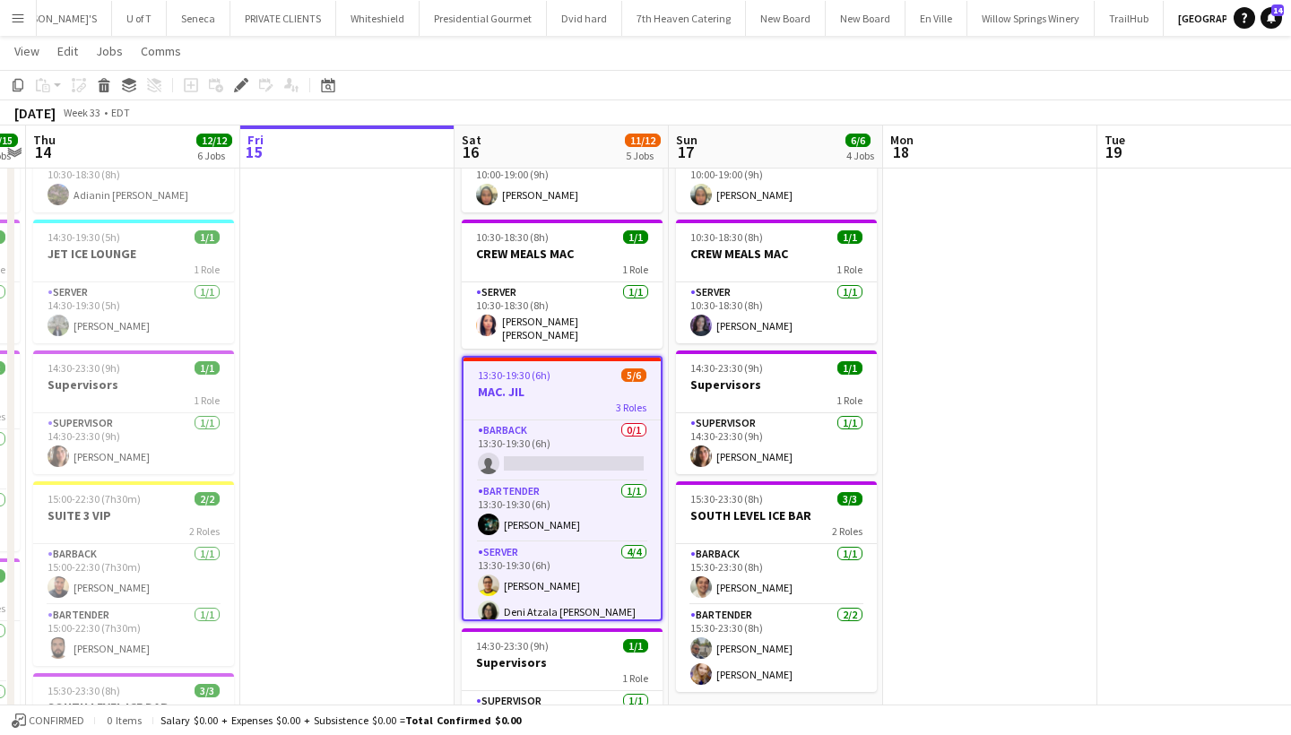
click at [21, 21] on app-icon "Menu" at bounding box center [18, 18] width 14 height 14
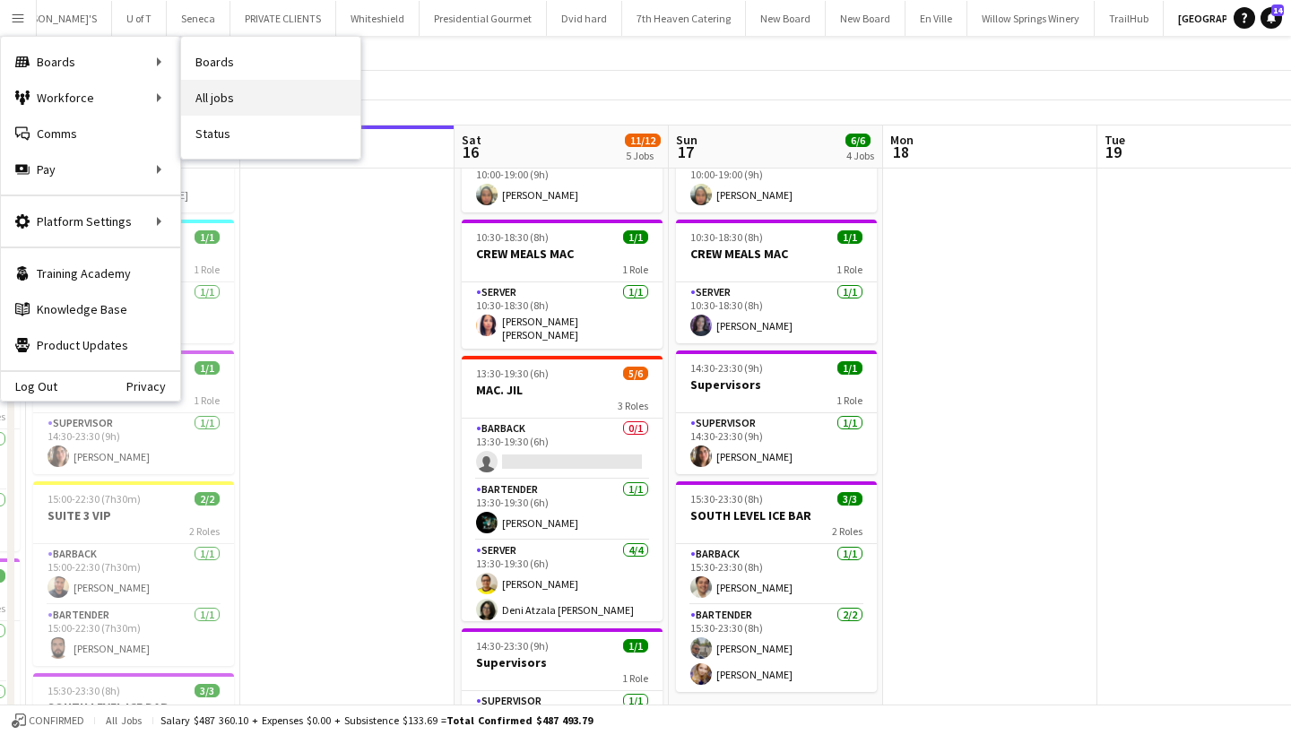
click at [250, 92] on link "All jobs" at bounding box center [270, 98] width 179 height 36
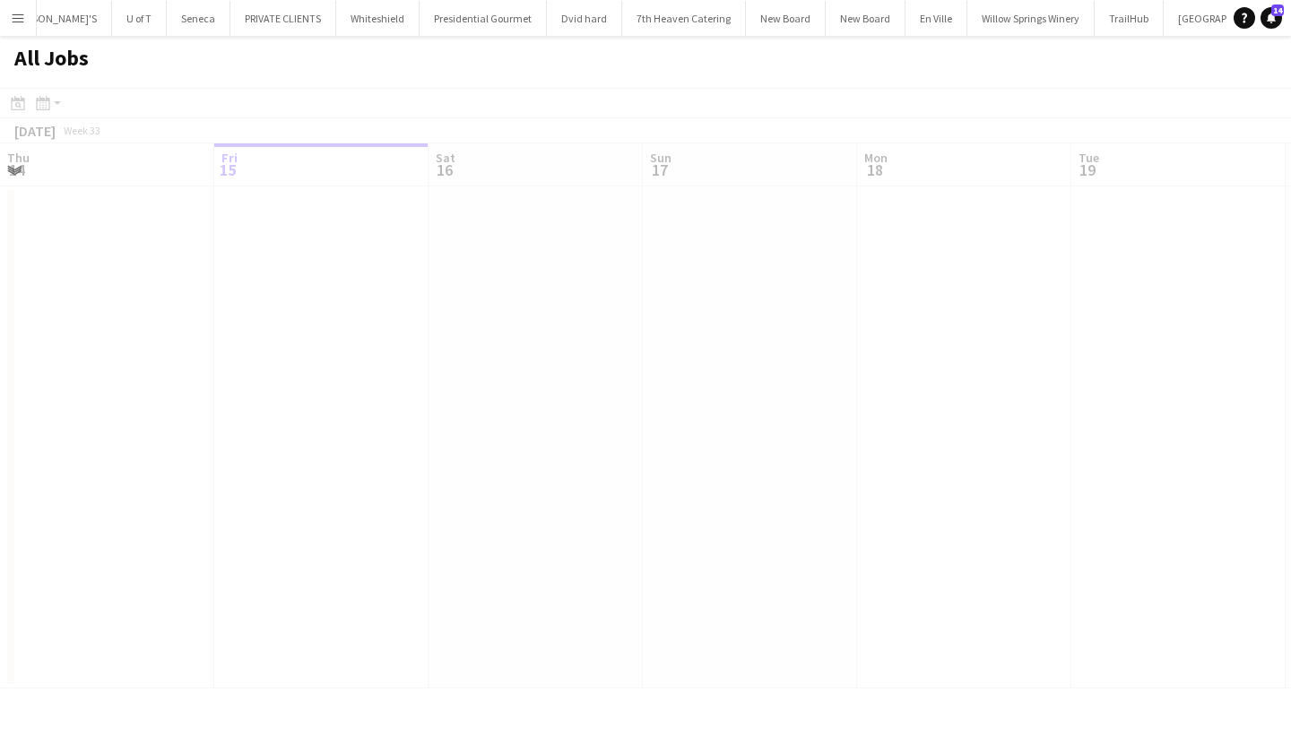
scroll to position [0, 429]
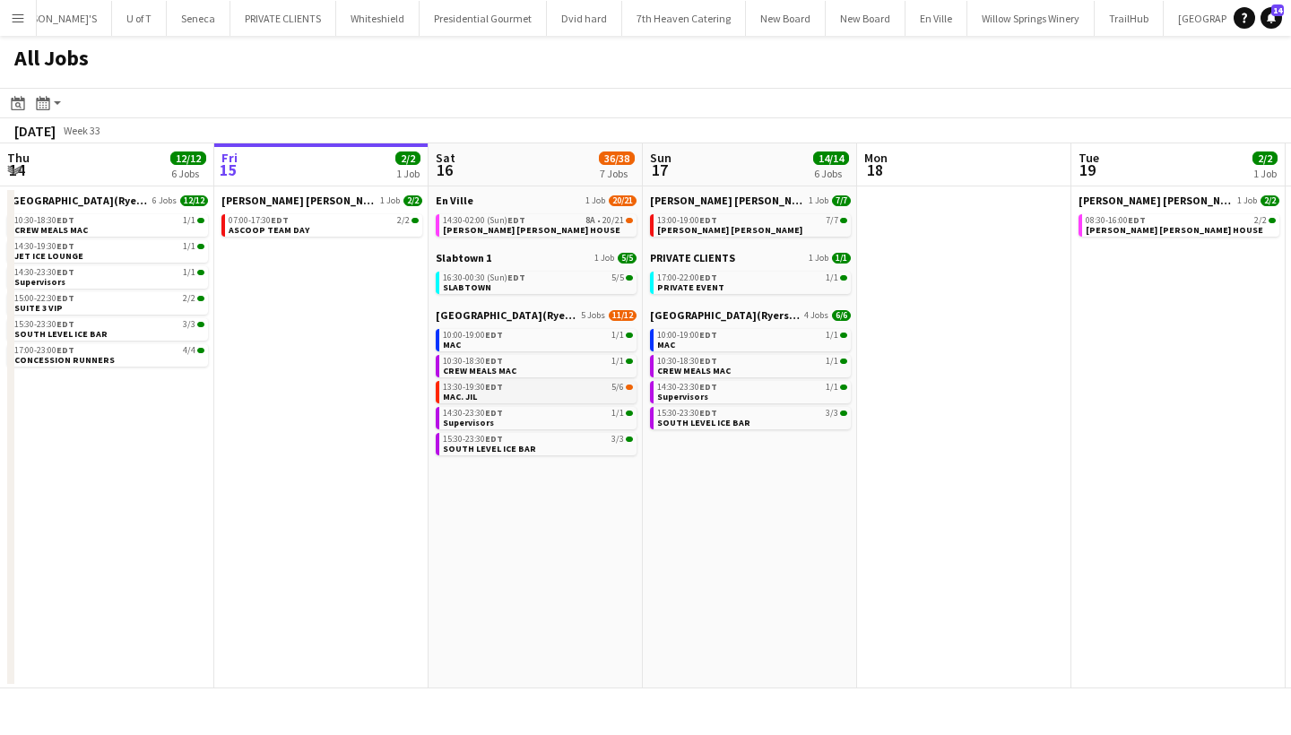
click at [543, 394] on link "13:30-19:30 EDT 5/6 MAC. JIL" at bounding box center [538, 391] width 190 height 21
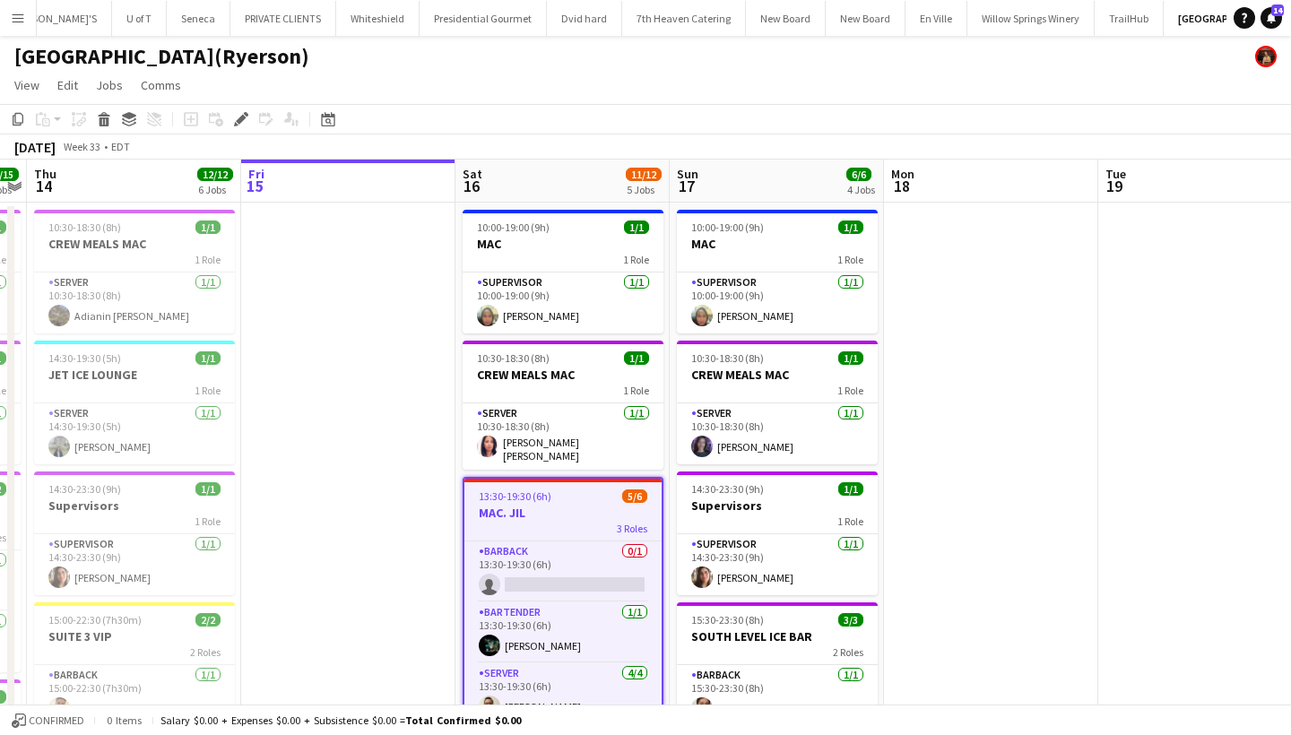
click at [12, 14] on app-icon "Menu" at bounding box center [18, 18] width 14 height 14
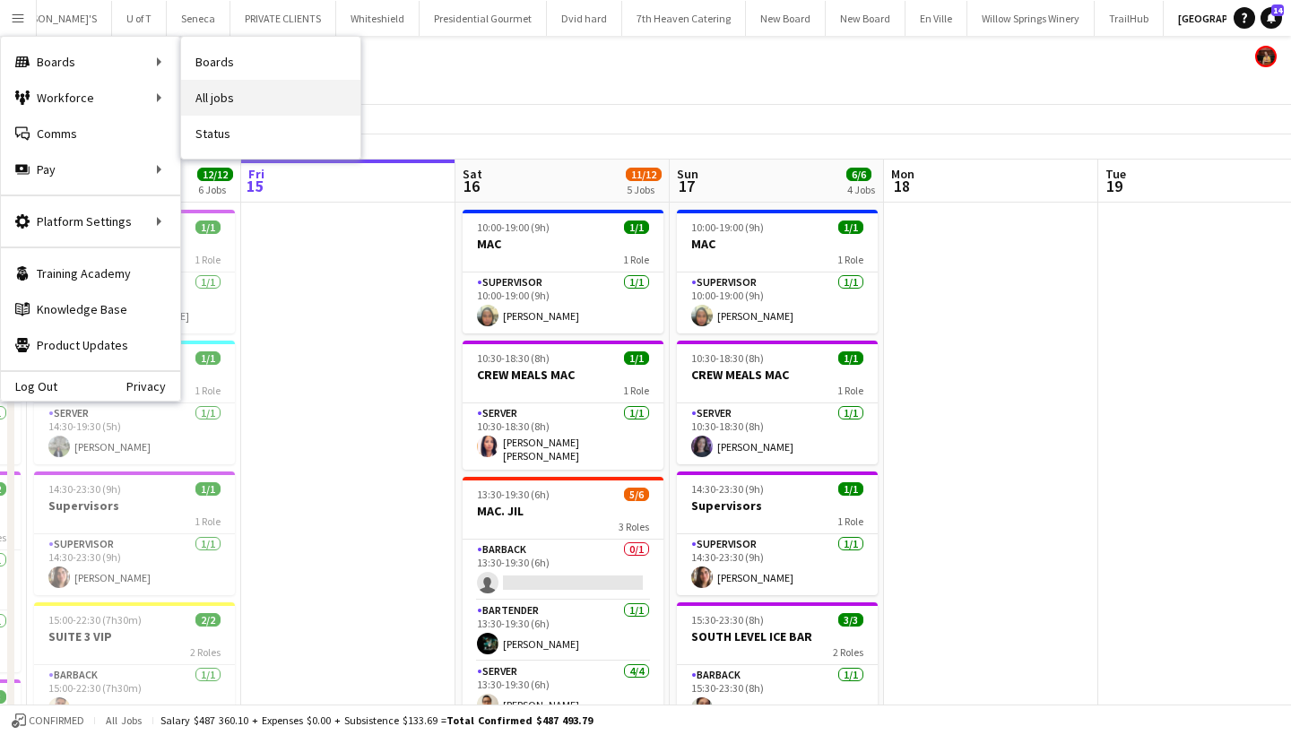
click at [239, 99] on link "All jobs" at bounding box center [270, 98] width 179 height 36
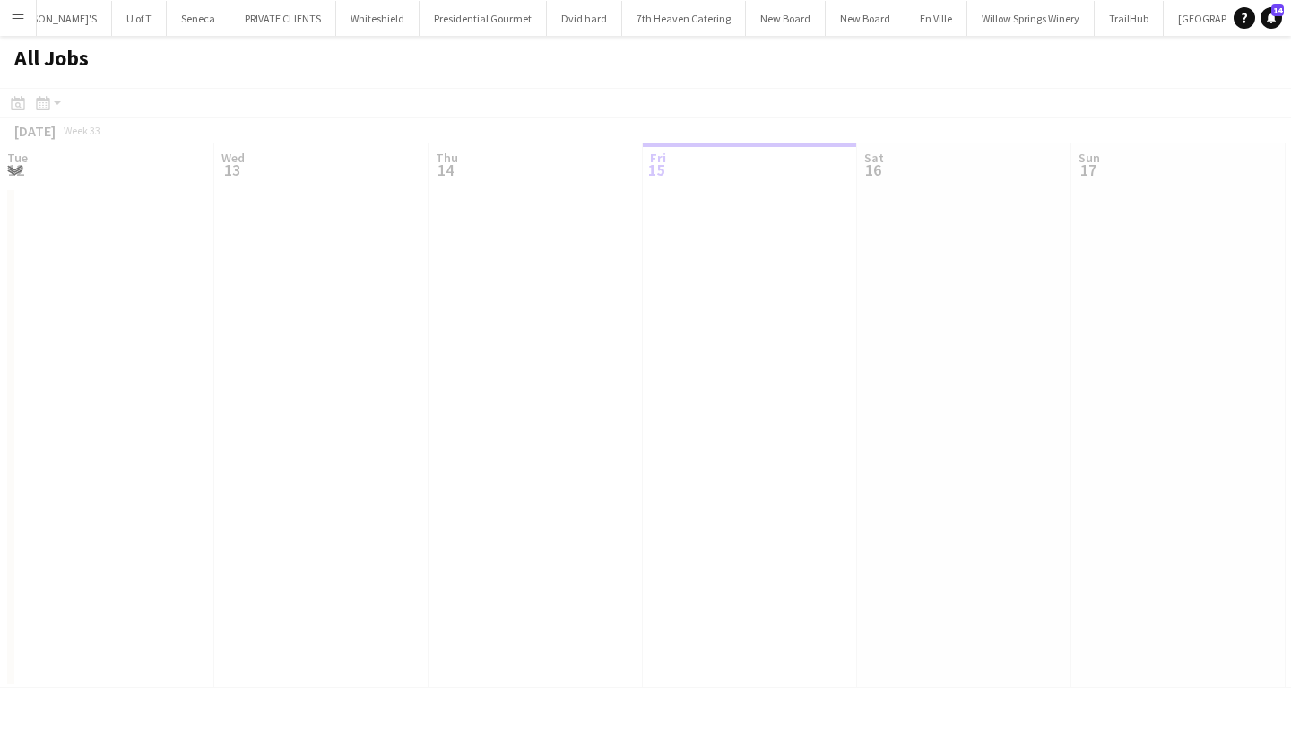
scroll to position [0, 429]
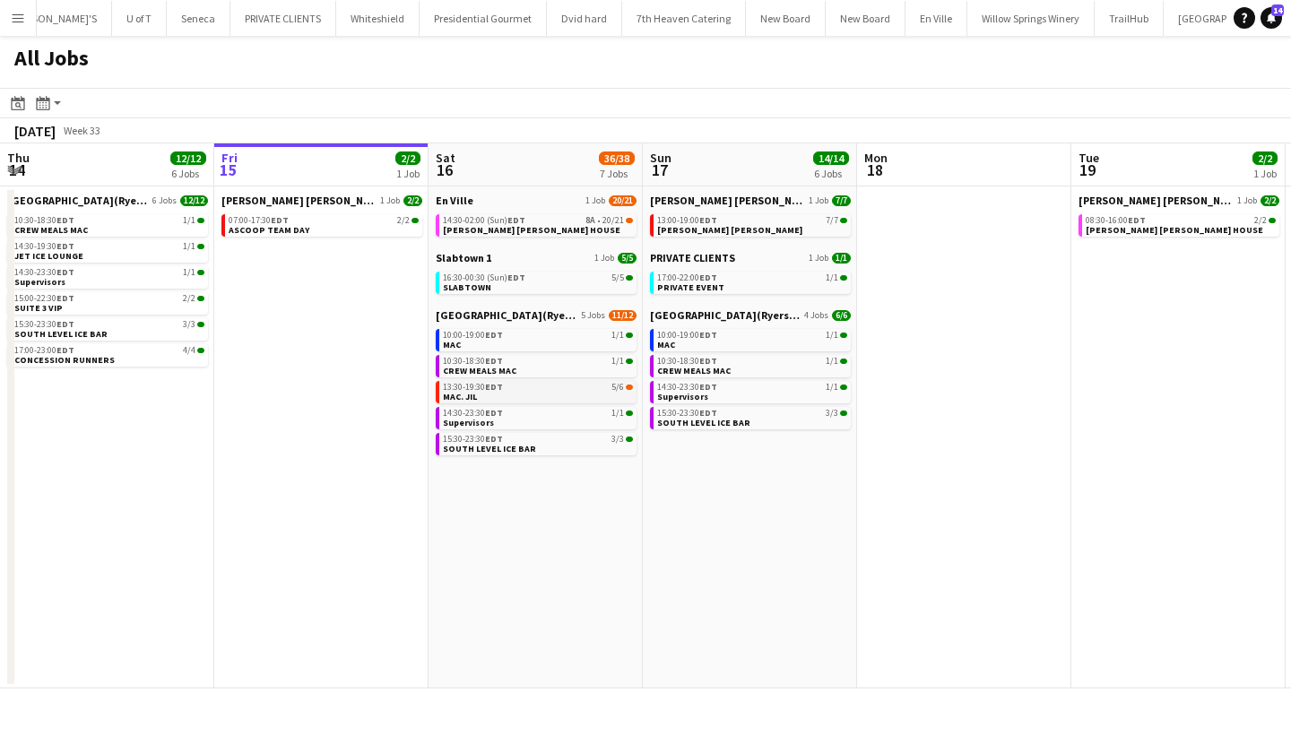
click at [538, 390] on div "13:30-19:30 EDT 5/6" at bounding box center [538, 387] width 190 height 9
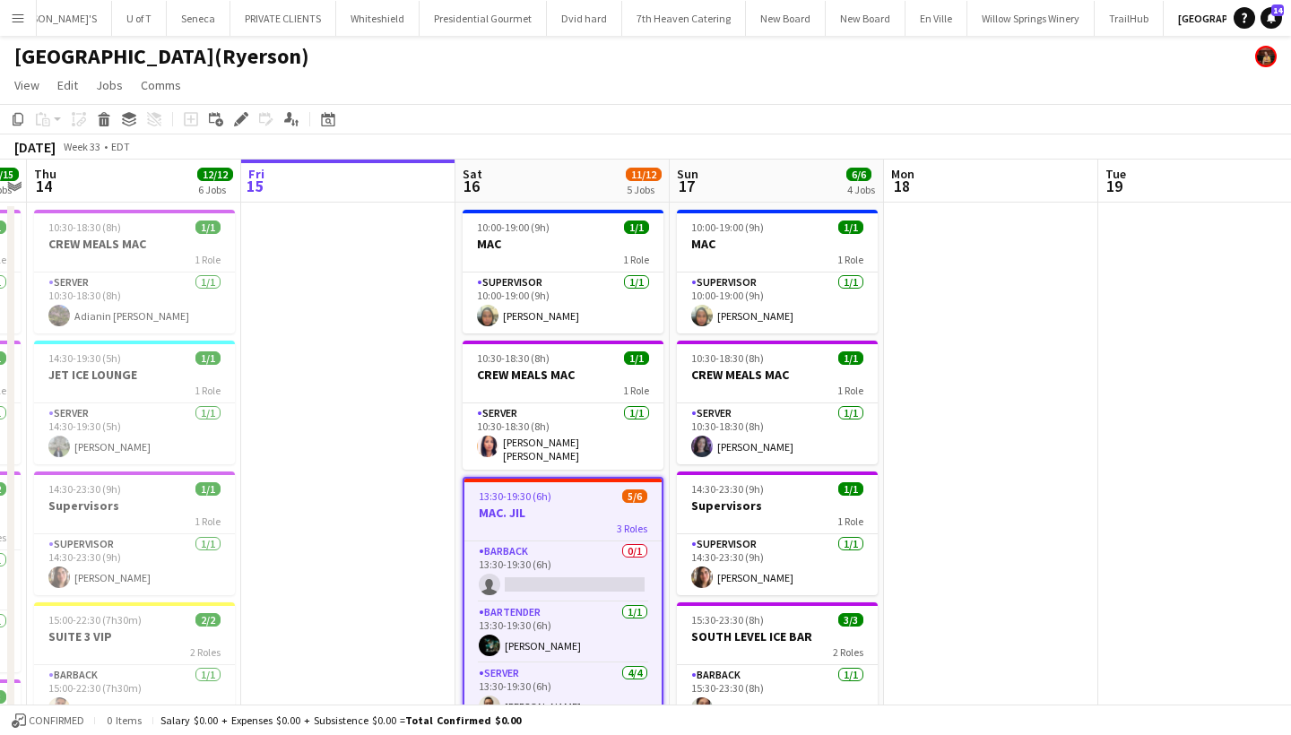
click at [18, 14] on app-icon "Menu" at bounding box center [18, 18] width 14 height 14
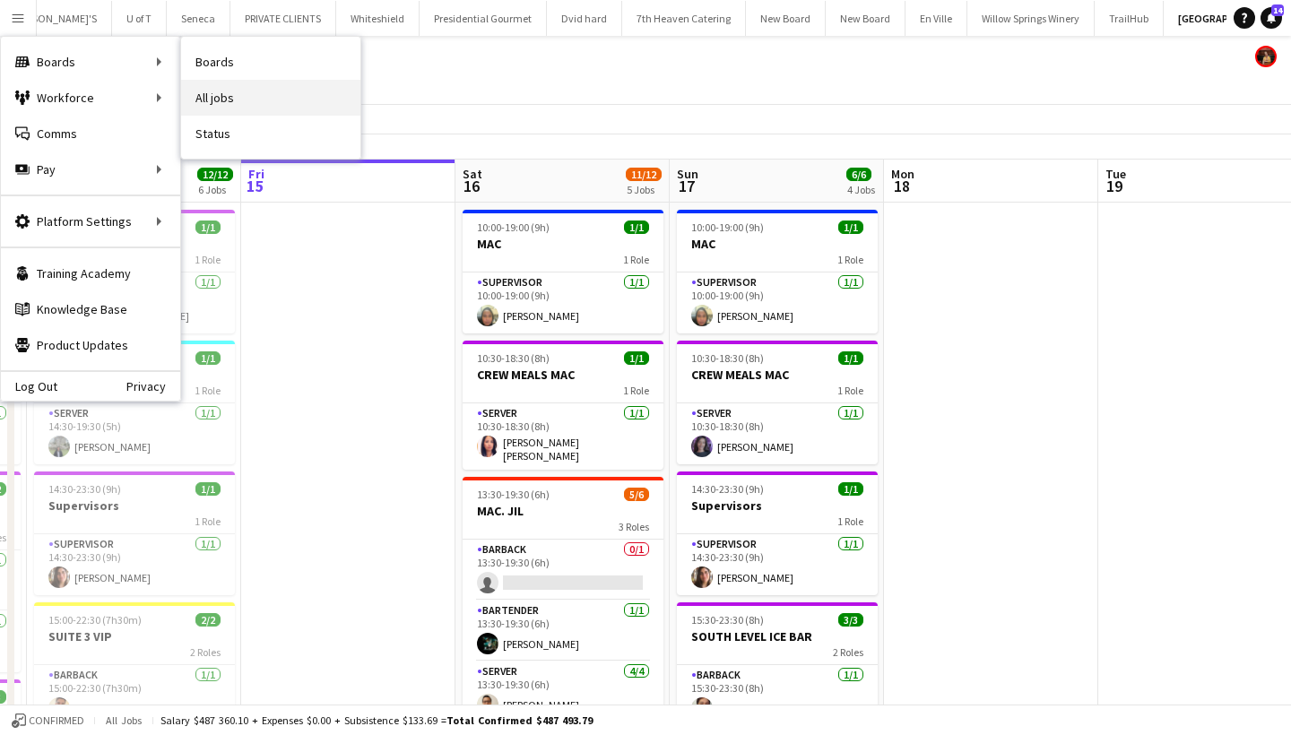
click at [264, 101] on link "All jobs" at bounding box center [270, 98] width 179 height 36
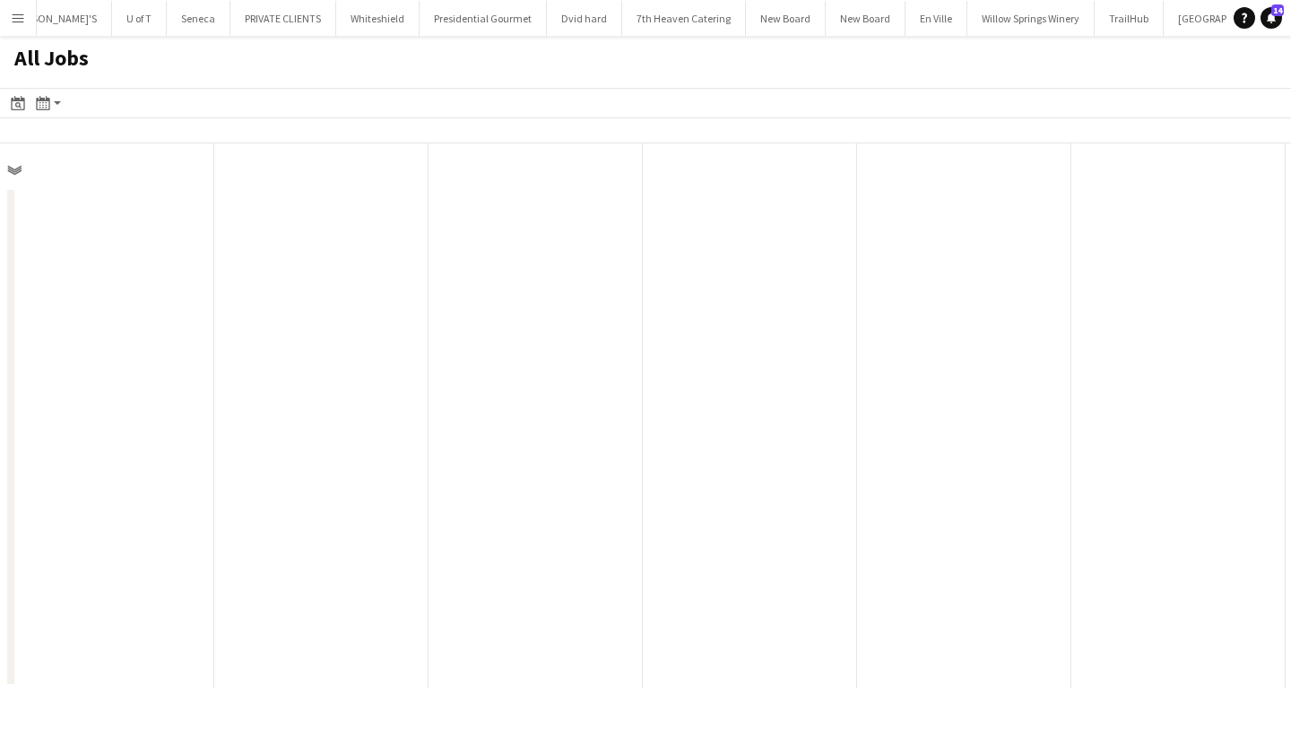
scroll to position [0, 429]
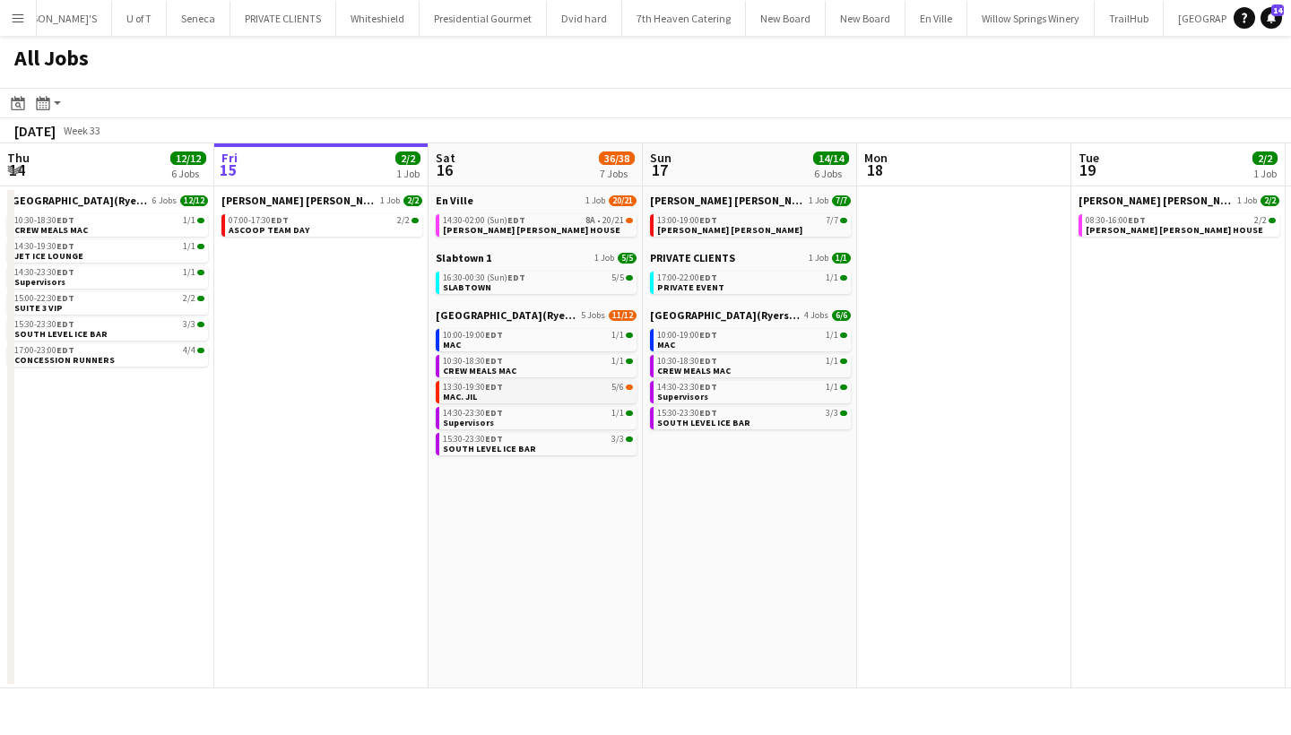
click at [524, 396] on link "13:30-19:30 EDT 5/6 MAC. JIL" at bounding box center [538, 391] width 190 height 21
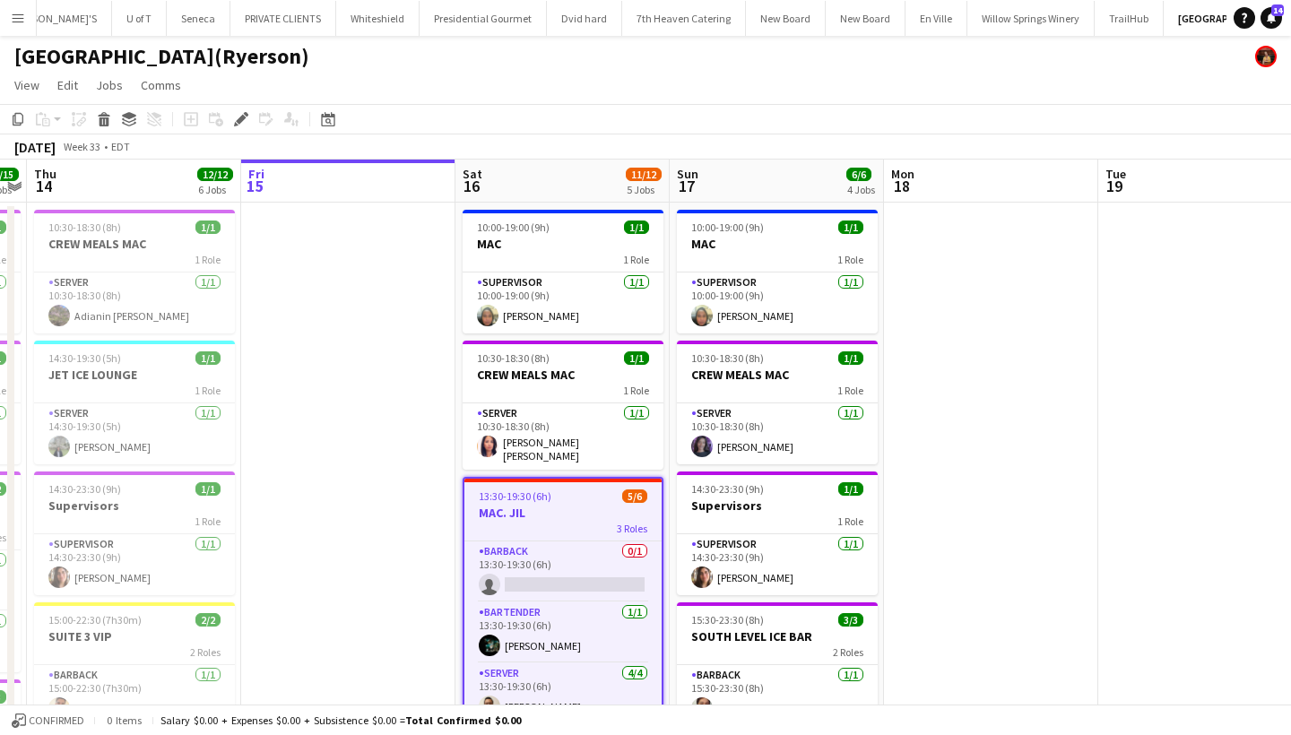
click at [13, 15] on app-icon "Menu" at bounding box center [18, 18] width 14 height 14
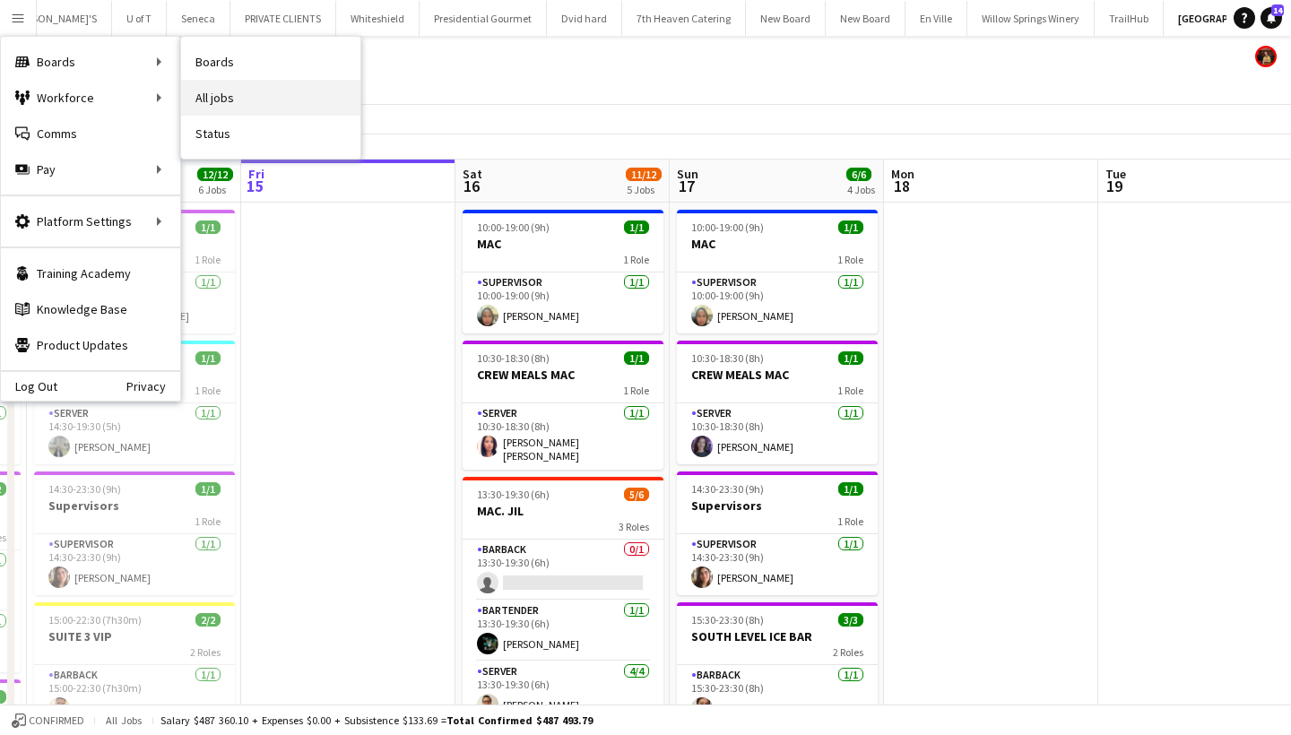
click at [225, 91] on link "All jobs" at bounding box center [270, 98] width 179 height 36
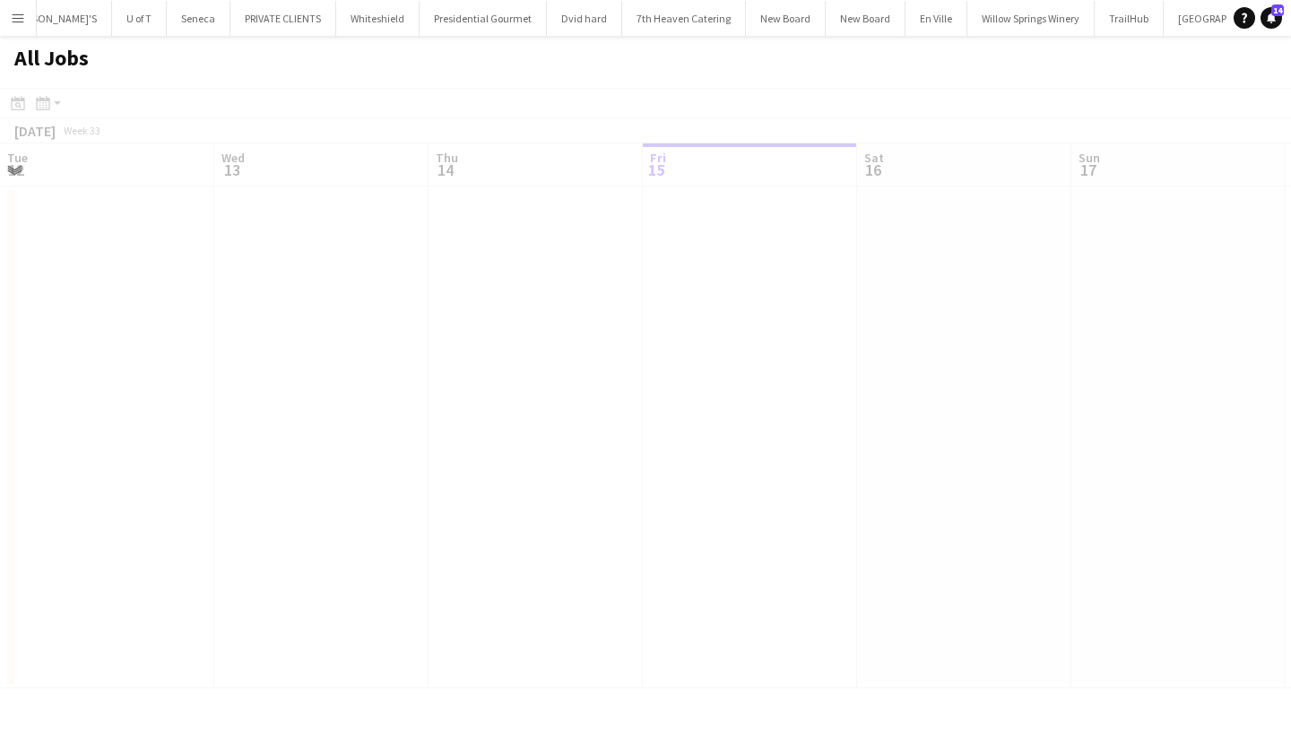
scroll to position [0, 429]
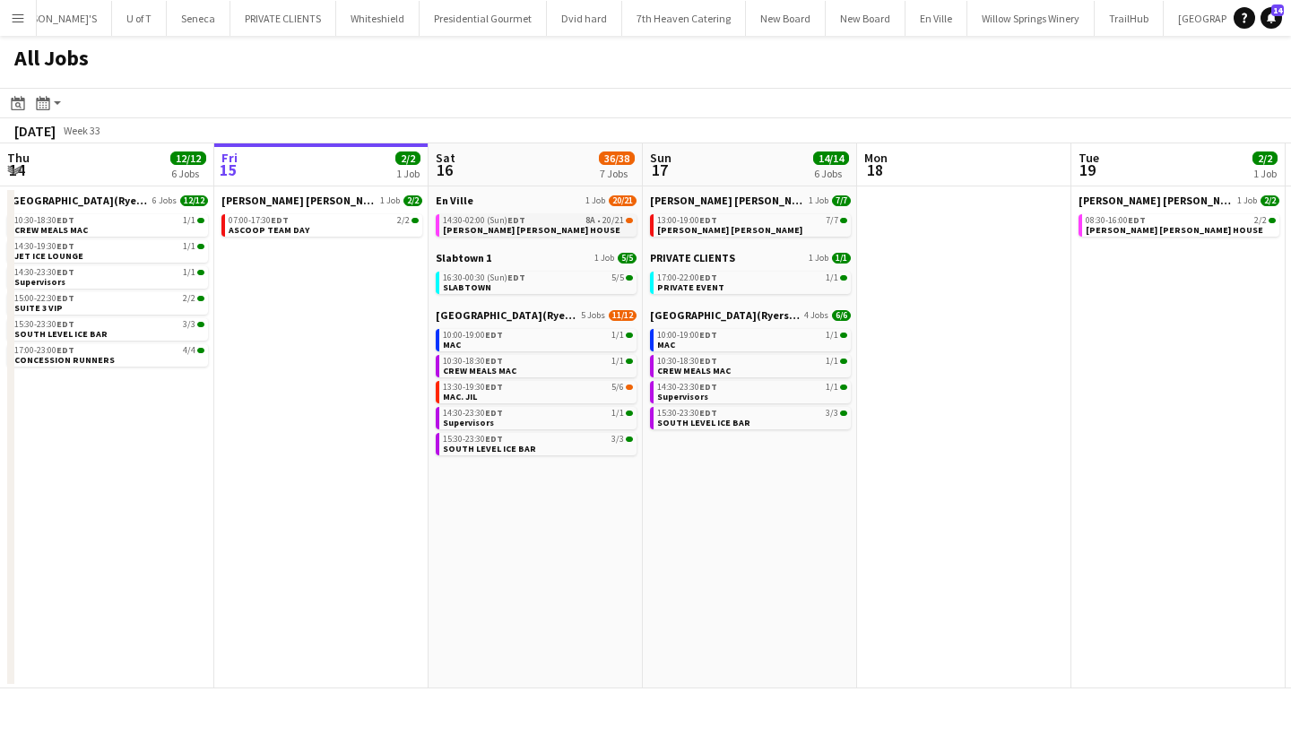
click at [549, 227] on link "14:30-02:00 (Sun) EDT 8A • 20/21 MILLER LASH HOUSE" at bounding box center [538, 224] width 190 height 21
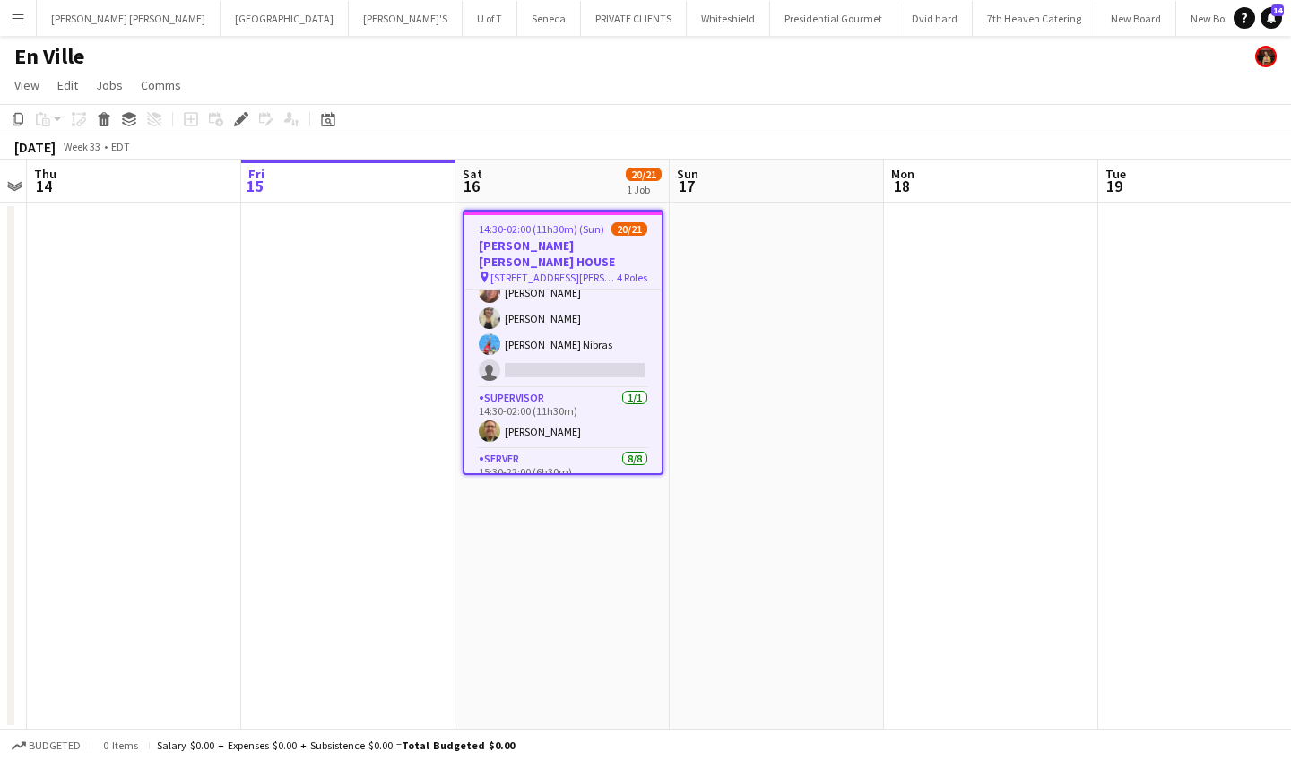
scroll to position [289, 0]
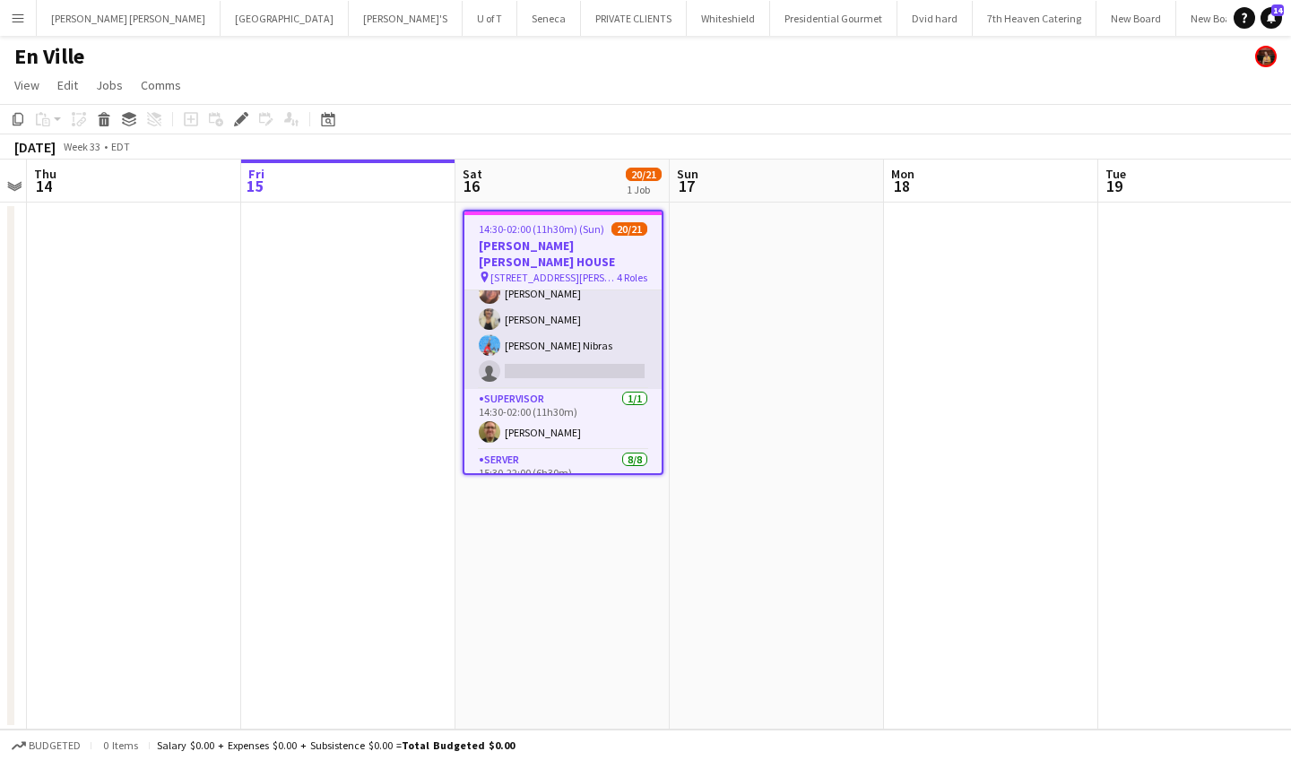
click at [542, 349] on app-card-role "SERVER 8A [DATE] 14:30-02:00 (11h30m) [PERSON_NAME] [PERSON_NAME] [PERSON_NAME]…" at bounding box center [562, 252] width 197 height 274
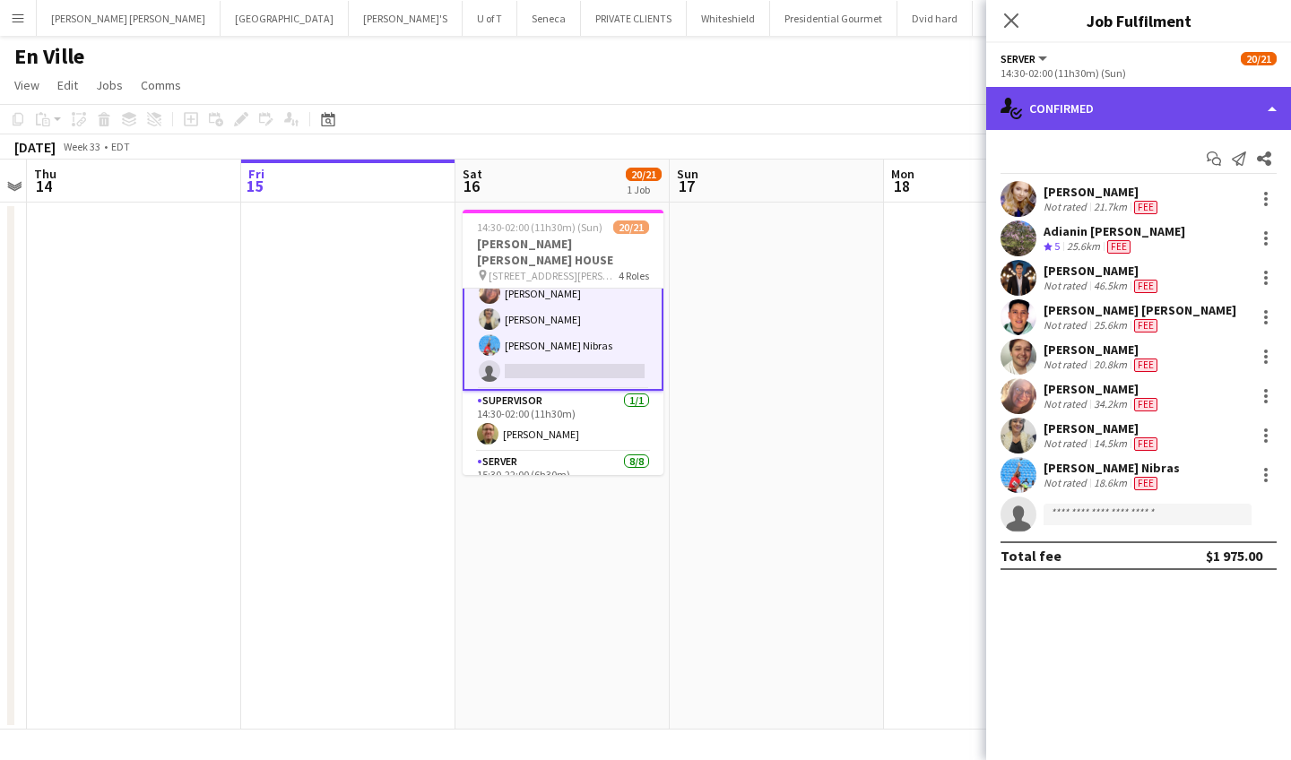
click at [1149, 109] on div "single-neutral-actions-check-2 Confirmed" at bounding box center [1138, 108] width 305 height 43
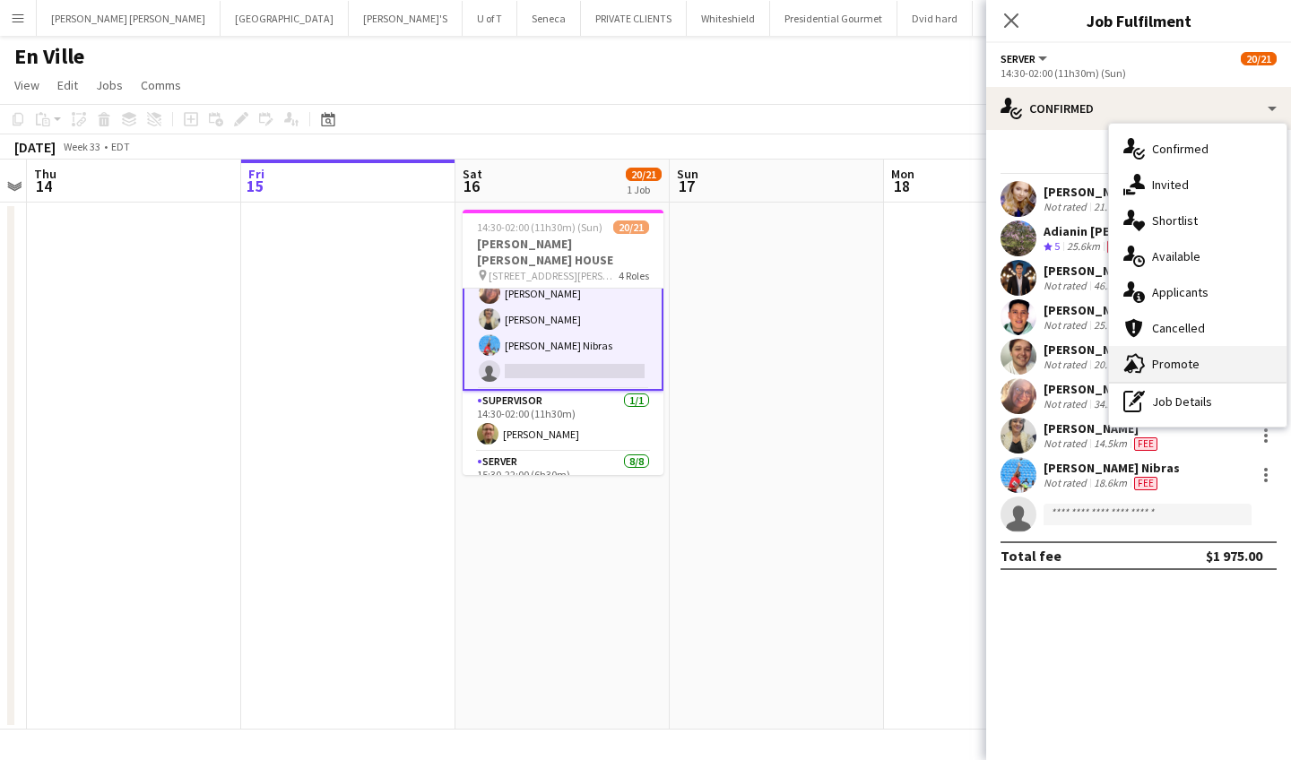
click at [1174, 363] on div "advertising-megaphone Promote" at bounding box center [1198, 364] width 178 height 36
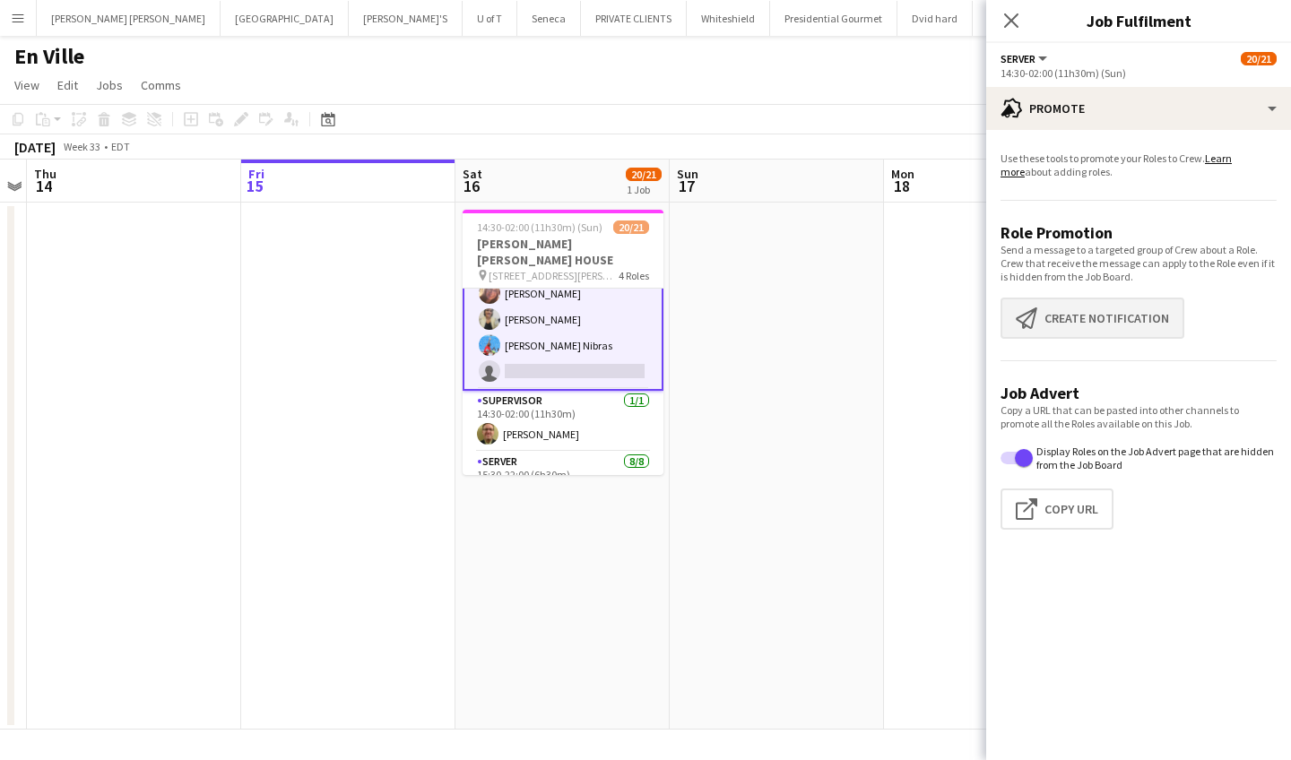
click at [1082, 310] on button "Create notification Create notification" at bounding box center [1093, 318] width 184 height 41
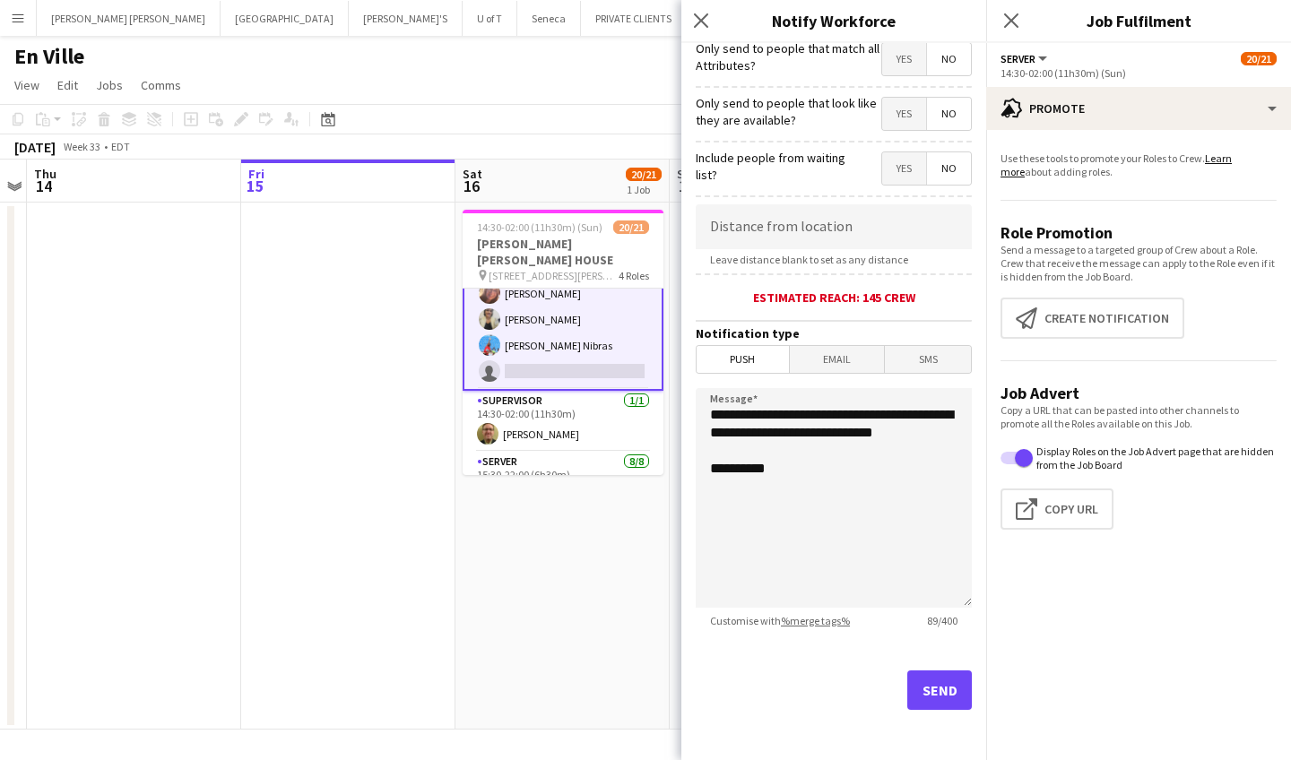
scroll to position [227, 0]
click at [935, 696] on button "Send" at bounding box center [939, 690] width 65 height 39
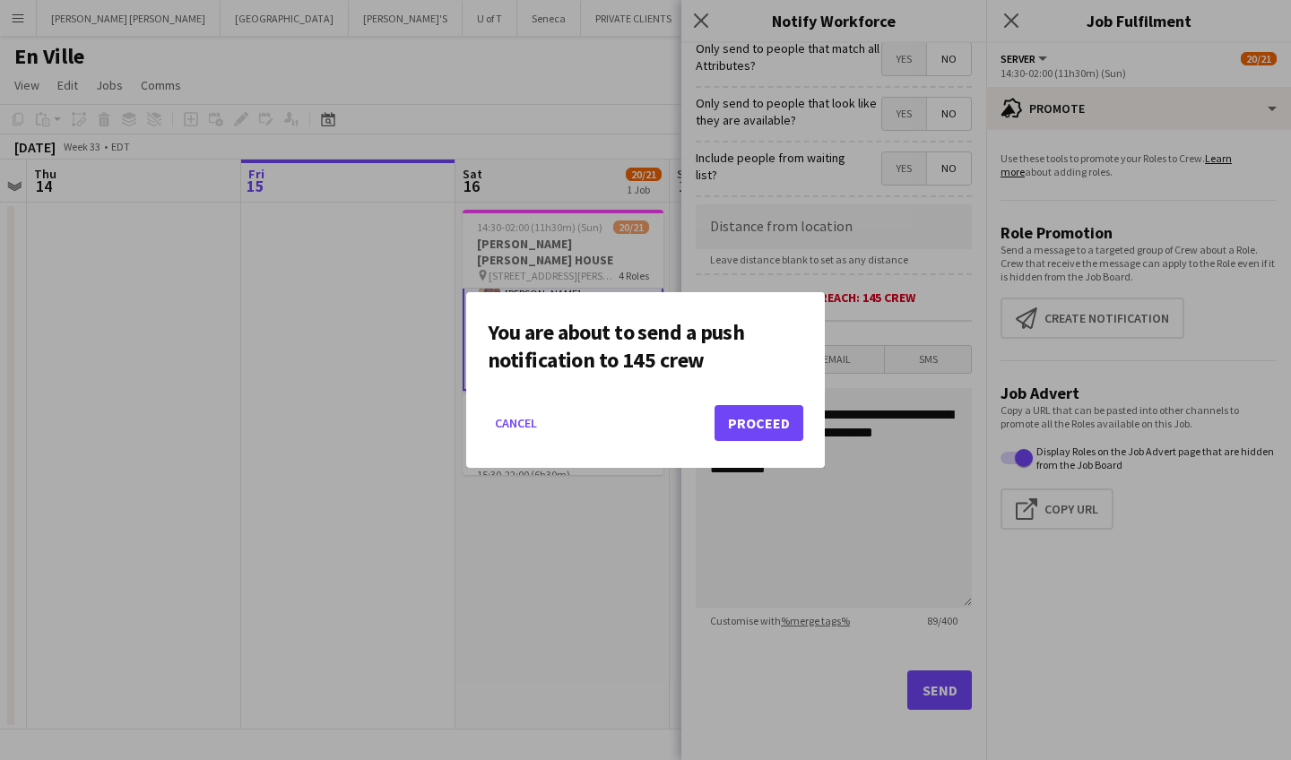
click at [759, 415] on button "Proceed" at bounding box center [759, 423] width 89 height 36
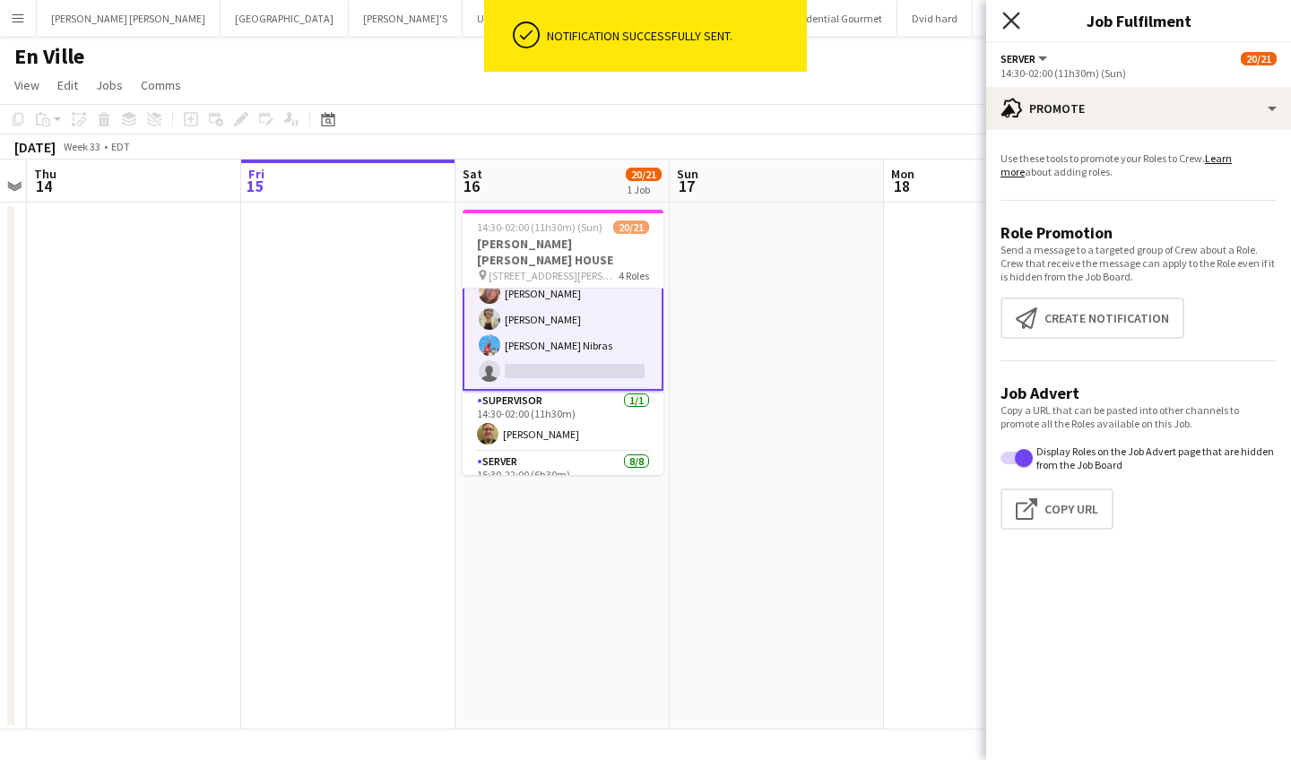
click at [1006, 23] on icon "Close pop-in" at bounding box center [1011, 20] width 17 height 17
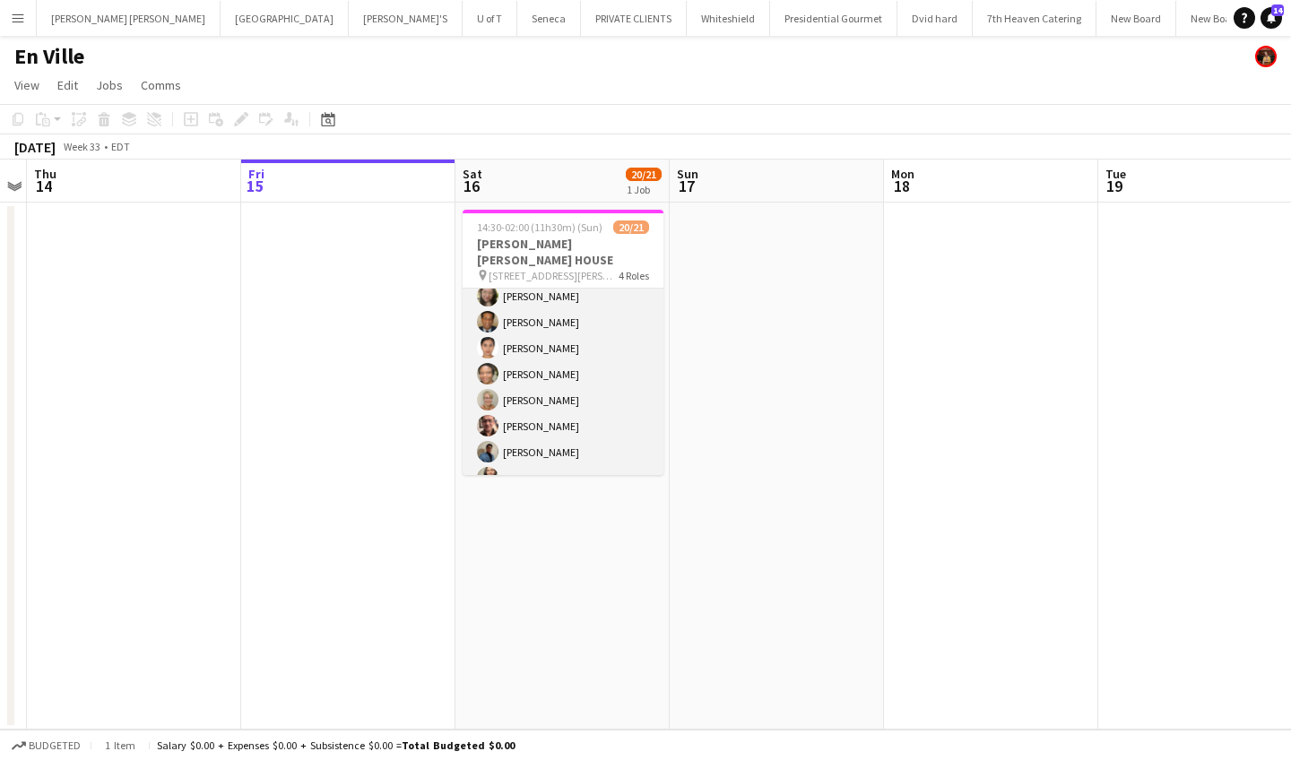
scroll to position [487, 0]
click at [551, 426] on app-card-role "SERVER 8/8 15:30-22:00 (6h30m) Priscila Vega Stephen Dixon Michelle Roman Petag…" at bounding box center [563, 375] width 201 height 243
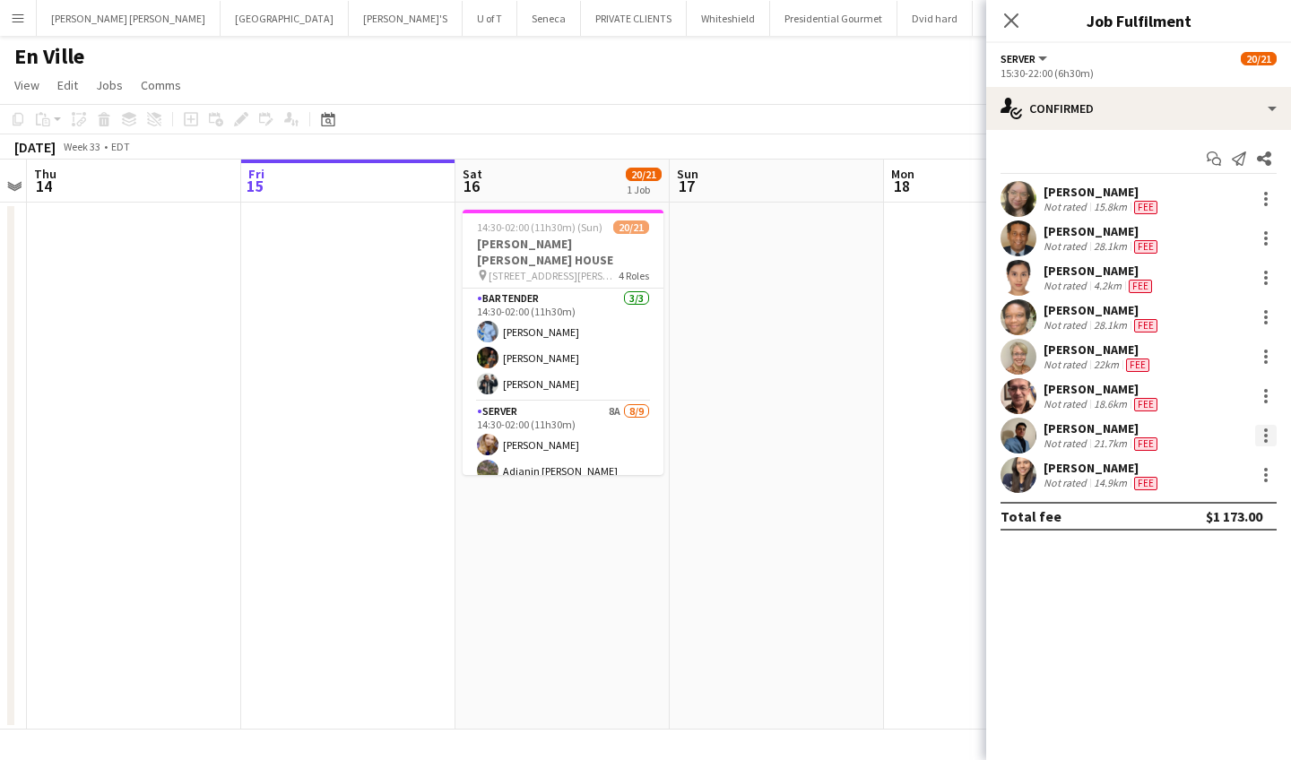
click at [1265, 427] on div at bounding box center [1266, 436] width 22 height 22
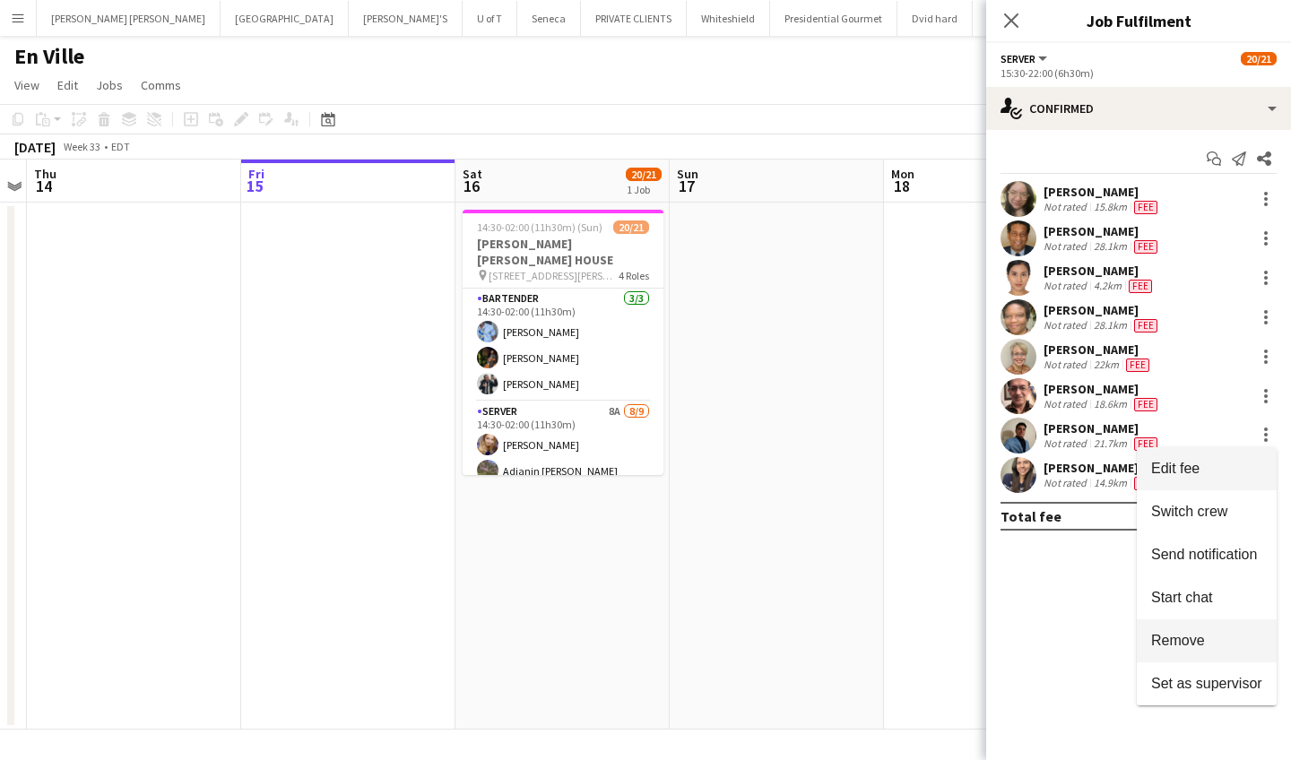
click at [1199, 631] on button "Remove" at bounding box center [1207, 641] width 140 height 43
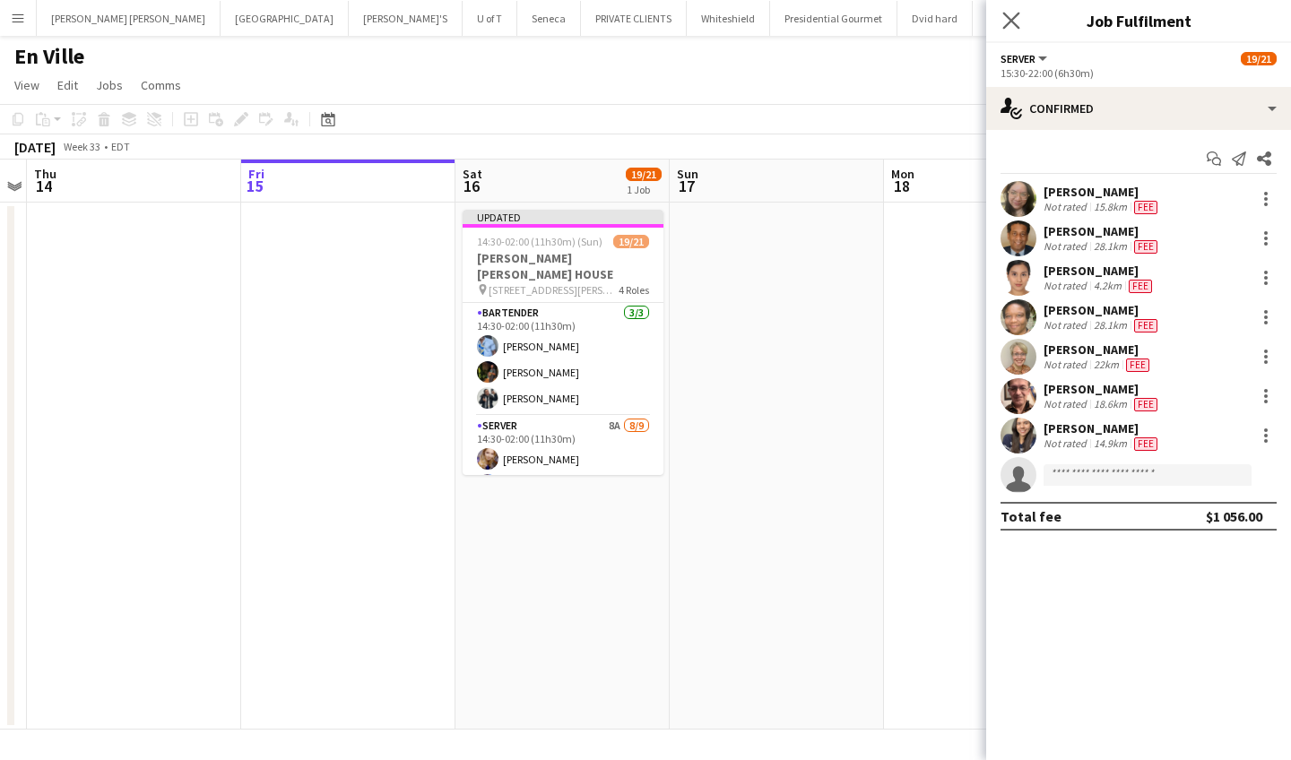
click at [1012, 9] on app-icon "Close pop-in" at bounding box center [1012, 21] width 26 height 26
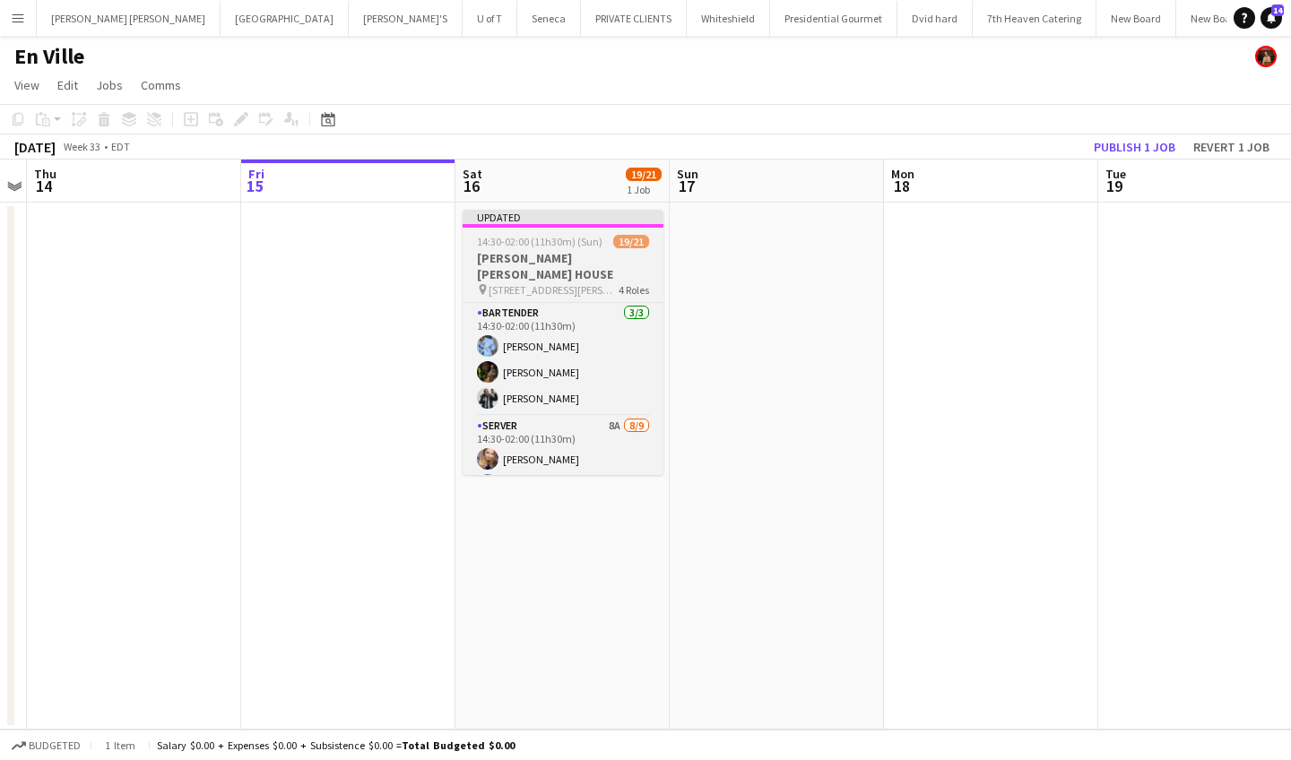
click at [586, 261] on h3 "[PERSON_NAME] [PERSON_NAME] HOUSE" at bounding box center [563, 266] width 201 height 32
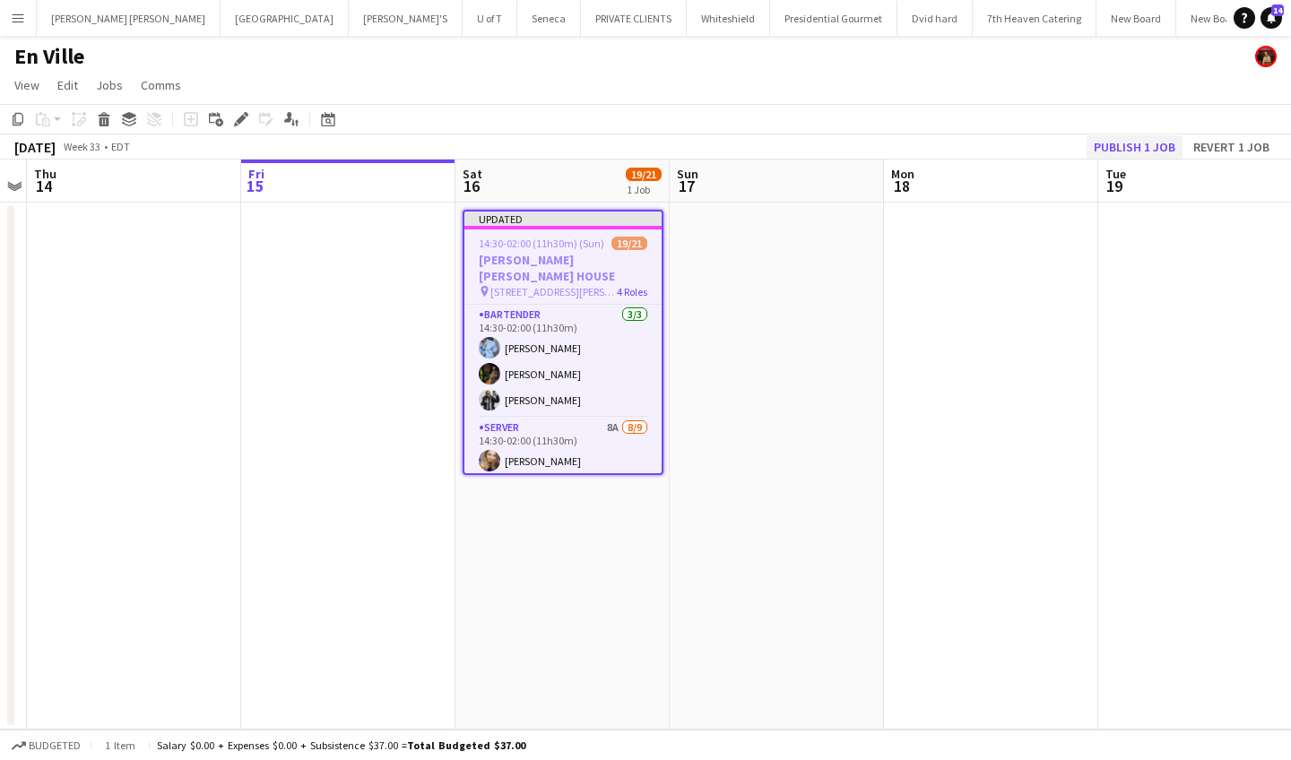
click at [1149, 135] on button "Publish 1 job" at bounding box center [1135, 146] width 96 height 23
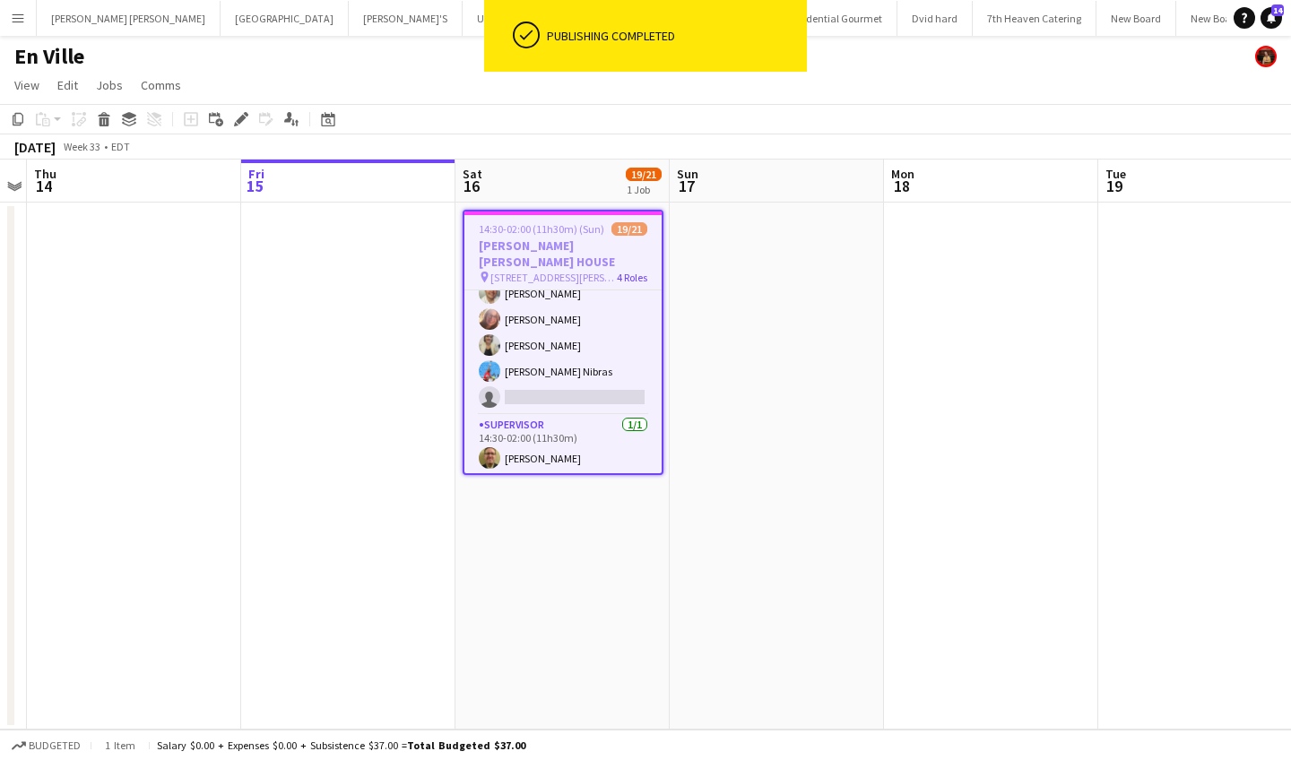
scroll to position [273, 0]
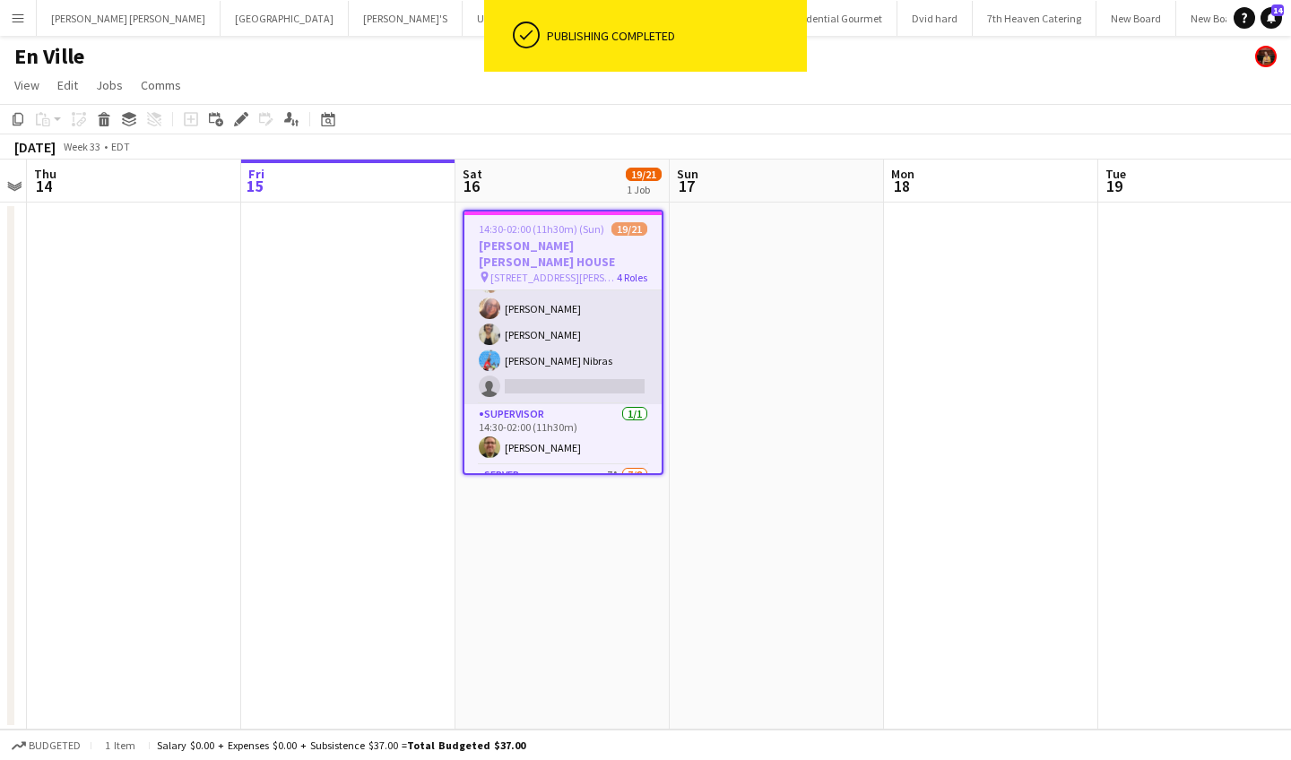
click at [514, 366] on app-card-role "SERVER 8A 8/9 14:30-02:00 (11h30m) Alina Caza Adianin Leon Carlos Perez Rodolfo…" at bounding box center [562, 267] width 197 height 274
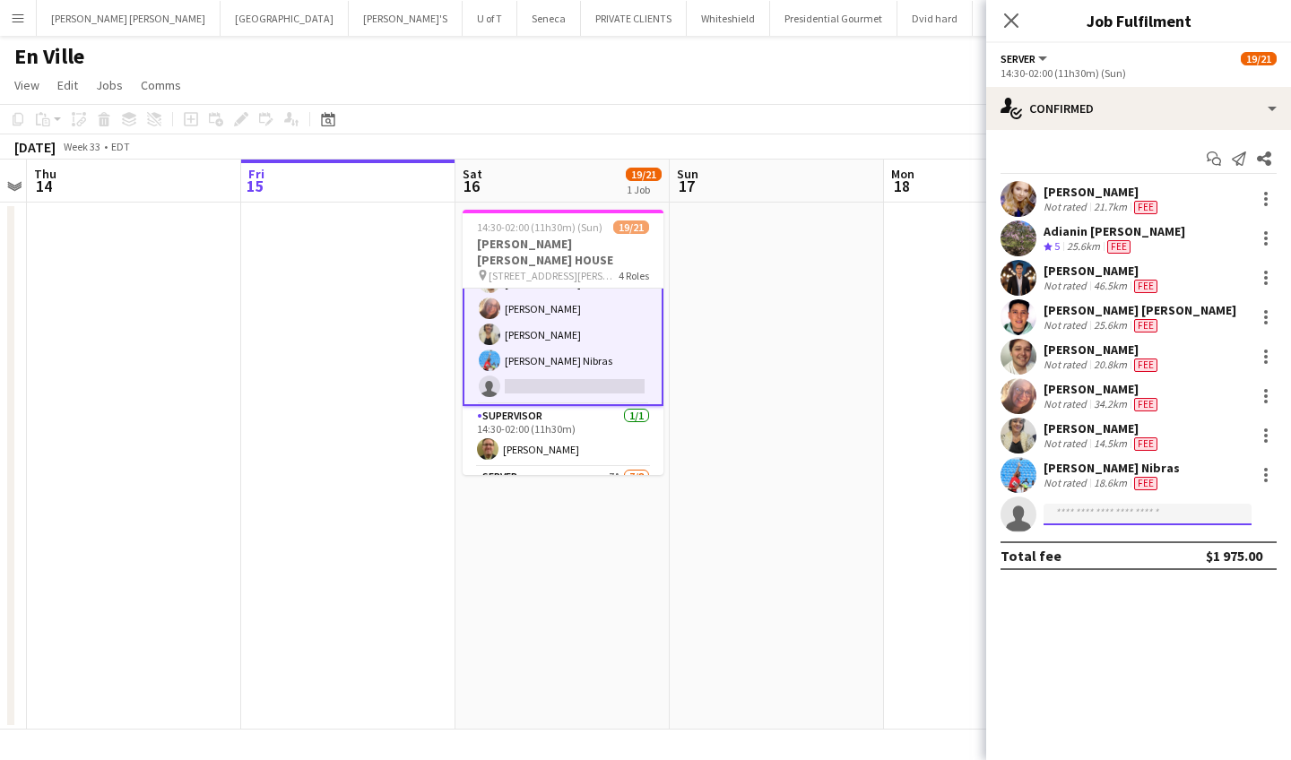
click at [1128, 512] on input at bounding box center [1148, 515] width 208 height 22
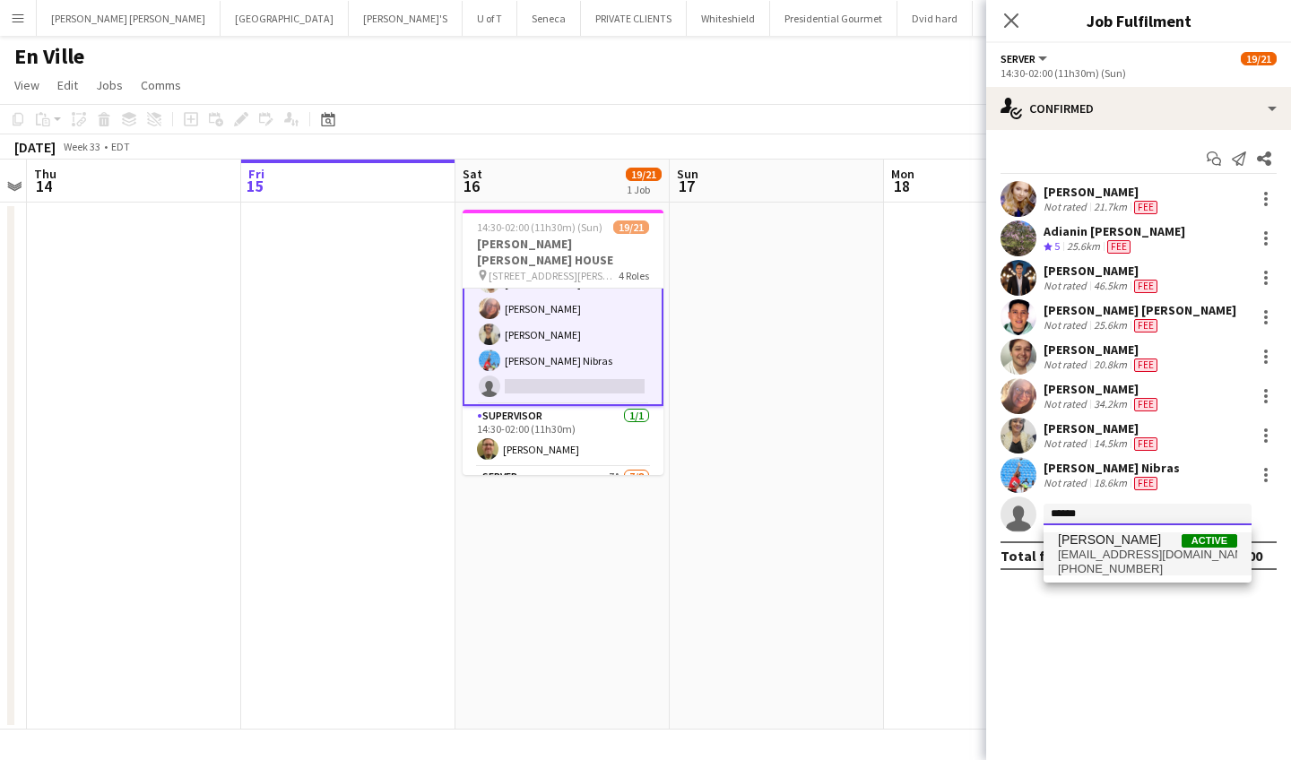
type input "******"
click at [1124, 563] on span "+14378388099" at bounding box center [1147, 569] width 179 height 14
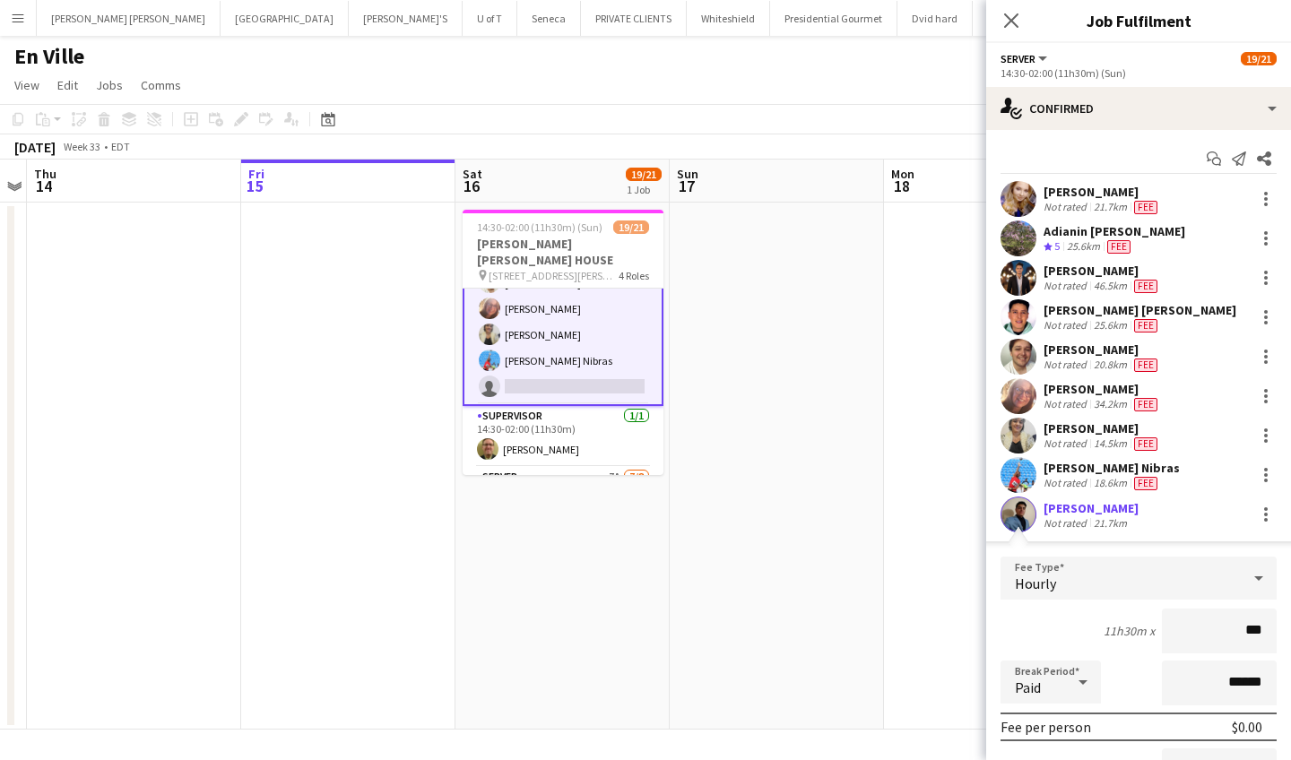
type input "**"
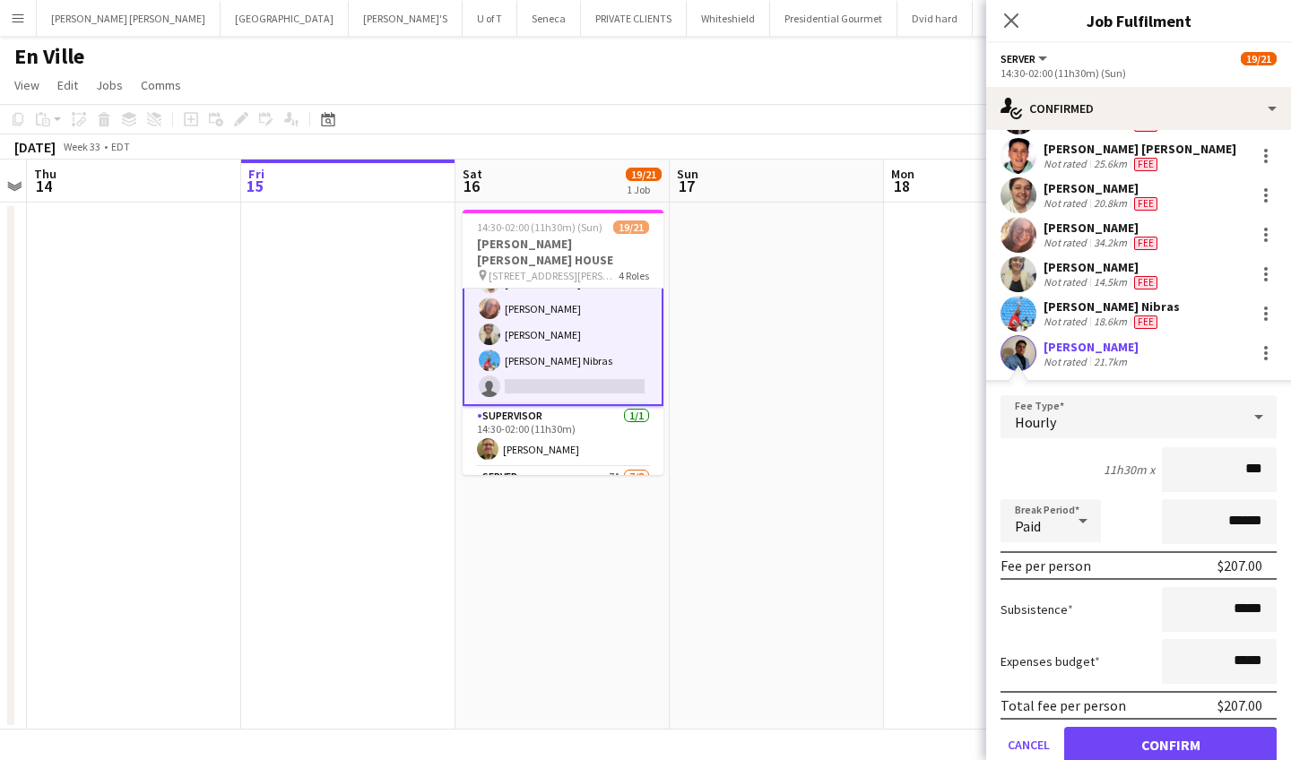
scroll to position [174, 0]
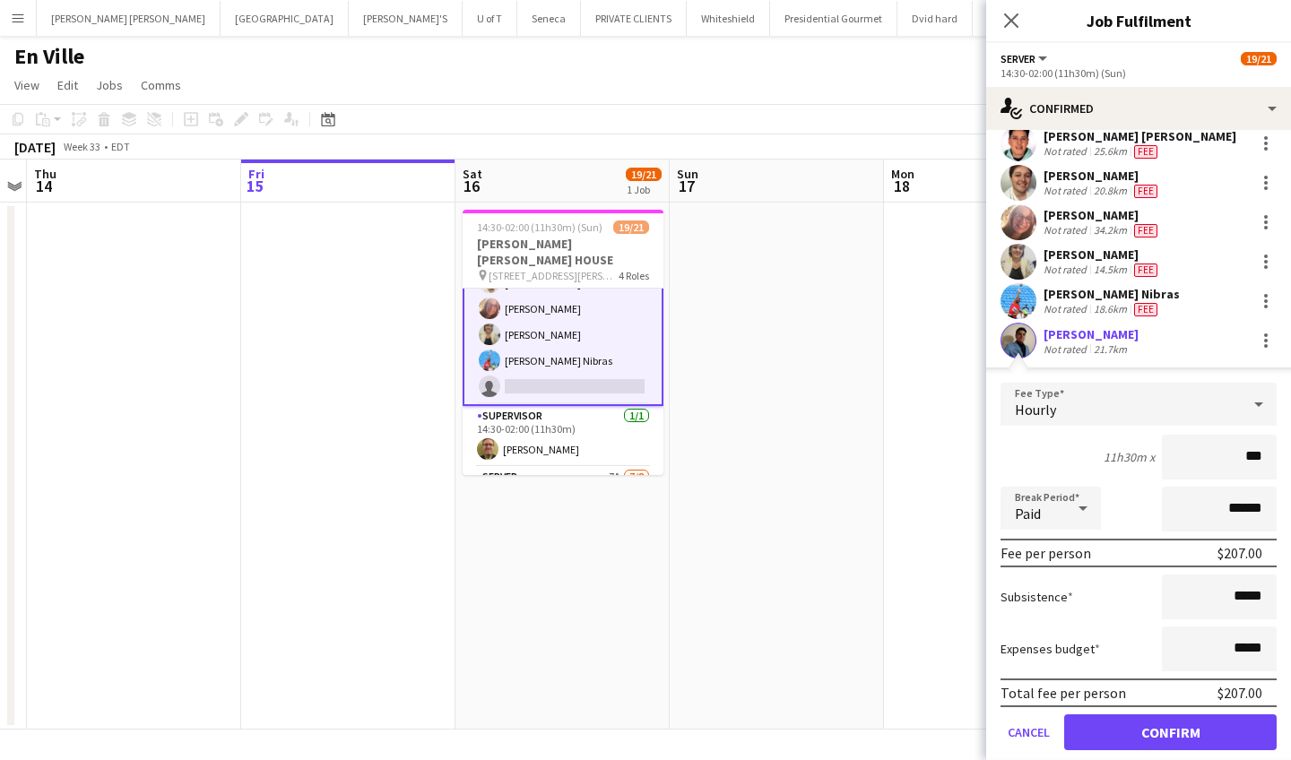
type input "***"
click at [1274, 603] on input "*****" at bounding box center [1219, 597] width 115 height 45
type input "**"
type input "***"
click at [1175, 734] on button "Confirm" at bounding box center [1170, 733] width 213 height 36
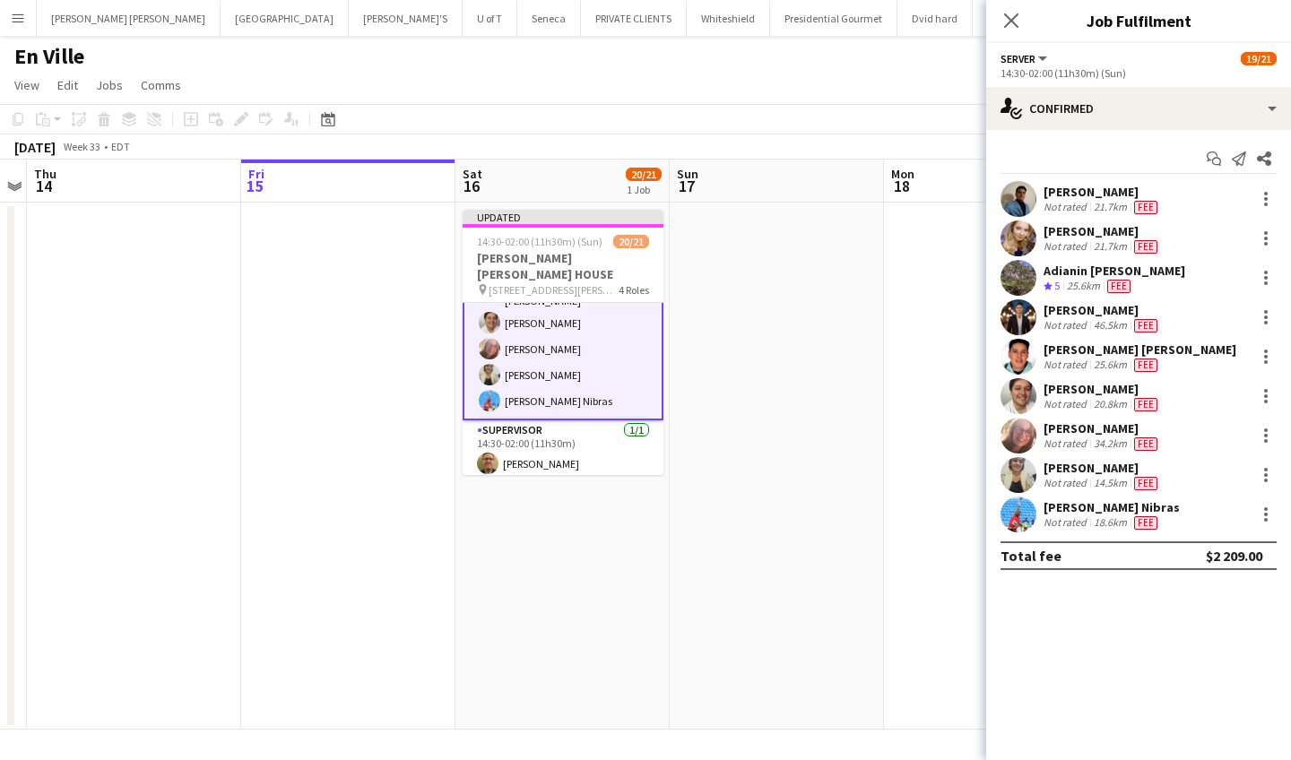
scroll to position [0, 0]
click at [1009, 18] on icon at bounding box center [1011, 20] width 17 height 17
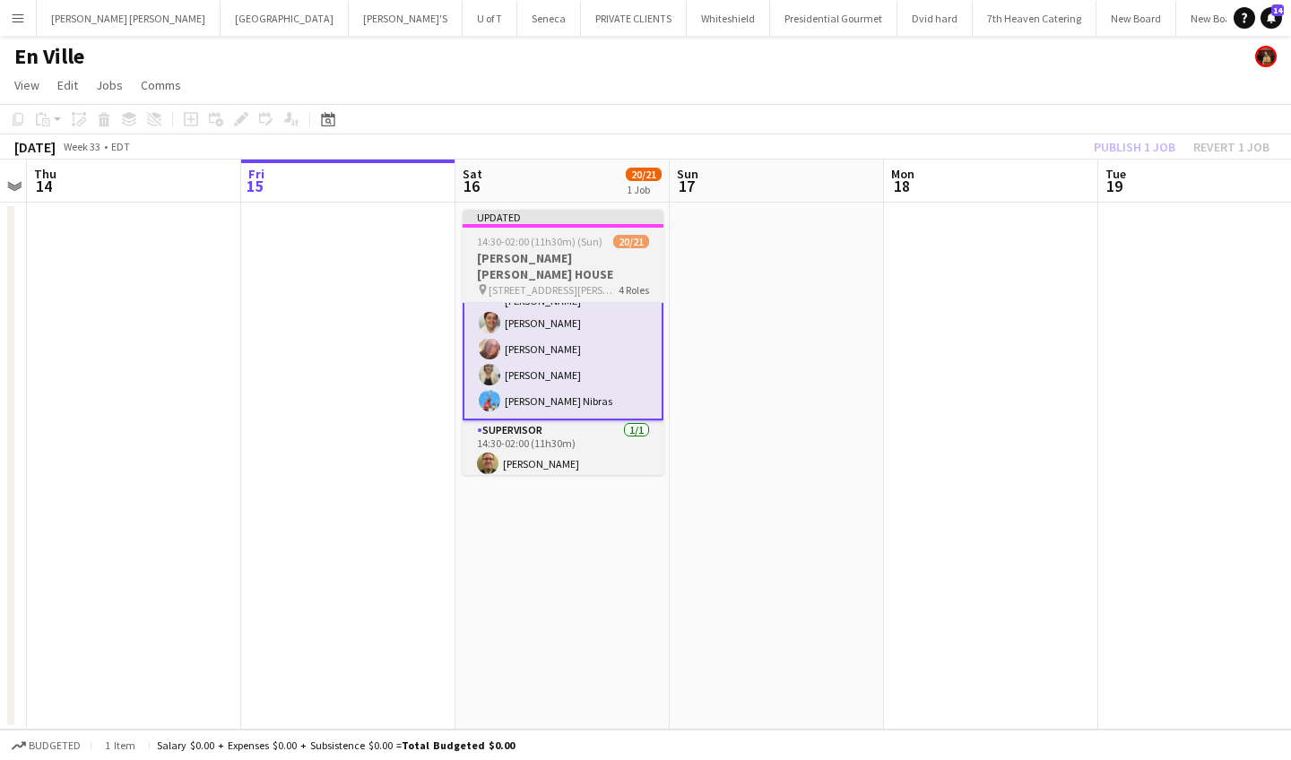
click at [572, 234] on app-job-card "Updated 14:30-02:00 (11h30m) (Sun) 20/21 MILLER LASH HOUSE pin 130 OLD KINSTON …" at bounding box center [563, 342] width 201 height 265
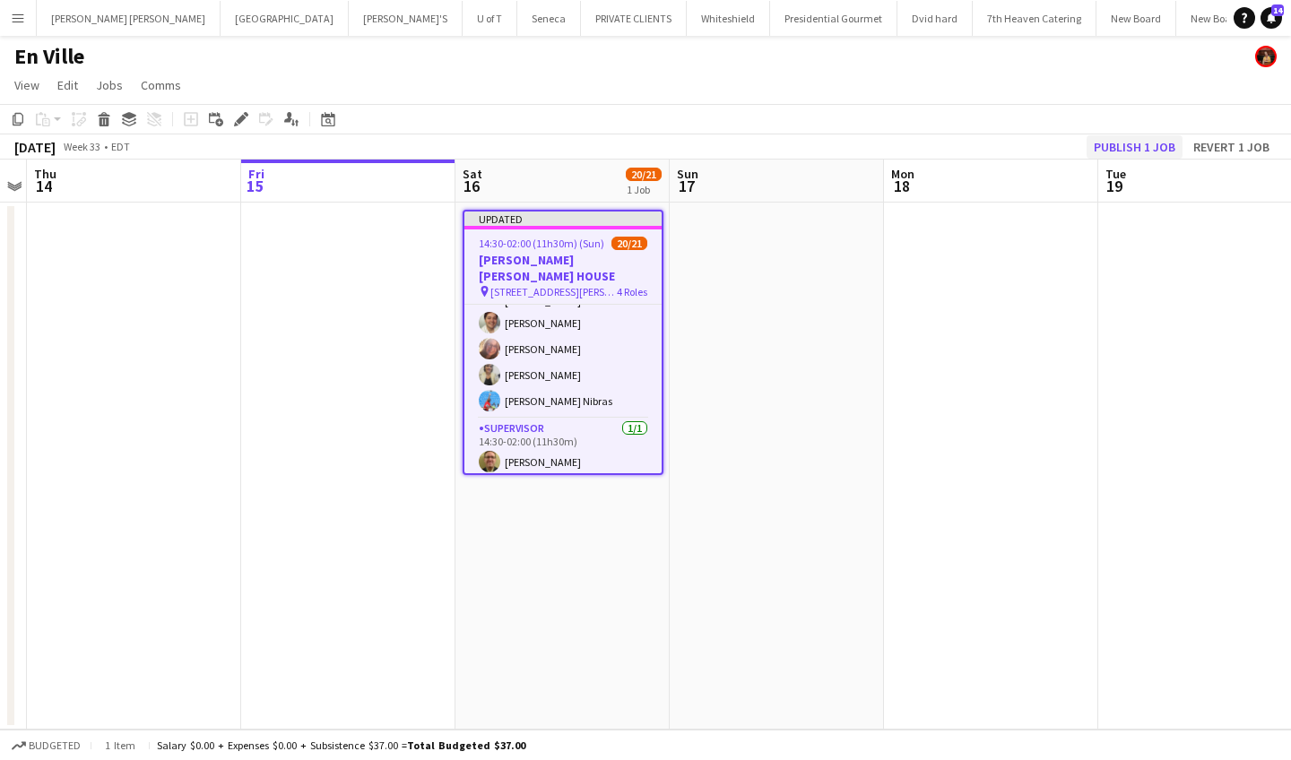
click at [1123, 142] on button "Publish 1 job" at bounding box center [1135, 146] width 96 height 23
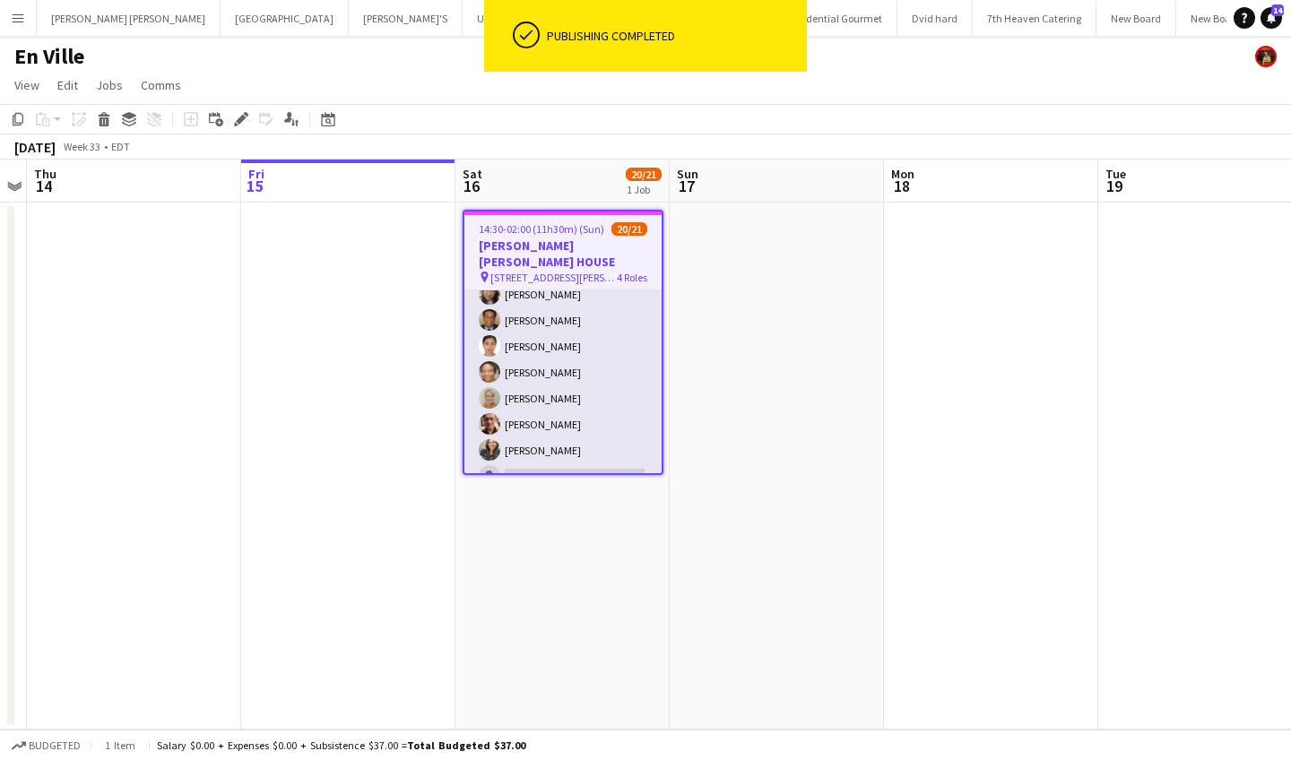
scroll to position [487, 0]
click at [548, 456] on app-card-role "SERVER 7A 7/8 15:30-22:00 (6h30m) Priscila Vega Stephen Dixon Michelle Roman Pe…" at bounding box center [562, 373] width 197 height 243
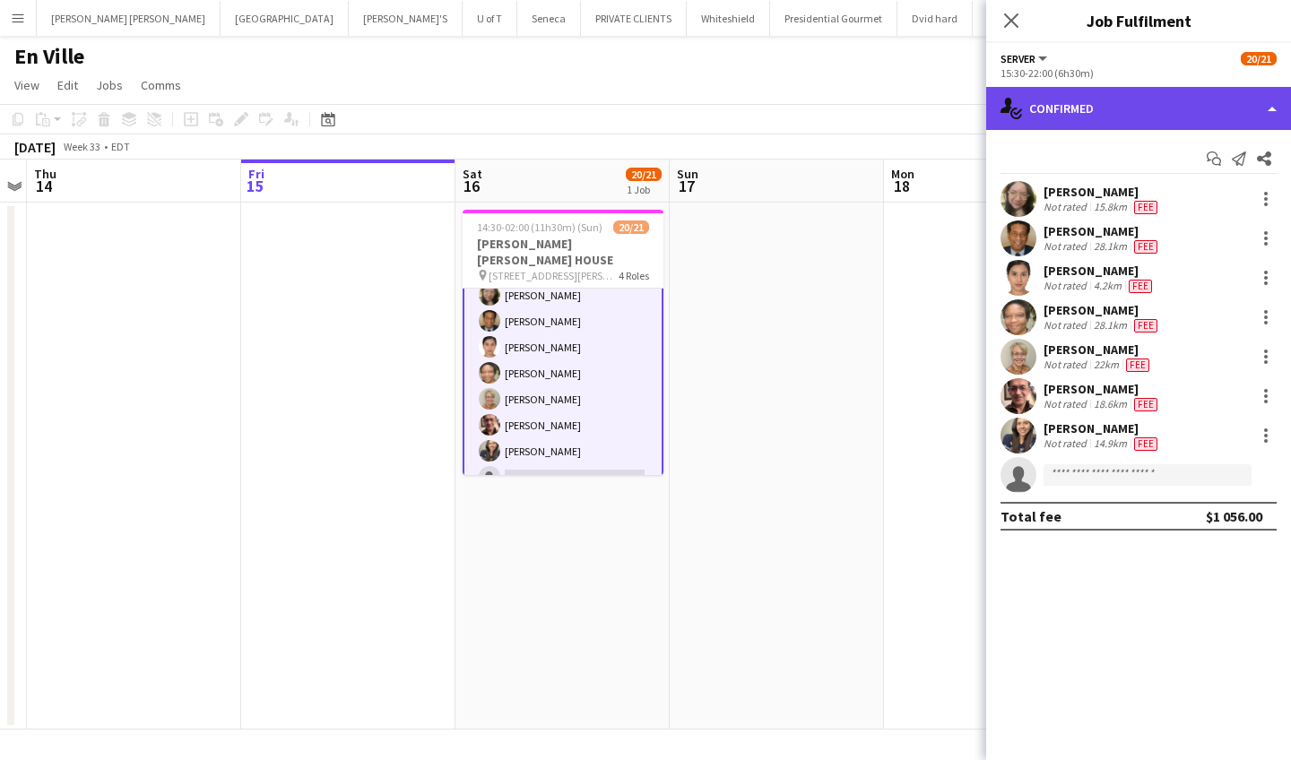
click at [1141, 99] on div "single-neutral-actions-check-2 Confirmed" at bounding box center [1138, 108] width 305 height 43
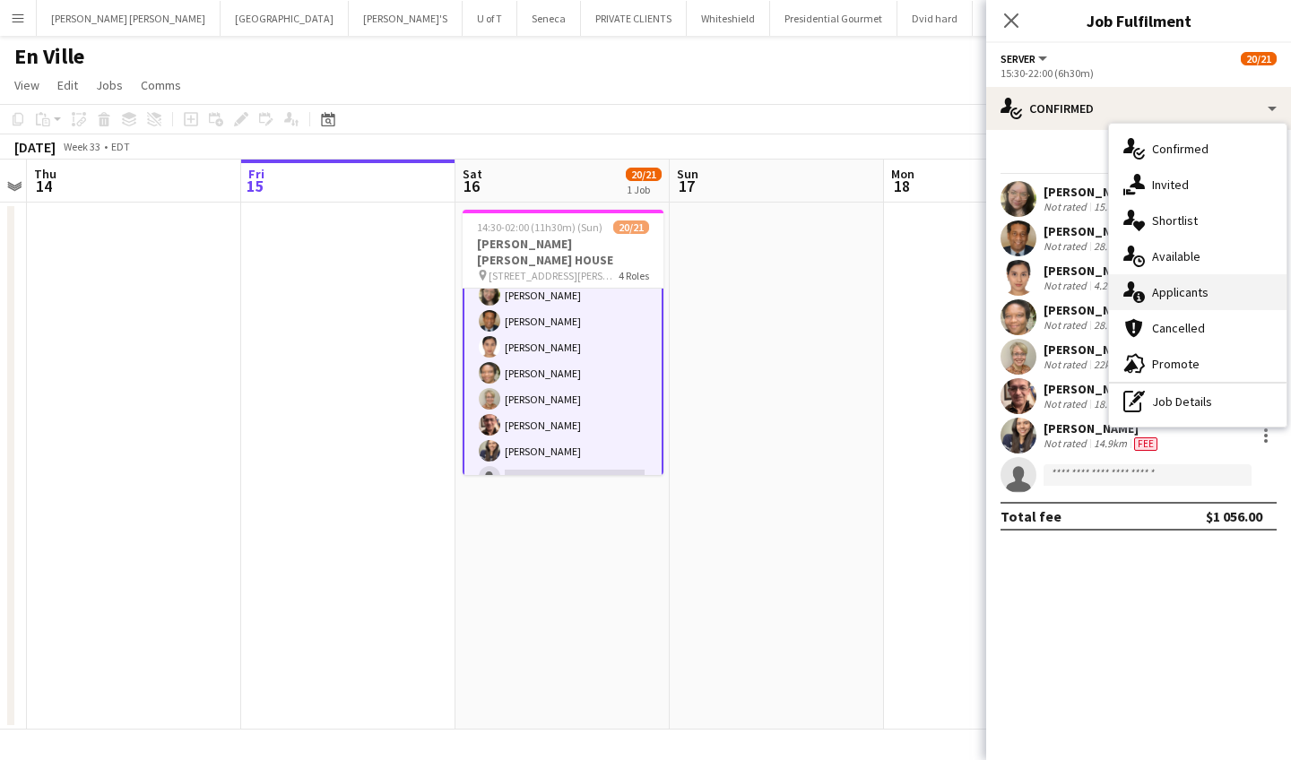
click at [1211, 297] on div "single-neutral-actions-information Applicants" at bounding box center [1198, 292] width 178 height 36
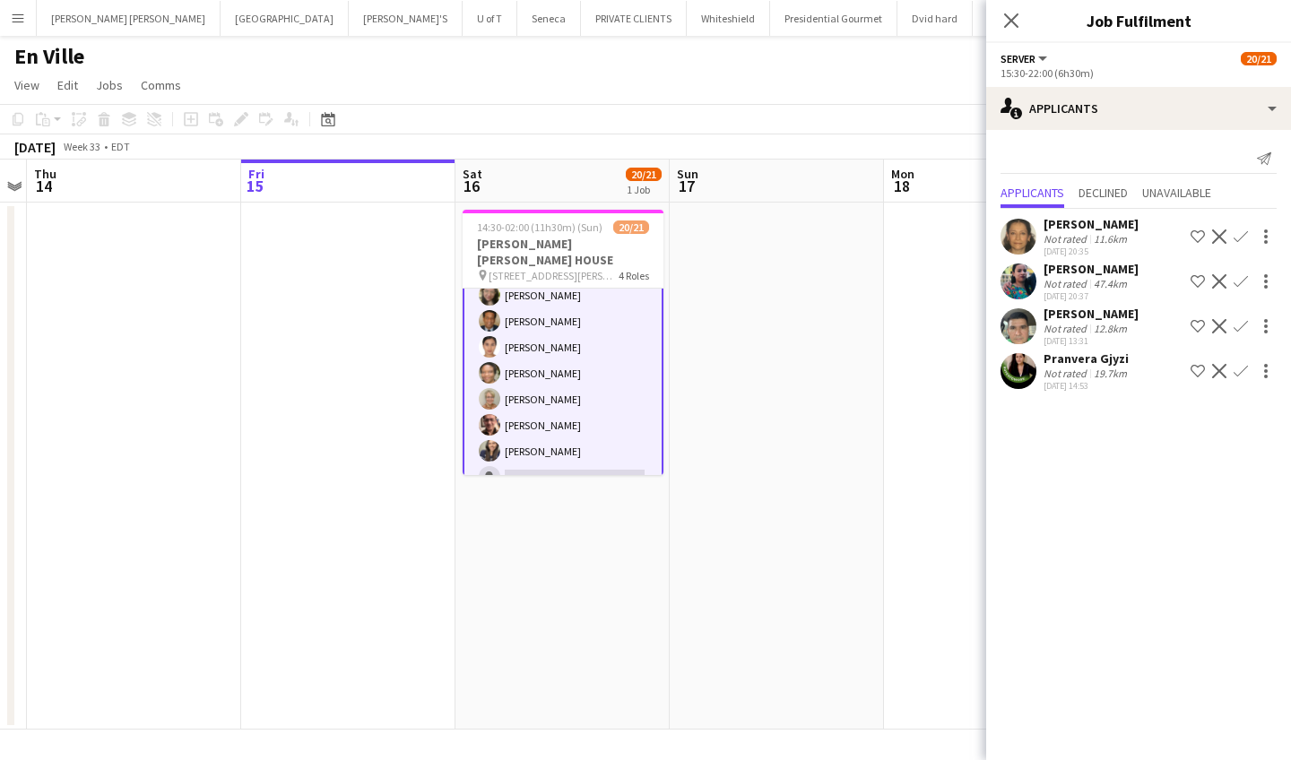
click at [1220, 230] on app-icon "Decline" at bounding box center [1219, 237] width 14 height 14
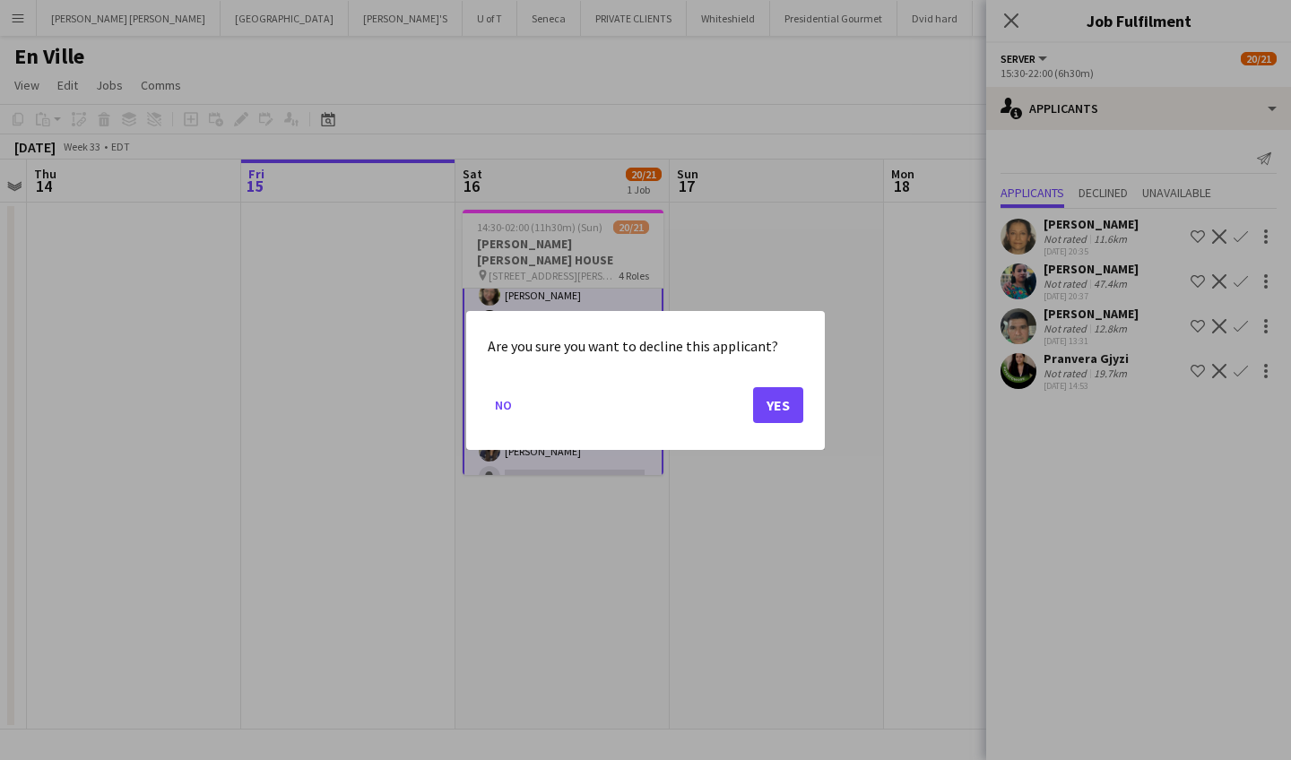
click at [777, 415] on button "Yes" at bounding box center [778, 404] width 50 height 36
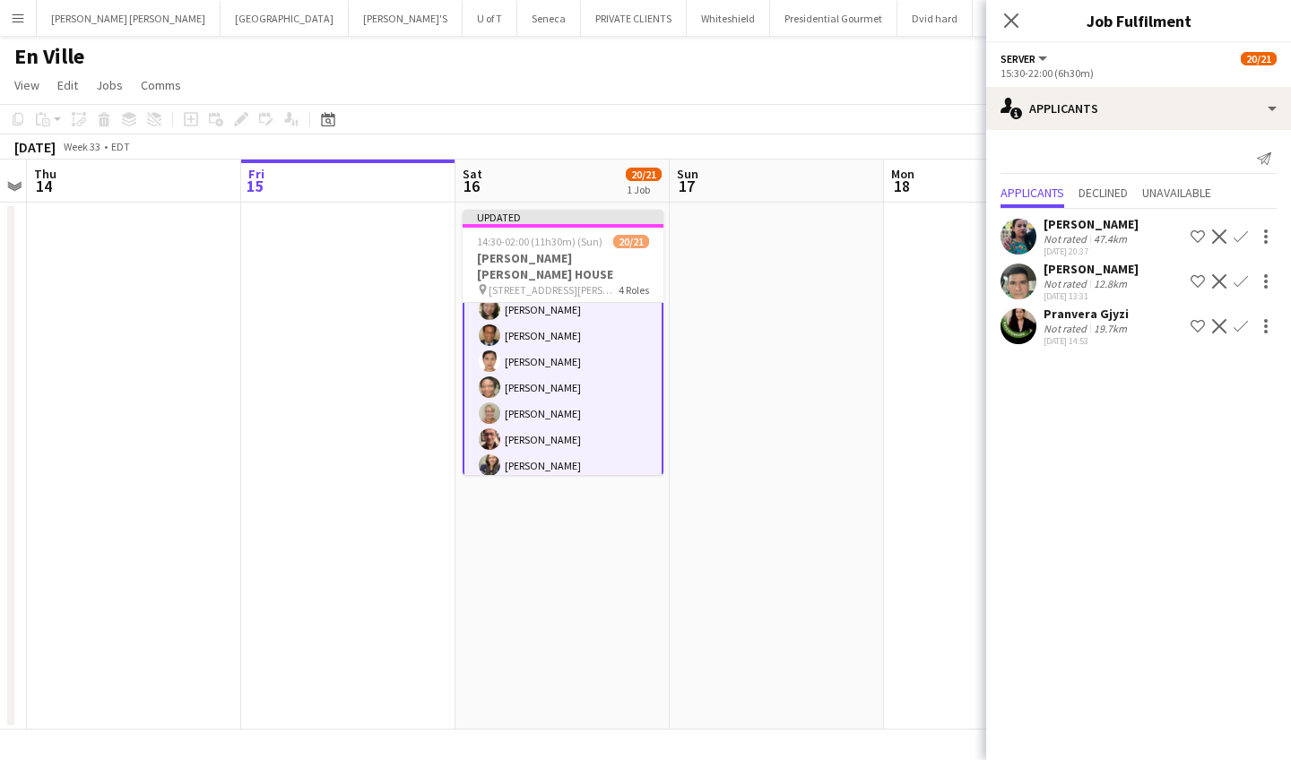
click at [1217, 230] on app-icon "Decline" at bounding box center [1219, 237] width 14 height 14
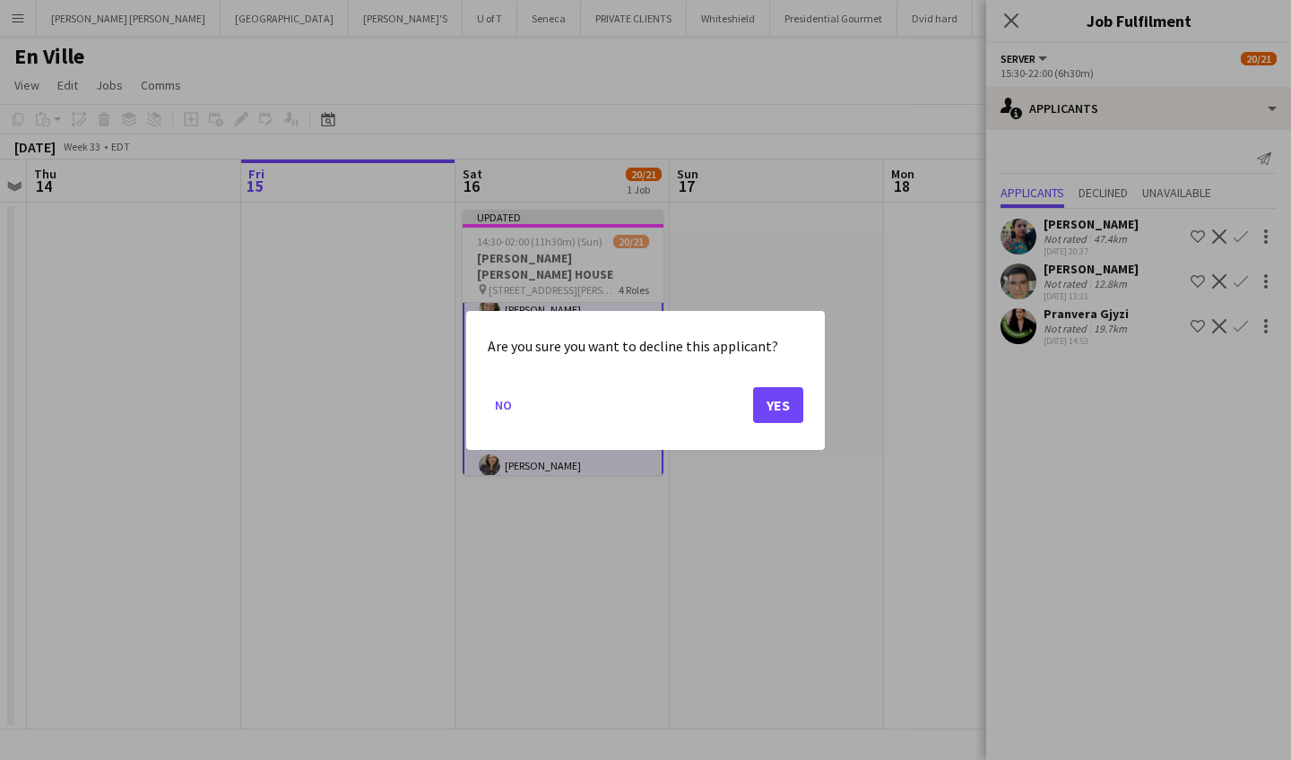
click at [765, 399] on button "Yes" at bounding box center [778, 404] width 50 height 36
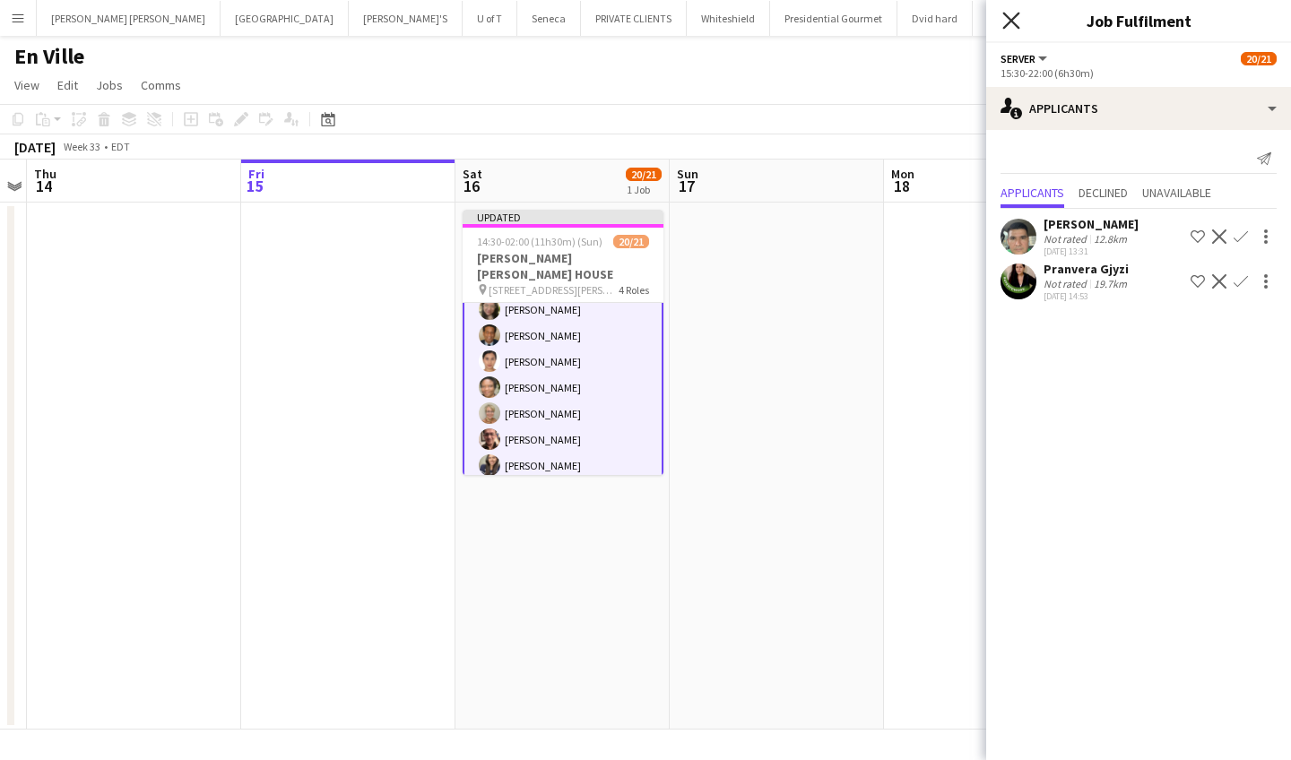
click at [1007, 18] on icon "Close pop-in" at bounding box center [1011, 20] width 17 height 17
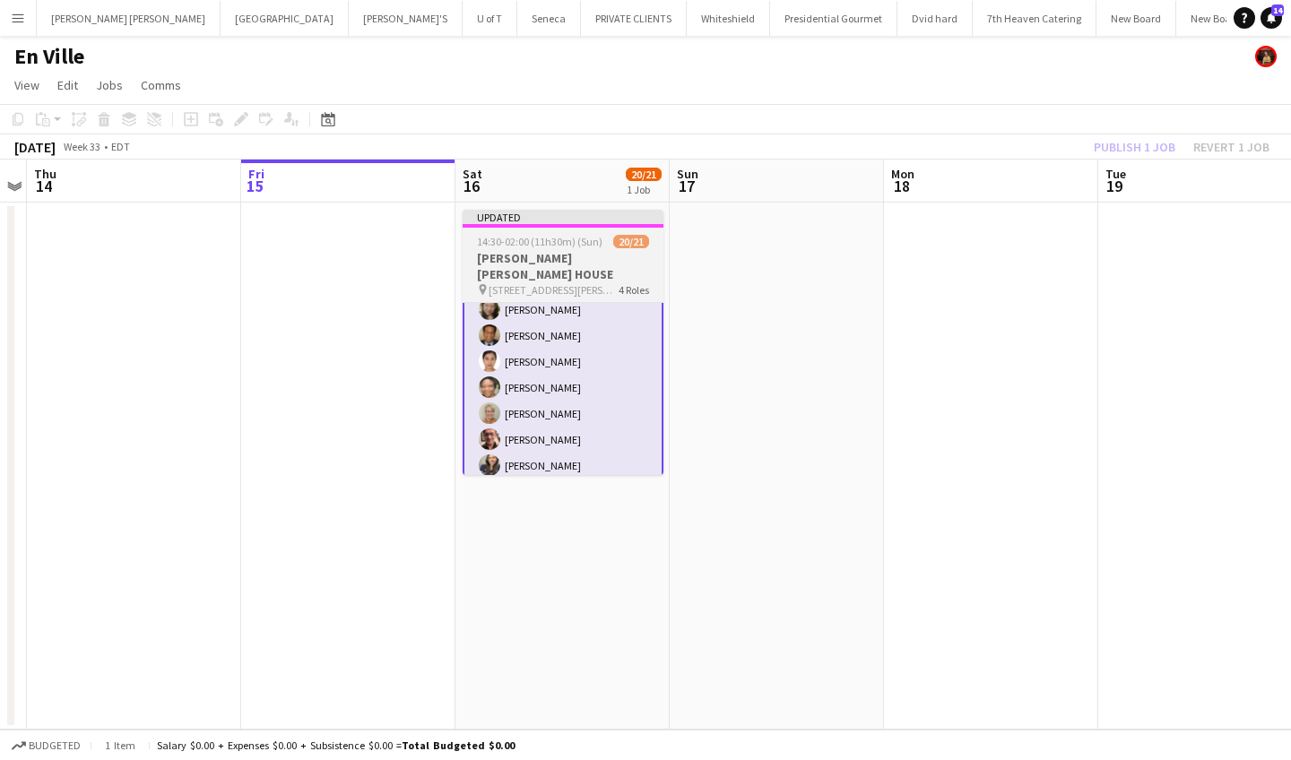
click at [565, 241] on span "14:30-02:00 (11h30m) (Sun)" at bounding box center [540, 241] width 126 height 13
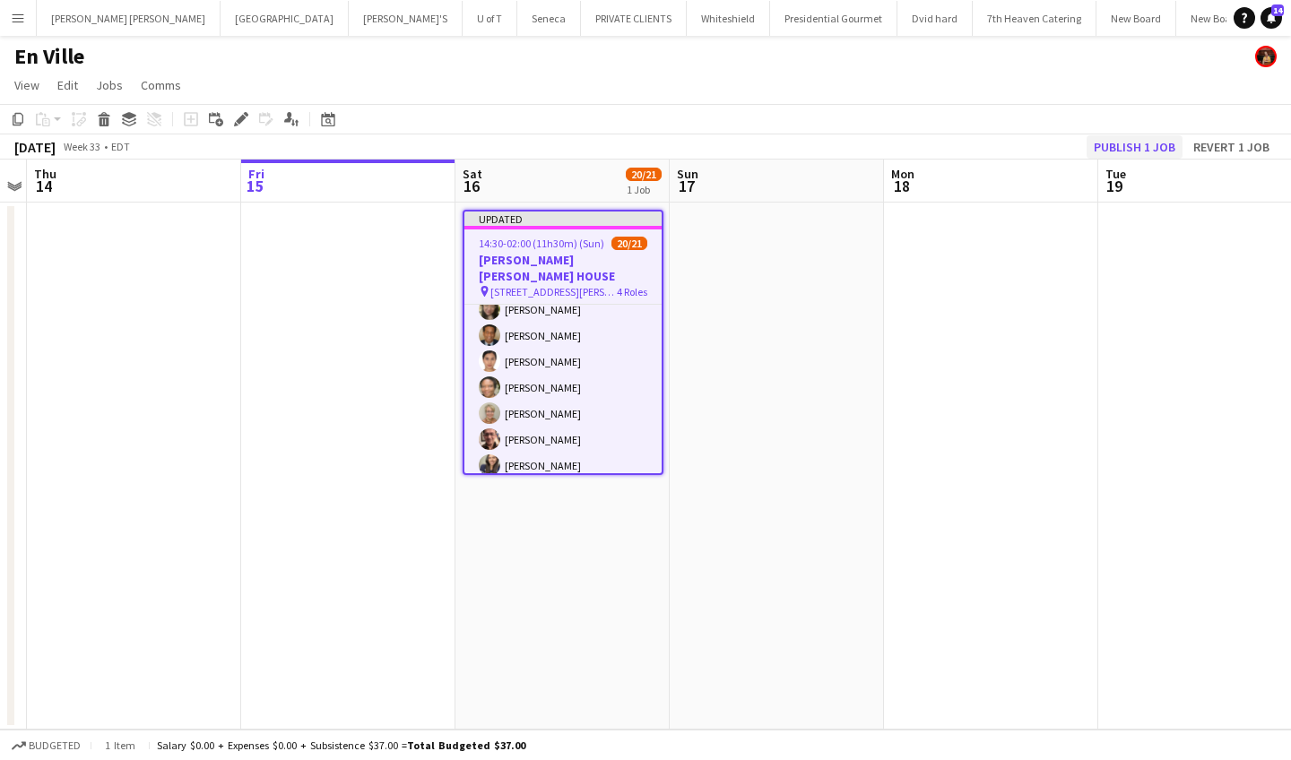
click at [1122, 135] on button "Publish 1 job" at bounding box center [1135, 146] width 96 height 23
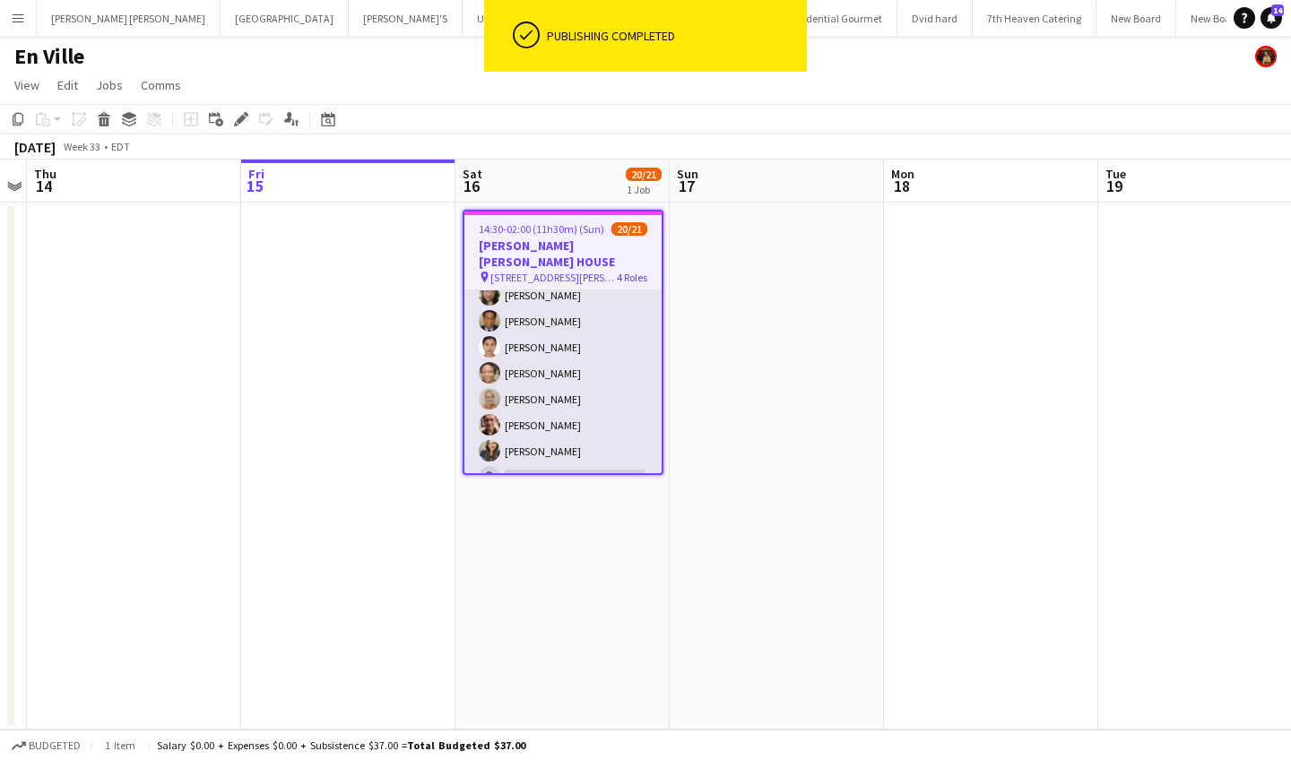
scroll to position [0, 0]
click at [543, 453] on app-card-role "SERVER 5A 7/8 15:30-22:00 (6h30m) Priscila Vega Stephen Dixon Michelle Roman Pe…" at bounding box center [562, 373] width 197 height 243
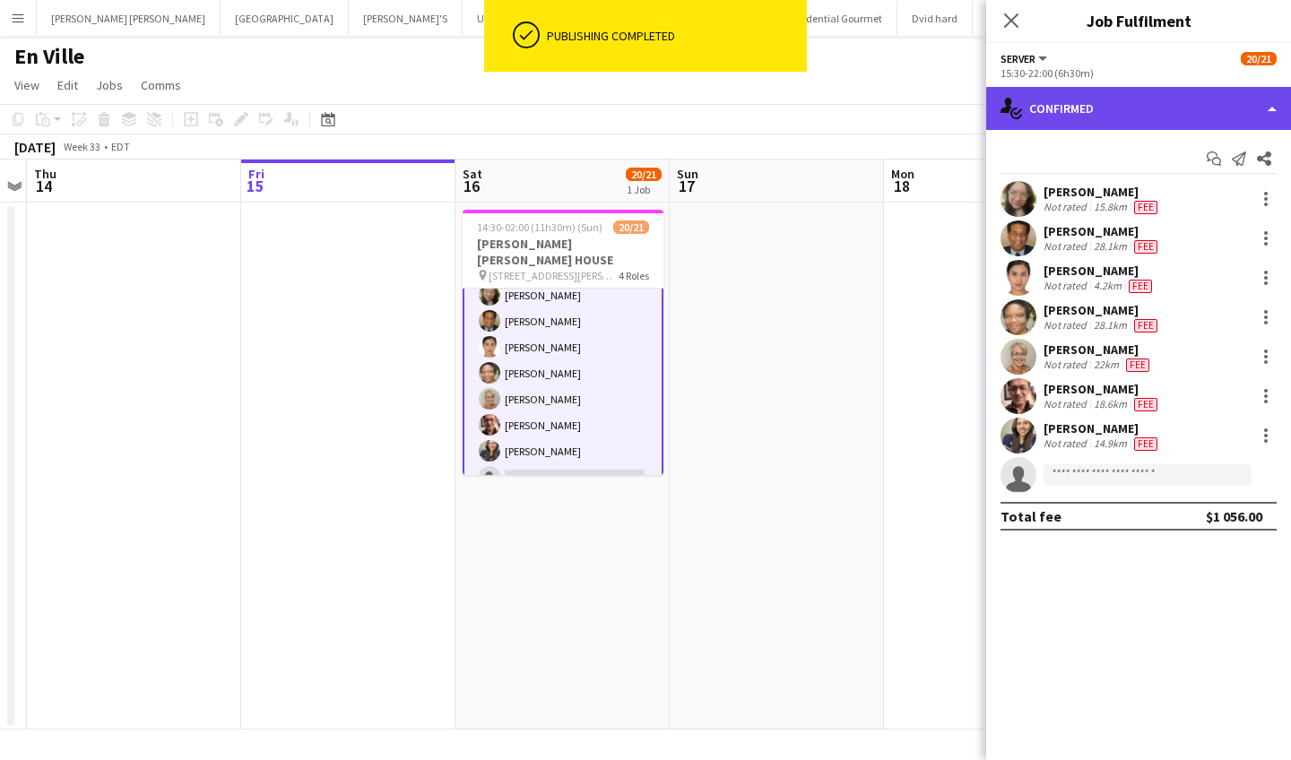
click at [1128, 97] on div "single-neutral-actions-check-2 Confirmed" at bounding box center [1138, 108] width 305 height 43
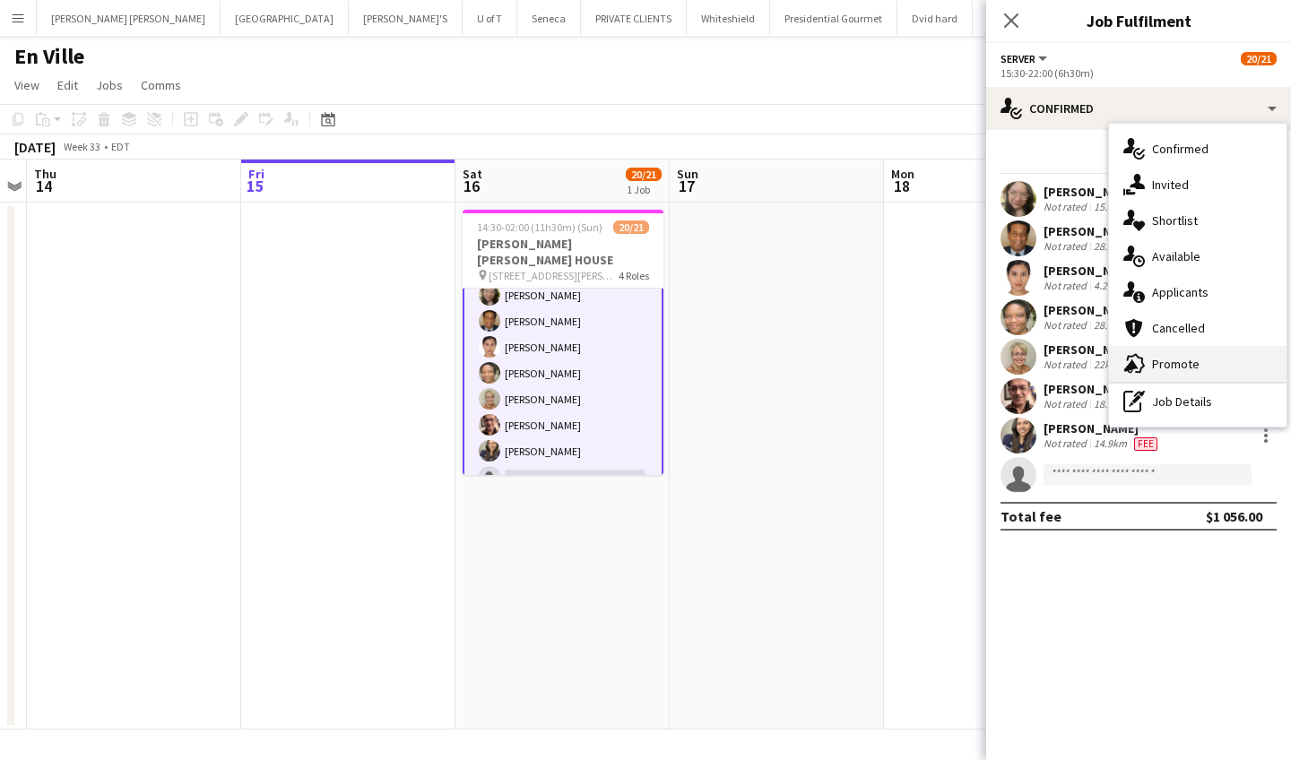
click at [1172, 373] on div "advertising-megaphone Promote" at bounding box center [1198, 364] width 178 height 36
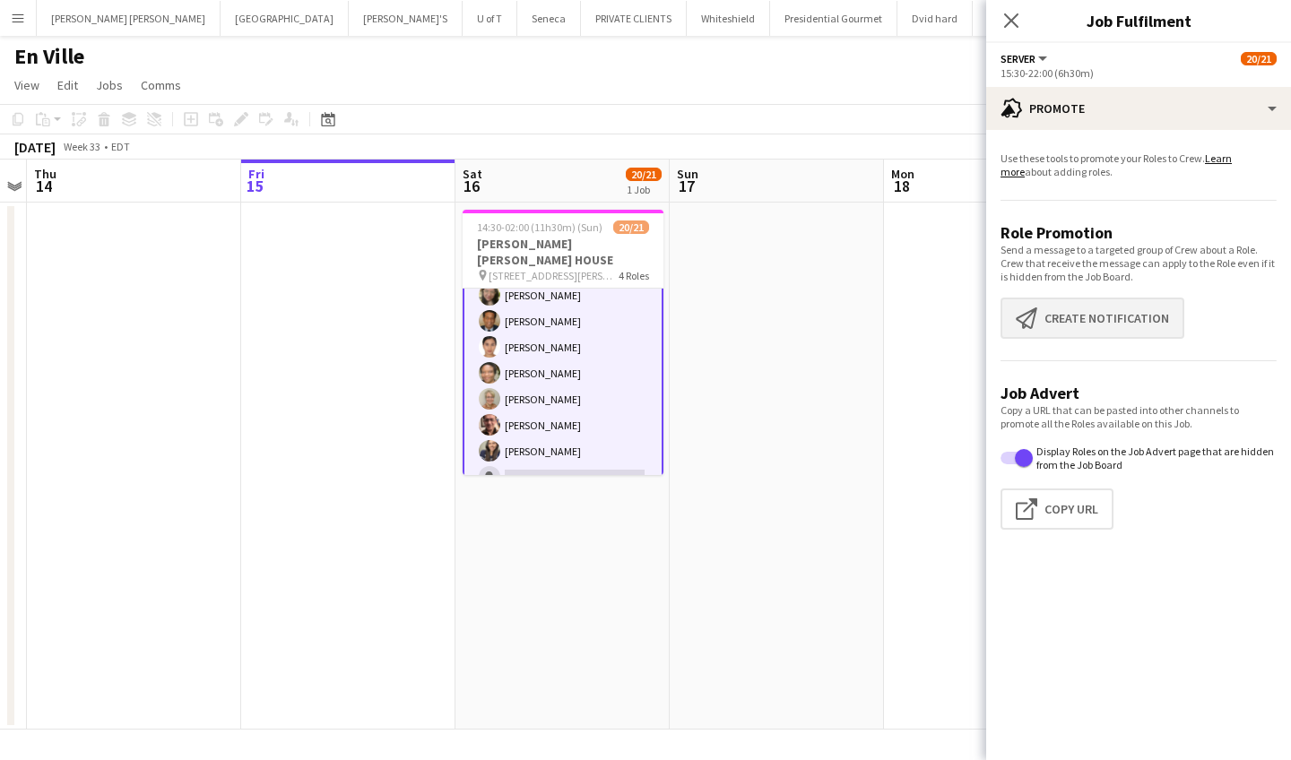
click at [1148, 318] on button "Create notification Create notification" at bounding box center [1093, 318] width 184 height 41
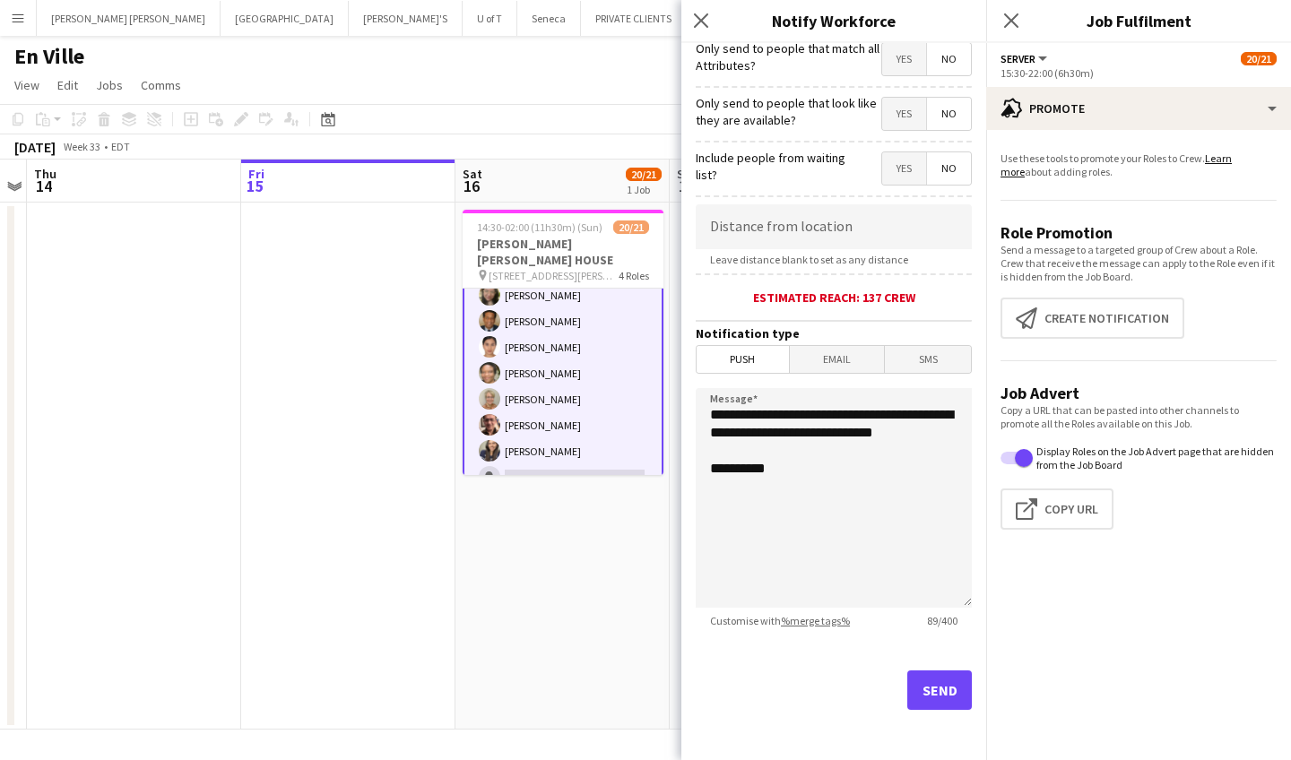
scroll to position [227, 0]
click at [947, 680] on button "Send" at bounding box center [939, 690] width 65 height 39
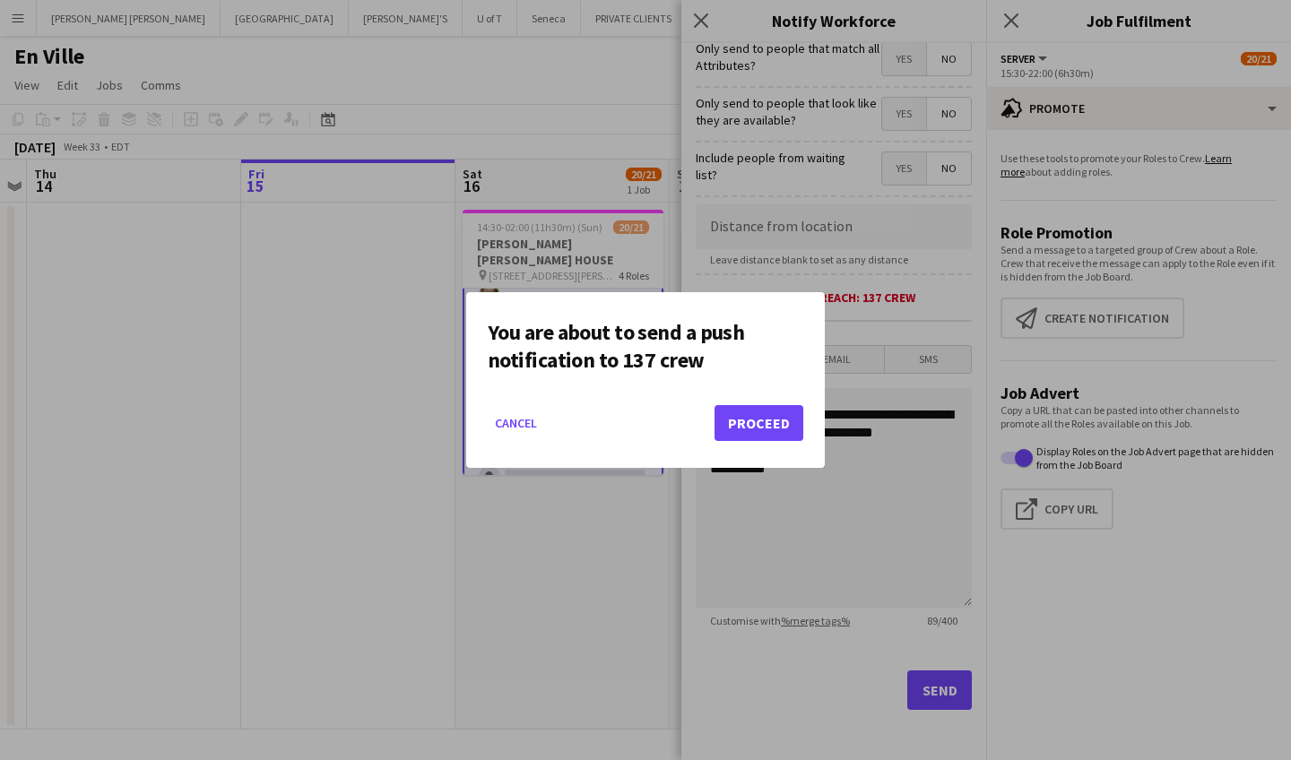
click at [776, 432] on button "Proceed" at bounding box center [759, 423] width 89 height 36
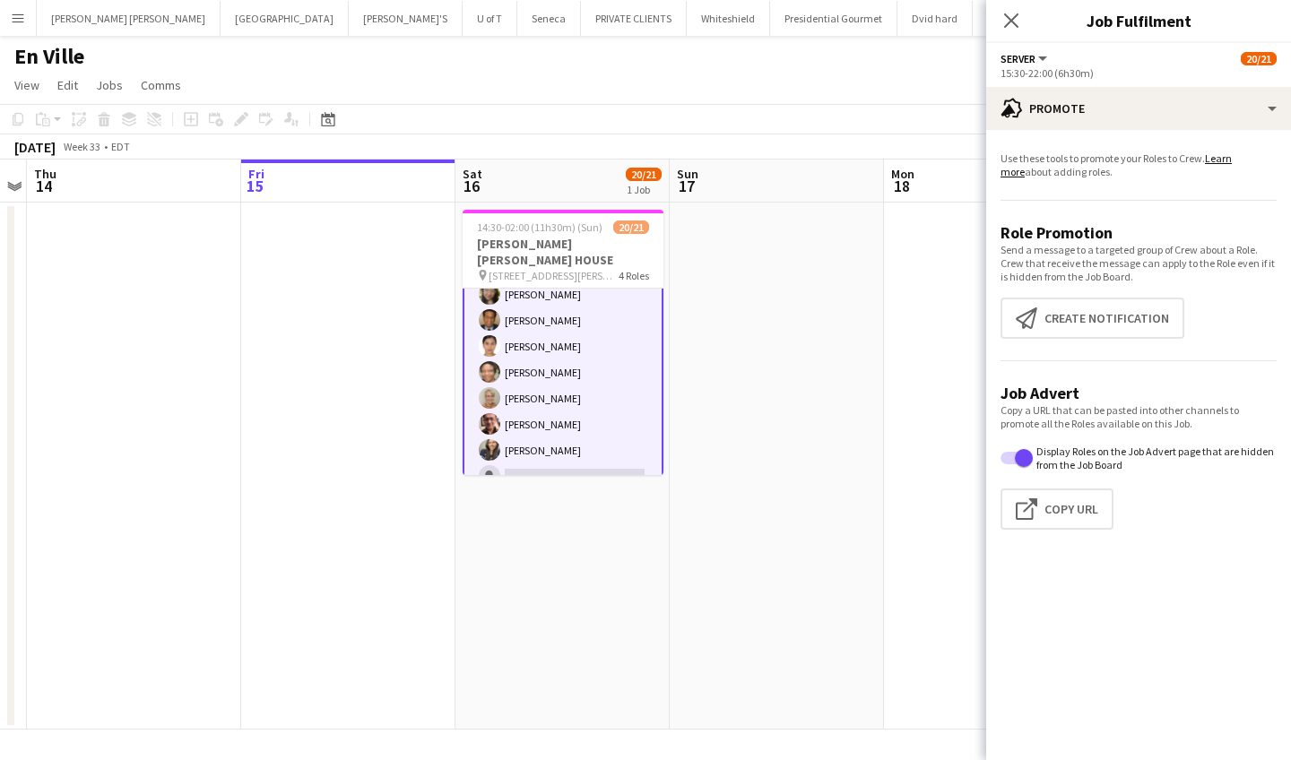
scroll to position [487, 0]
click at [561, 452] on app-card-role "SERVER 5A 7/8 15:30-22:00 (6h30m) Priscila Vega Stephen Dixon Michelle Roman Pe…" at bounding box center [563, 373] width 201 height 247
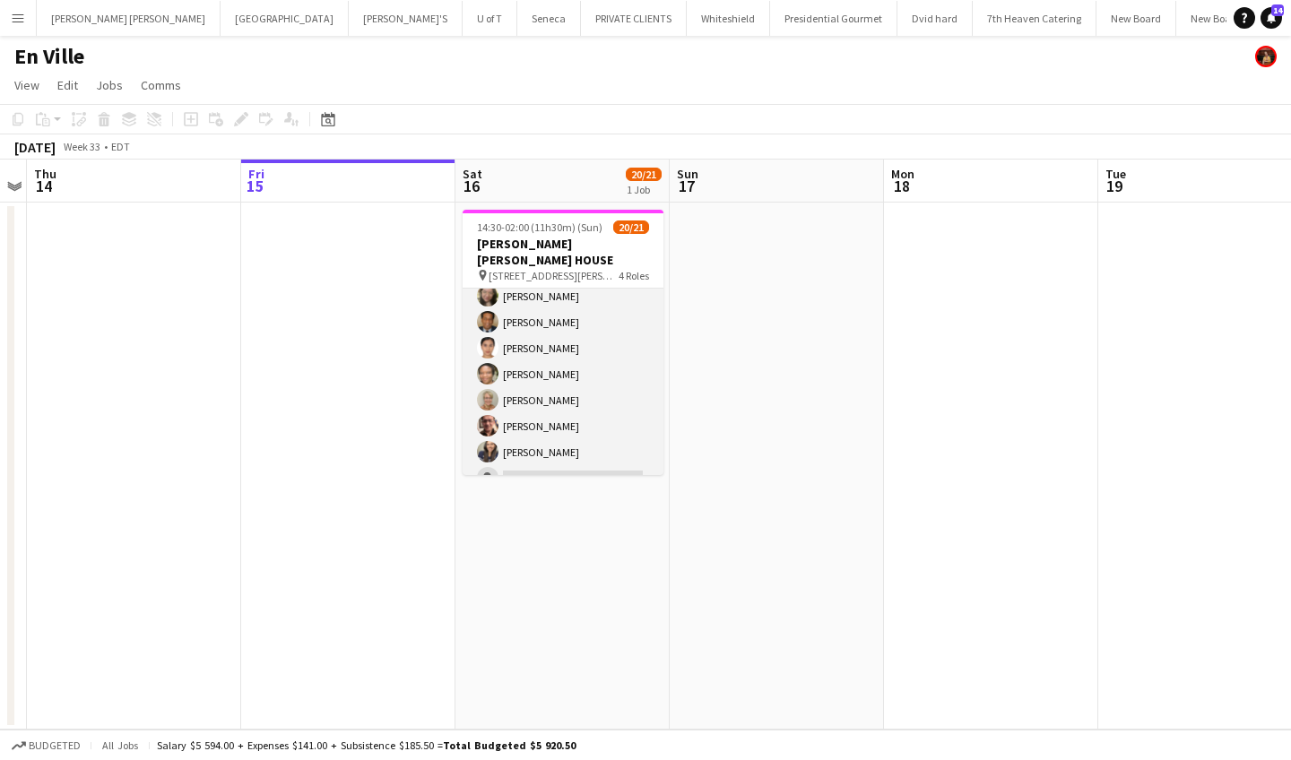
scroll to position [483, 0]
click at [523, 459] on app-card-role "SERVER 5A 7/8 15:30-22:00 (6h30m) Priscila Vega Stephen Dixon Michelle Roman Pe…" at bounding box center [563, 375] width 201 height 243
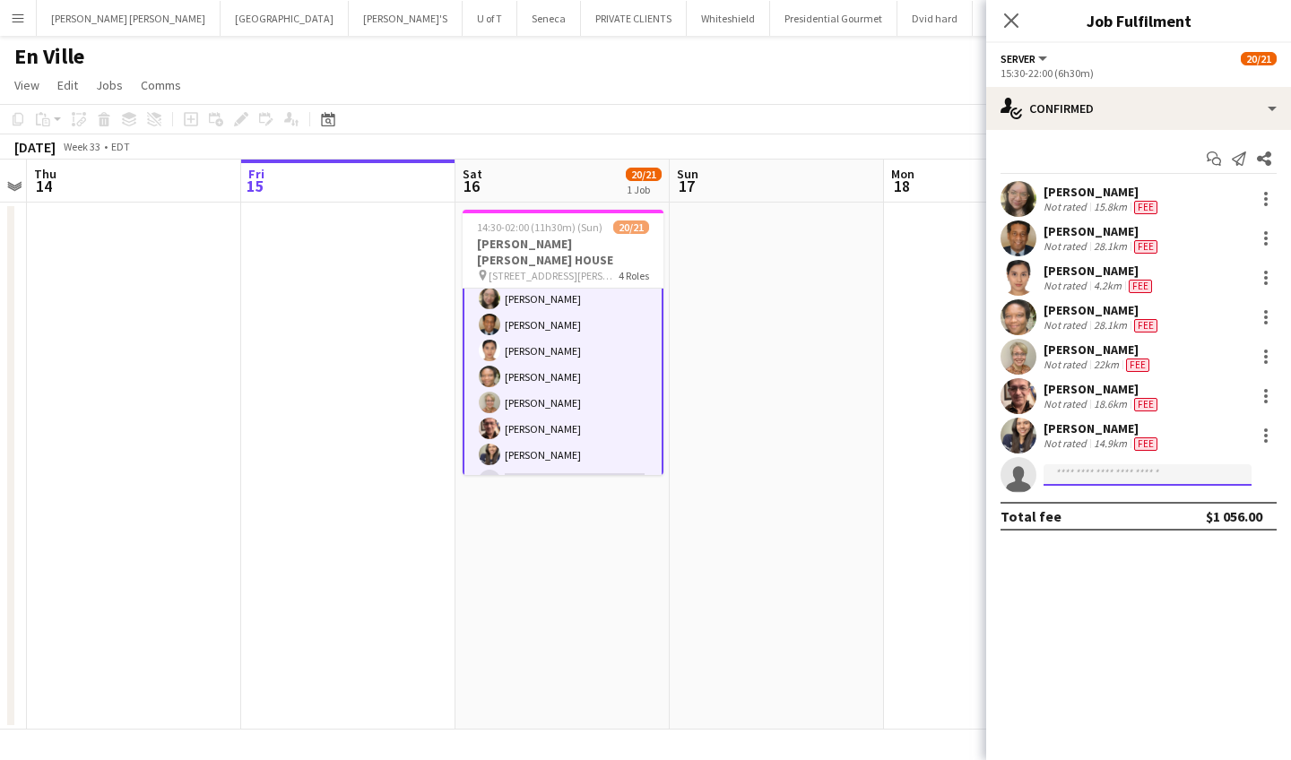
click at [1127, 473] on input at bounding box center [1148, 475] width 208 height 22
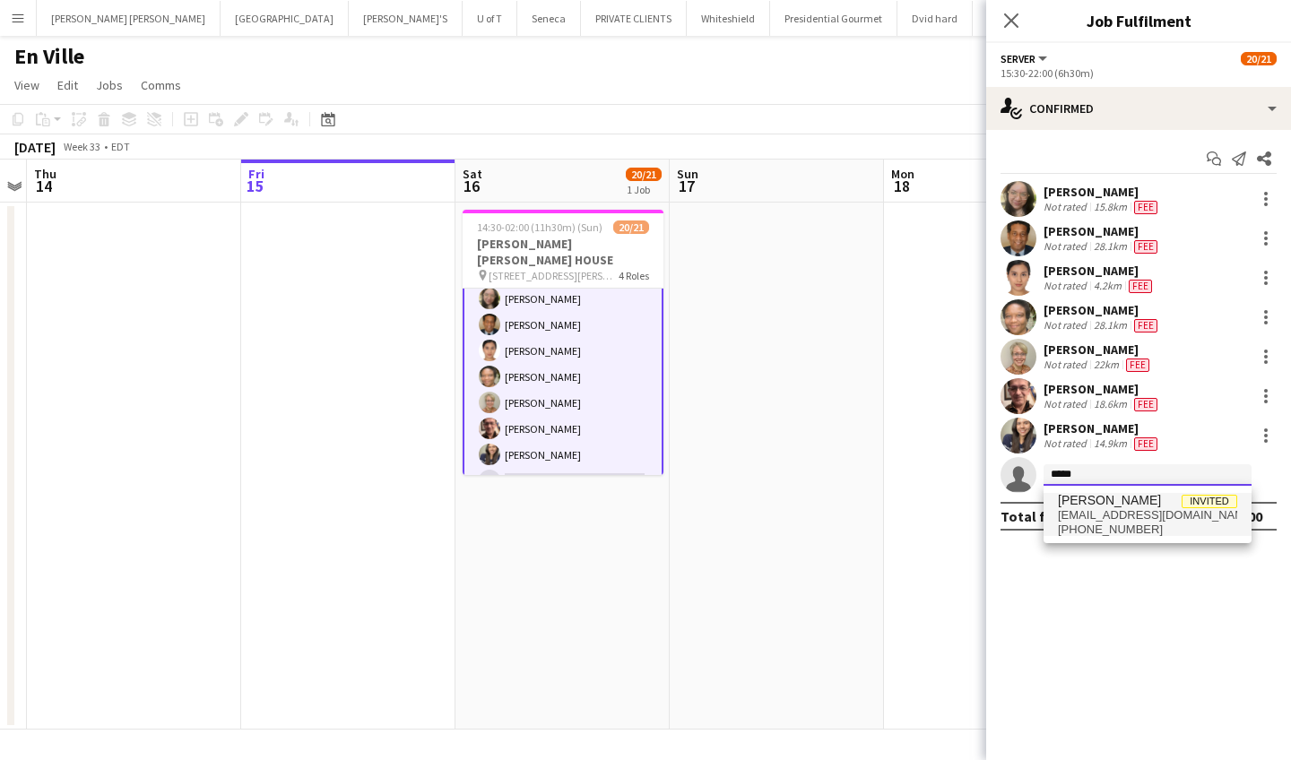
type input "*****"
click at [1146, 507] on span "Julie Villegas Invited" at bounding box center [1147, 500] width 179 height 15
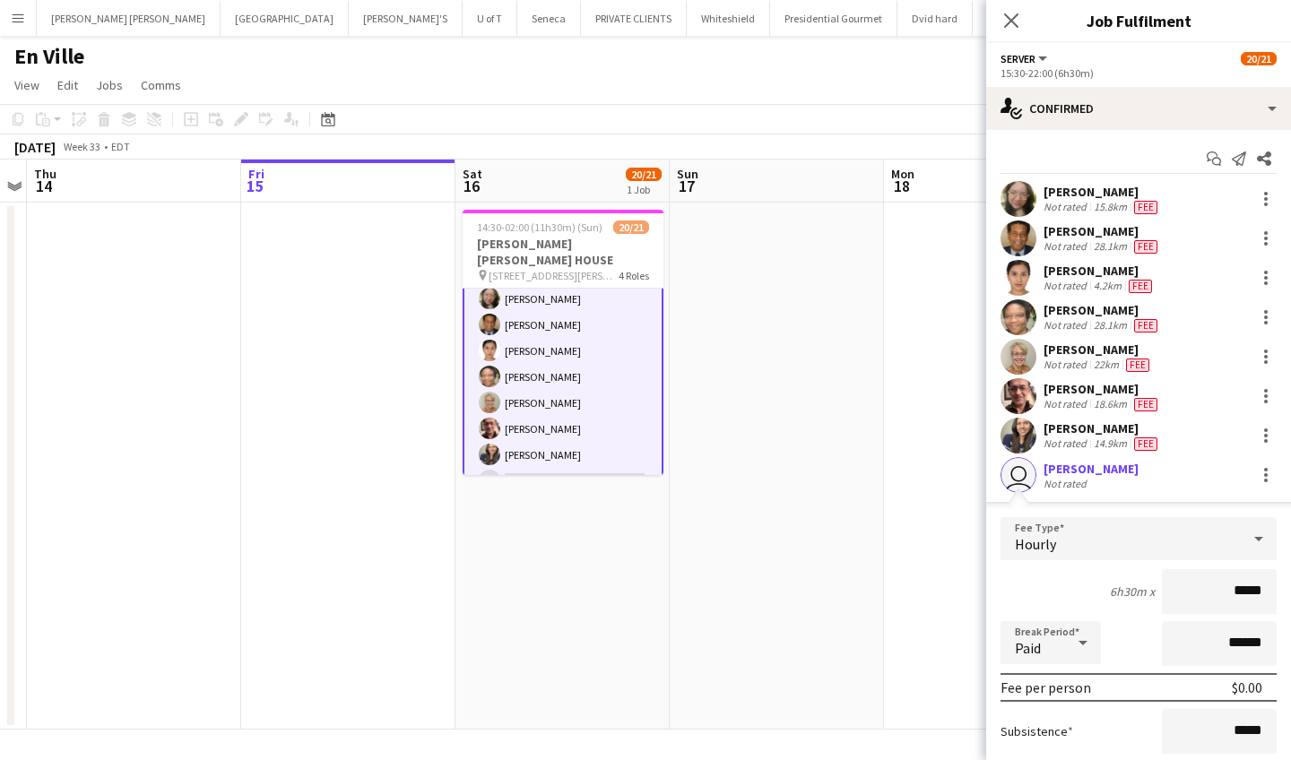
click at [1237, 595] on input "*****" at bounding box center [1219, 591] width 115 height 45
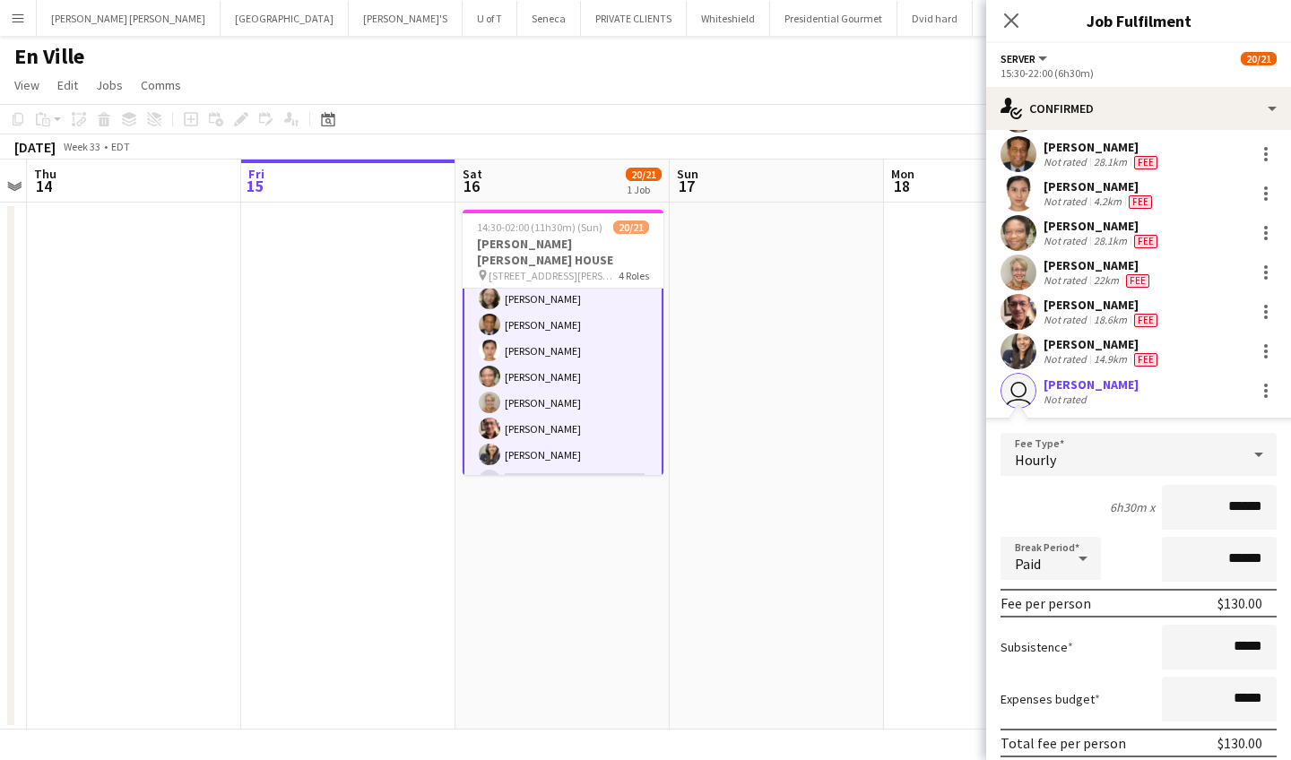
scroll to position [107, 0]
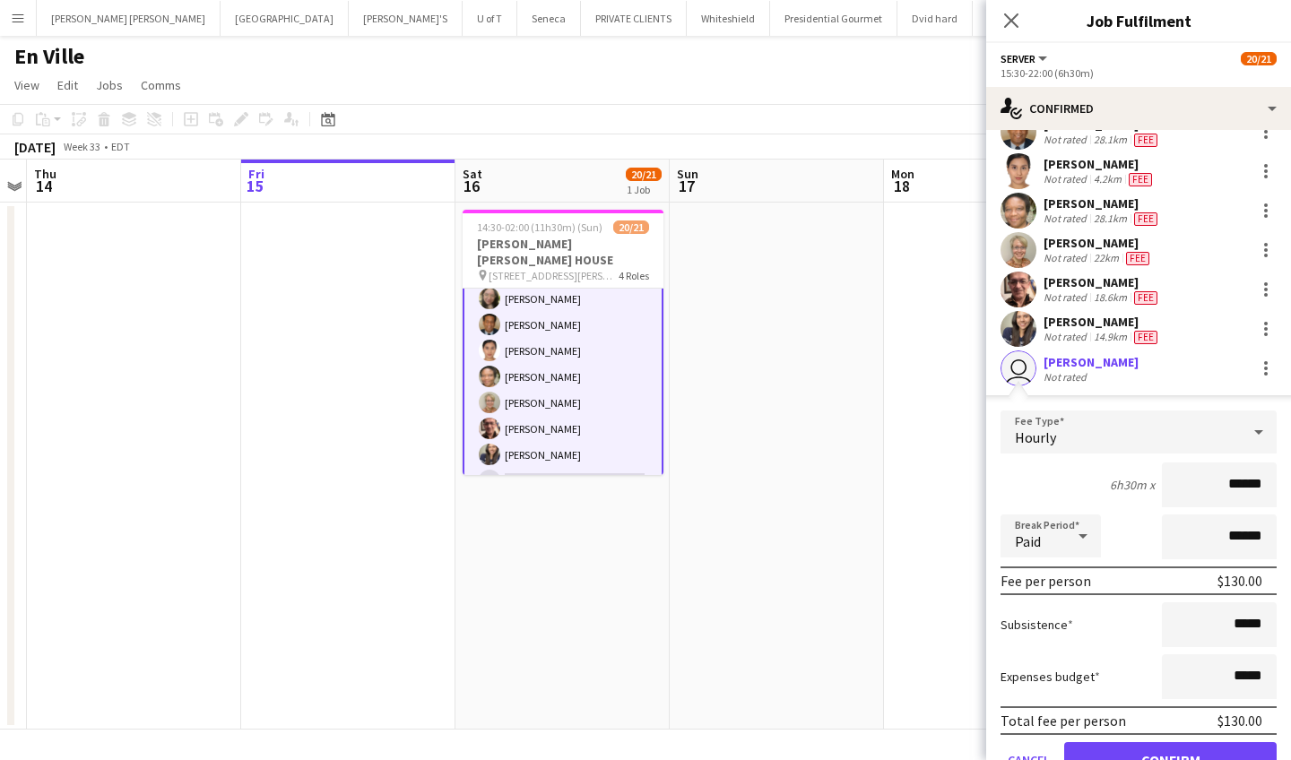
type input "******"
click at [1237, 627] on input "*****" at bounding box center [1219, 625] width 115 height 45
type input "******"
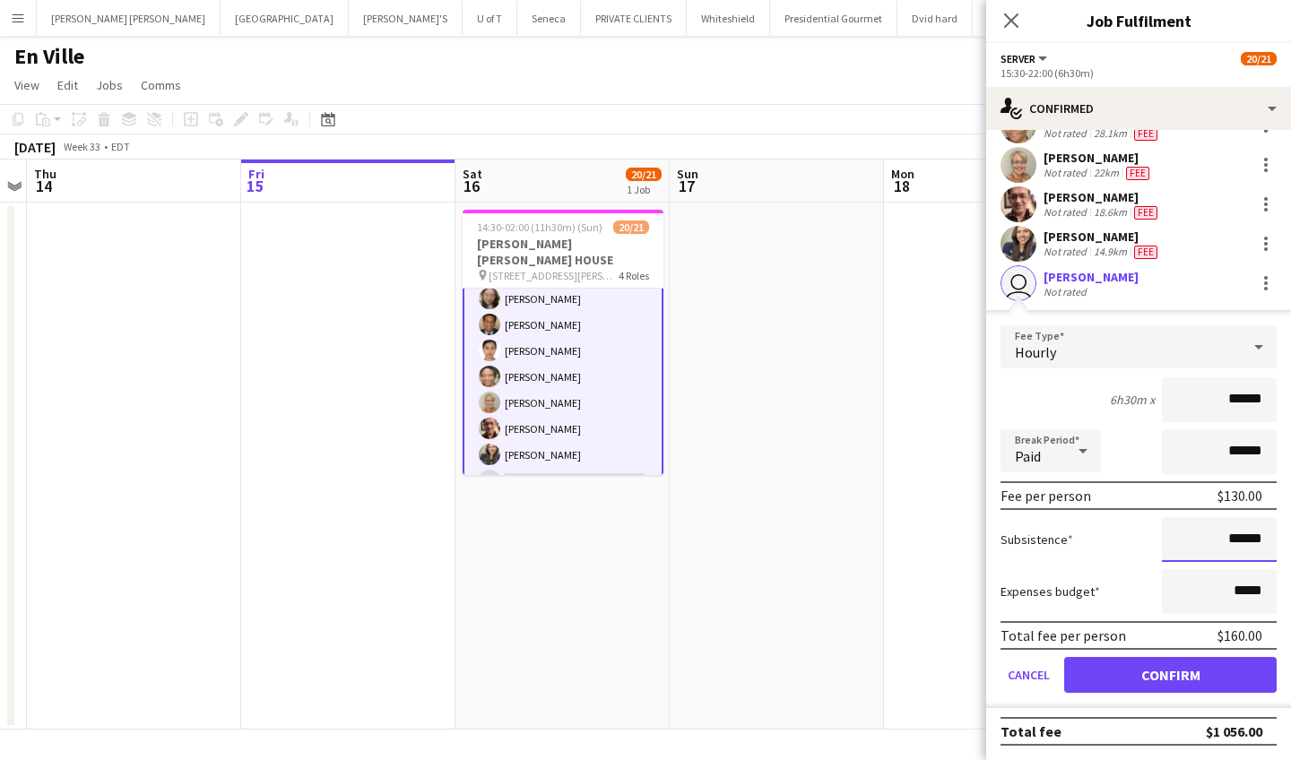
scroll to position [192, 0]
click at [1141, 672] on button "Confirm" at bounding box center [1170, 675] width 213 height 36
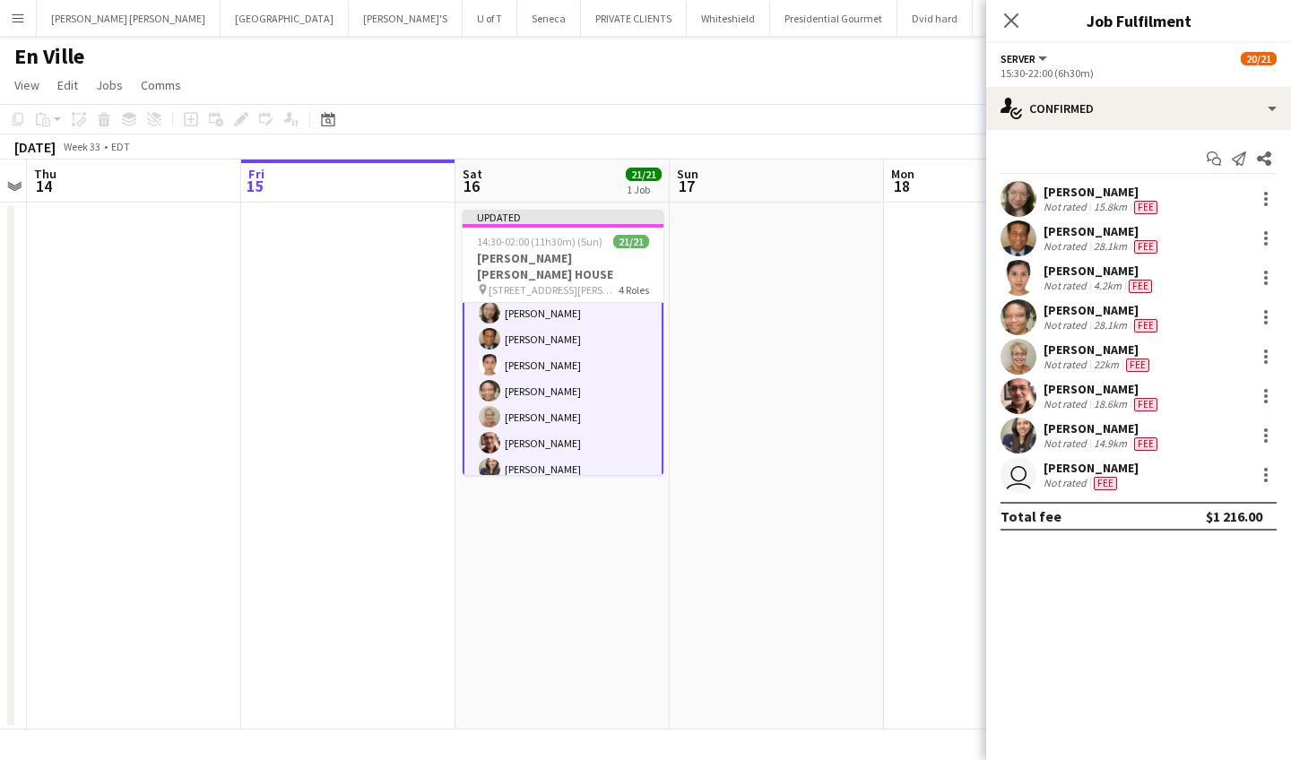
scroll to position [0, 0]
click at [1013, 17] on icon "Close pop-in" at bounding box center [1011, 20] width 17 height 17
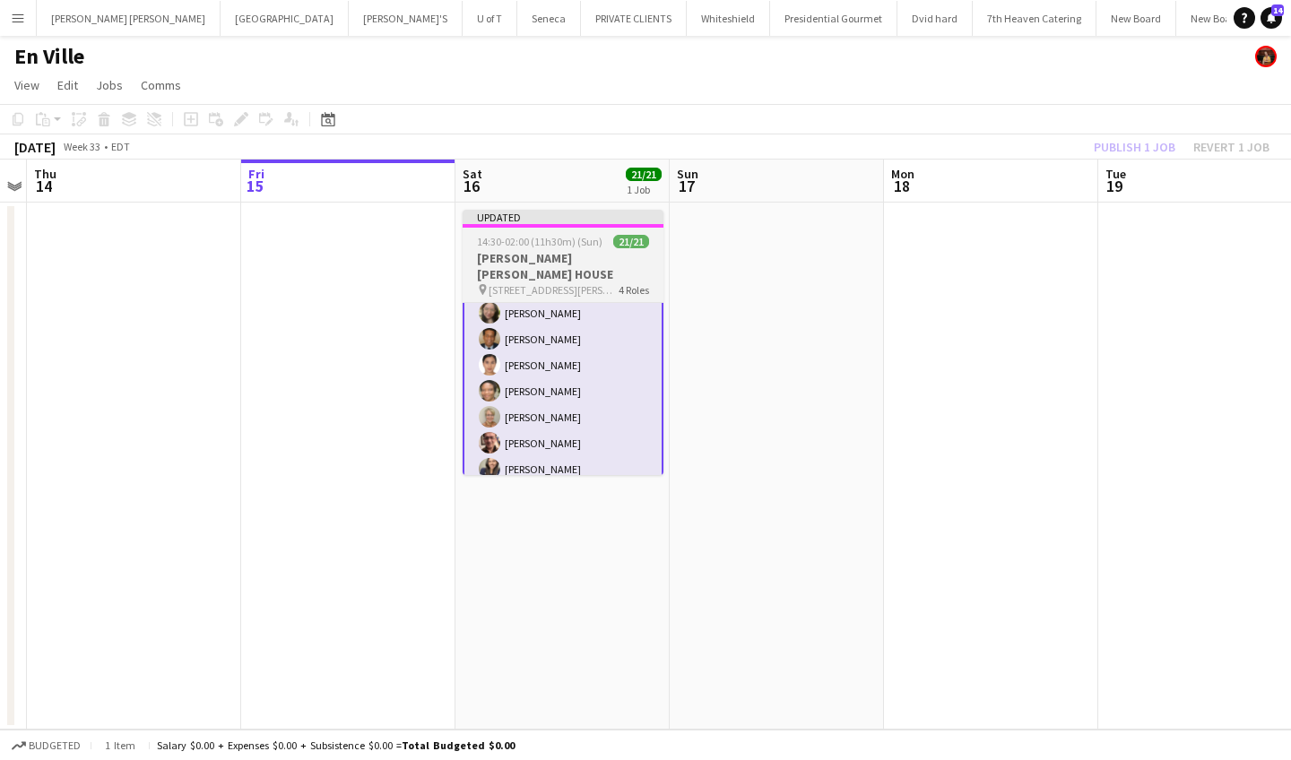
click at [547, 252] on h3 "[PERSON_NAME] [PERSON_NAME] HOUSE" at bounding box center [563, 266] width 201 height 32
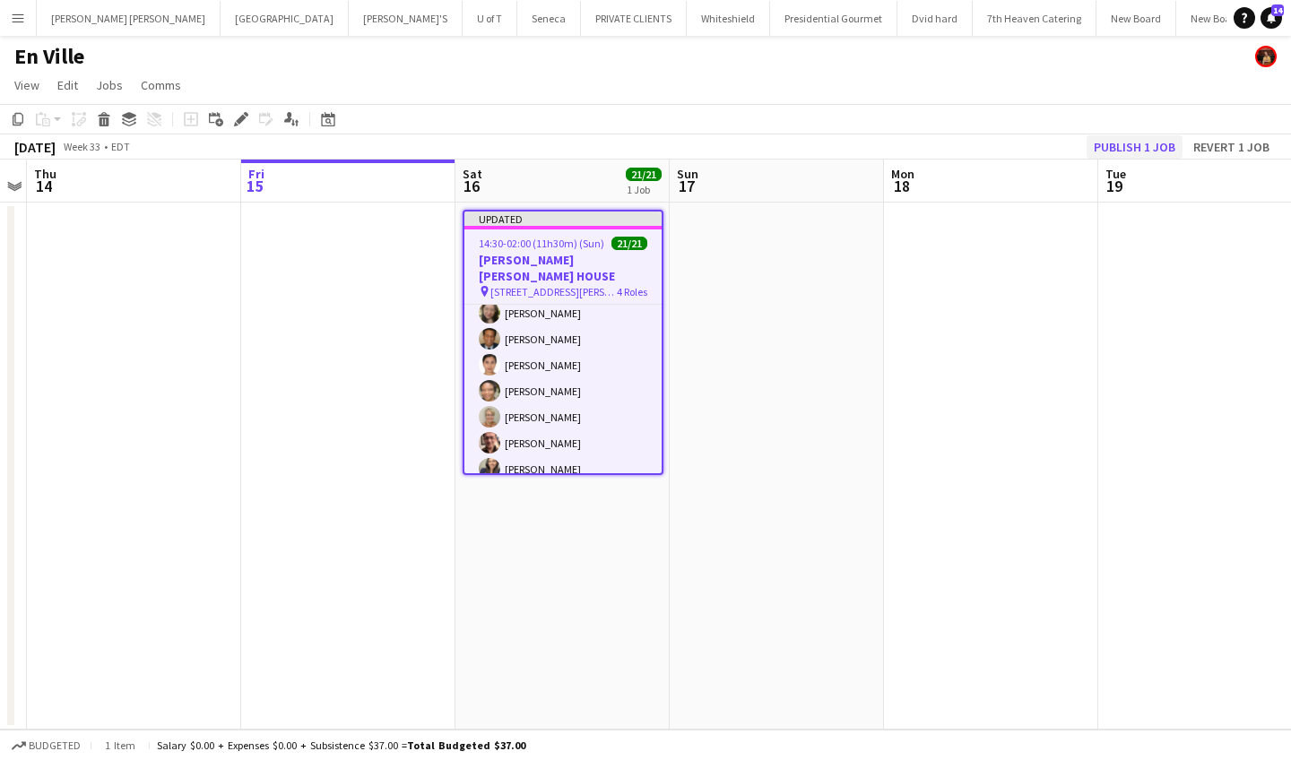
click at [1133, 144] on button "Publish 1 job" at bounding box center [1135, 146] width 96 height 23
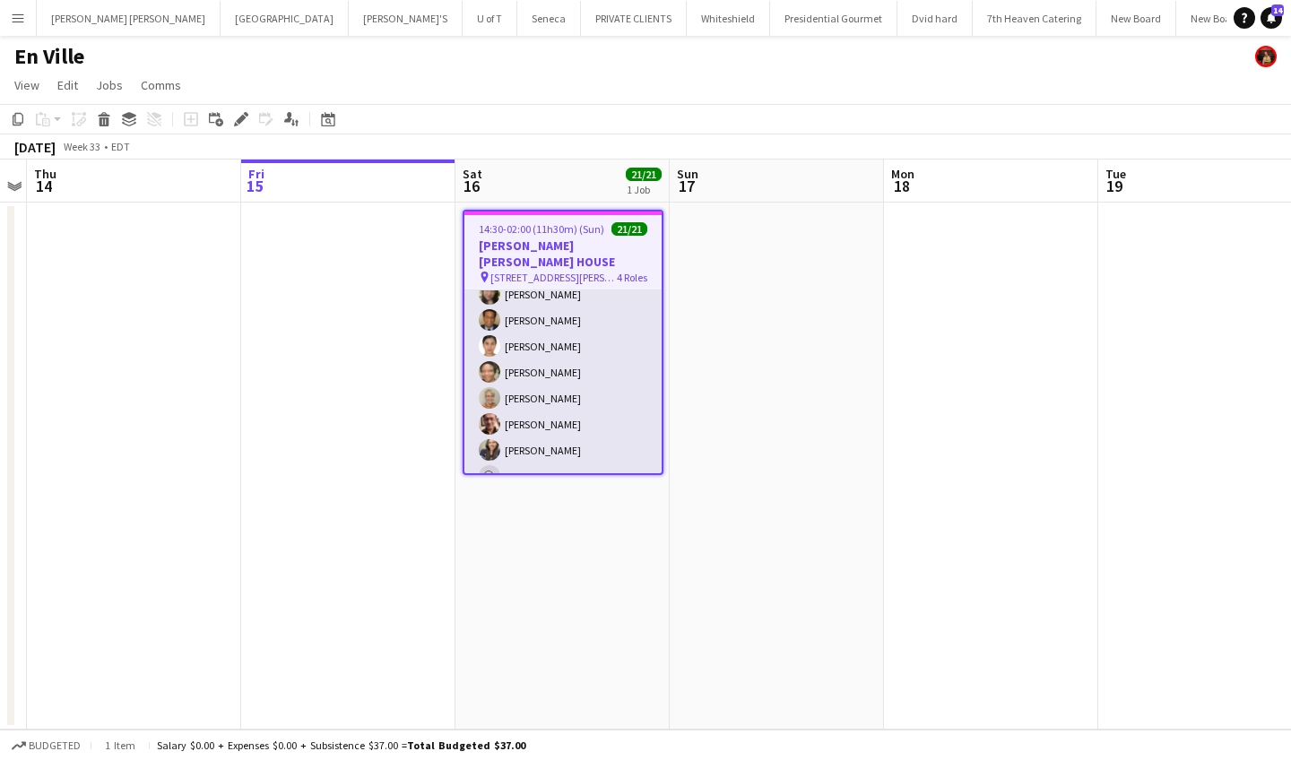
scroll to position [487, 0]
click at [540, 459] on app-card-role "SERVER 8/8 15:30-22:00 (6h30m) Priscila Vega Stephen Dixon Michelle Roman Petag…" at bounding box center [562, 373] width 197 height 243
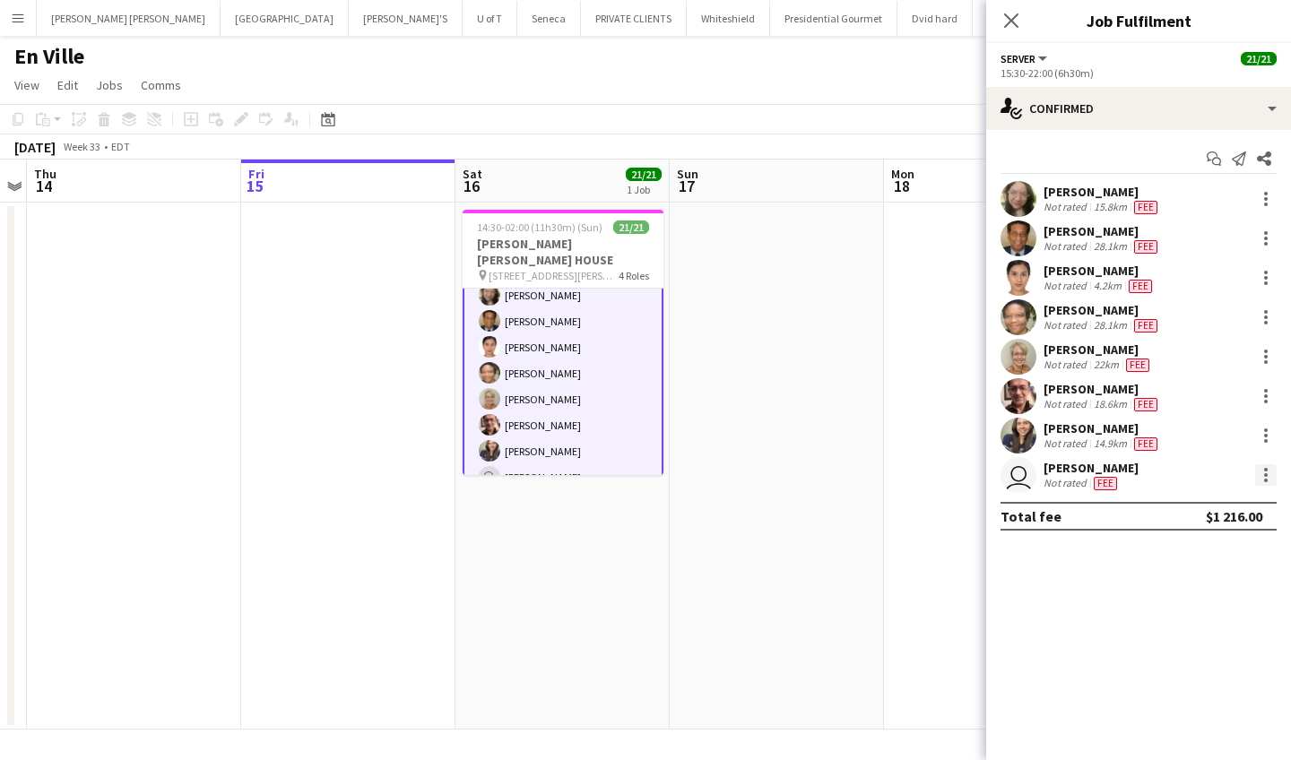
click at [1270, 473] on div at bounding box center [1266, 475] width 22 height 22
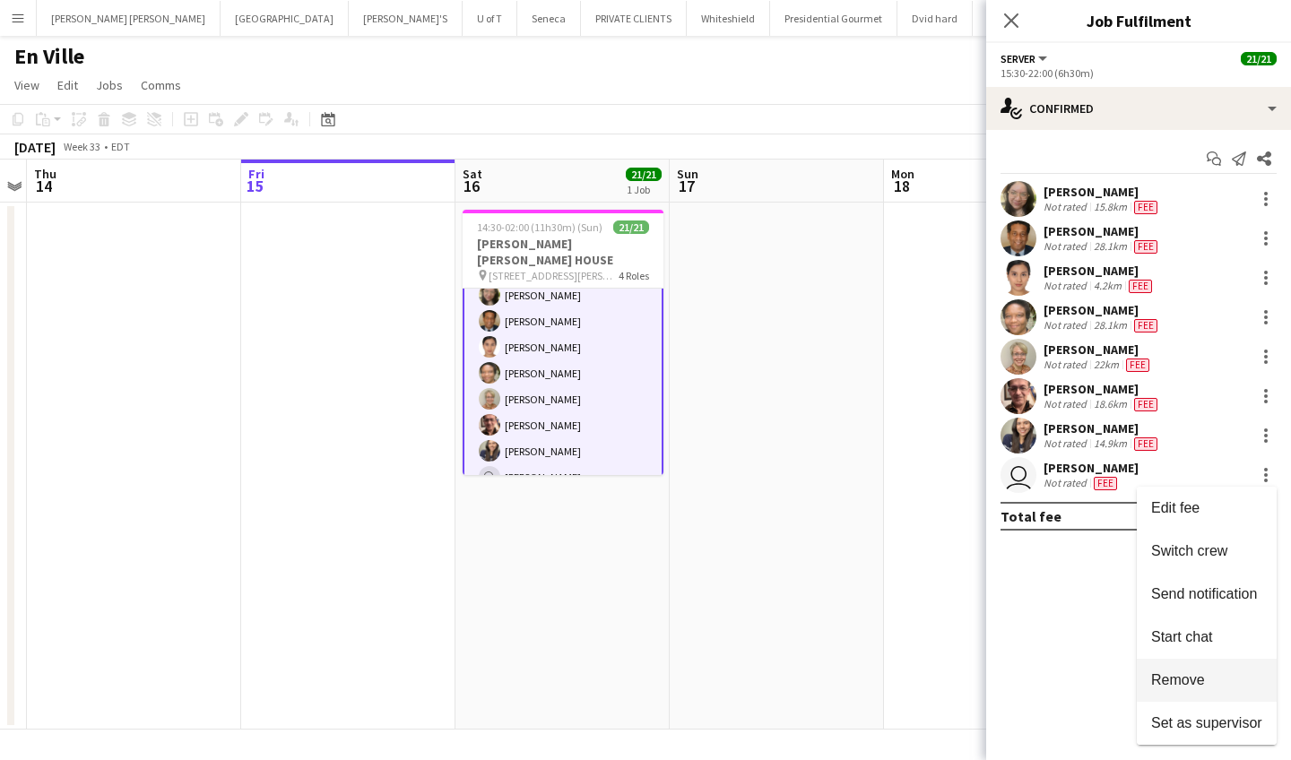
click at [1198, 672] on button "Remove" at bounding box center [1207, 680] width 140 height 43
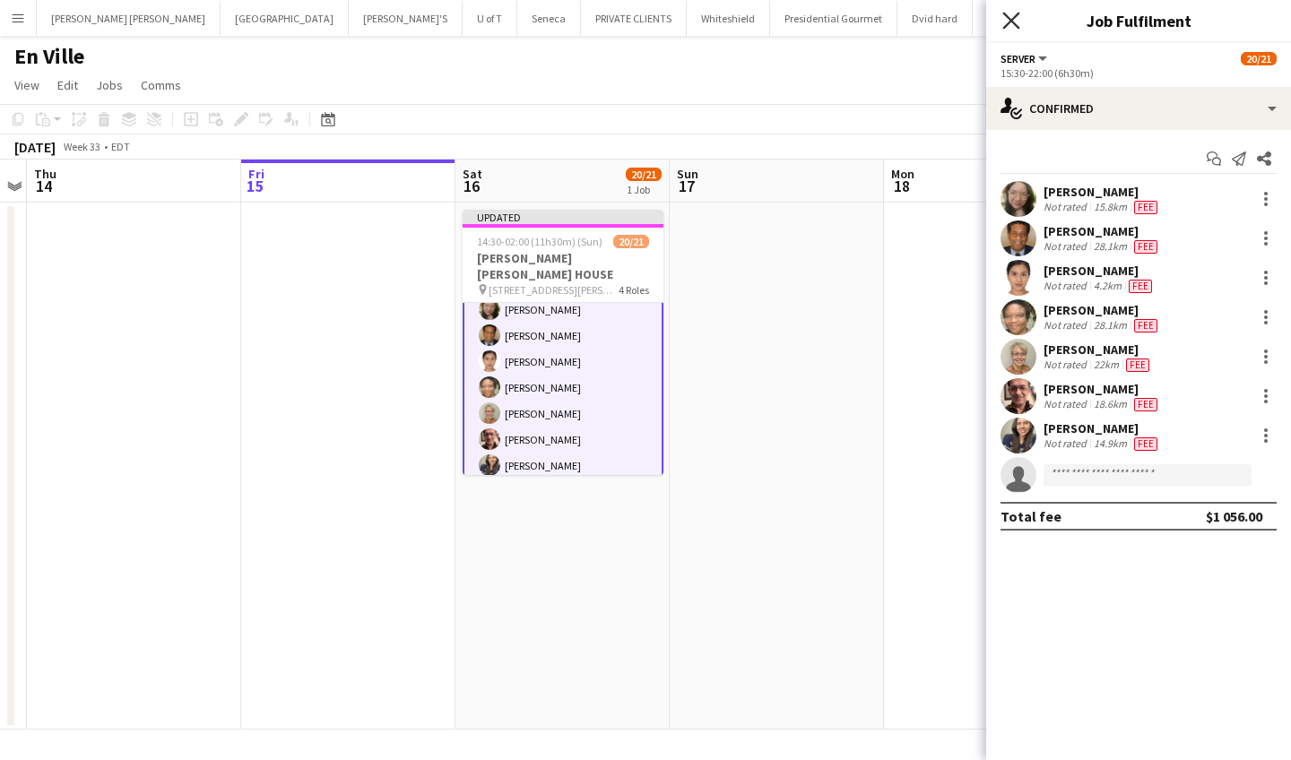
click at [1010, 17] on icon "Close pop-in" at bounding box center [1011, 20] width 17 height 17
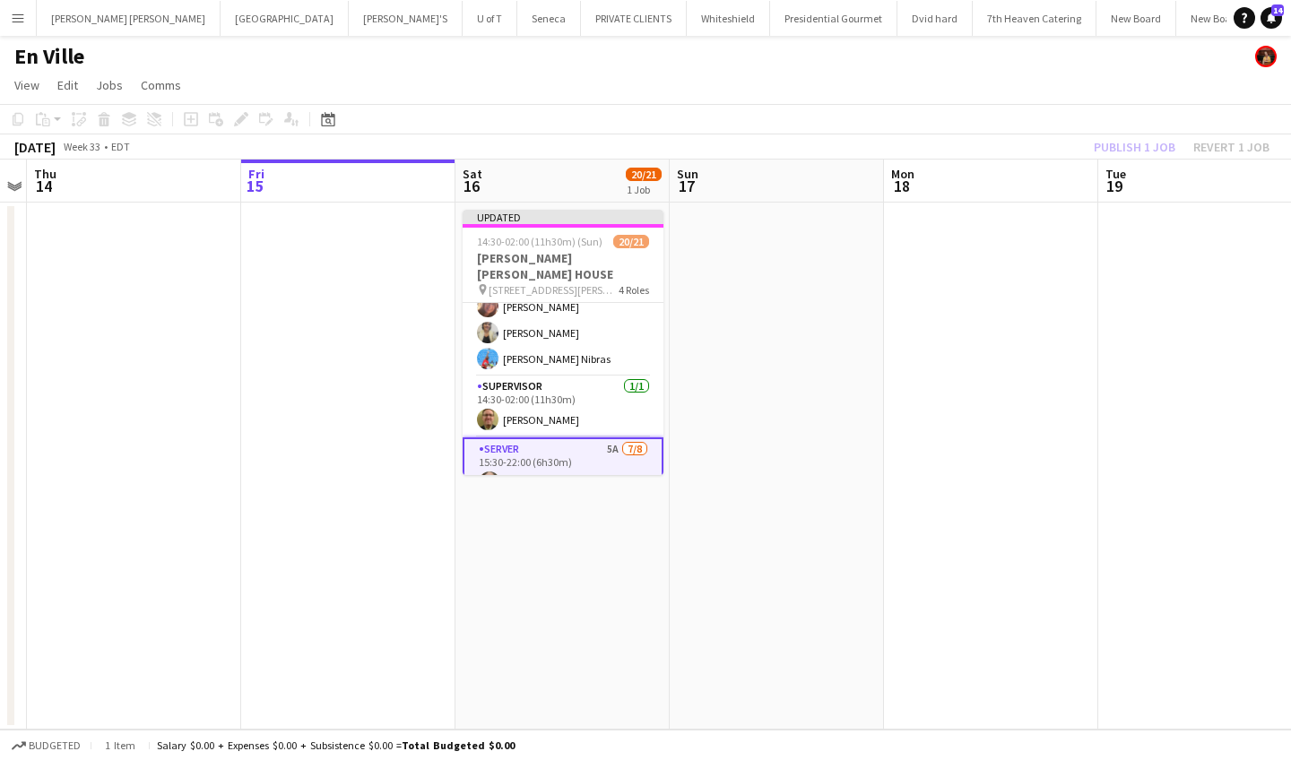
scroll to position [302, 0]
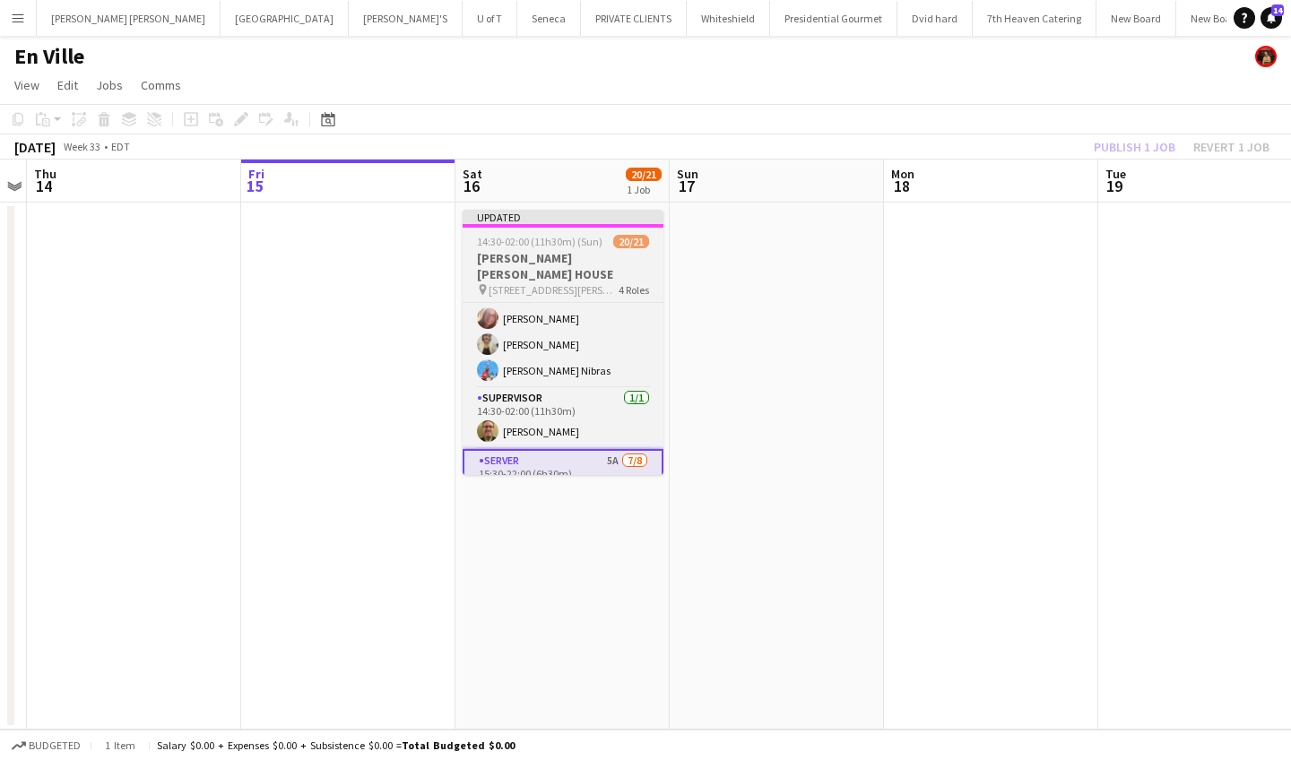
click at [600, 248] on app-job-card "Updated 14:30-02:00 (11h30m) (Sun) 20/21 MILLER LASH HOUSE pin 130 OLD KINSTON …" at bounding box center [563, 342] width 201 height 265
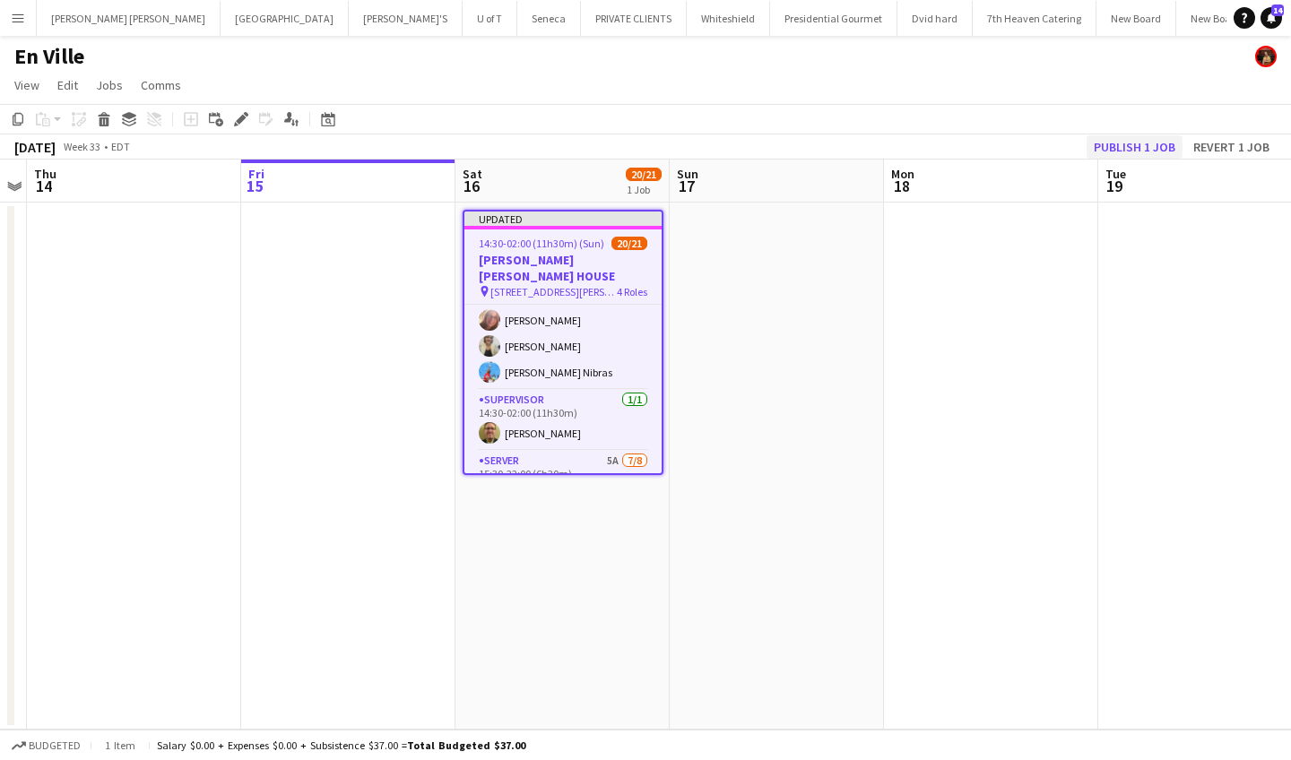
click at [1132, 136] on button "Publish 1 job" at bounding box center [1135, 146] width 96 height 23
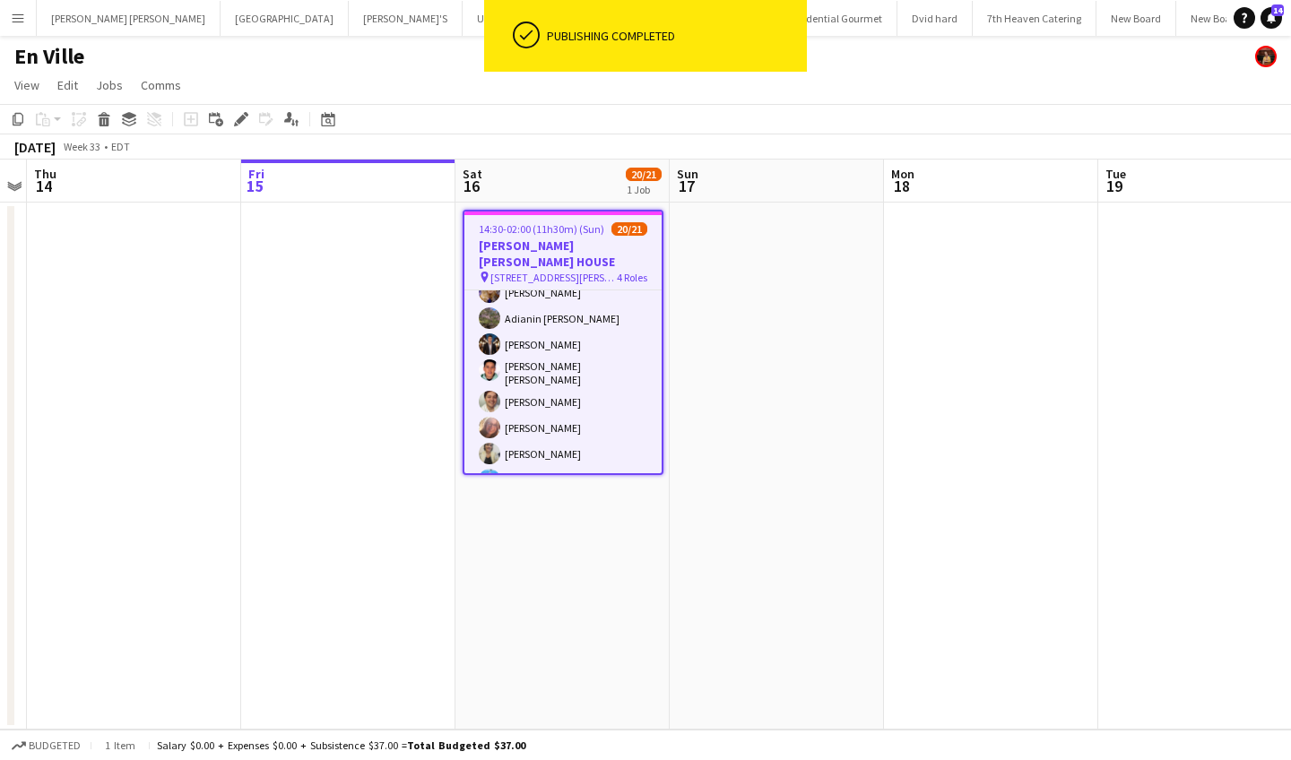
scroll to position [191, 0]
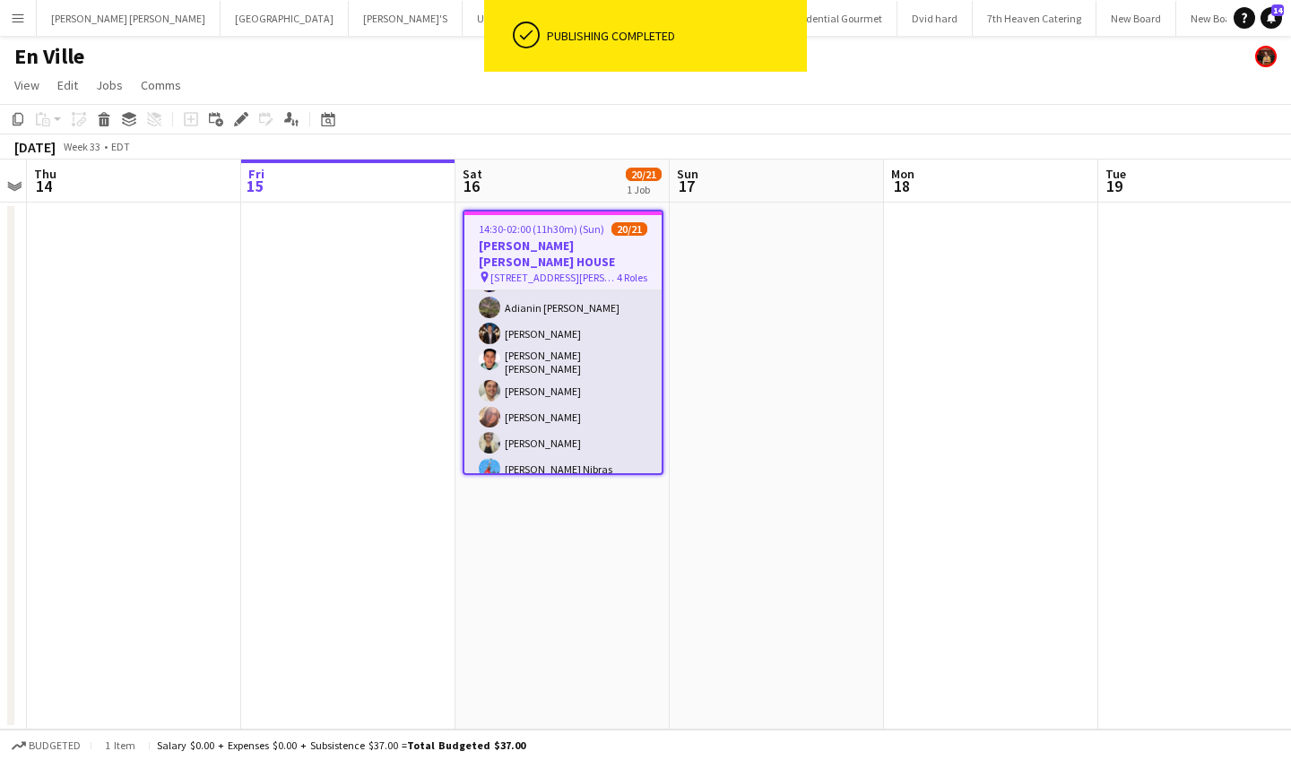
click at [542, 392] on app-card-role "SERVER 9/9 14:30-02:00 (11h30m) Javier Pincay Alina Caza Adianin Leon Carlos Pe…" at bounding box center [562, 350] width 197 height 274
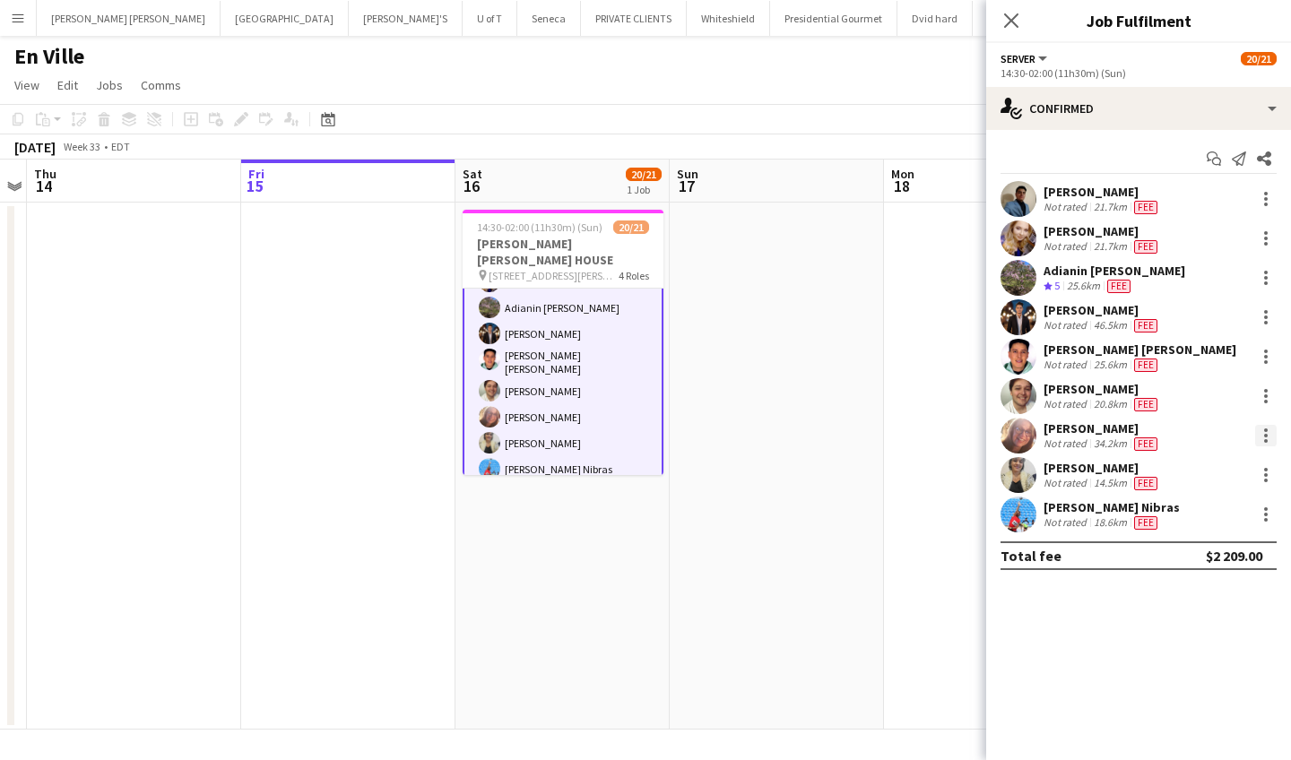
click at [1264, 438] on div at bounding box center [1266, 436] width 22 height 22
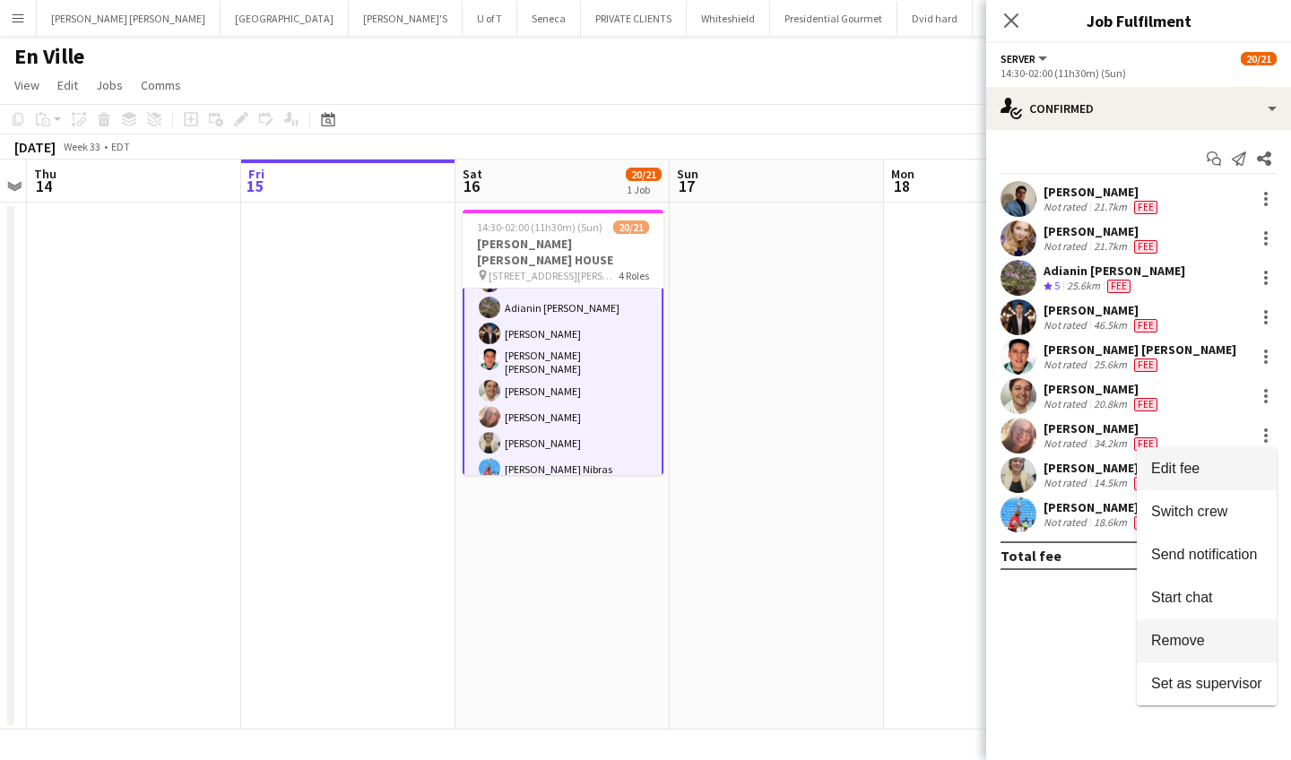
click at [1228, 631] on button "Remove" at bounding box center [1207, 641] width 140 height 43
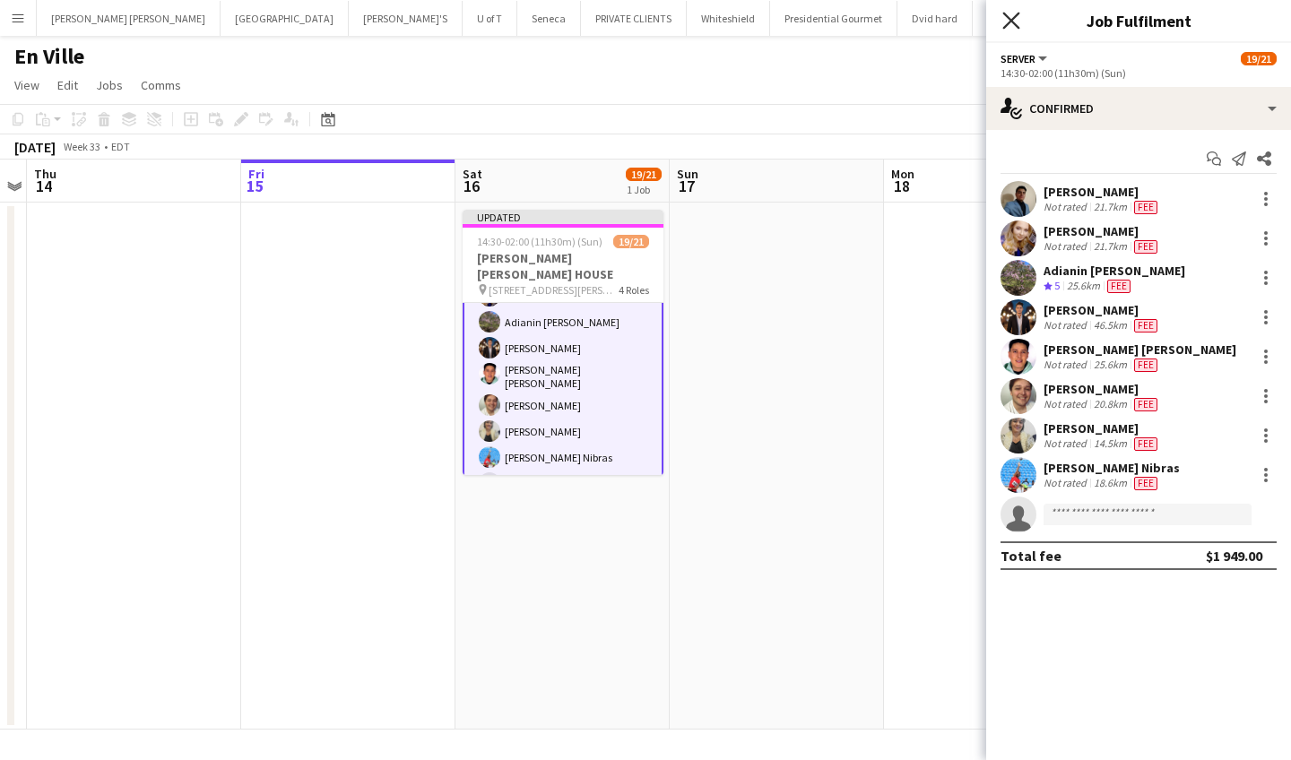
click at [1009, 18] on icon at bounding box center [1011, 20] width 17 height 17
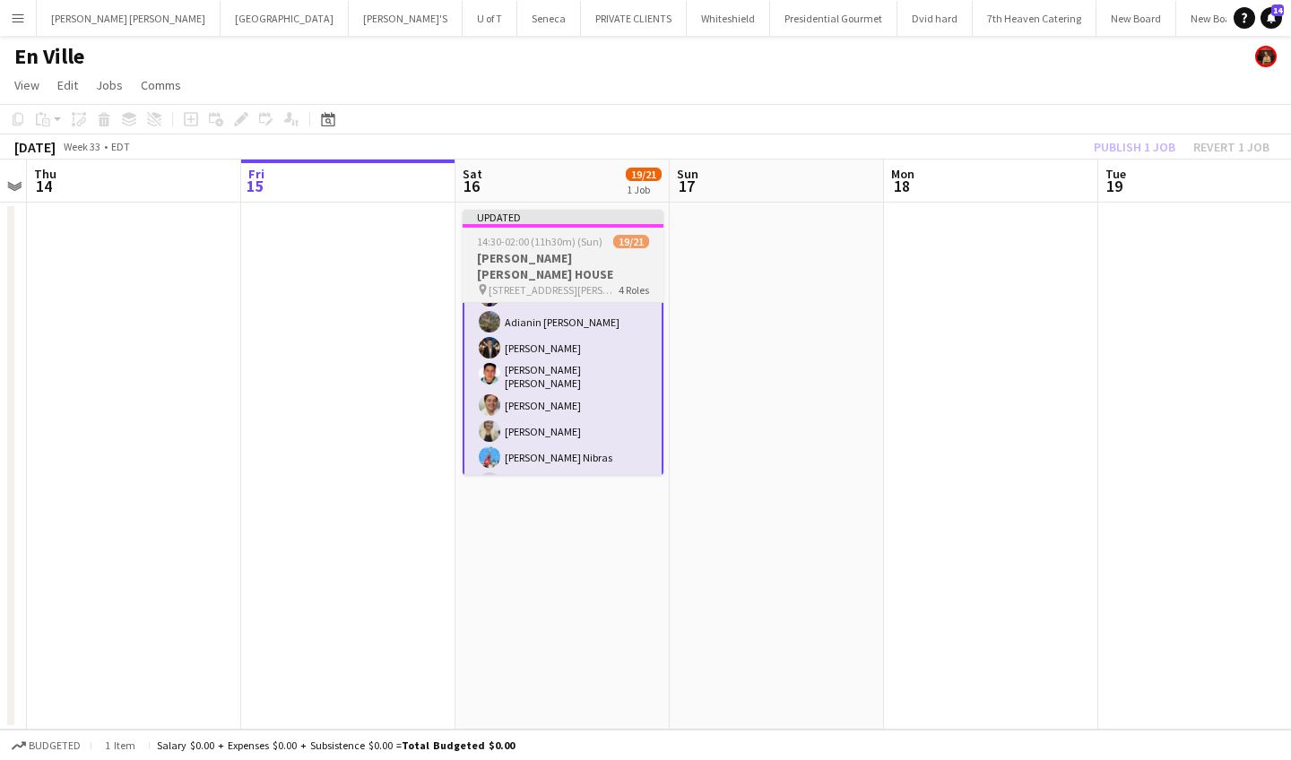
click at [611, 228] on app-job-card "Updated 14:30-02:00 (11h30m) (Sun) 19/21 MILLER LASH HOUSE pin 130 OLD KINSTON …" at bounding box center [563, 342] width 201 height 265
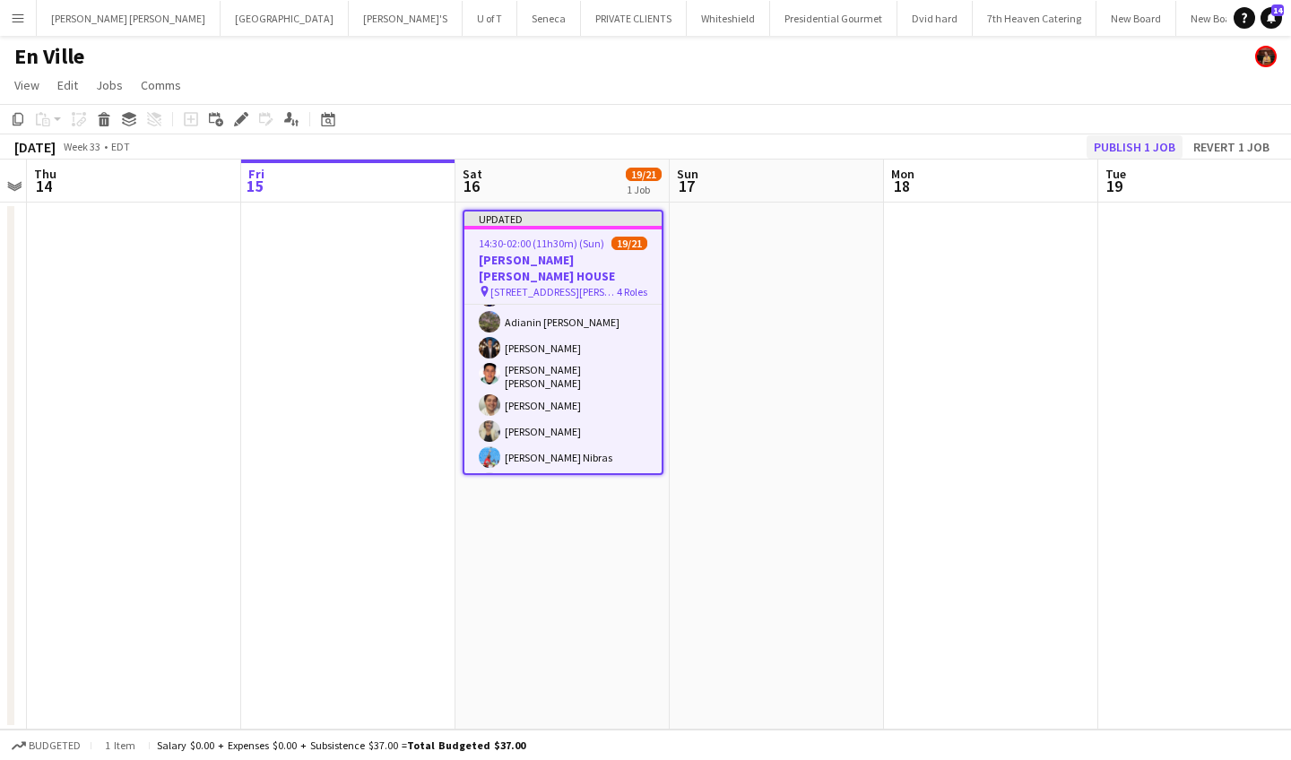
click at [1150, 148] on button "Publish 1 job" at bounding box center [1135, 146] width 96 height 23
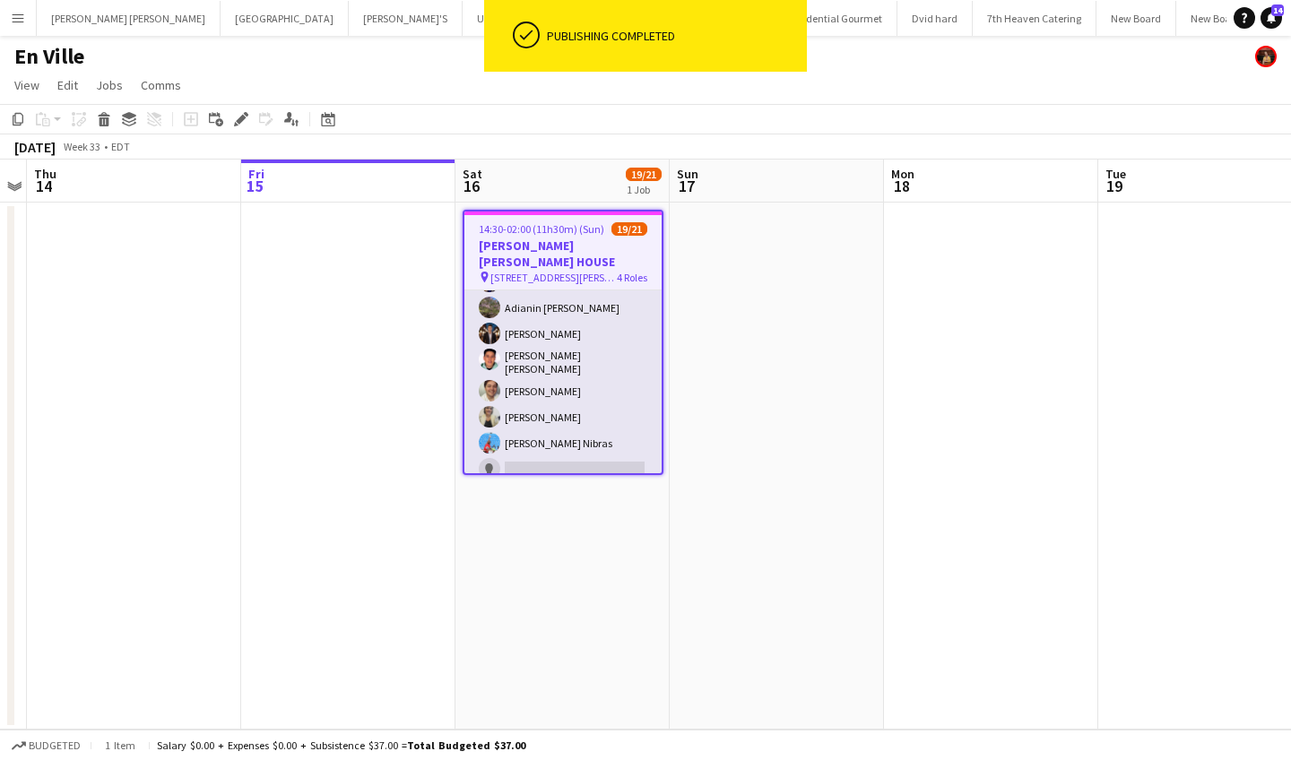
click at [536, 445] on app-card-role "SERVER 7A 8/9 14:30-02:00 (11h30m) Javier Pincay Alina Caza Adianin Leon Carlos…" at bounding box center [562, 350] width 197 height 274
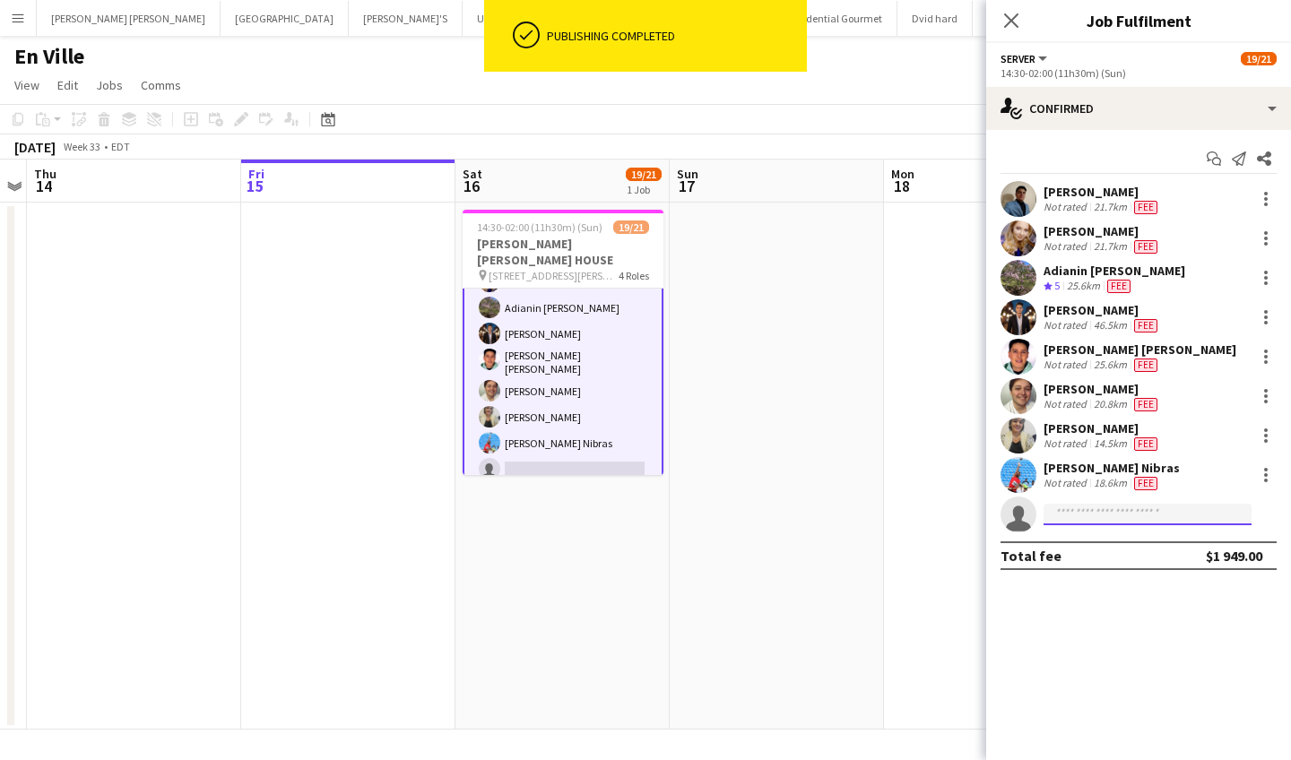
click at [1089, 513] on input at bounding box center [1148, 515] width 208 height 22
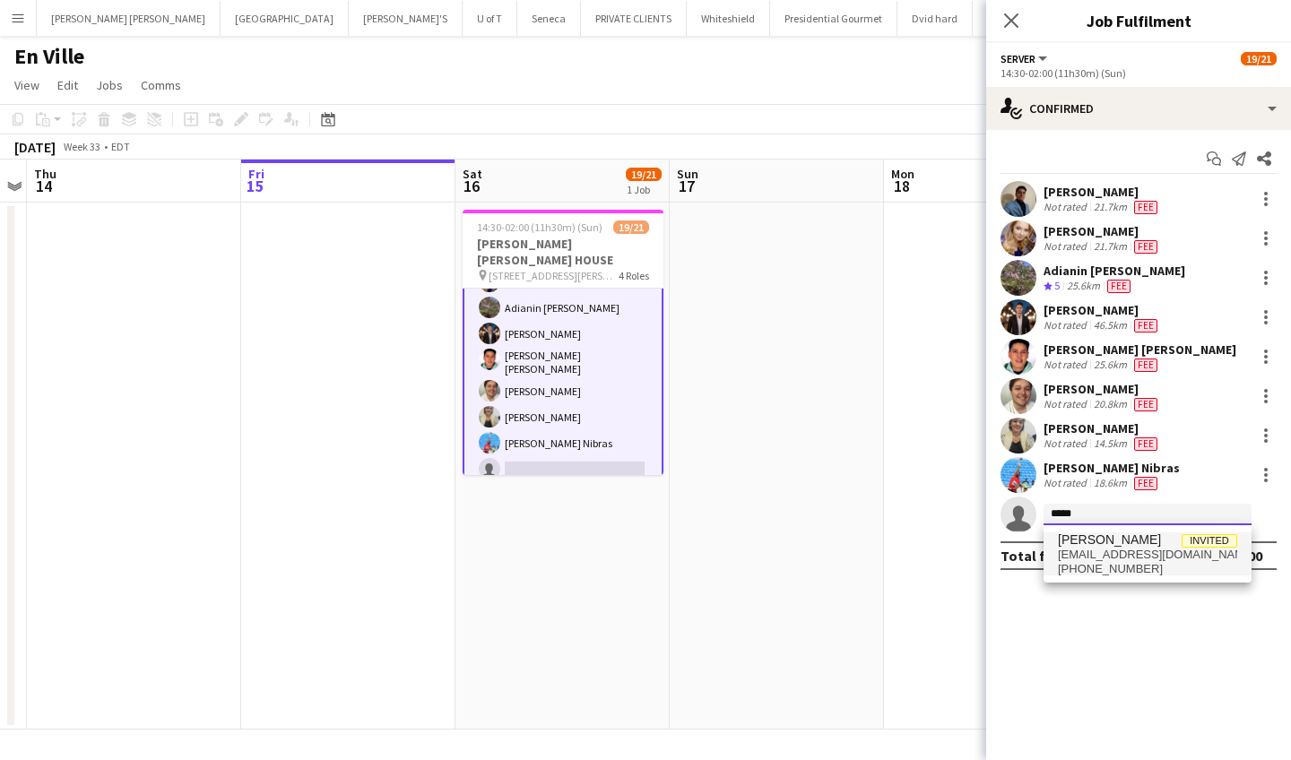
type input "*****"
click at [1096, 565] on span "+14168544829" at bounding box center [1147, 569] width 179 height 14
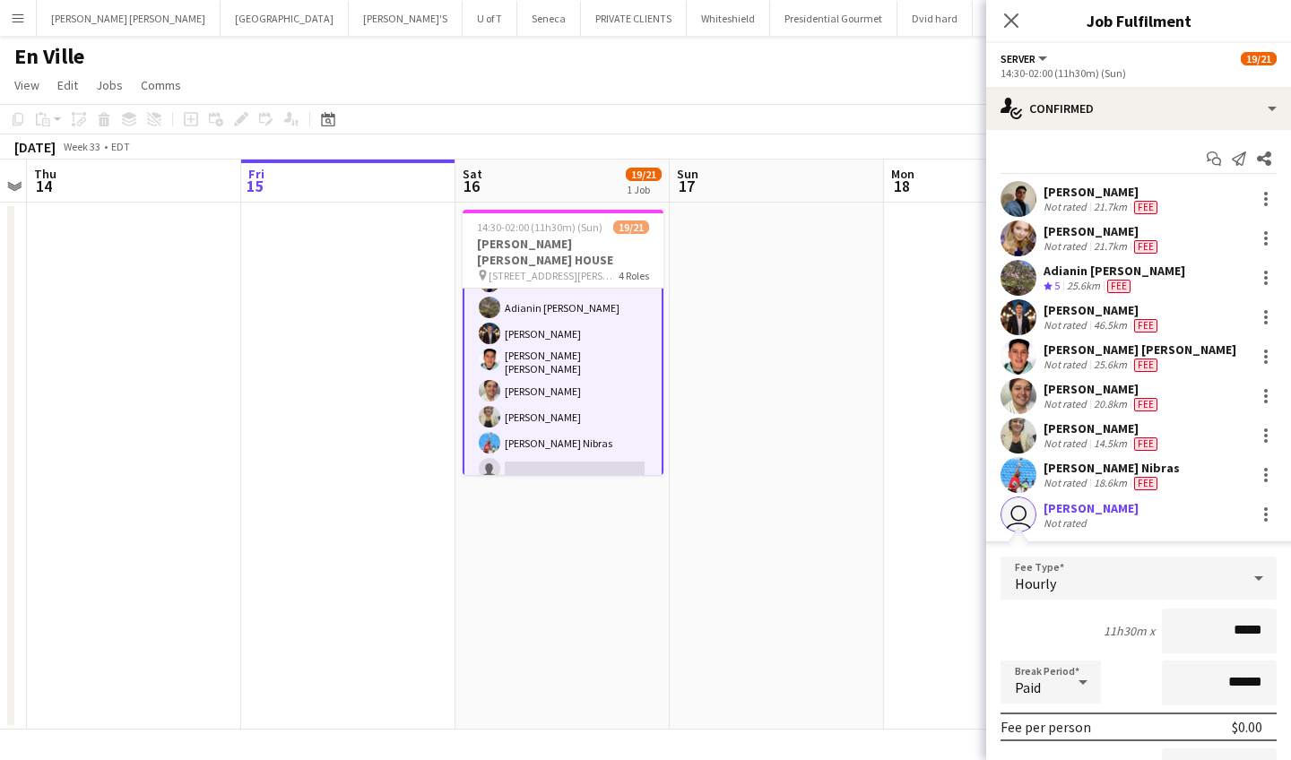
click at [1236, 639] on input "*****" at bounding box center [1219, 631] width 115 height 45
click at [1236, 638] on input "*****" at bounding box center [1219, 631] width 115 height 45
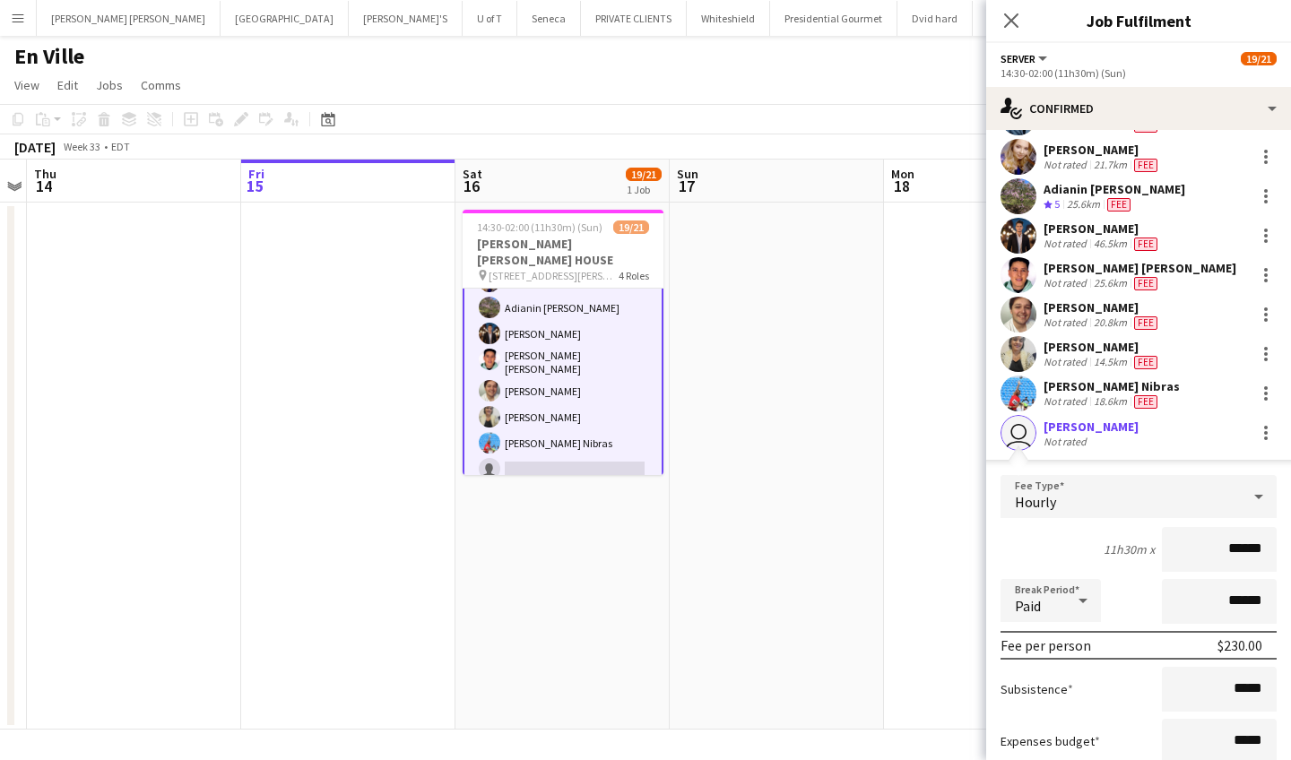
scroll to position [109, 0]
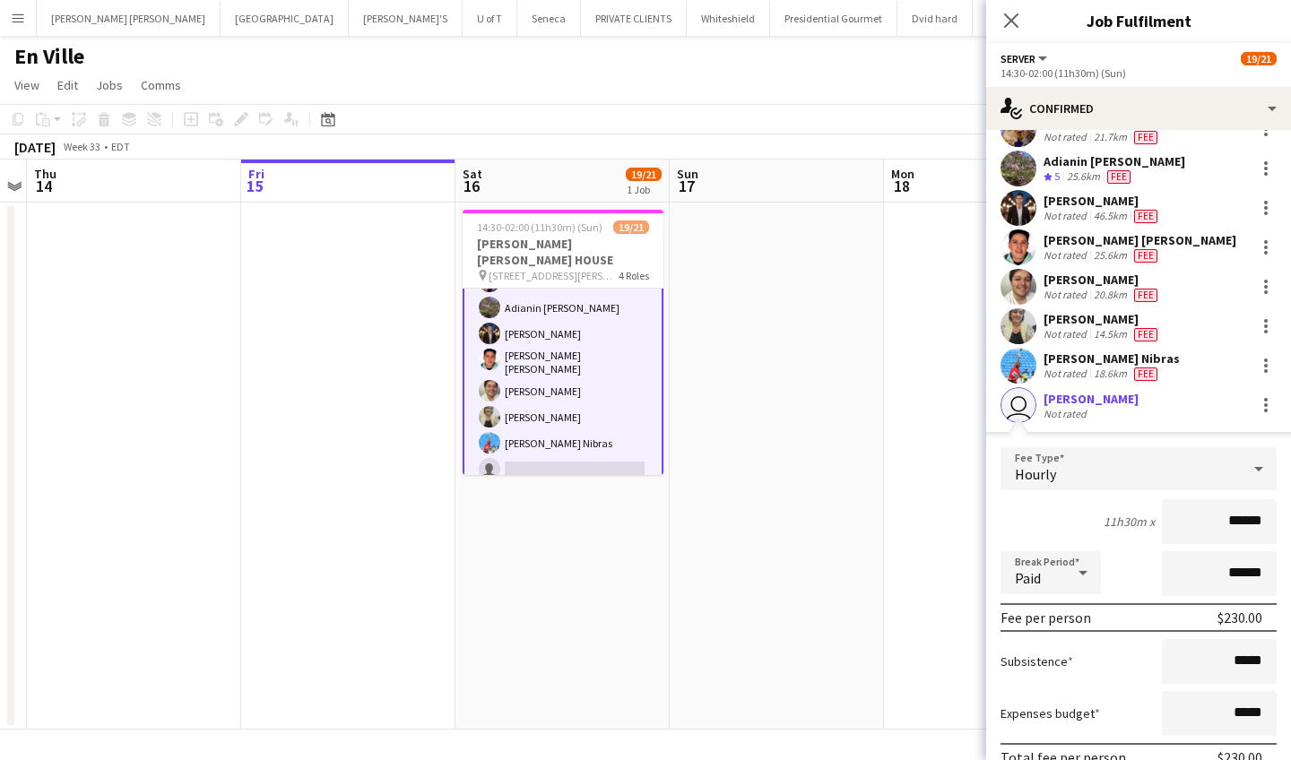
type input "******"
click at [1236, 666] on input "*****" at bounding box center [1219, 661] width 115 height 45
type input "******"
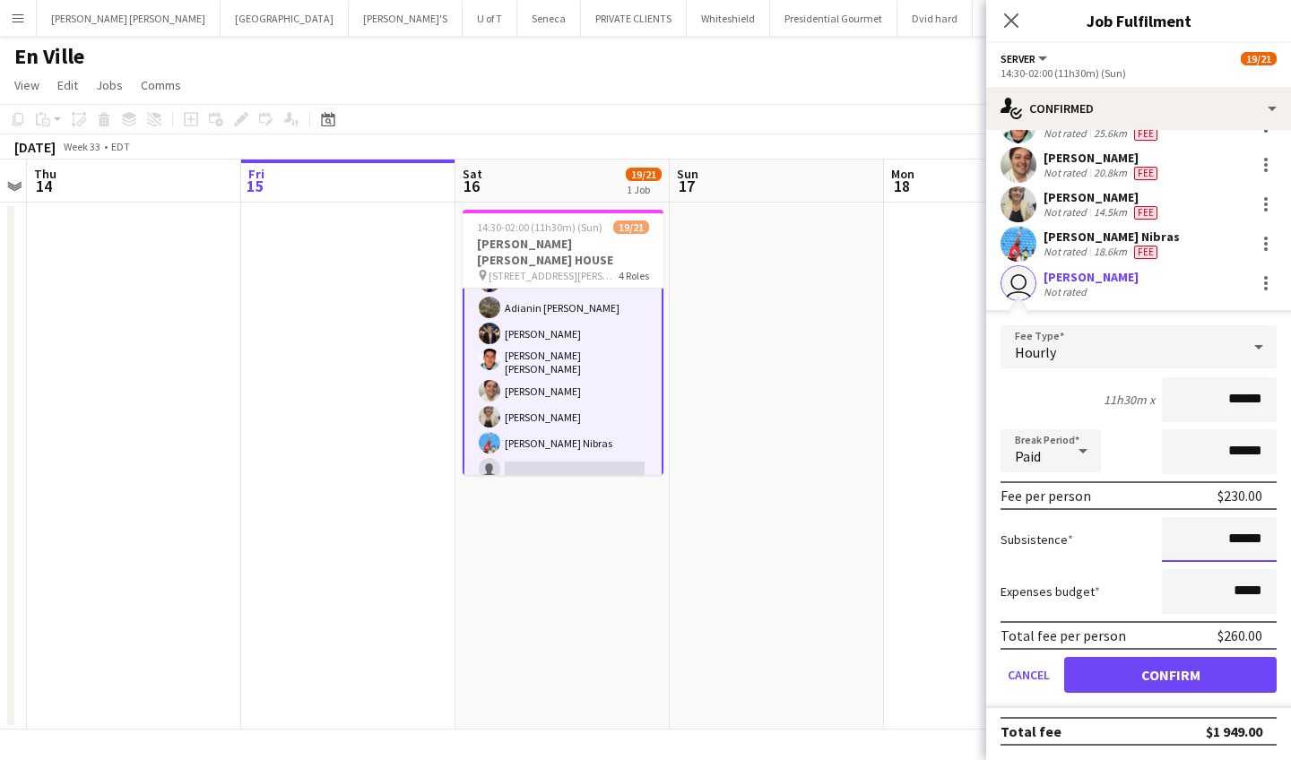
scroll to position [231, 0]
click at [1142, 673] on button "Confirm" at bounding box center [1170, 675] width 213 height 36
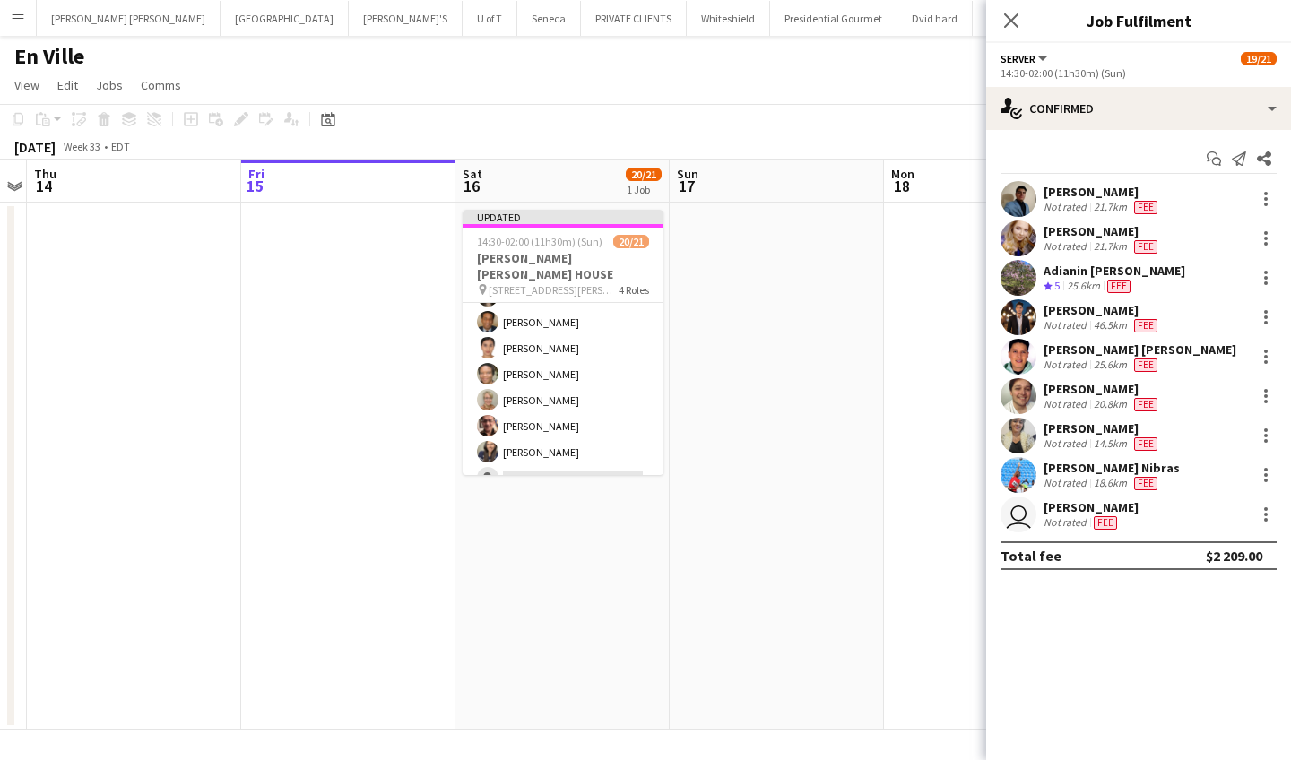
scroll to position [501, 0]
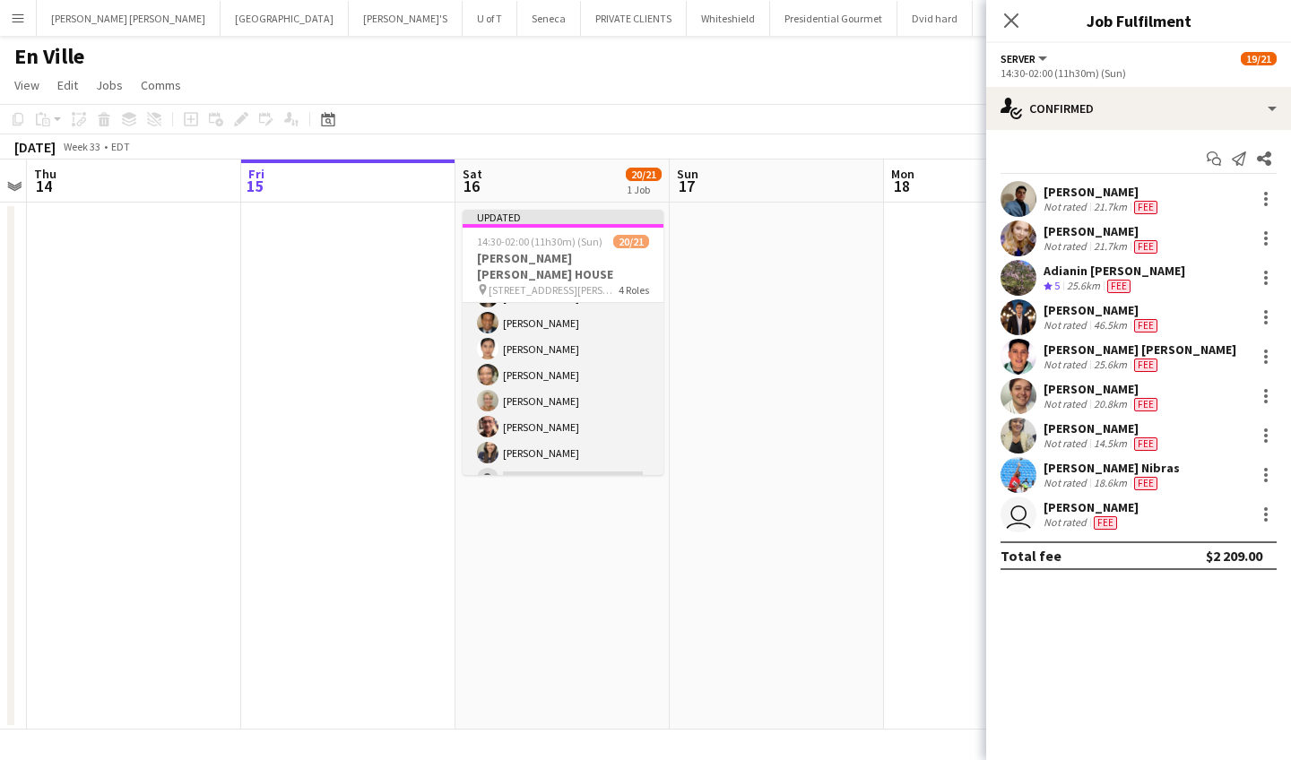
click at [536, 456] on app-card-role "SERVER 5A 7/8 15:30-22:00 (6h30m) Priscila Vega Stephen Dixon Michelle Roman Pe…" at bounding box center [563, 375] width 201 height 243
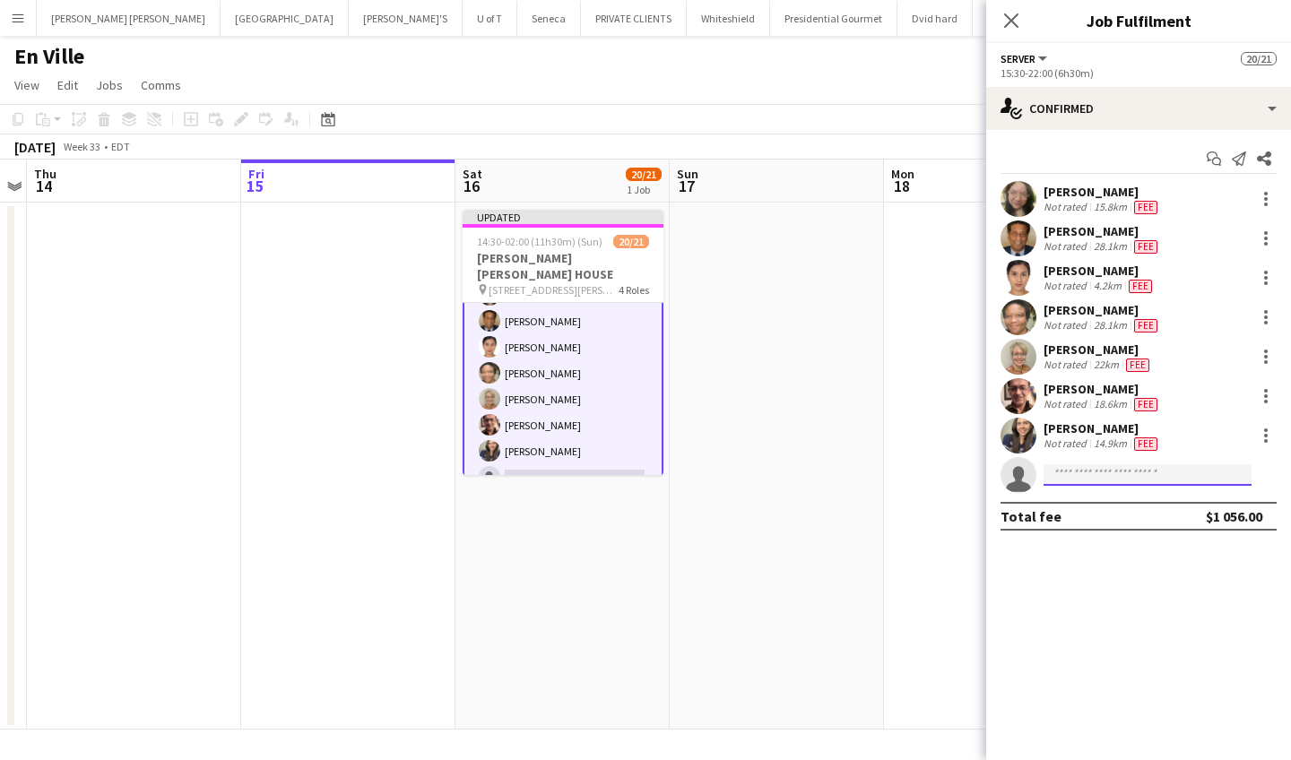
click at [1084, 476] on input at bounding box center [1148, 475] width 208 height 22
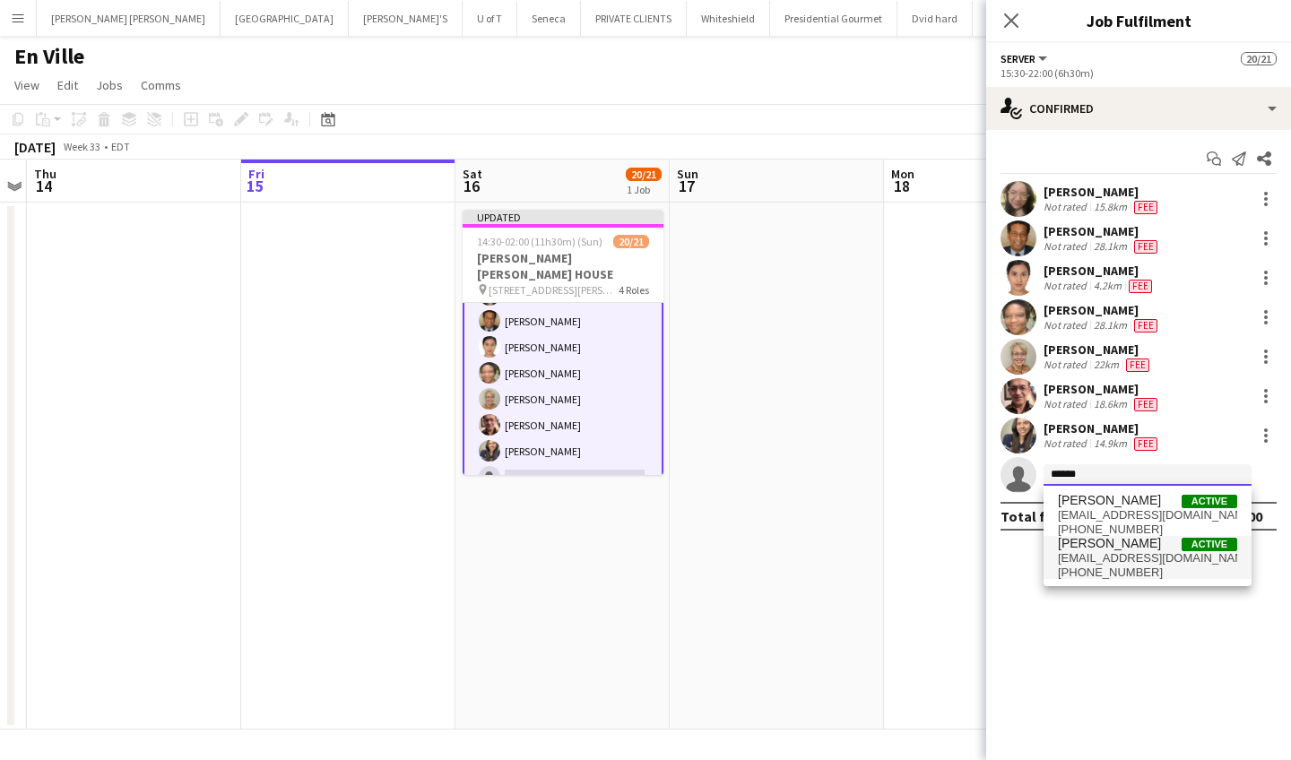
type input "******"
click at [1096, 549] on span "Monica Garcia" at bounding box center [1109, 543] width 103 height 15
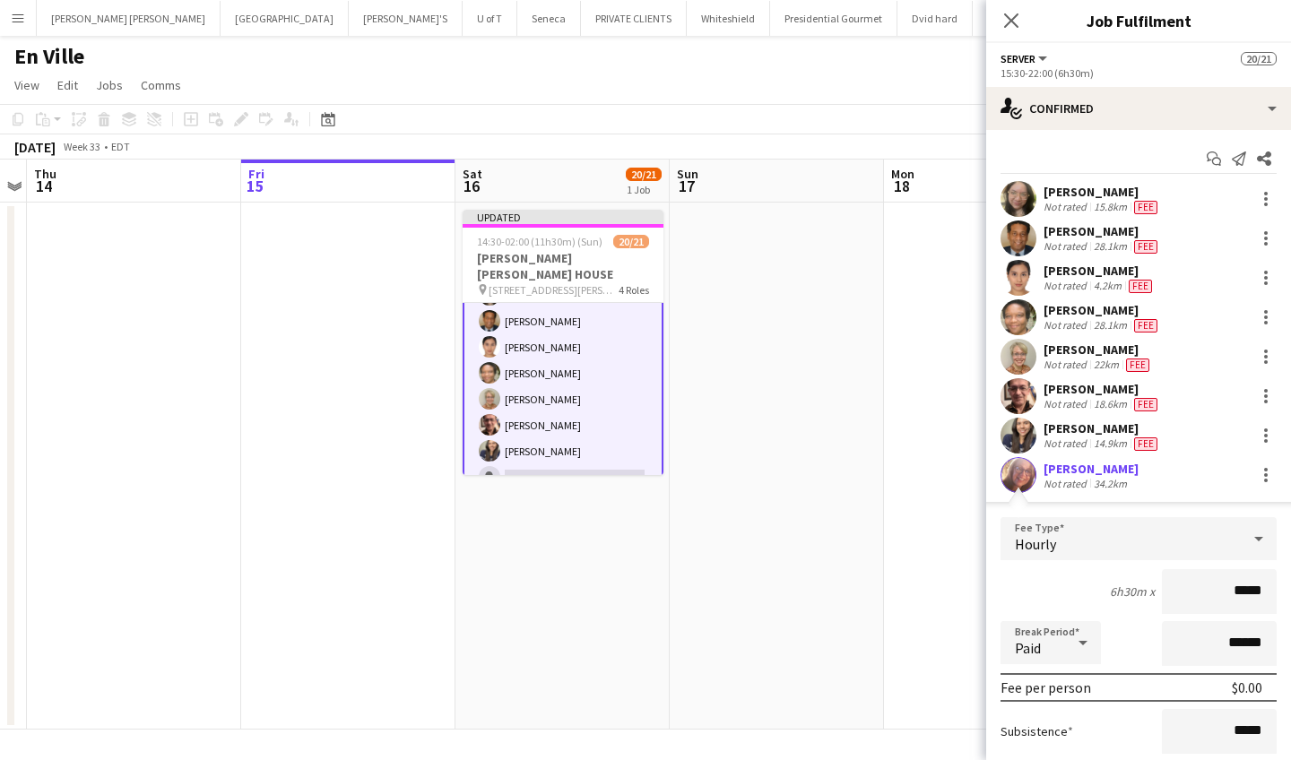
click at [1236, 595] on input "*****" at bounding box center [1219, 591] width 115 height 45
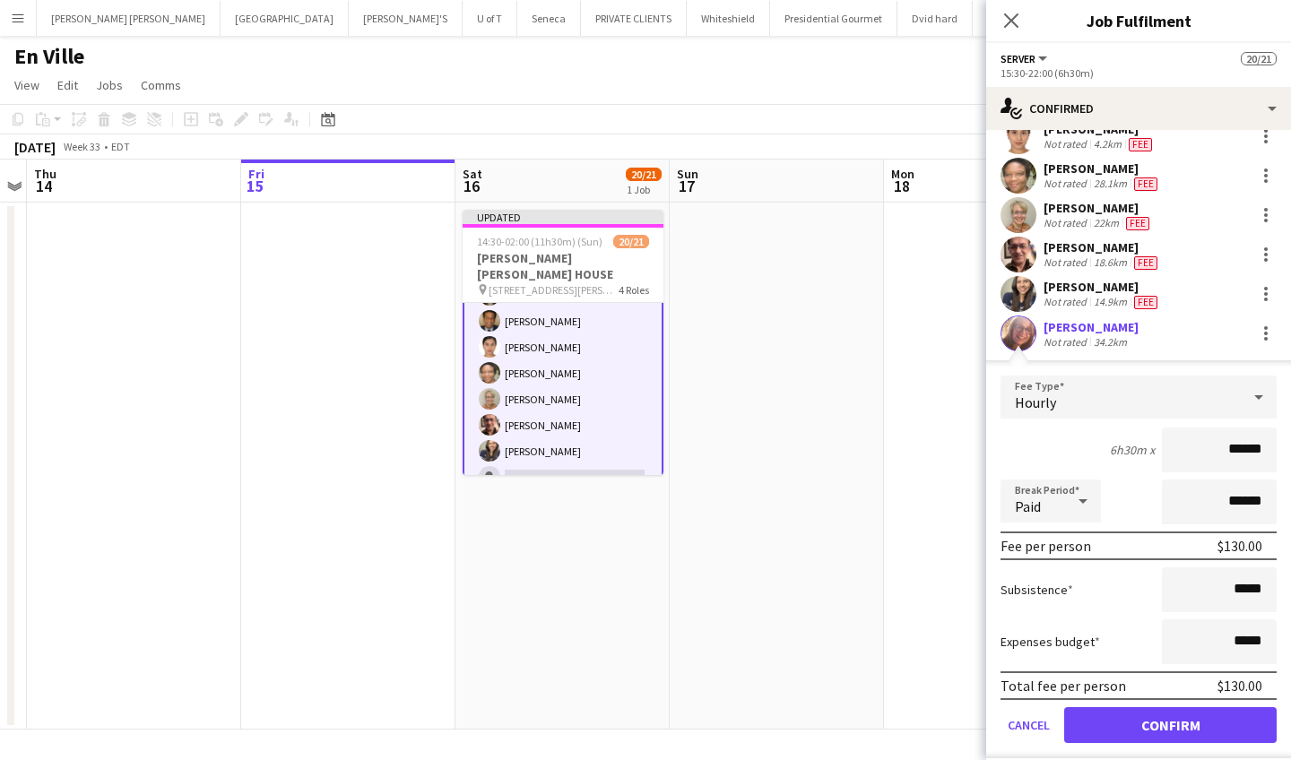
scroll to position [165, 0]
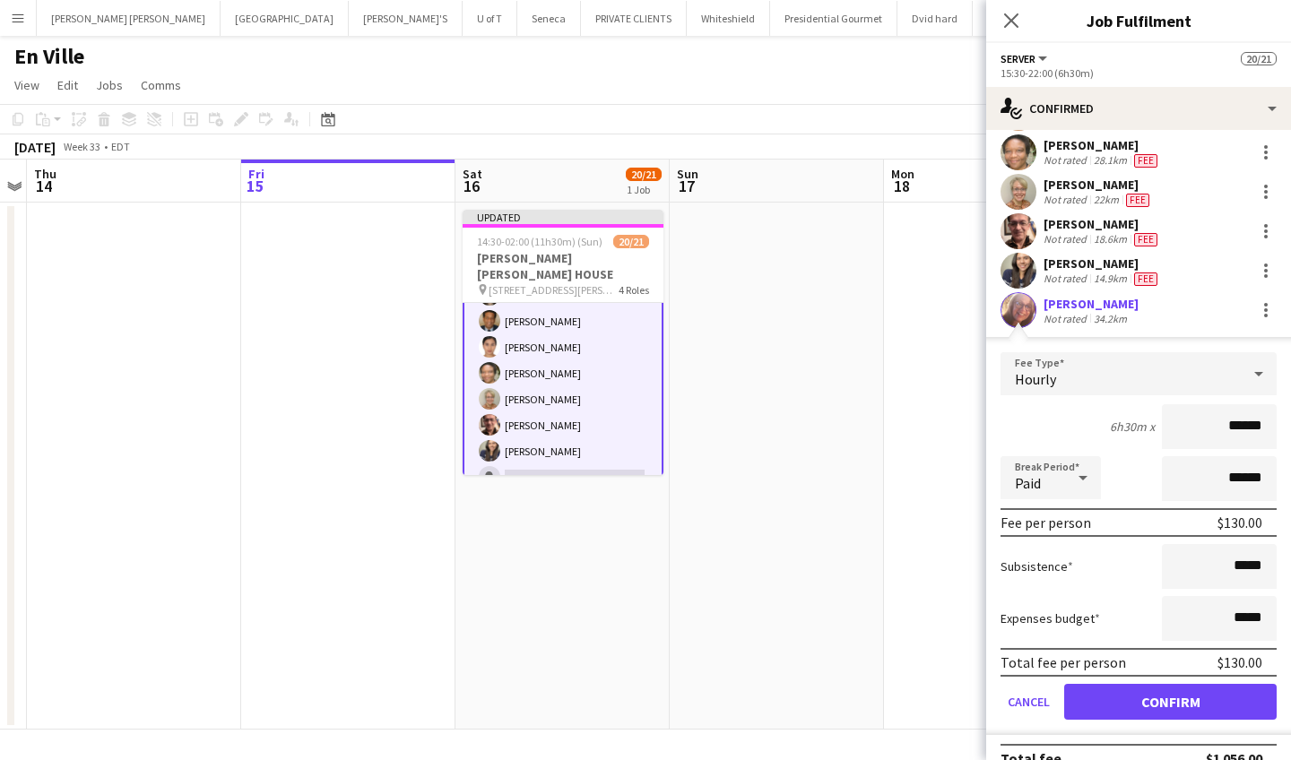
type input "******"
click at [1235, 569] on input "*****" at bounding box center [1219, 566] width 115 height 45
type input "******"
click at [1176, 702] on button "Confirm" at bounding box center [1170, 702] width 213 height 36
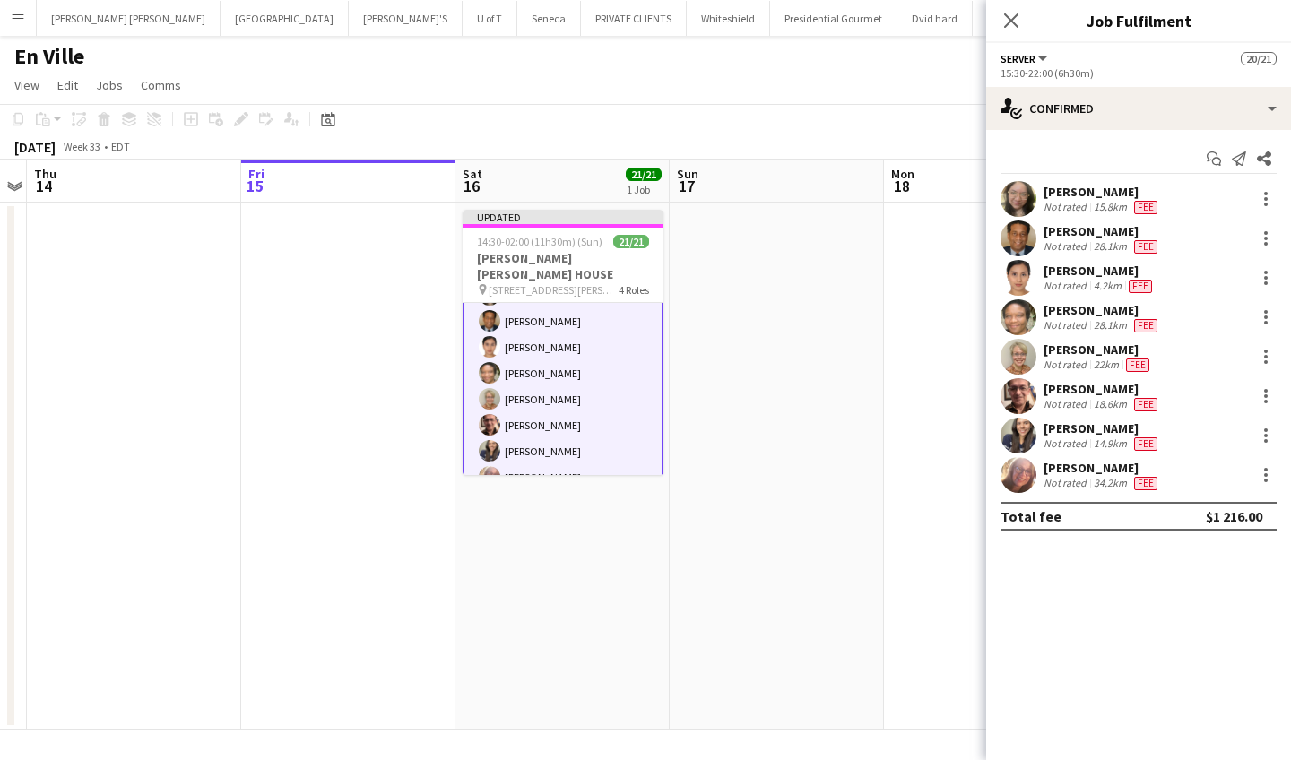
scroll to position [0, 0]
click at [1009, 19] on icon at bounding box center [1011, 20] width 17 height 17
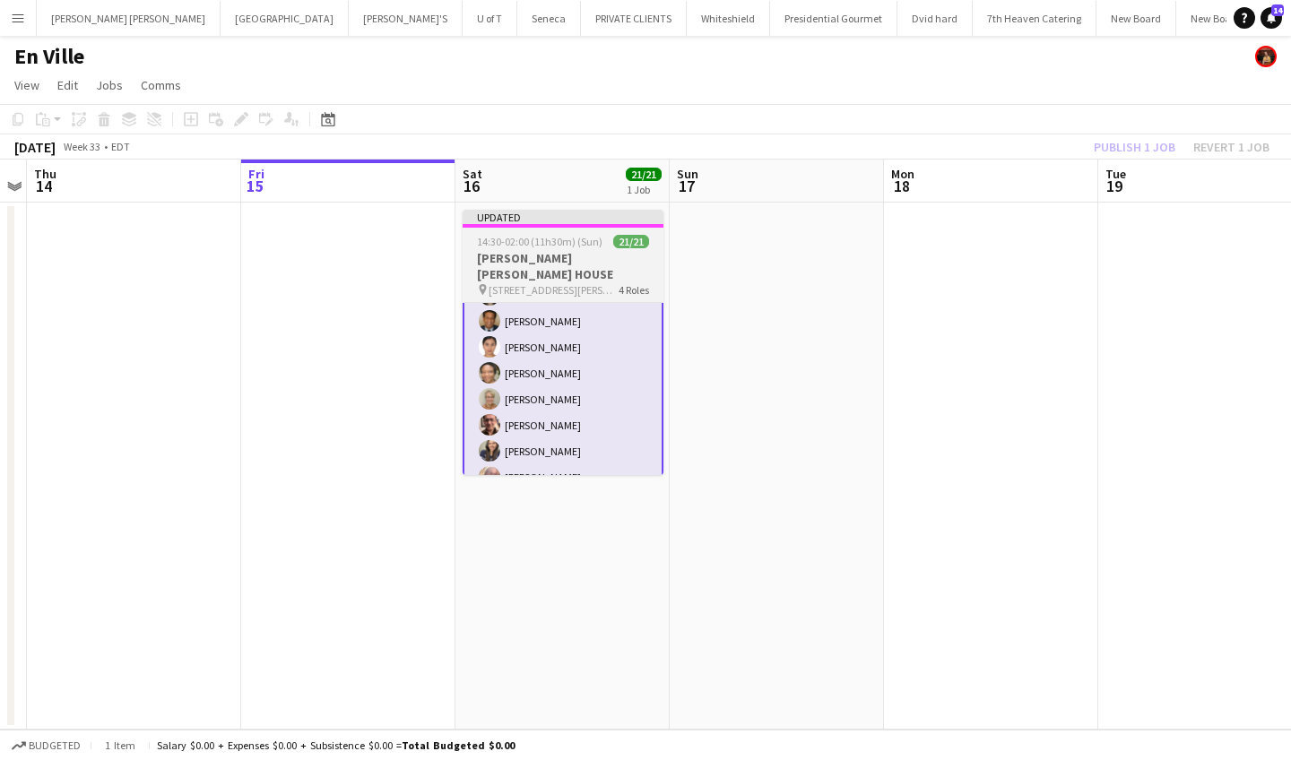
click at [604, 242] on div "14:30-02:00 (11h30m) (Sun) 21/21" at bounding box center [563, 241] width 201 height 13
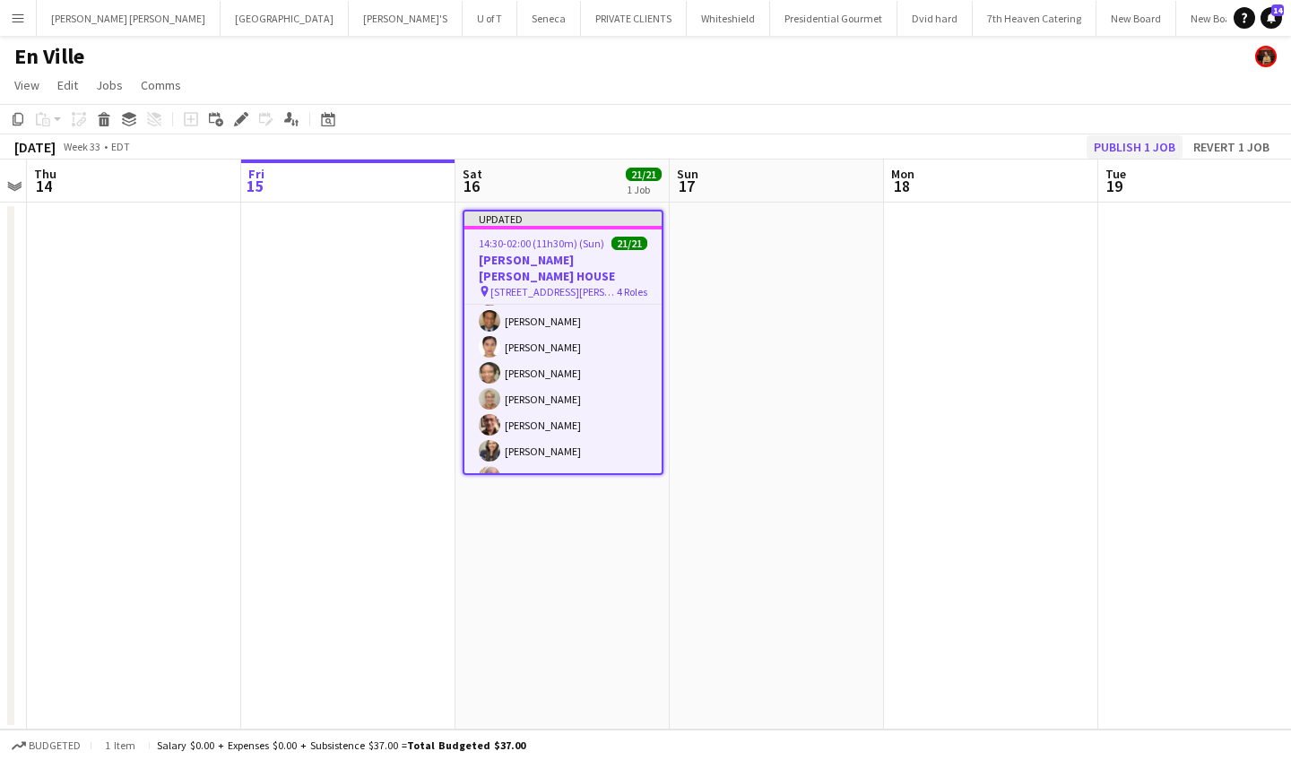
click at [1123, 148] on button "Publish 1 job" at bounding box center [1135, 146] width 96 height 23
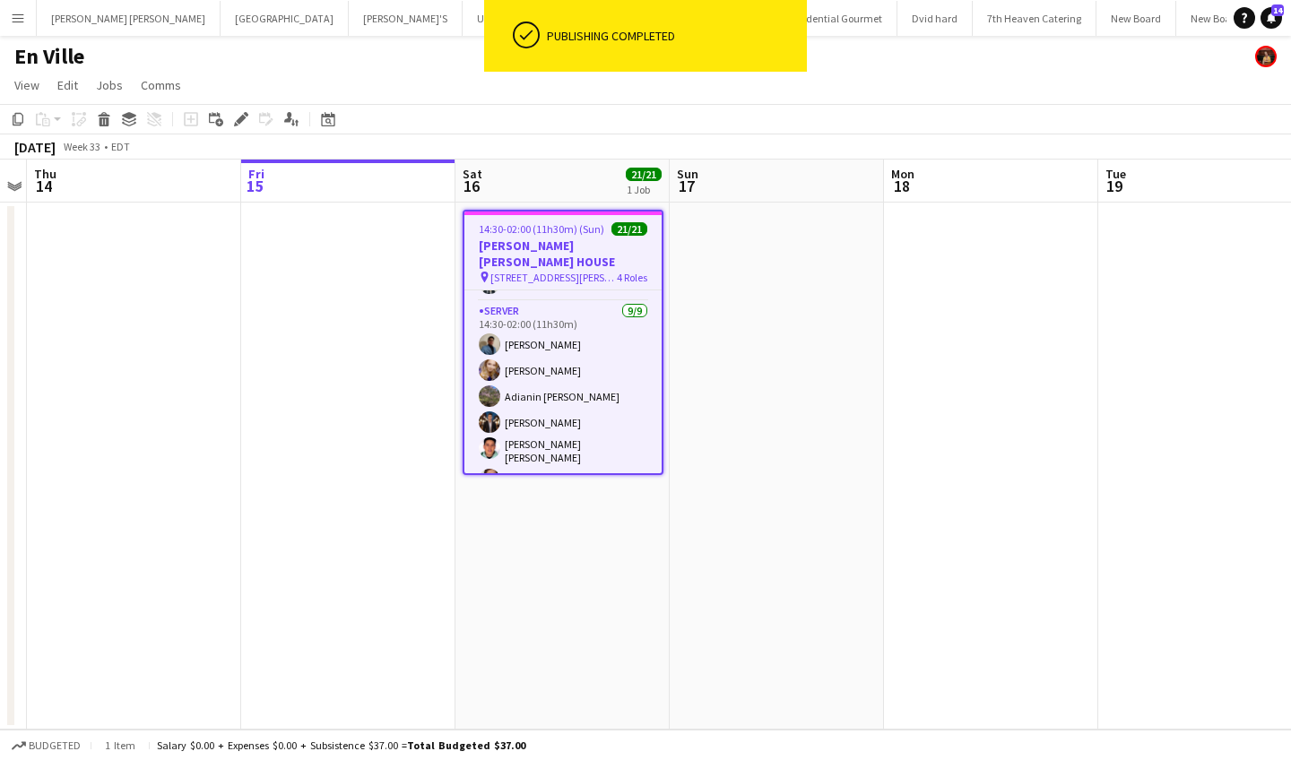
scroll to position [92, 0]
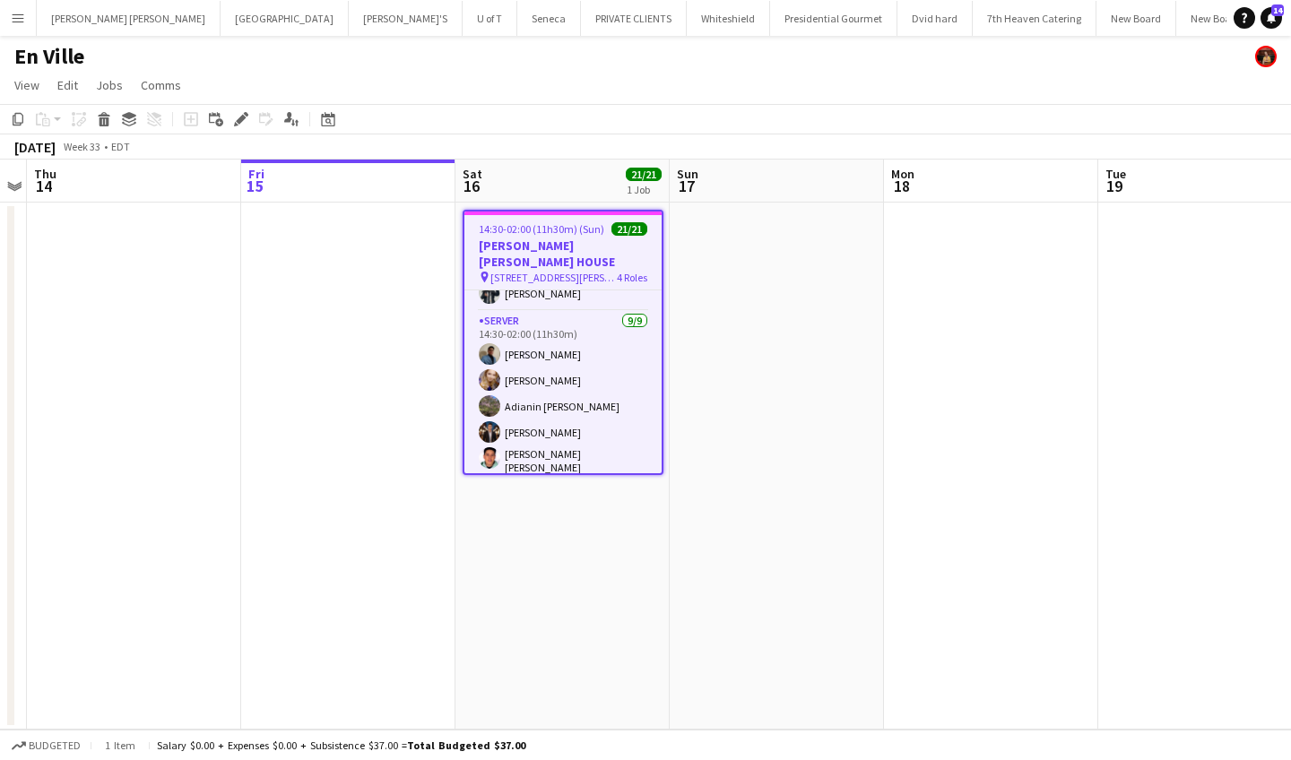
click at [18, 13] on app-icon "Menu" at bounding box center [18, 18] width 14 height 14
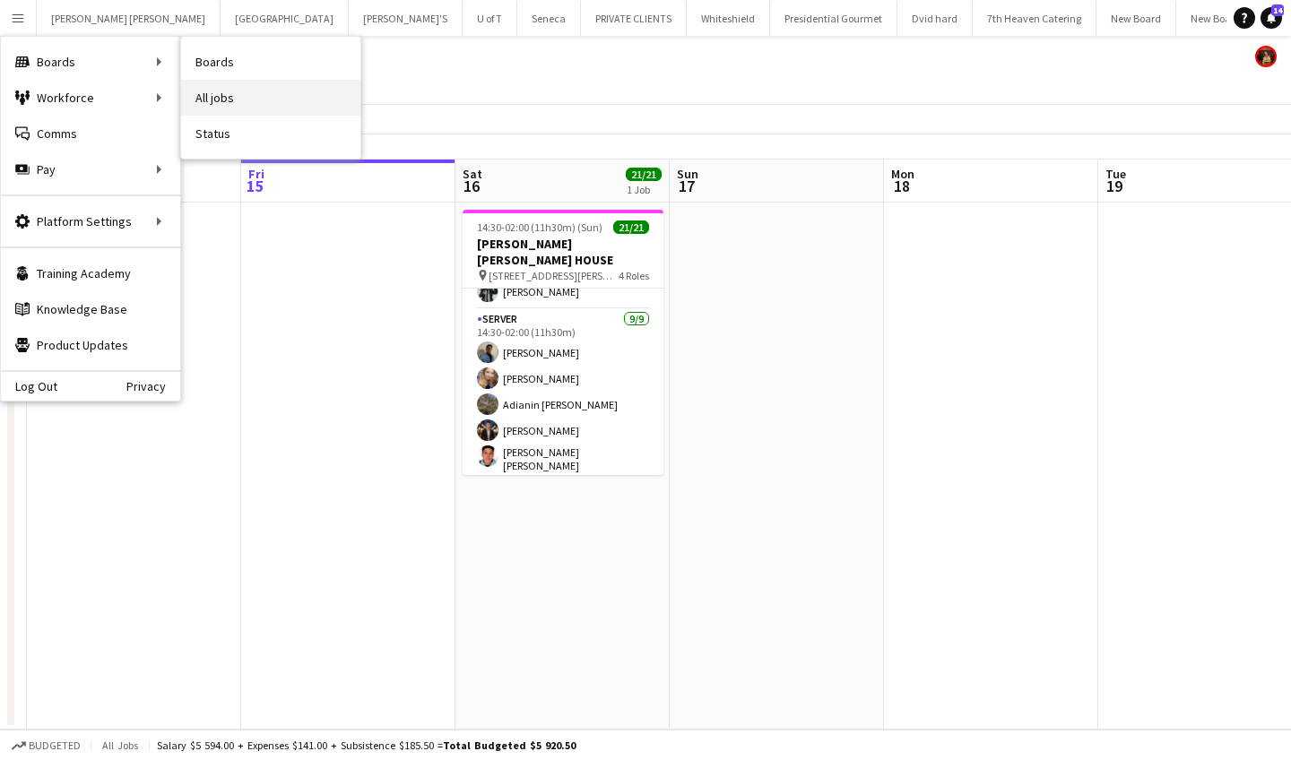
click at [245, 103] on link "All jobs" at bounding box center [270, 98] width 179 height 36
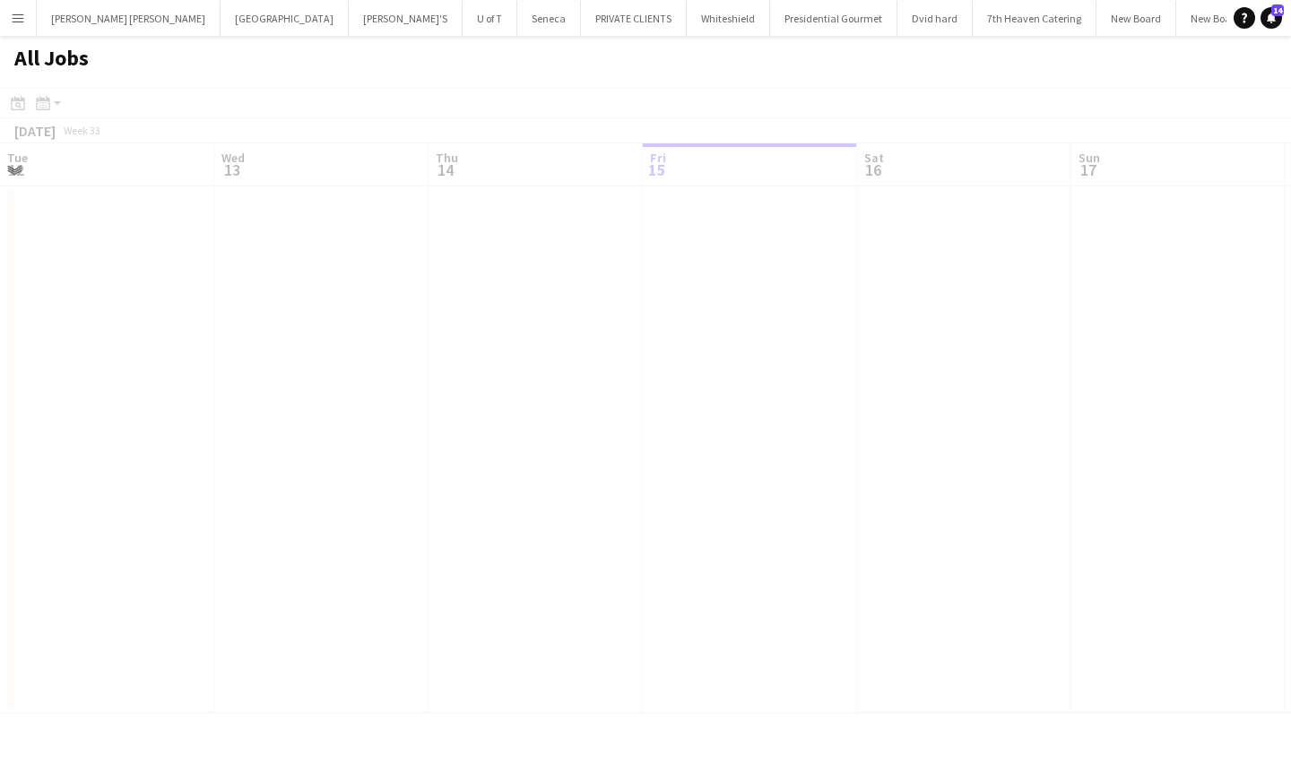
scroll to position [0, 429]
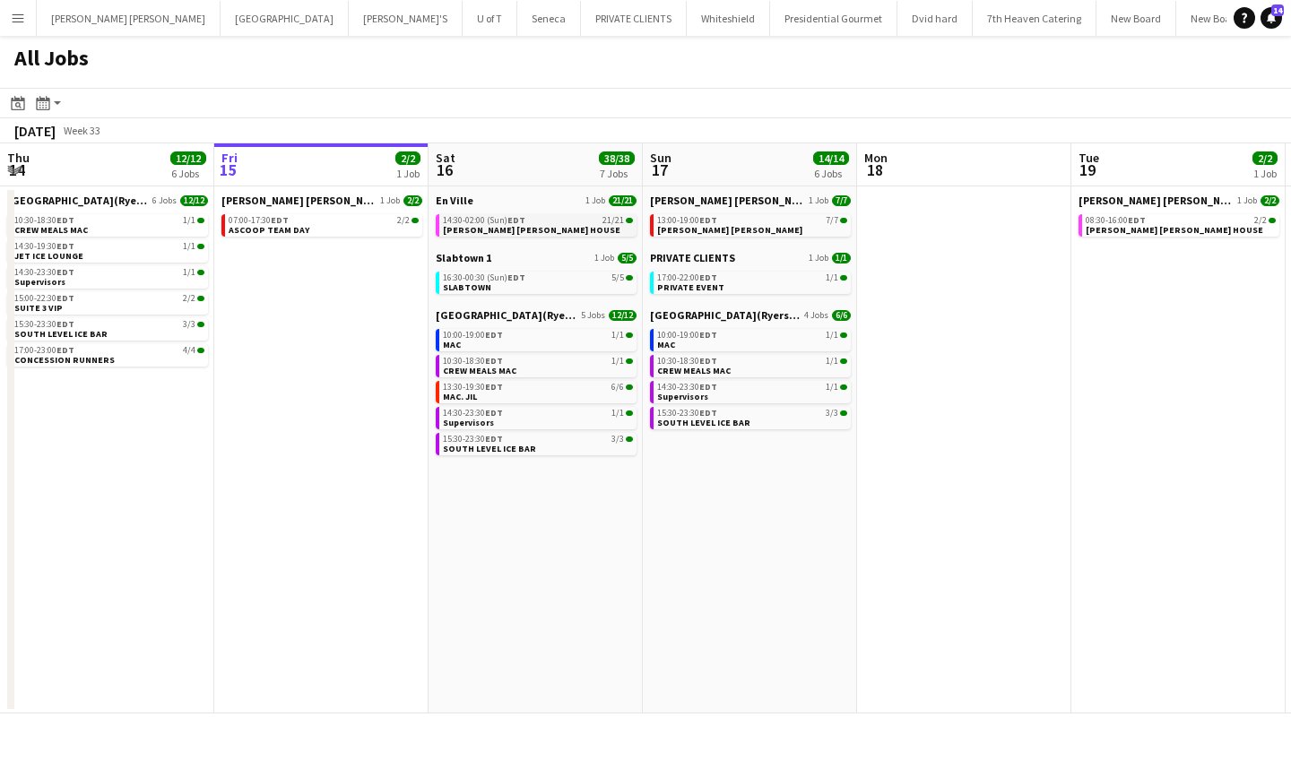
click at [538, 226] on link "14:30-02:00 (Sun) EDT 21/21 MILLER LASH HOUSE" at bounding box center [538, 224] width 190 height 21
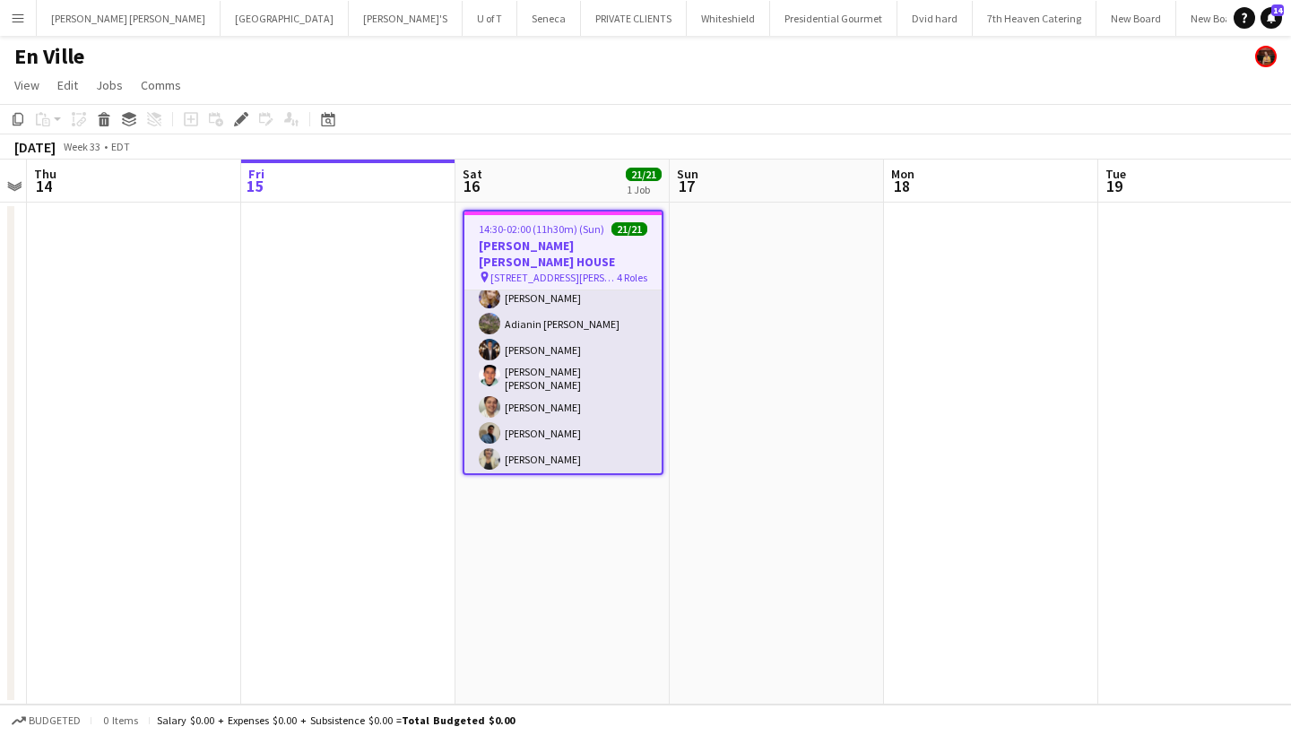
scroll to position [158, 0]
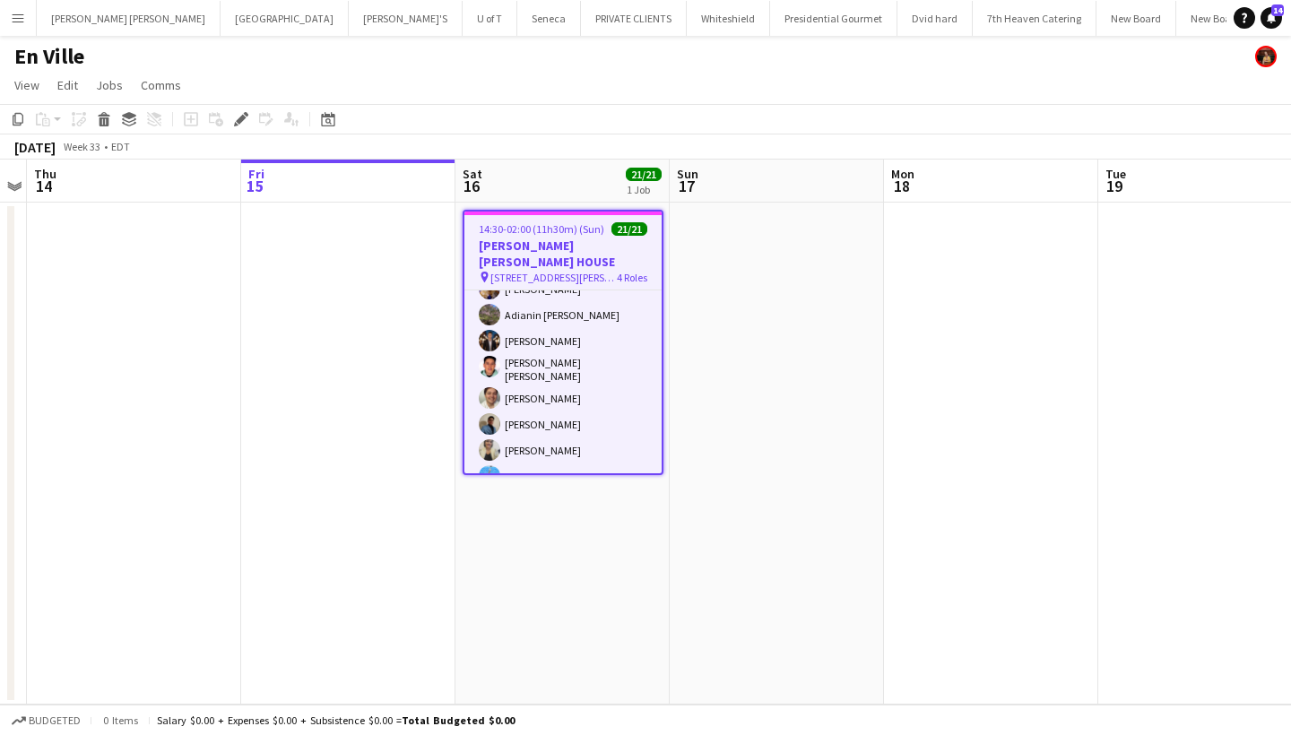
click at [23, 22] on app-icon "Menu" at bounding box center [18, 18] width 14 height 14
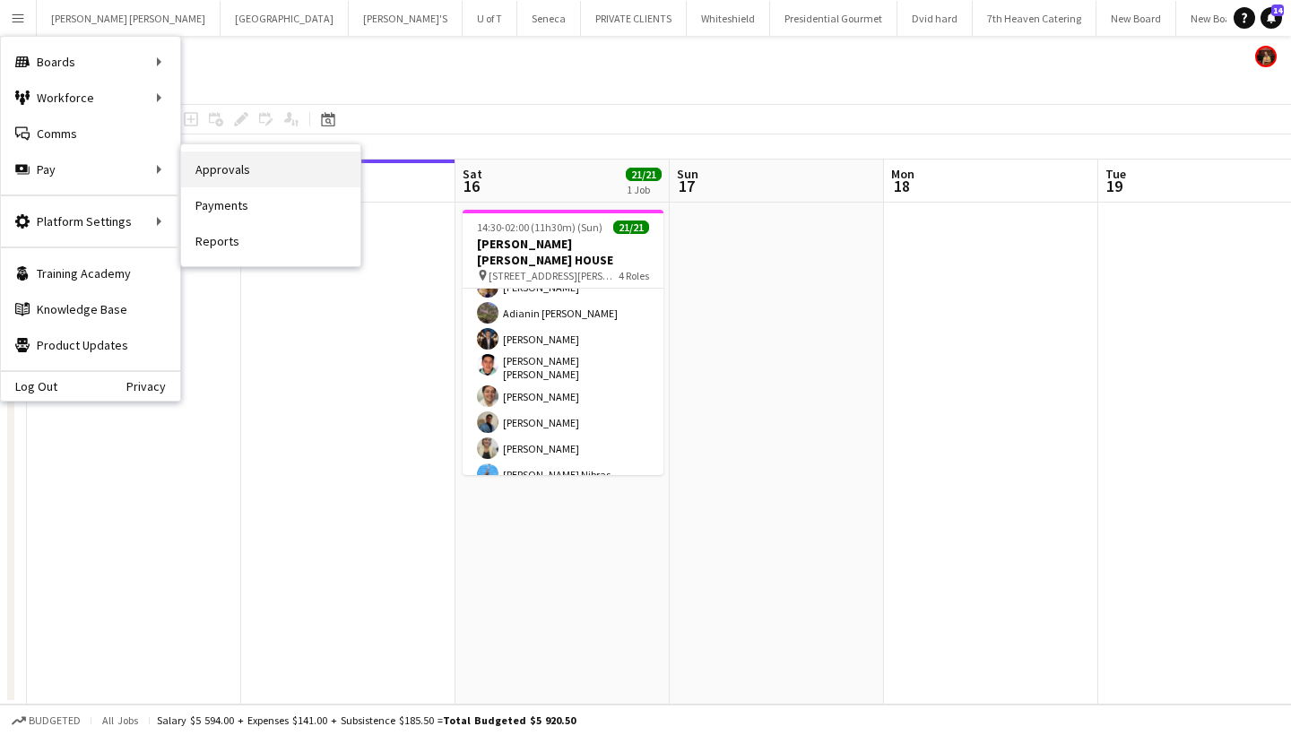
click at [277, 169] on link "Approvals" at bounding box center [270, 170] width 179 height 36
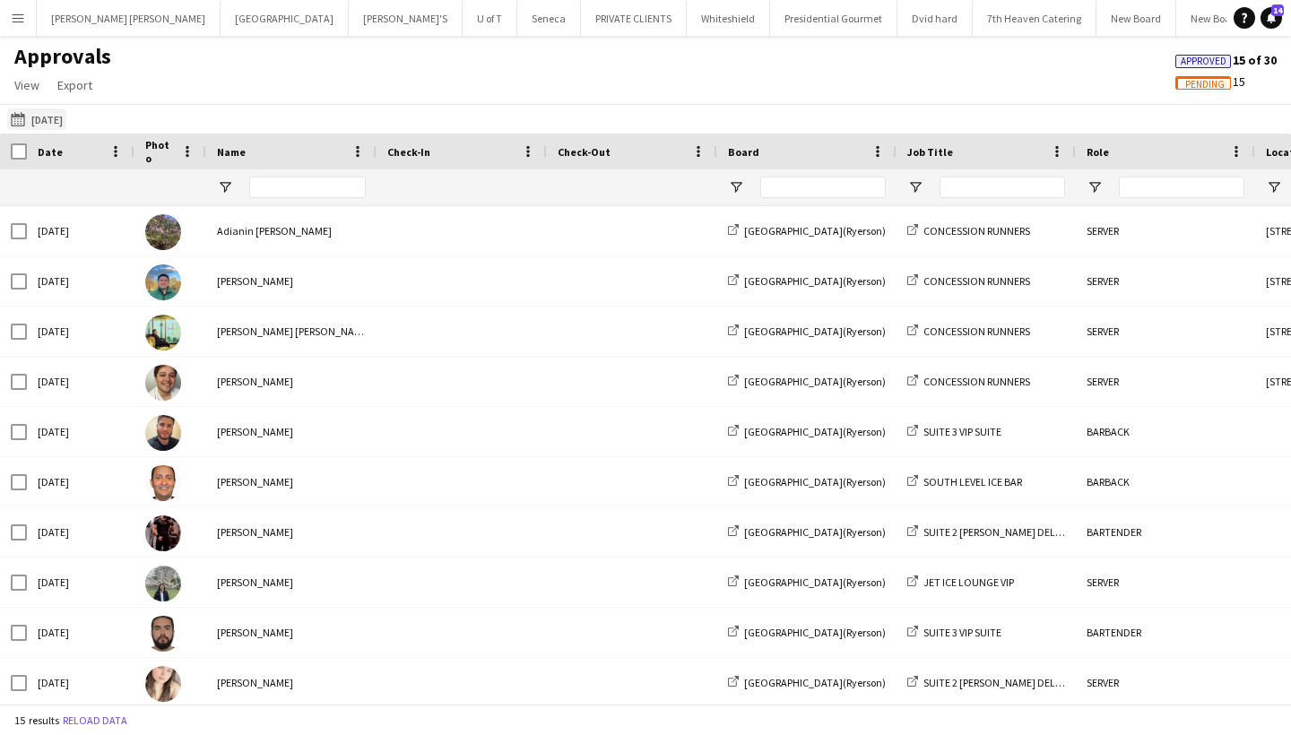
click at [17, 119] on app-icon "[DATE]" at bounding box center [21, 119] width 21 height 14
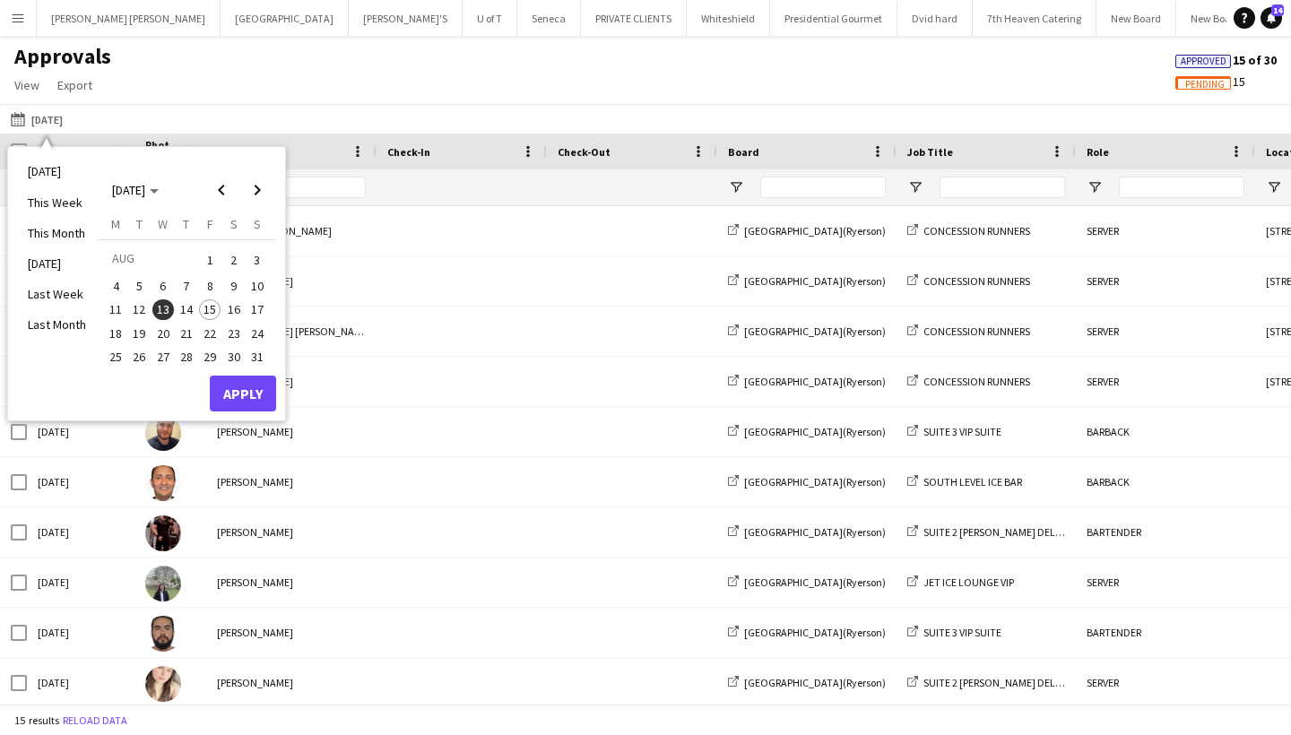
click at [189, 306] on span "14" at bounding box center [187, 310] width 22 height 22
click at [244, 392] on button "Apply" at bounding box center [243, 394] width 66 height 36
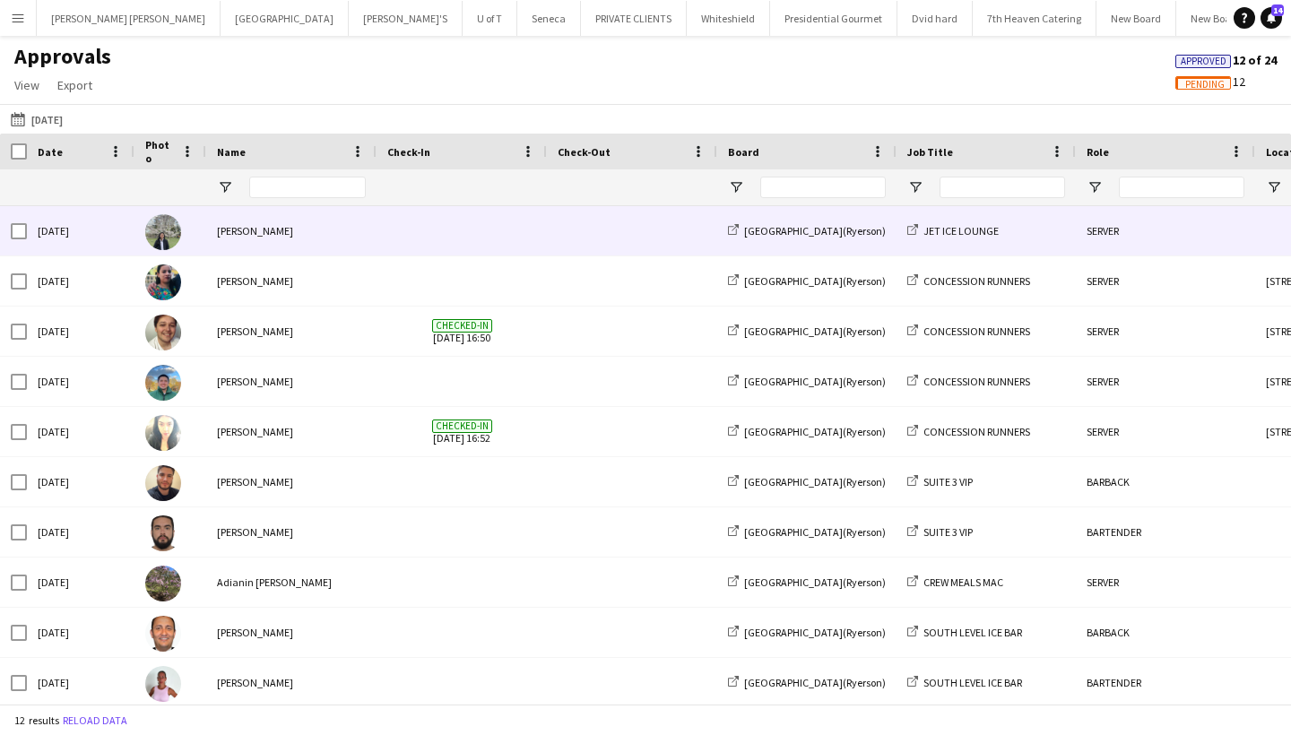
click at [466, 228] on span at bounding box center [461, 230] width 149 height 49
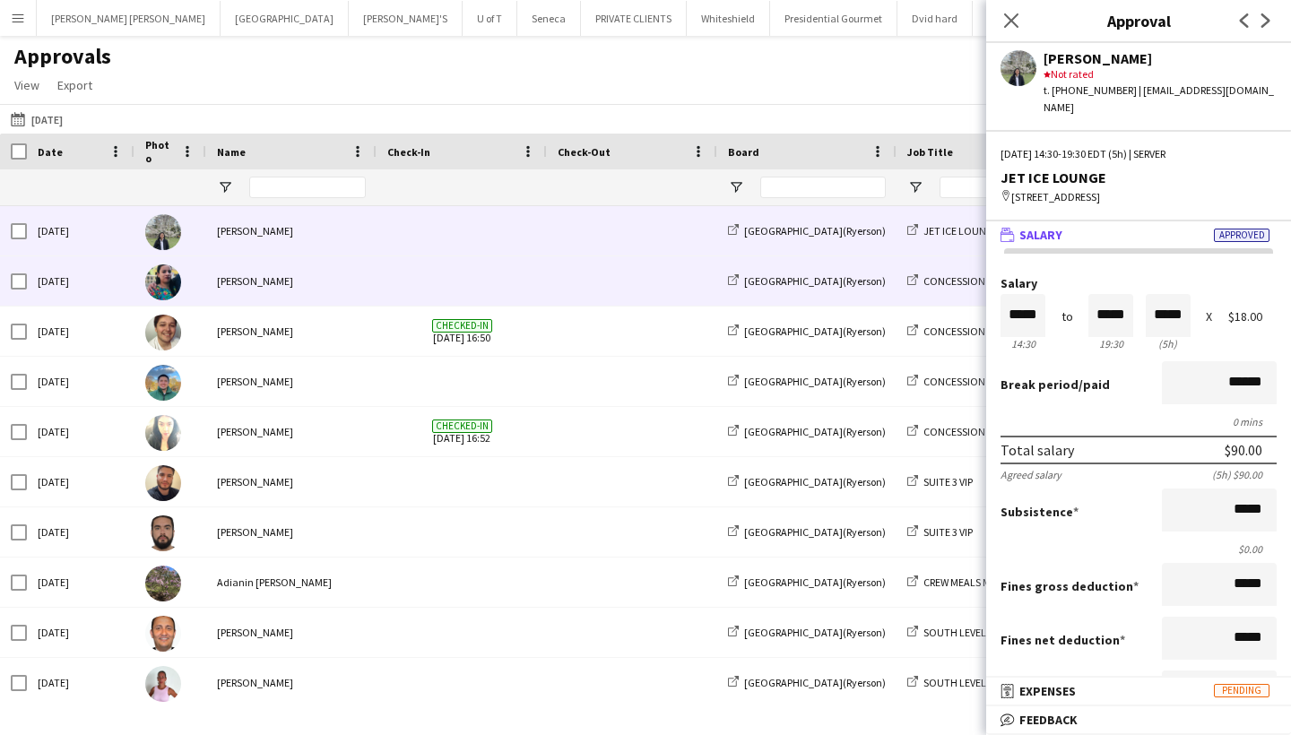
click at [457, 282] on span at bounding box center [461, 280] width 149 height 49
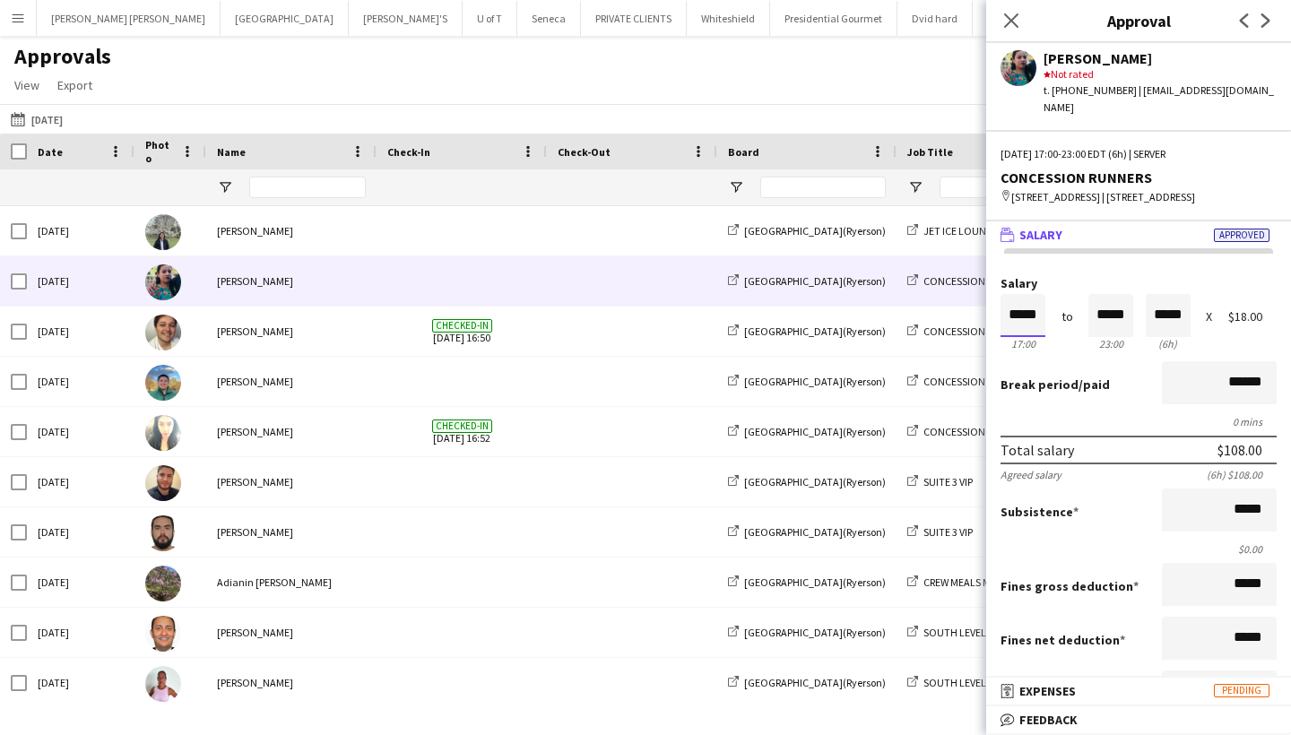
click at [1042, 313] on input "*****" at bounding box center [1023, 315] width 45 height 43
type input "*****"
click at [1029, 281] on div at bounding box center [1034, 285] width 22 height 18
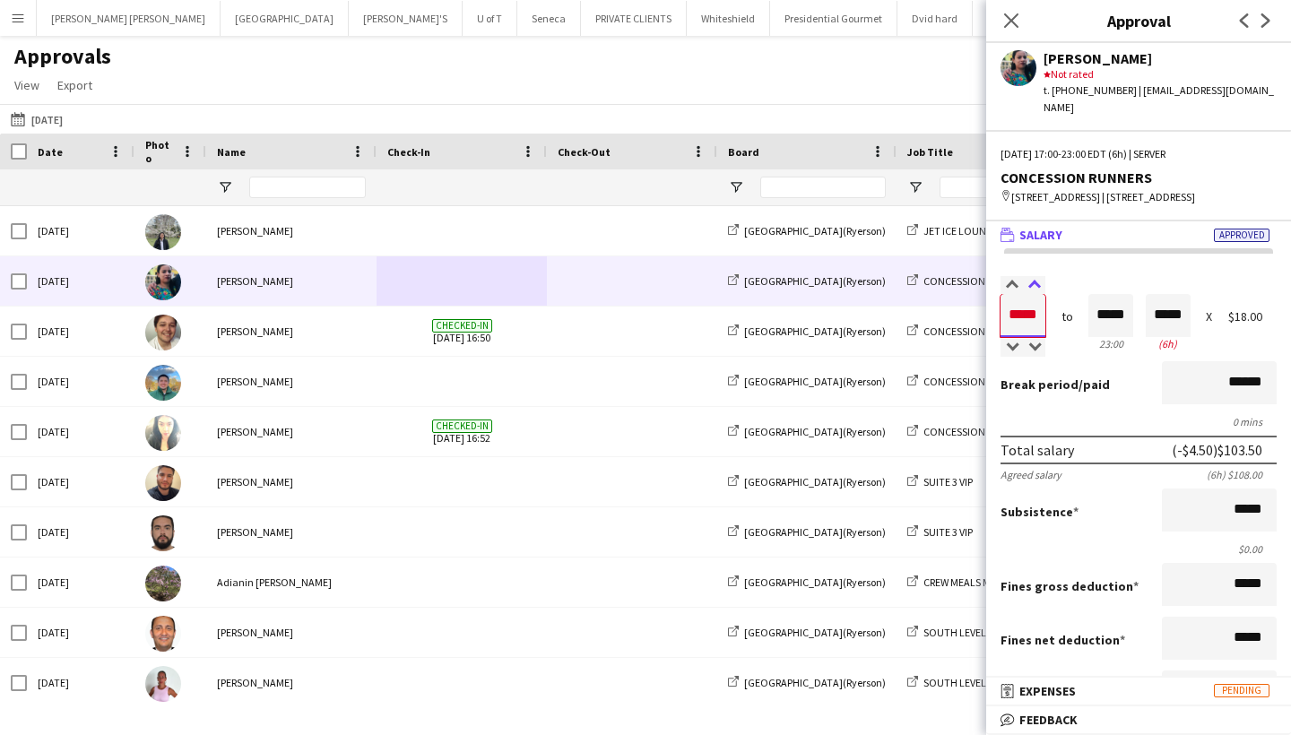
type input "*****"
click at [1029, 281] on div at bounding box center [1034, 285] width 22 height 18
type input "*****"
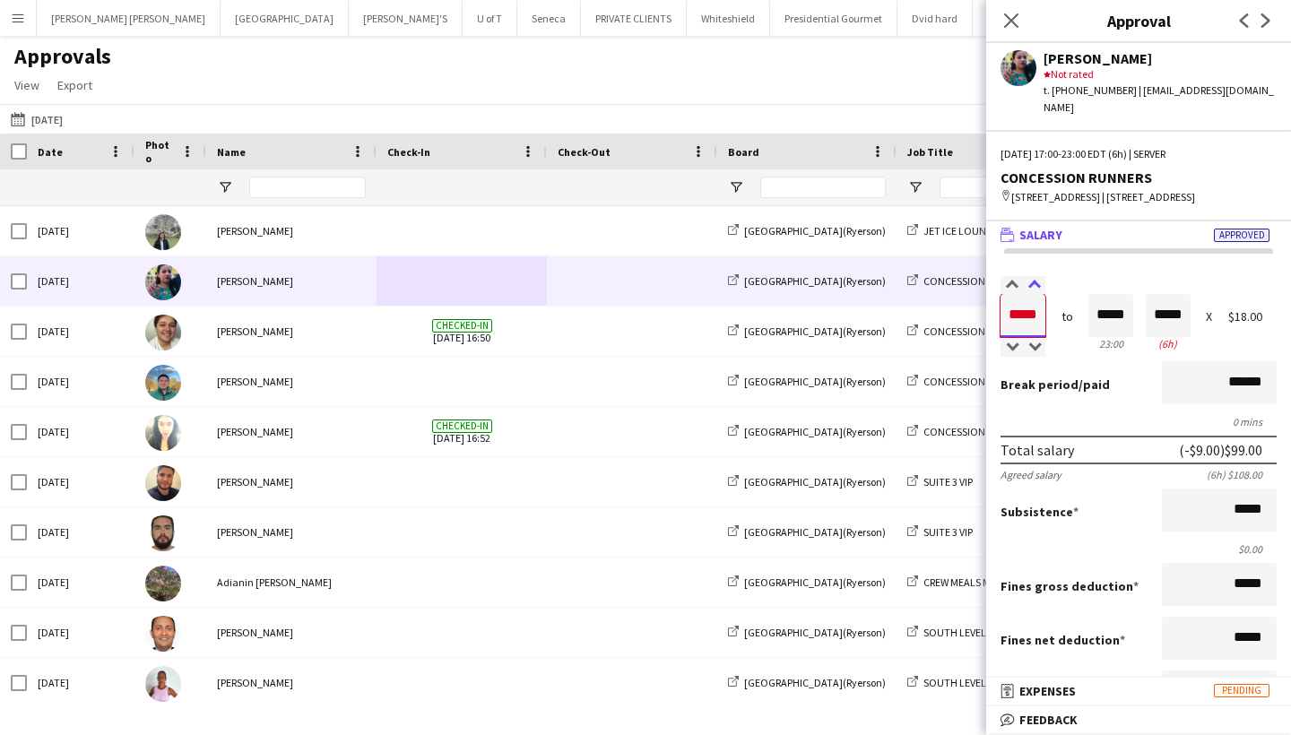
click at [1029, 281] on div at bounding box center [1034, 285] width 22 height 18
click at [1130, 311] on input "*****" at bounding box center [1111, 315] width 45 height 43
type input "*****"
click at [1098, 341] on div at bounding box center [1100, 348] width 22 height 18
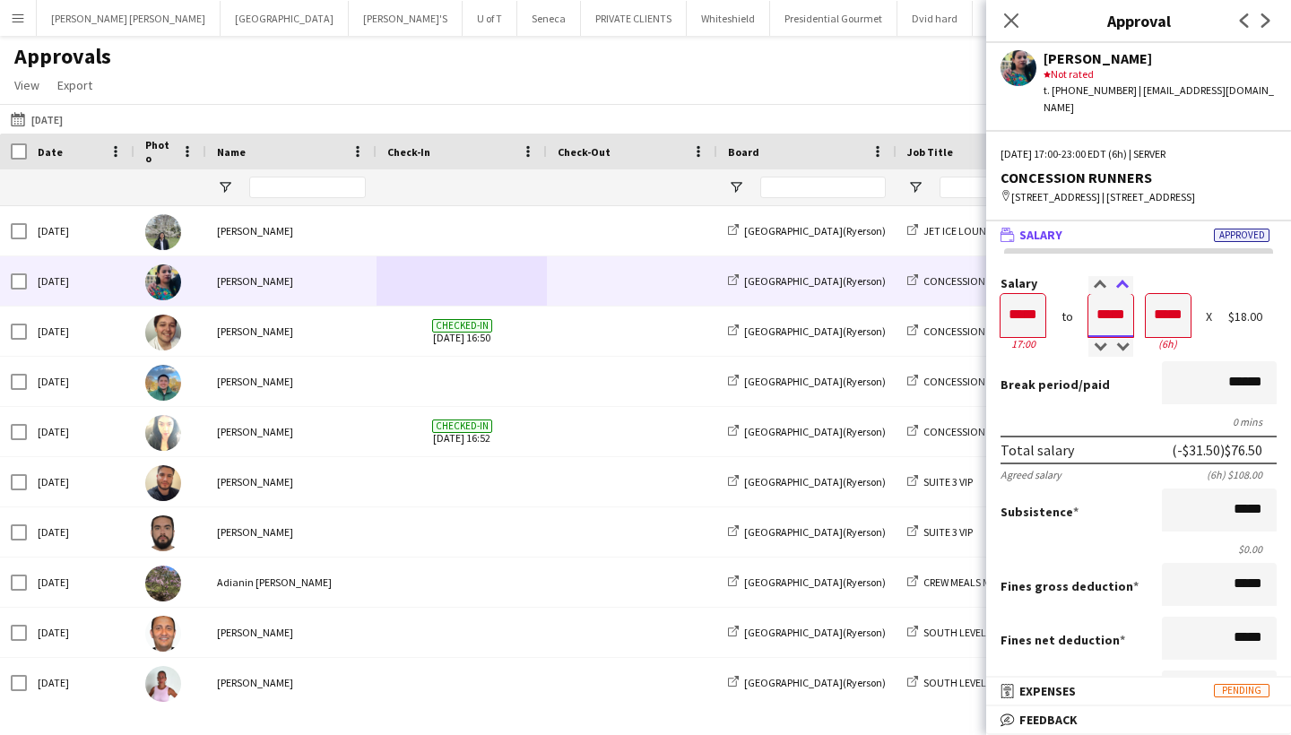
type input "*****"
click at [1121, 282] on div at bounding box center [1122, 285] width 22 height 18
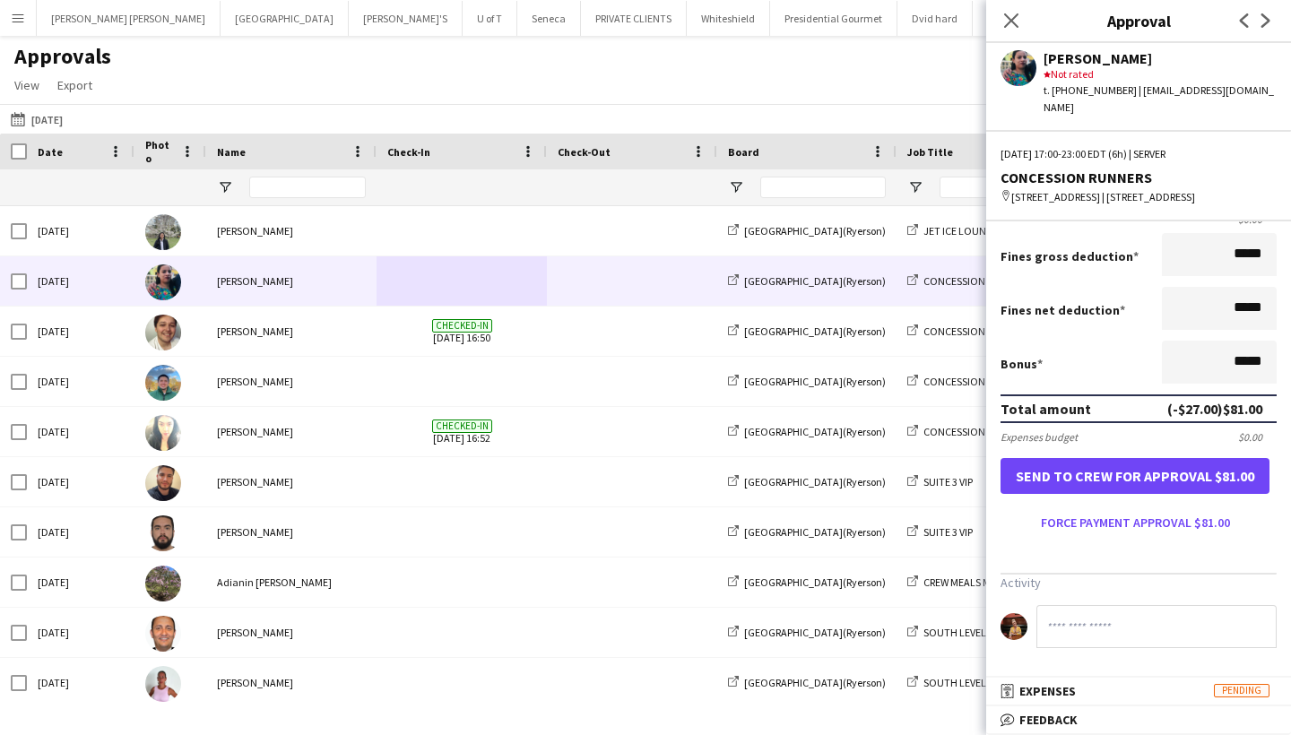
scroll to position [338, 0]
click at [1152, 522] on button "Force payment approval $81.00" at bounding box center [1135, 522] width 269 height 29
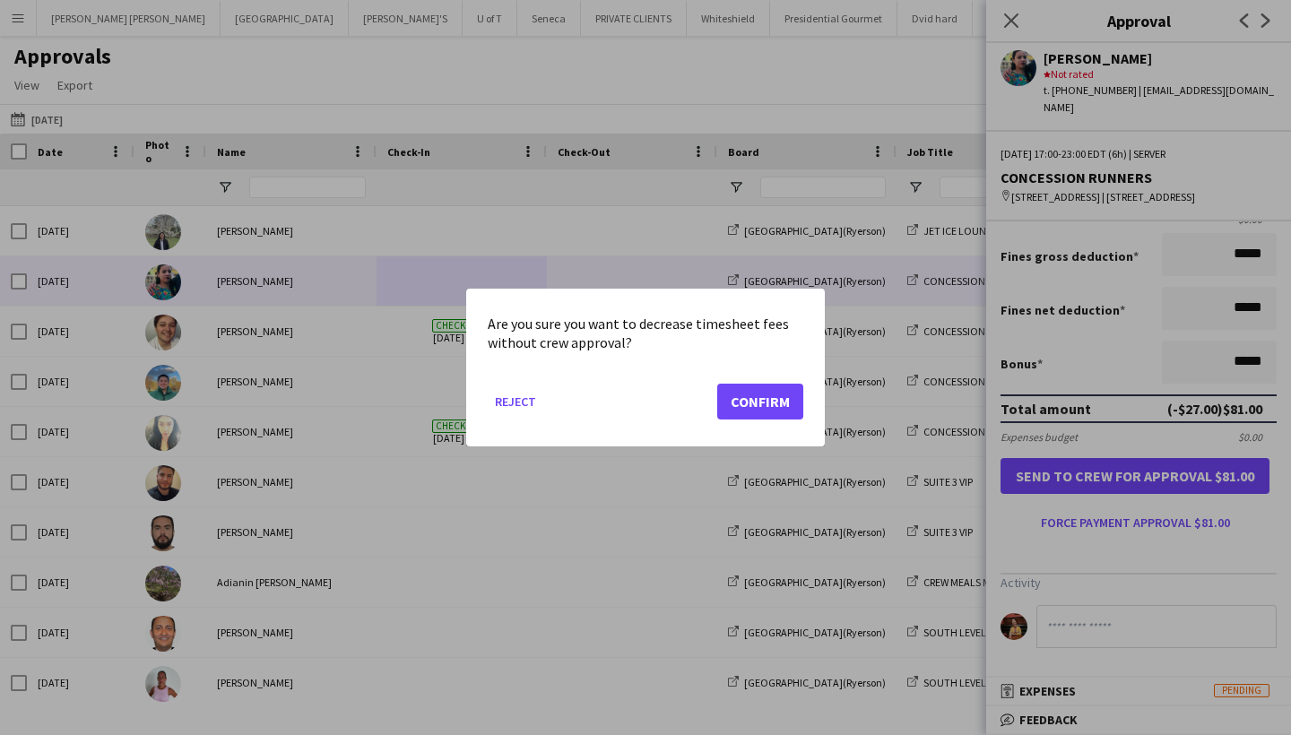
click at [777, 404] on button "Confirm" at bounding box center [760, 402] width 86 height 36
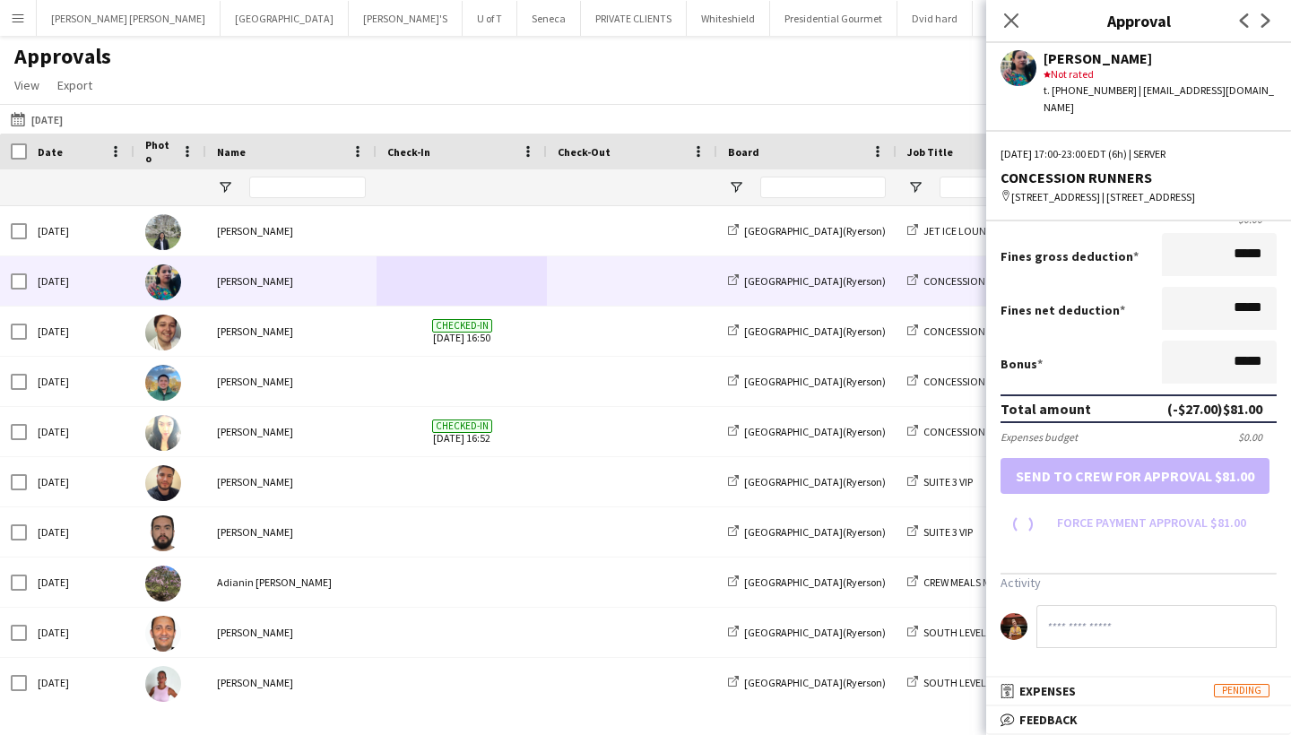
scroll to position [298, 0]
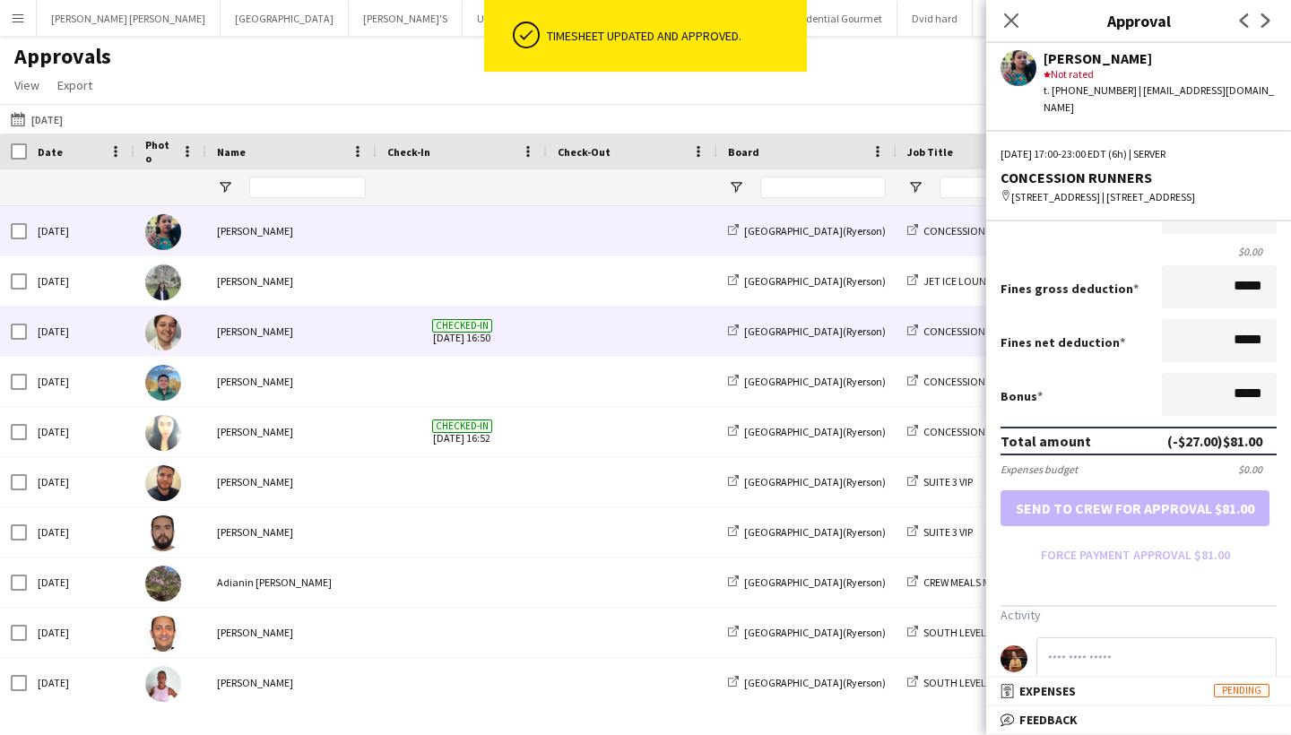
click at [351, 332] on div "[PERSON_NAME]" at bounding box center [291, 331] width 170 height 49
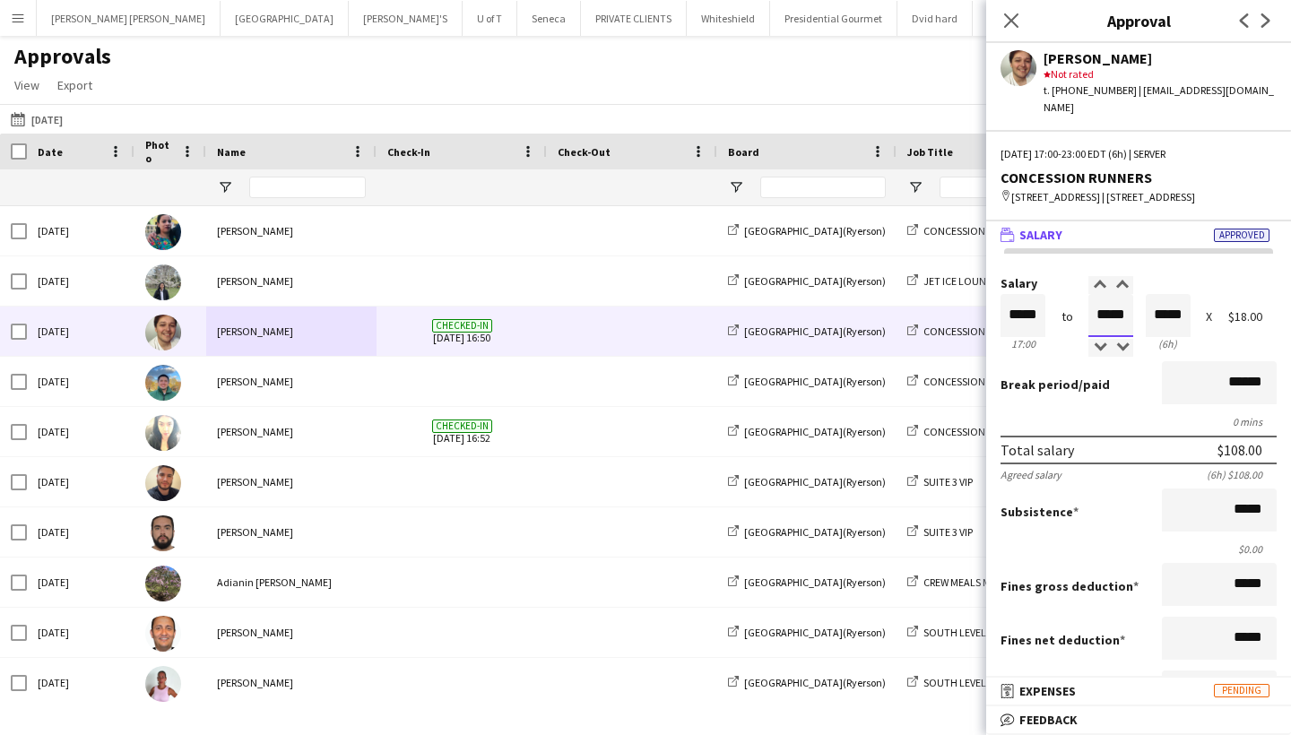
click at [1128, 313] on input "*****" at bounding box center [1111, 315] width 45 height 43
type input "*****"
click at [1099, 341] on div at bounding box center [1100, 348] width 22 height 18
type input "*****"
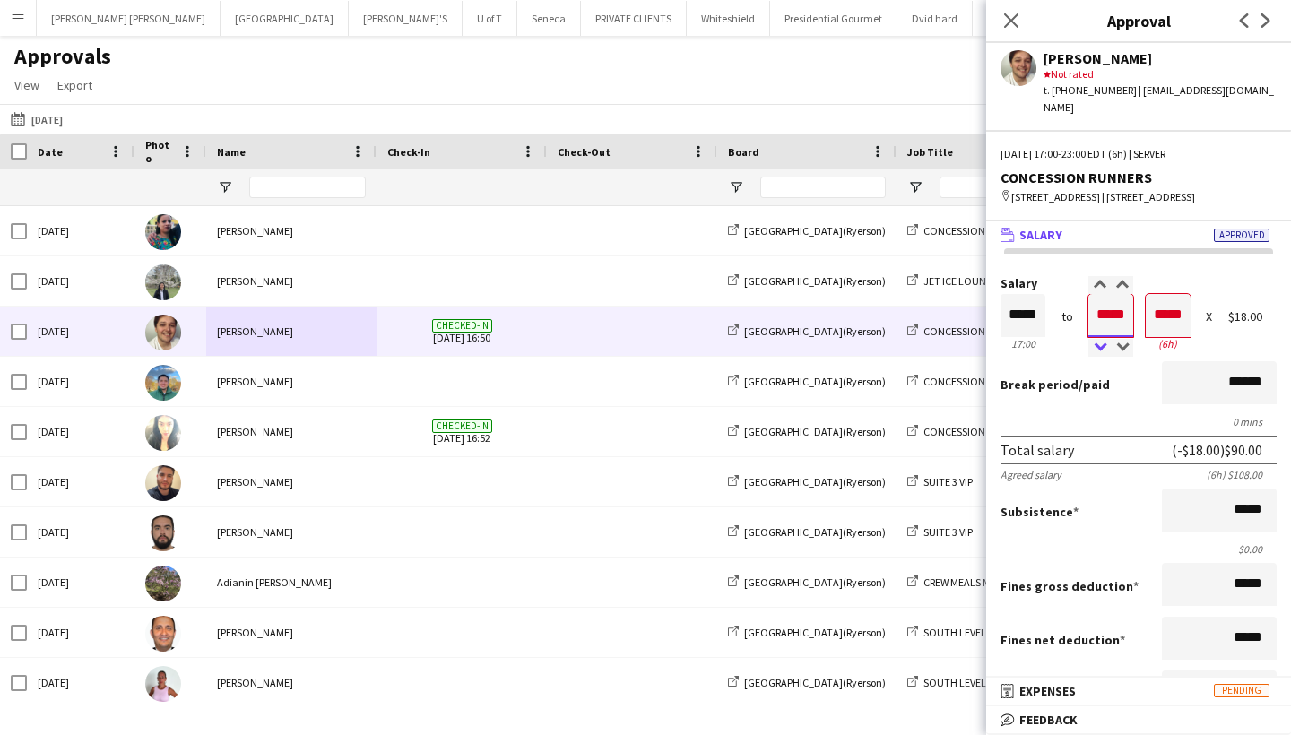
type input "*****"
click at [1099, 341] on div at bounding box center [1100, 348] width 22 height 18
type input "*****"
click at [1124, 282] on div at bounding box center [1122, 285] width 22 height 18
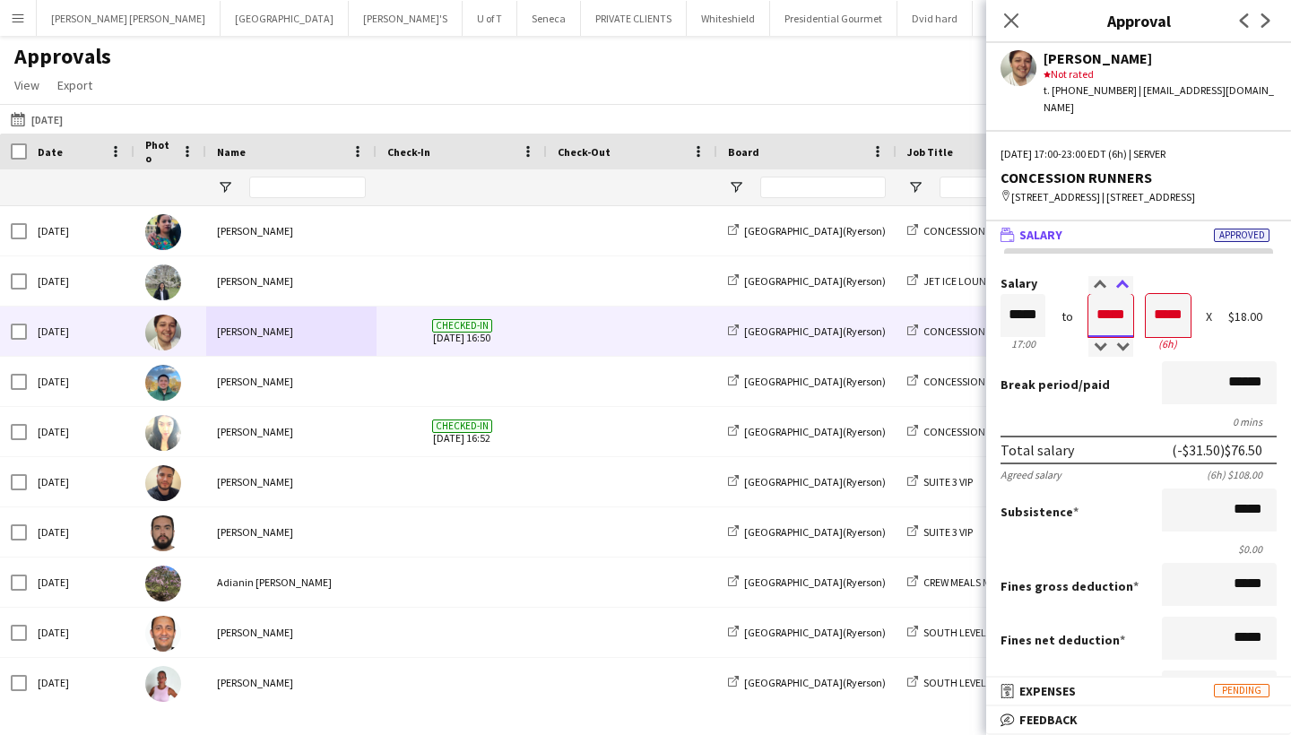
type input "*****"
click at [1124, 282] on div at bounding box center [1122, 285] width 22 height 18
type input "*****"
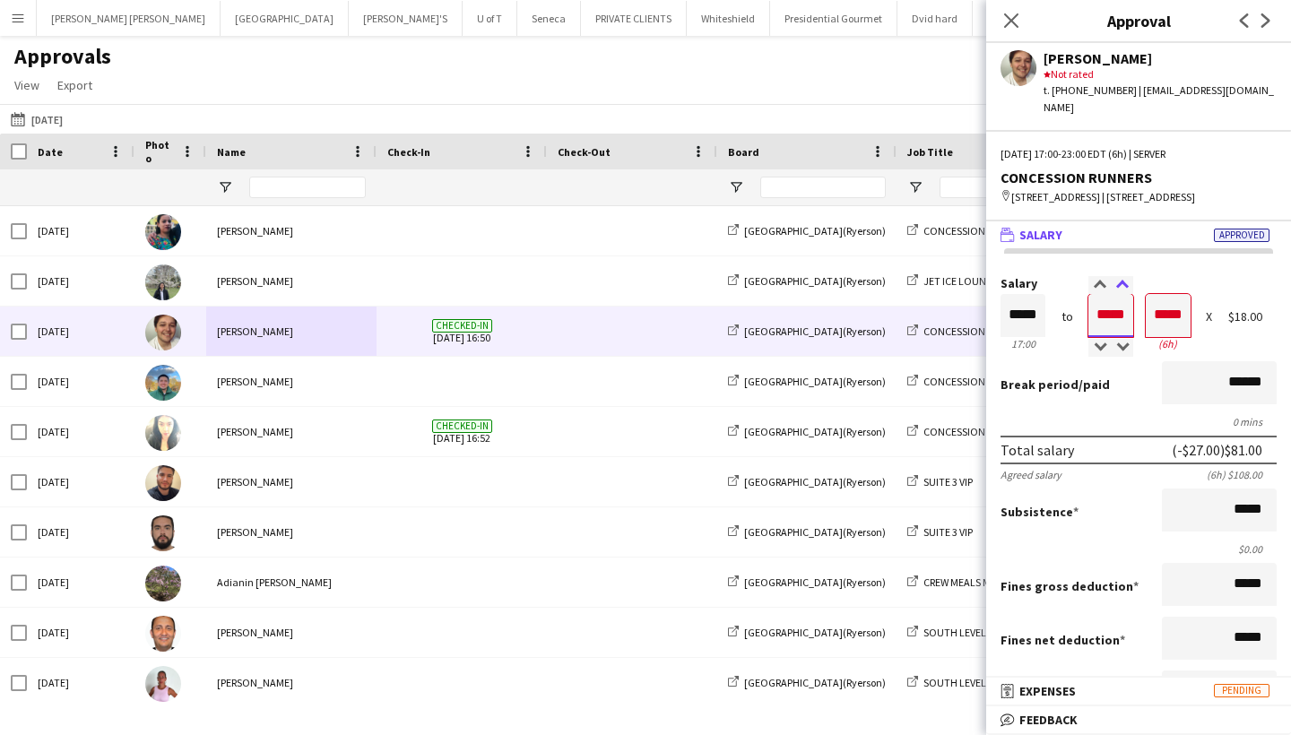
click at [1124, 282] on div at bounding box center [1122, 285] width 22 height 18
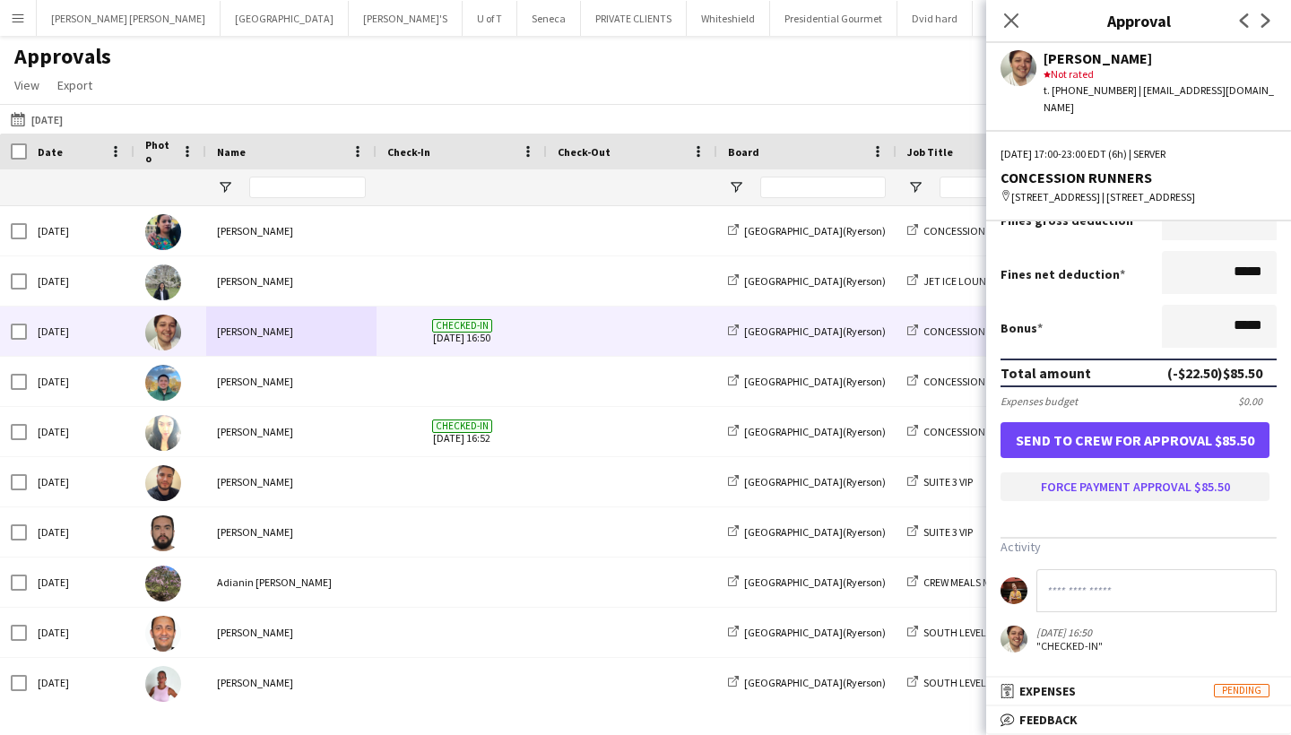
scroll to position [374, 0]
click at [1124, 481] on button "Force payment approval $85.50" at bounding box center [1135, 487] width 269 height 29
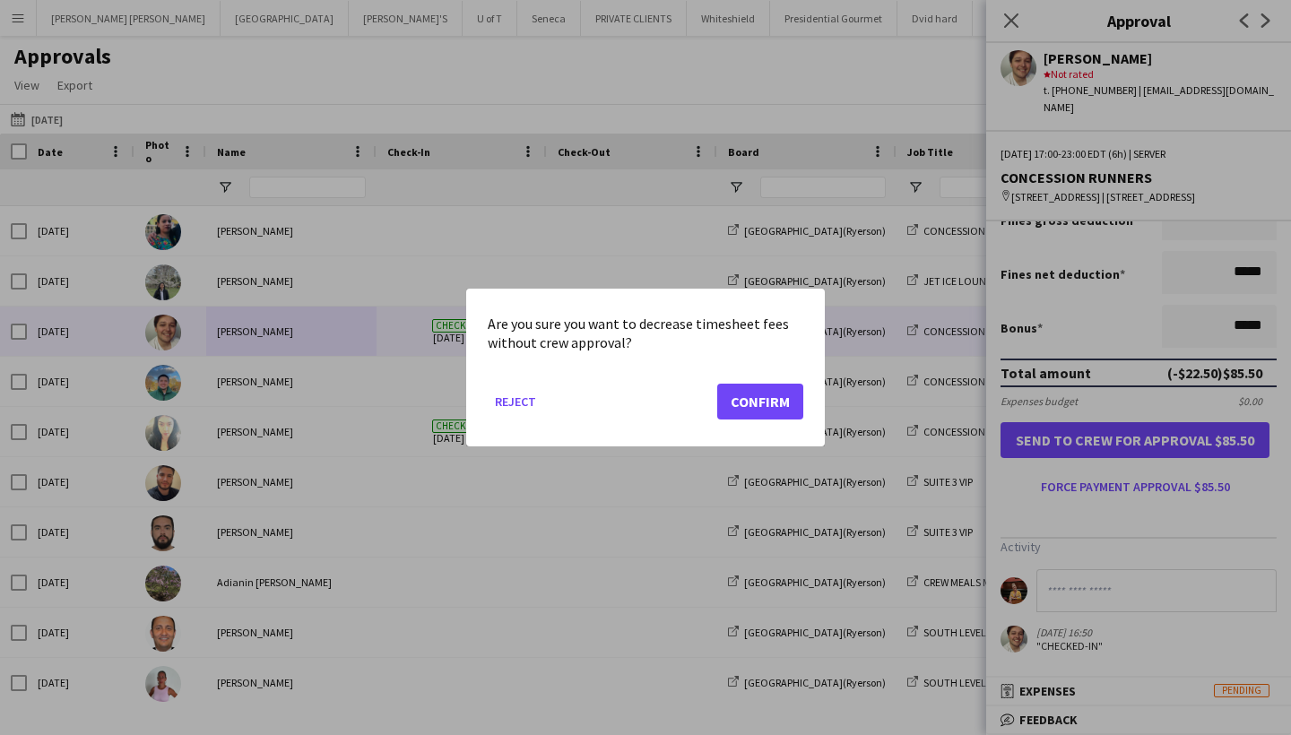
click at [776, 409] on button "Confirm" at bounding box center [760, 402] width 86 height 36
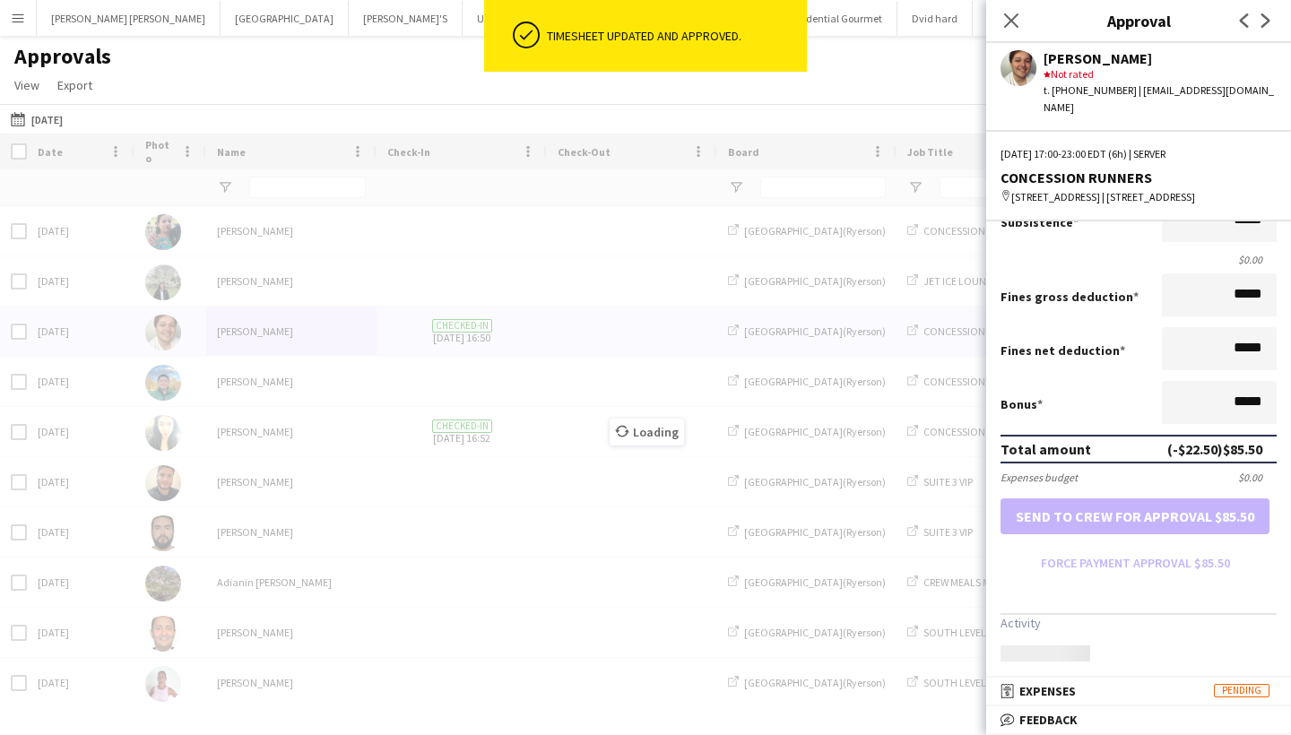
scroll to position [298, 0]
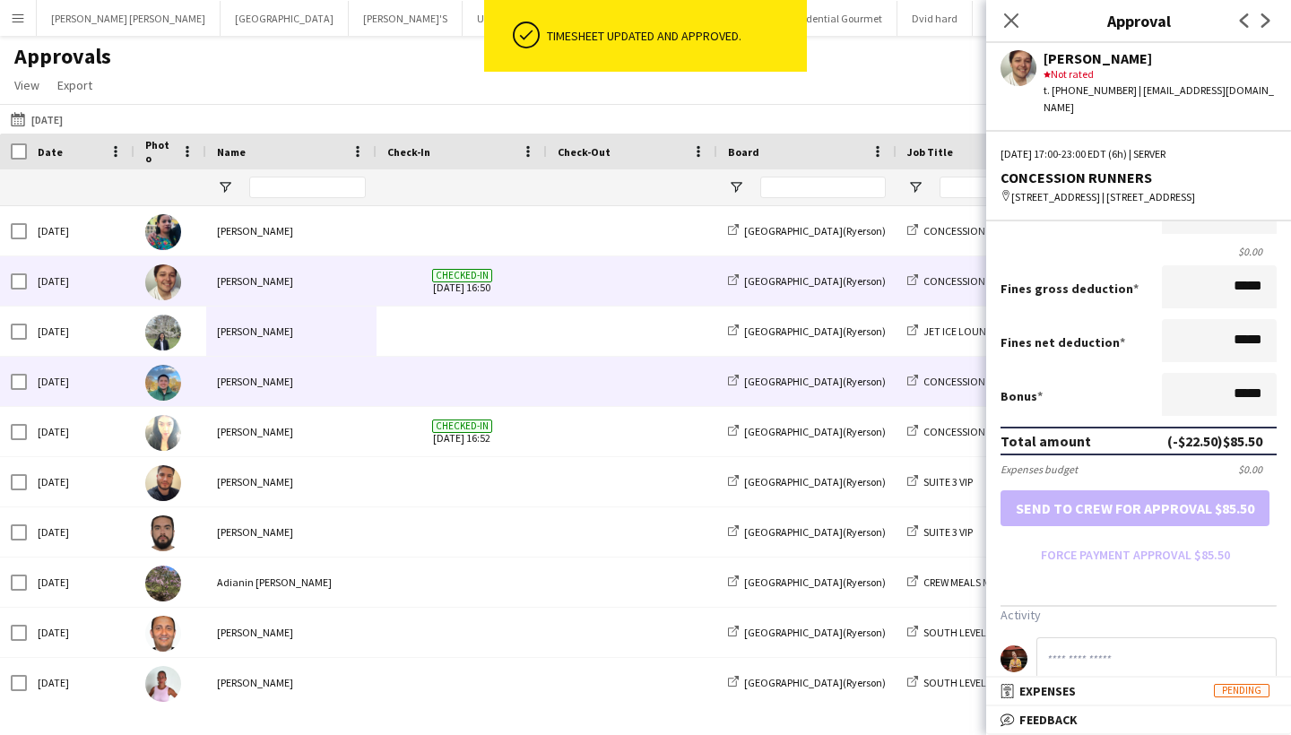
click at [257, 378] on div "[PERSON_NAME]" at bounding box center [291, 381] width 170 height 49
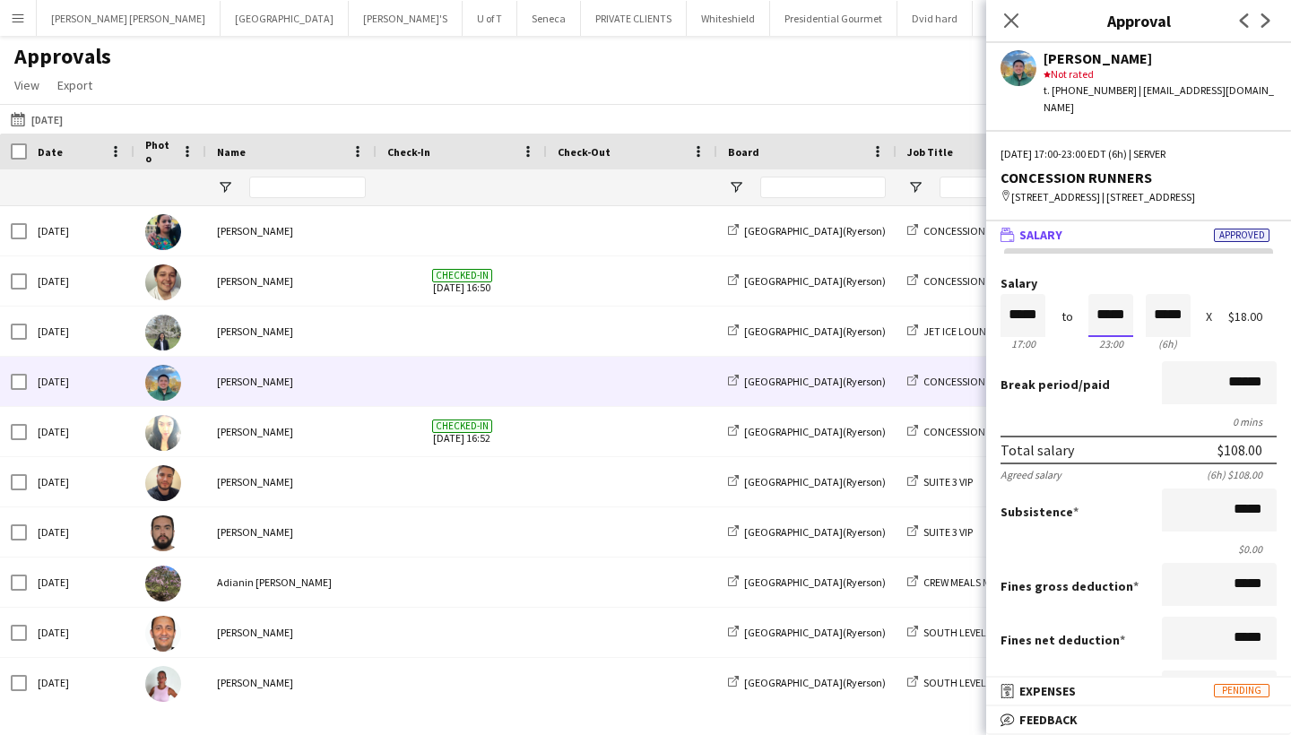
click at [1131, 311] on input "*****" at bounding box center [1111, 315] width 45 height 43
type input "*****"
click at [1096, 342] on div at bounding box center [1100, 348] width 22 height 18
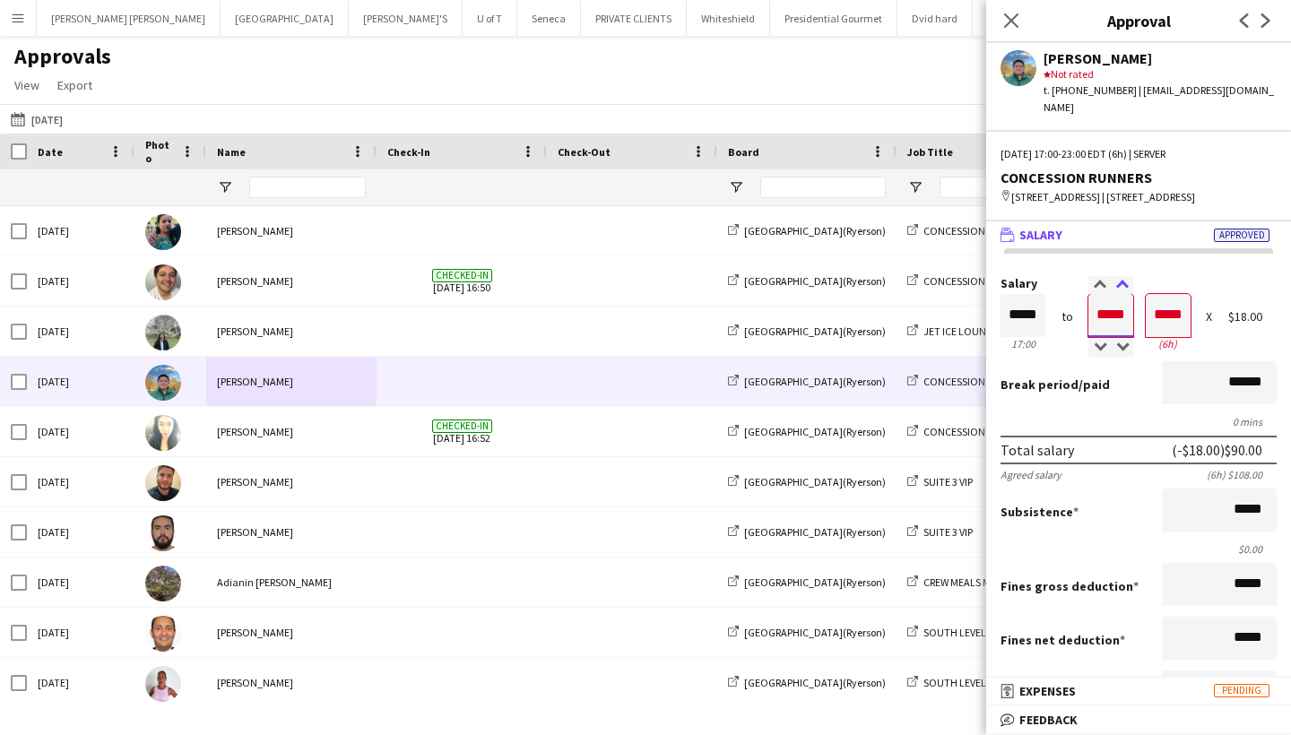
type input "*****"
click at [1123, 282] on div at bounding box center [1122, 285] width 22 height 18
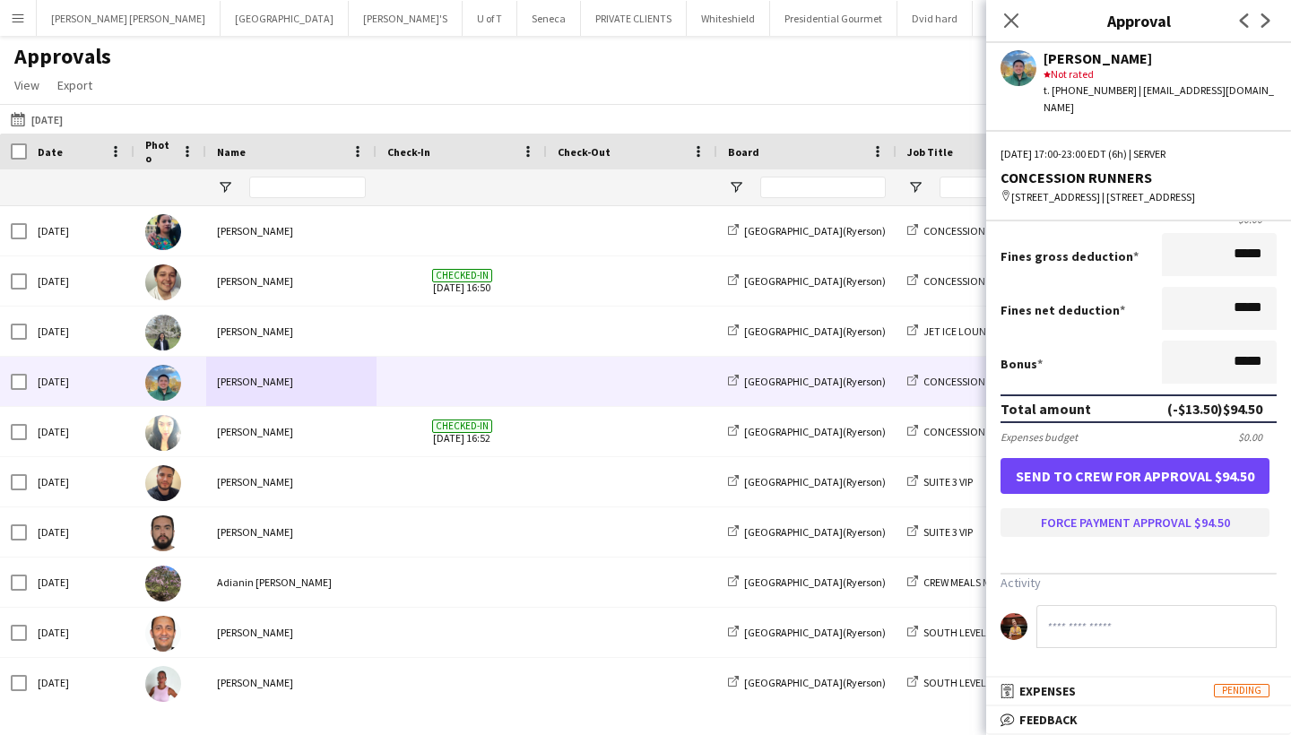
scroll to position [338, 0]
click at [1141, 518] on button "Force payment approval $94.50" at bounding box center [1135, 522] width 269 height 29
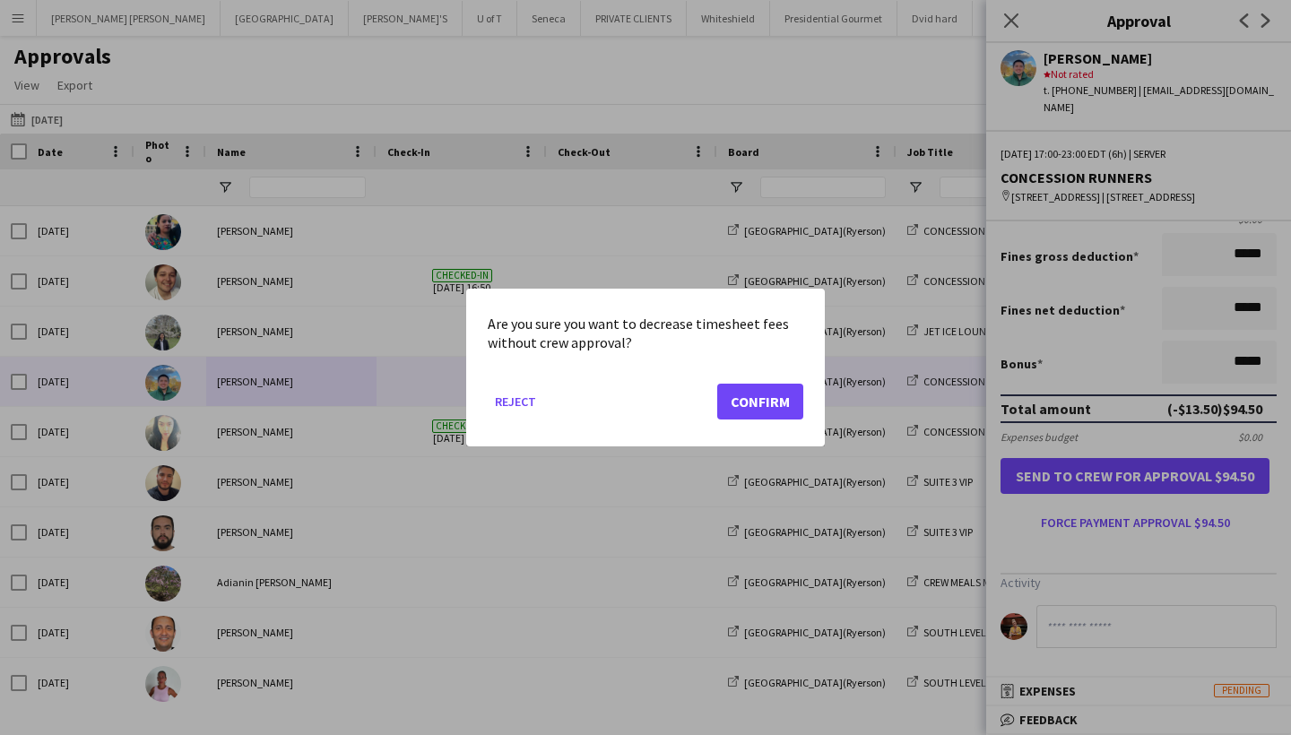
click at [792, 397] on button "Confirm" at bounding box center [760, 402] width 86 height 36
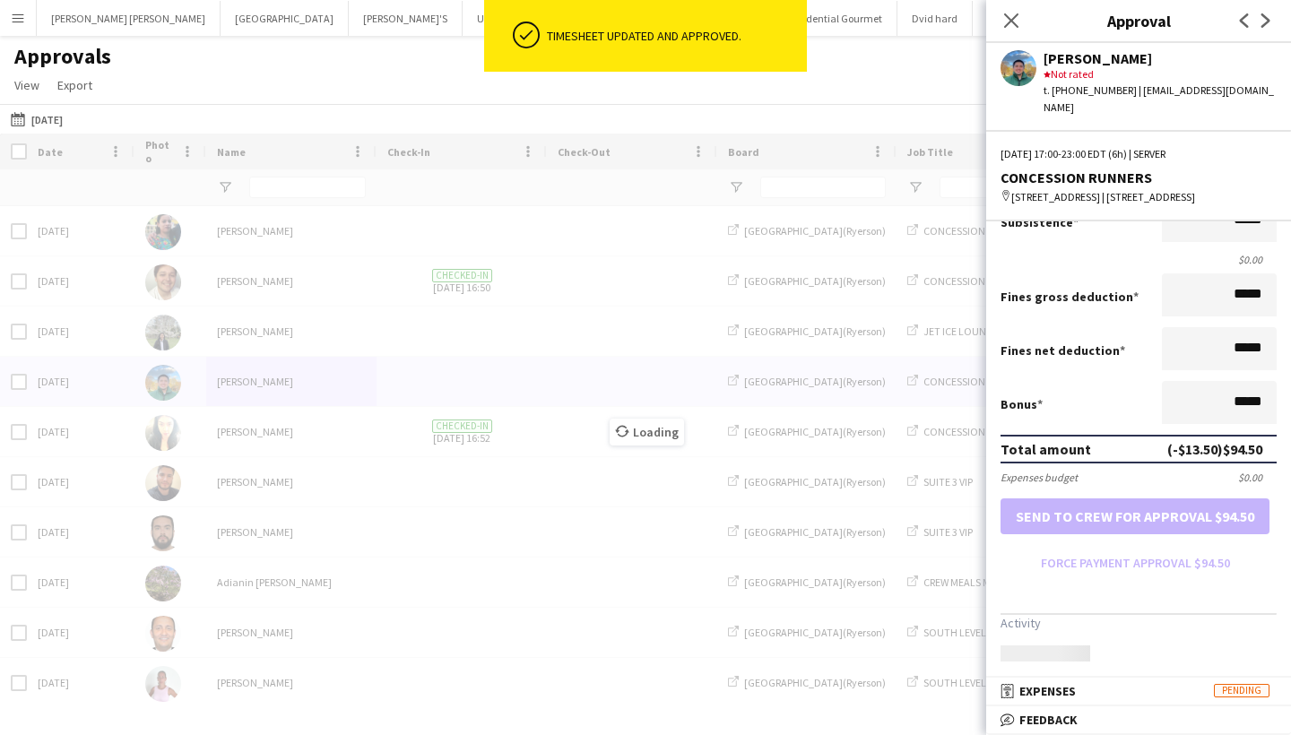
scroll to position [298, 0]
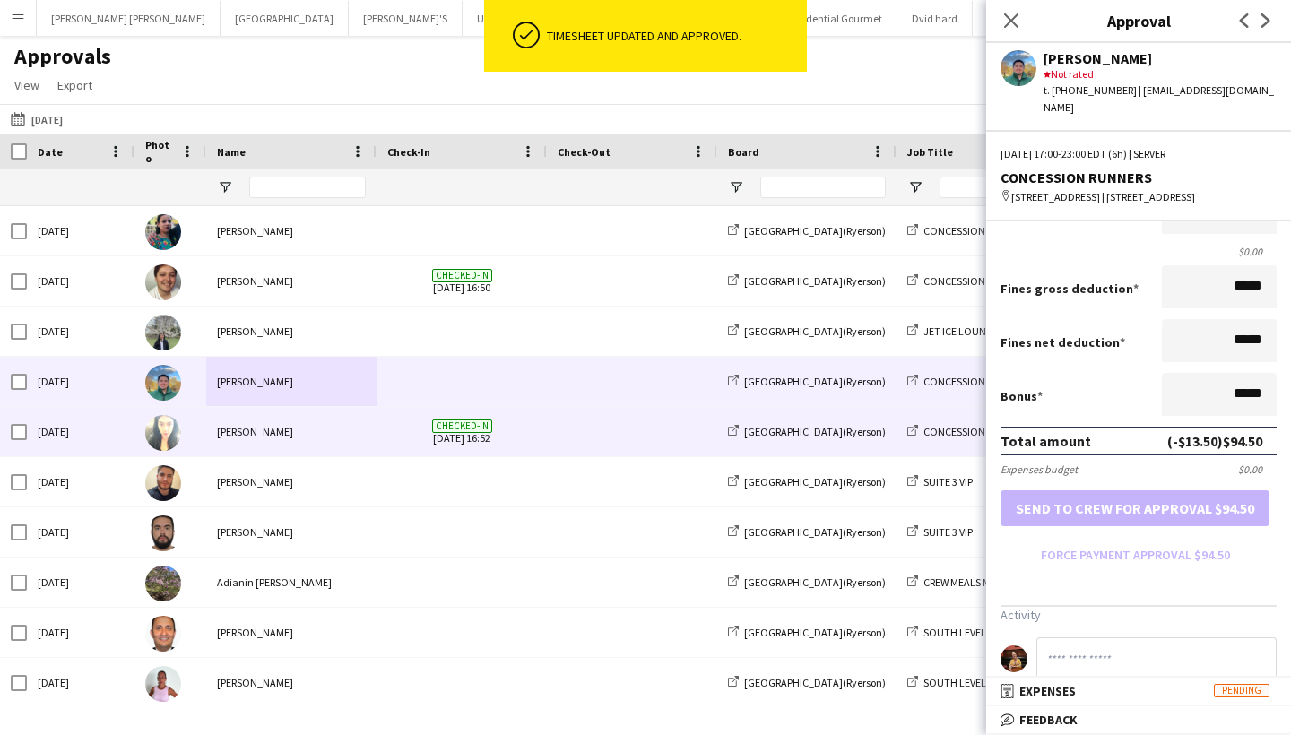
click at [243, 440] on div "[PERSON_NAME]" at bounding box center [291, 431] width 170 height 49
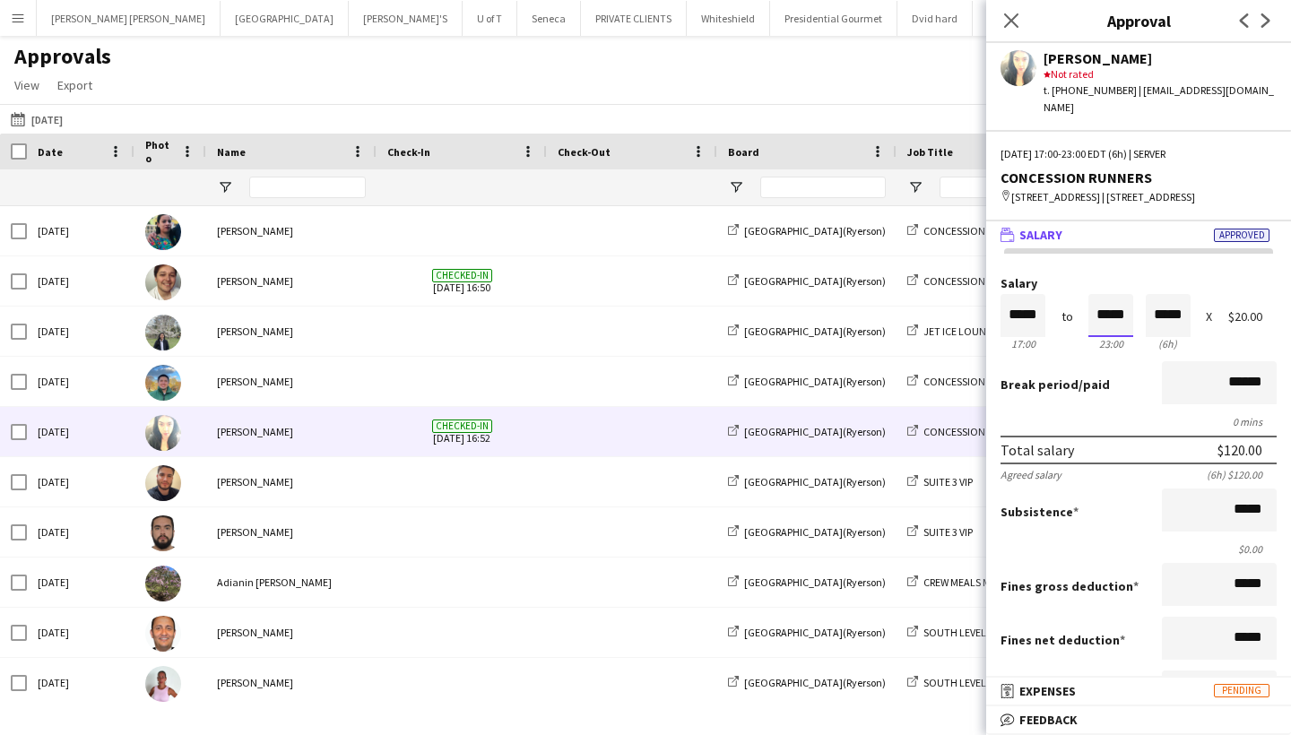
click at [1130, 317] on input "*****" at bounding box center [1111, 315] width 45 height 43
type input "*****"
click at [1098, 346] on div at bounding box center [1100, 348] width 22 height 18
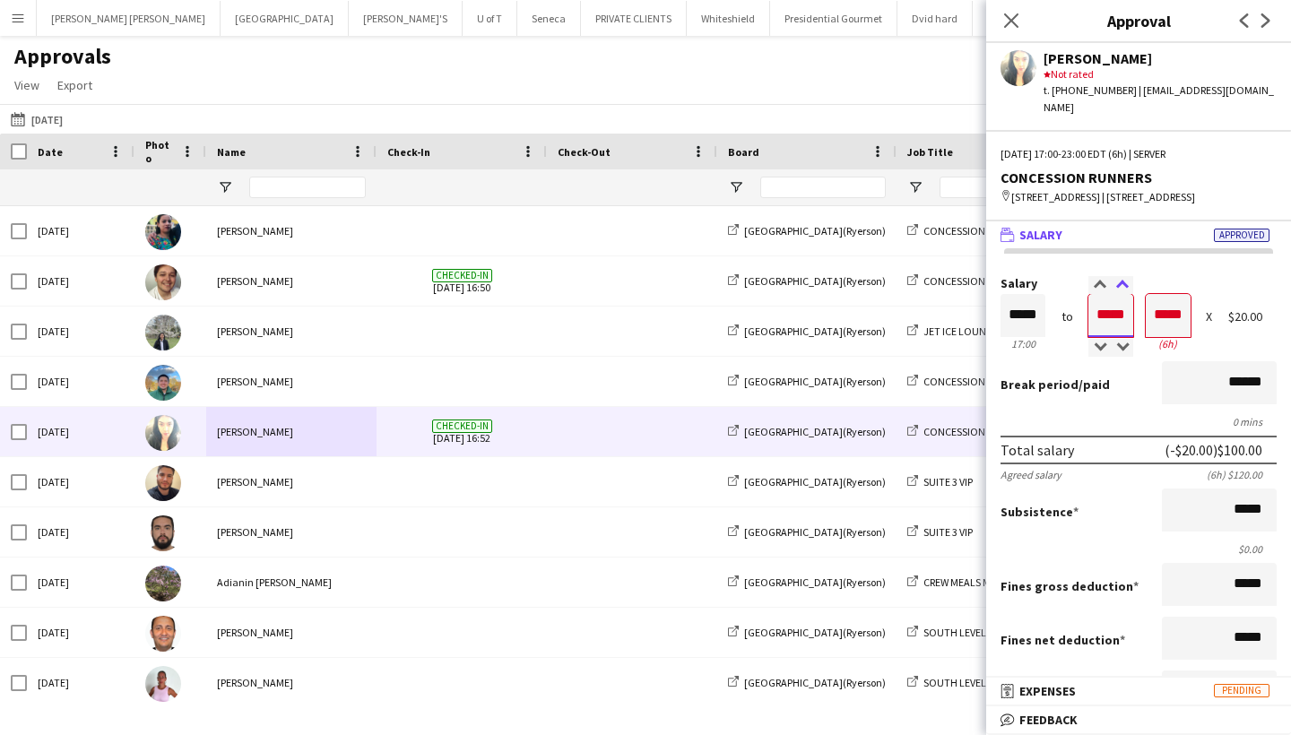
type input "*****"
click at [1122, 282] on div at bounding box center [1122, 285] width 22 height 18
type input "*****"
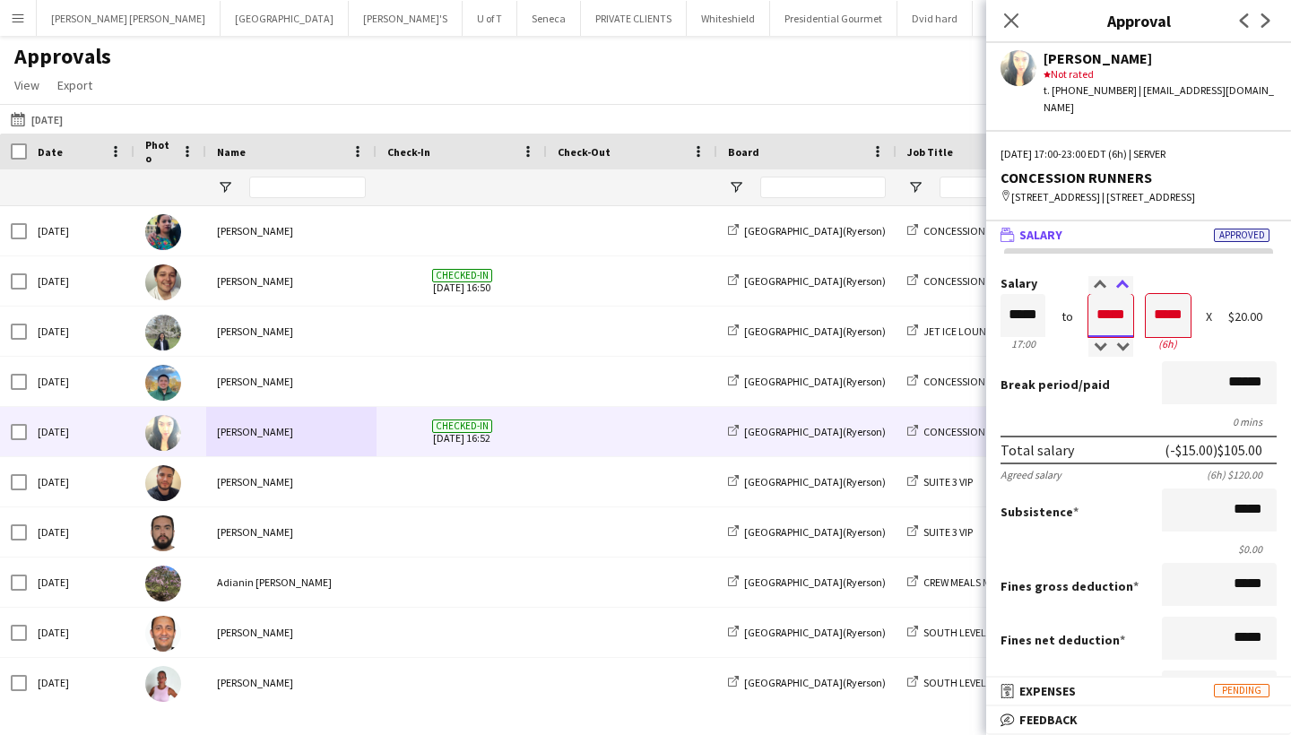
click at [1122, 282] on div at bounding box center [1122, 285] width 22 height 18
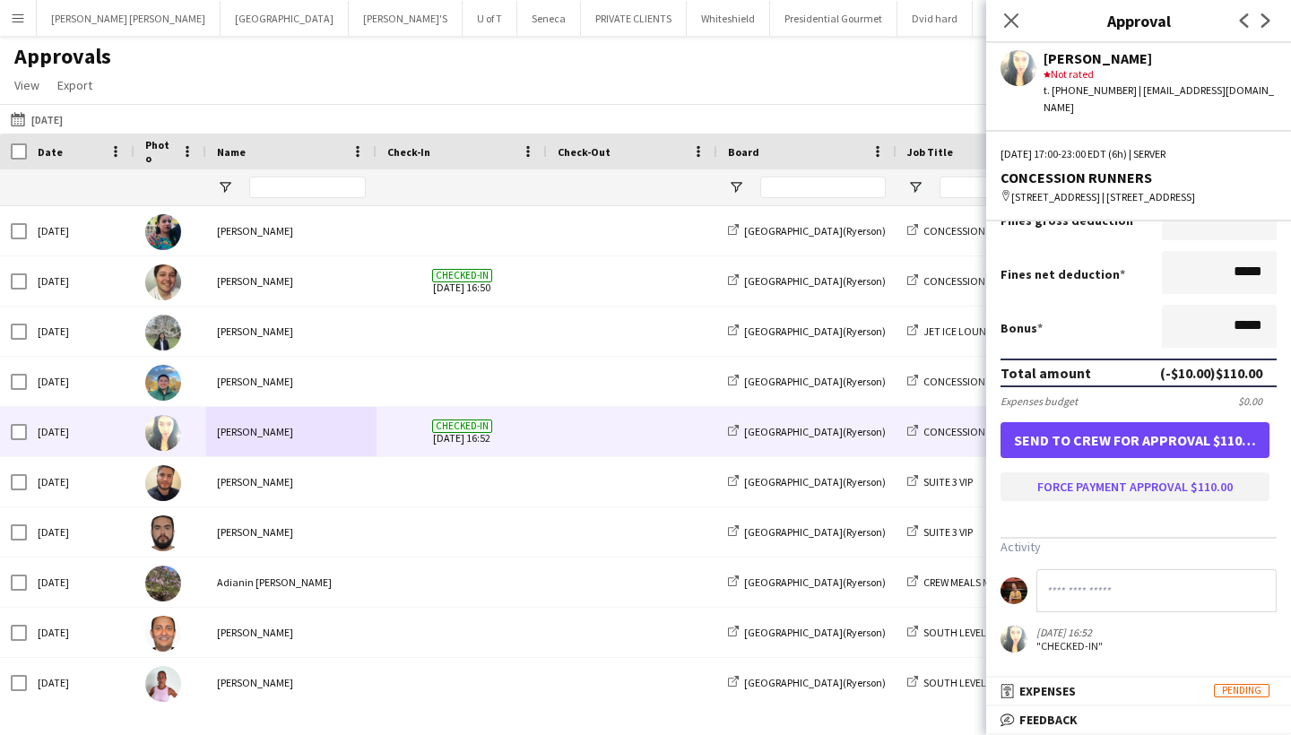
scroll to position [374, 0]
click at [1139, 486] on button "Force payment approval $110.00" at bounding box center [1135, 487] width 269 height 29
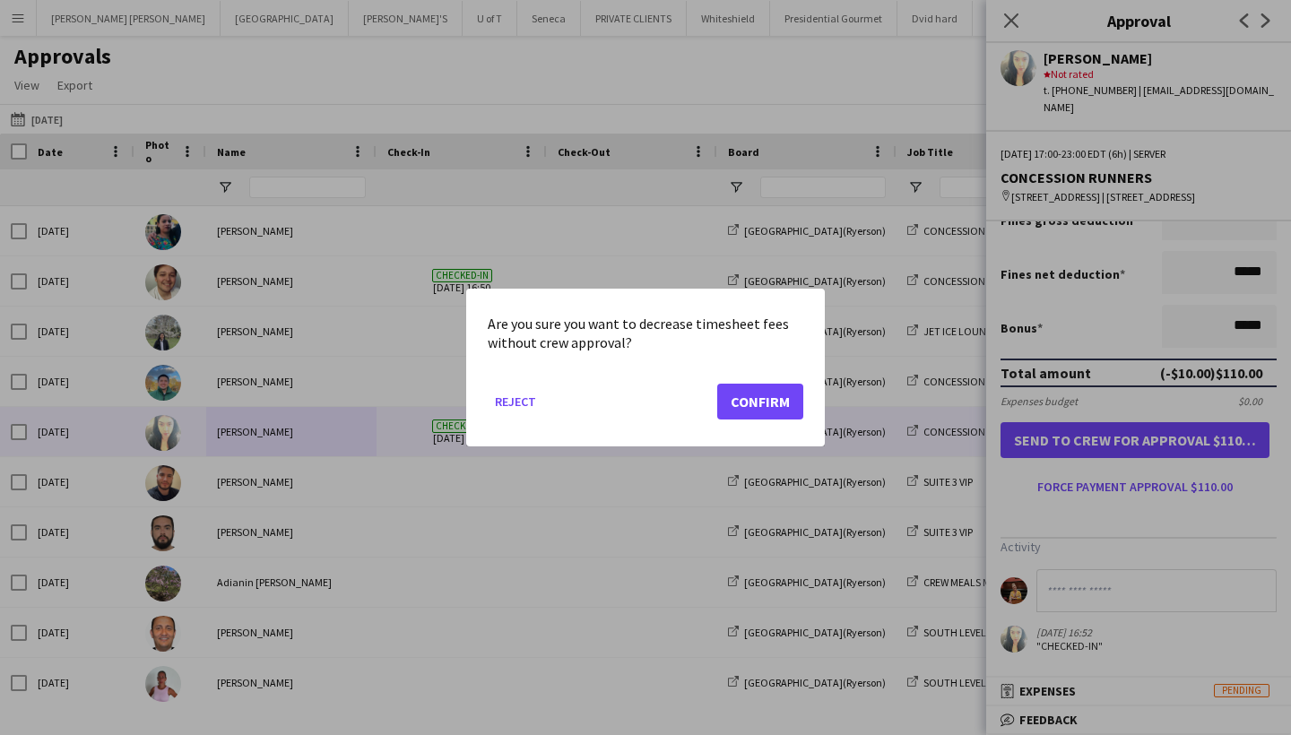
click at [773, 403] on button "Confirm" at bounding box center [760, 402] width 86 height 36
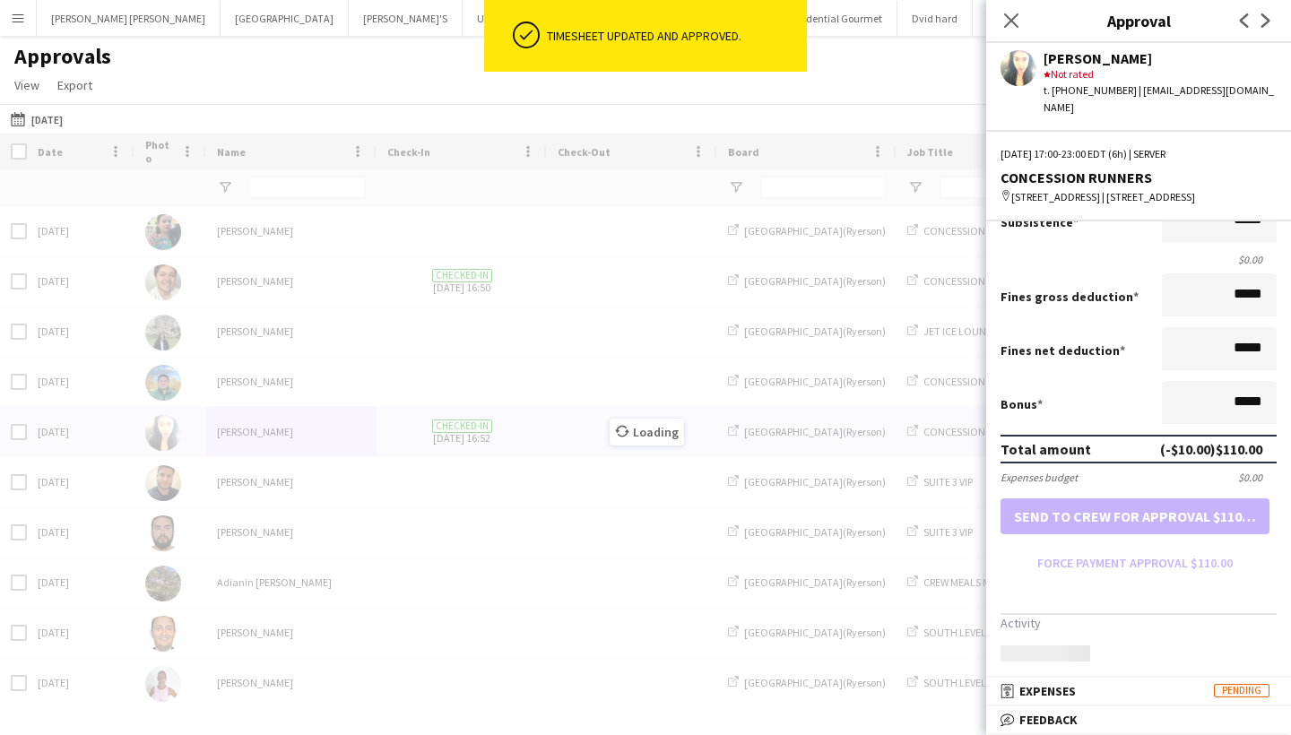
scroll to position [298, 0]
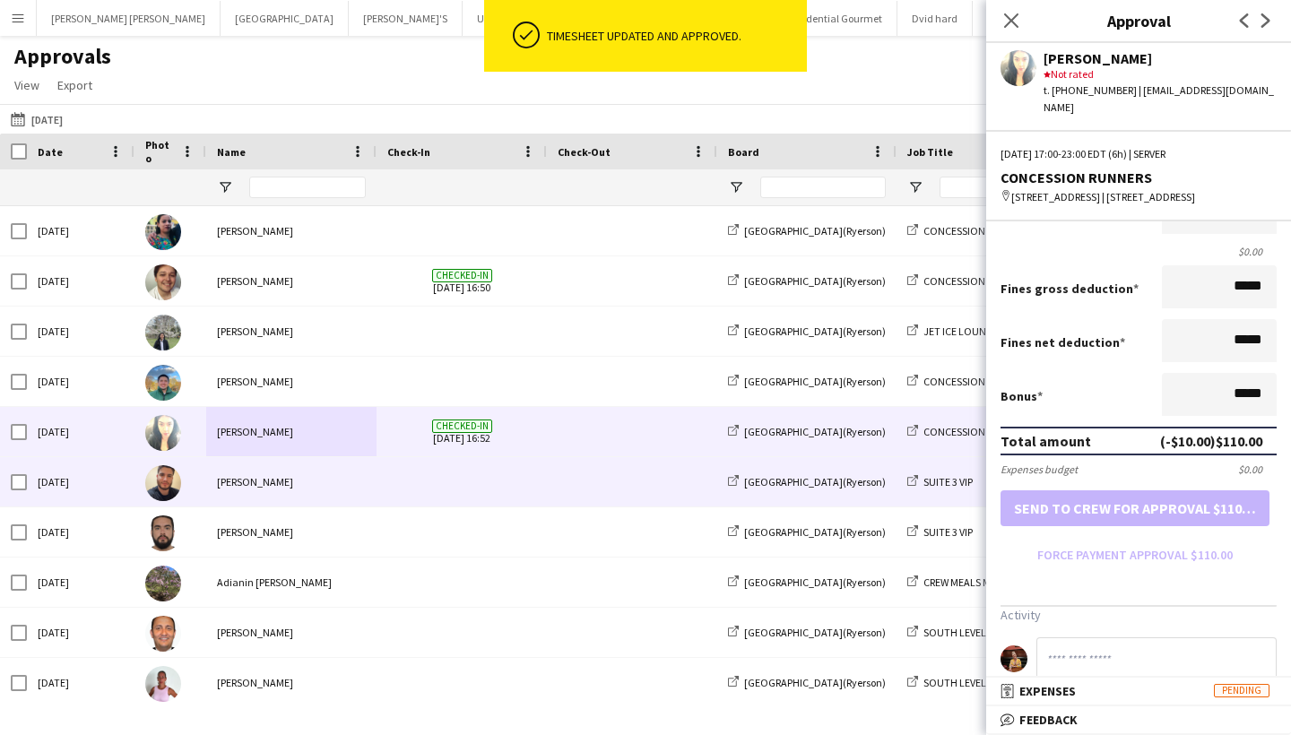
click at [281, 481] on div "[PERSON_NAME]" at bounding box center [291, 481] width 170 height 49
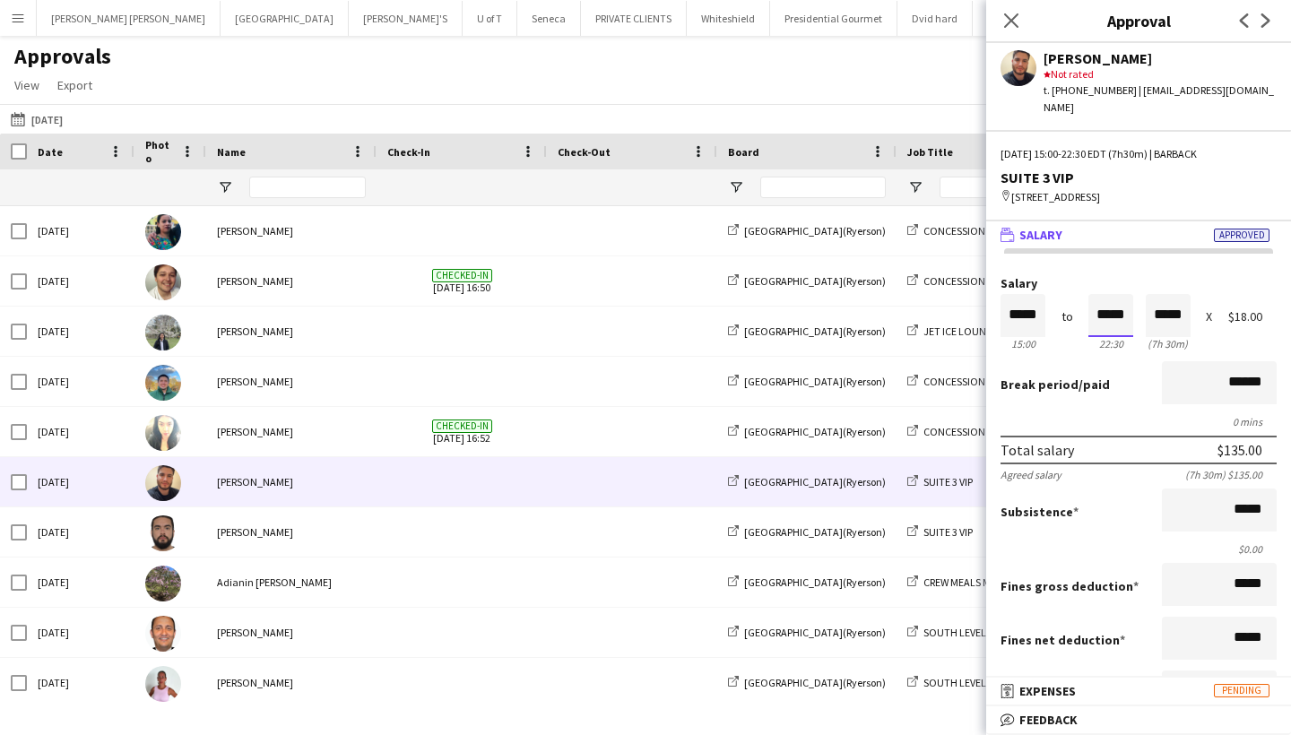
click at [1128, 296] on input "*****" at bounding box center [1111, 315] width 45 height 43
type input "*****"
click at [1122, 339] on div at bounding box center [1122, 348] width 22 height 18
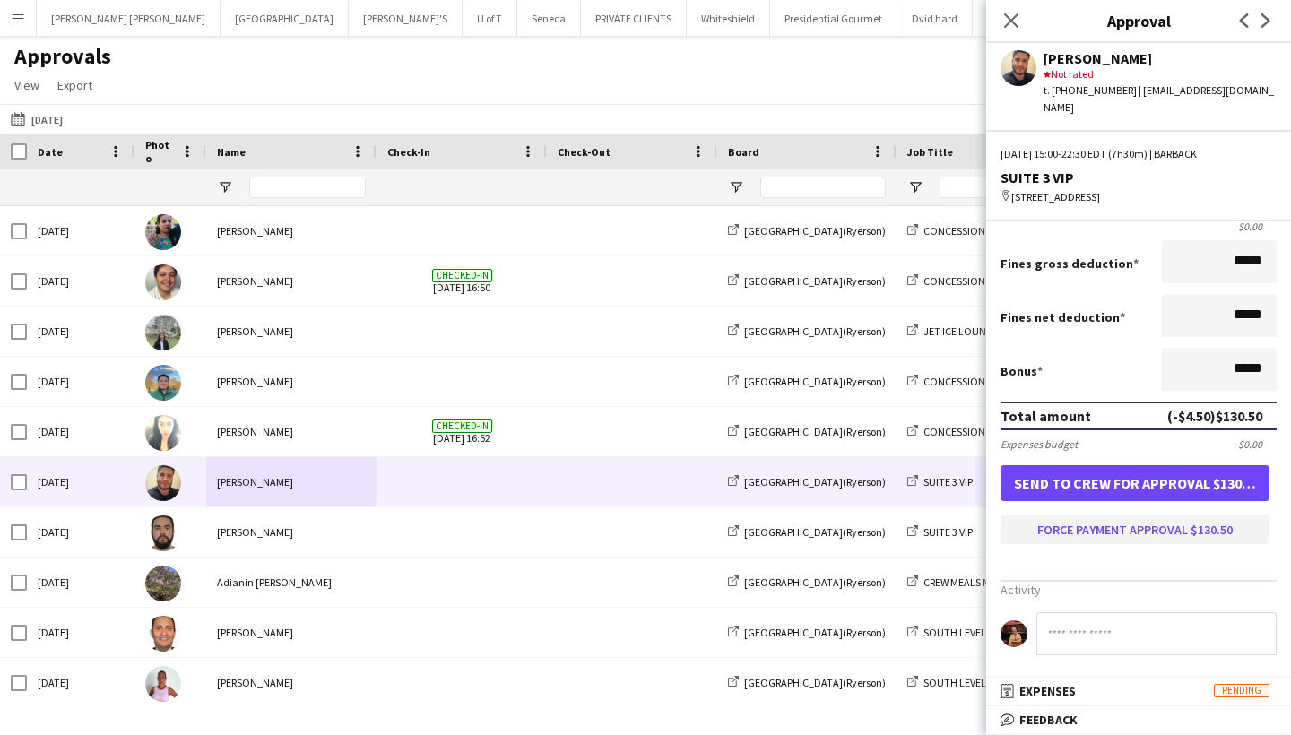
scroll to position [322, 0]
click at [1133, 516] on button "Force payment approval $130.50" at bounding box center [1135, 530] width 269 height 29
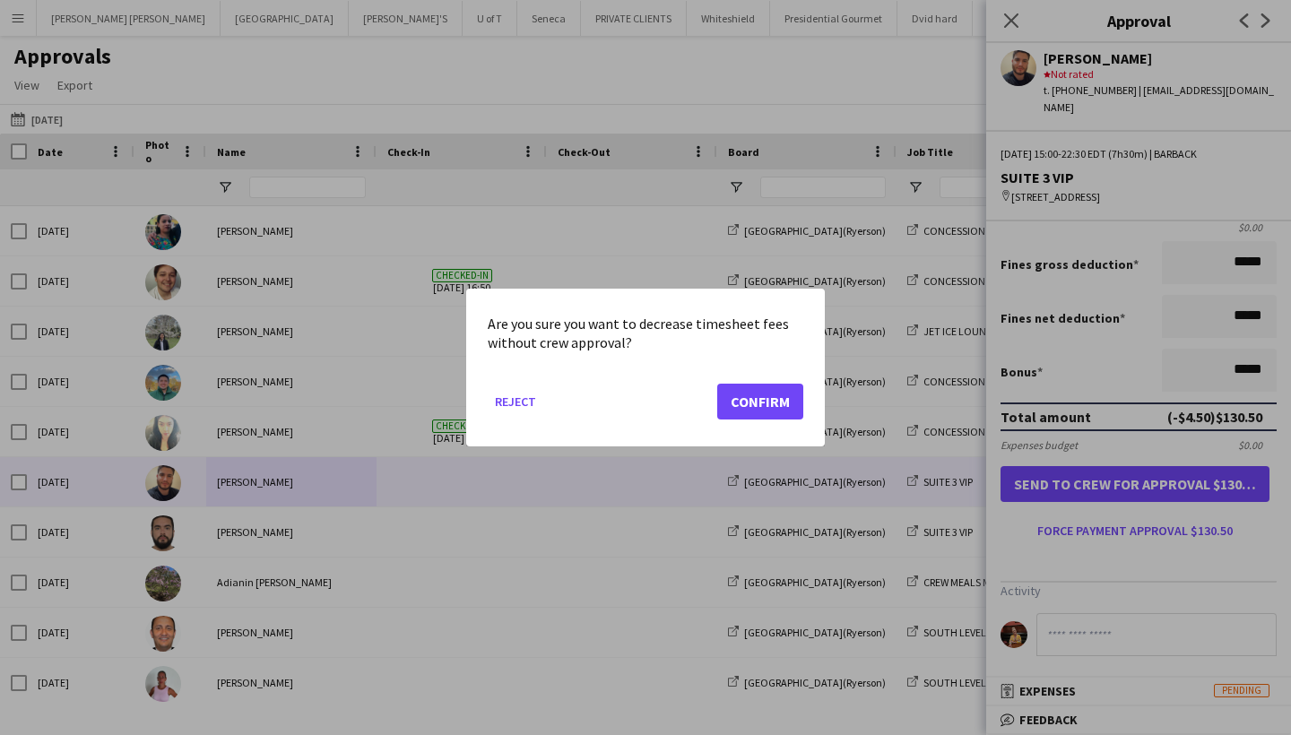
click at [754, 387] on button "Confirm" at bounding box center [760, 402] width 86 height 36
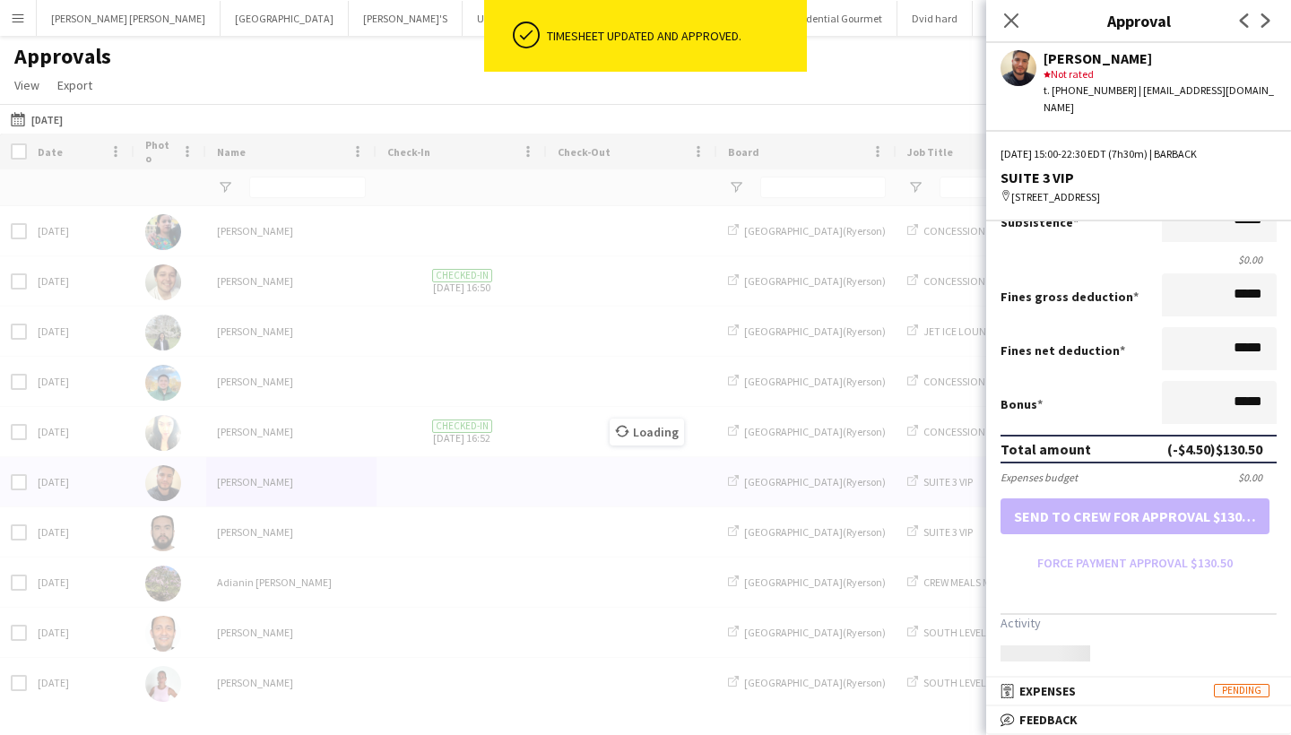
scroll to position [282, 0]
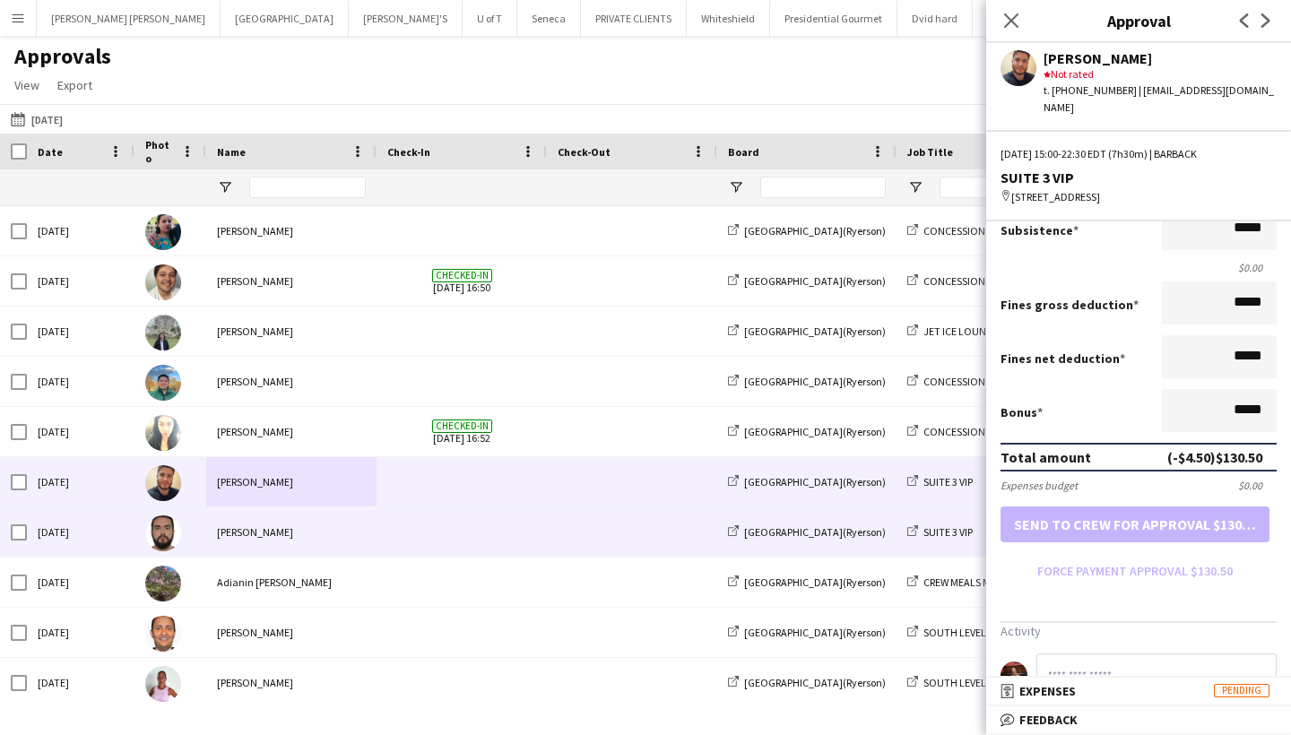
click at [277, 532] on div "[PERSON_NAME]" at bounding box center [291, 532] width 170 height 49
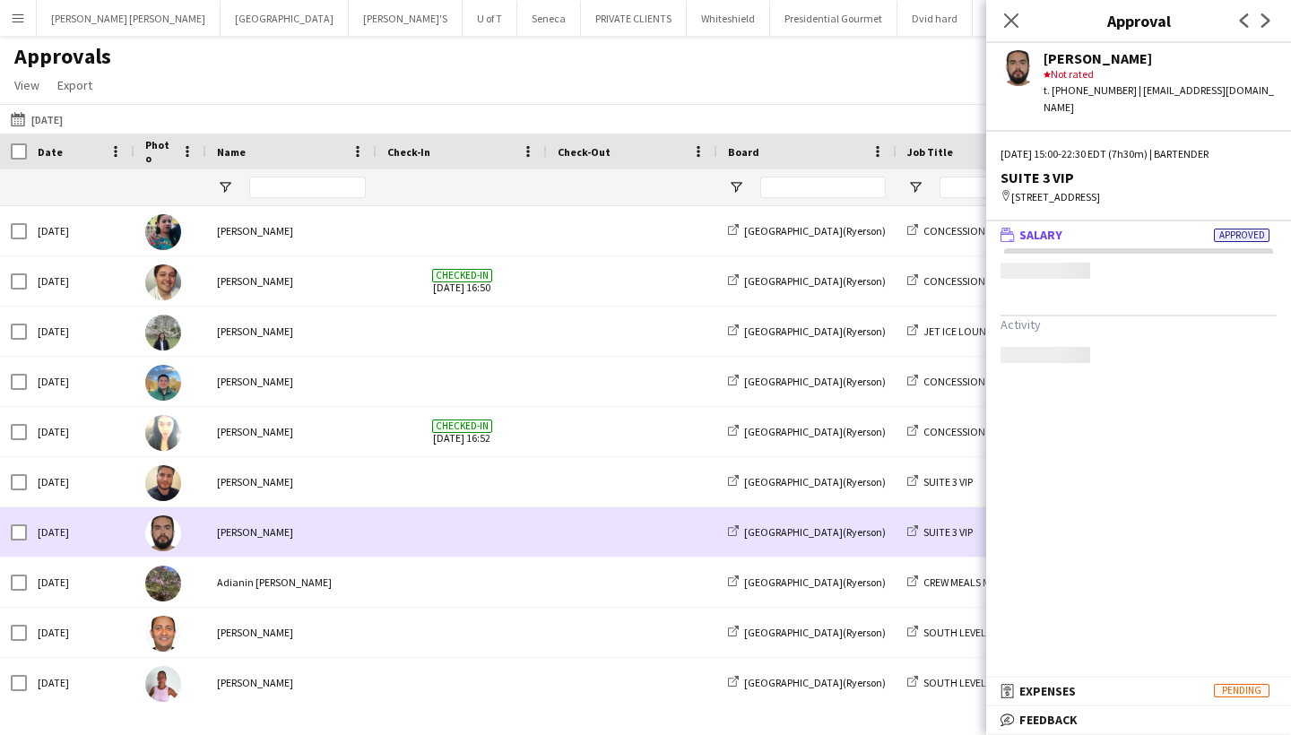
scroll to position [0, 0]
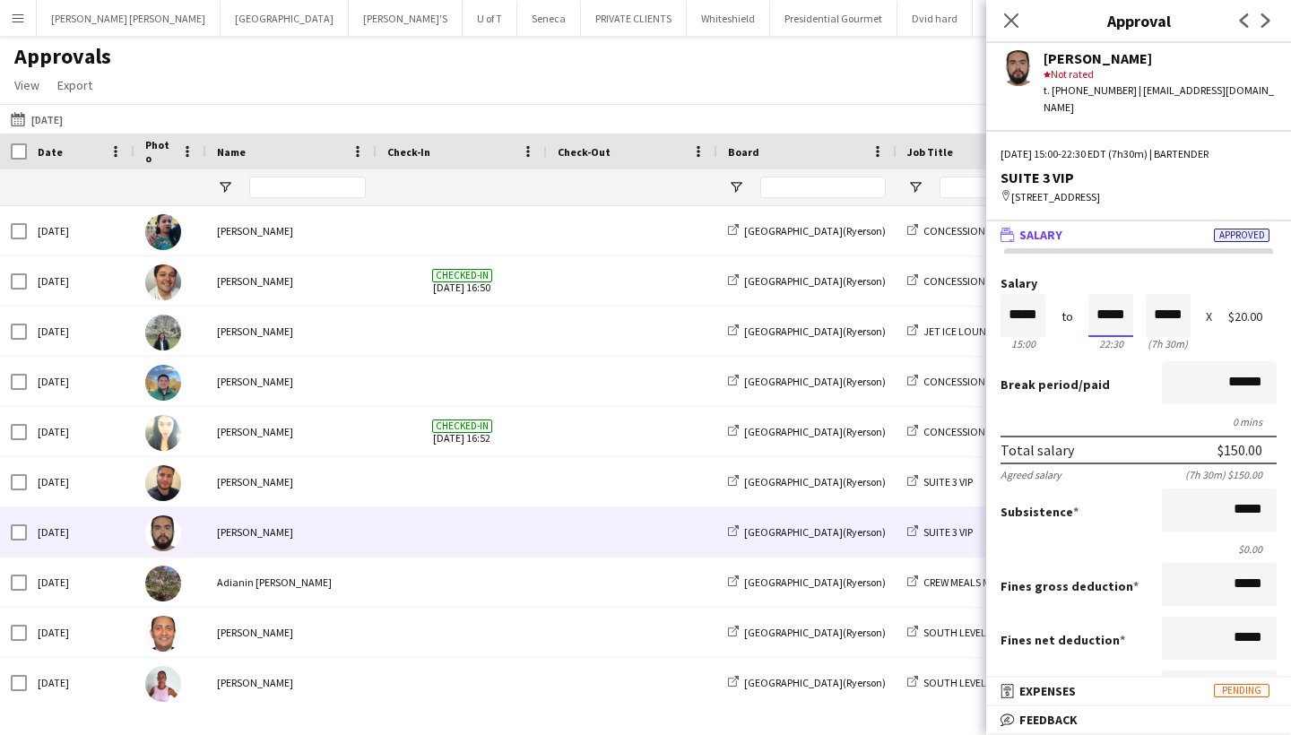
click at [1127, 296] on input "*****" at bounding box center [1111, 315] width 45 height 43
type input "*****"
click at [1124, 339] on div at bounding box center [1122, 348] width 22 height 18
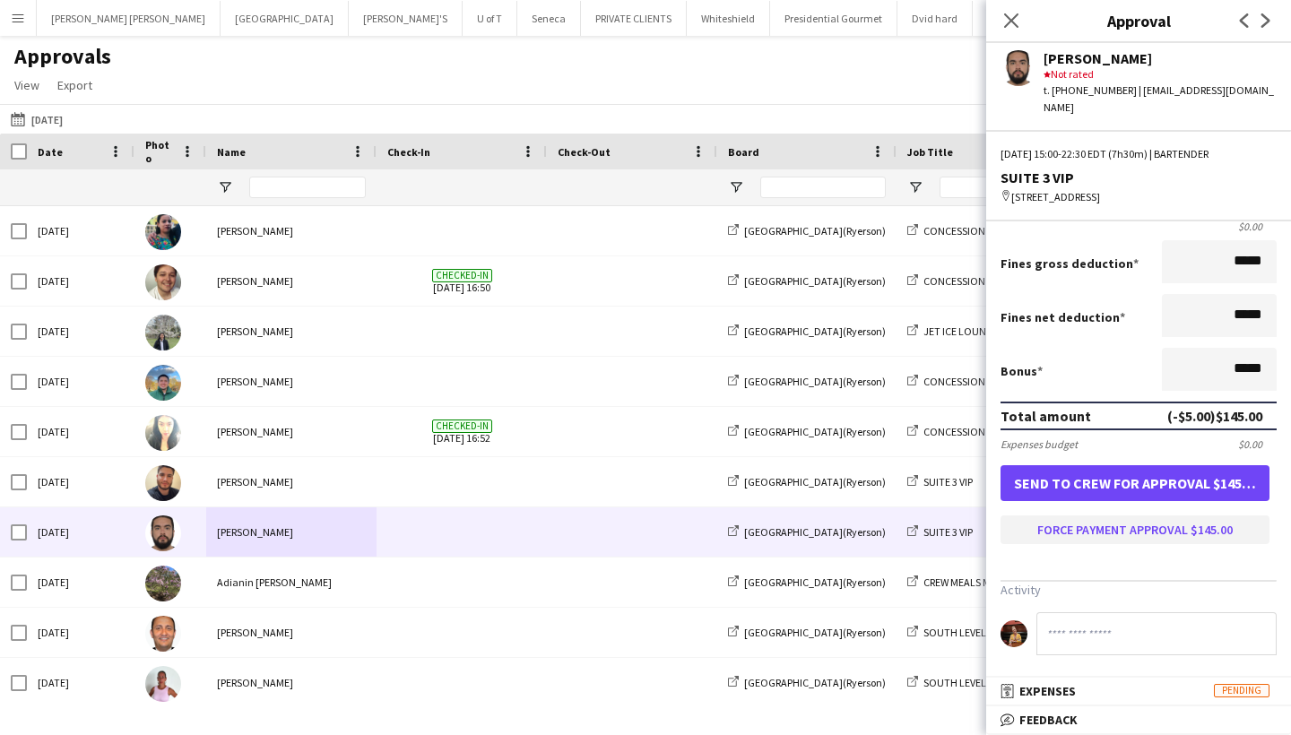
scroll to position [322, 0]
click at [1159, 525] on button "Force payment approval $145.00" at bounding box center [1135, 530] width 269 height 29
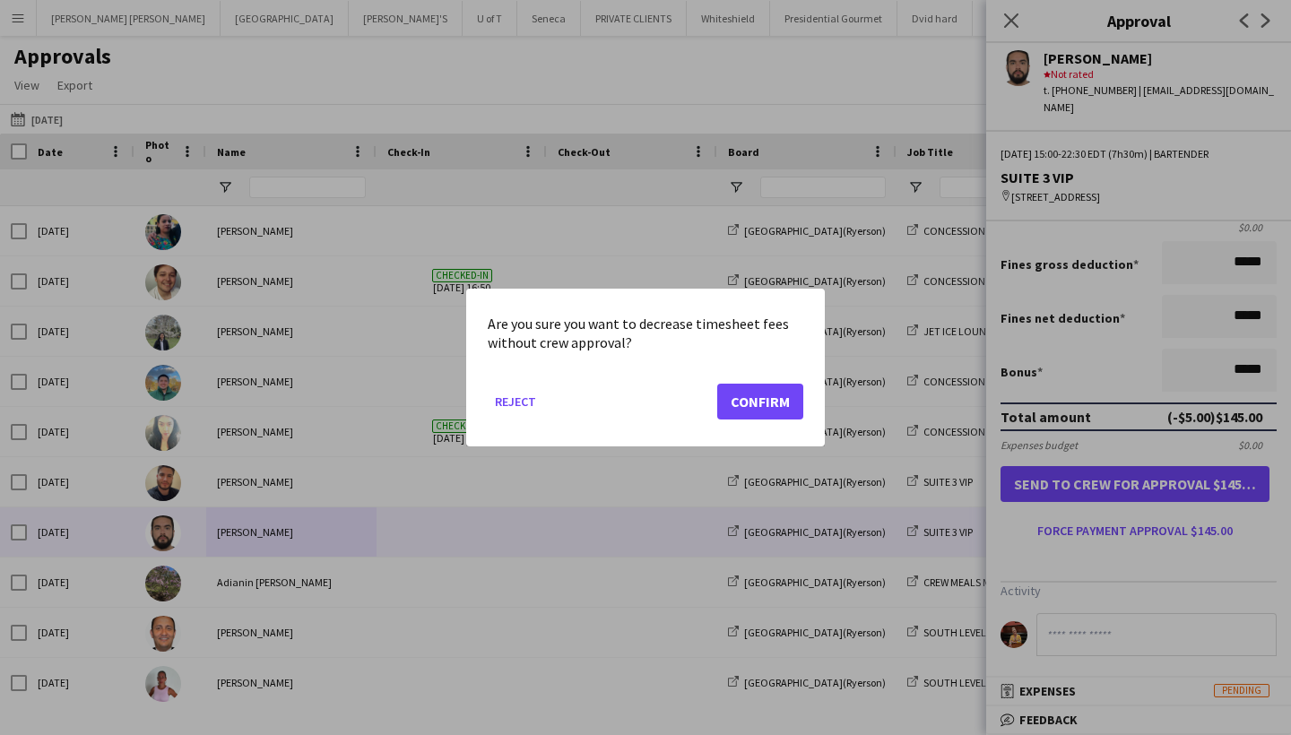
click at [774, 400] on button "Confirm" at bounding box center [760, 402] width 86 height 36
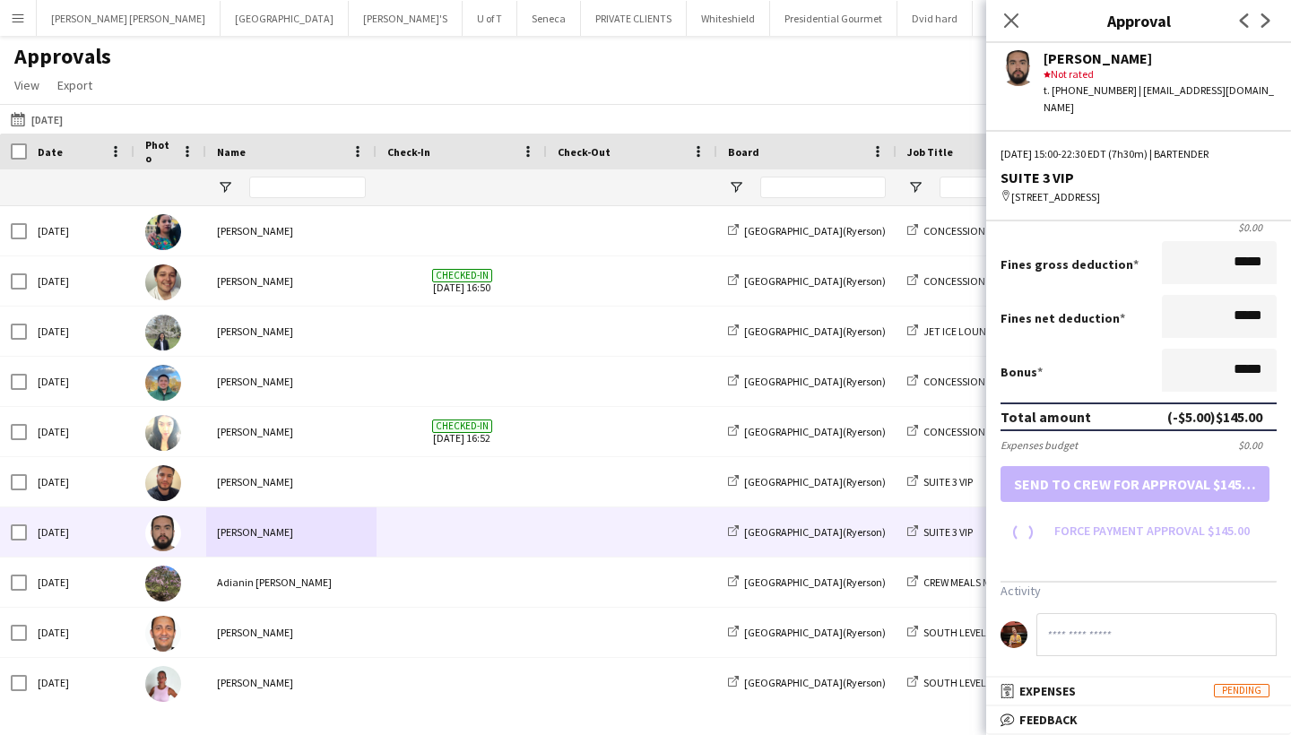
scroll to position [282, 0]
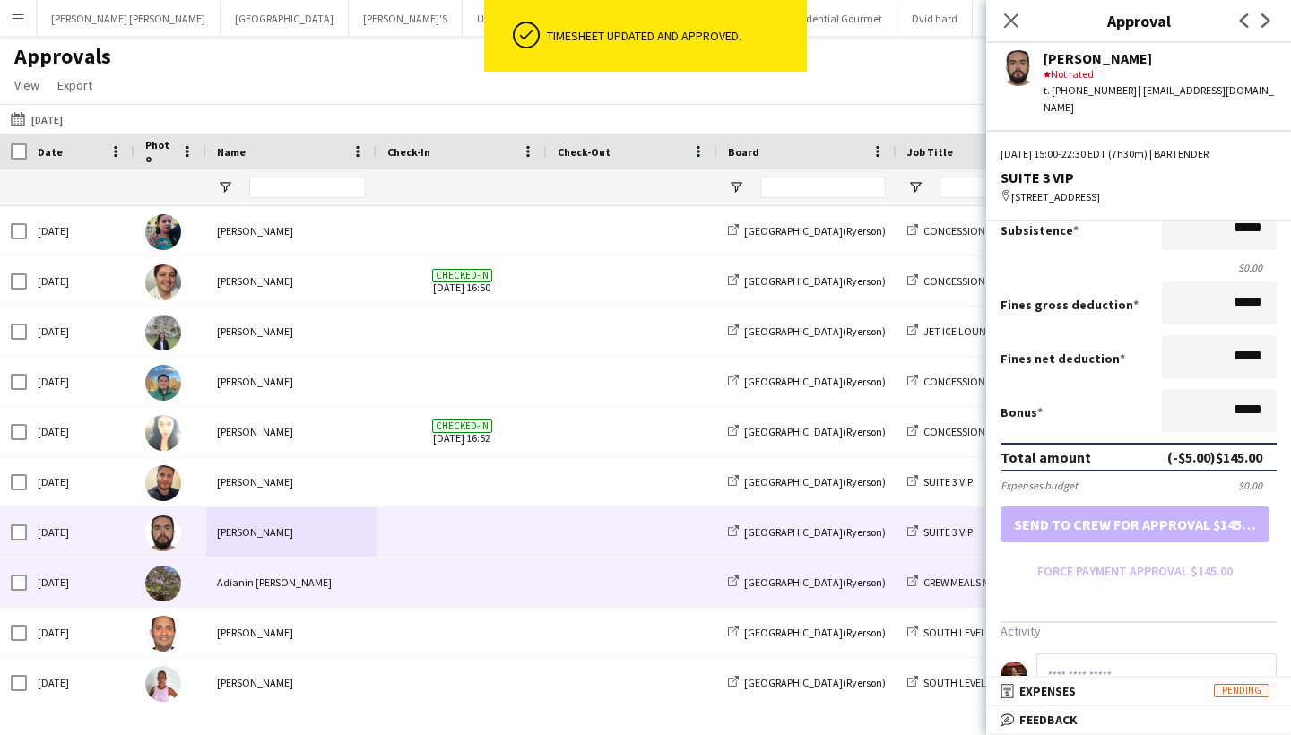
click at [274, 580] on div "Adianin [PERSON_NAME]" at bounding box center [291, 582] width 170 height 49
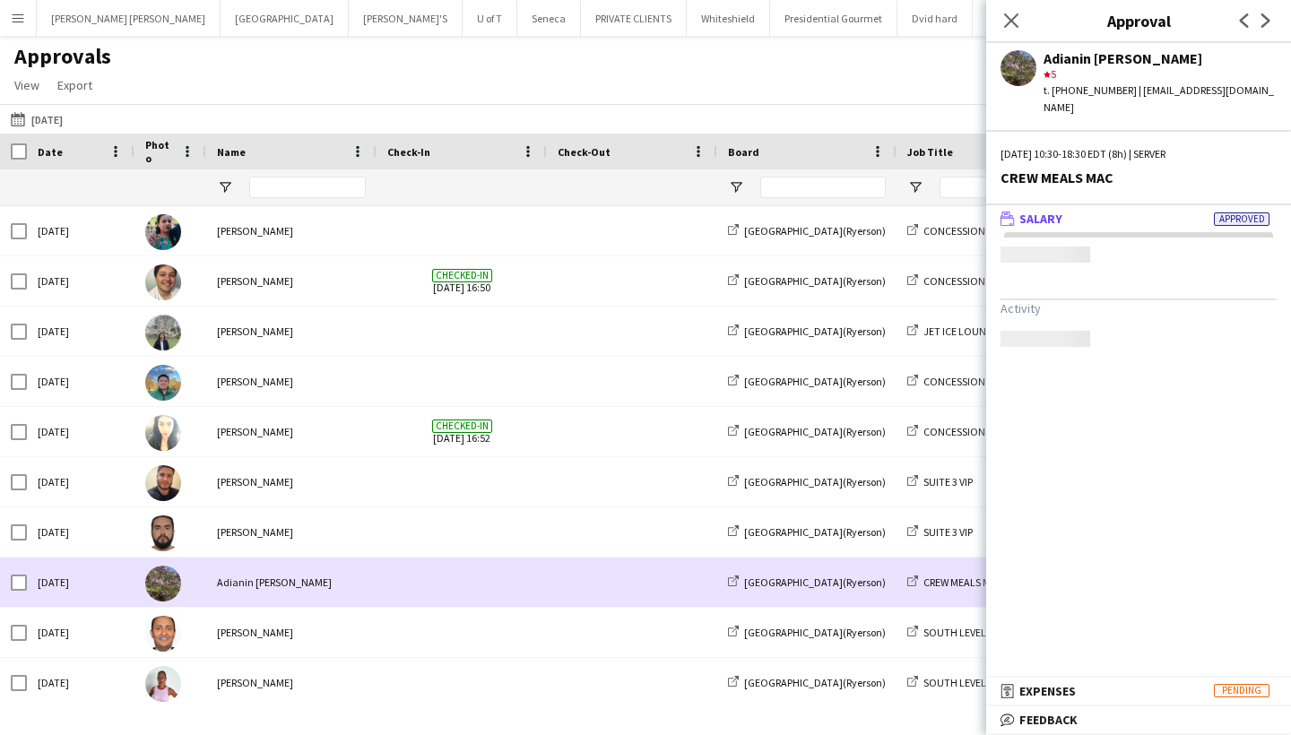
scroll to position [0, 0]
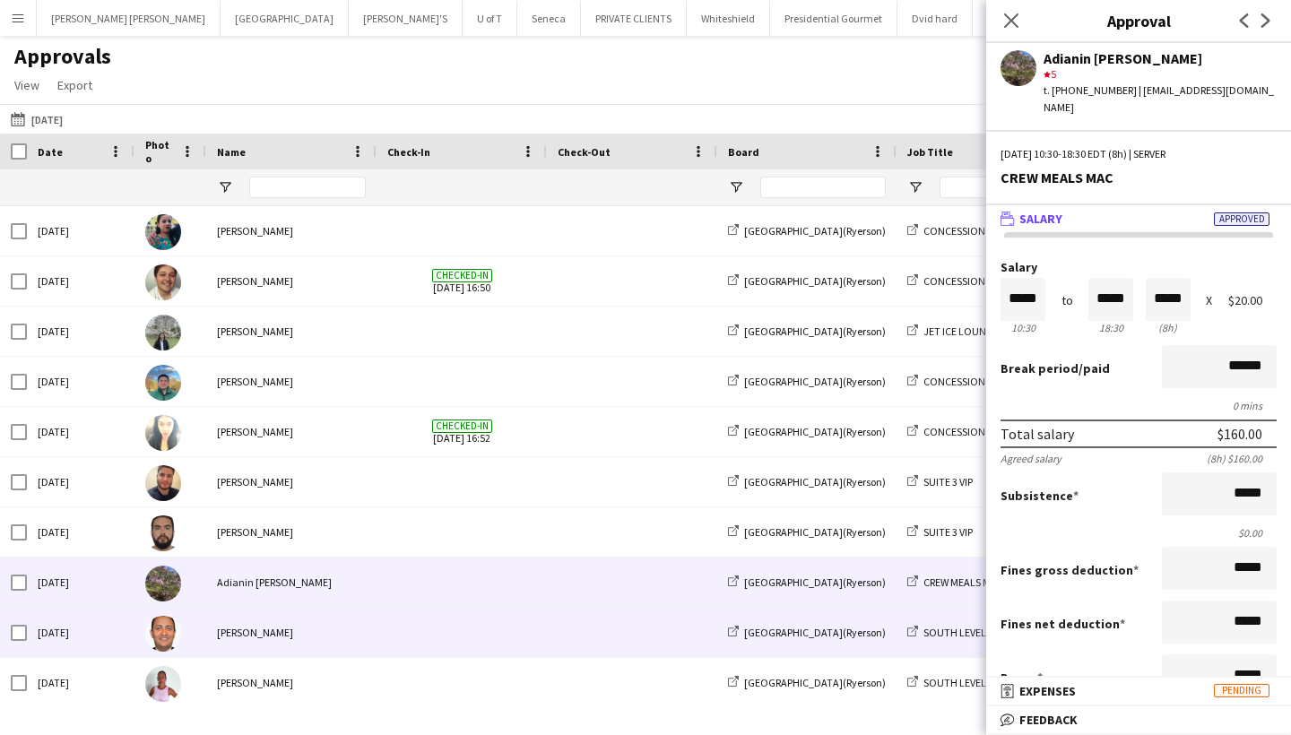
click at [276, 639] on div "[PERSON_NAME]" at bounding box center [291, 632] width 170 height 49
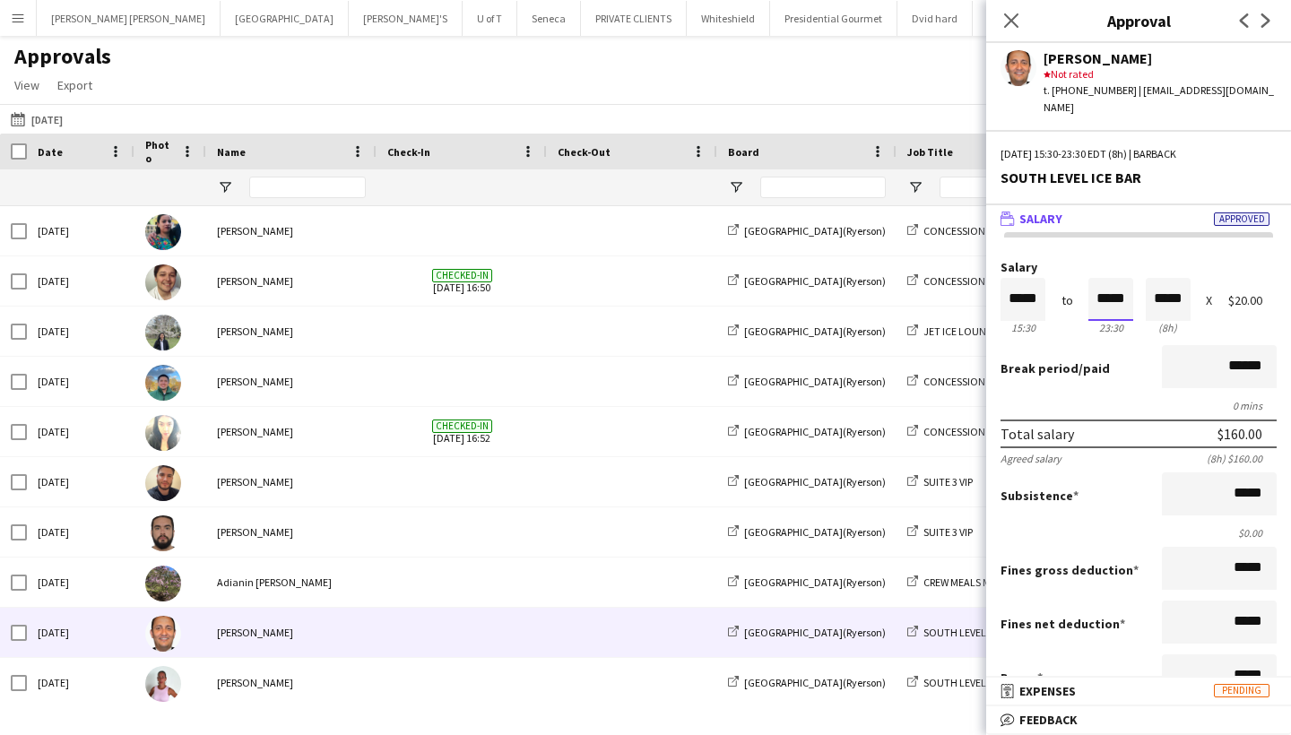
click at [1130, 284] on input "*****" at bounding box center [1111, 299] width 45 height 43
type input "*****"
click at [1096, 323] on div at bounding box center [1100, 332] width 22 height 18
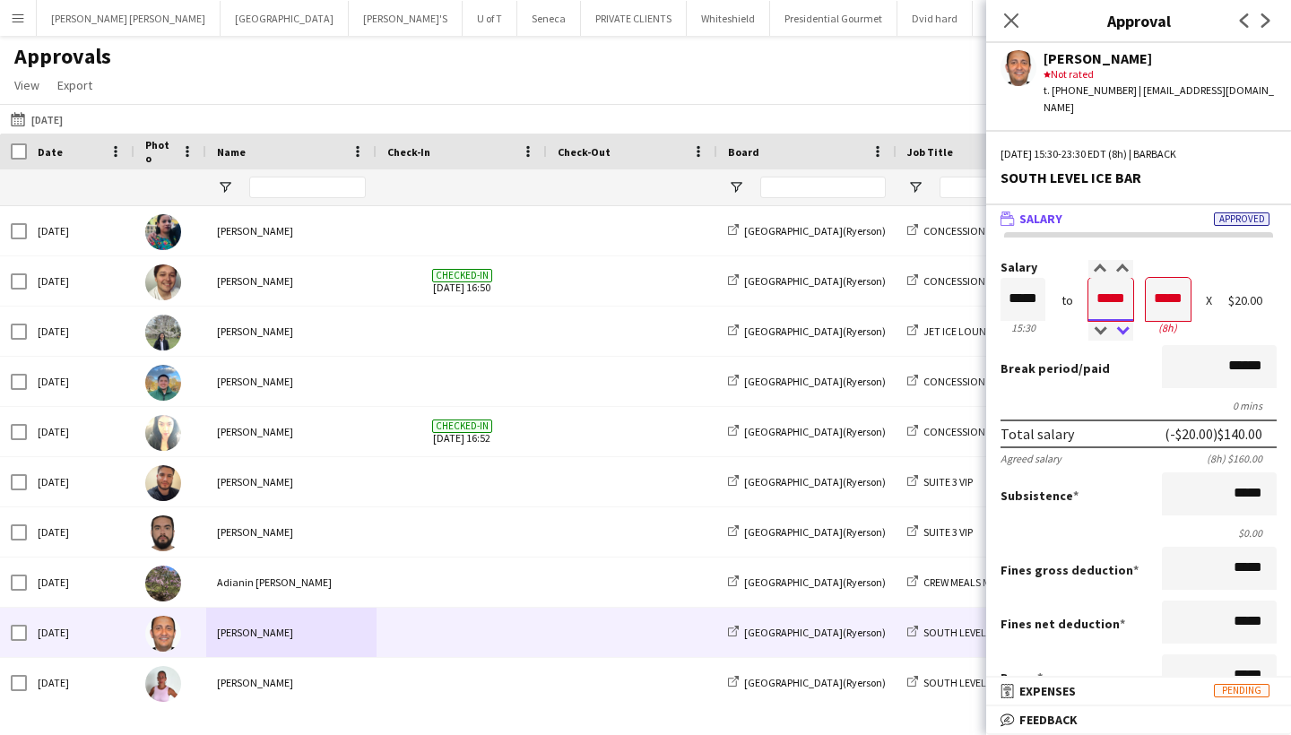
type input "*****"
click at [1124, 323] on div at bounding box center [1122, 332] width 22 height 18
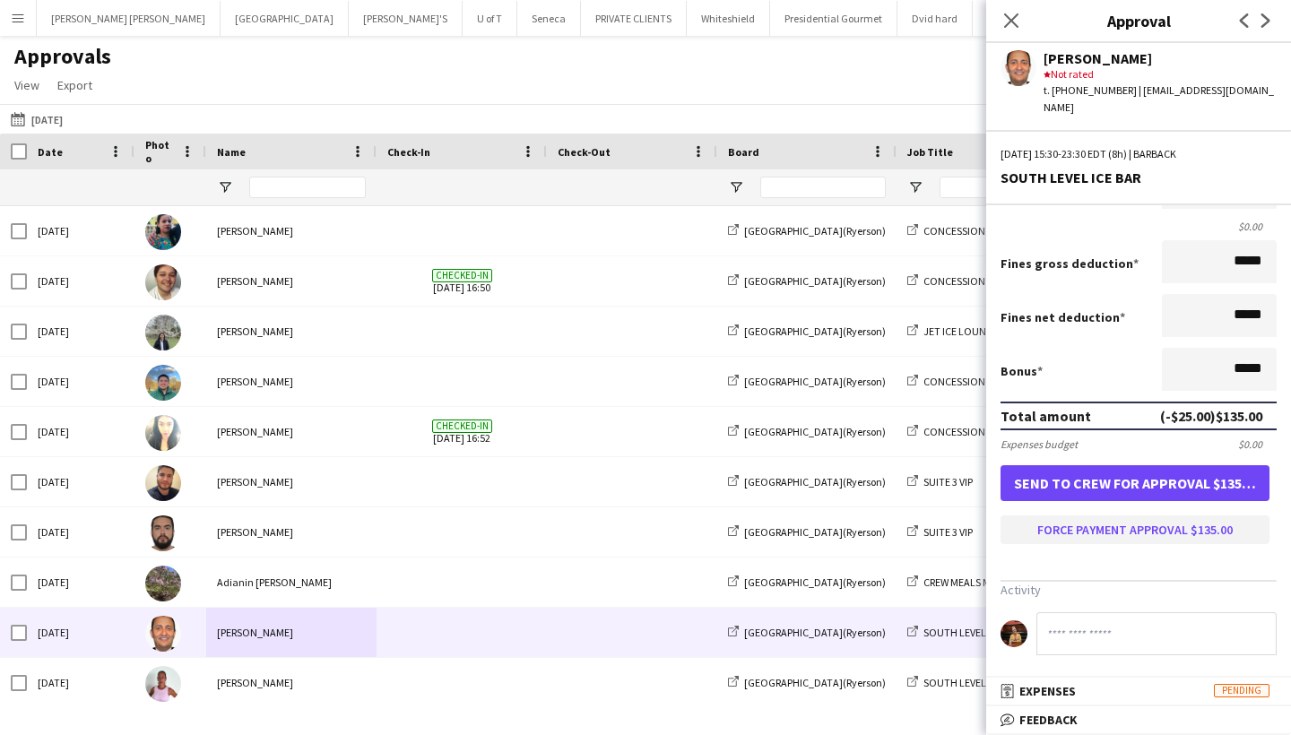
scroll to position [306, 0]
click at [1172, 525] on button "Force payment approval $135.00" at bounding box center [1135, 530] width 269 height 29
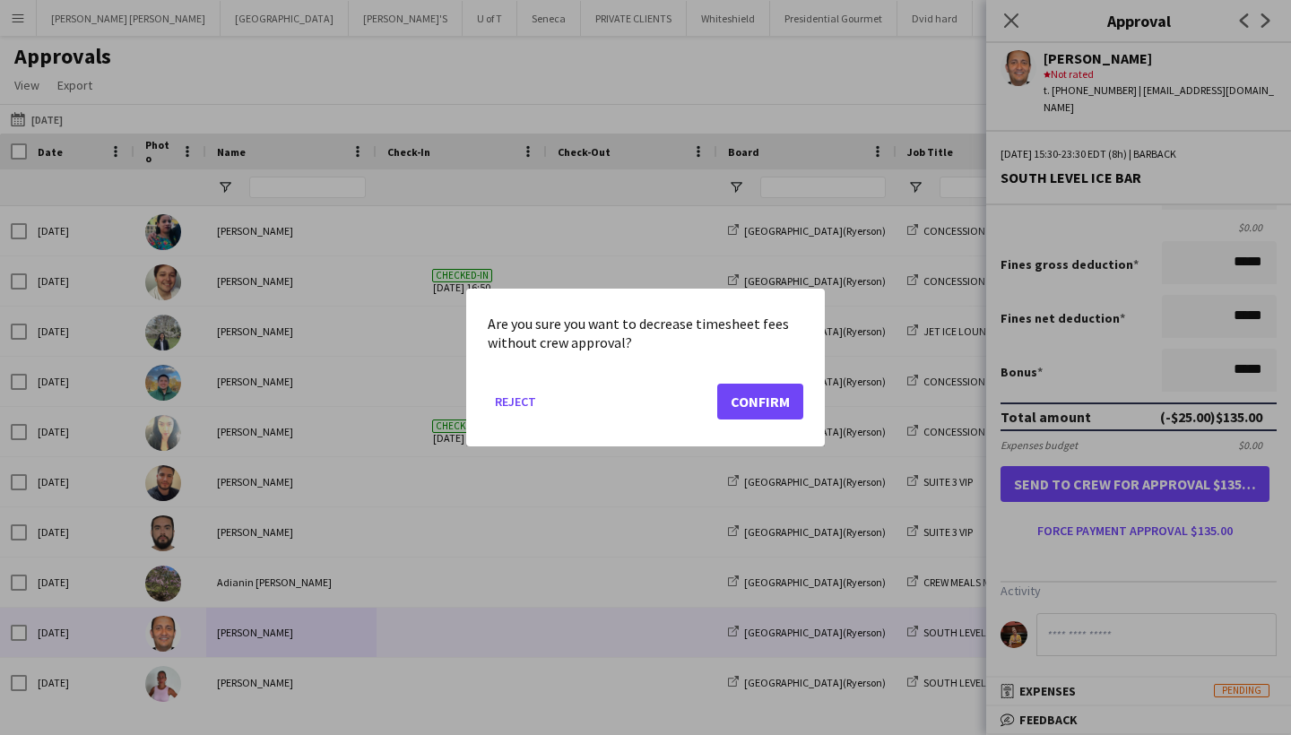
click at [786, 411] on button "Confirm" at bounding box center [760, 402] width 86 height 36
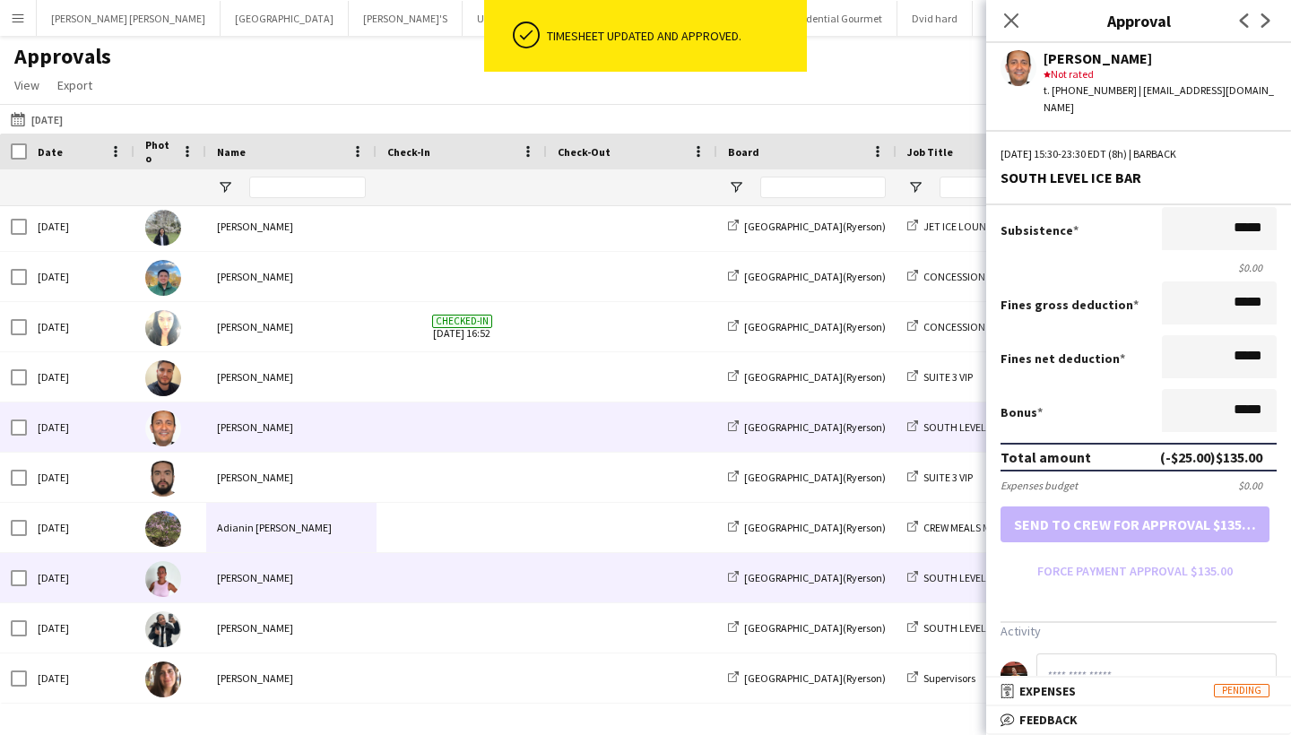
scroll to position [105, 0]
click at [281, 583] on div "[PERSON_NAME]" at bounding box center [291, 577] width 170 height 49
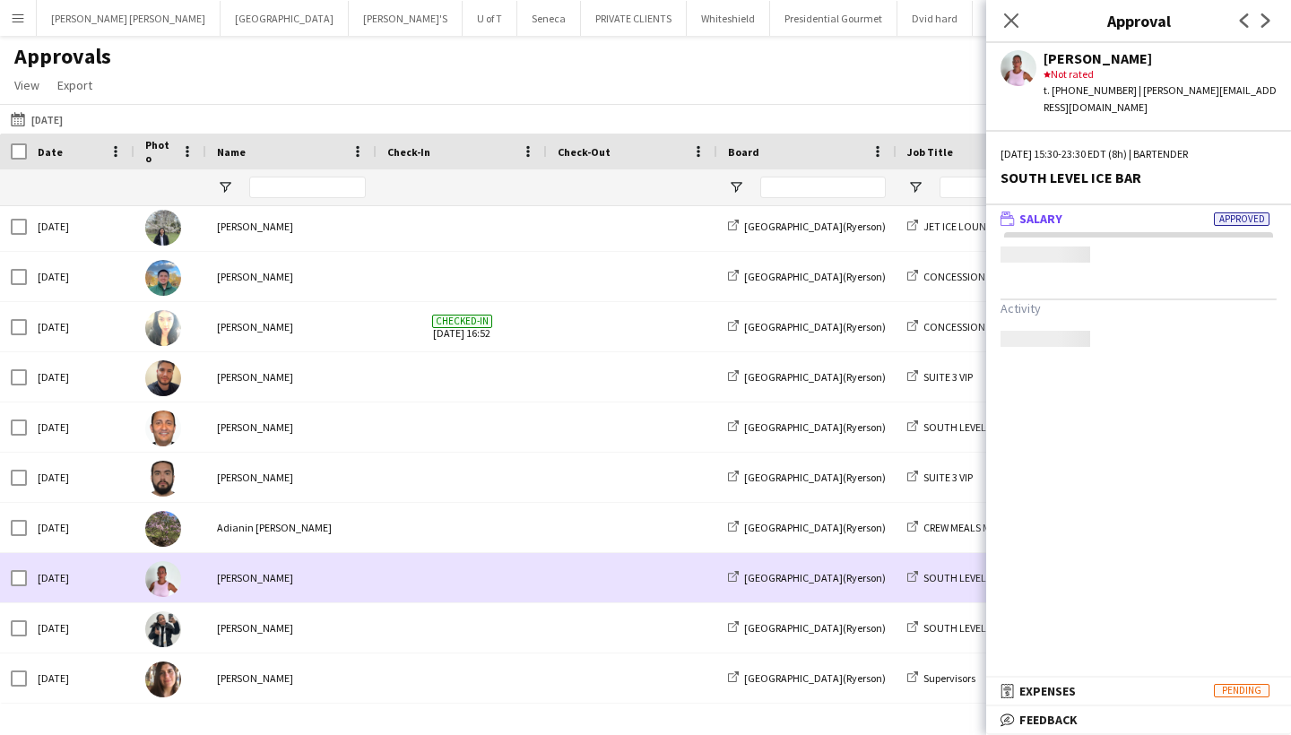
scroll to position [0, 0]
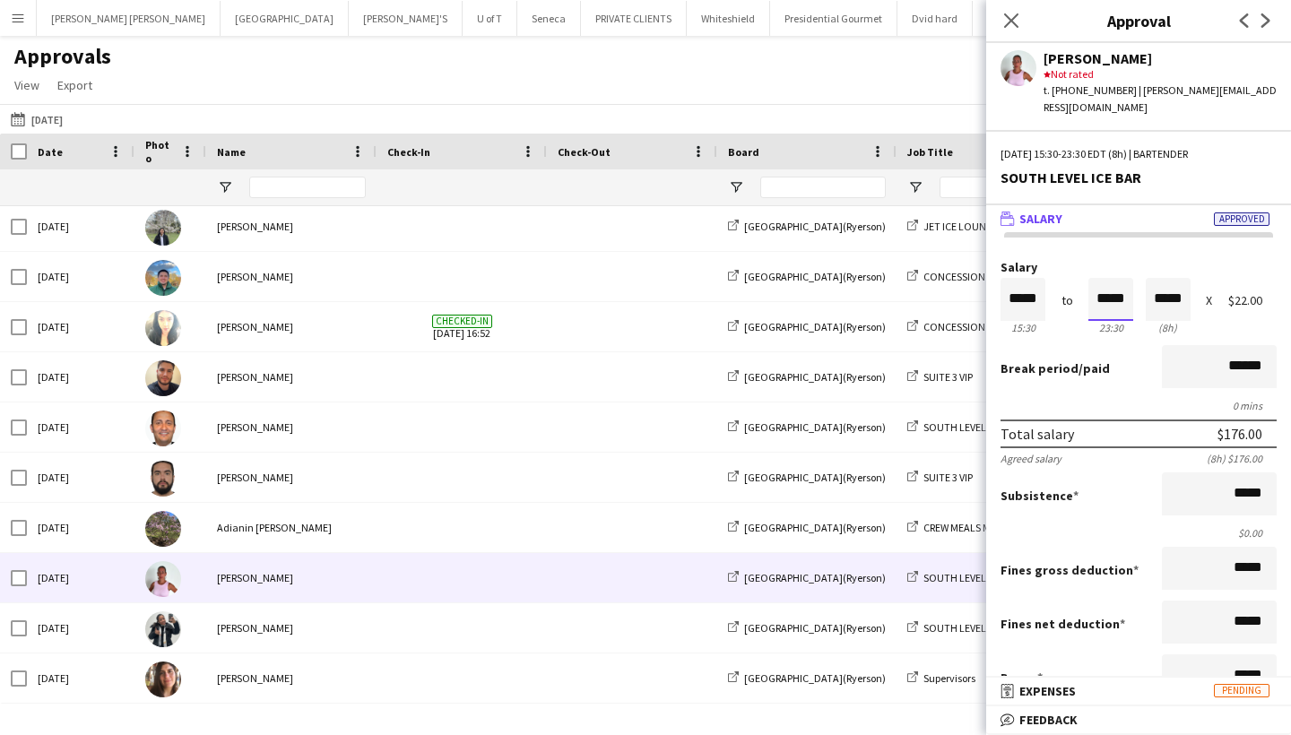
click at [1128, 287] on input "*****" at bounding box center [1111, 299] width 45 height 43
type input "*****"
click at [1097, 323] on div at bounding box center [1100, 332] width 22 height 18
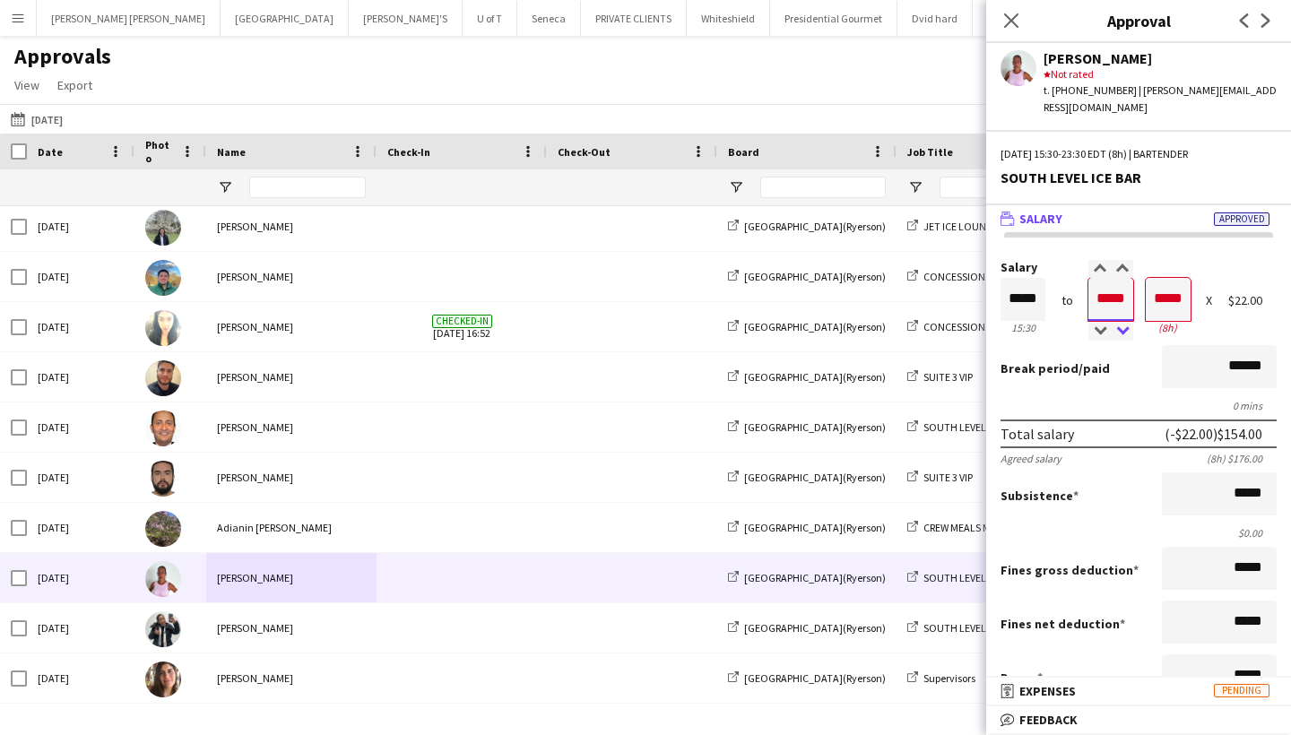
type input "*****"
click at [1125, 323] on div at bounding box center [1122, 332] width 22 height 18
type input "*****"
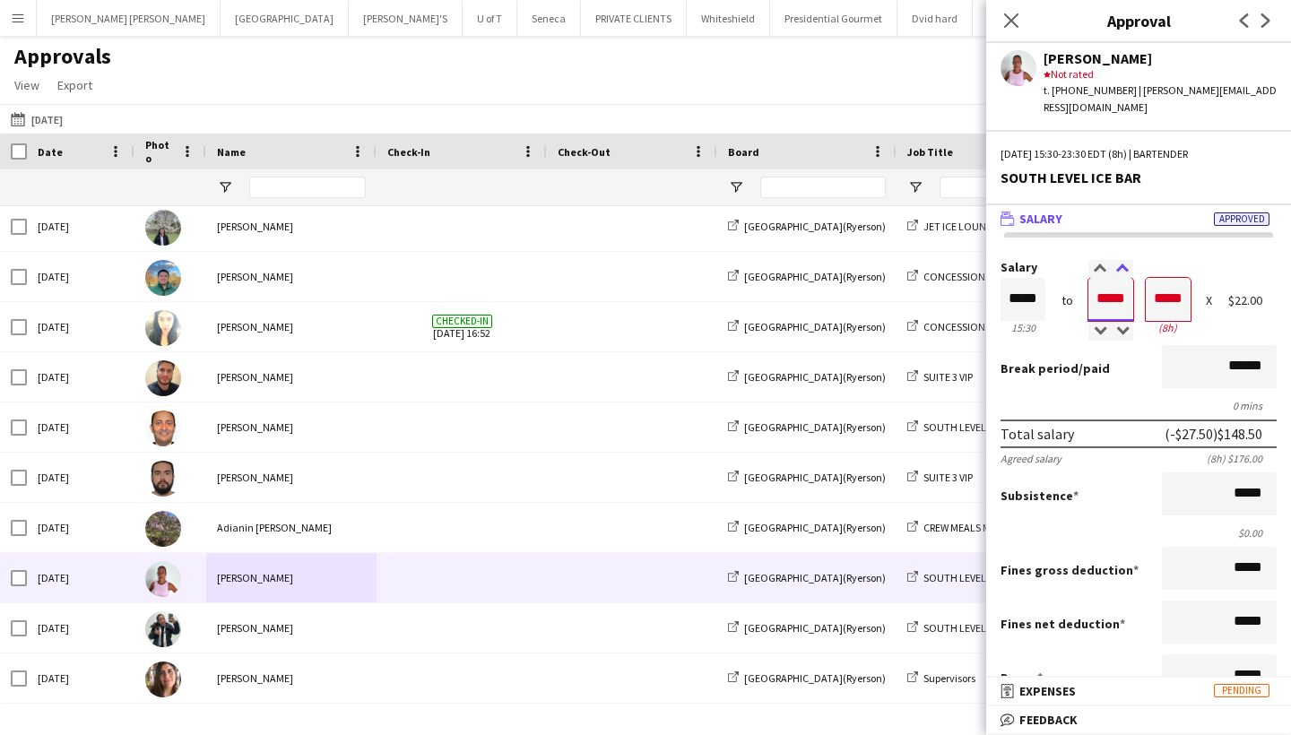
click at [1124, 260] on div at bounding box center [1122, 269] width 22 height 18
type input "*****"
click at [1124, 260] on div at bounding box center [1122, 269] width 22 height 18
type input "*****"
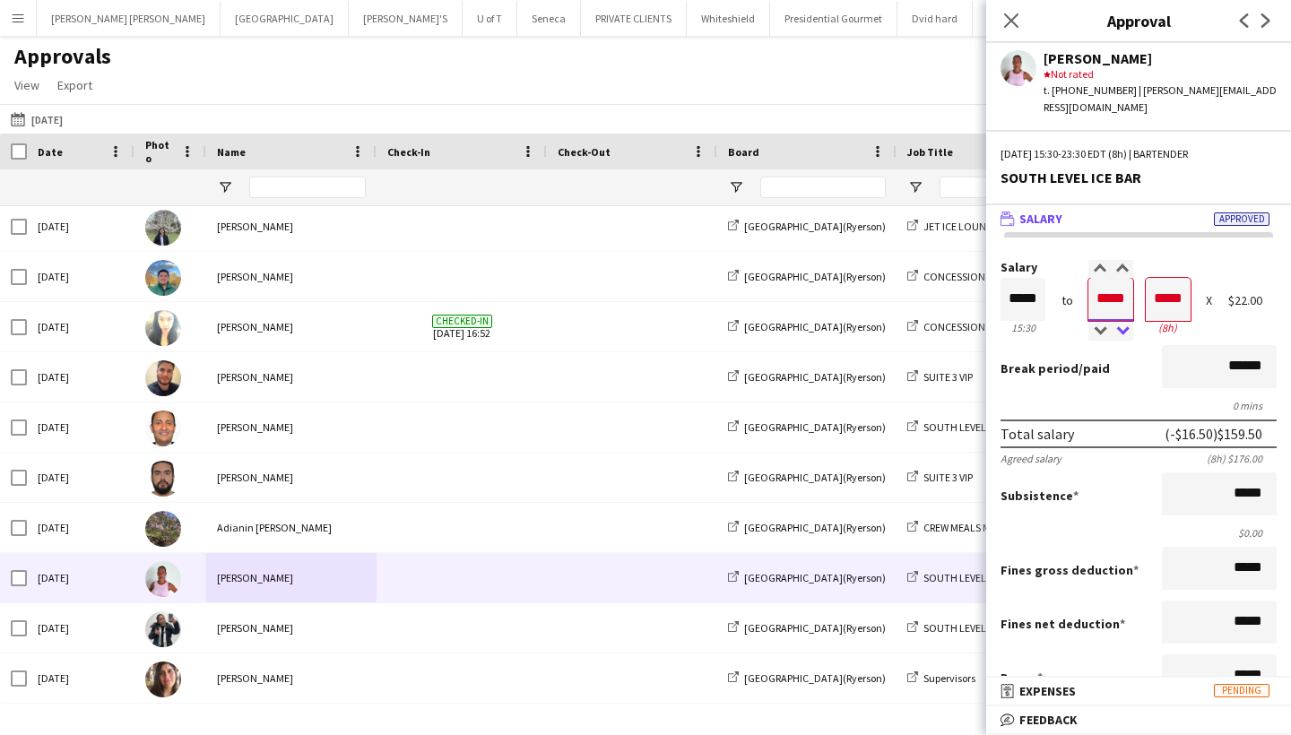
type input "*****"
click at [1123, 323] on div at bounding box center [1122, 332] width 22 height 18
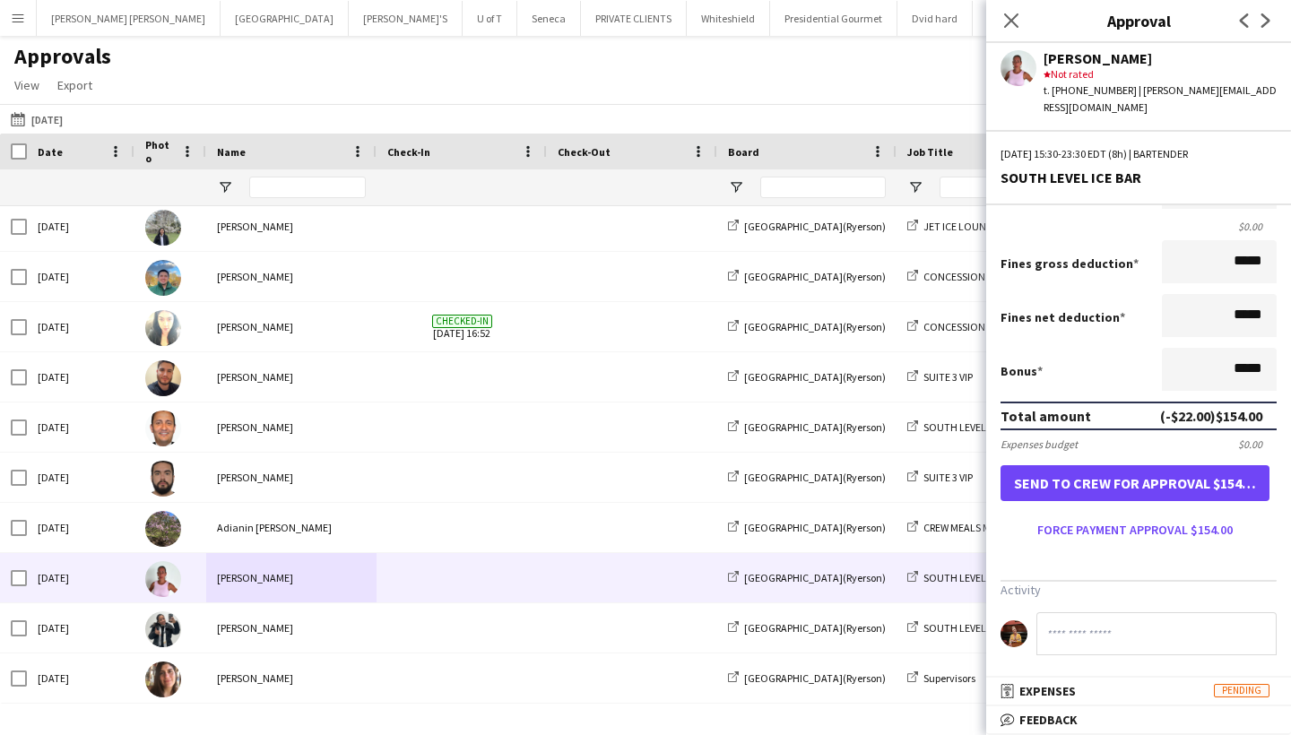
scroll to position [306, 0]
click at [1155, 523] on button "Force payment approval $154.00" at bounding box center [1135, 530] width 269 height 29
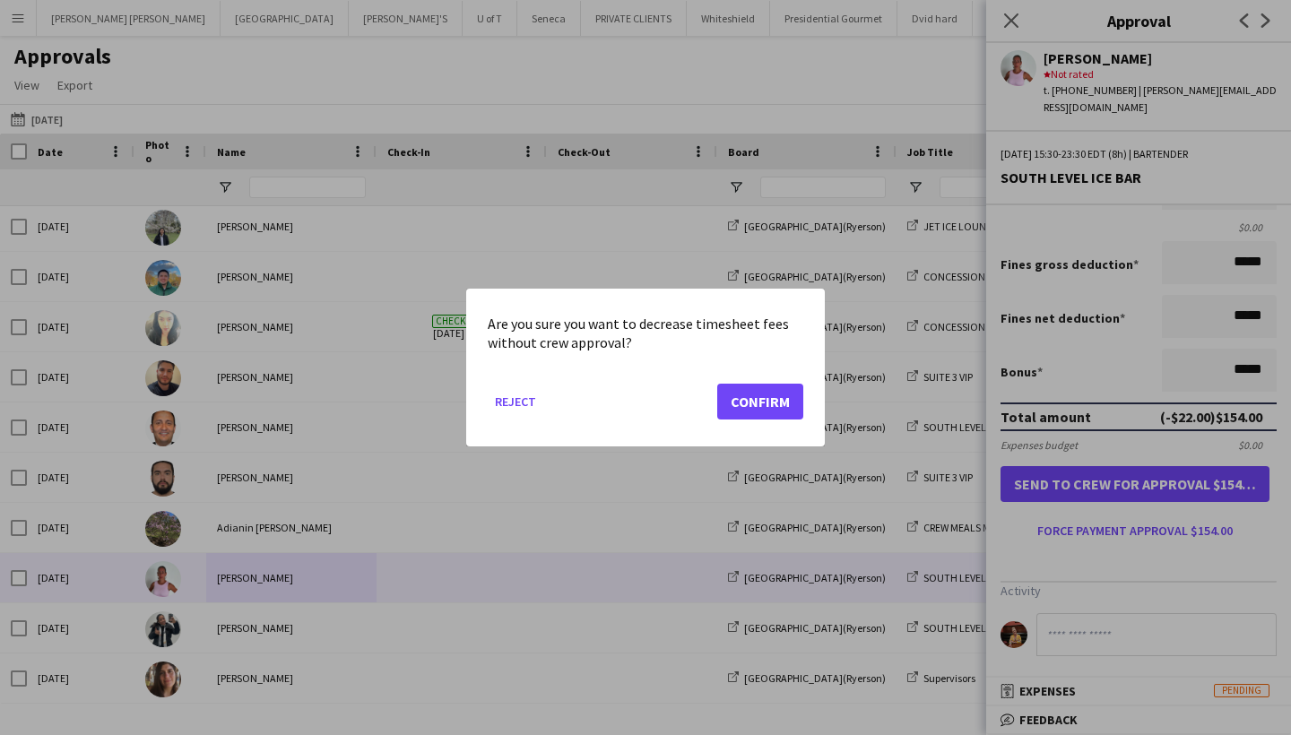
click at [786, 407] on button "Confirm" at bounding box center [760, 402] width 86 height 36
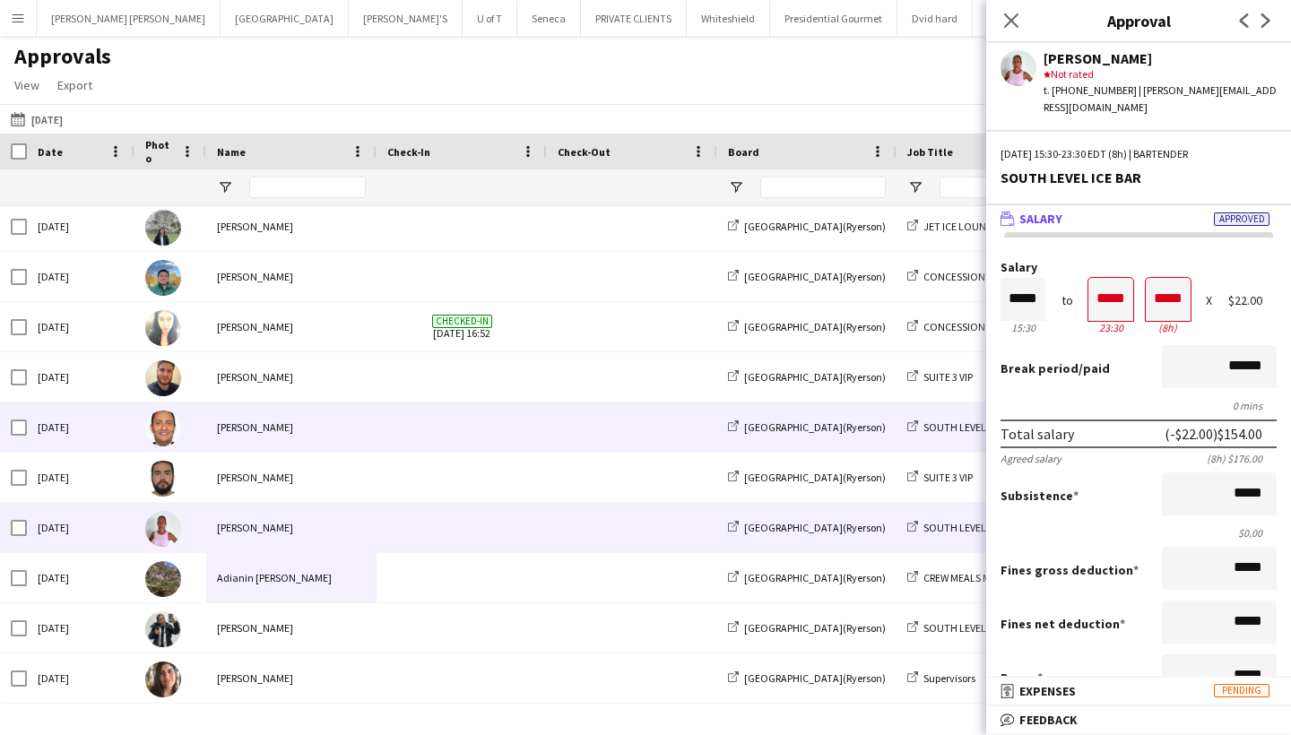
scroll to position [0, 0]
click at [327, 430] on div "[PERSON_NAME]" at bounding box center [291, 427] width 170 height 49
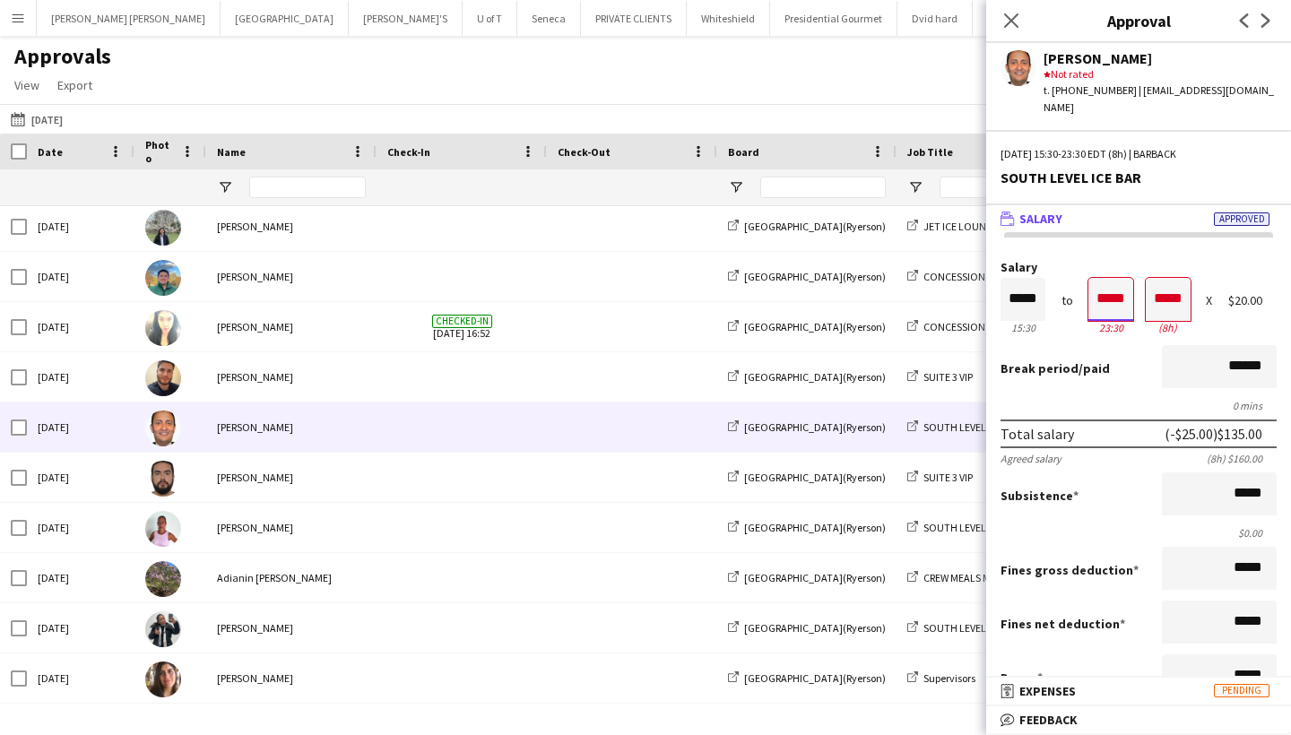
click at [1125, 279] on input "*****" at bounding box center [1111, 299] width 45 height 43
type input "*****"
click at [1123, 260] on div at bounding box center [1122, 269] width 22 height 18
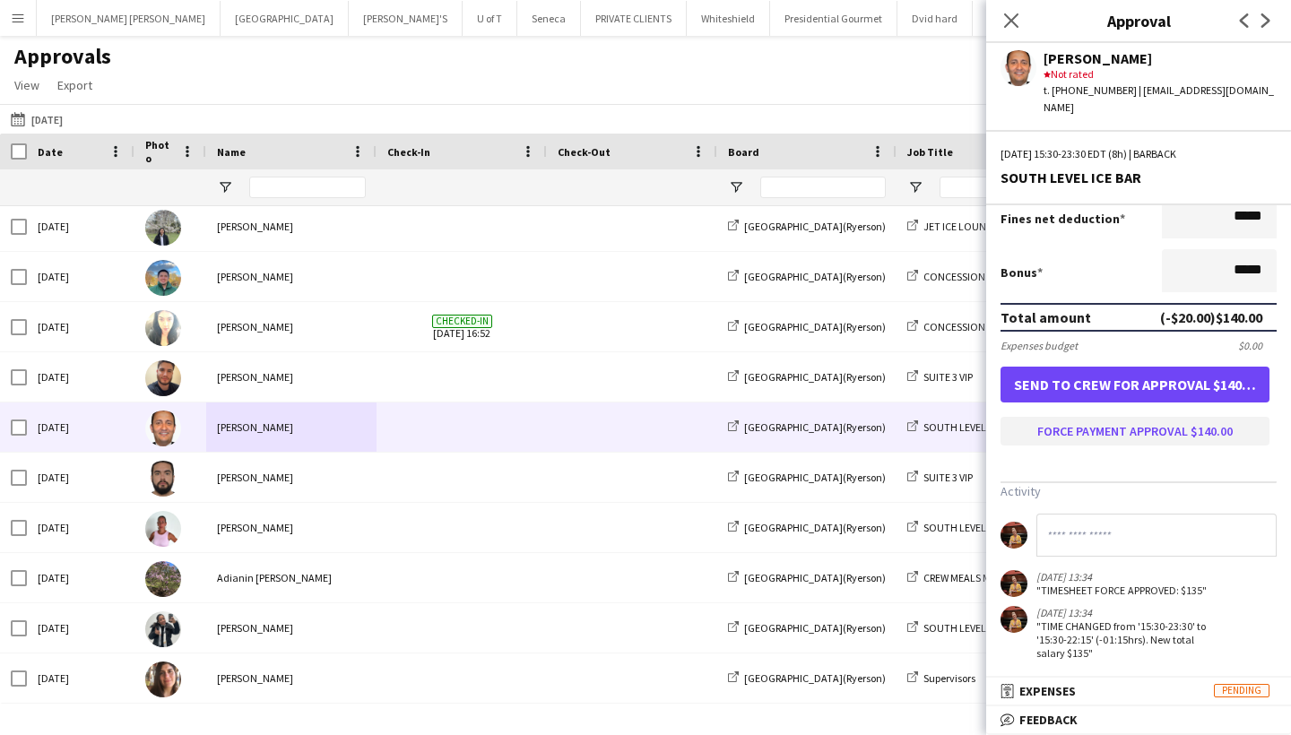
scroll to position [404, 0]
click at [1169, 423] on button "Force payment approval $140.00" at bounding box center [1135, 432] width 269 height 29
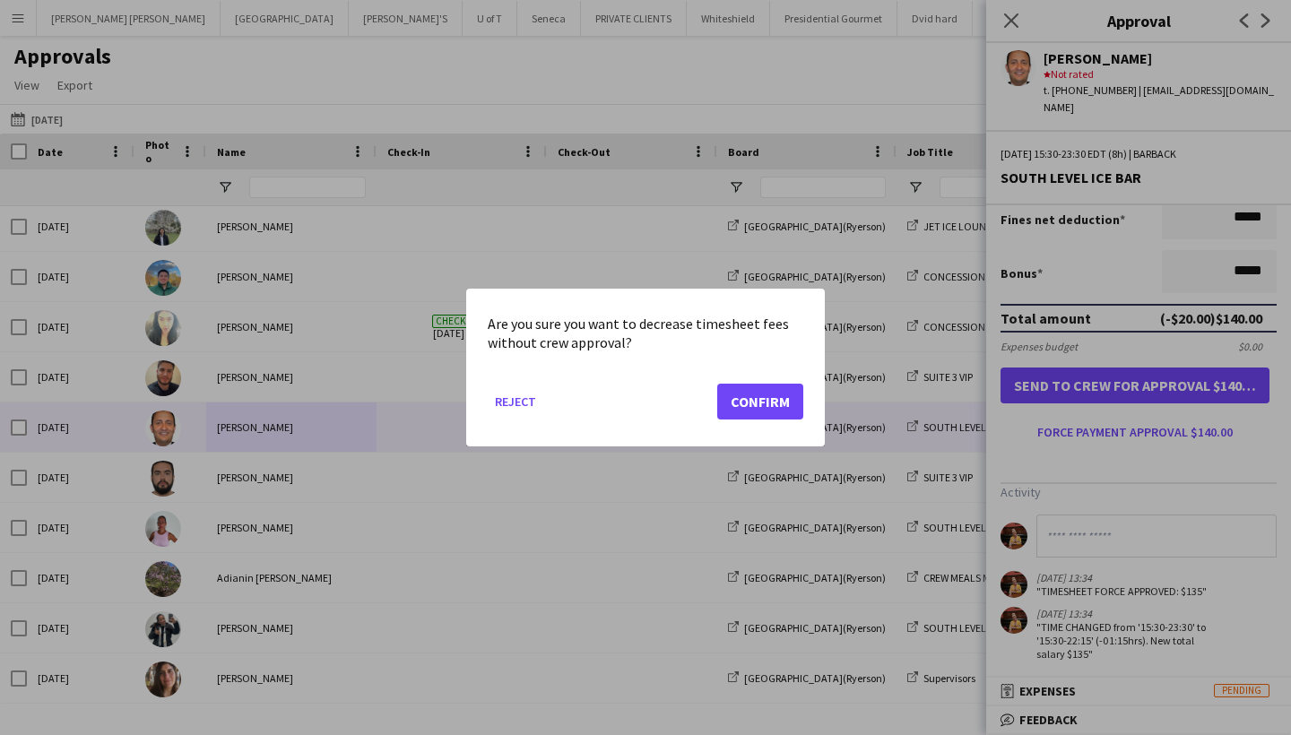
click at [760, 407] on button "Confirm" at bounding box center [760, 402] width 86 height 36
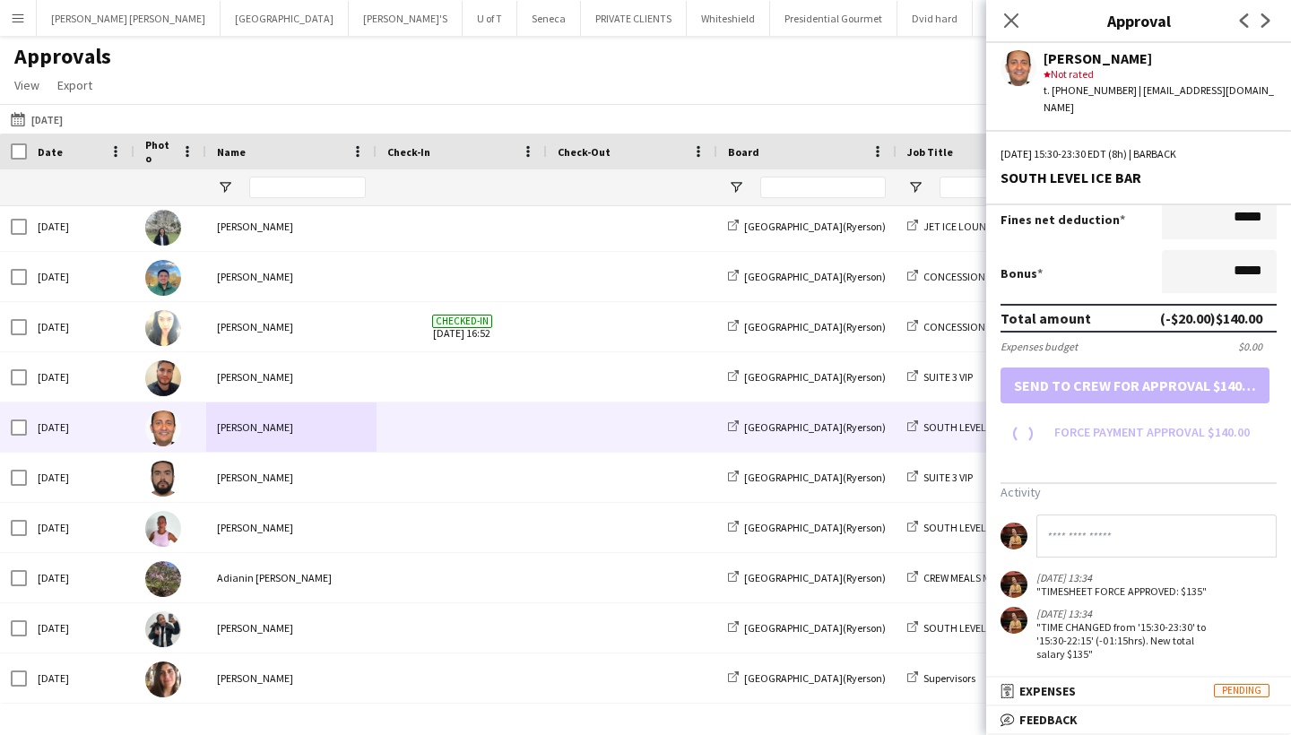
scroll to position [265, 0]
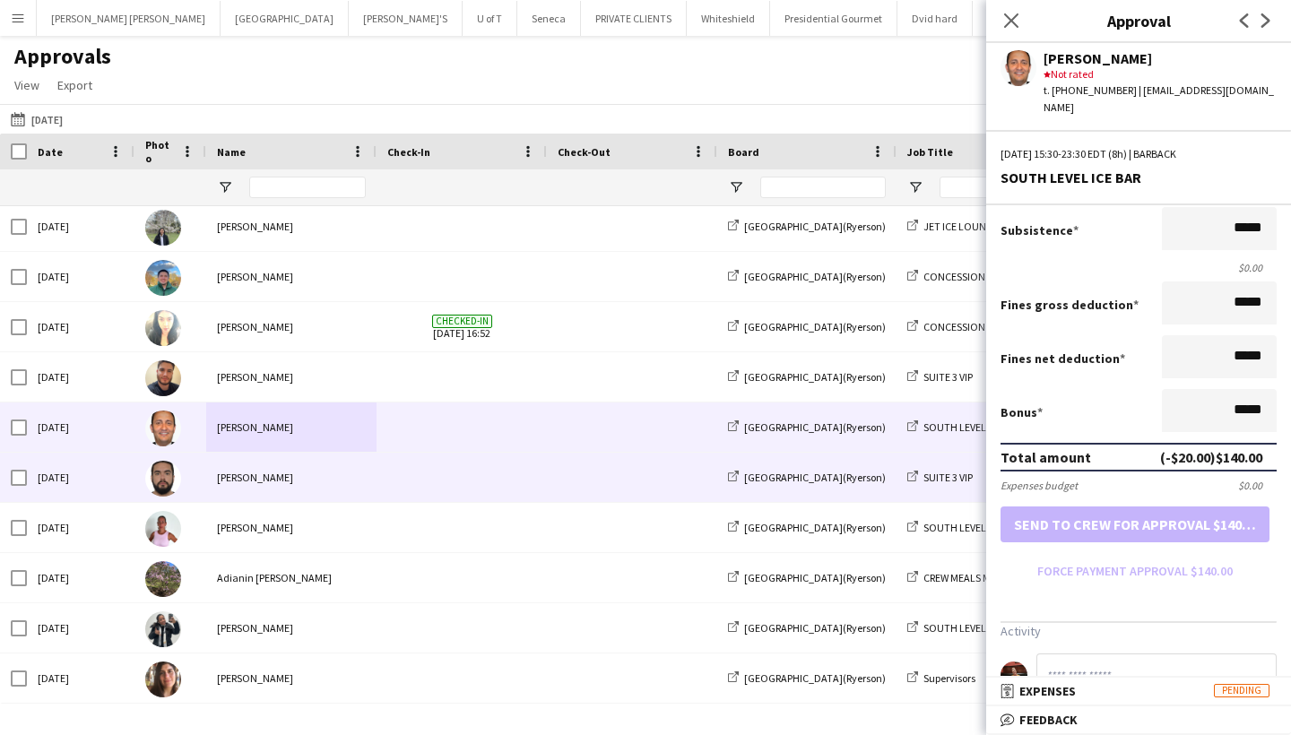
click at [252, 483] on div "Renato Tomatis" at bounding box center [291, 477] width 170 height 49
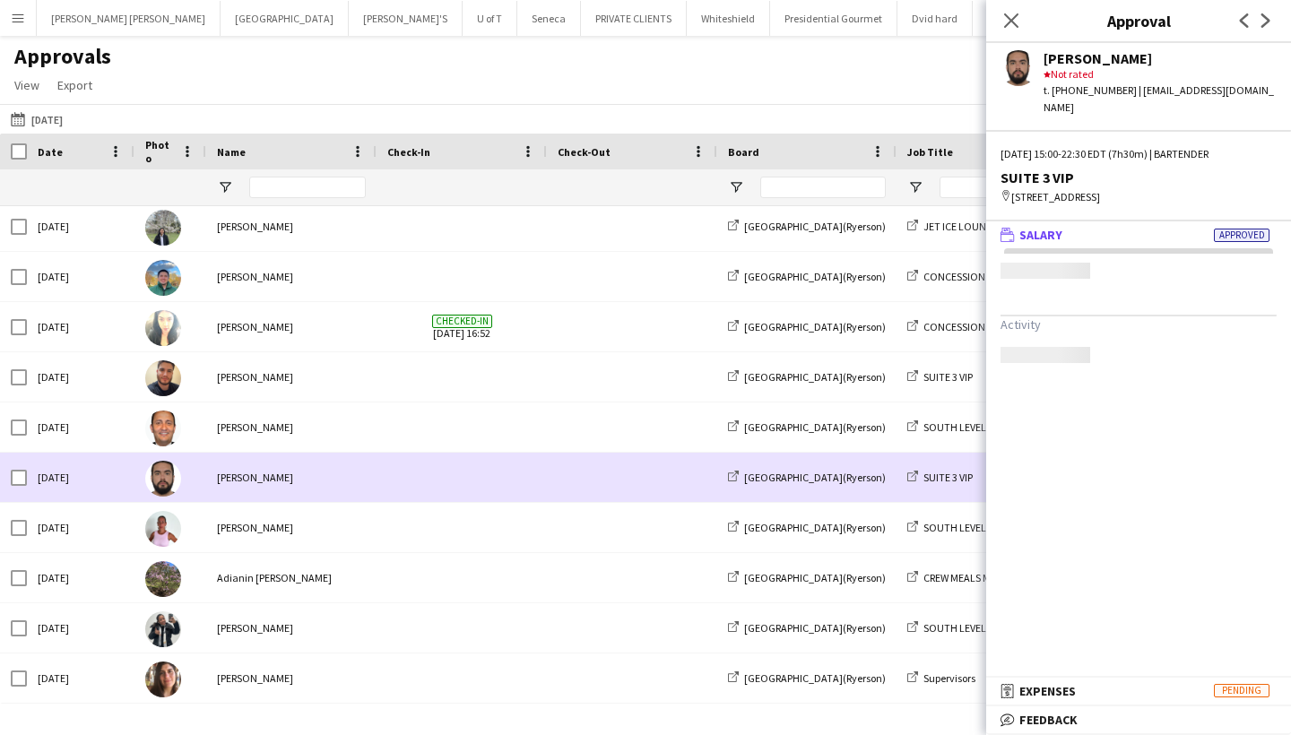
scroll to position [0, 0]
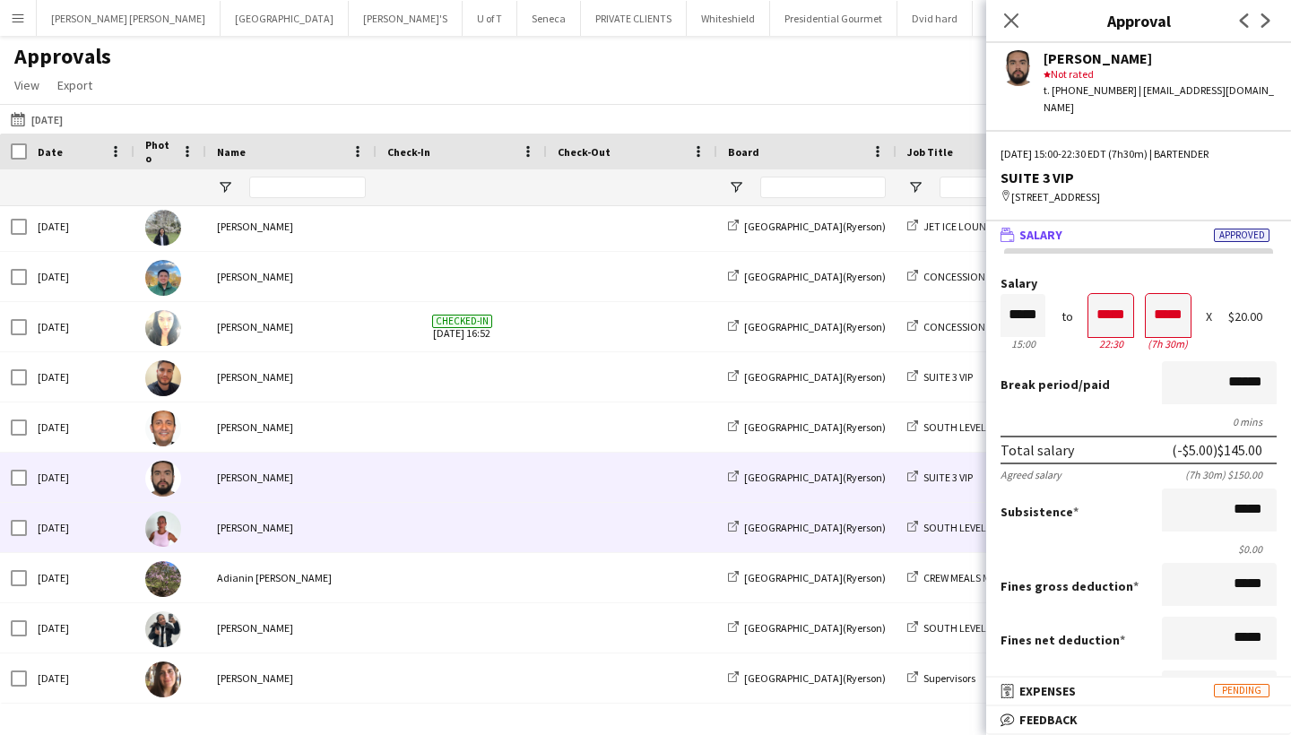
click at [253, 531] on div "[PERSON_NAME]" at bounding box center [291, 527] width 170 height 49
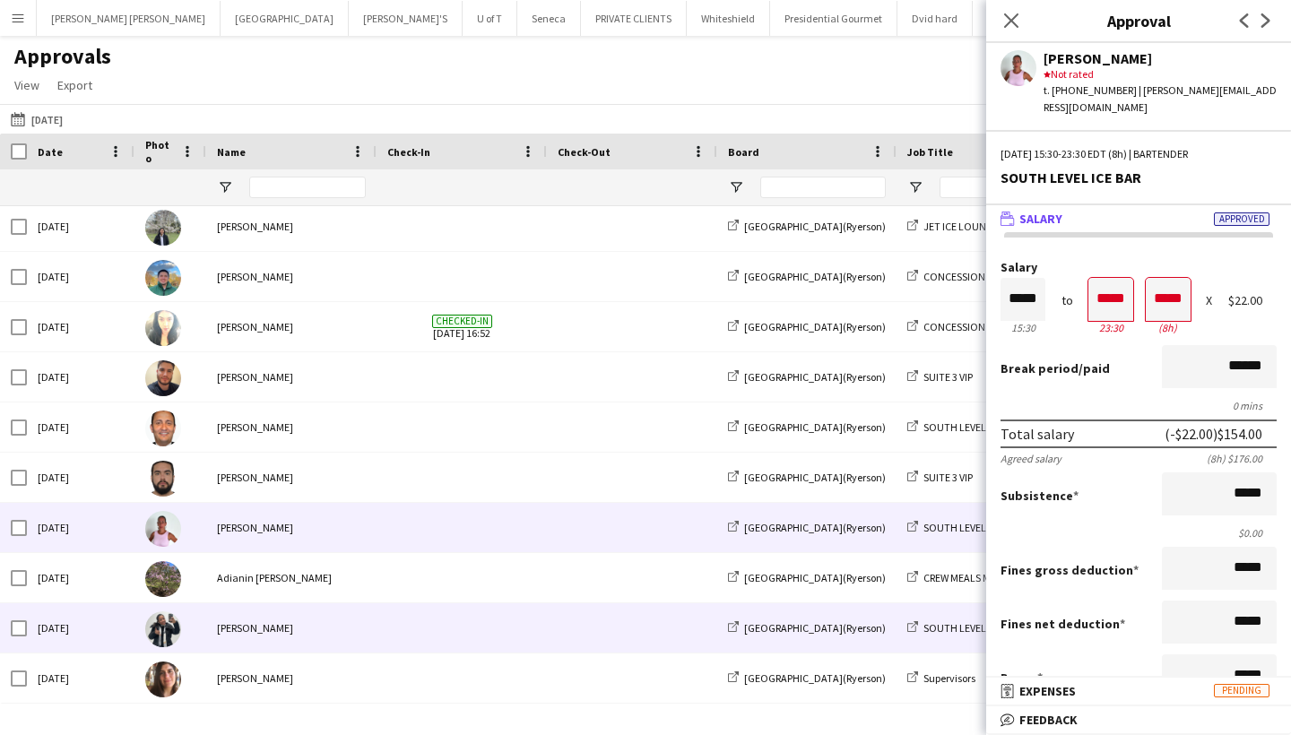
click at [249, 626] on div "Polyana Rodrigues" at bounding box center [291, 627] width 170 height 49
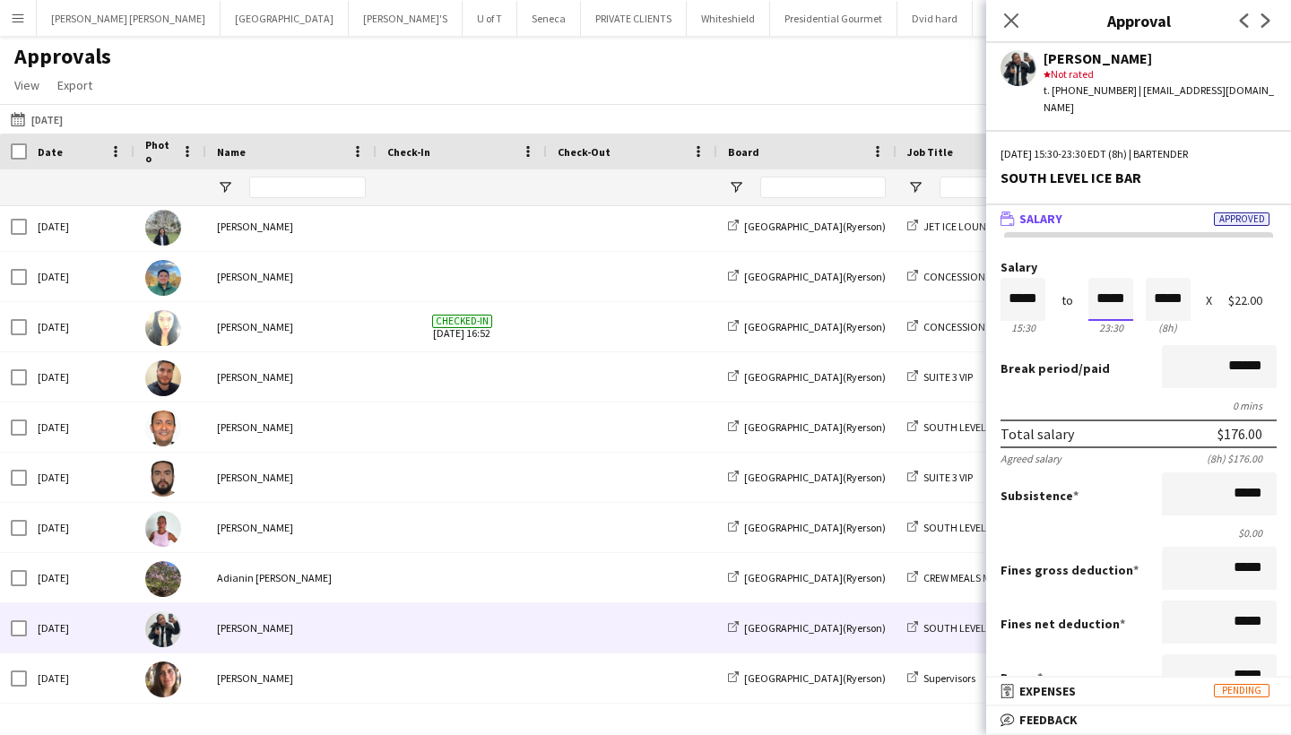
click at [1133, 280] on input "*****" at bounding box center [1111, 299] width 45 height 43
type input "*****"
click at [1098, 323] on div at bounding box center [1100, 332] width 22 height 18
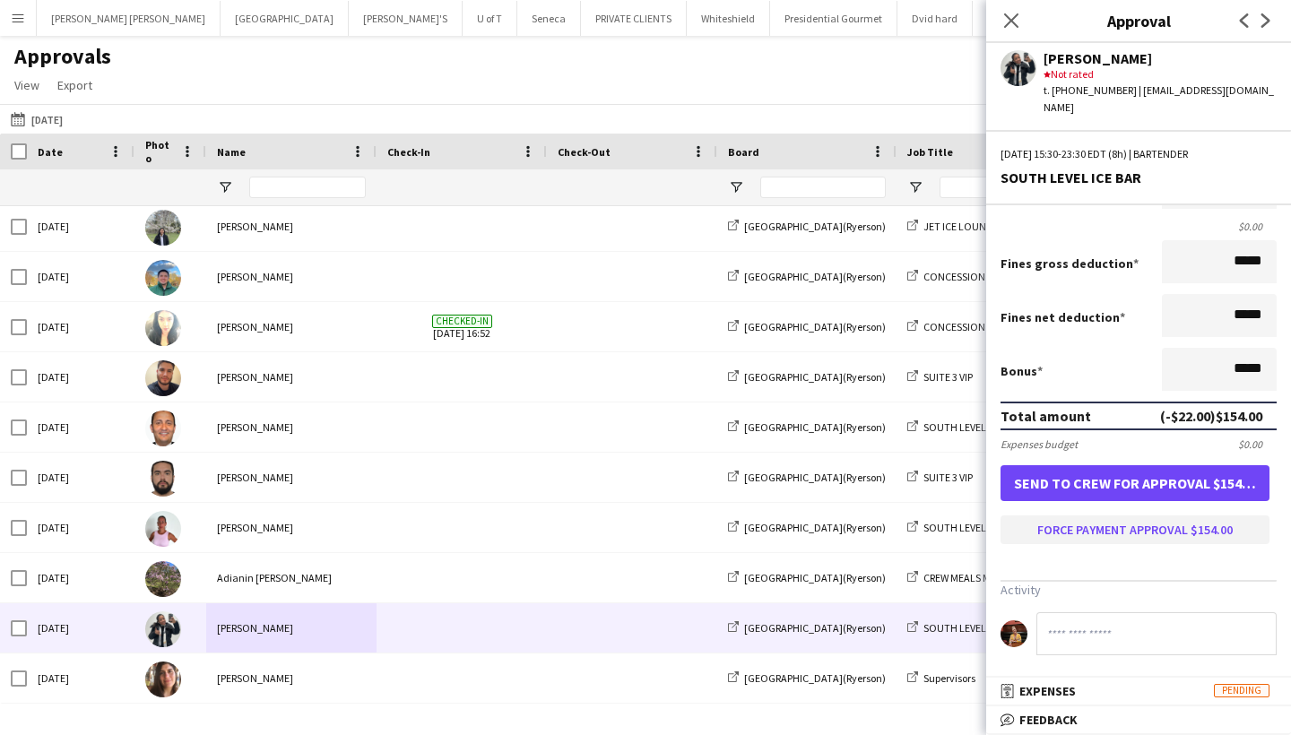
scroll to position [306, 0]
click at [1142, 519] on button "Force payment approval $154.00" at bounding box center [1135, 530] width 269 height 29
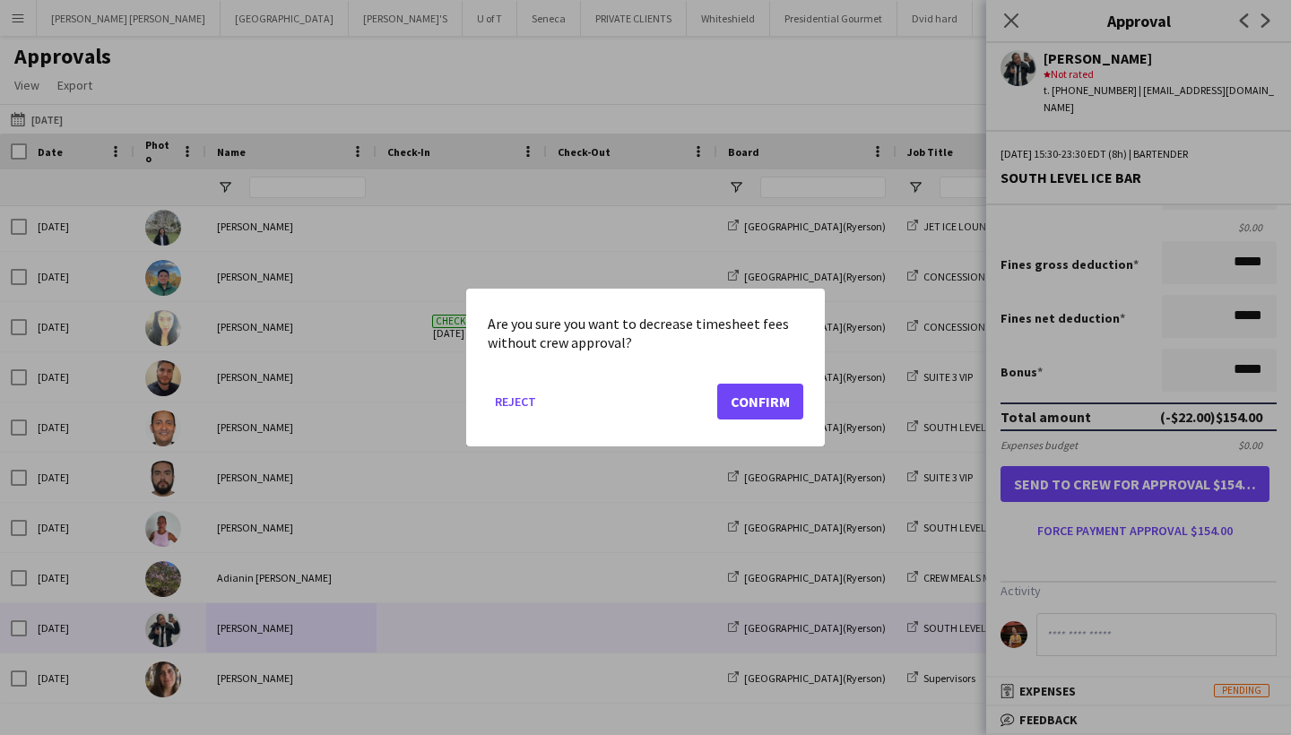
click at [767, 399] on button "Confirm" at bounding box center [760, 402] width 86 height 36
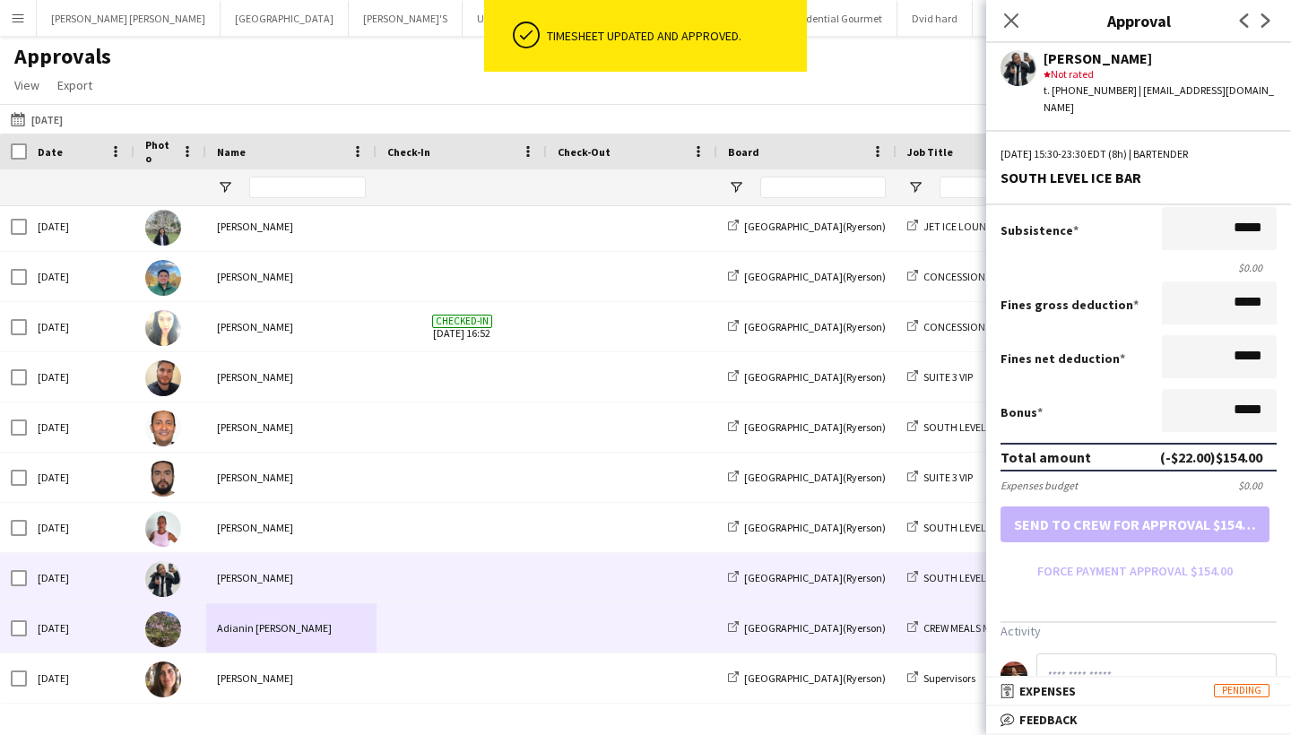
scroll to position [0, 0]
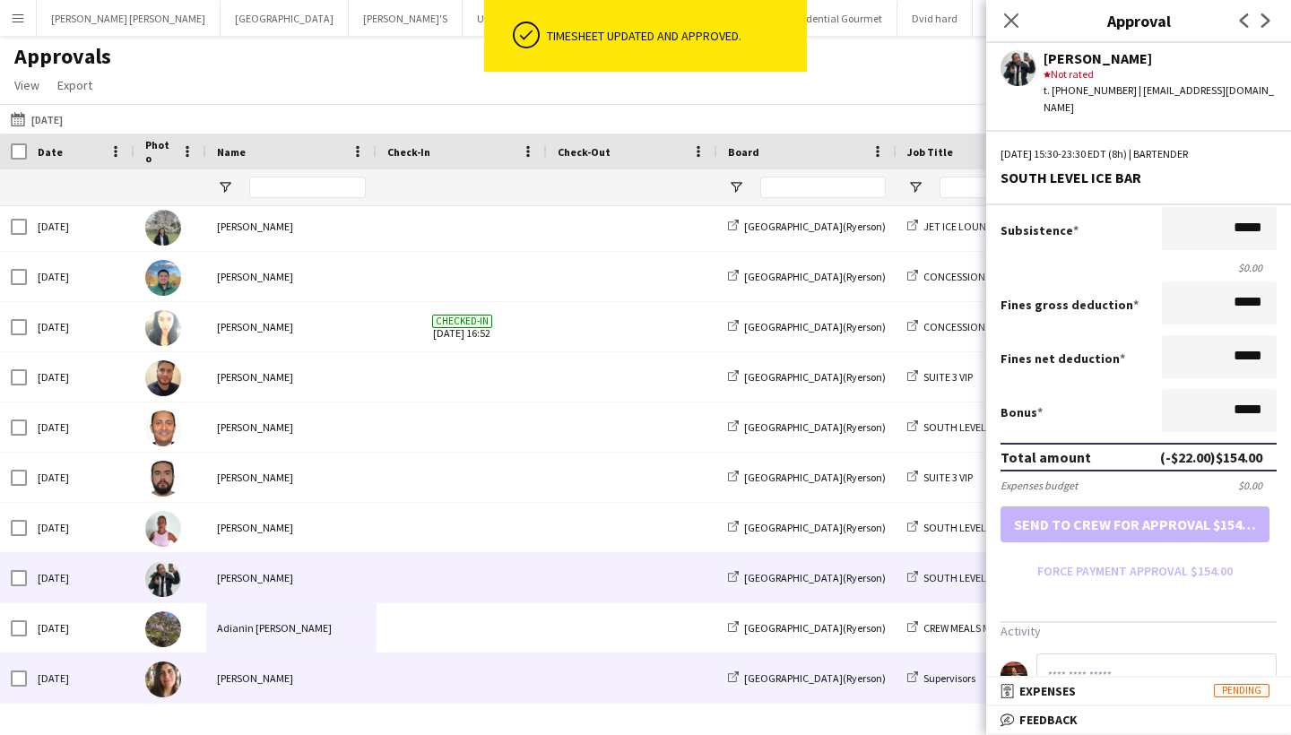
click at [257, 672] on div "[PERSON_NAME]" at bounding box center [291, 678] width 170 height 49
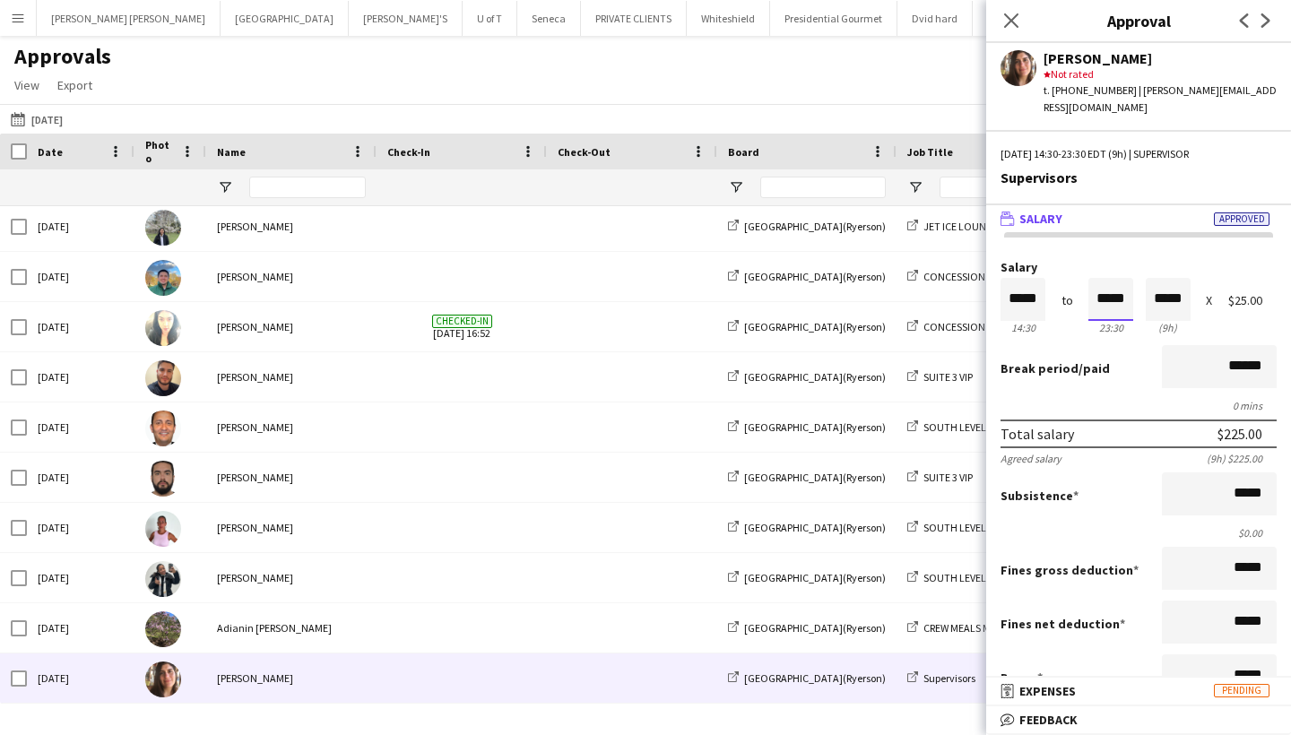
click at [1130, 298] on input "*****" at bounding box center [1111, 299] width 45 height 43
click at [1098, 321] on div "23:30" at bounding box center [1111, 327] width 45 height 13
click at [1129, 298] on input "*****" at bounding box center [1111, 299] width 45 height 43
type input "*****"
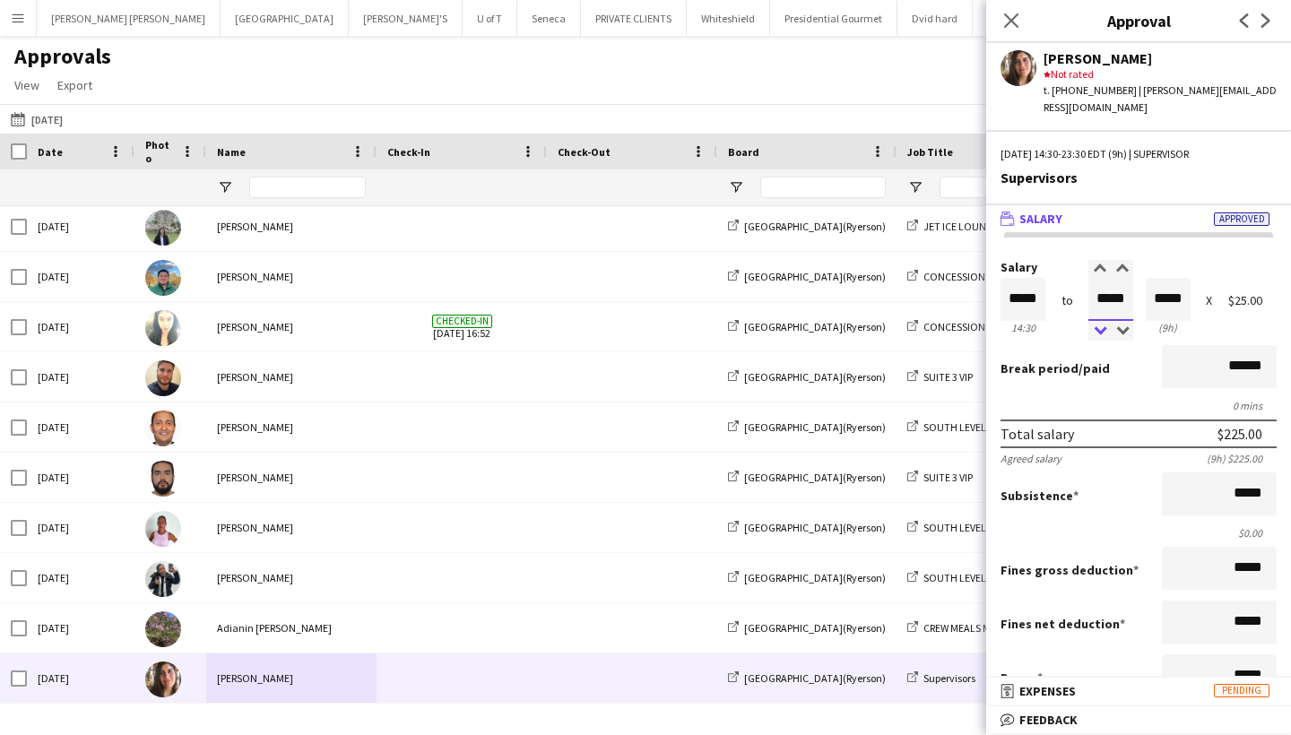
click at [1102, 325] on div at bounding box center [1100, 332] width 22 height 18
type input "*****"
click at [1120, 265] on div at bounding box center [1122, 269] width 22 height 18
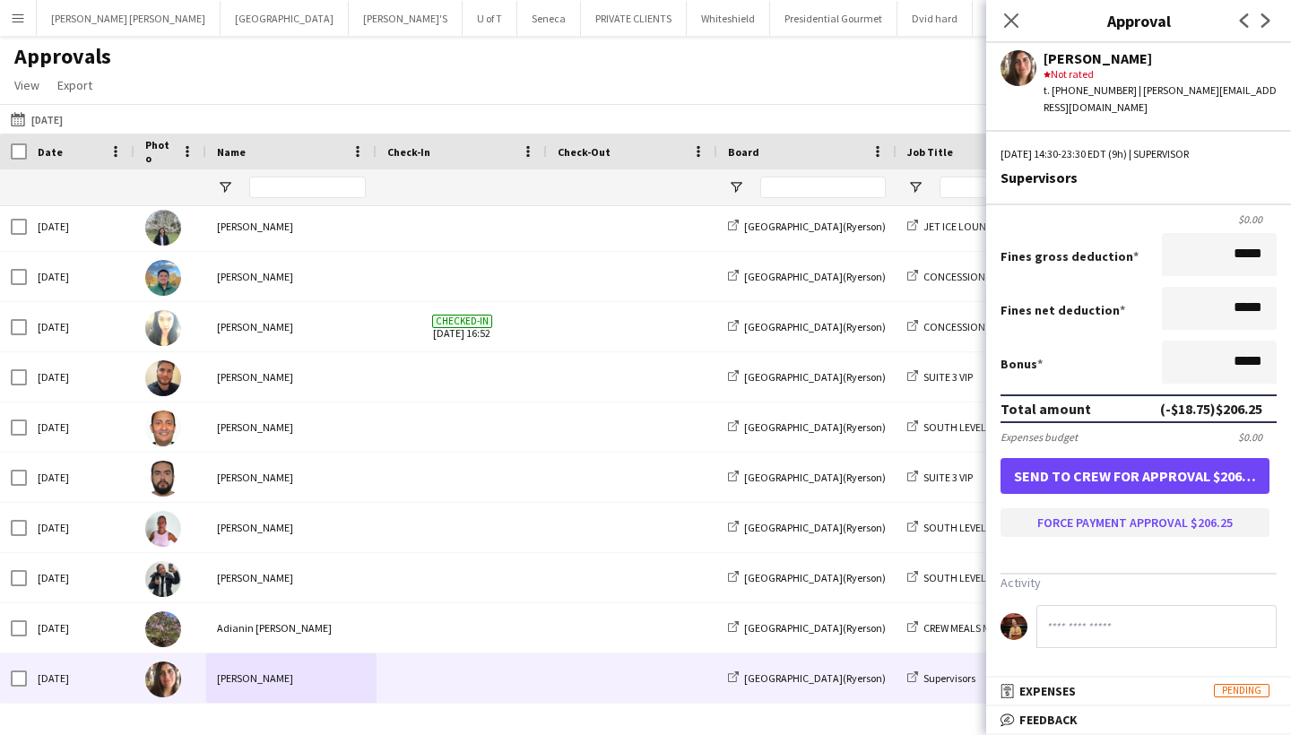
scroll to position [322, 0]
click at [1184, 526] on button "Force payment approval $206.25" at bounding box center [1135, 522] width 269 height 29
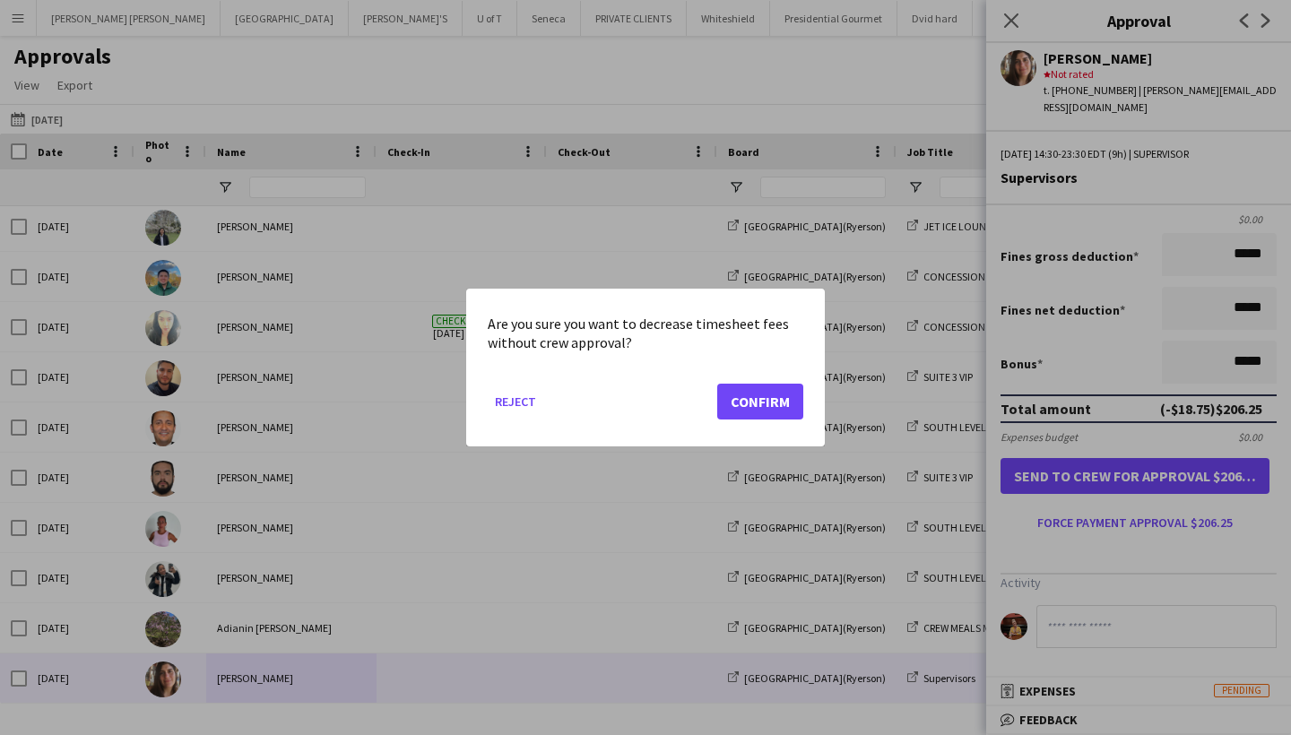
click at [766, 398] on button "Confirm" at bounding box center [760, 402] width 86 height 36
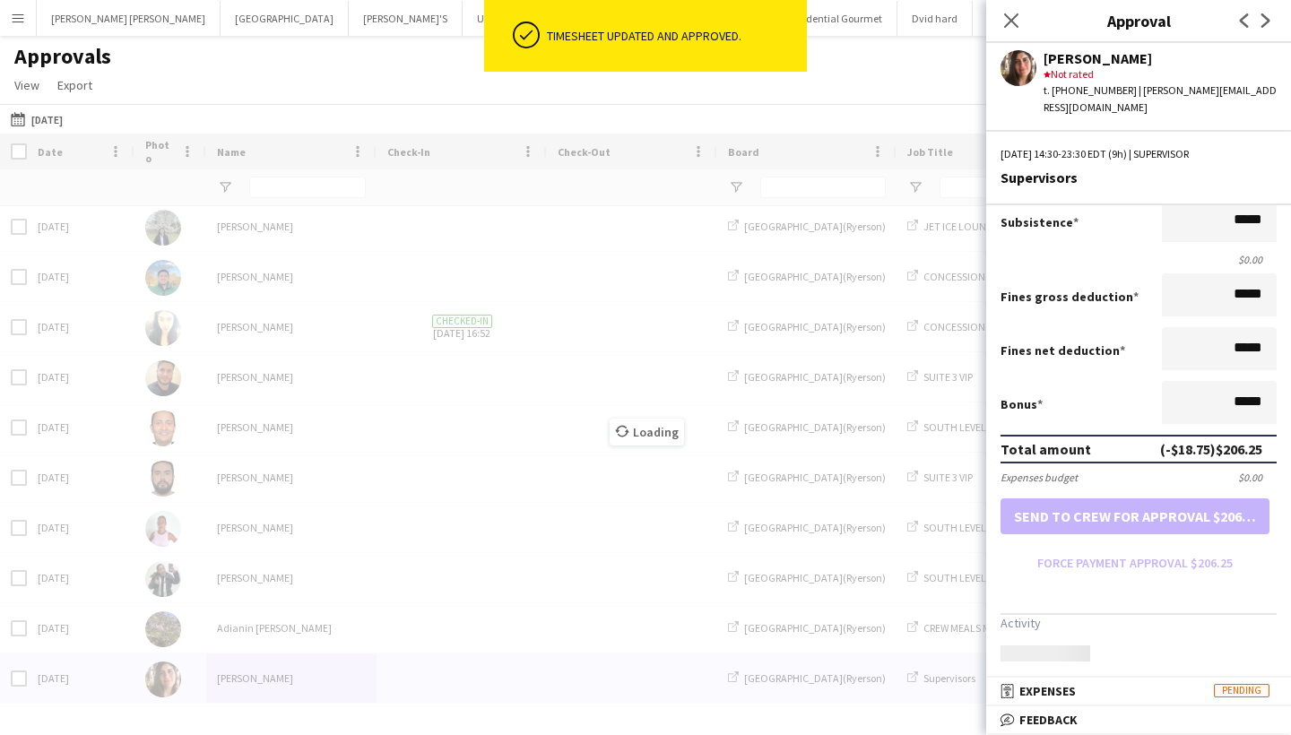
scroll to position [282, 0]
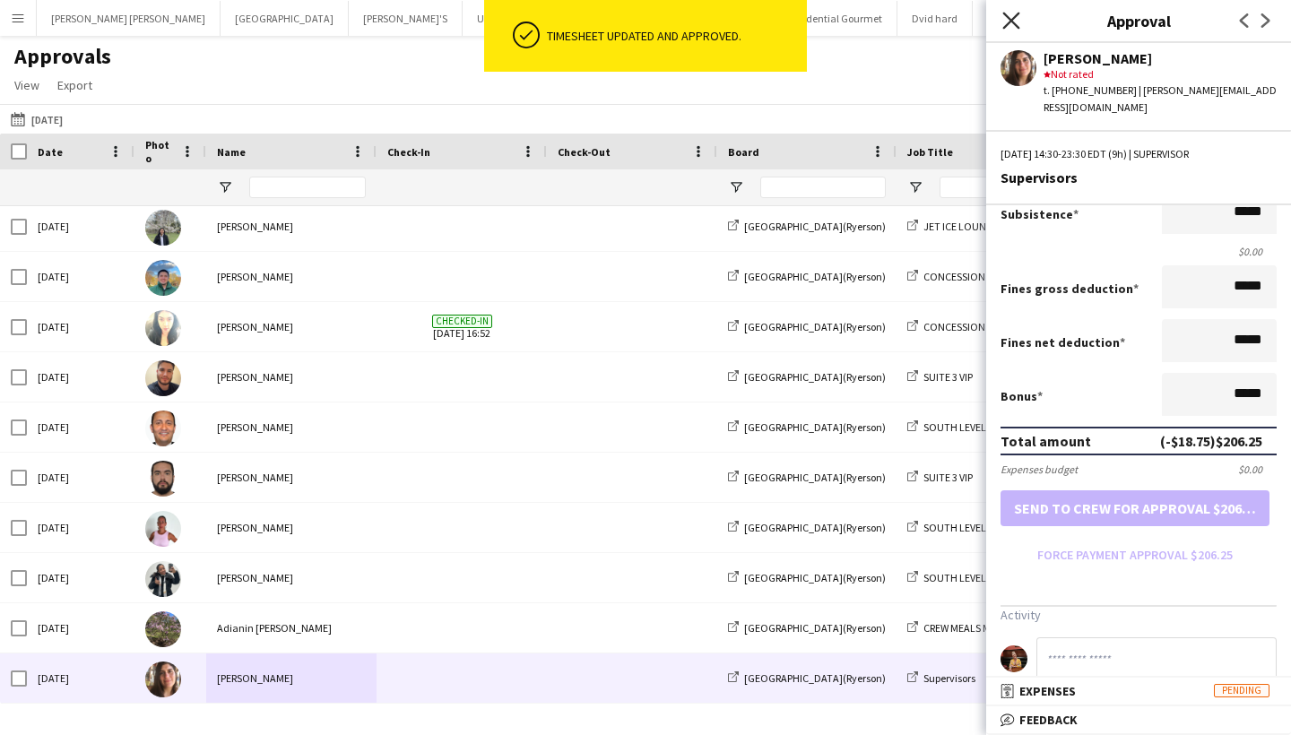
click at [1004, 19] on icon "Close pop-in" at bounding box center [1011, 20] width 17 height 17
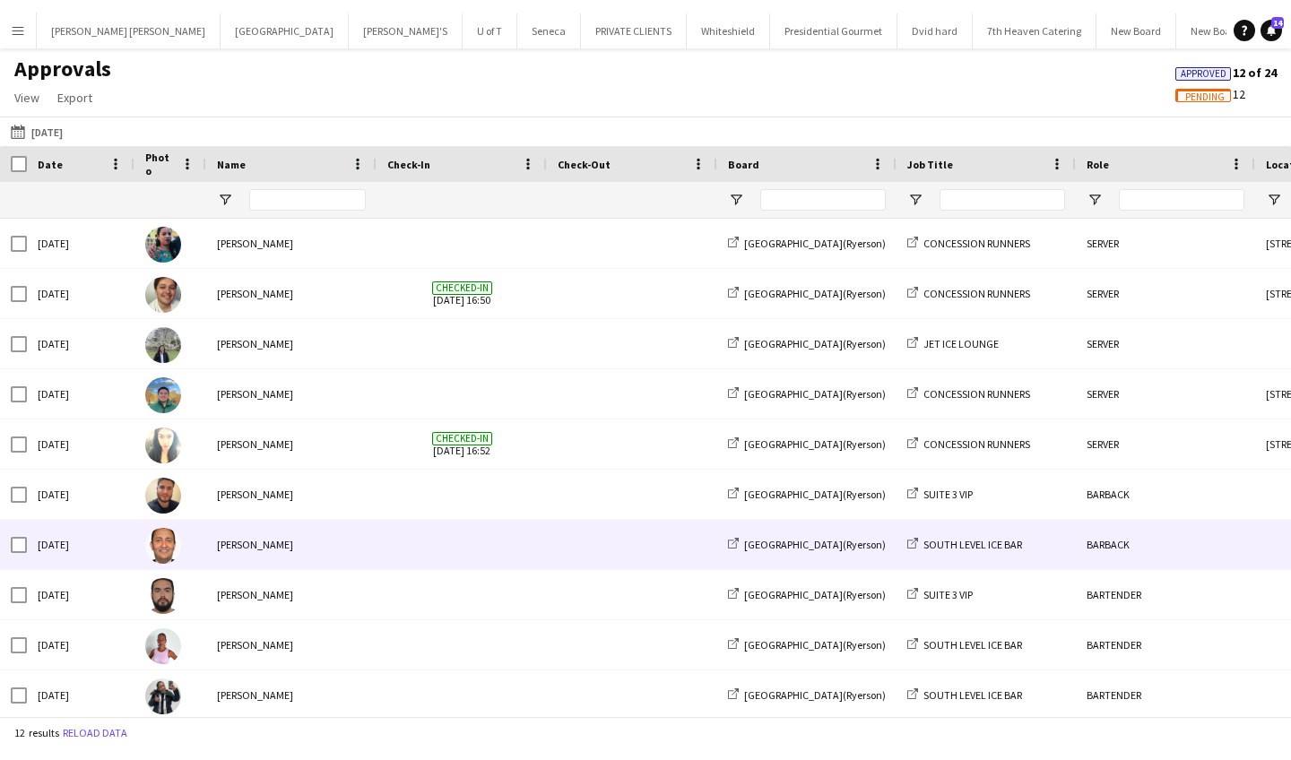
scroll to position [0, 0]
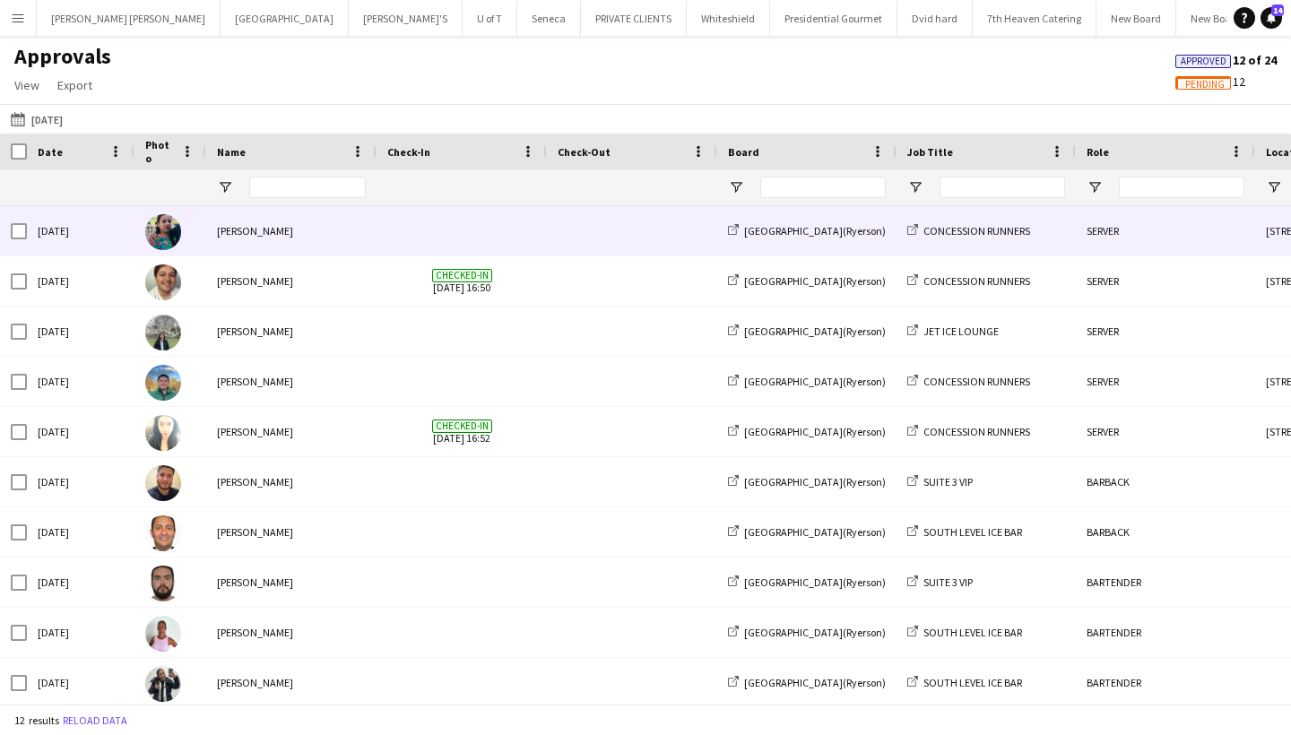
click at [362, 224] on div "[PERSON_NAME]" at bounding box center [291, 230] width 170 height 49
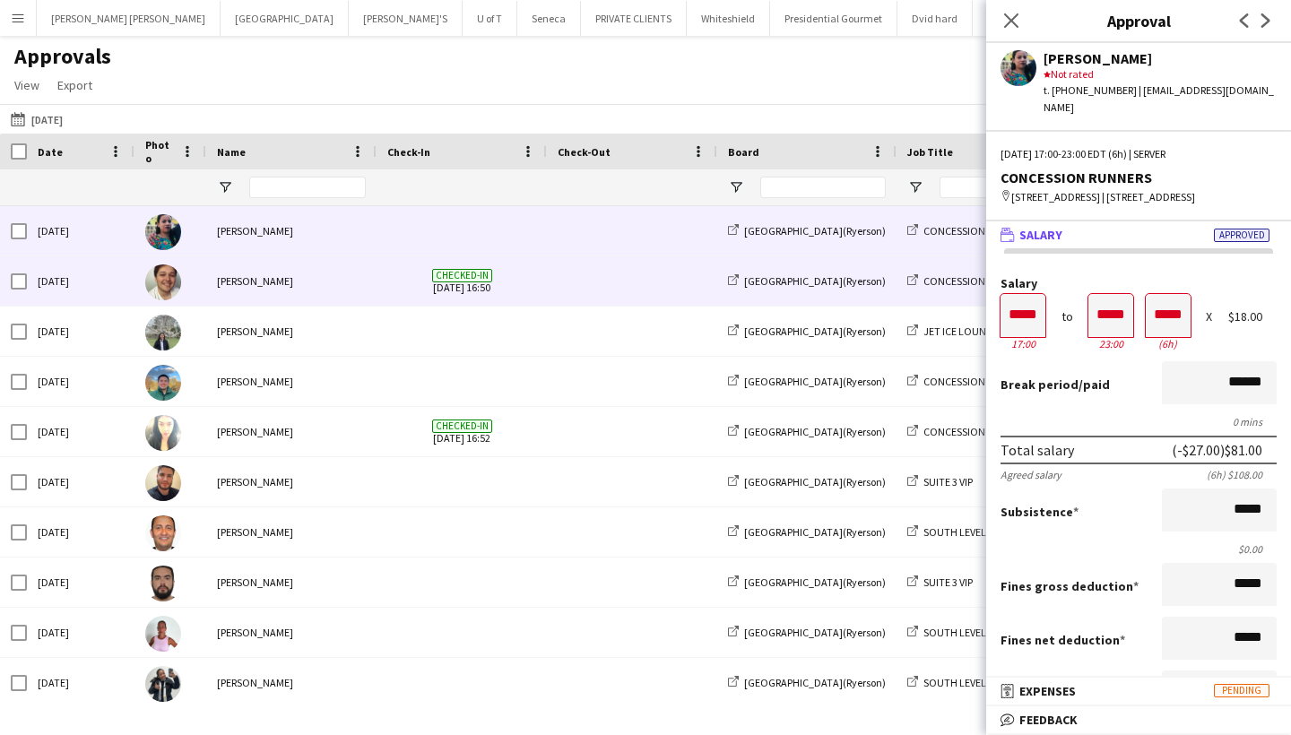
click at [353, 282] on div "Axel Cano" at bounding box center [291, 280] width 170 height 49
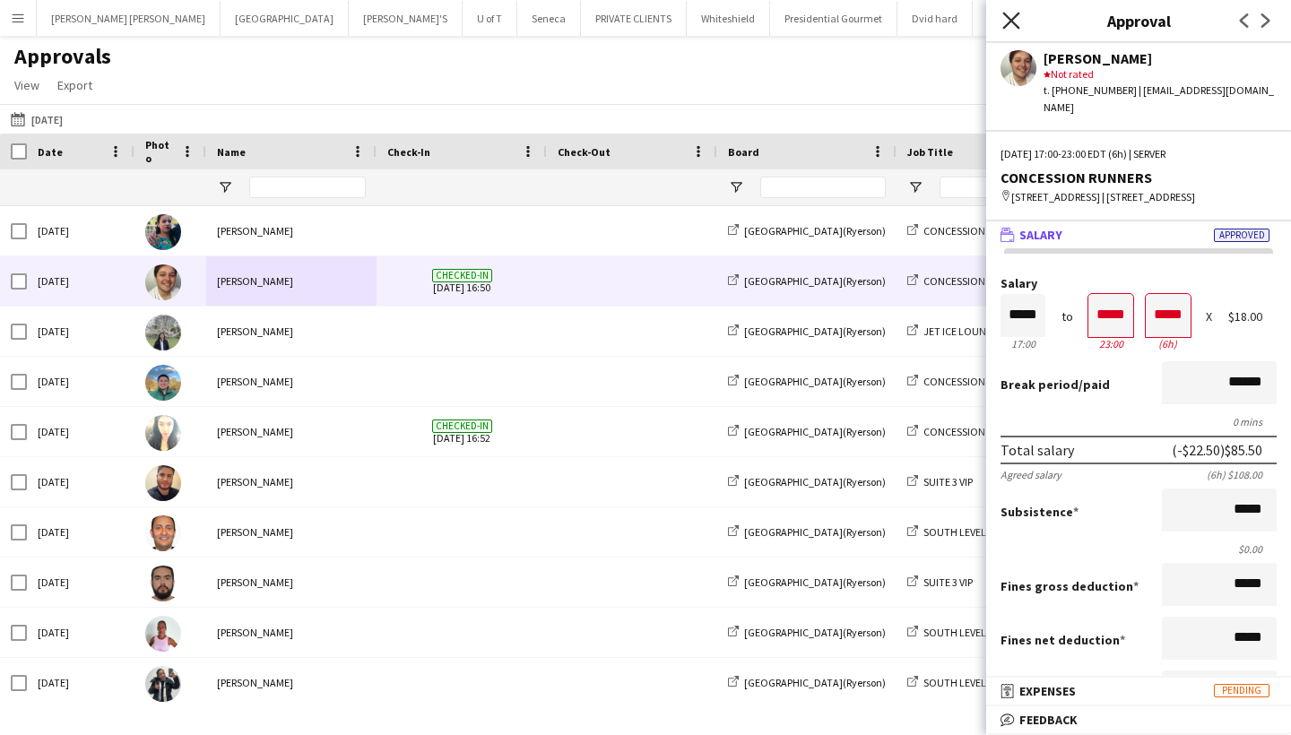
click at [1012, 16] on icon "Close pop-in" at bounding box center [1011, 20] width 17 height 17
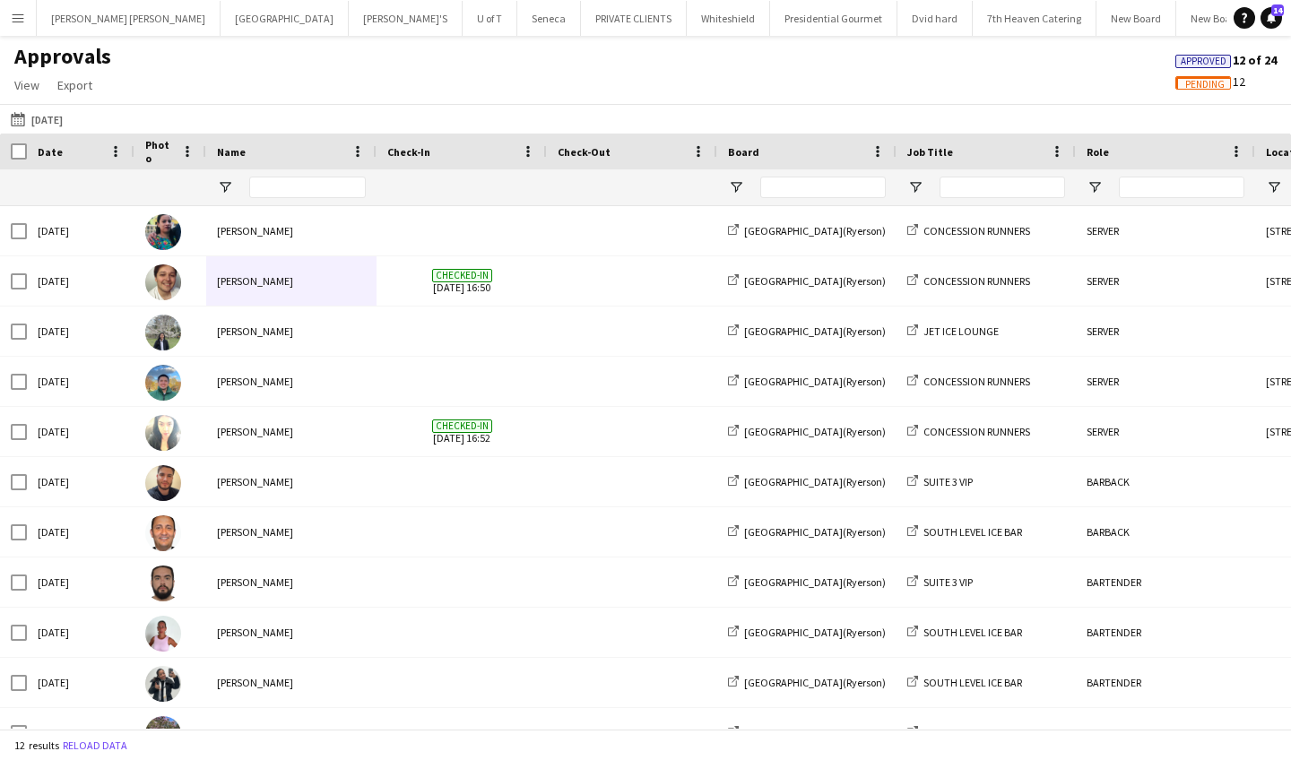
click at [26, 18] on button "Menu" at bounding box center [18, 18] width 36 height 36
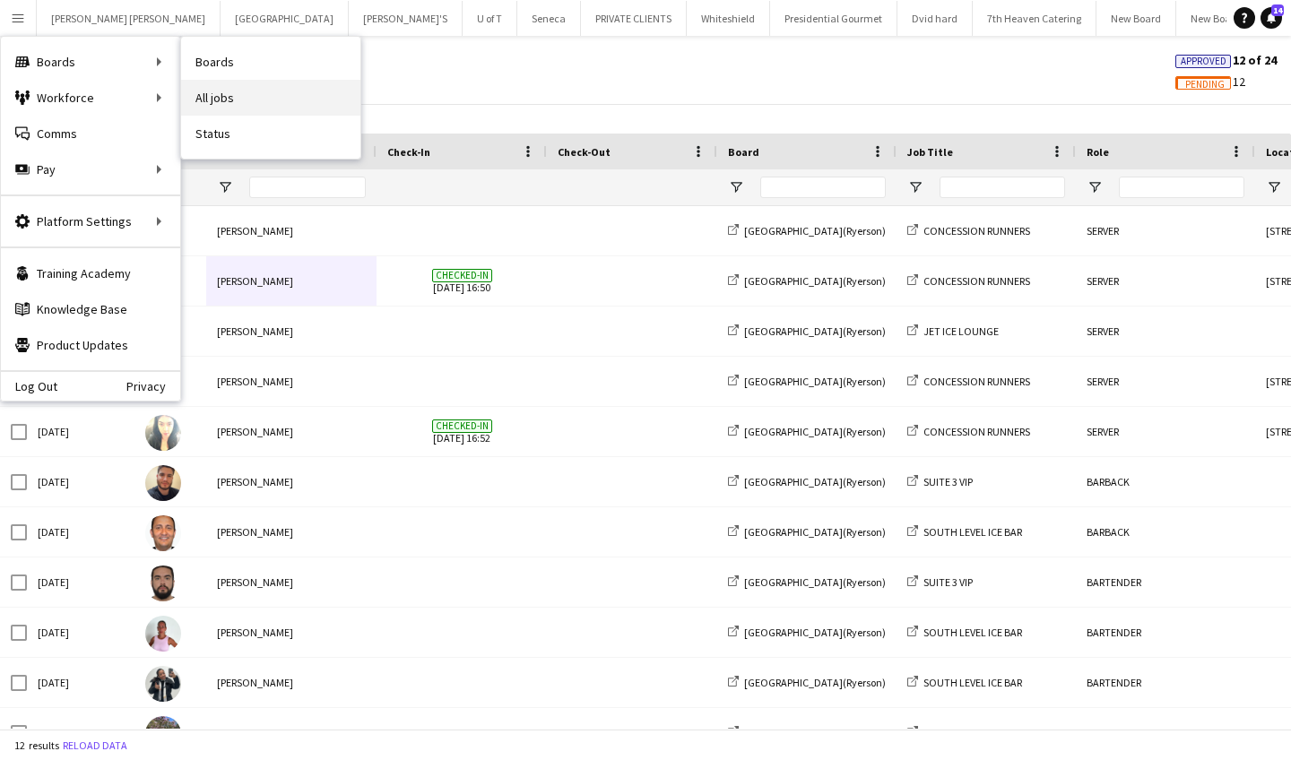
click at [268, 91] on link "All jobs" at bounding box center [270, 98] width 179 height 36
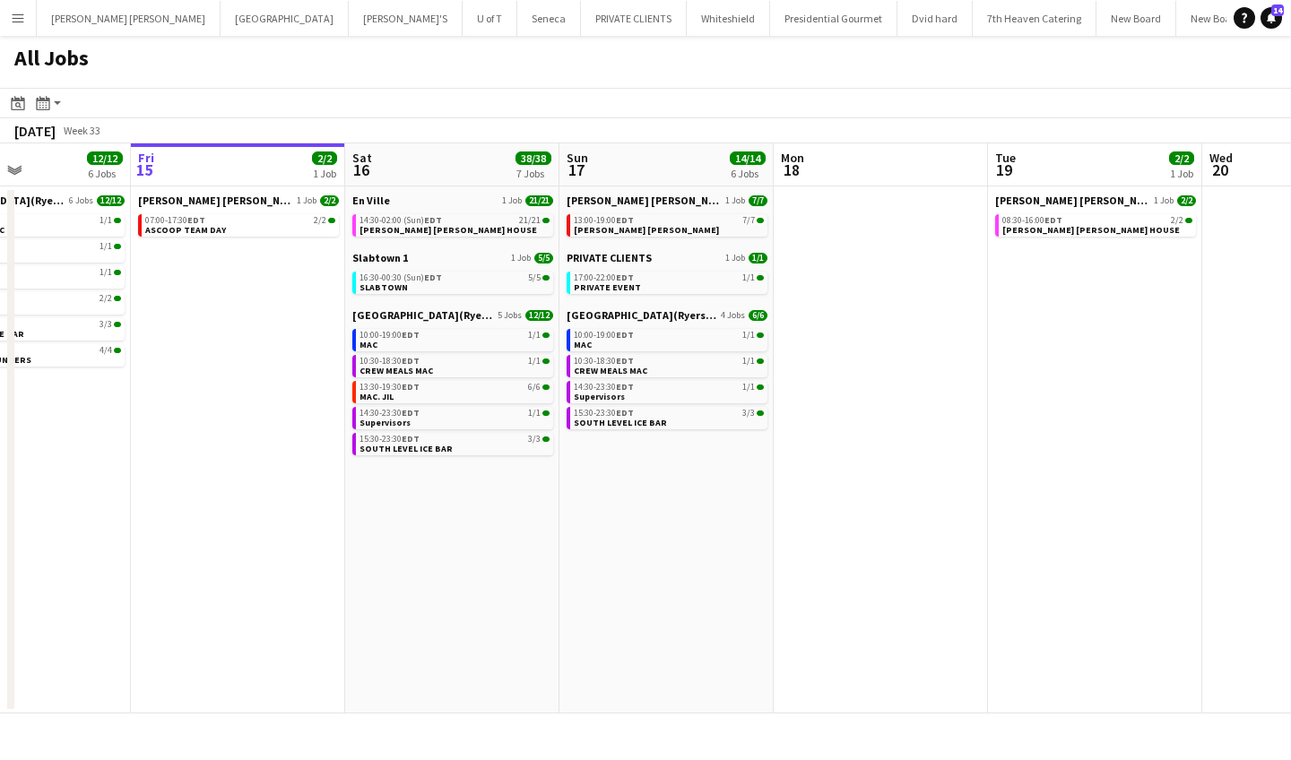
scroll to position [0, 516]
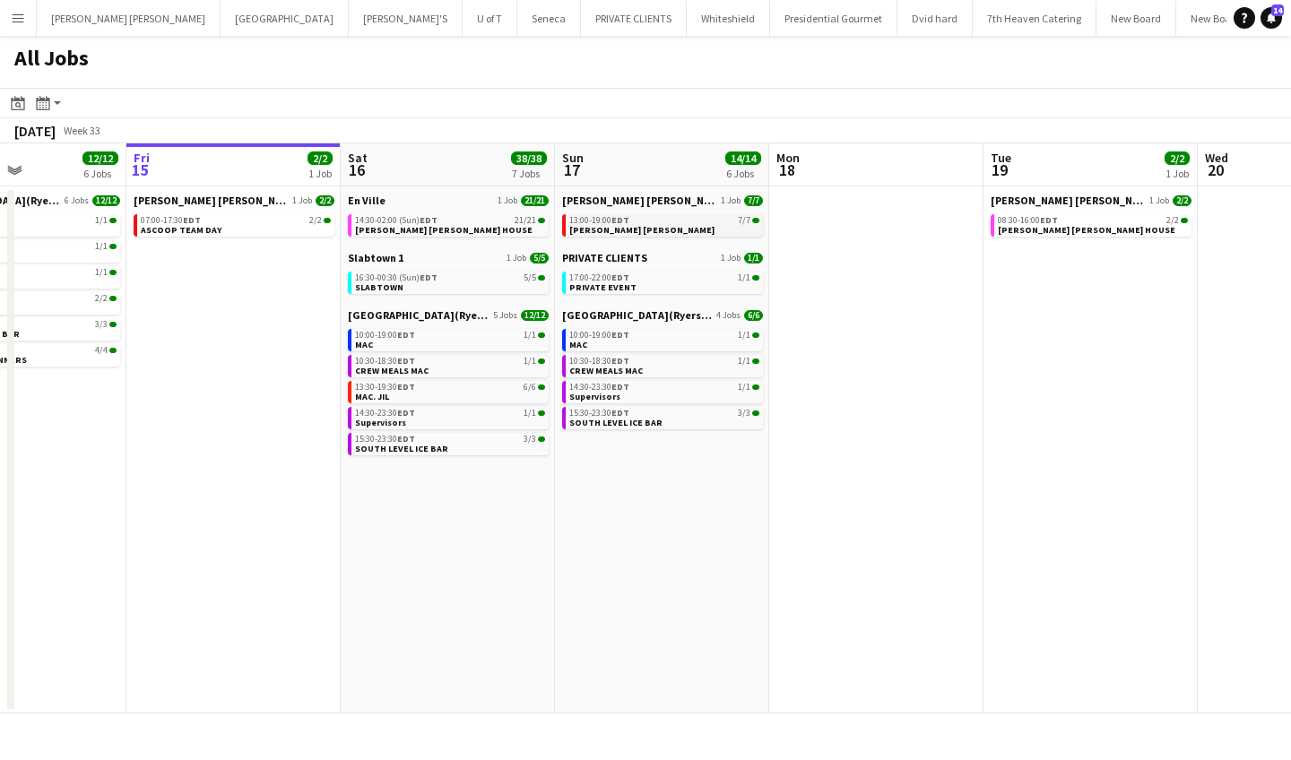
click at [704, 218] on div "13:00-19:00 EDT 7/7" at bounding box center [664, 220] width 190 height 9
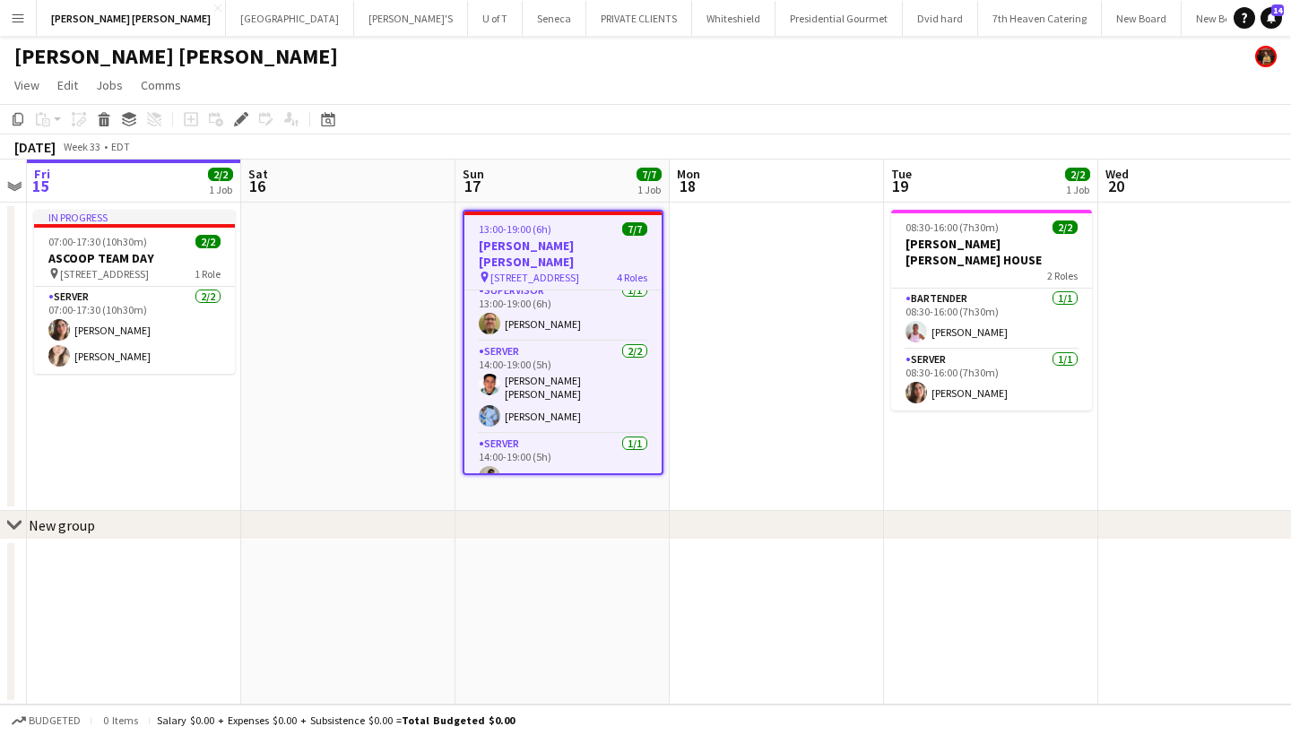
click at [22, 16] on app-icon "Menu" at bounding box center [18, 18] width 14 height 14
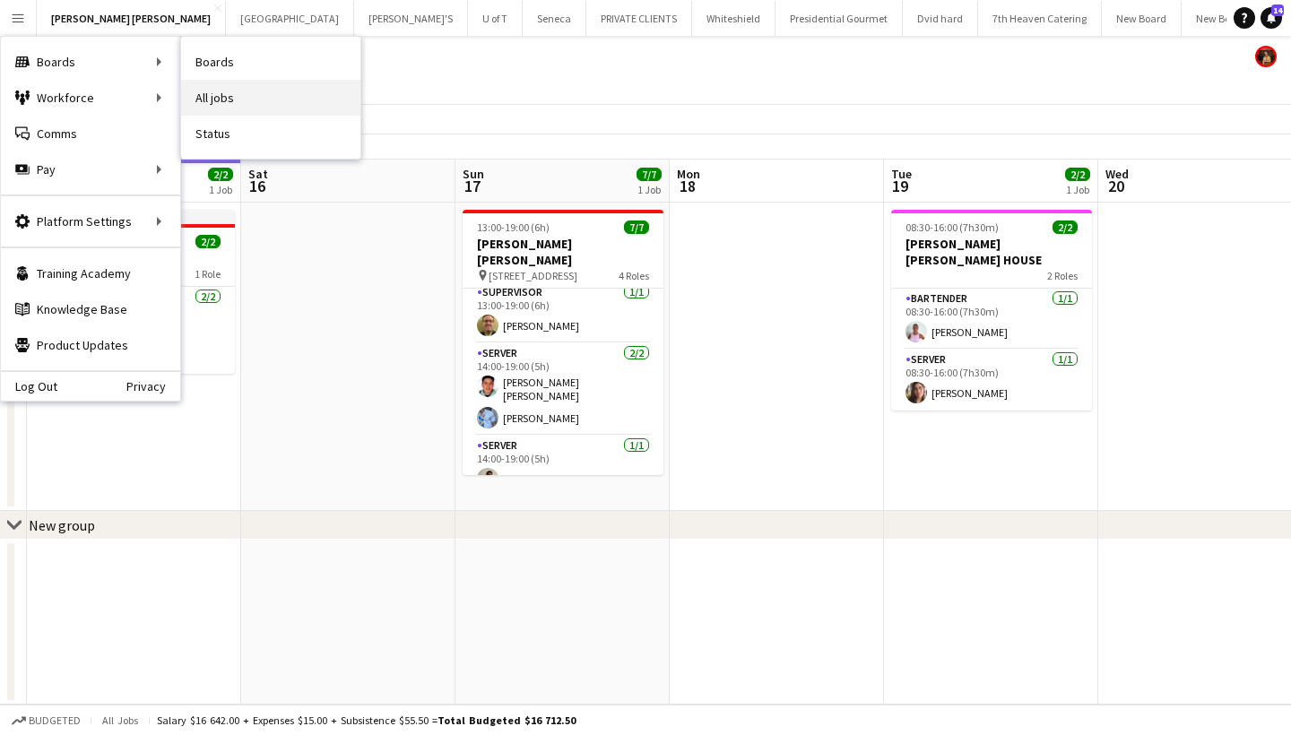
click at [265, 86] on link "All jobs" at bounding box center [270, 98] width 179 height 36
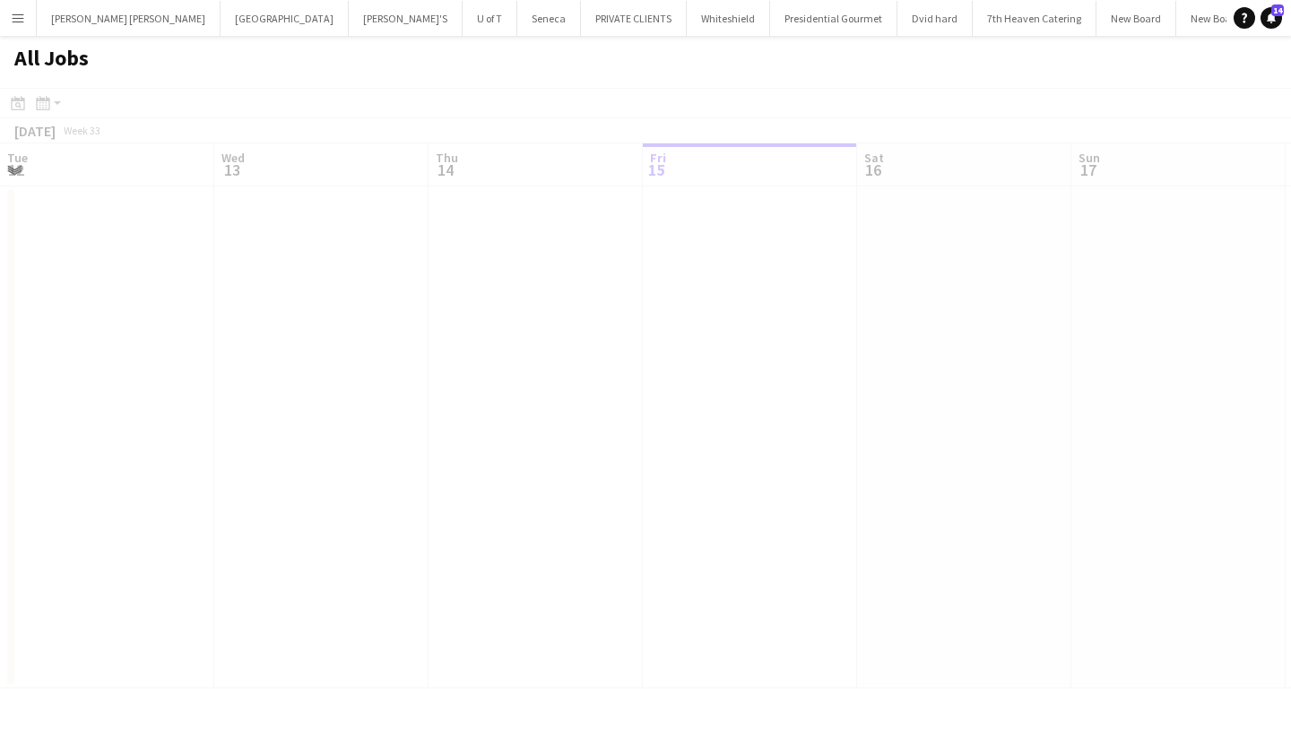
scroll to position [0, 429]
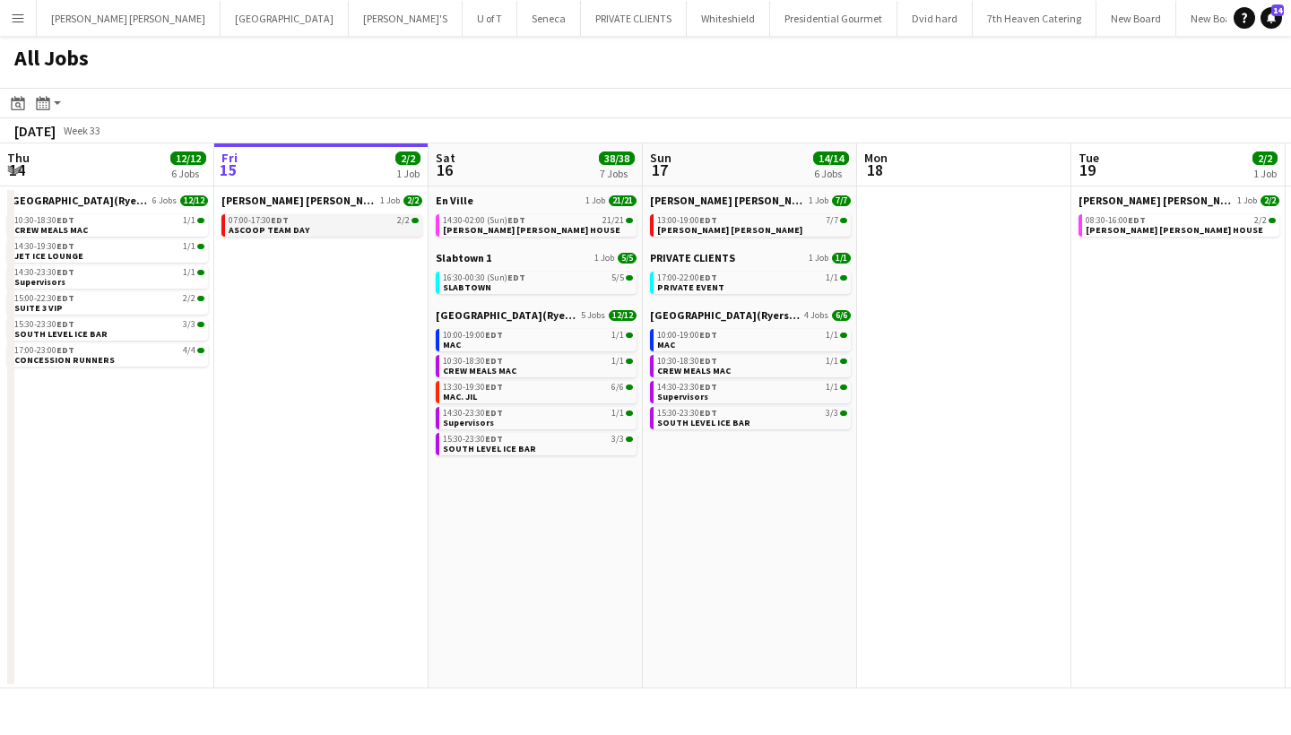
click at [332, 224] on div "07:00-17:30 EDT 2/2" at bounding box center [324, 220] width 190 height 9
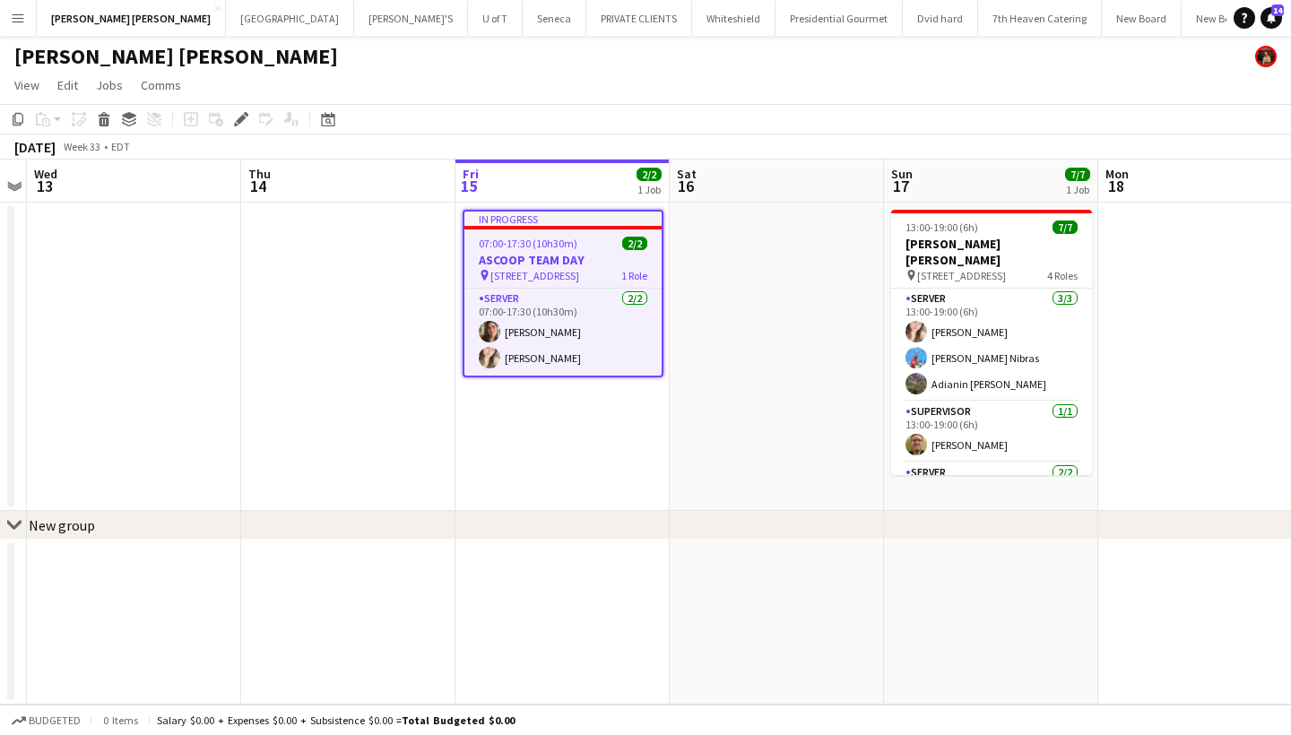
click at [14, 16] on app-icon "Menu" at bounding box center [18, 18] width 14 height 14
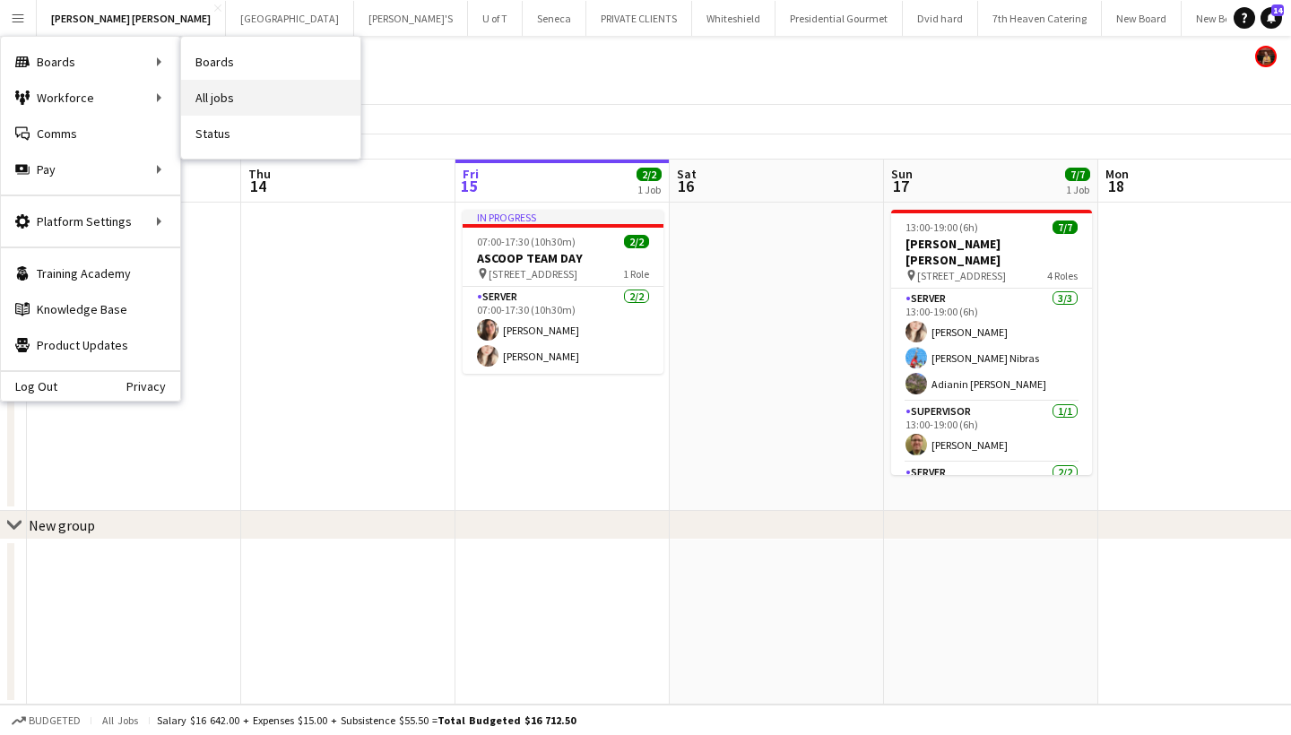
click at [247, 84] on link "All jobs" at bounding box center [270, 98] width 179 height 36
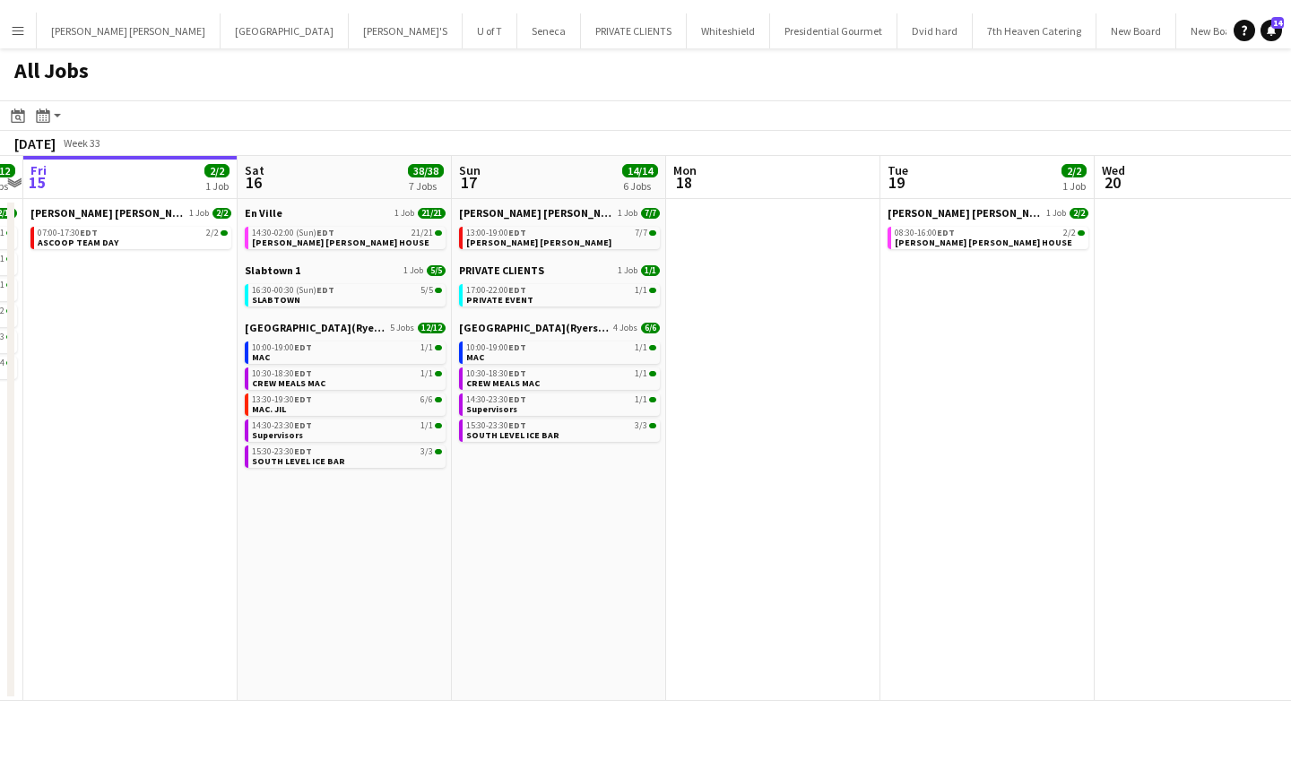
scroll to position [0, 549]
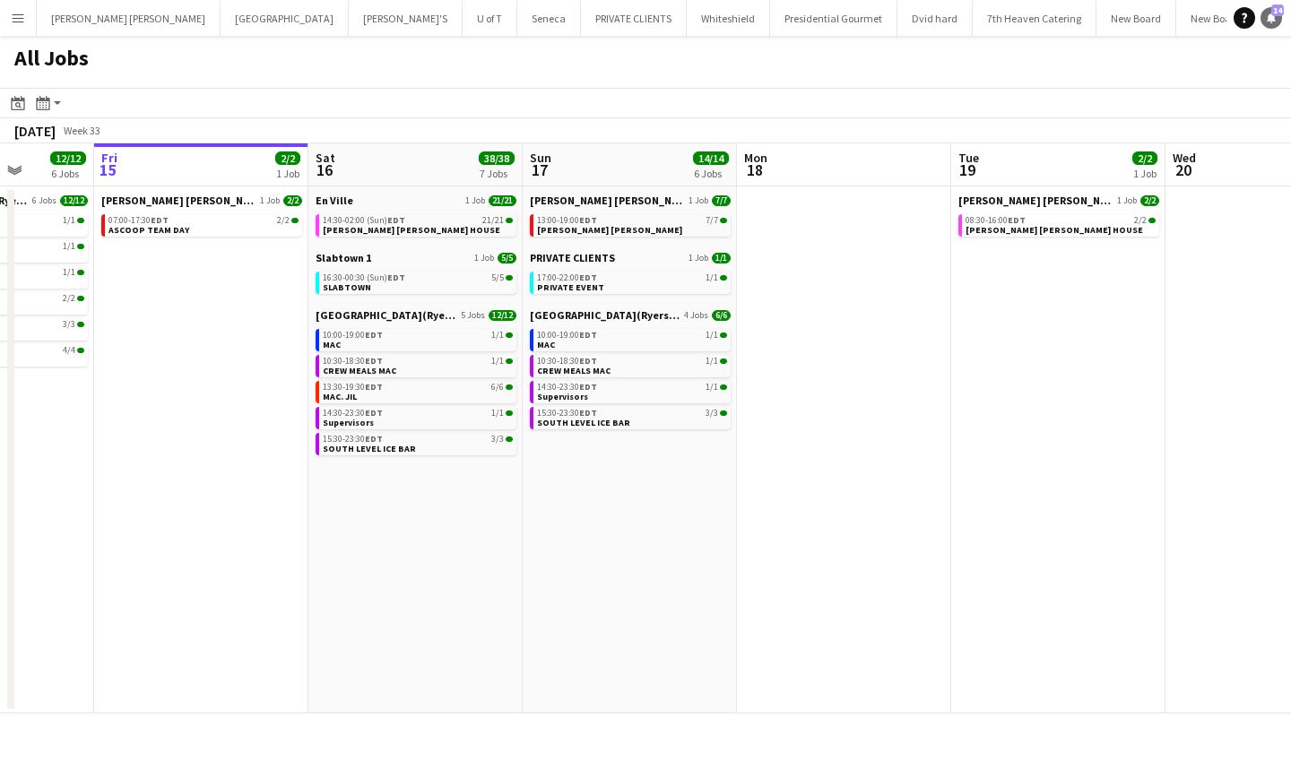
click at [1273, 14] on span "14" at bounding box center [1278, 10] width 13 height 12
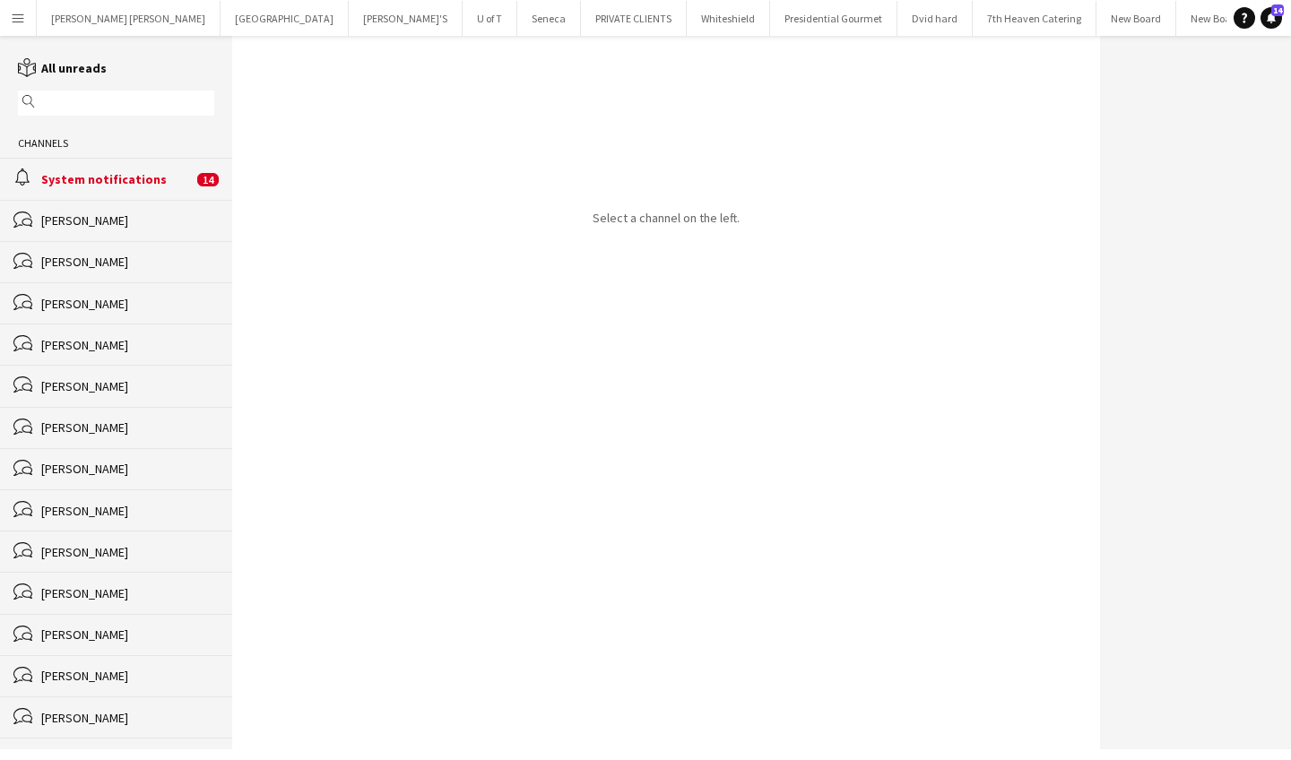
click at [180, 178] on div "System notifications" at bounding box center [117, 179] width 152 height 16
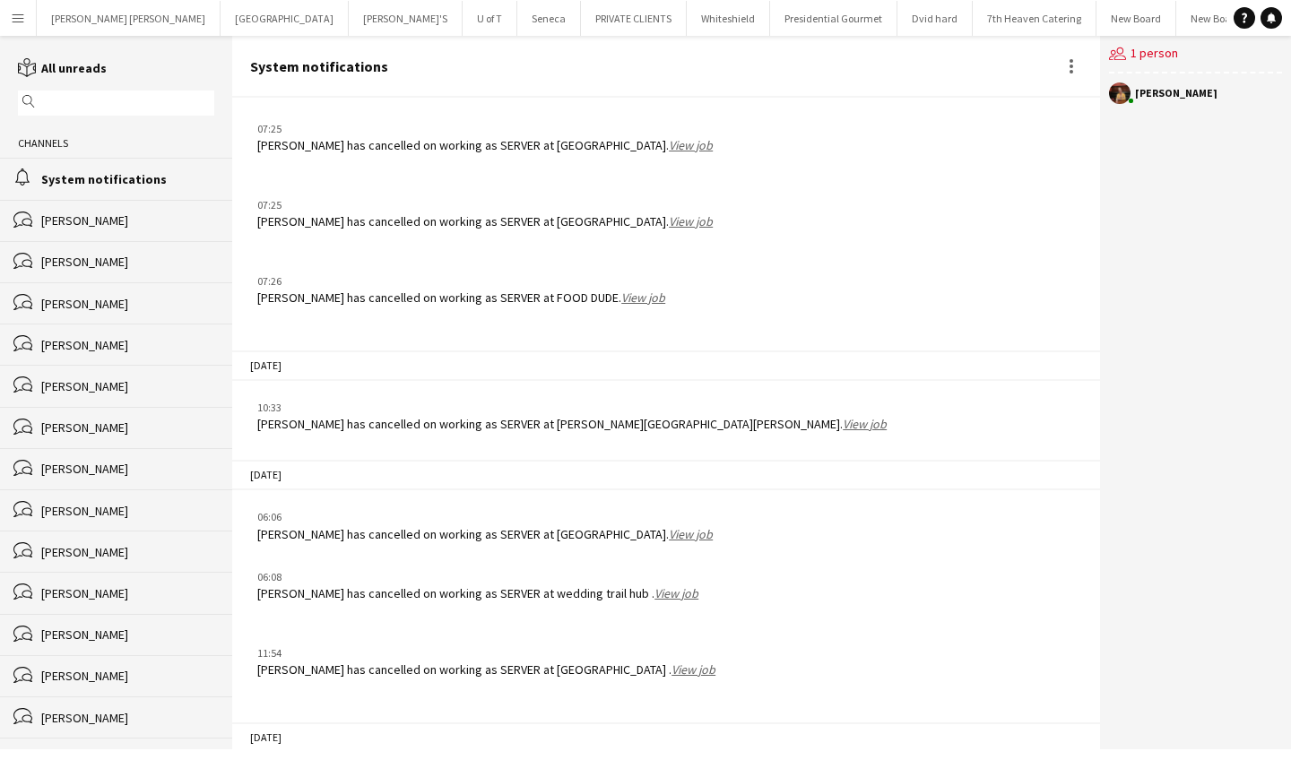
scroll to position [3398, 0]
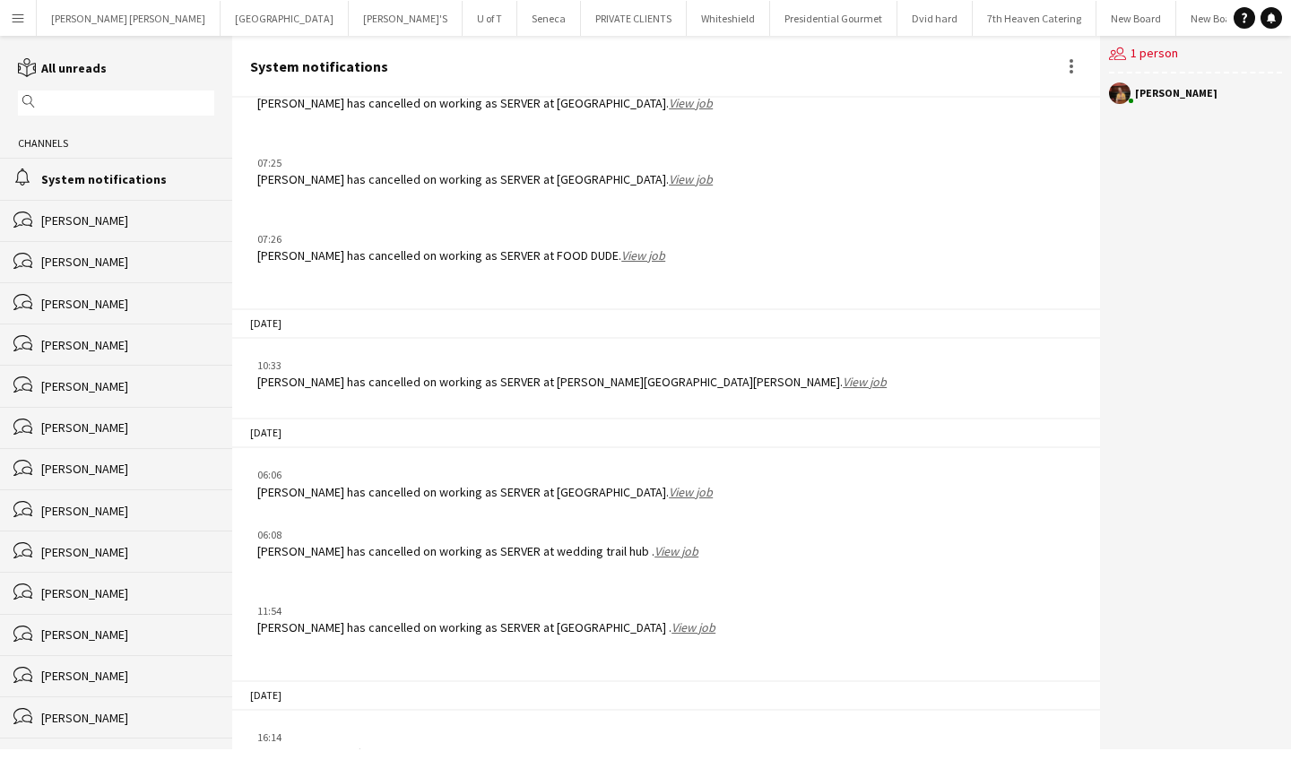
click at [22, 11] on app-icon "Menu" at bounding box center [18, 18] width 14 height 14
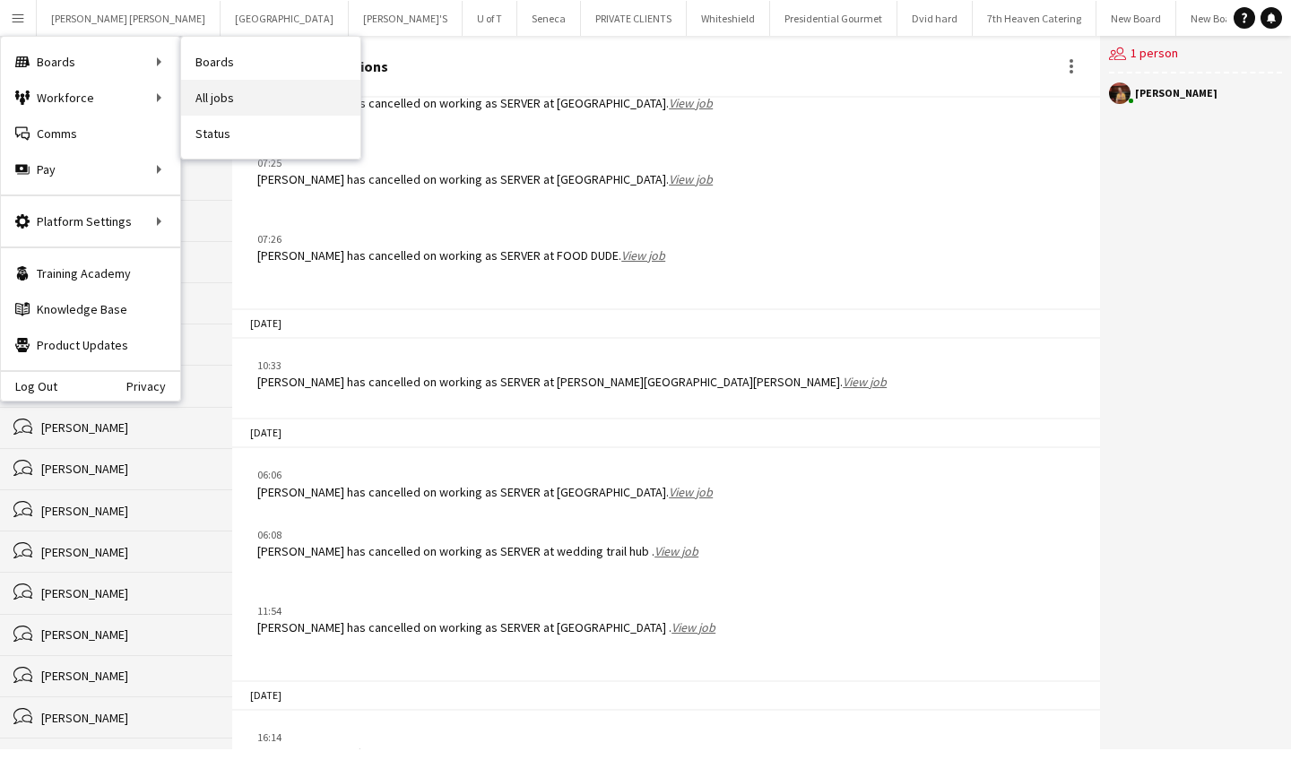
click at [270, 93] on link "All jobs" at bounding box center [270, 98] width 179 height 36
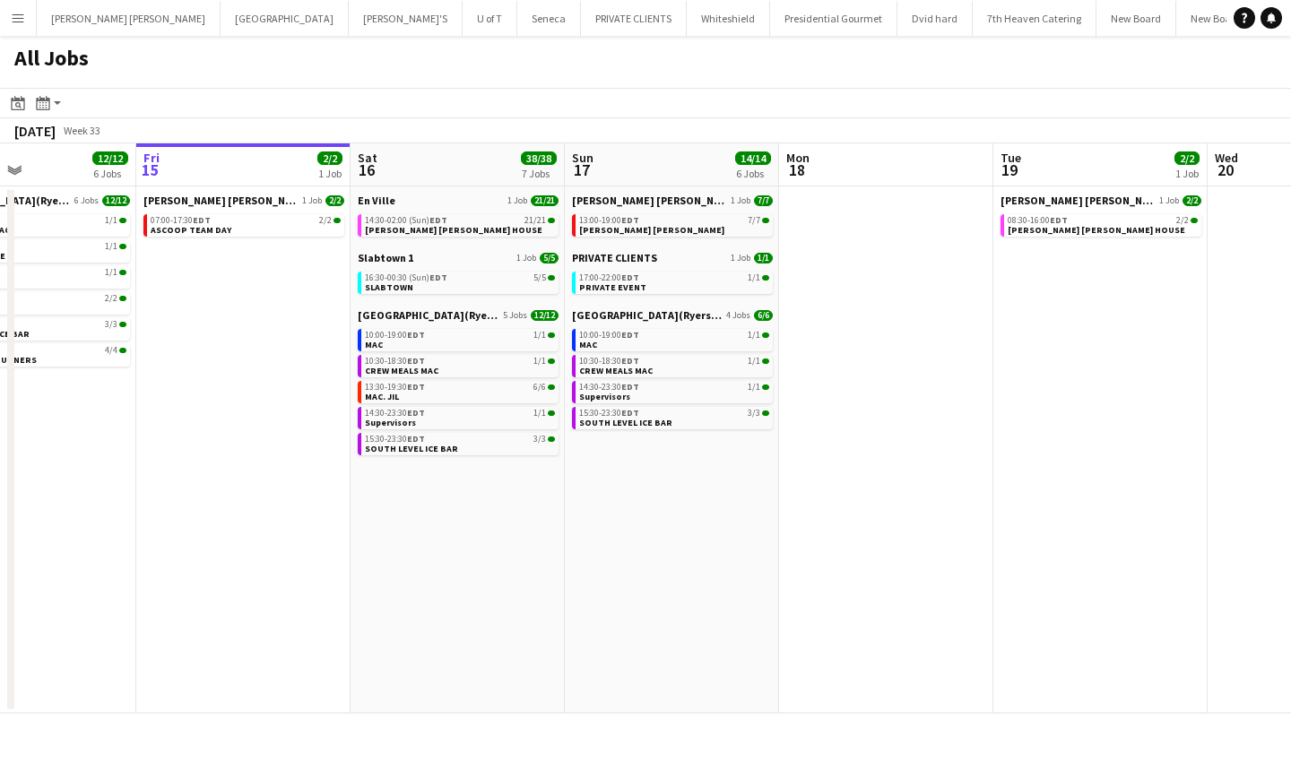
scroll to position [0, 505]
